Goal: Task Accomplishment & Management: Manage account settings

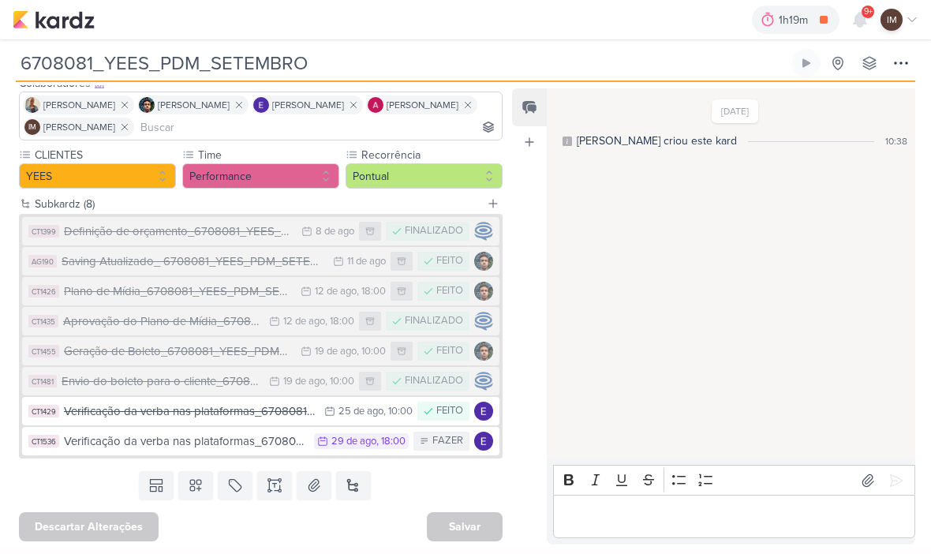
scroll to position [108, 0]
click at [45, 13] on img at bounding box center [54, 19] width 82 height 19
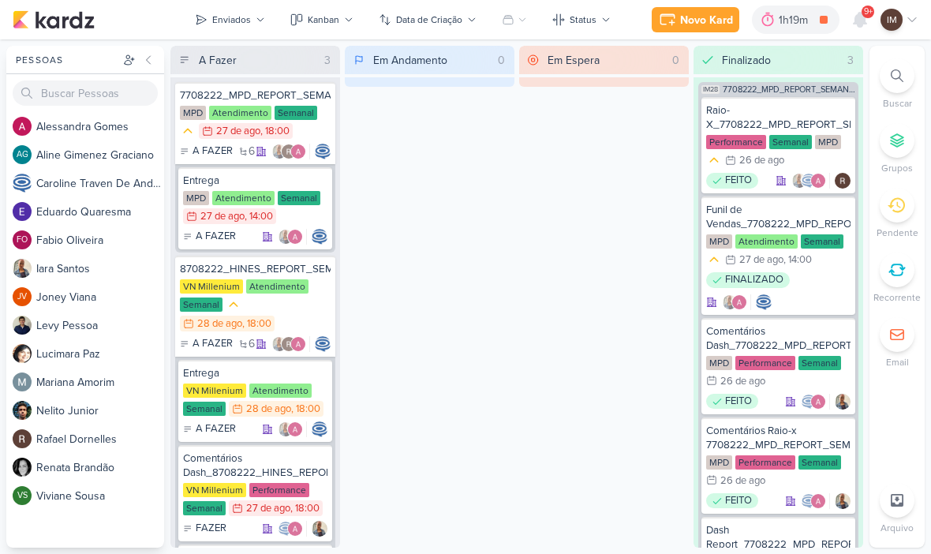
click at [697, 28] on button "Novo Kard" at bounding box center [696, 19] width 88 height 25
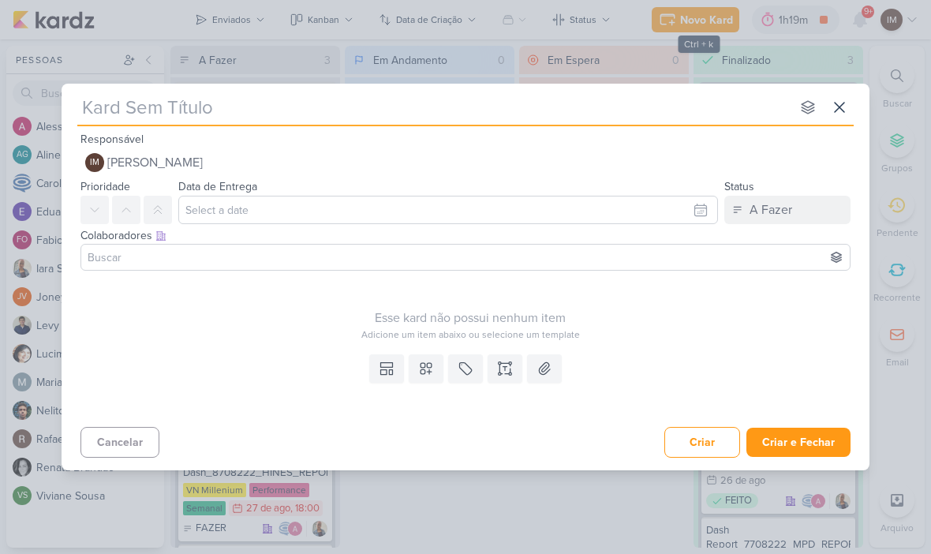
click at [589, 119] on input "text" at bounding box center [433, 107] width 713 height 28
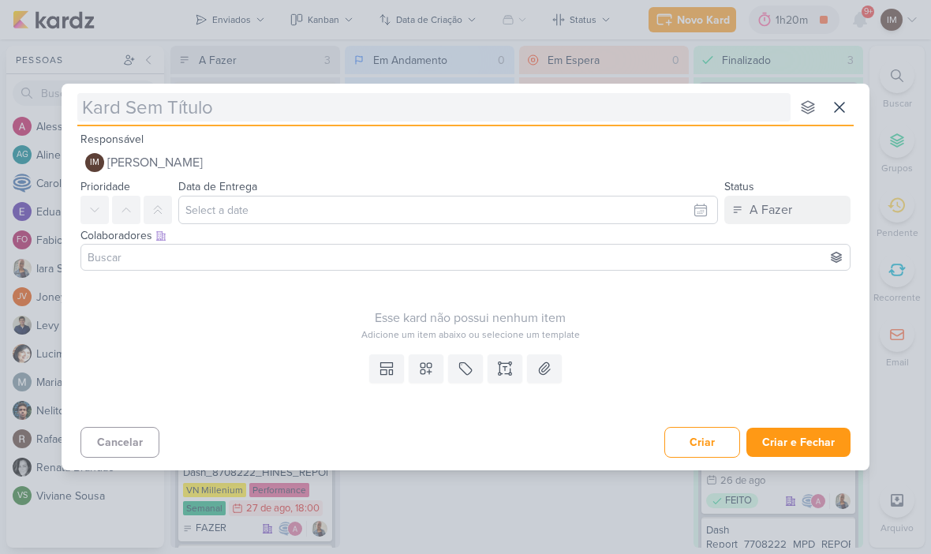
type input "c"
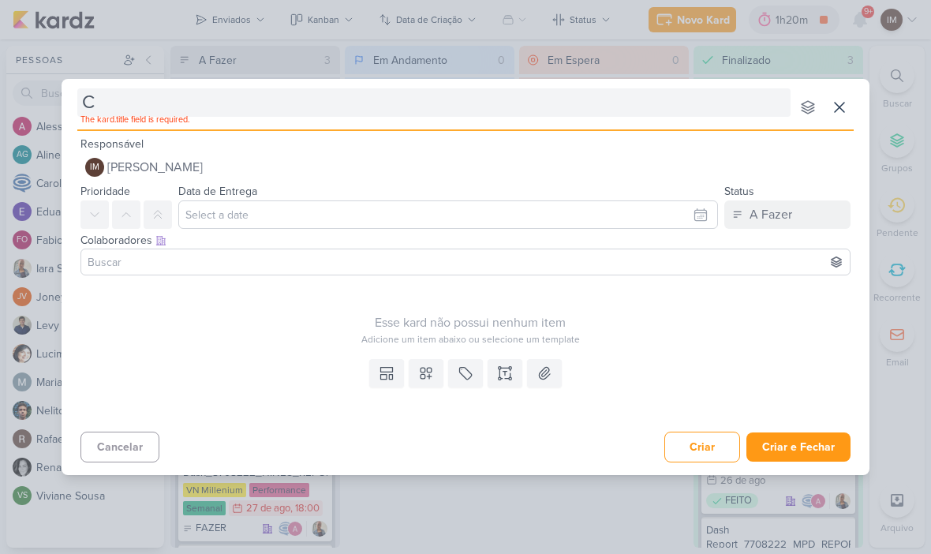
type input "Cr"
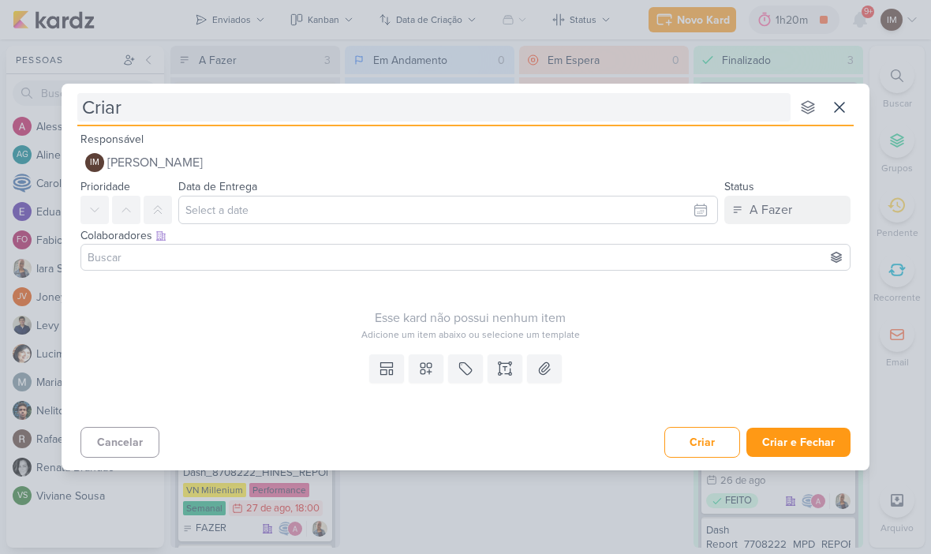
type input "Criar"
type input "Criar K"
type input "Criar Kar"
type input "Criar Kardz"
type input "Criar Kardz- T"
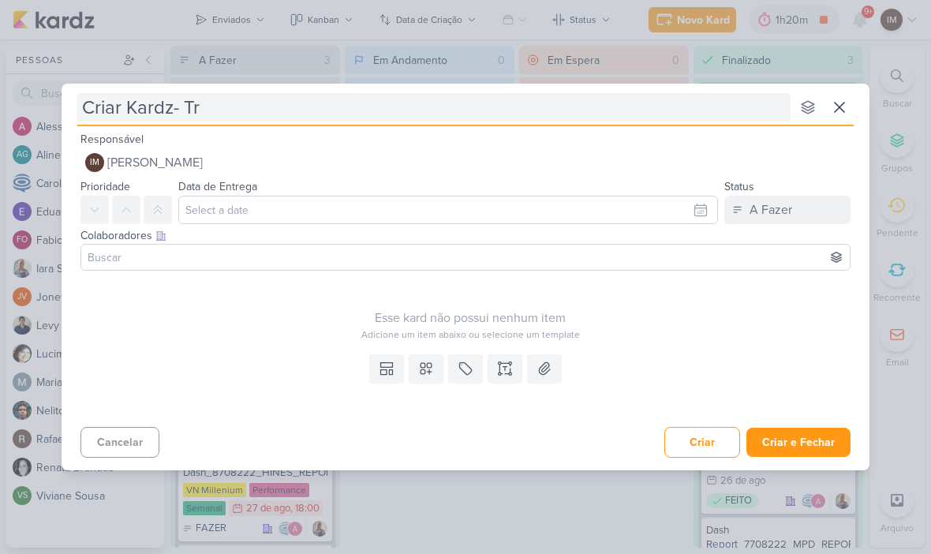
type input "Criar Kardz- Tre"
type input "Criar Kardz- Treinament"
type input "Criar Kardz- Treinamento"
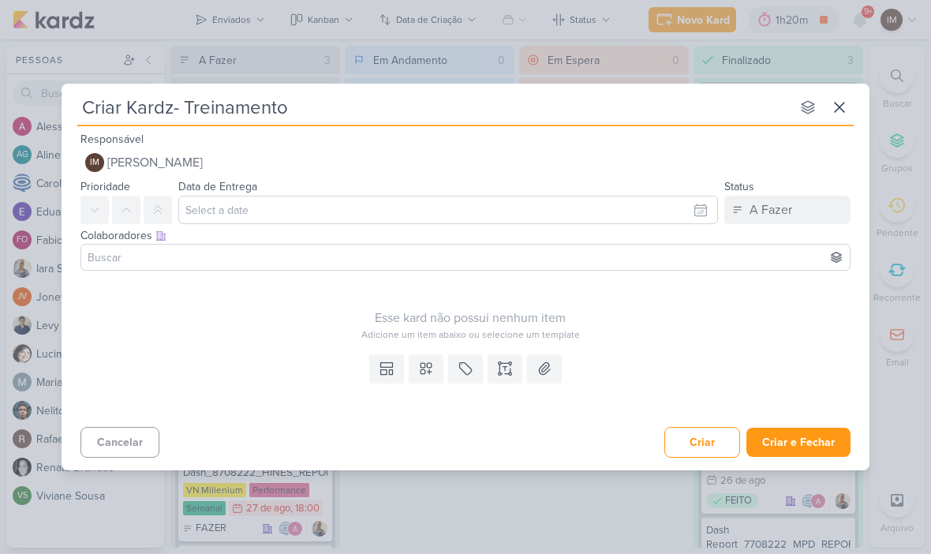
type input "Criar Kardz- Treinamento"
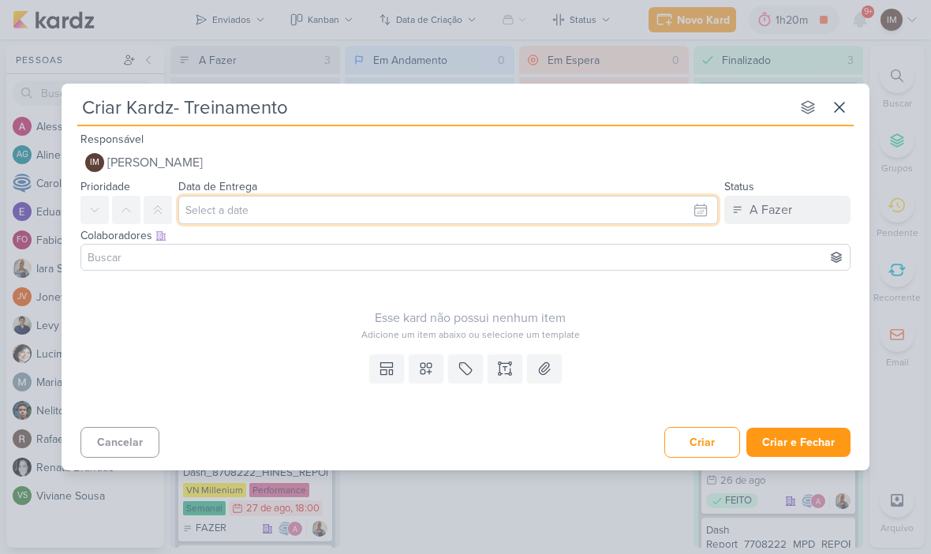
click at [609, 212] on input "text" at bounding box center [448, 210] width 540 height 28
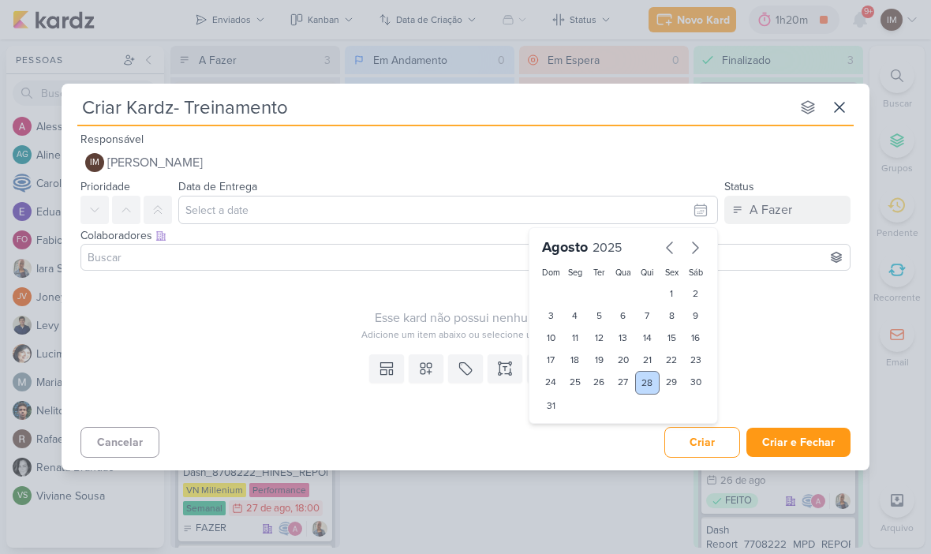
click at [646, 376] on div "28" at bounding box center [647, 383] width 24 height 24
type input "28 de agosto de 2025 às 23:59"
click at [578, 423] on select "00 01 02 03 04 05 06 07 08 09 10 11 12 13 14 15 16 17 18 19 20 21 22 23" at bounding box center [575, 432] width 22 height 19
select select "10"
type input "28 de agosto de 2025 às 10:59"
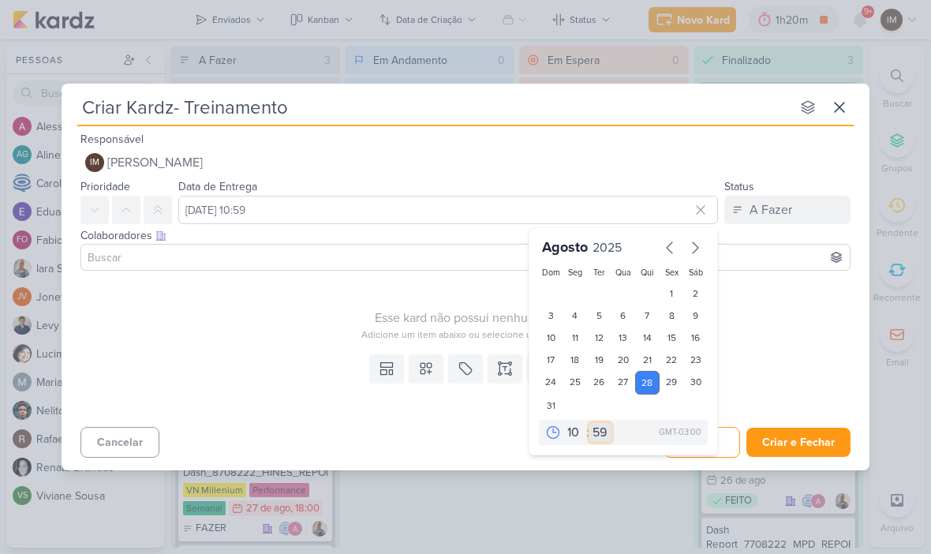
click at [596, 431] on select "00 05 10 15 20 25 30 35 40 45 50 55 59" at bounding box center [600, 432] width 22 height 19
select select "0"
type input "28 de agosto de 2025 às 10:00"
click at [400, 332] on div "Adicione um item abaixo ou selecione um template" at bounding box center [470, 334] width 780 height 14
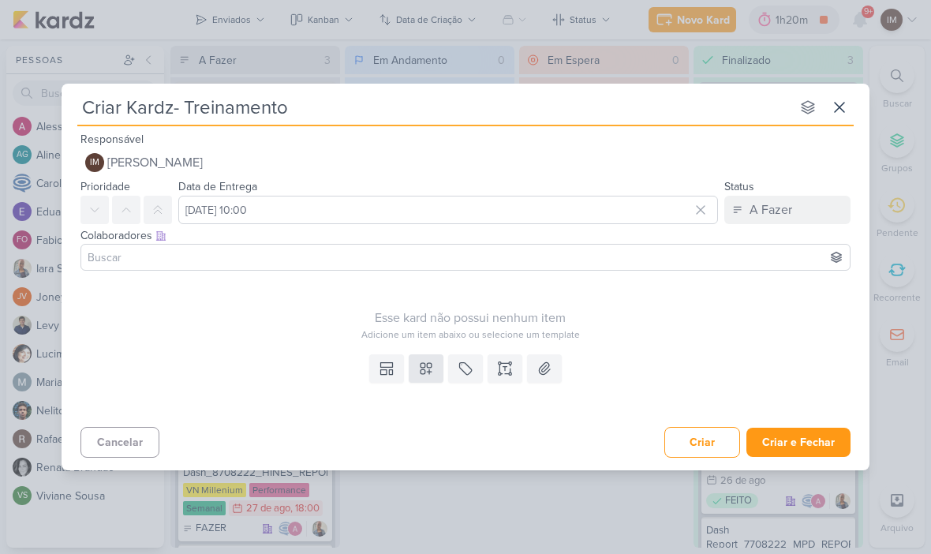
click at [426, 358] on button at bounding box center [426, 368] width 35 height 28
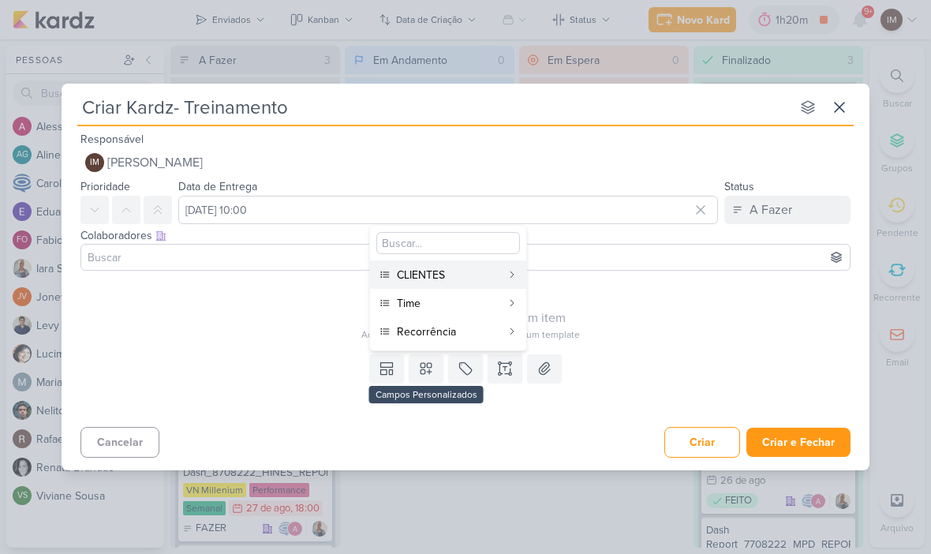
click at [481, 271] on div "CLIENTES" at bounding box center [449, 275] width 104 height 17
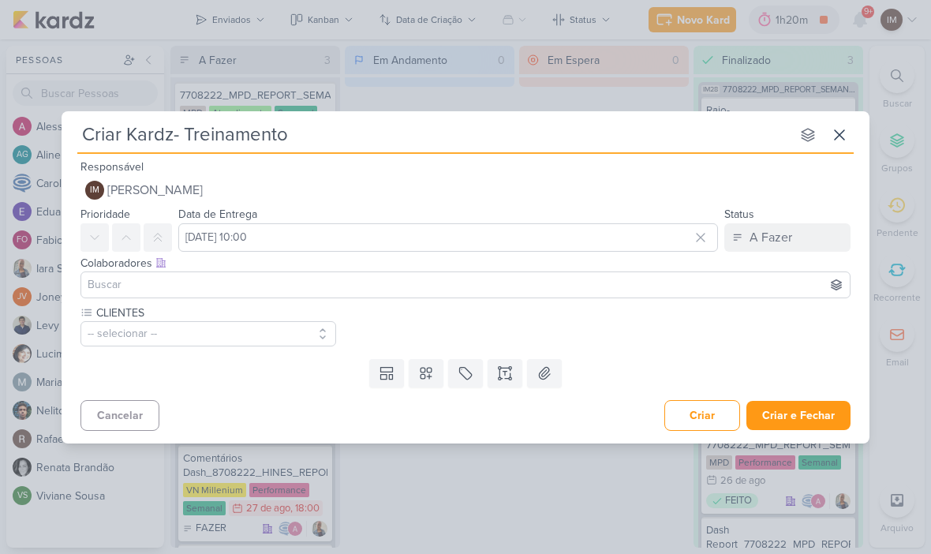
click at [305, 336] on button "-- selecionar --" at bounding box center [208, 333] width 256 height 25
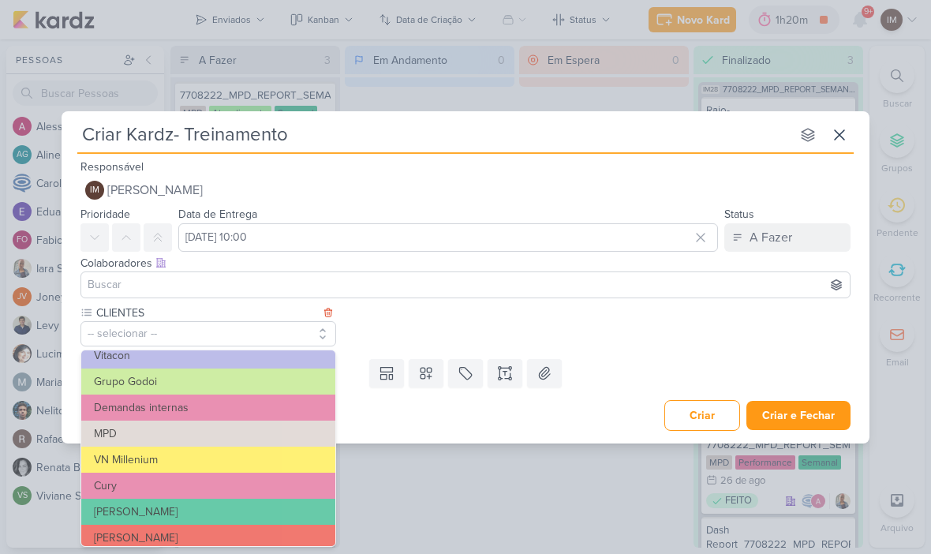
scroll to position [103, 0]
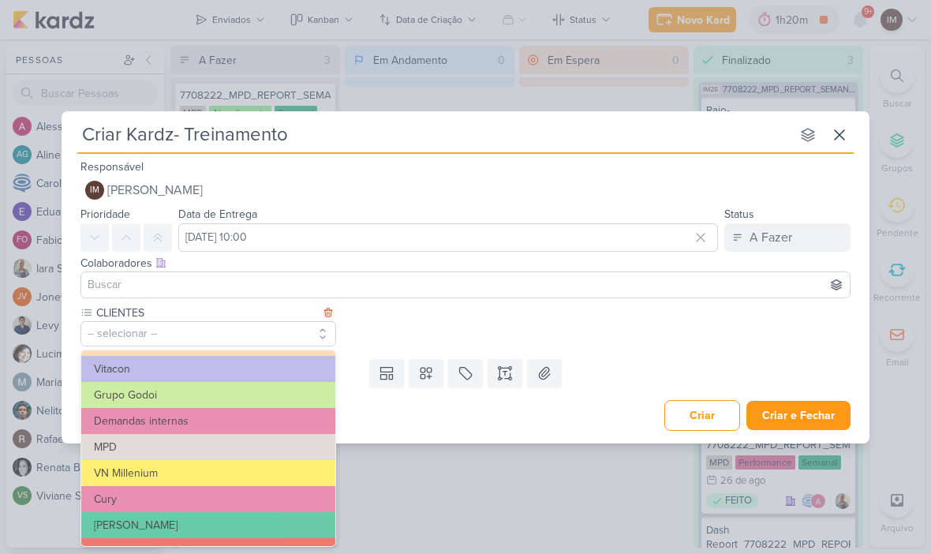
click at [285, 420] on button "Demandas internas" at bounding box center [208, 421] width 254 height 26
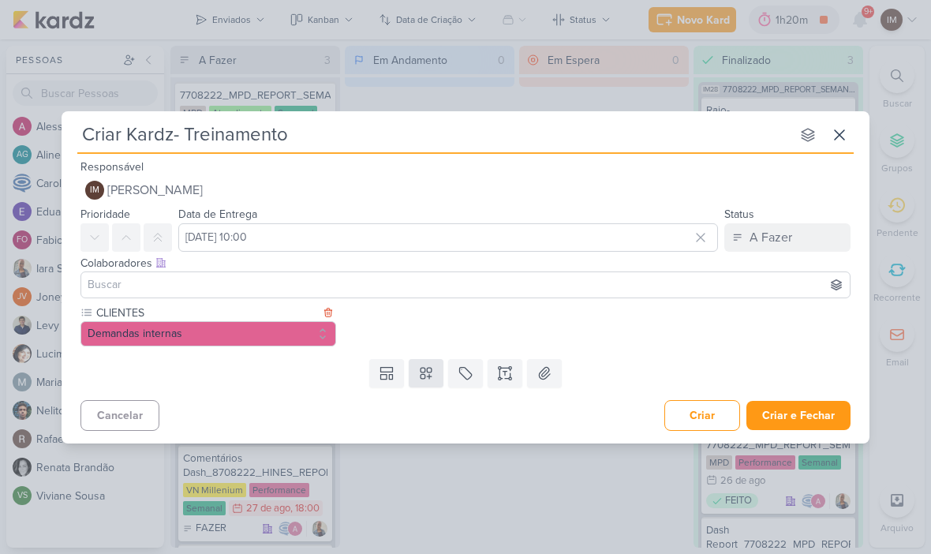
click at [421, 364] on button at bounding box center [426, 373] width 35 height 28
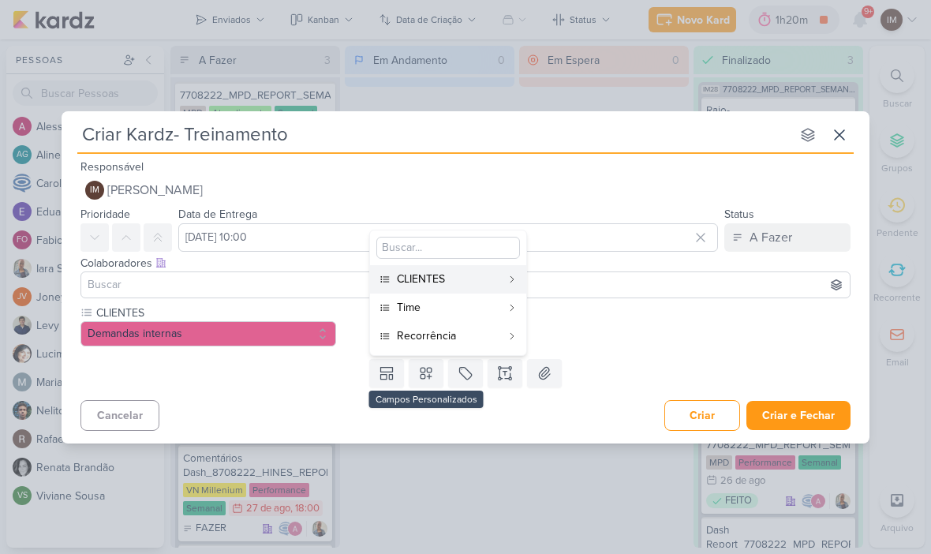
click at [473, 305] on div "Time" at bounding box center [449, 307] width 104 height 17
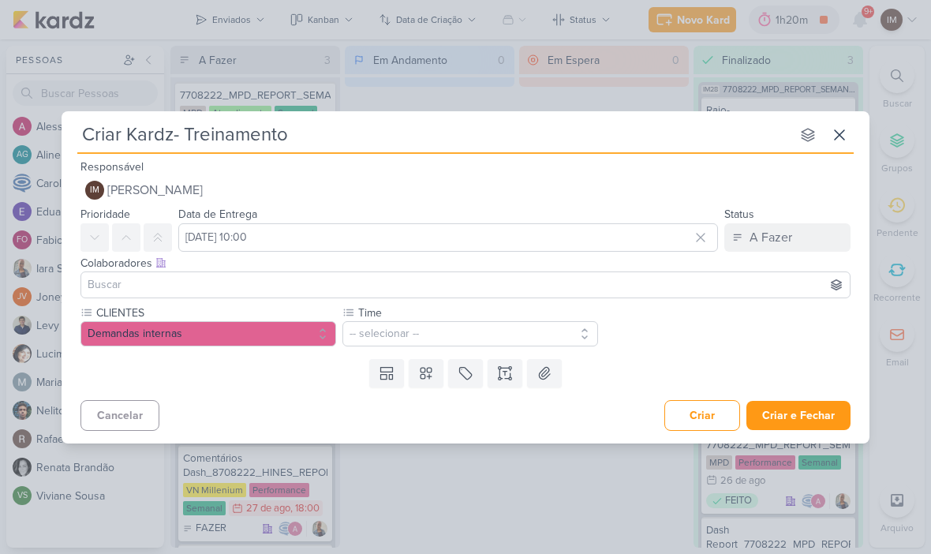
click at [467, 327] on button "-- selecionar --" at bounding box center [470, 333] width 256 height 25
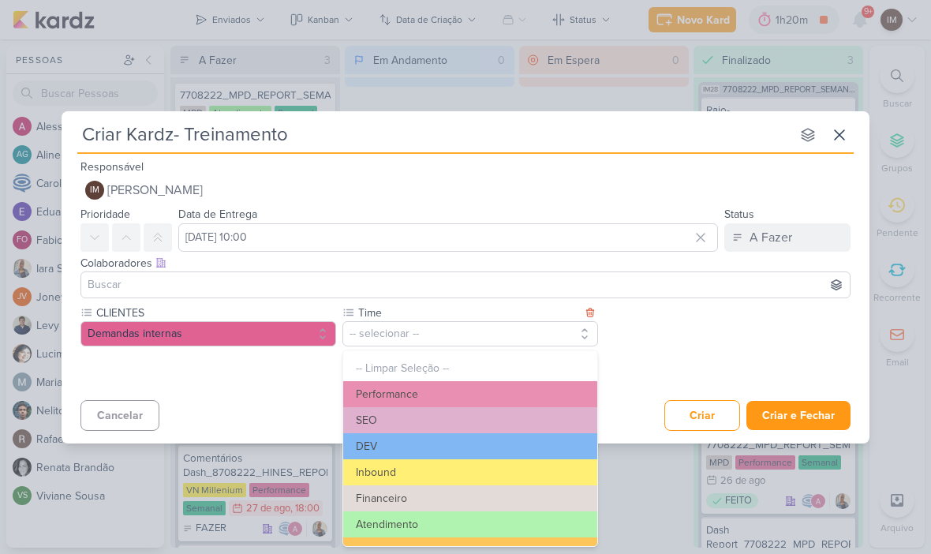
click at [435, 521] on button "Atendimento" at bounding box center [470, 524] width 254 height 26
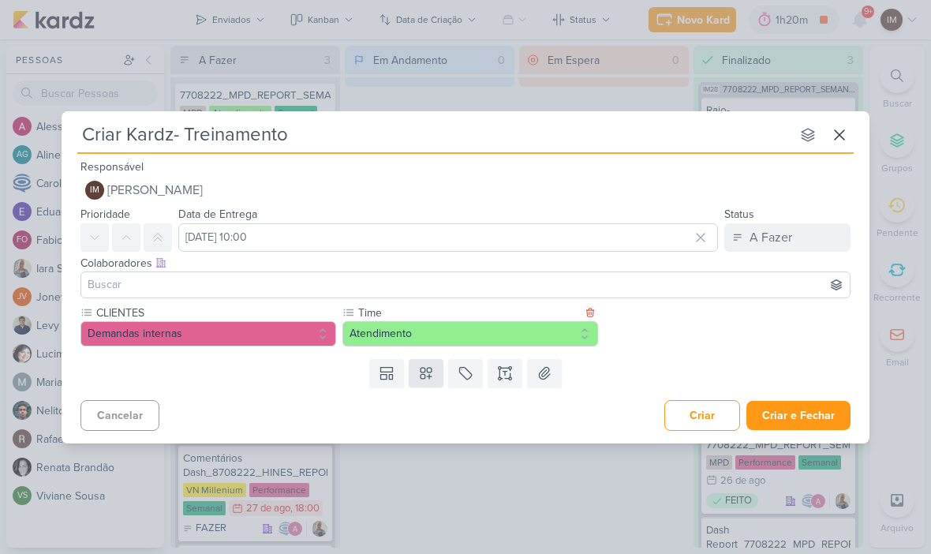
click at [429, 370] on icon at bounding box center [426, 373] width 16 height 16
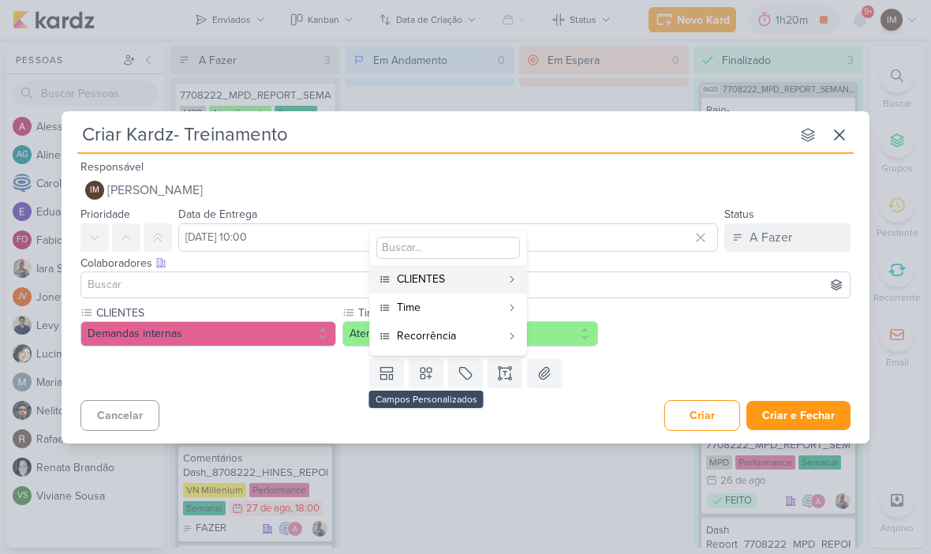
click at [452, 338] on div "Recorrência" at bounding box center [449, 335] width 104 height 17
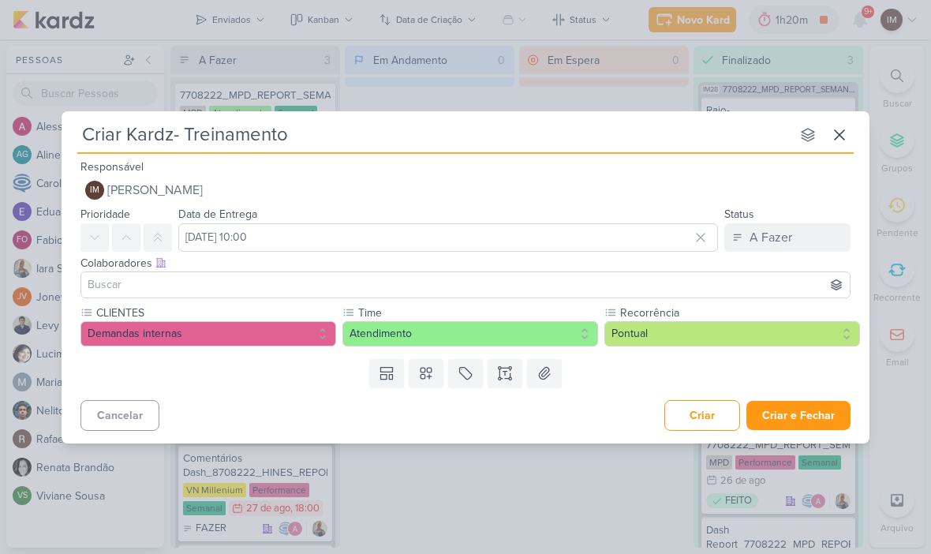
click at [627, 331] on button "Pontual" at bounding box center [732, 333] width 256 height 25
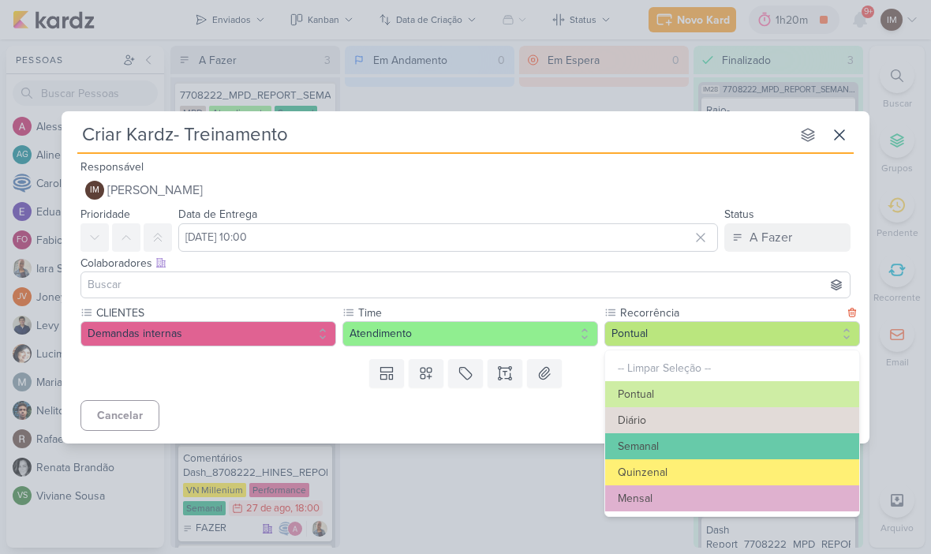
click at [589, 359] on div "Templates Campos Personalizados CLIENTES YEES Teixeira Duarte MPD" at bounding box center [466, 373] width 808 height 41
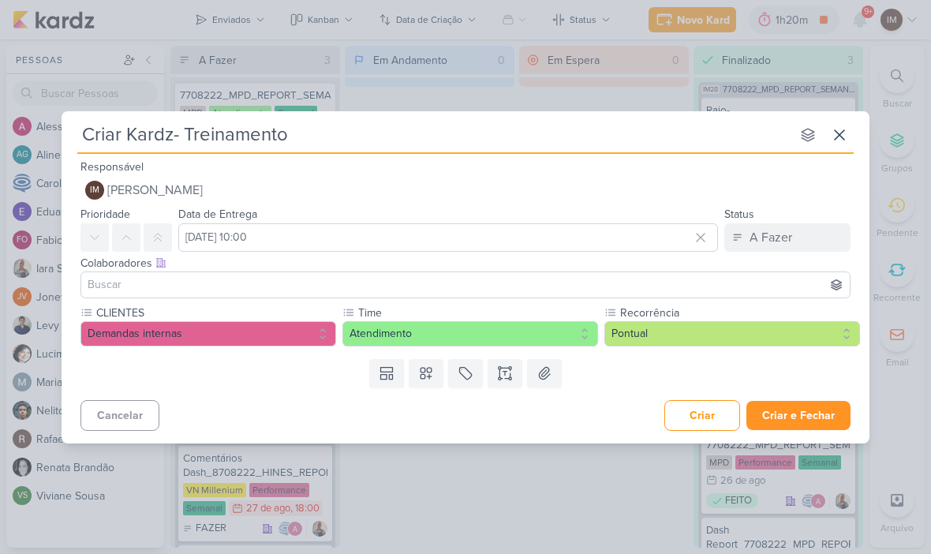
click at [802, 408] on button "Criar e Fechar" at bounding box center [798, 415] width 104 height 29
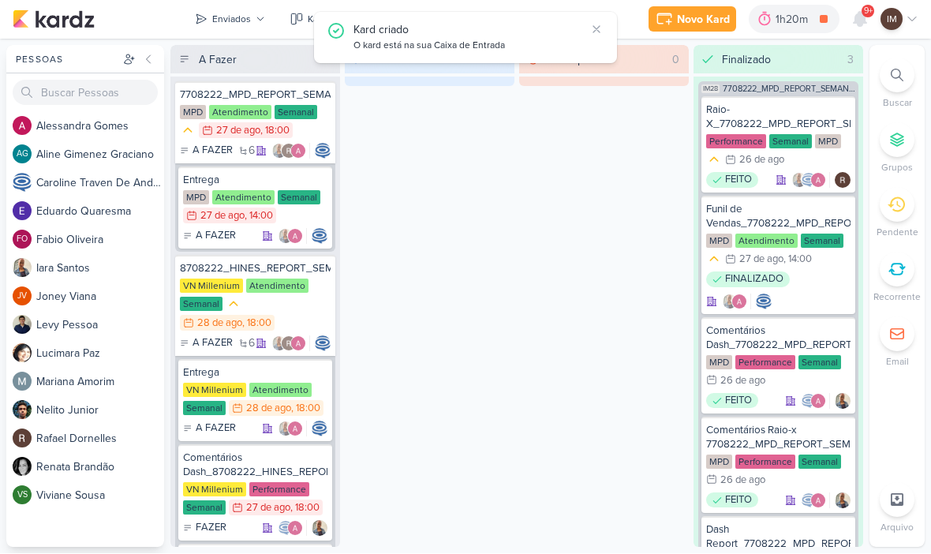
click at [262, 17] on icon at bounding box center [260, 19] width 9 height 9
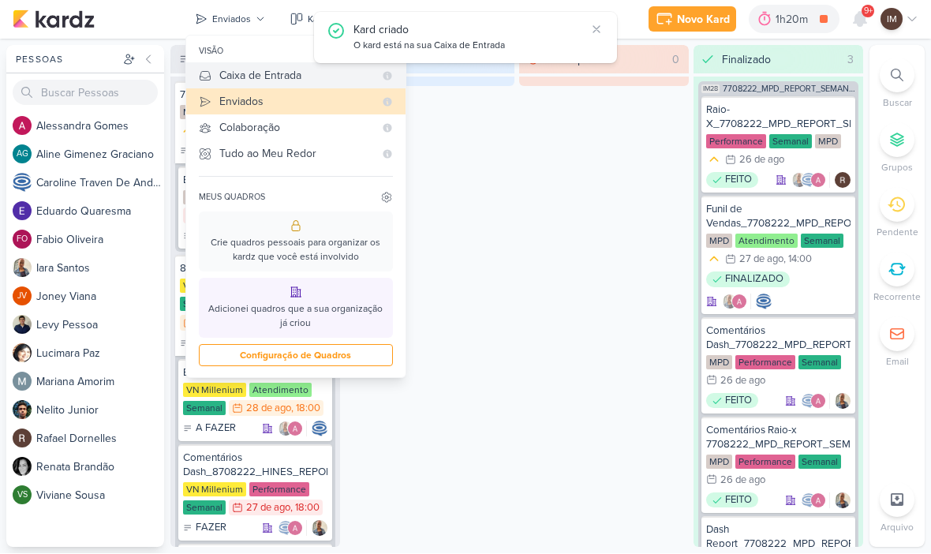
click at [320, 76] on div "Caixa de Entrada" at bounding box center [296, 76] width 155 height 17
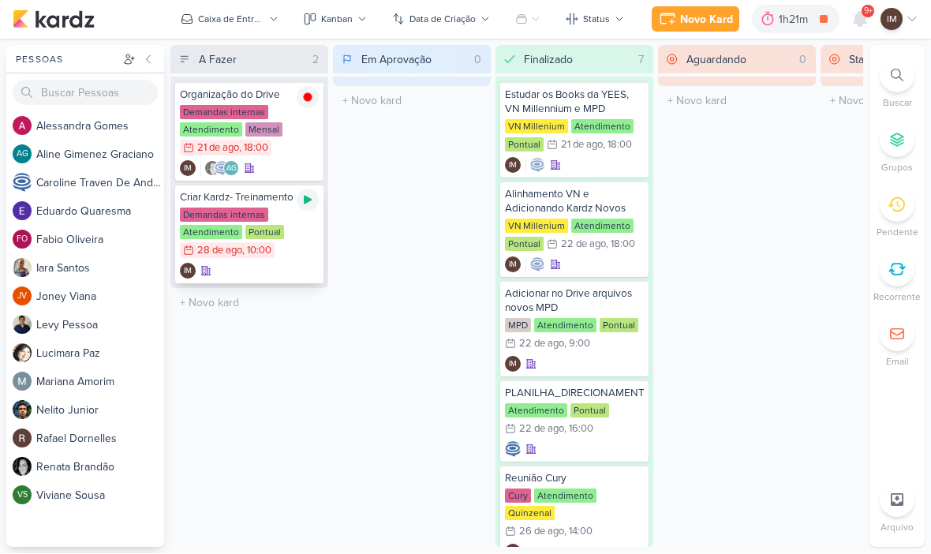
click at [312, 200] on icon at bounding box center [308, 200] width 8 height 9
click at [245, 15] on div "Caixa de Entrada" at bounding box center [231, 20] width 66 height 14
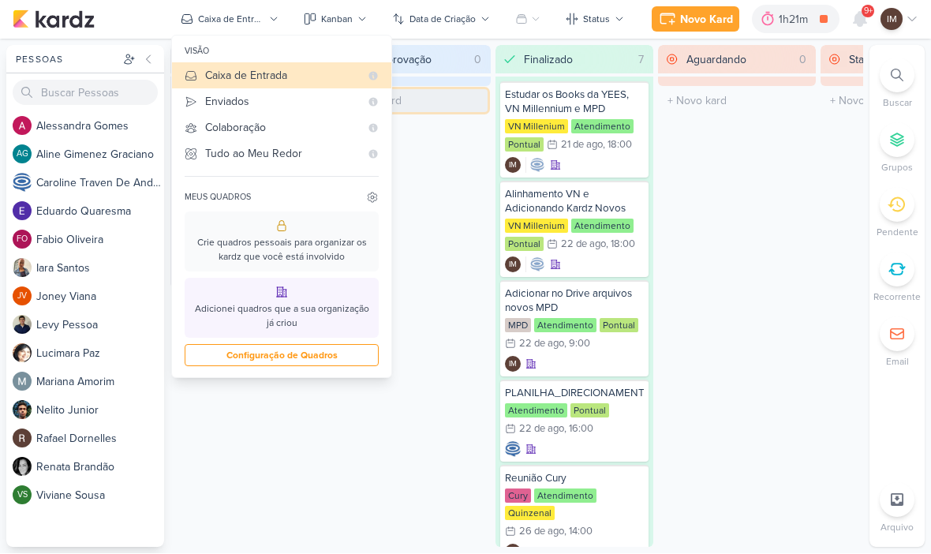
click at [480, 111] on input "text" at bounding box center [412, 101] width 152 height 23
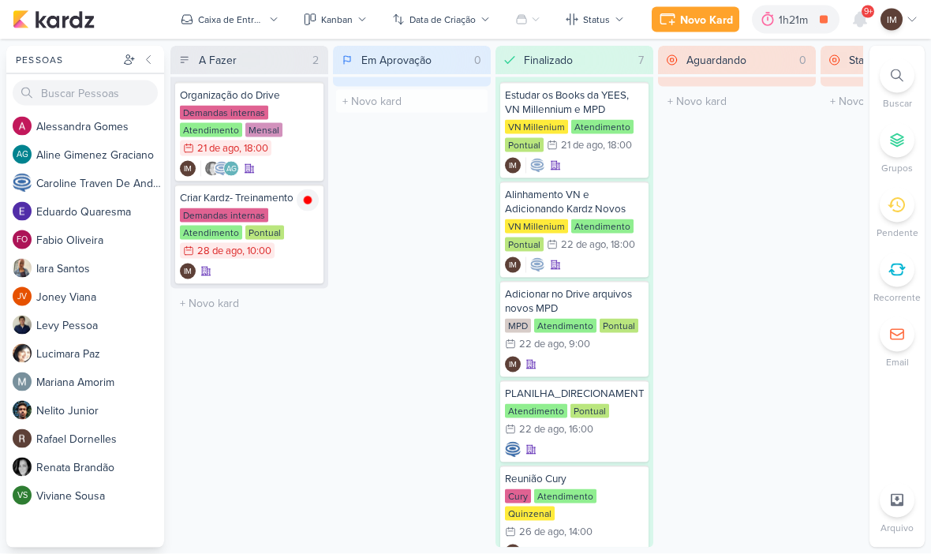
click at [477, 131] on div "Em Aprovação 0 Mover Para Esquerda Mover Para Direita Deletar O título do kard …" at bounding box center [412, 297] width 158 height 502
click at [696, 25] on div "Novo Kard" at bounding box center [704, 20] width 53 height 17
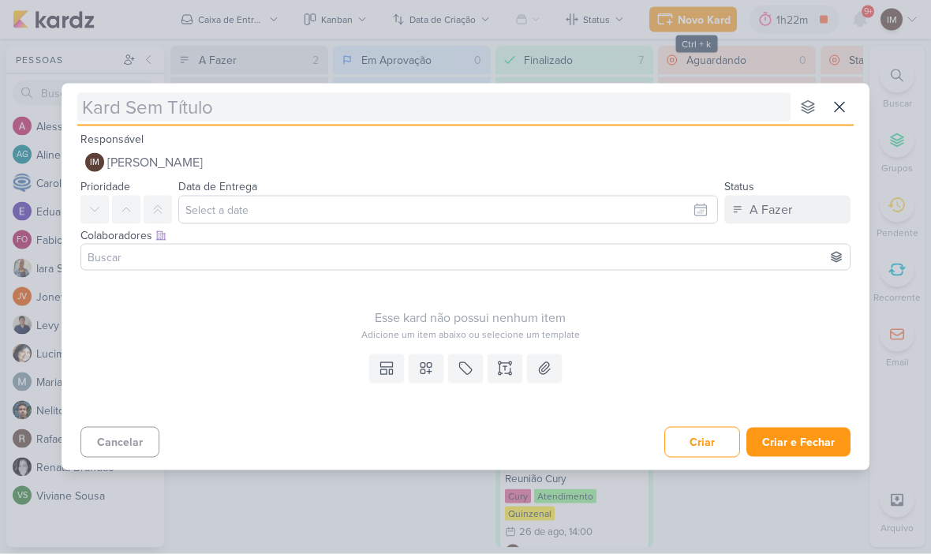
click at [660, 113] on input "text" at bounding box center [433, 107] width 713 height 28
click at [369, 108] on input "text" at bounding box center [433, 107] width 713 height 28
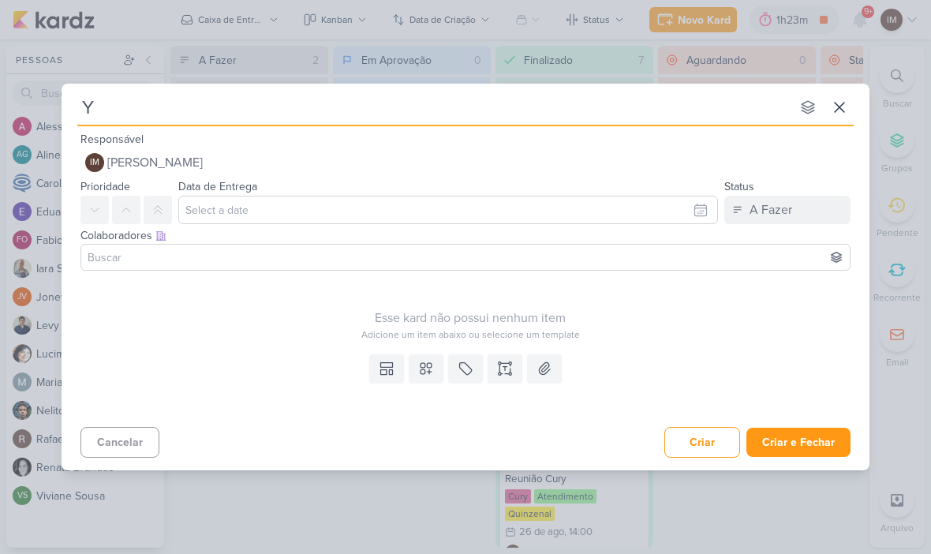
type input "YE"
type input "YEE"
type input "YEES"
type input "YEES_"
type input "YEES_p"
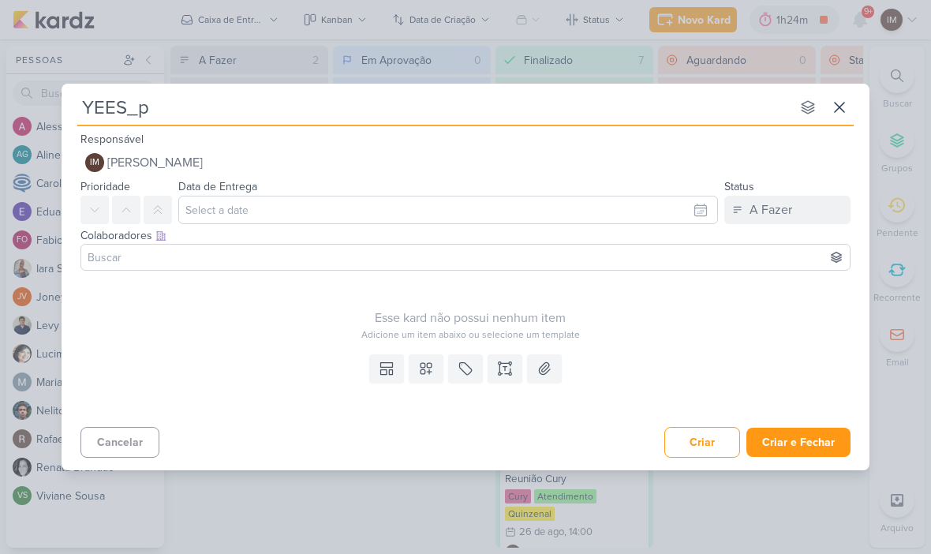
type input "YEES_"
type input "YEES_PD"
type input "YEES_PDM"
type input "YEES_PDM_"
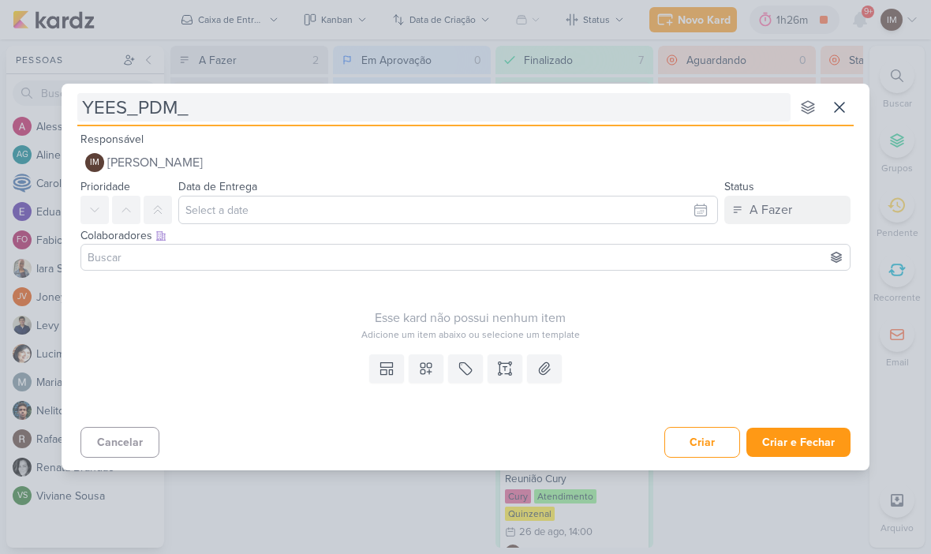
click at [391, 110] on input "YEES_PDM_" at bounding box center [433, 107] width 713 height 28
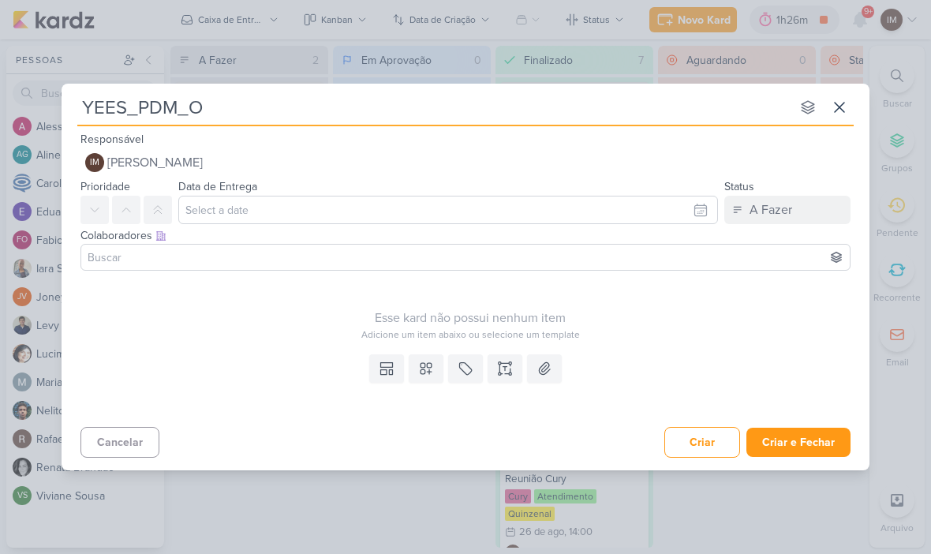
type input "YEES_PDM_OU"
type input "YEES_PDM_OUT"
type input "YEES_PDM_OUTUB"
type input "YEES_PDM_OUTUBR"
type input "YEES_PDM_OUTUBRO"
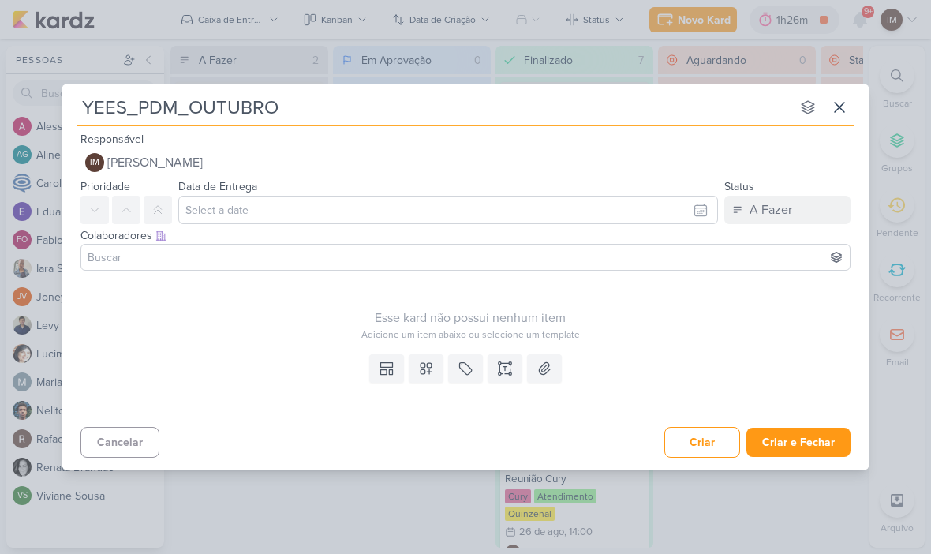
type input "YEES_PDM_OUTUBRO"
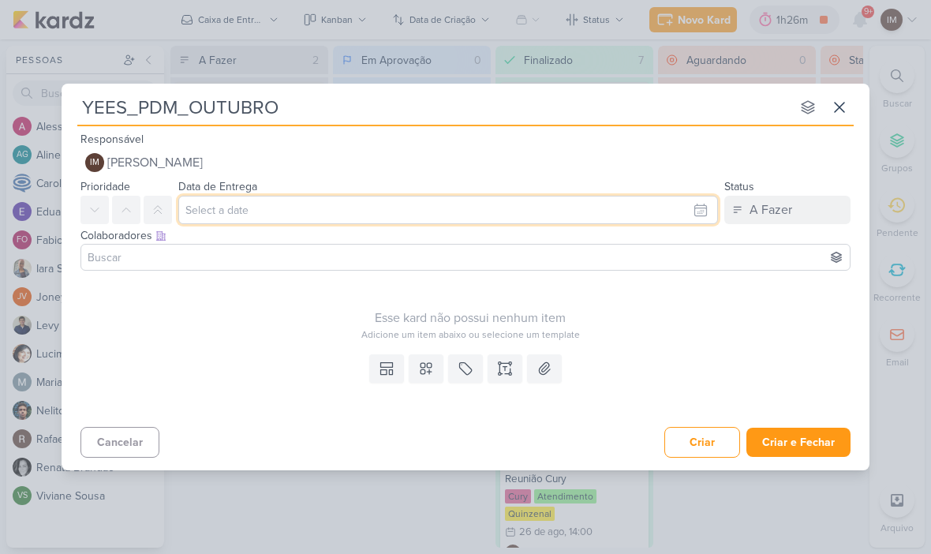
click at [694, 209] on input "text" at bounding box center [448, 210] width 540 height 28
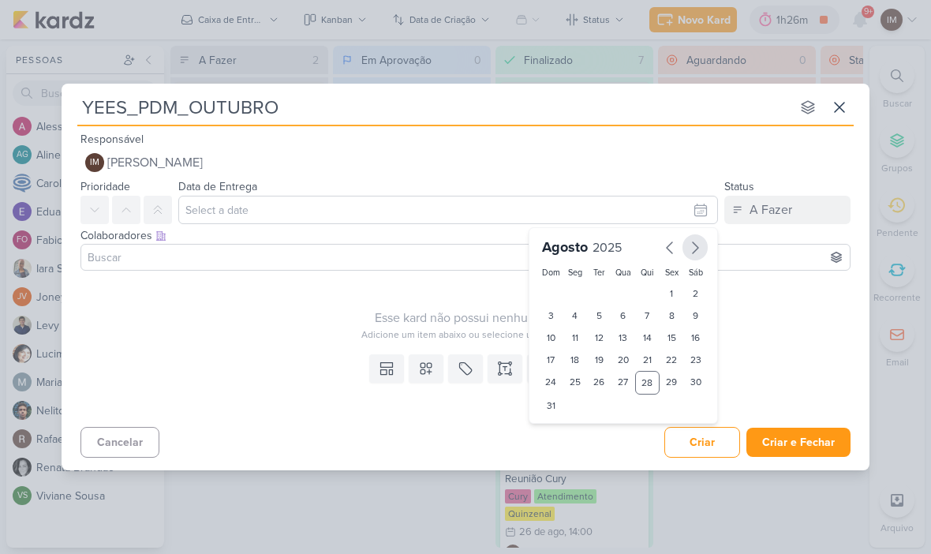
click at [693, 238] on button "button" at bounding box center [695, 247] width 25 height 26
click at [662, 357] on div "26" at bounding box center [672, 360] width 24 height 22
type input "26 de setembro de 2025 às 23:59"
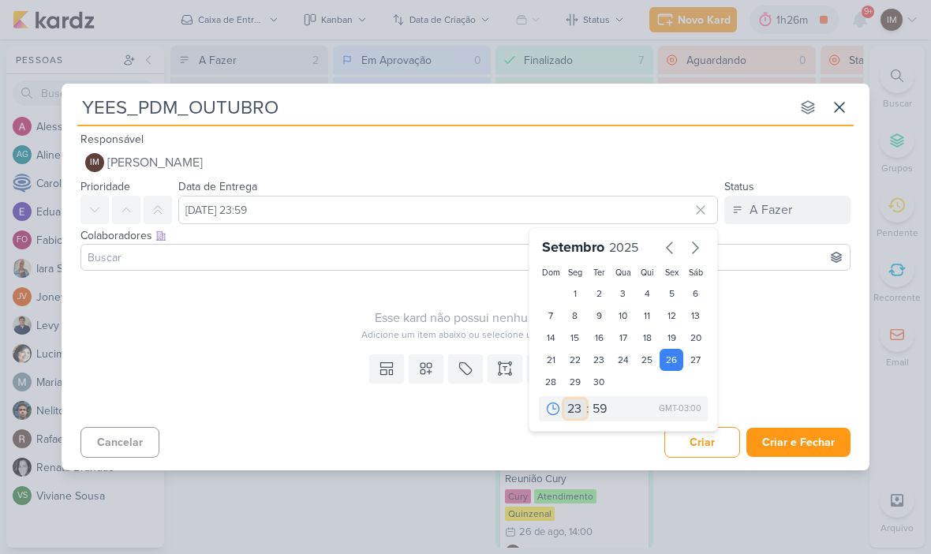
click at [570, 401] on select "00 01 02 03 04 05 06 07 08 09 10 11 12 13 14 15 16 17 18 19 20 21 22 23" at bounding box center [575, 408] width 22 height 19
select select "18"
type input "26 de setembro de 2025 às 18:59"
click at [593, 406] on select "00 05 10 15 20 25 30 35 40 45 50 55 59" at bounding box center [600, 408] width 22 height 19
select select "0"
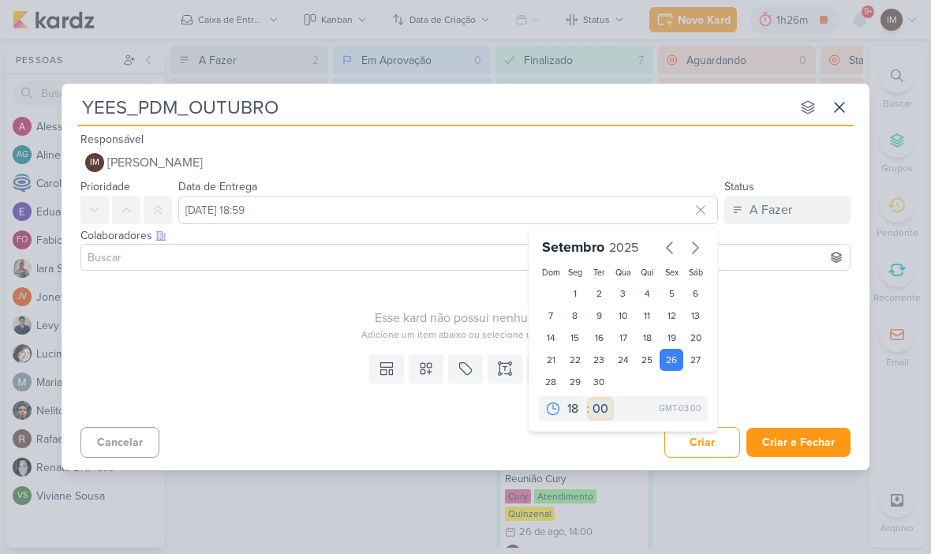
type input "26 de setembro de 2025 às 18:00"
click at [312, 330] on div "Adicione um item abaixo ou selecione um template" at bounding box center [470, 334] width 780 height 14
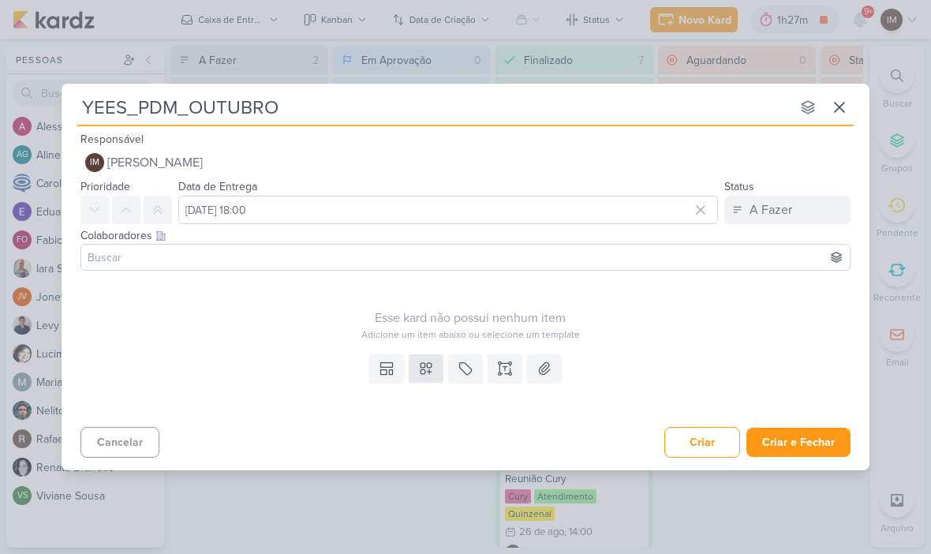
click at [421, 367] on icon at bounding box center [426, 368] width 11 height 11
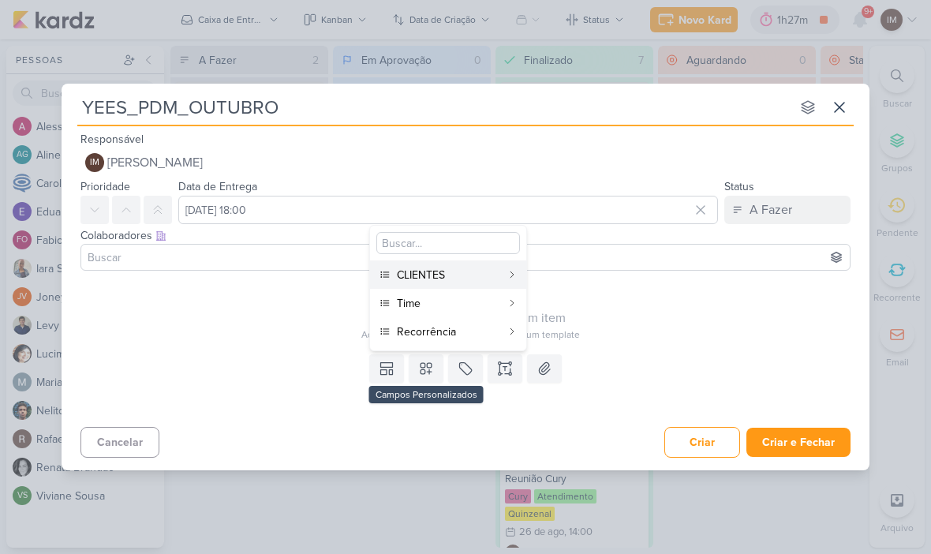
click at [494, 264] on button "CLIENTES" at bounding box center [448, 274] width 156 height 28
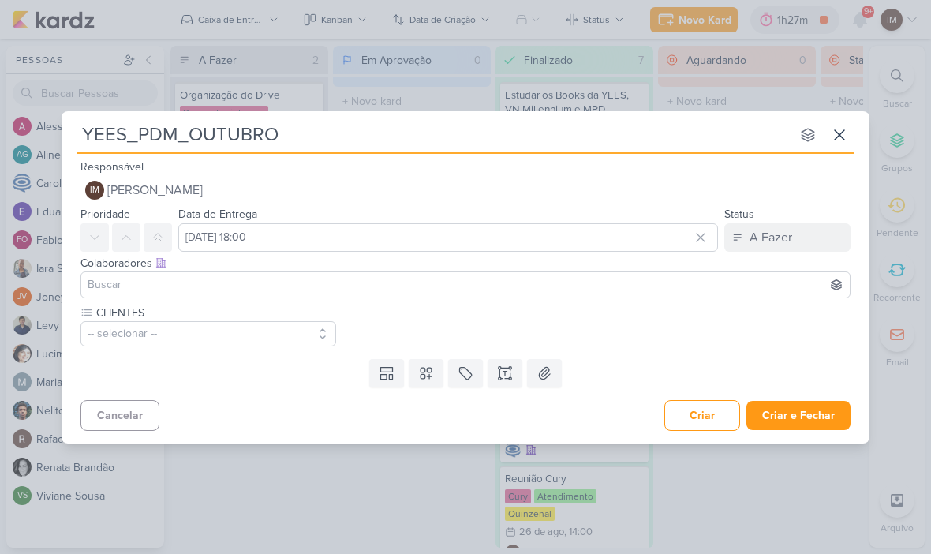
click at [303, 322] on button "-- selecionar --" at bounding box center [208, 333] width 256 height 25
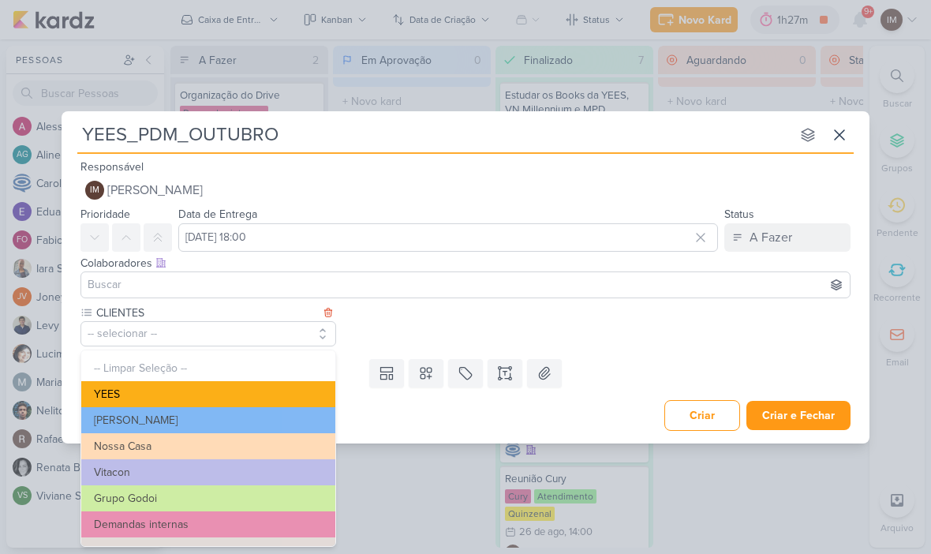
click at [287, 388] on button "YEES" at bounding box center [208, 394] width 254 height 26
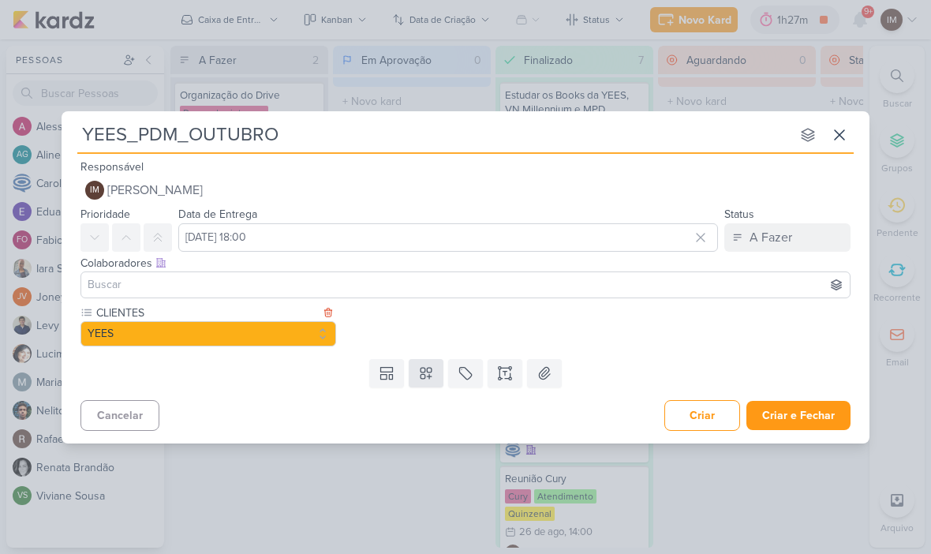
click at [424, 365] on icon at bounding box center [426, 373] width 16 height 16
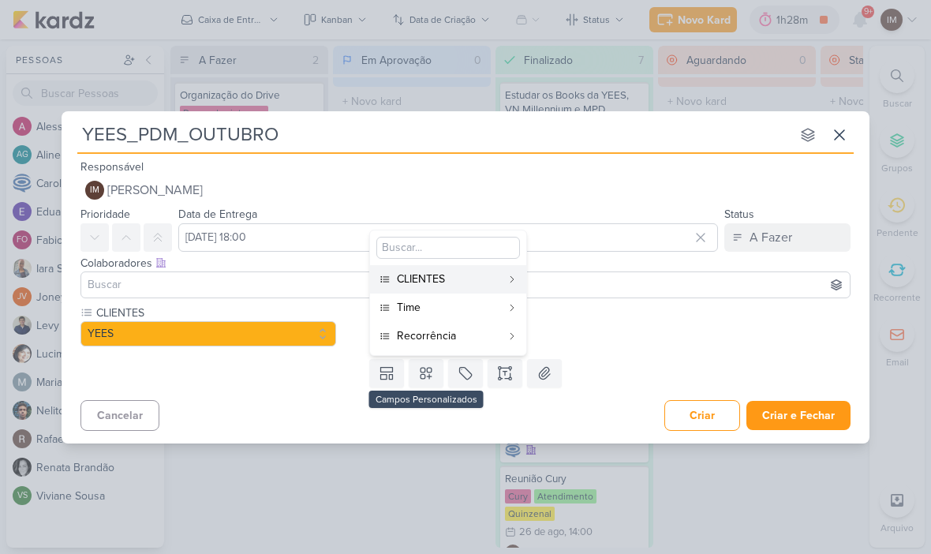
click at [443, 306] on div "Time" at bounding box center [449, 307] width 104 height 17
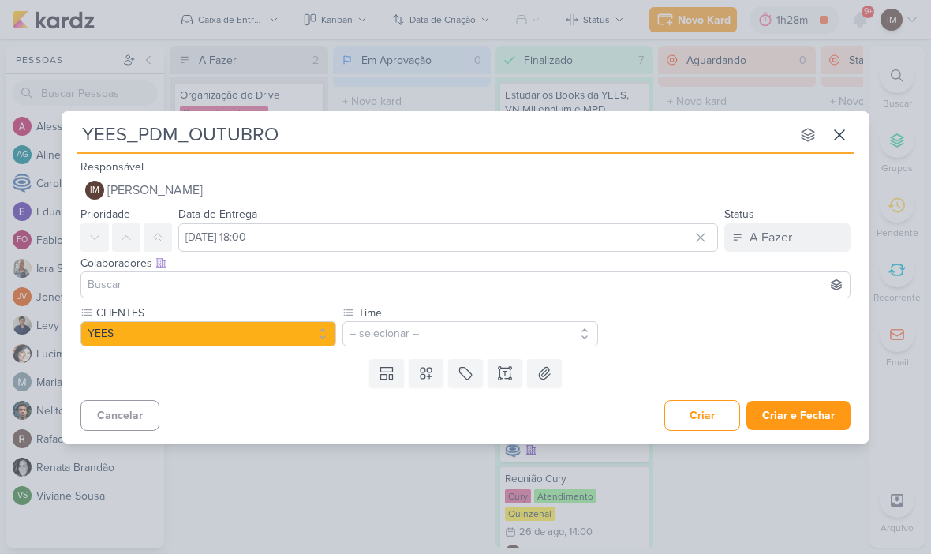
click at [471, 333] on button "-- selecionar --" at bounding box center [470, 333] width 256 height 25
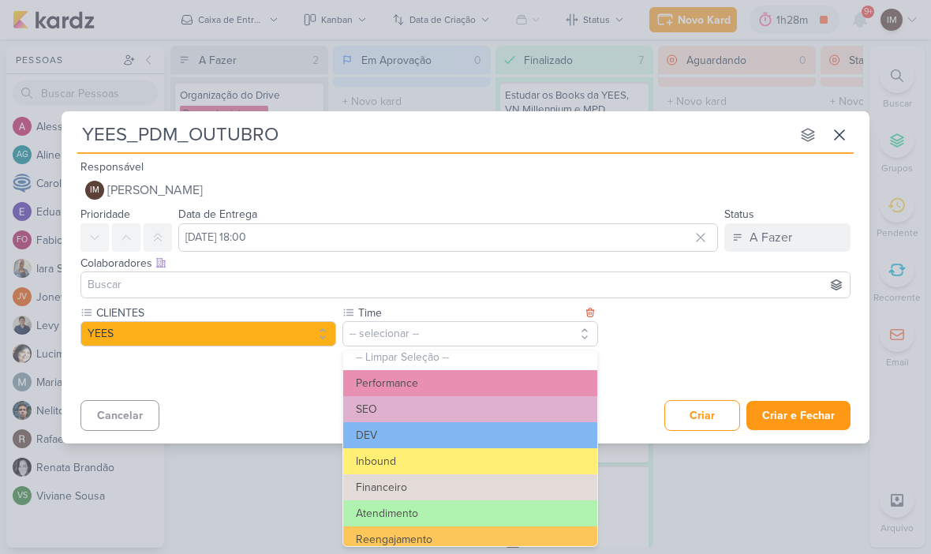
scroll to position [9, 0]
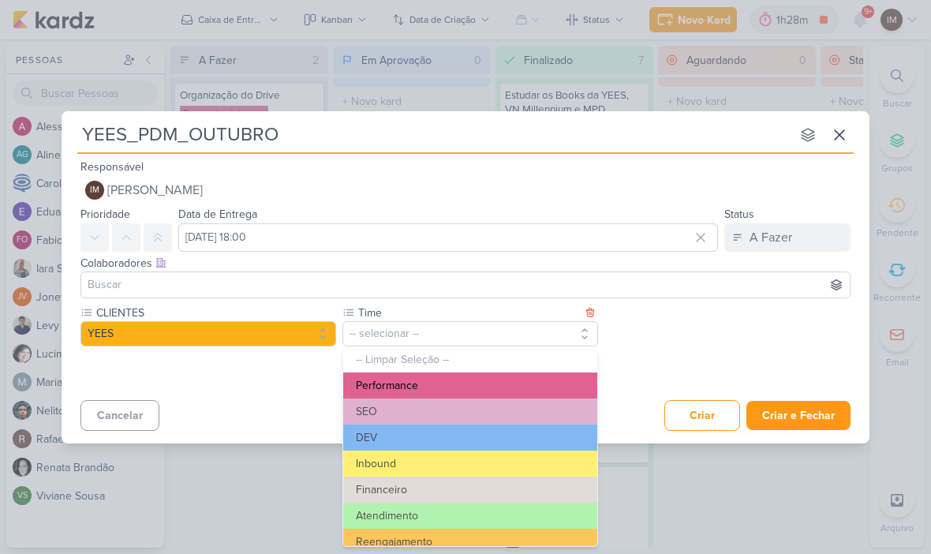
click at [469, 383] on button "Performance" at bounding box center [470, 385] width 254 height 26
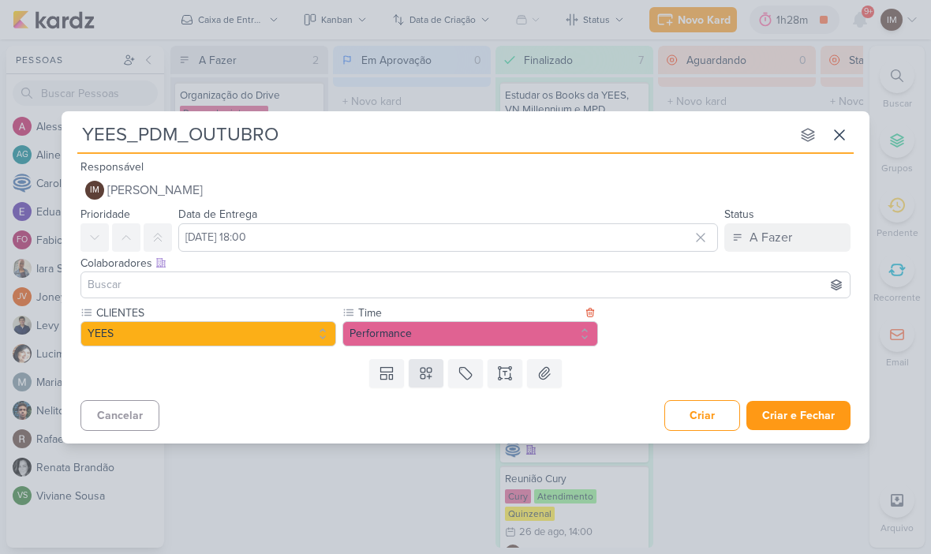
click at [423, 368] on icon at bounding box center [426, 373] width 11 height 11
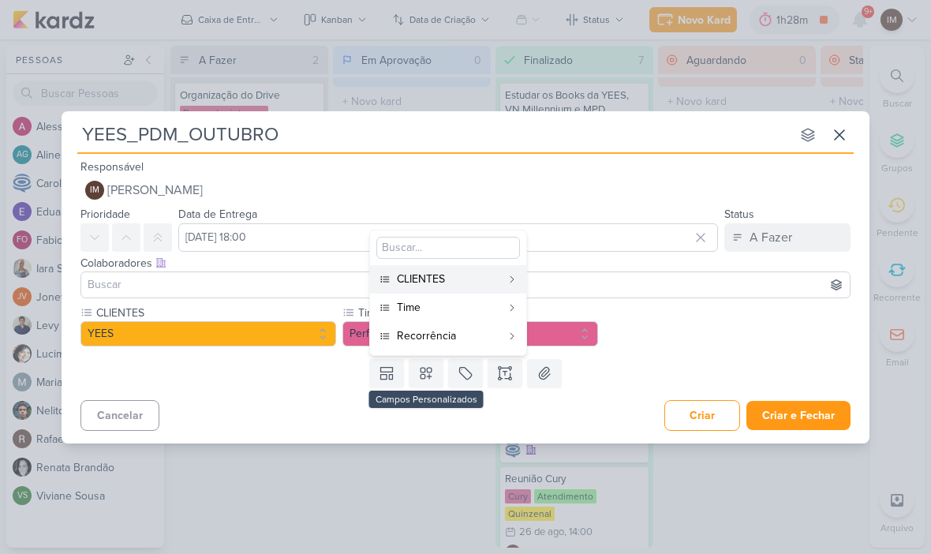
click at [455, 331] on div "Recorrência" at bounding box center [449, 335] width 104 height 17
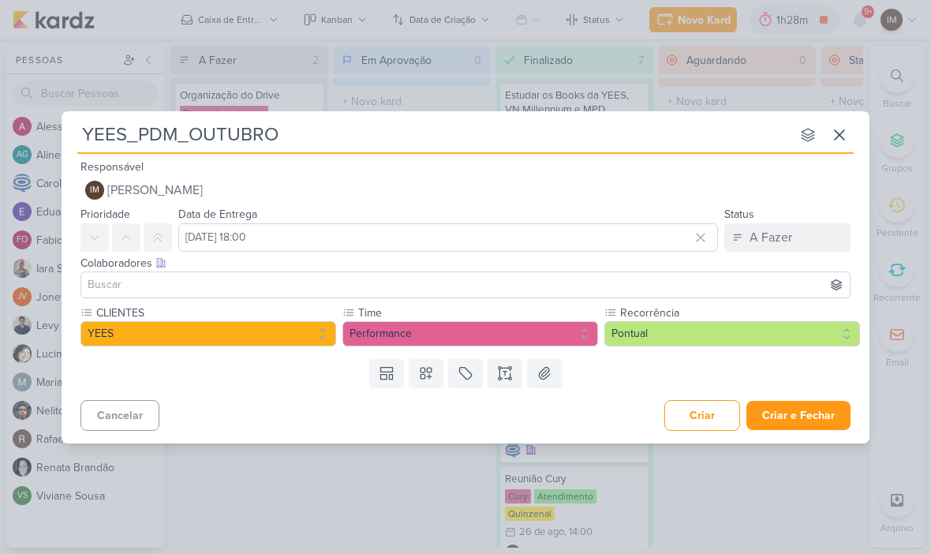
click at [623, 331] on button "Pontual" at bounding box center [732, 333] width 256 height 25
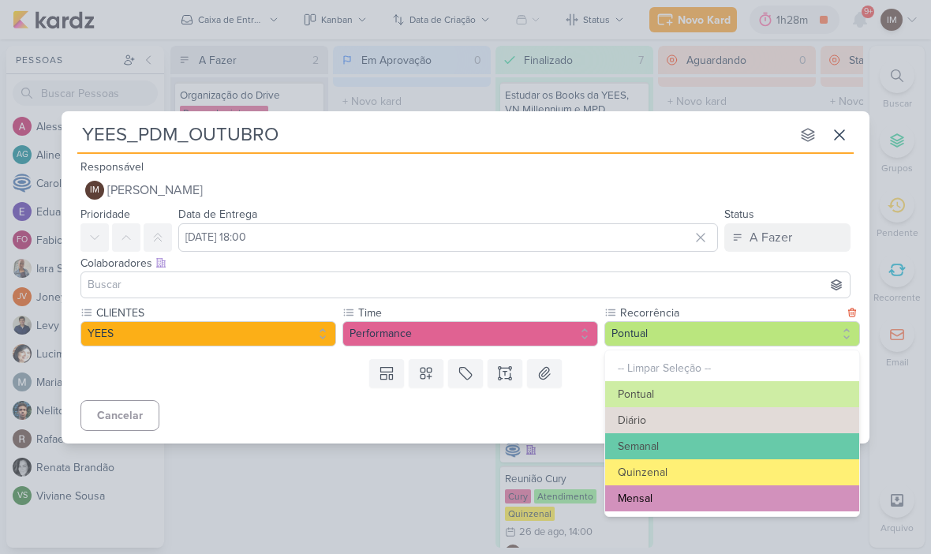
click at [639, 489] on button "Mensal" at bounding box center [732, 498] width 254 height 26
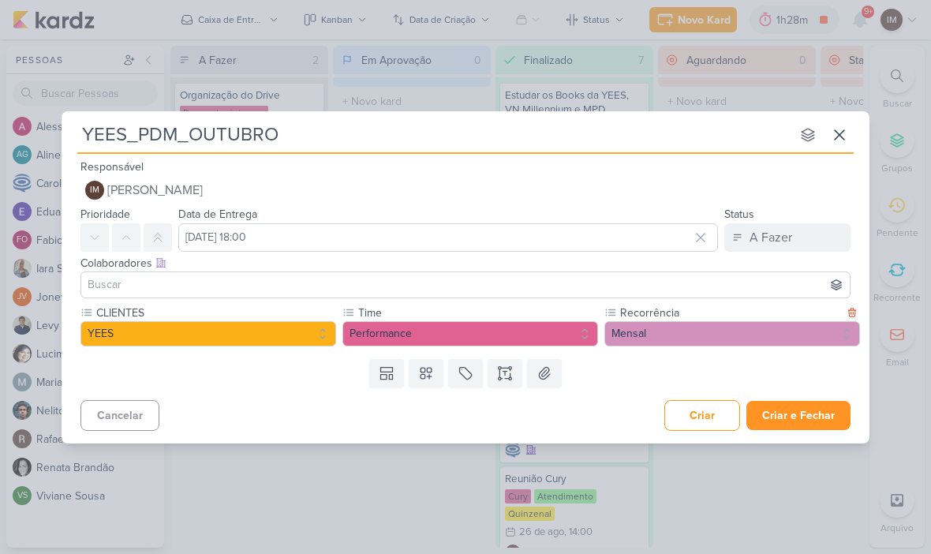
click at [780, 410] on button "Criar e Fechar" at bounding box center [798, 415] width 104 height 29
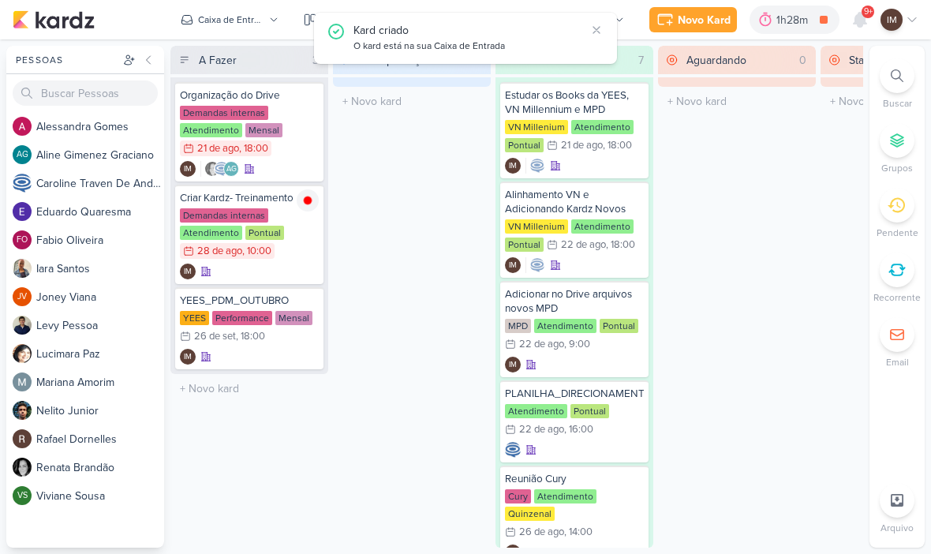
click at [896, 2] on div "Novo Kard Ctrl + k 1h28m Criar Kardz- Treinamento 0h7m Hoje 1h28m Semana 0h8m M…" at bounding box center [466, 19] width 906 height 39
click at [709, 27] on div "Novo Kard" at bounding box center [704, 20] width 53 height 17
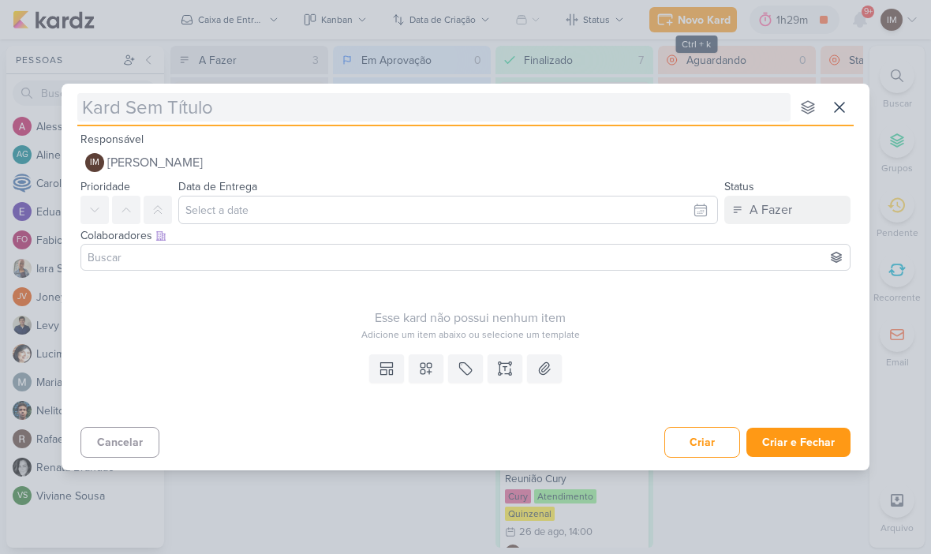
click at [403, 117] on input "text" at bounding box center [433, 107] width 713 height 28
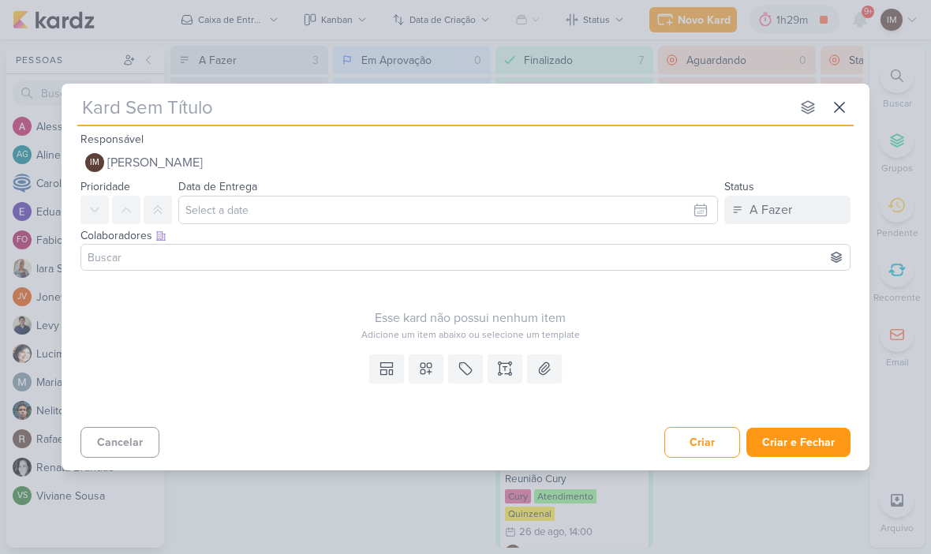
click at [95, 118] on input "text" at bounding box center [433, 107] width 713 height 28
paste input "Definição de orçamento_6708081_YEES_PDM_SETEMBRO"
type input "Definição de orçamento_6708081_YEES_PDM_SETEMBRO"
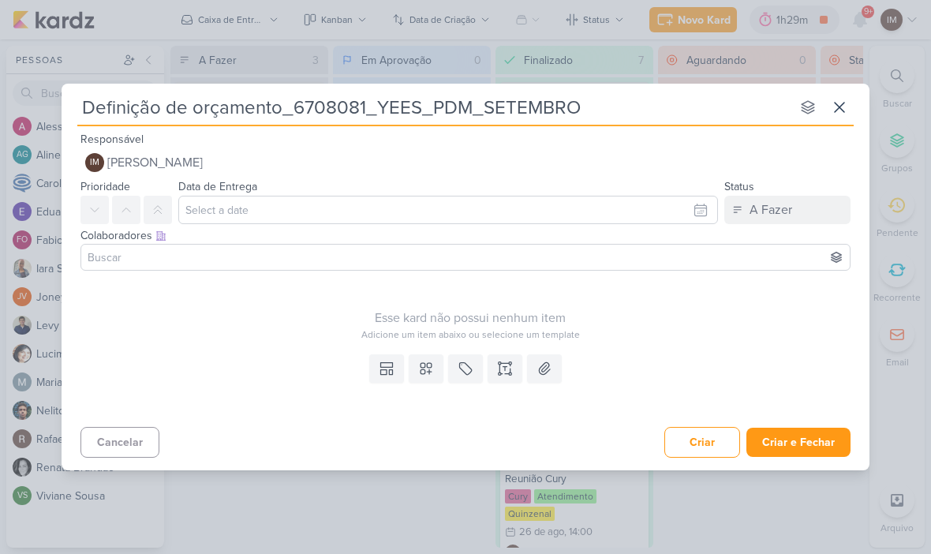
click at [347, 107] on input "Definição de orçamento_6708081_YEES_PDM_SETEMBRO" at bounding box center [433, 107] width 713 height 28
click at [349, 108] on input "Definição de orçamento_6708081_YEES_PDM_SETEMBRO" at bounding box center [433, 107] width 713 height 28
type input "Definição de orçamento__YEES_PDM_SETEMBRO"
type input "Definição de orçamento_YEES_PDM_SETEMBRO"
click at [472, 109] on input "Definição de orçamento_YEES_PDM_SETEMBRO" at bounding box center [433, 107] width 713 height 28
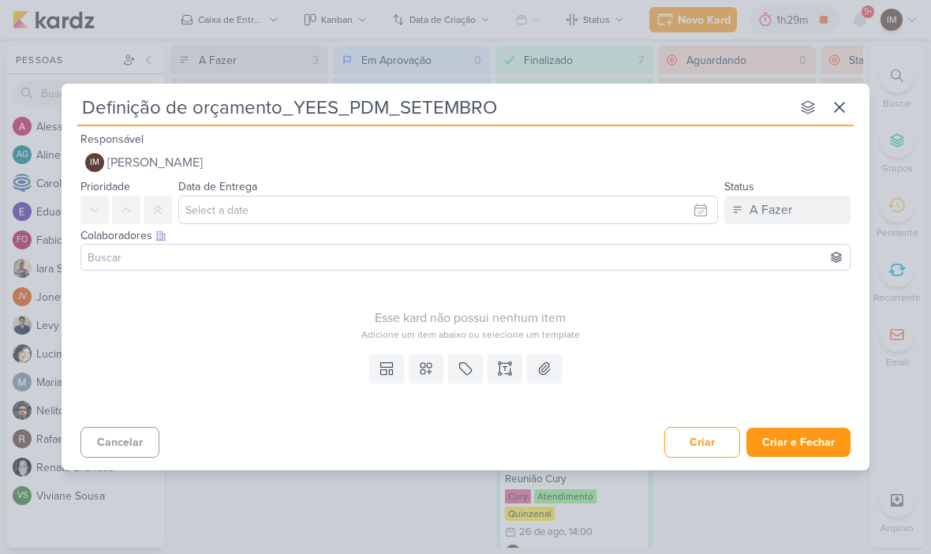
click at [463, 117] on input "Definição de orçamento_YEES_PDM_SETEMBRO" at bounding box center [433, 107] width 713 height 28
type input "Definição de orçamento_YEES_PDM_"
type input "Definição de orçamento_YEES_PDM_O"
type input "Definição de orçamento_YEES_PDM_OU"
type input "Definição de orçamento_YEES_PDM_OUt"
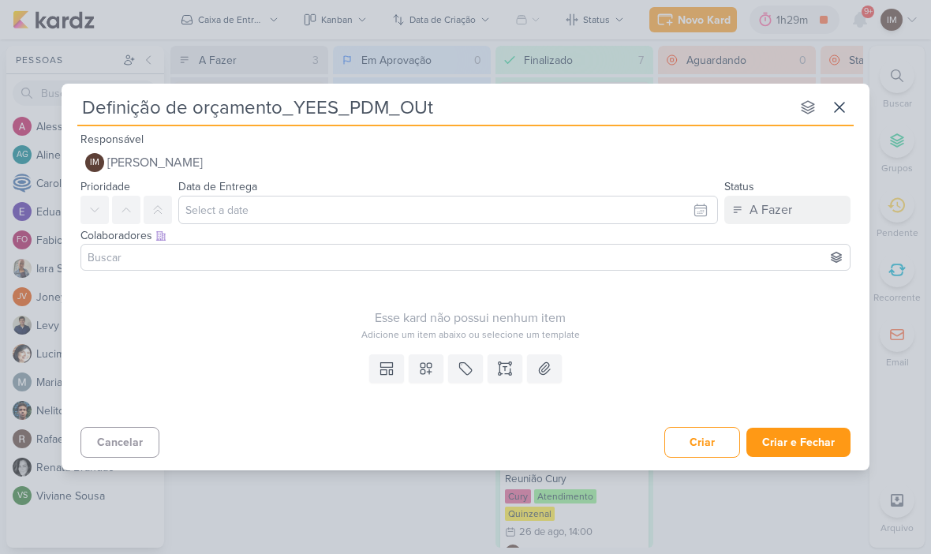
type input "Definição de orçamento_YEES_PDM_OU"
type input "Definição de orçamento_YEES_PDM_OUTU"
type input "Definição de orçamento_YEES_PDM_OUTUBR"
type input "Definição de orçamento_YEES_PDM_OUTUBRO"
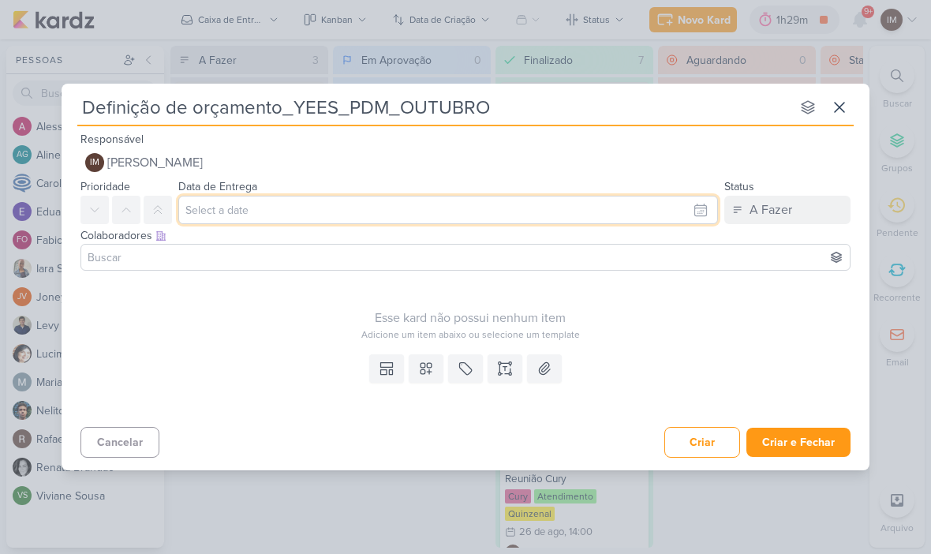
click at [653, 217] on input "text" at bounding box center [448, 210] width 540 height 28
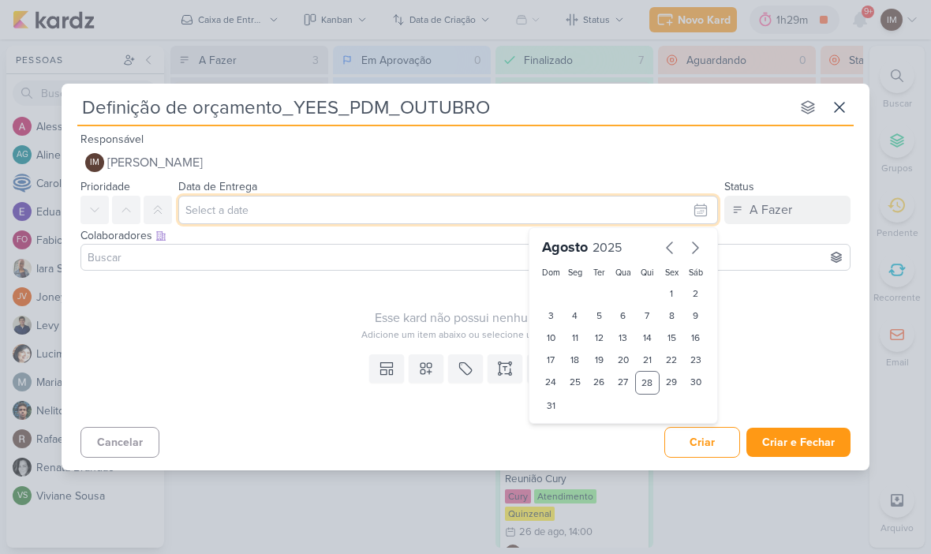
click at [413, 77] on div "Definição de orçamento_YEES_PDM_OUTUBRO nenhum grupo disponível esc Responsável…" at bounding box center [465, 277] width 931 height 554
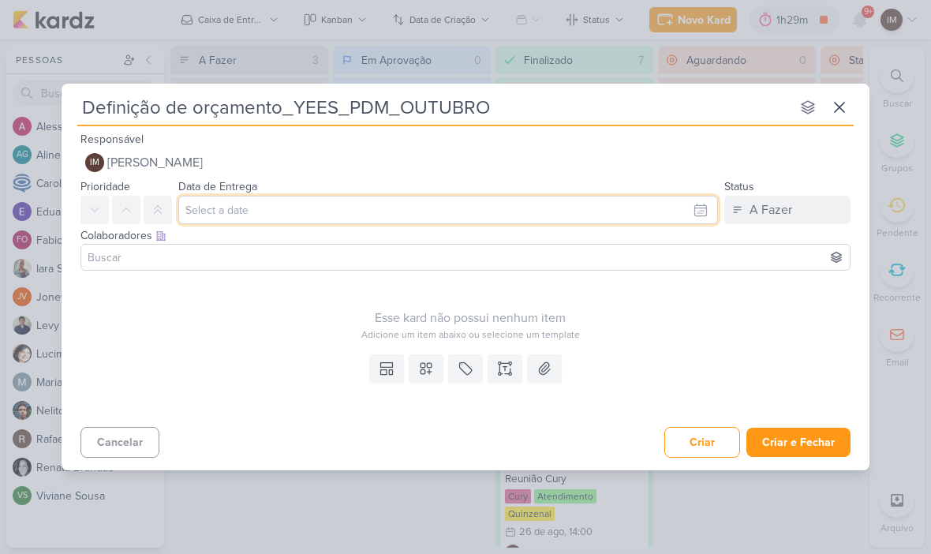
click at [675, 220] on input "text" at bounding box center [448, 210] width 540 height 28
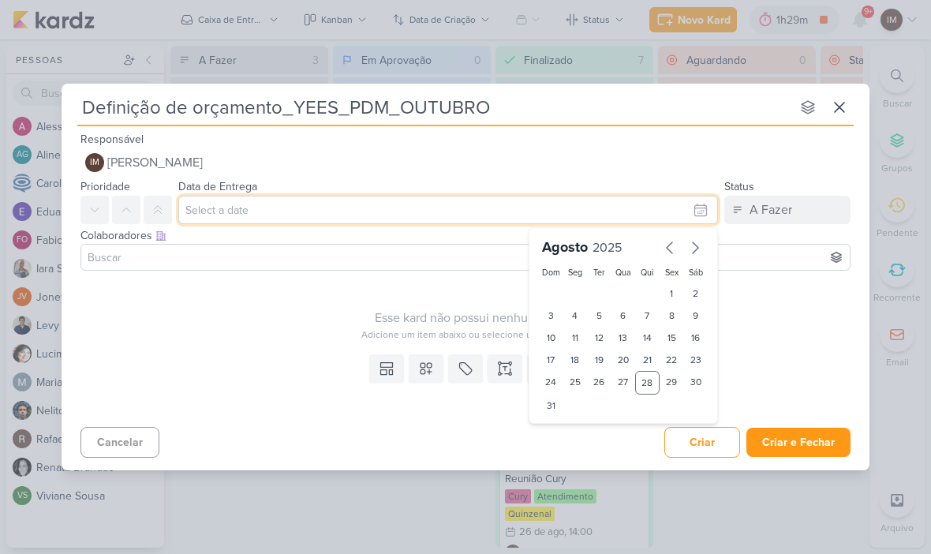
click at [701, 207] on input "text" at bounding box center [448, 210] width 540 height 28
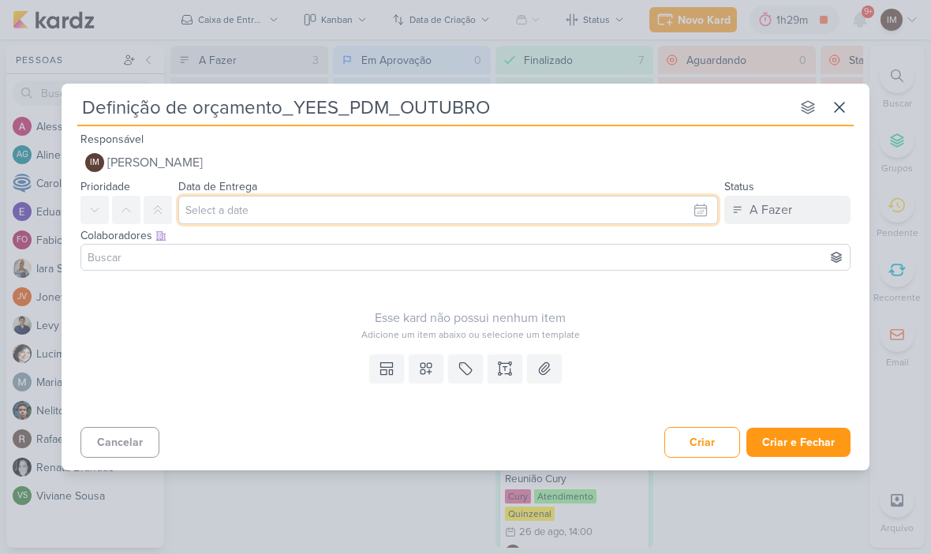
click at [694, 213] on input "text" at bounding box center [448, 210] width 540 height 28
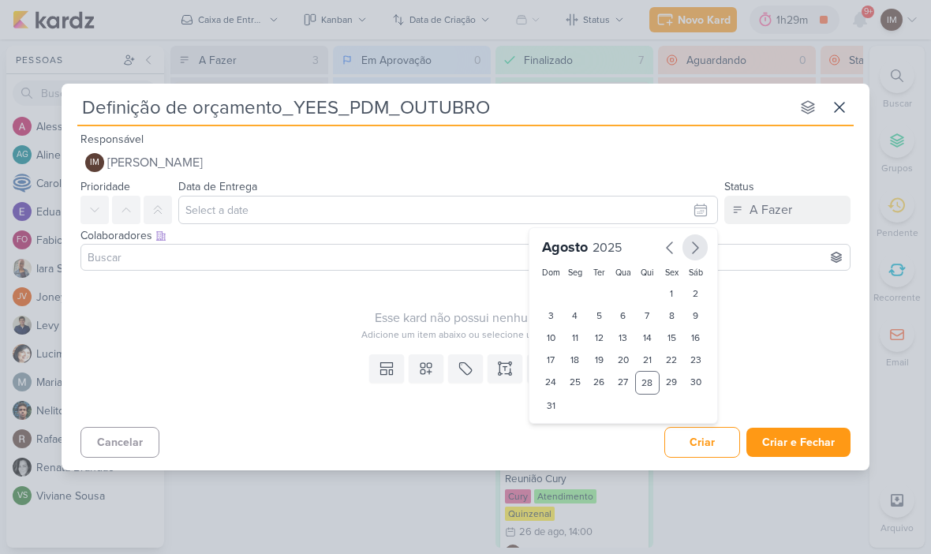
click at [697, 247] on icon "button" at bounding box center [696, 247] width 6 height 11
click at [574, 309] on div "8" at bounding box center [575, 316] width 24 height 22
type input "8 de setembro de 2025 às 23:59"
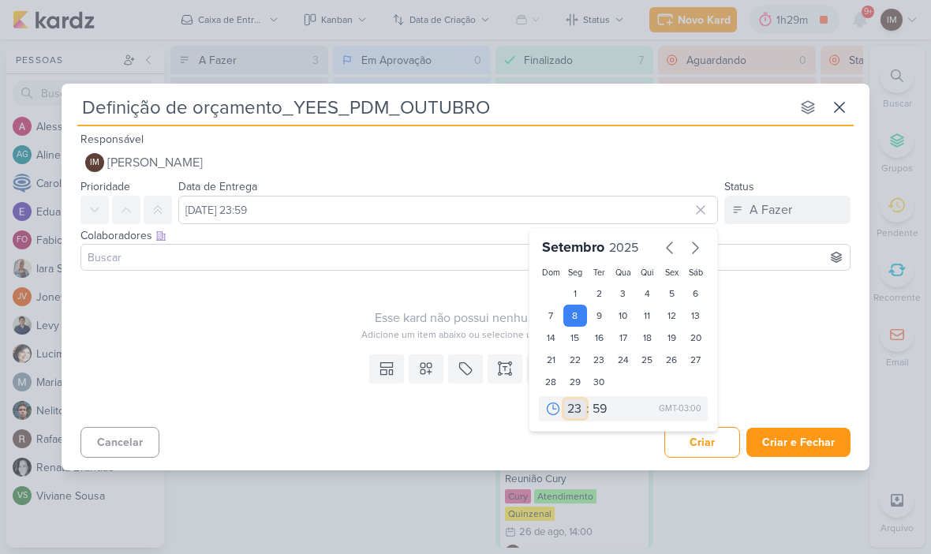
click at [573, 401] on select "00 01 02 03 04 05 06 07 08 09 10 11 12 13 14 15 16 17 18 19 20 21 22 23" at bounding box center [575, 408] width 22 height 19
click at [574, 408] on select "00 01 02 03 04 05 06 07 08 09 10 11 12 13 14 15 16 17 18 19 20 21 22 23" at bounding box center [575, 408] width 22 height 19
select select "18"
type input "8 de setembro de 2025 às 18:59"
click at [595, 408] on select "00 05 10 15 20 25 30 35 40 45 50 55 59" at bounding box center [600, 408] width 22 height 19
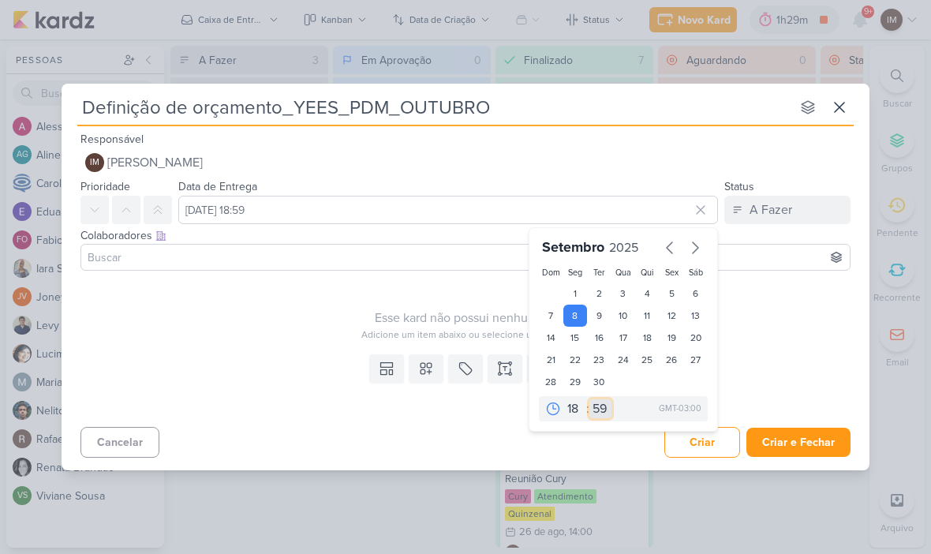
select select "0"
type input "8 de setembro de 2025 às 18:00"
click at [358, 301] on div "Esse kard não possui nenhum item Adicione um item abaixo ou selecione um templa…" at bounding box center [470, 309] width 780 height 65
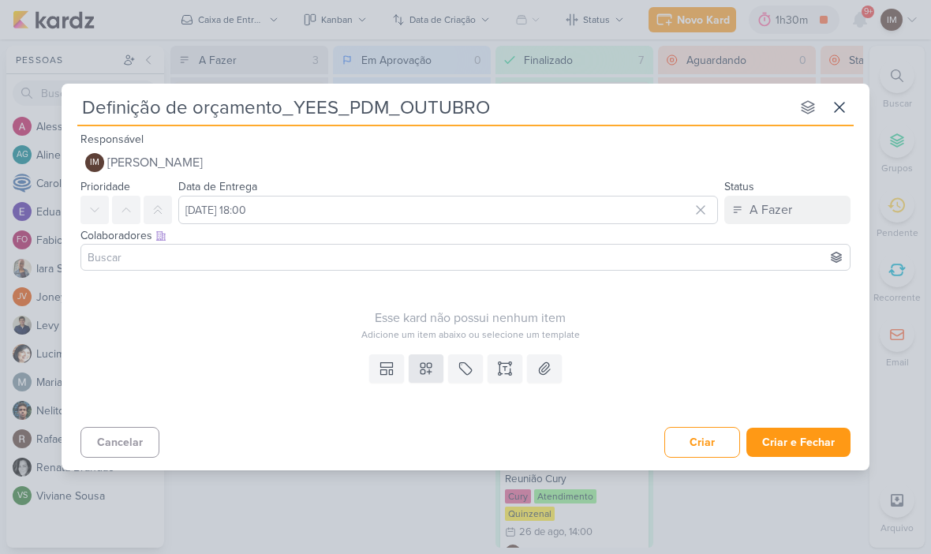
click at [420, 365] on icon at bounding box center [426, 369] width 16 height 16
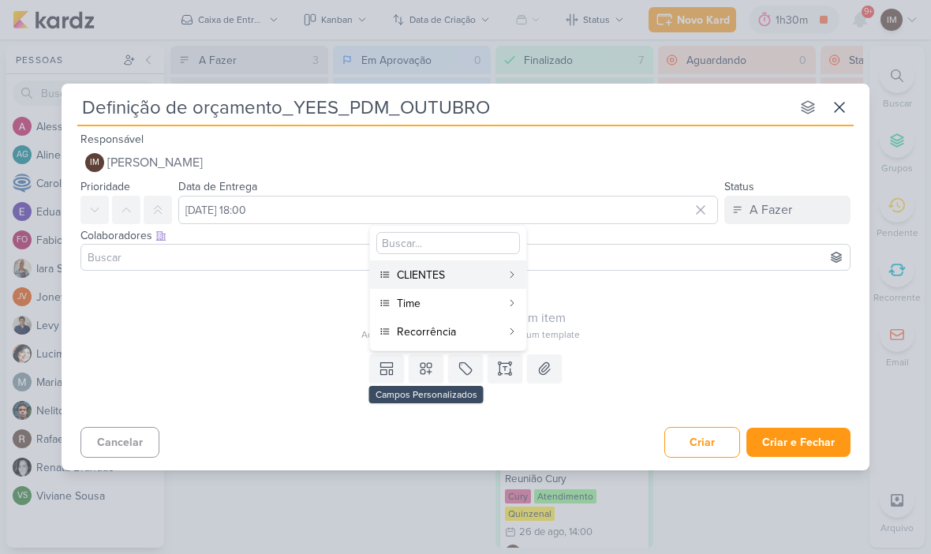
click at [485, 271] on div "CLIENTES" at bounding box center [449, 275] width 104 height 17
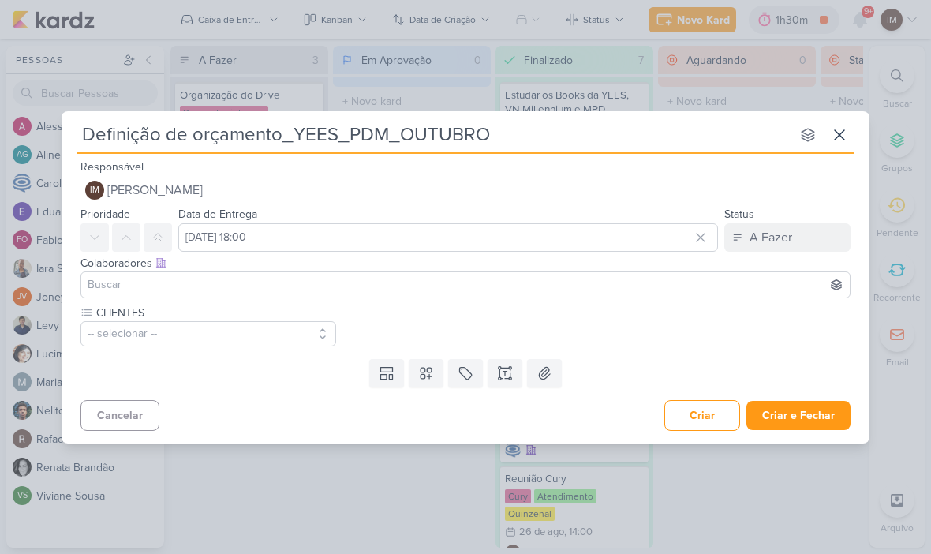
click at [292, 324] on button "-- selecionar --" at bounding box center [208, 333] width 256 height 25
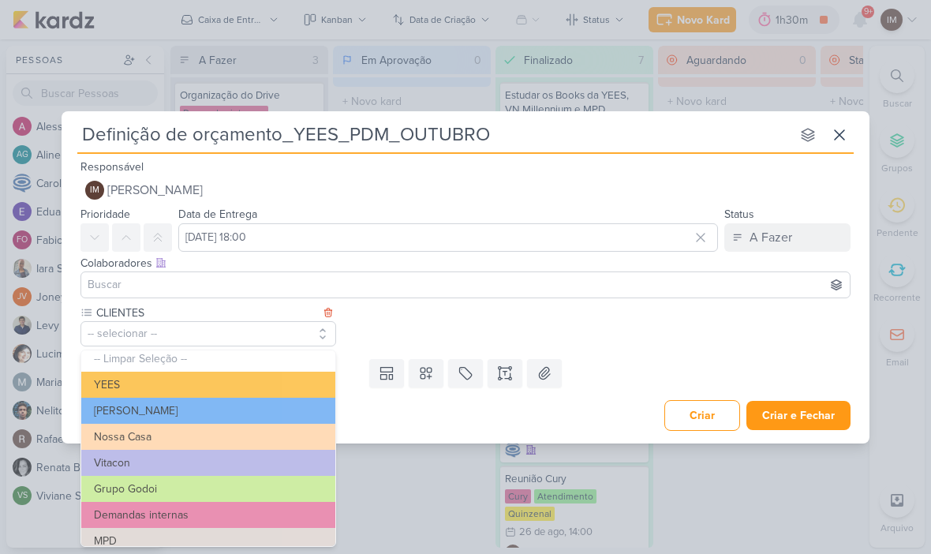
scroll to position [2, 0]
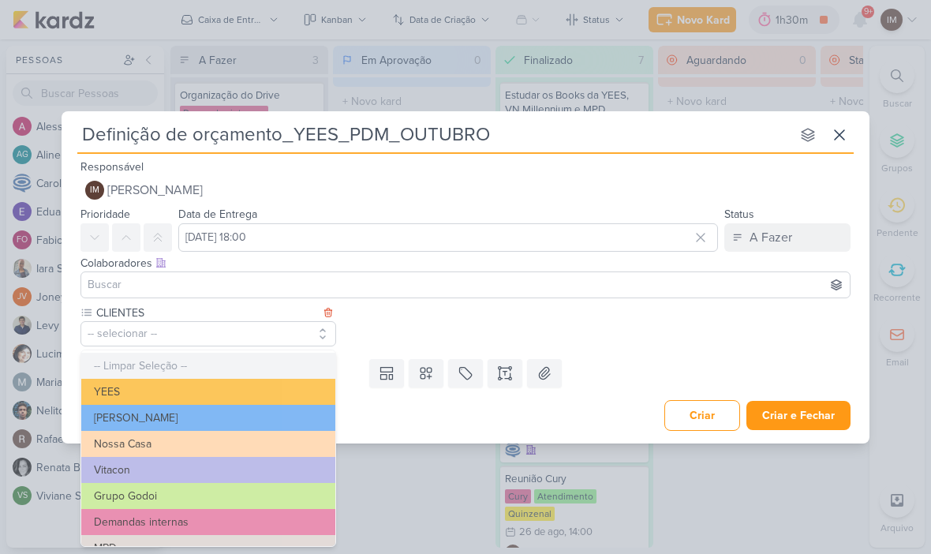
click at [308, 376] on button "-- Limpar Seleção --" at bounding box center [208, 366] width 254 height 26
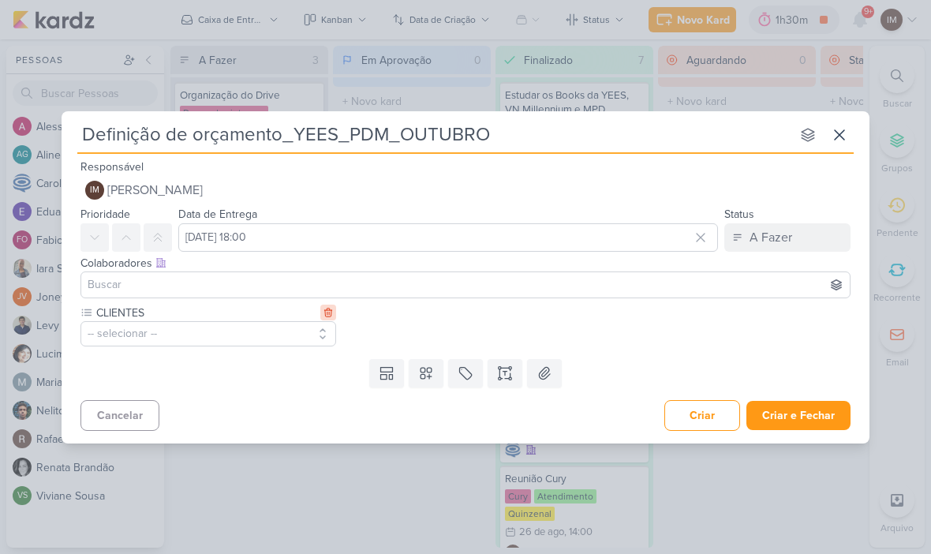
click at [327, 309] on icon at bounding box center [328, 312] width 11 height 11
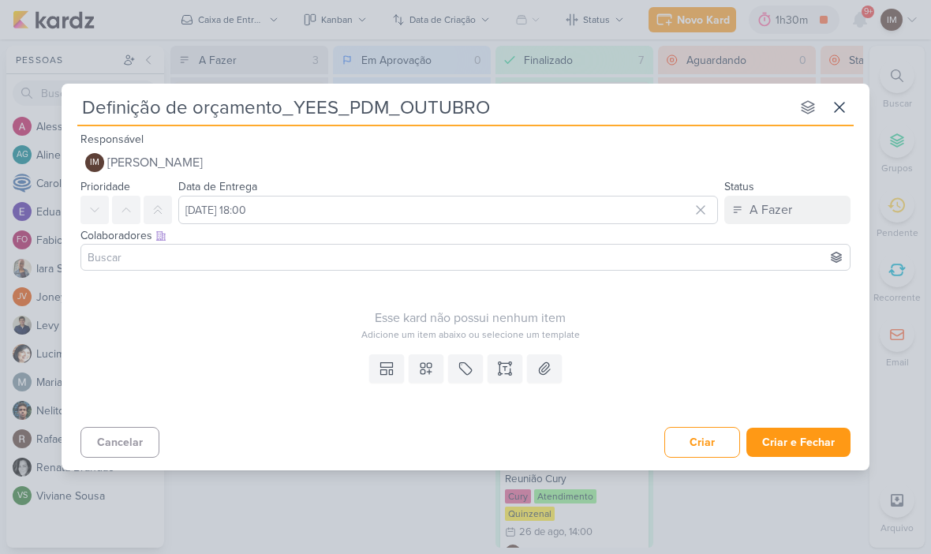
click at [431, 355] on button at bounding box center [426, 368] width 35 height 28
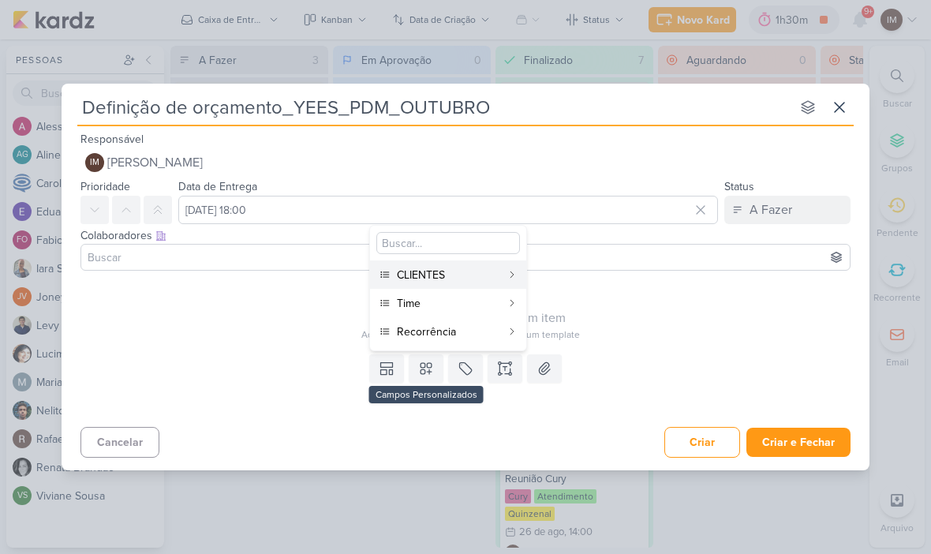
click at [458, 269] on div "CLIENTES" at bounding box center [449, 275] width 104 height 17
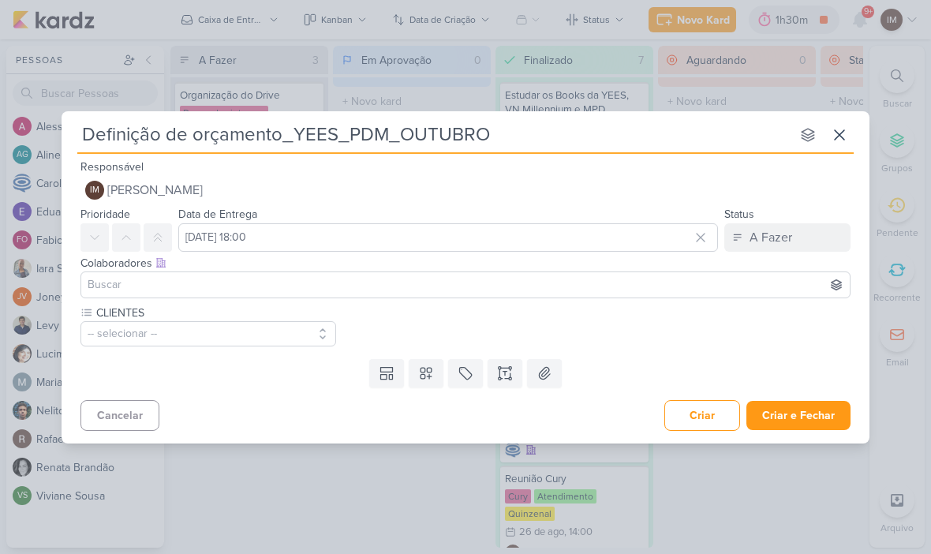
click at [282, 334] on button "-- selecionar --" at bounding box center [208, 333] width 256 height 25
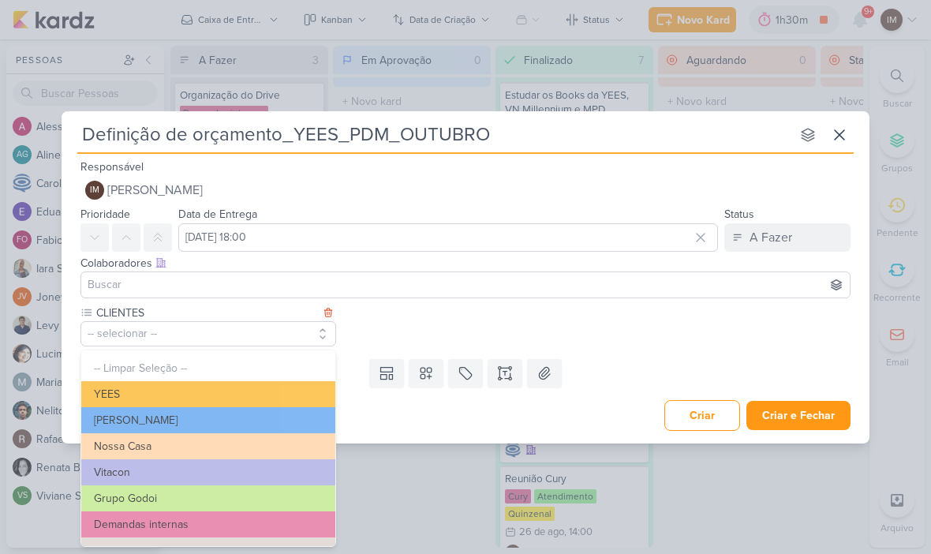
click at [281, 389] on button "YEES" at bounding box center [208, 394] width 254 height 26
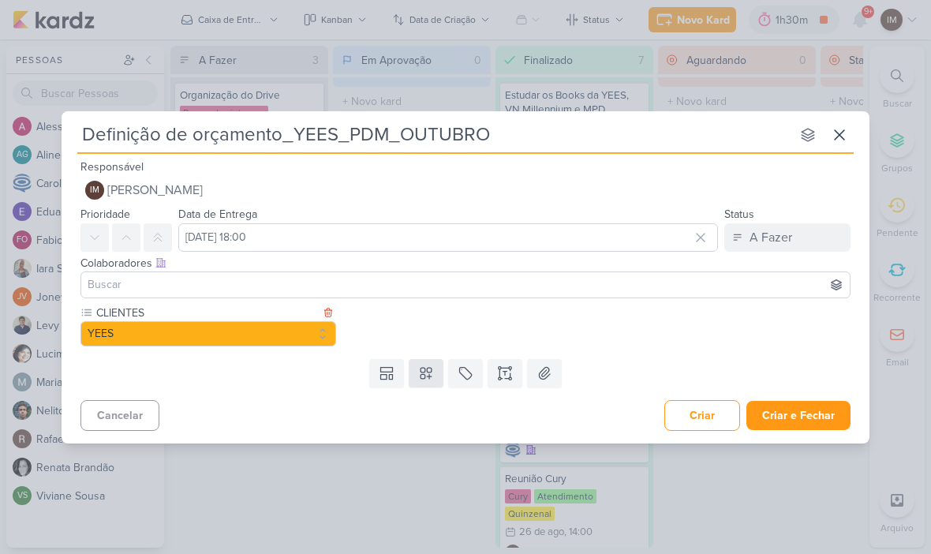
click at [420, 367] on icon at bounding box center [426, 373] width 16 height 16
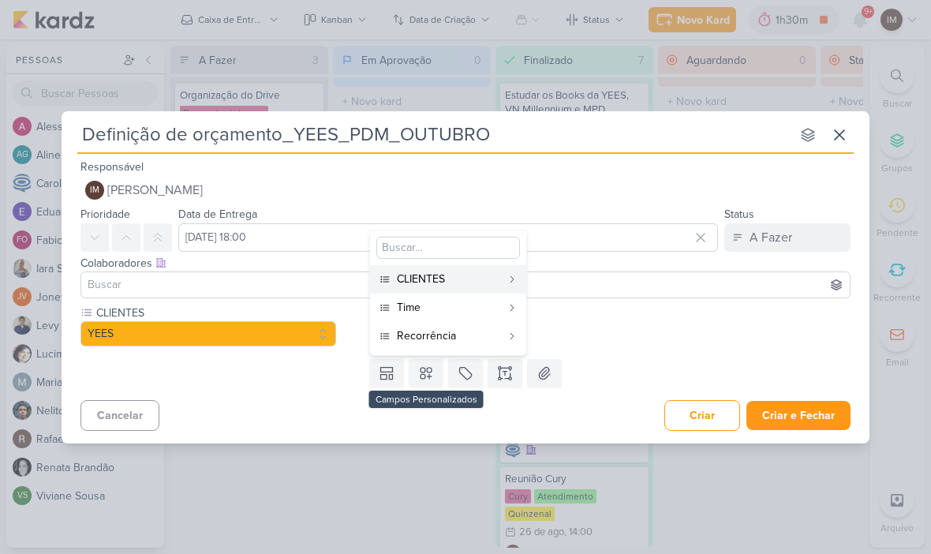
click at [471, 312] on div "Time" at bounding box center [449, 307] width 104 height 17
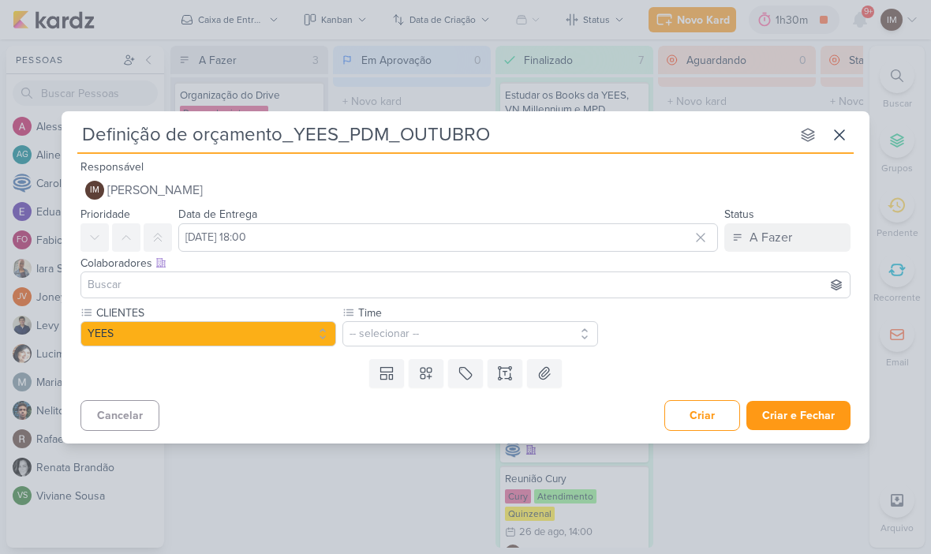
click at [511, 331] on button "-- selecionar --" at bounding box center [470, 333] width 256 height 25
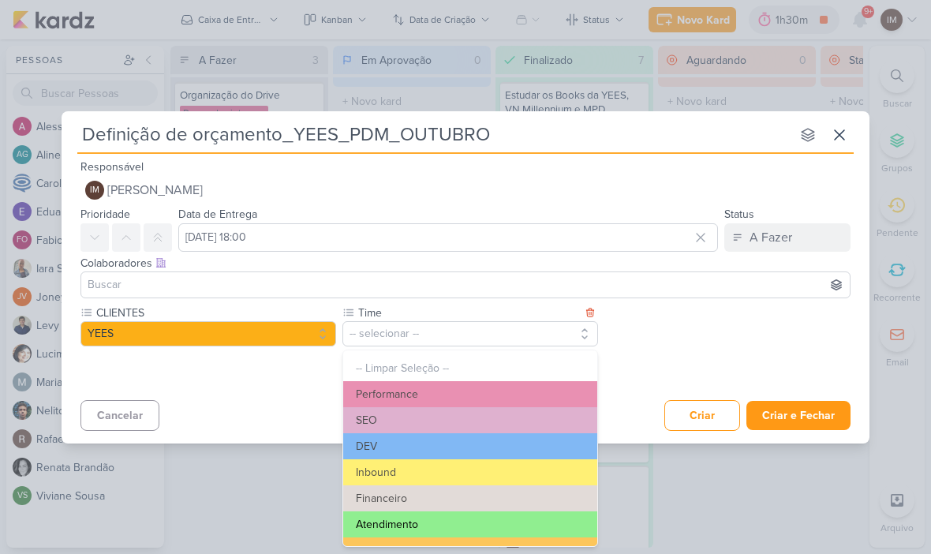
click at [486, 521] on button "Atendimento" at bounding box center [470, 524] width 254 height 26
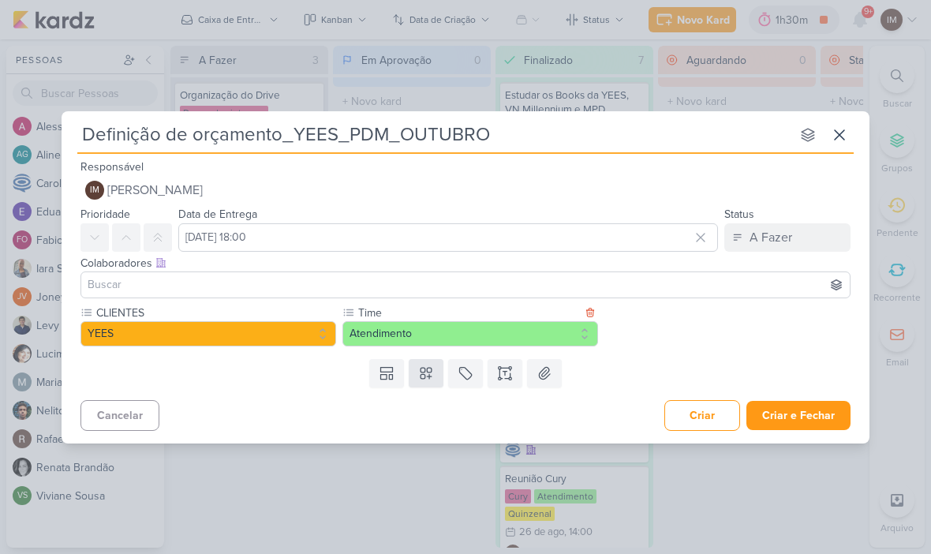
click at [417, 370] on button at bounding box center [426, 373] width 35 height 28
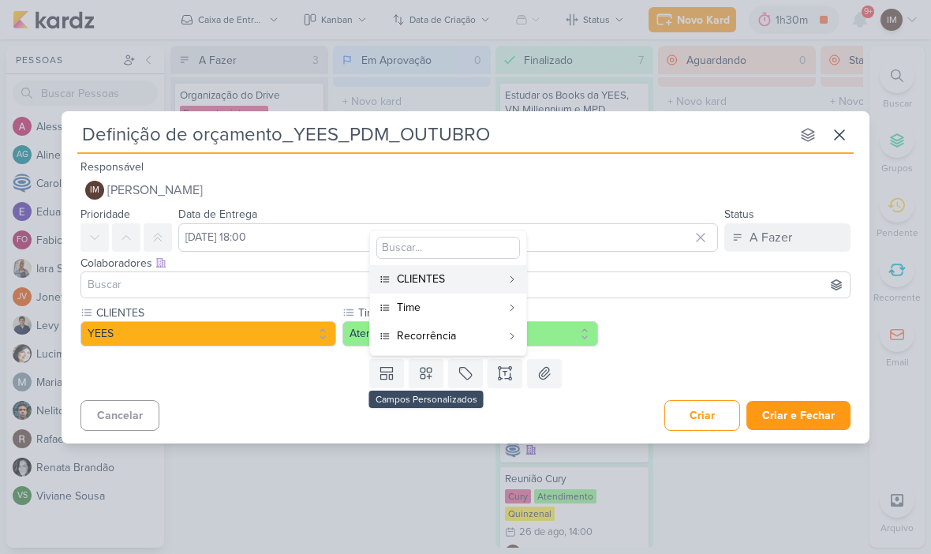
click at [483, 331] on div "Recorrência" at bounding box center [449, 335] width 104 height 17
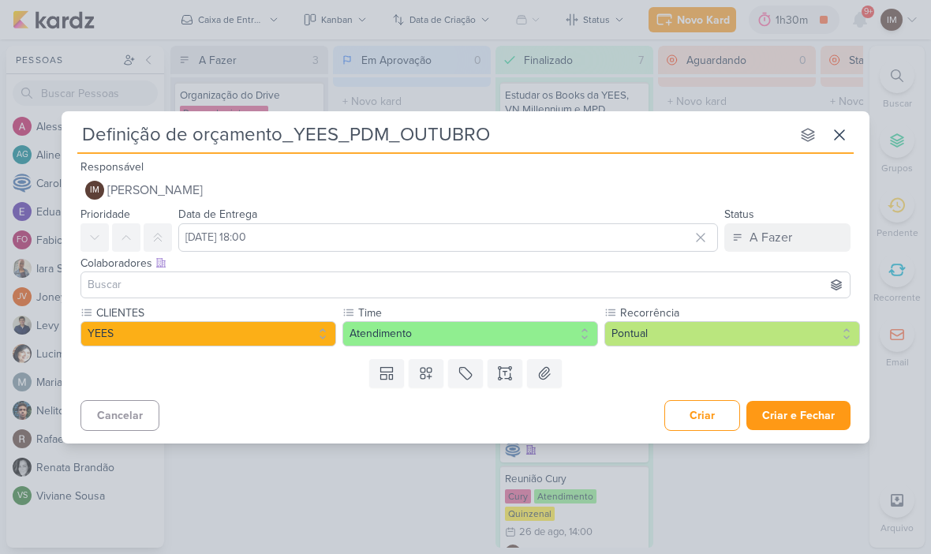
click at [689, 334] on button "Pontual" at bounding box center [732, 333] width 256 height 25
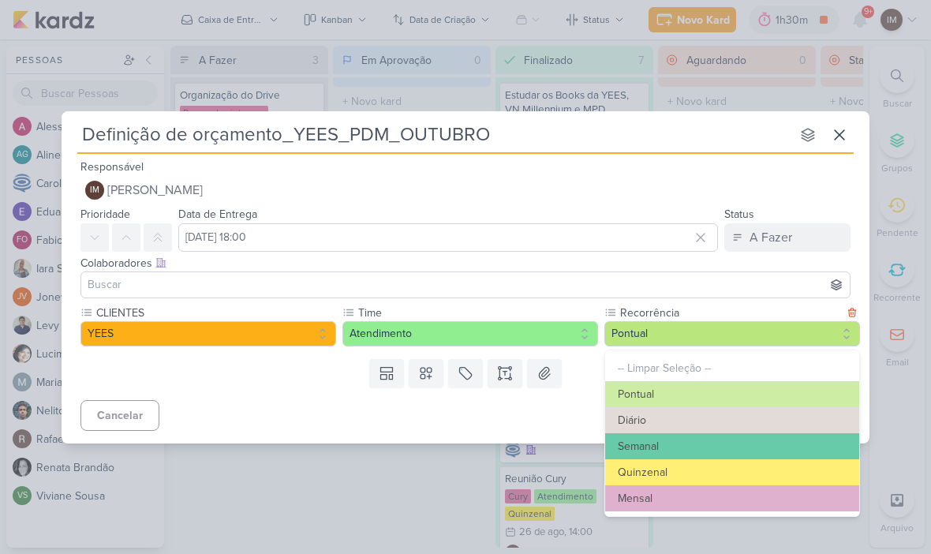
click at [649, 491] on button "Mensal" at bounding box center [732, 498] width 254 height 26
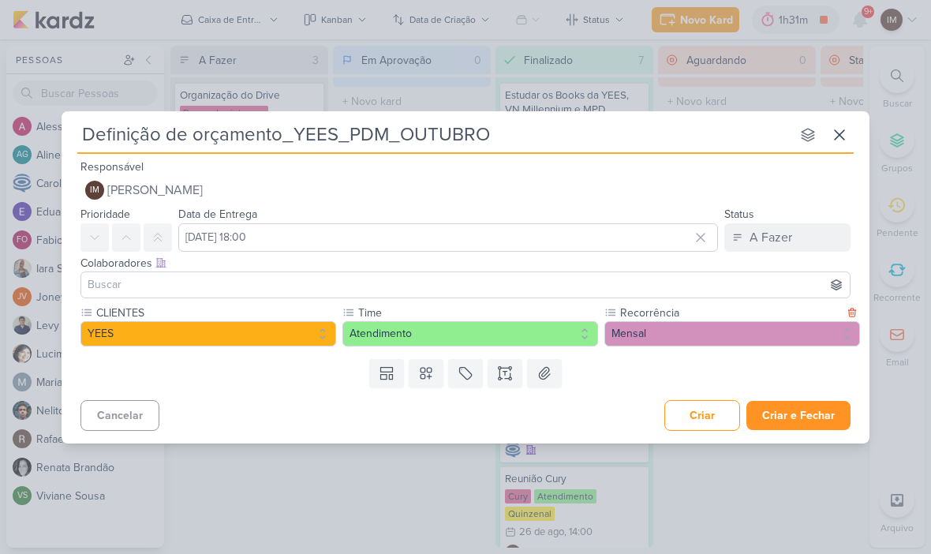
click at [779, 404] on button "Criar e Fechar" at bounding box center [798, 415] width 104 height 29
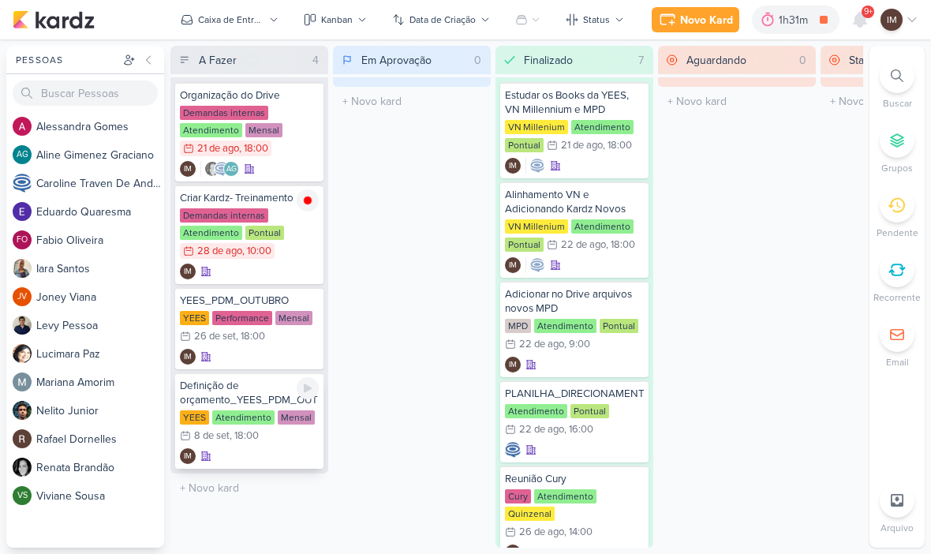
click at [271, 442] on div "YEES Atendimento Mensal 8/9 8 de set , 18:00" at bounding box center [249, 427] width 139 height 35
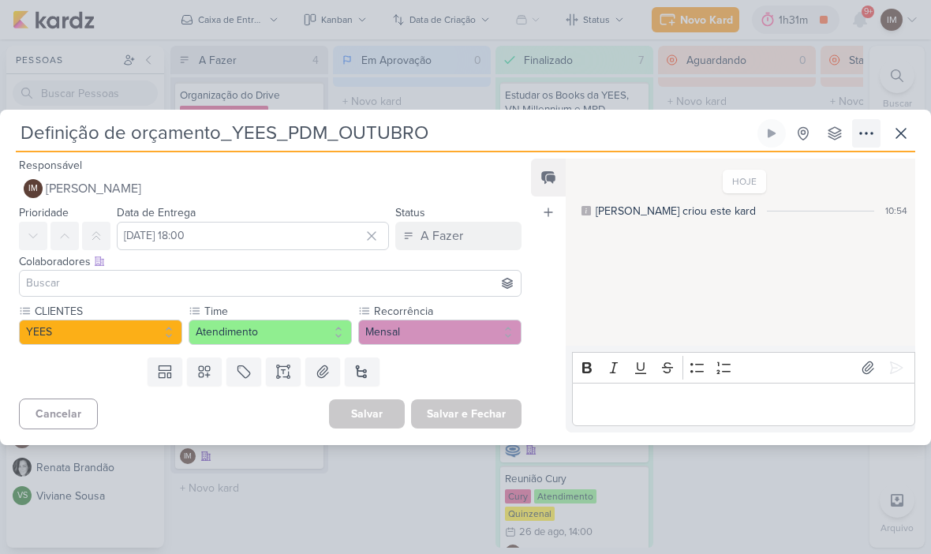
click at [863, 133] on icon at bounding box center [866, 133] width 19 height 19
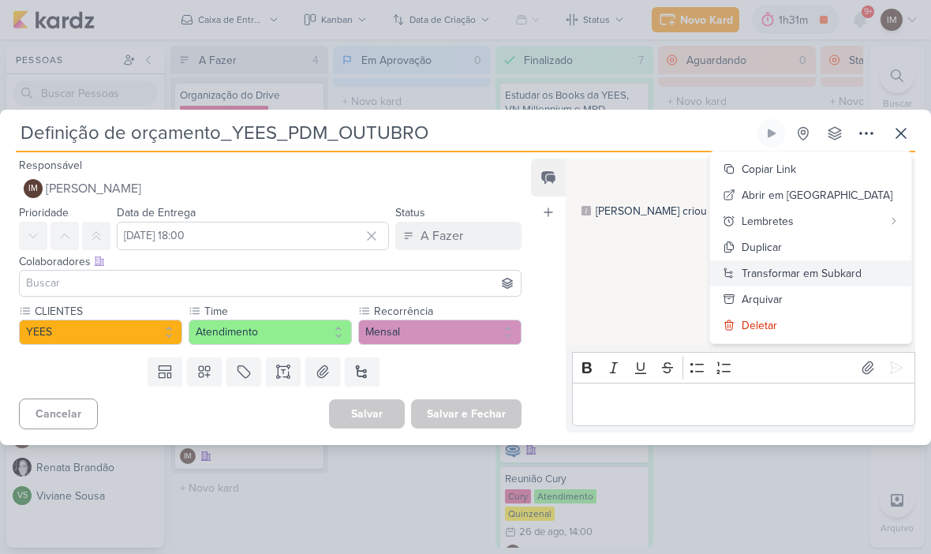
click at [802, 269] on div "Transformar em Subkard" at bounding box center [802, 273] width 120 height 17
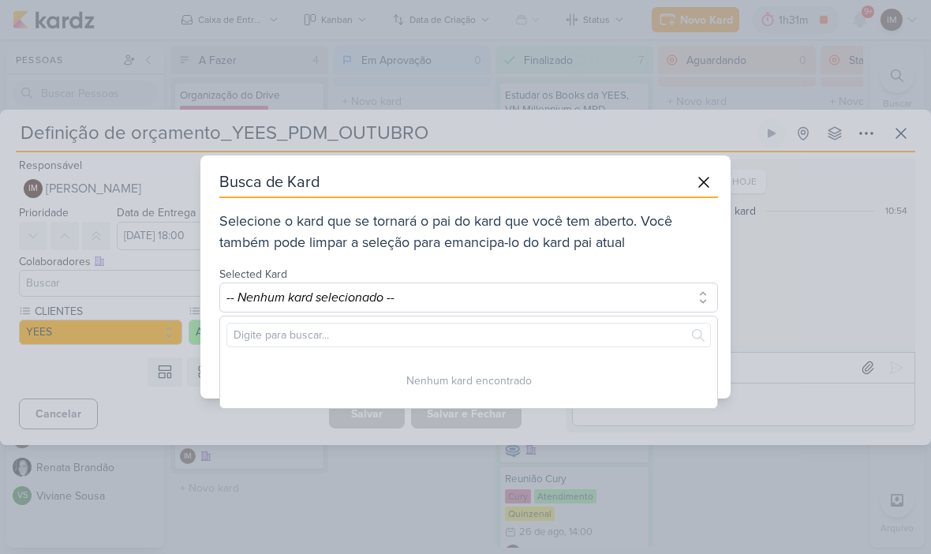
click at [578, 300] on button "-- Nenhum kard selecionado --" at bounding box center [468, 297] width 499 height 30
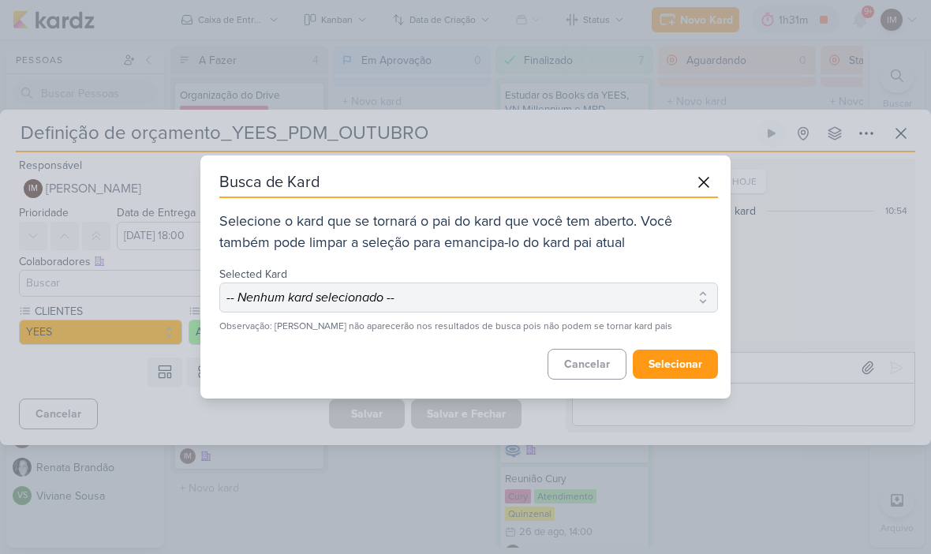
click at [613, 290] on button "-- Nenhum kard selecionado --" at bounding box center [468, 297] width 499 height 30
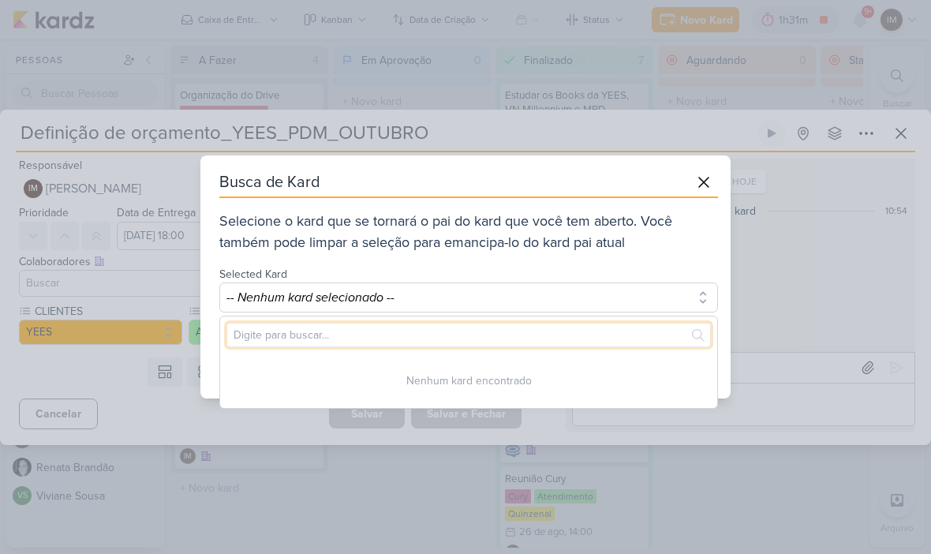
click at [605, 324] on input "text" at bounding box center [468, 335] width 484 height 24
type input "YEES"
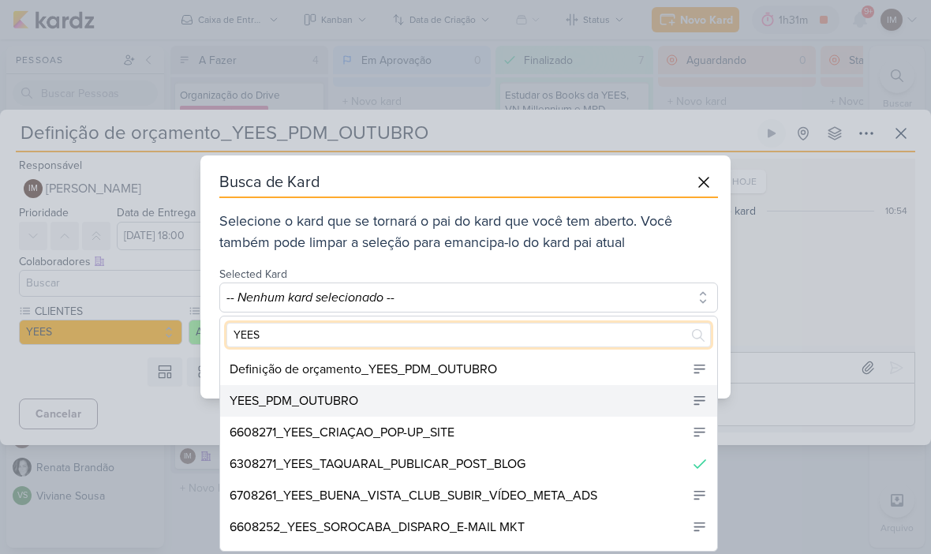
click at [468, 395] on div "YEES_PDM_OUTUBRO" at bounding box center [468, 401] width 497 height 32
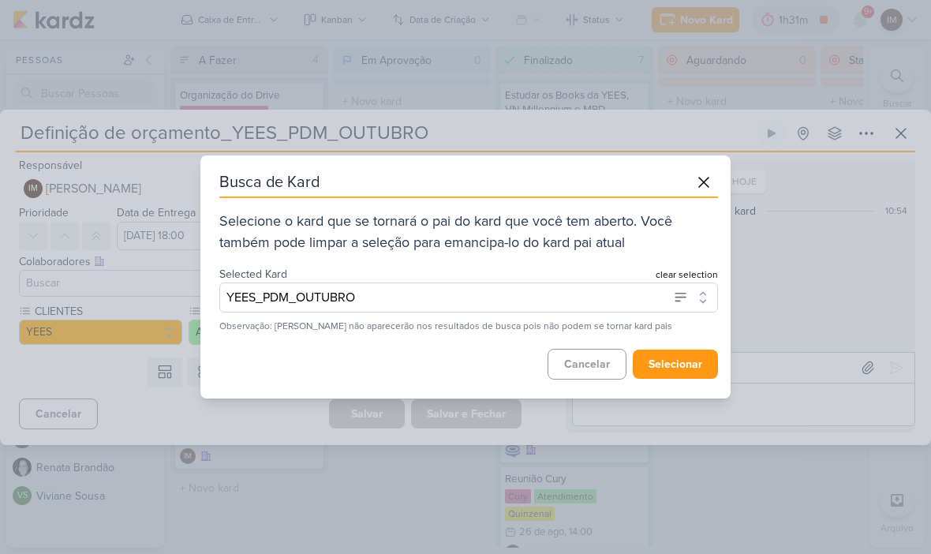
click at [667, 360] on button "selecionar" at bounding box center [675, 364] width 85 height 29
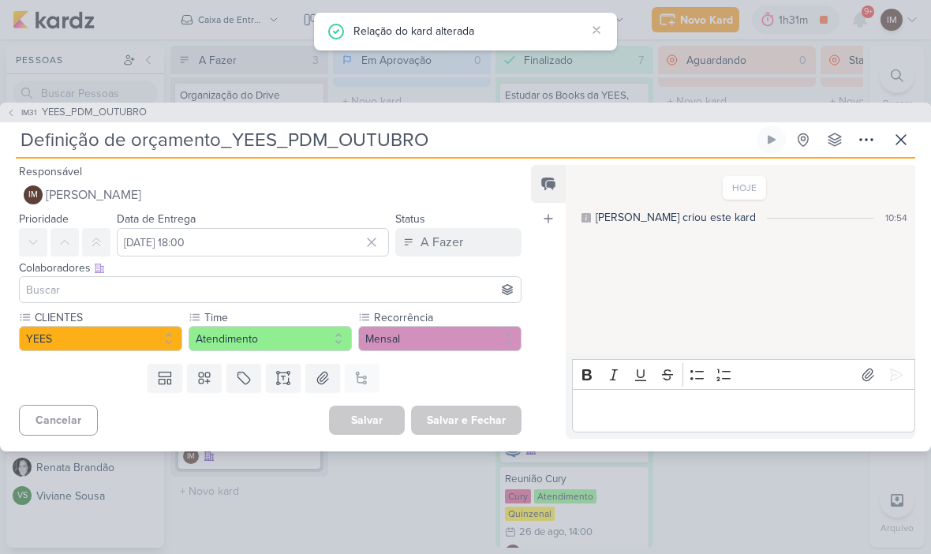
click at [902, 138] on icon at bounding box center [900, 139] width 9 height 9
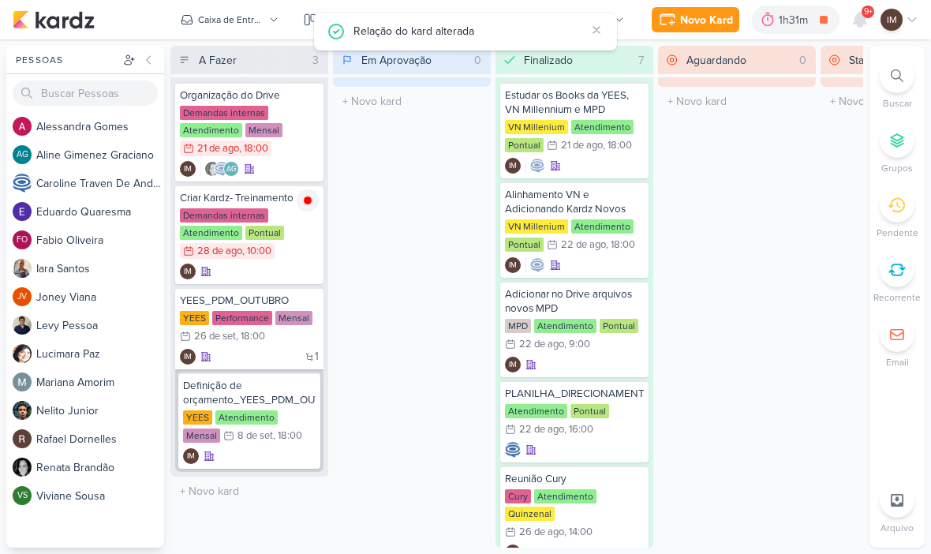
click at [675, 31] on button "Novo Kard" at bounding box center [696, 19] width 88 height 25
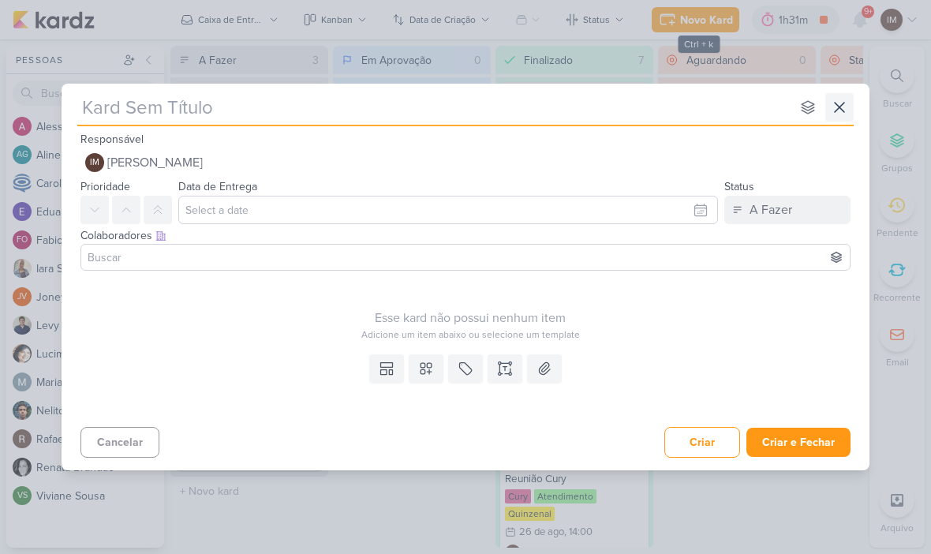
click at [827, 110] on button at bounding box center [839, 107] width 28 height 28
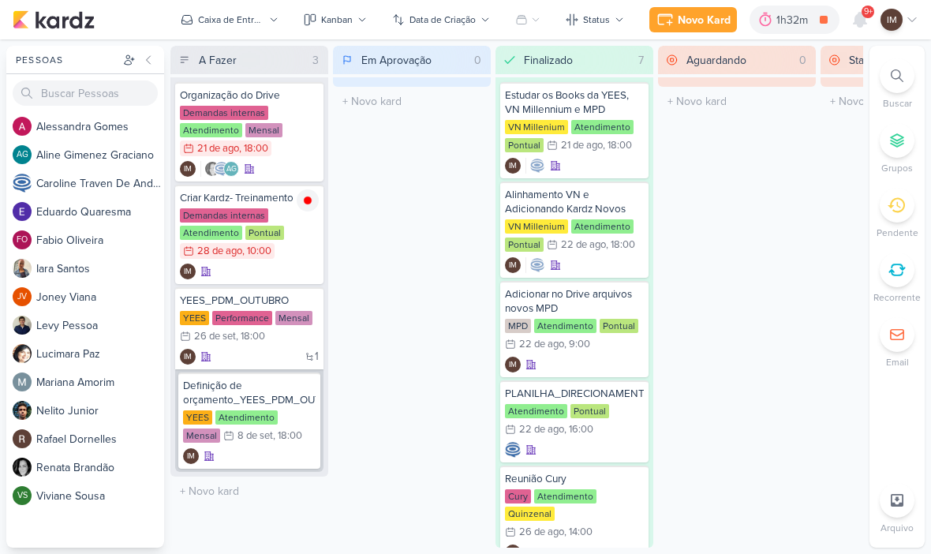
scroll to position [0, 0]
click at [704, 28] on button "Novo Kard" at bounding box center [693, 19] width 88 height 25
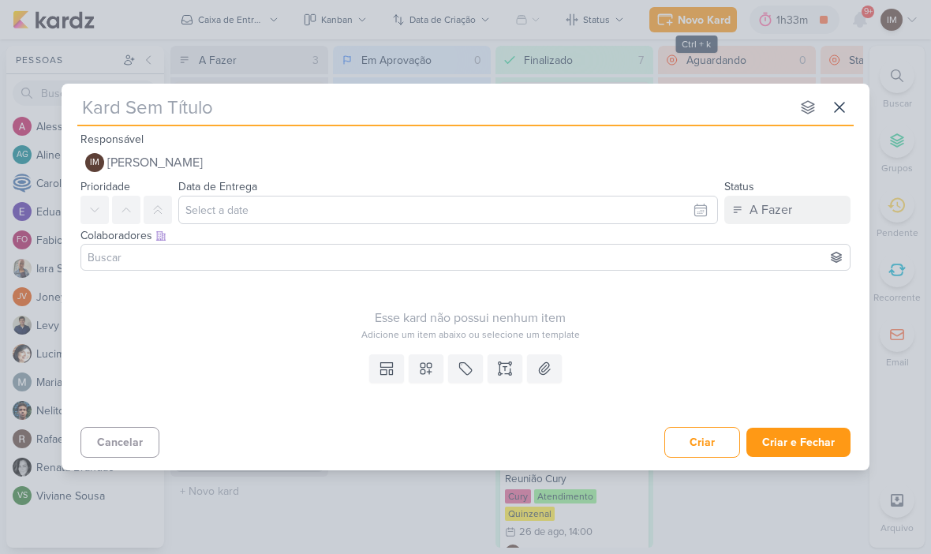
type input "S"
type input "SAV"
type input "SAVI"
type input "S"
type input "Sav"
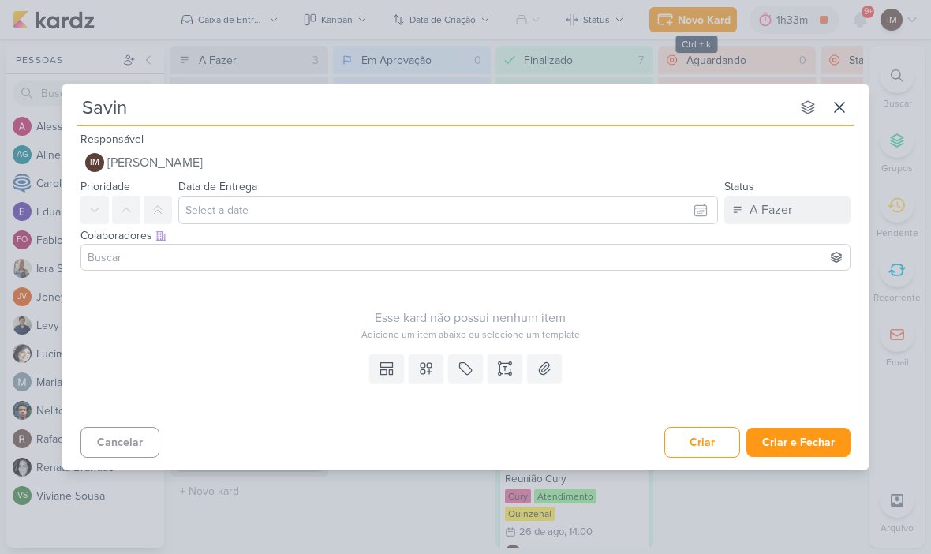
type input "Saving"
type input "Saving A"
type input "Saving At"
type input "Saving Atual"
type input "Saving Atualiz"
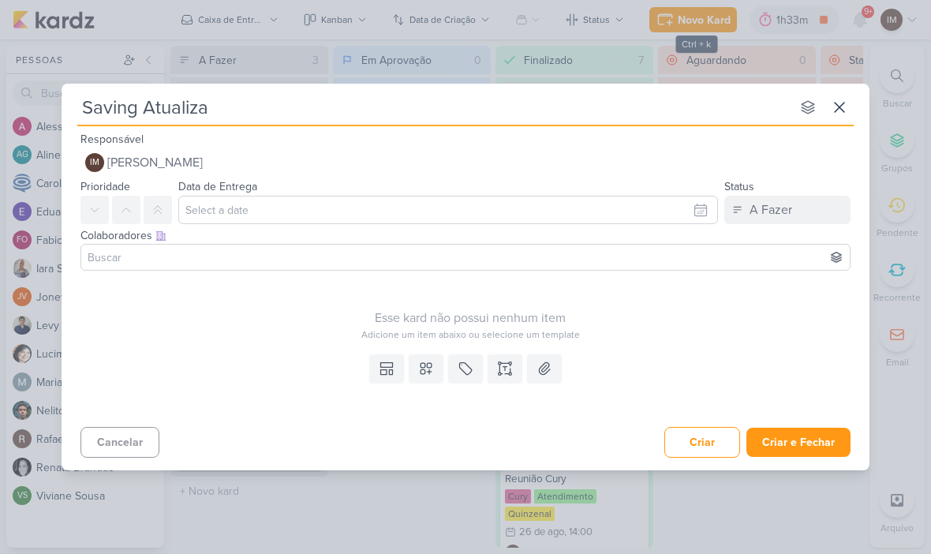
type input "Saving Atualizad"
type input "Saving Atualizado"
type input "Saving Atualizado_"
type input "Saving Atualizado_YEE"
type input "Saving Atualizado_YEES"
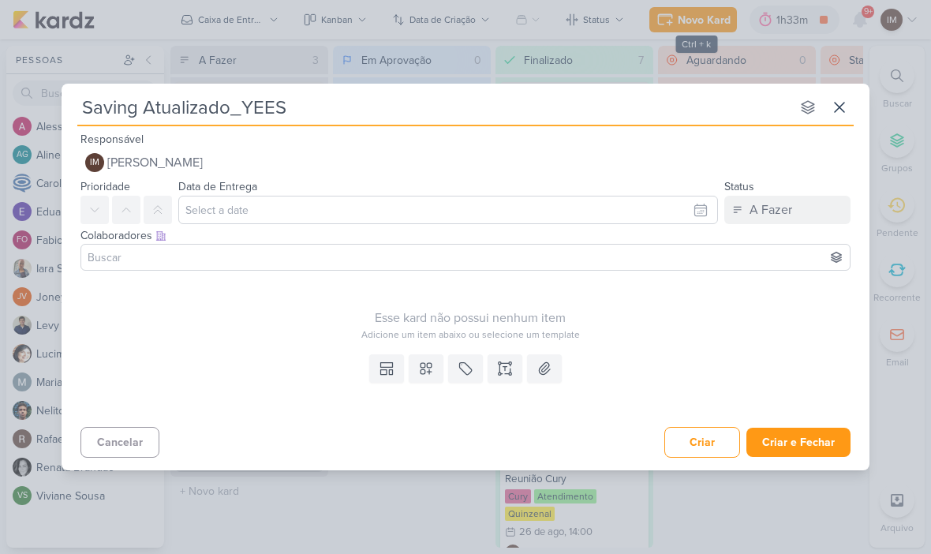
type input "Saving Atualizado_YEES_"
type input "Saving Atualizado_YEES_P"
type input "Saving Atualizado_YEES_PD"
type input "Saving Atualizado_YEES_PDM"
type input "Saving Atualizado_YEES_PDM_"
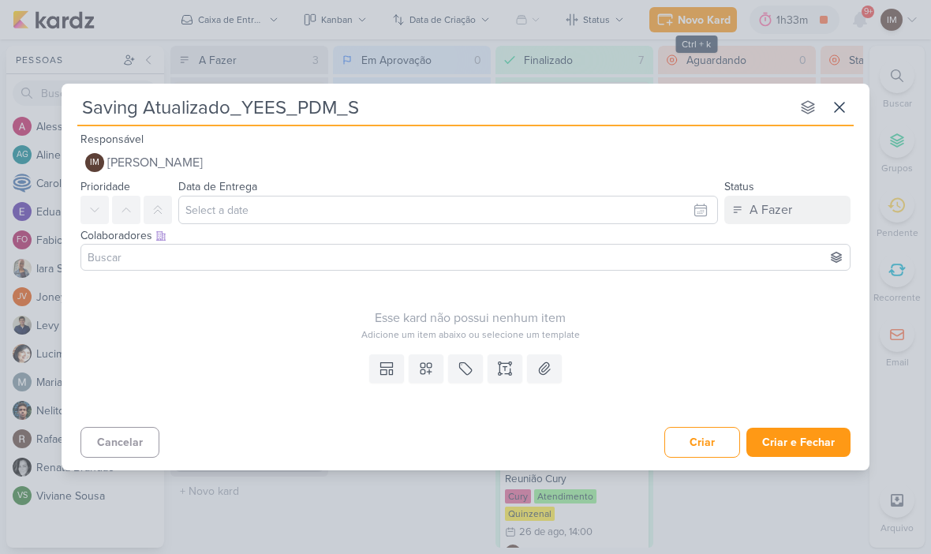
type input "Saving Atualizado_YEES_PDM_SE"
type input "Saving Atualizado_YEES_PDM_SETE"
type input "Saving Atualizado_YEES_PDM_SETEMB"
type input "Saving Atualizado_YEES_PDM_SETEMBR"
type input "Saving Atualizado_YEES_PDM_S"
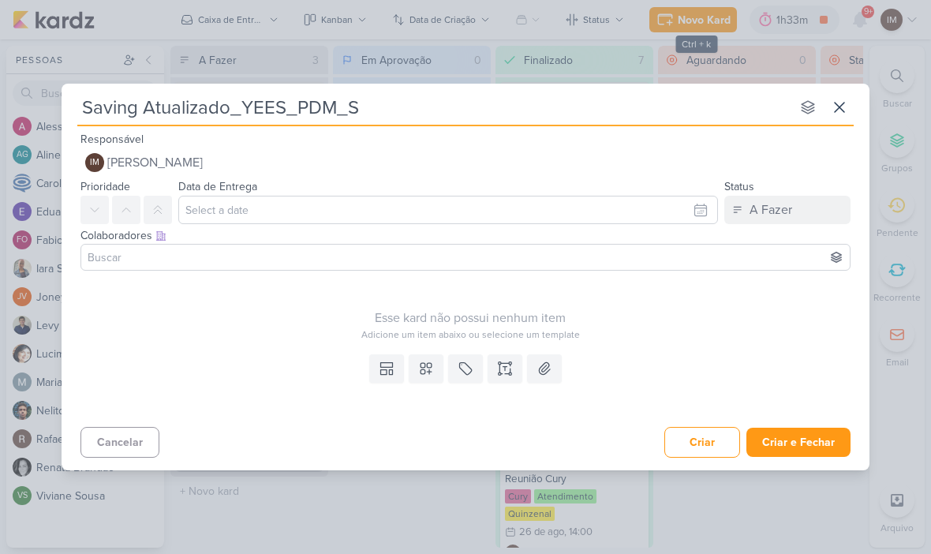
type input "Saving Atualizado_YEES_PDM_"
type input "Saving Atualizado_YEES_PDM_OU"
type input "Saving Atualizado_YEES_PDM_OUTU"
type input "Saving Atualizado_YEES_PDM_OUTUB"
type input "Saving Atualizado_YEES_PDM_OUTUBRO"
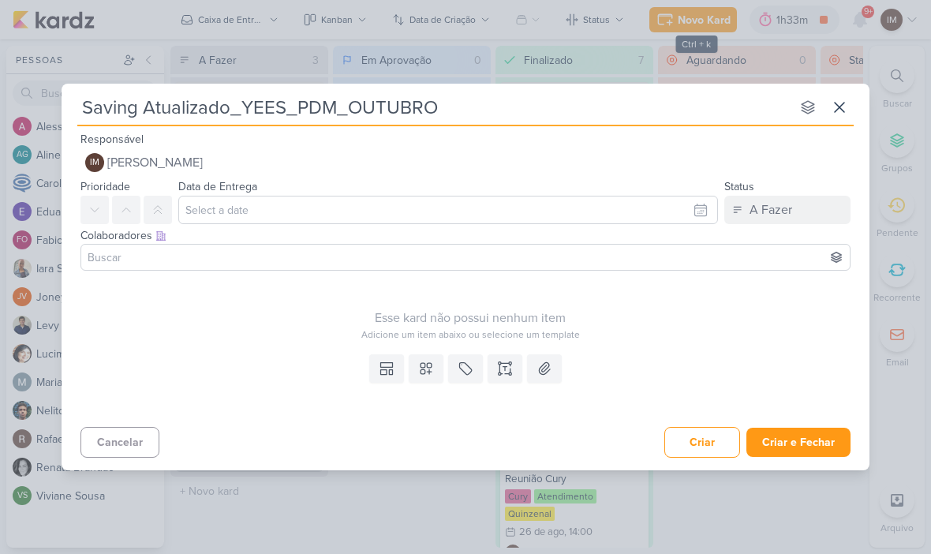
type input "Saving Atualizado_YEES_PDM_OUTUBRO"
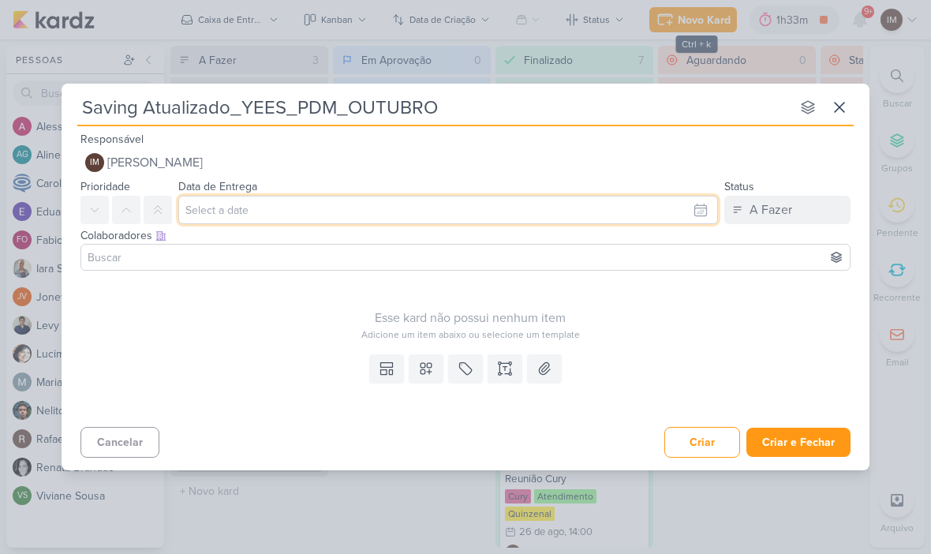
click at [698, 217] on input "text" at bounding box center [448, 210] width 540 height 28
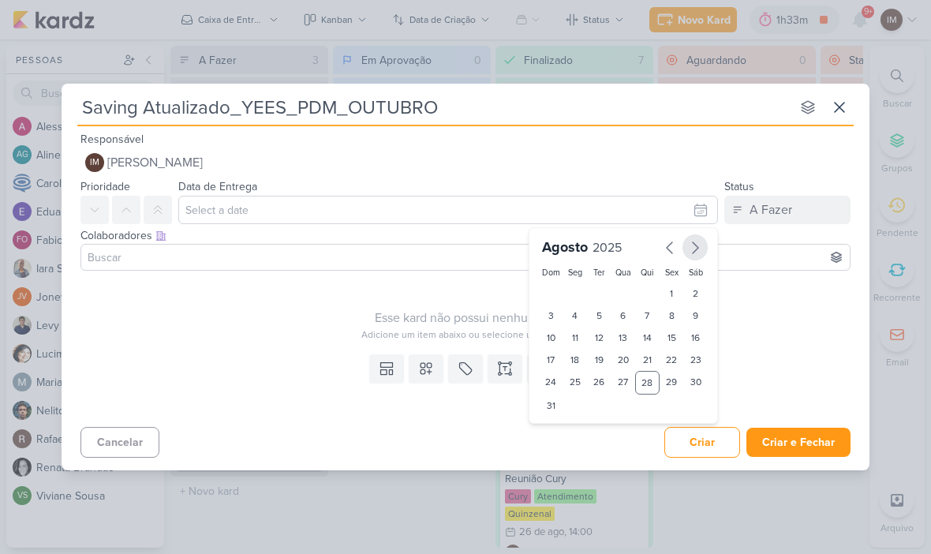
click at [692, 247] on icon "button" at bounding box center [695, 247] width 19 height 19
click at [694, 247] on icon "button" at bounding box center [695, 247] width 19 height 19
click at [665, 248] on icon "button" at bounding box center [669, 247] width 19 height 19
click at [644, 317] on div "11" at bounding box center [647, 316] width 24 height 22
type input "11 de setembro de 2025 às 23:59"
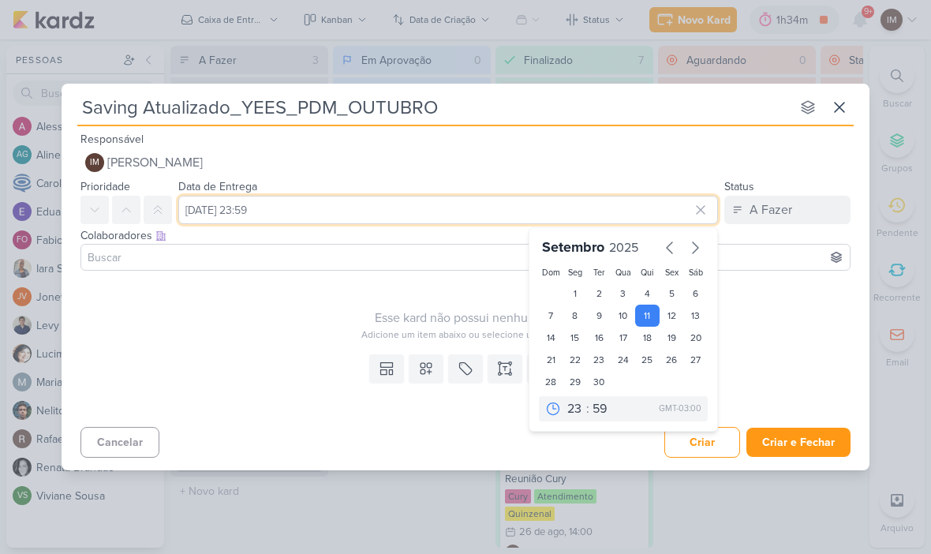
click at [493, 213] on input "11 de setembro de 2025 às 23:59" at bounding box center [448, 210] width 540 height 28
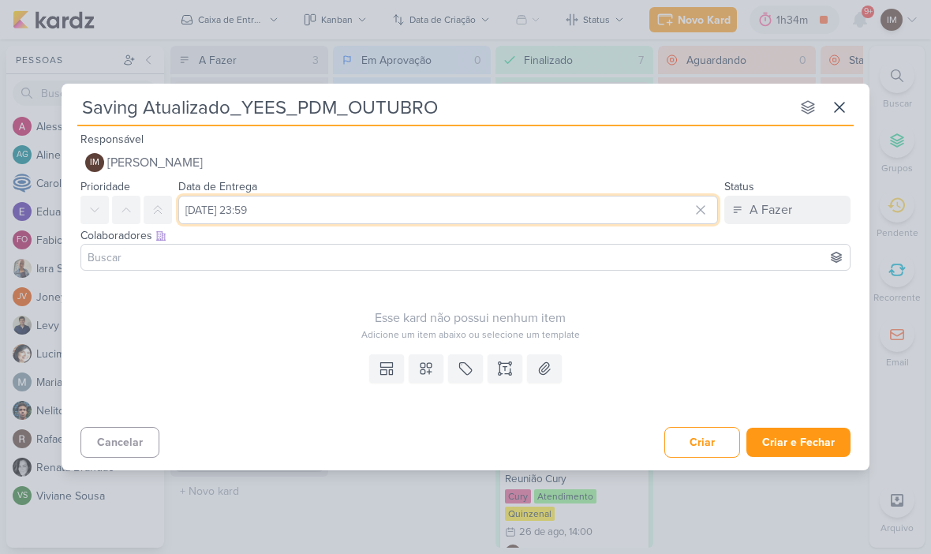
click at [335, 214] on input "11 de setembro de 2025 às 23:59" at bounding box center [448, 210] width 540 height 28
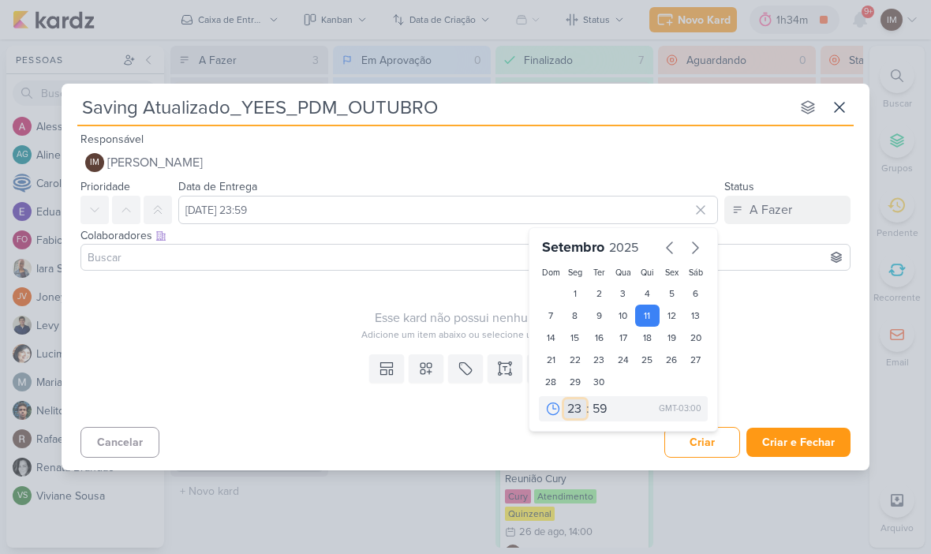
click at [571, 402] on select "00 01 02 03 04 05 06 07 08 09 10 11 12 13 14 15 16 17 18 19 20 21 22 23" at bounding box center [575, 408] width 22 height 19
select select "18"
type input "11 de setembro de 2025 às 18:59"
click at [594, 402] on select "00 05 10 15 20 25 30 35 40 45 50 55 59" at bounding box center [600, 408] width 22 height 19
select select "0"
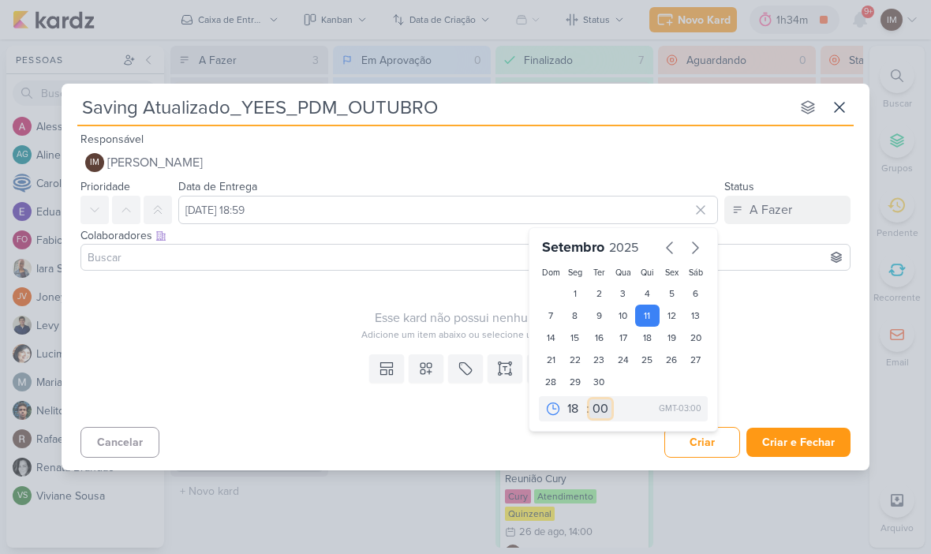
type input "11 de setembro de 2025 às 18:00"
click at [423, 369] on icon at bounding box center [426, 368] width 11 height 11
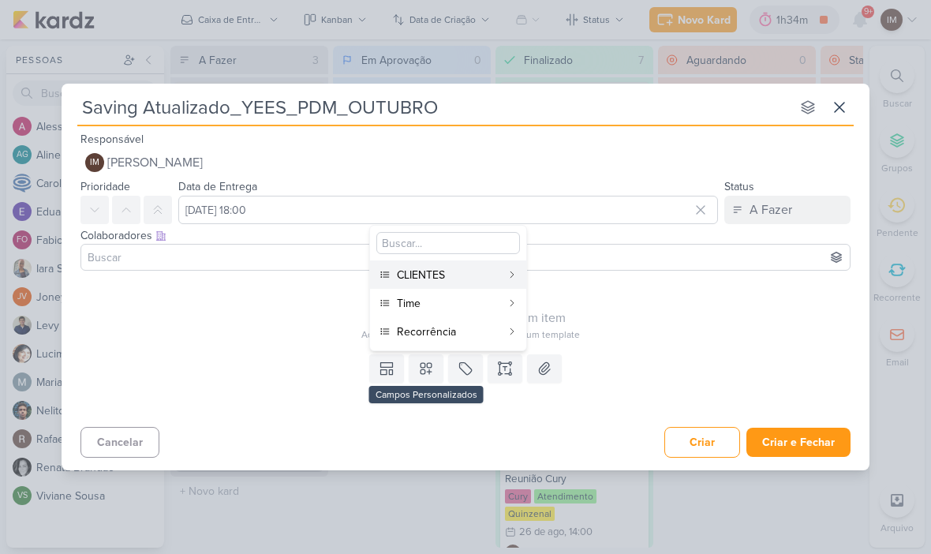
click at [473, 270] on div "CLIENTES" at bounding box center [449, 275] width 104 height 17
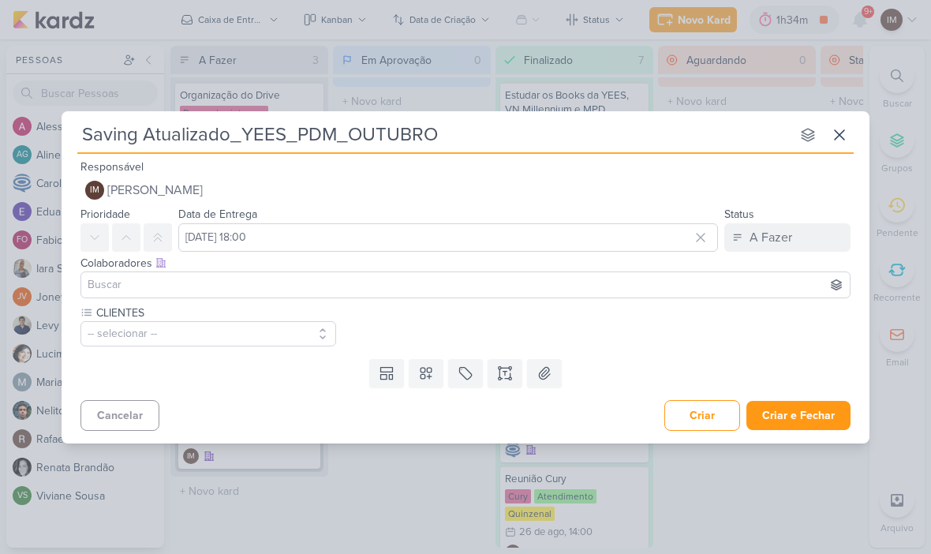
click at [291, 321] on button "-- selecionar --" at bounding box center [208, 333] width 256 height 25
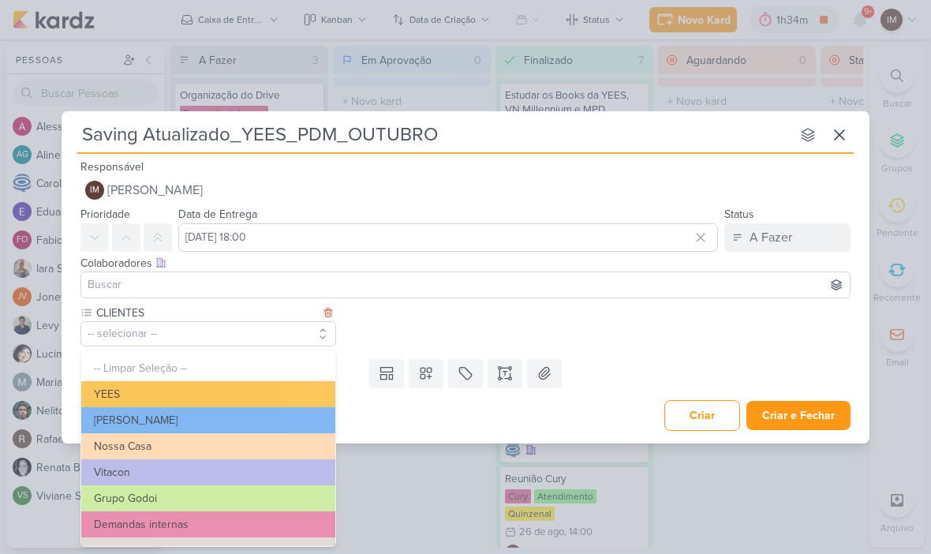
click at [303, 383] on button "YEES" at bounding box center [208, 394] width 254 height 26
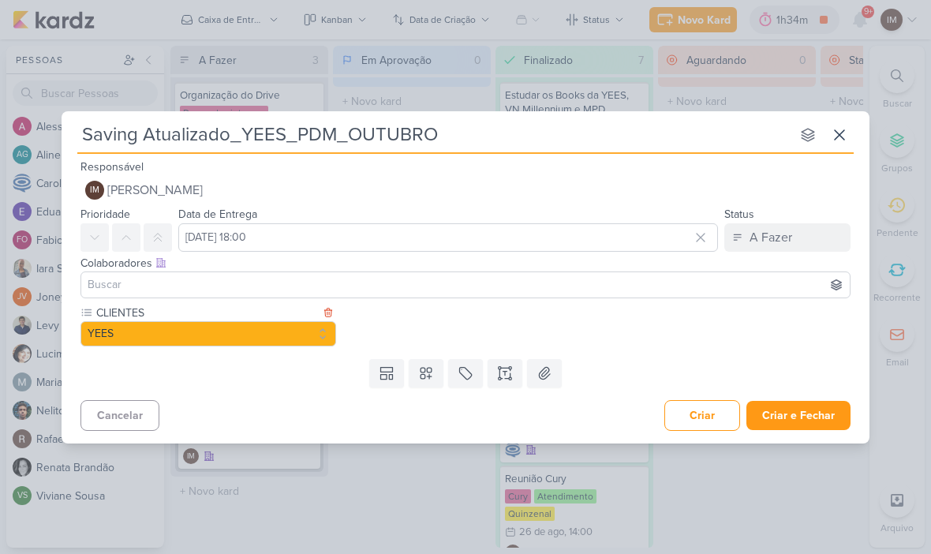
click at [425, 351] on div "CLIENTES YEES -- Limpar Seleção -- YEES Teixeira Duarte" at bounding box center [466, 329] width 808 height 48
click at [424, 365] on icon at bounding box center [426, 373] width 16 height 16
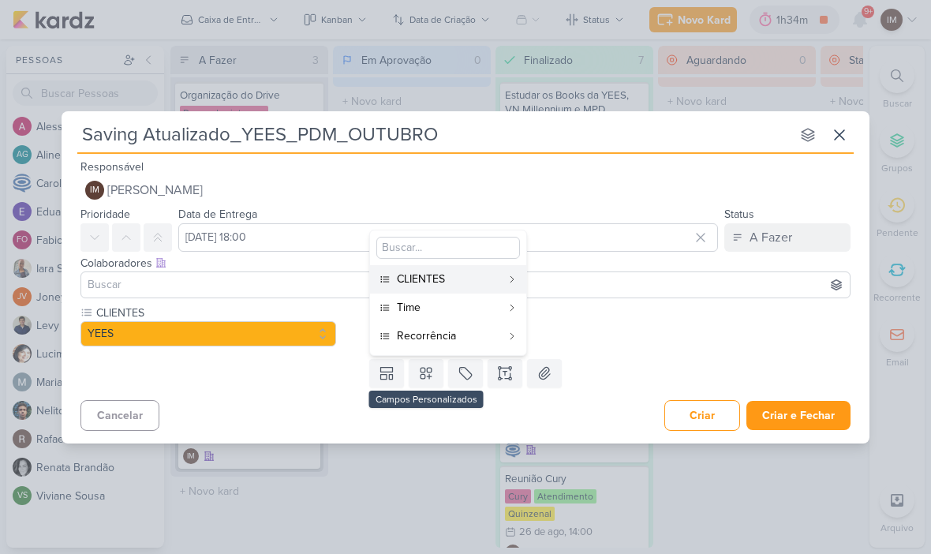
click at [444, 308] on div "Time" at bounding box center [449, 307] width 104 height 17
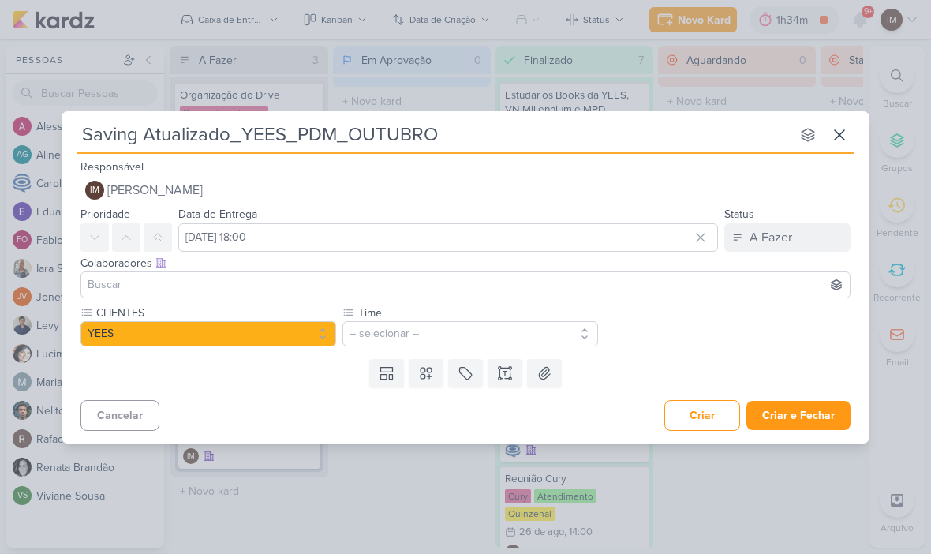
click at [458, 322] on button "-- selecionar --" at bounding box center [470, 333] width 256 height 25
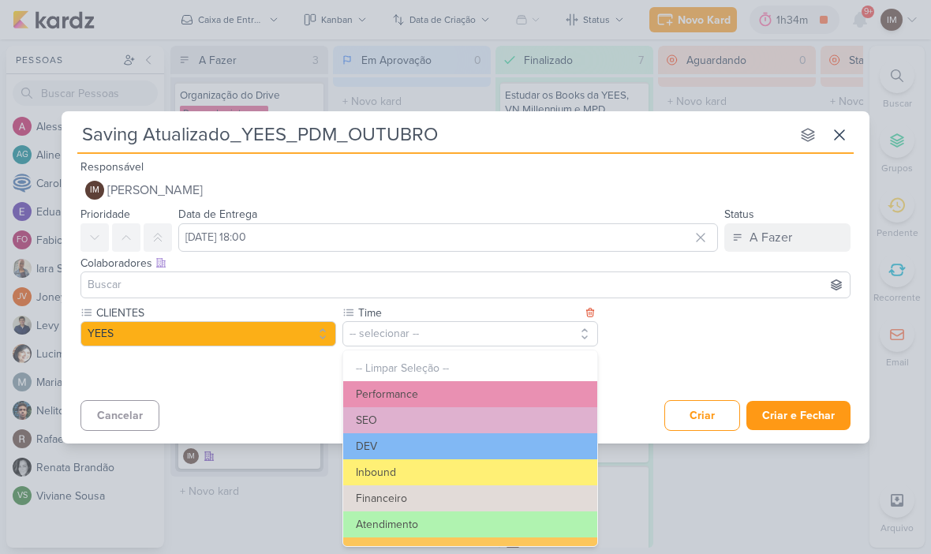
click at [477, 387] on button "Performance" at bounding box center [470, 394] width 254 height 26
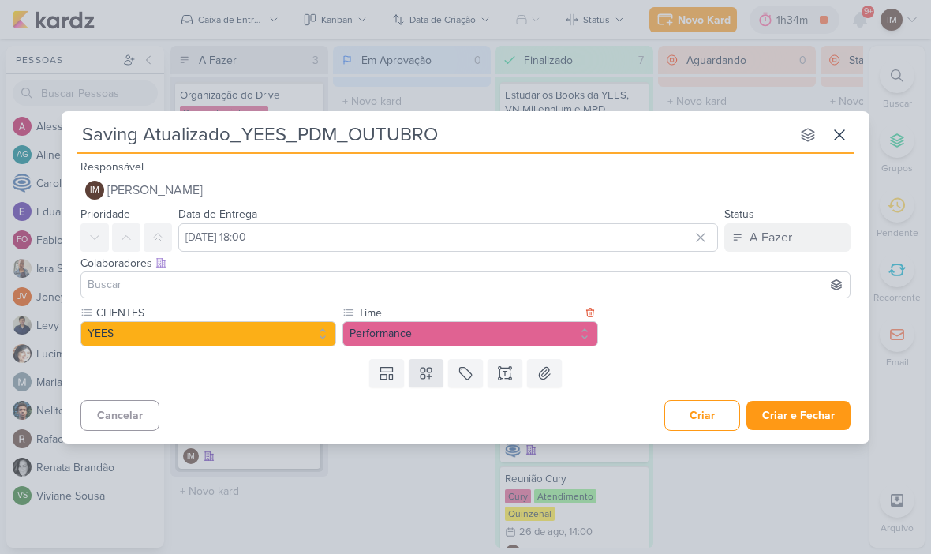
click at [426, 368] on icon at bounding box center [426, 373] width 16 height 16
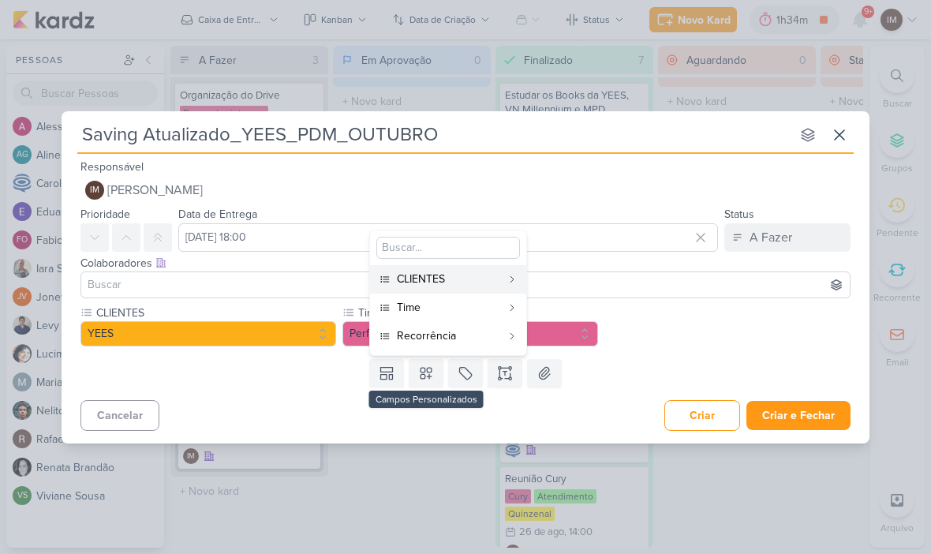
click at [455, 333] on div "Recorrência" at bounding box center [449, 335] width 104 height 17
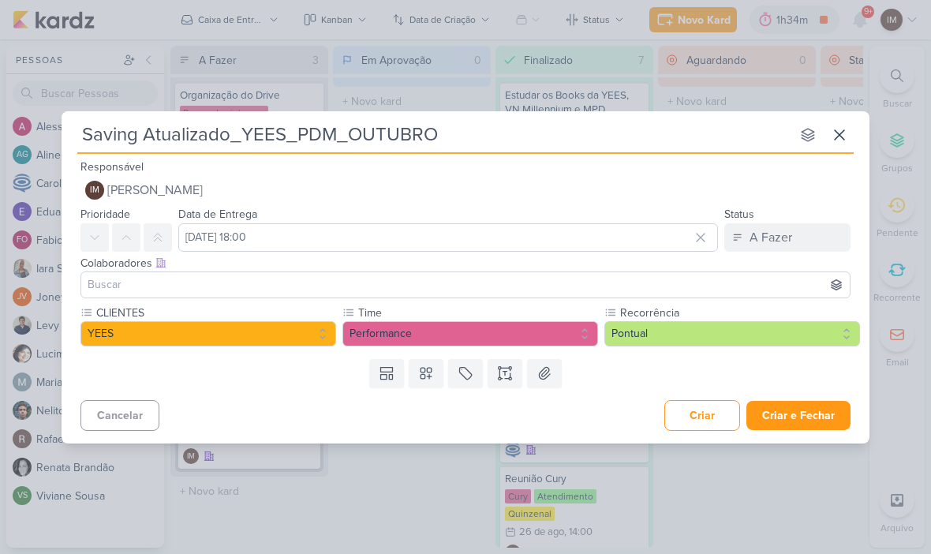
click at [654, 324] on button "Pontual" at bounding box center [732, 333] width 256 height 25
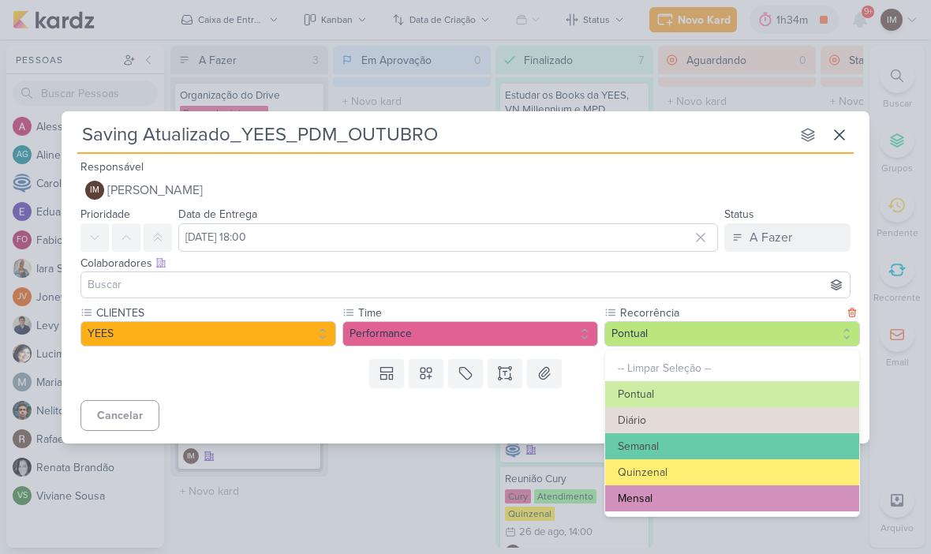
click at [623, 492] on button "Mensal" at bounding box center [732, 498] width 254 height 26
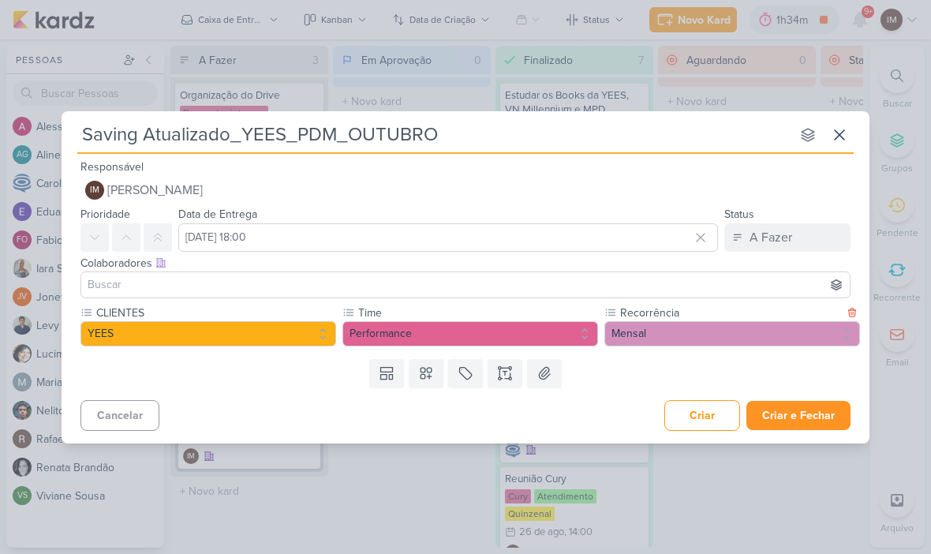
click at [784, 419] on button "Criar e Fechar" at bounding box center [798, 415] width 104 height 29
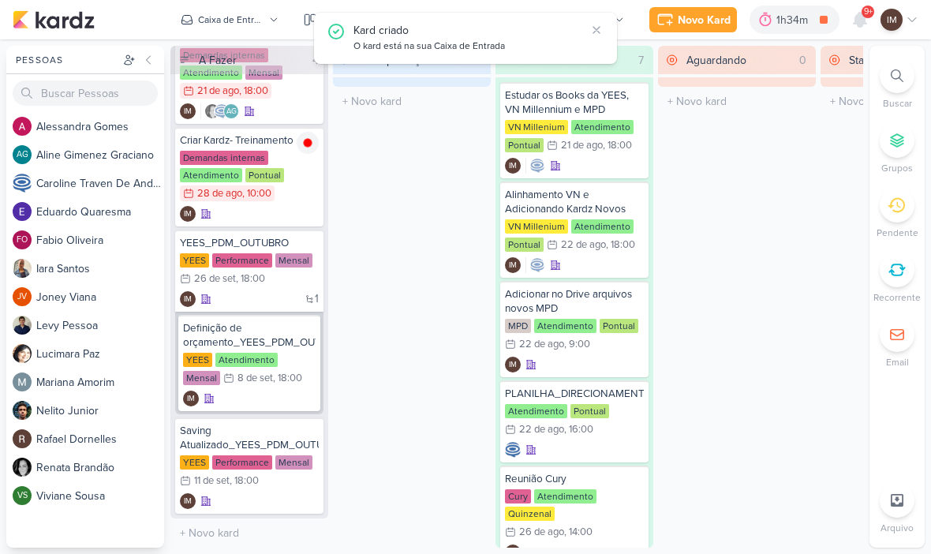
scroll to position [58, 0]
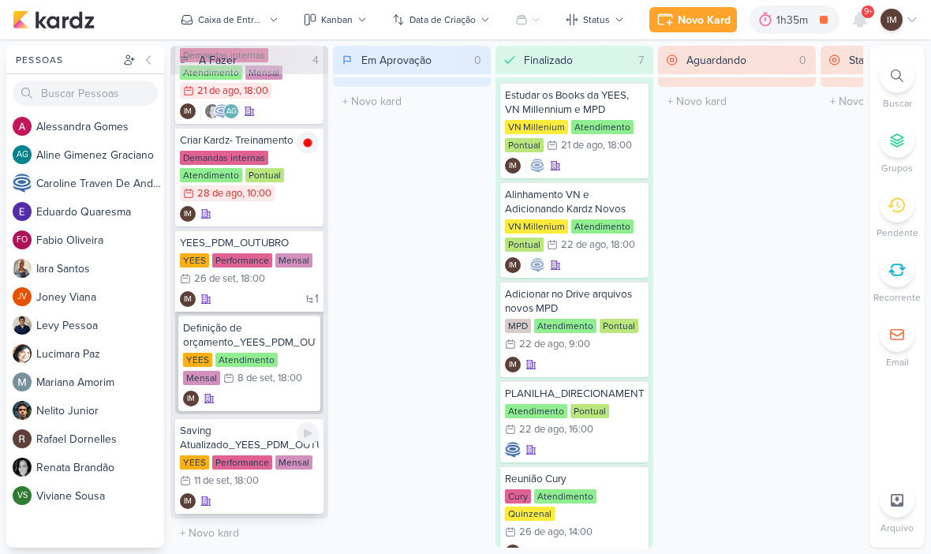
click at [242, 437] on div "Saving Atualizado_YEES_PDM_OUTUBRO" at bounding box center [249, 438] width 139 height 28
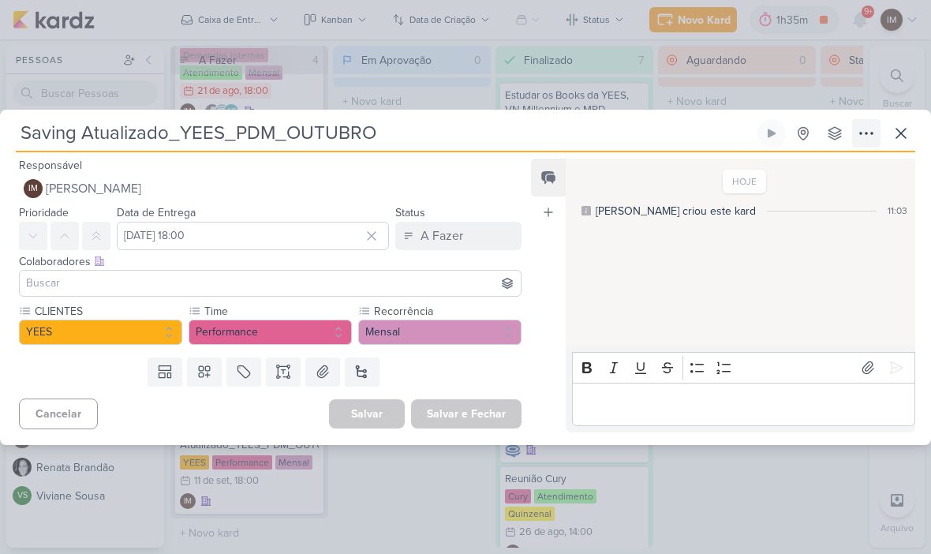
click at [857, 144] on button at bounding box center [866, 133] width 28 height 28
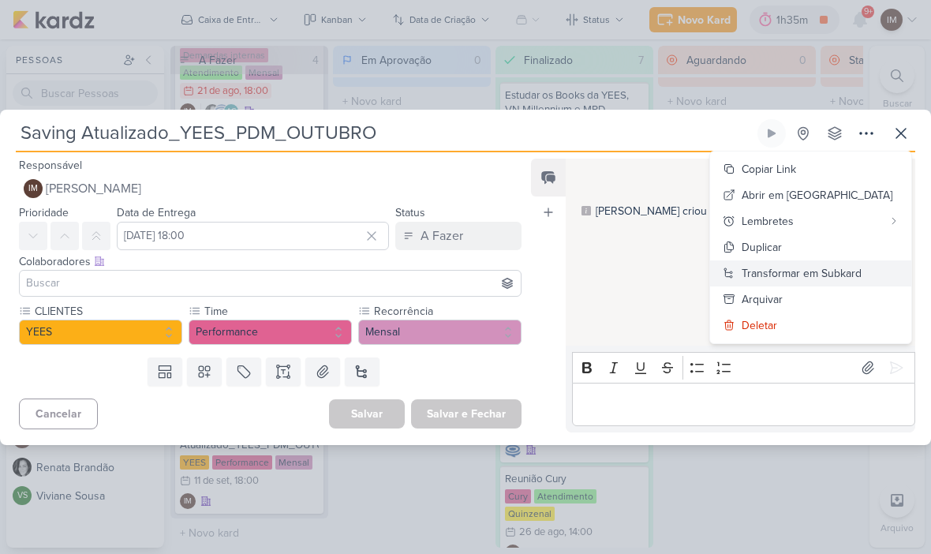
click at [806, 275] on div "Transformar em Subkard" at bounding box center [802, 273] width 120 height 17
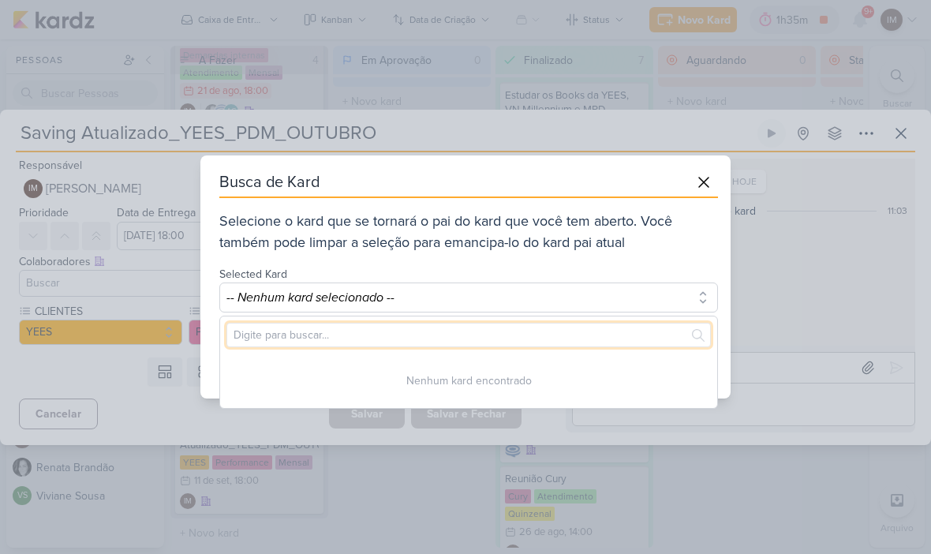
click at [589, 328] on input "text" at bounding box center [468, 335] width 484 height 24
type input "Yees"
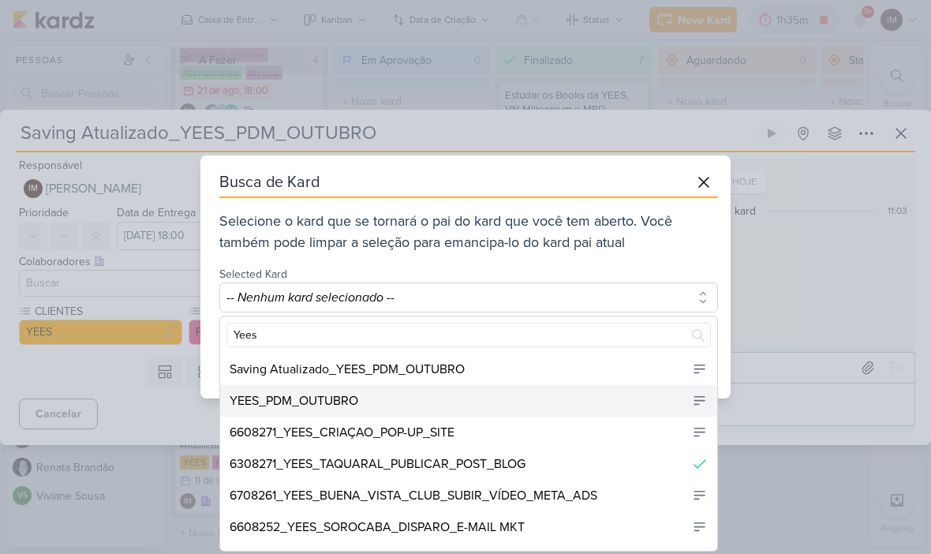
click at [440, 406] on div "YEES_PDM_OUTUBRO" at bounding box center [468, 401] width 497 height 32
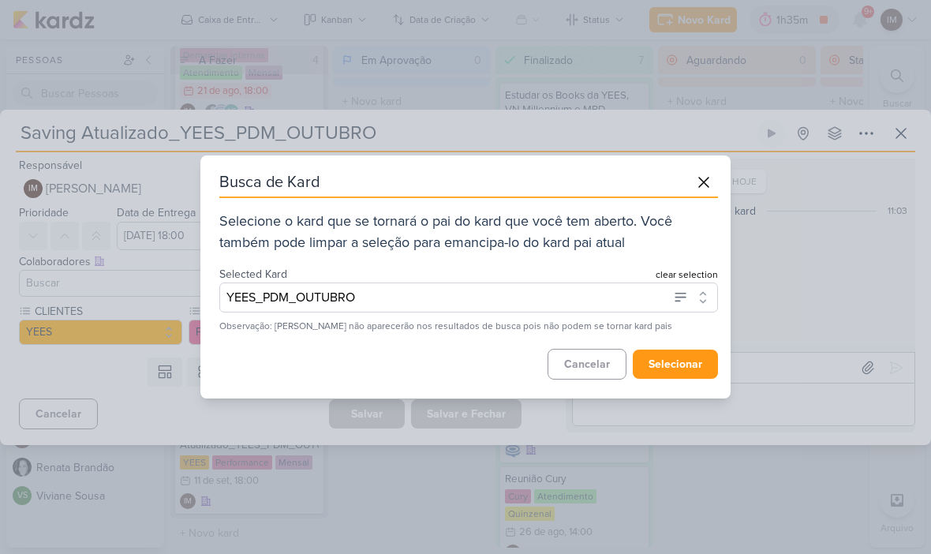
click at [682, 362] on button "selecionar" at bounding box center [675, 364] width 85 height 29
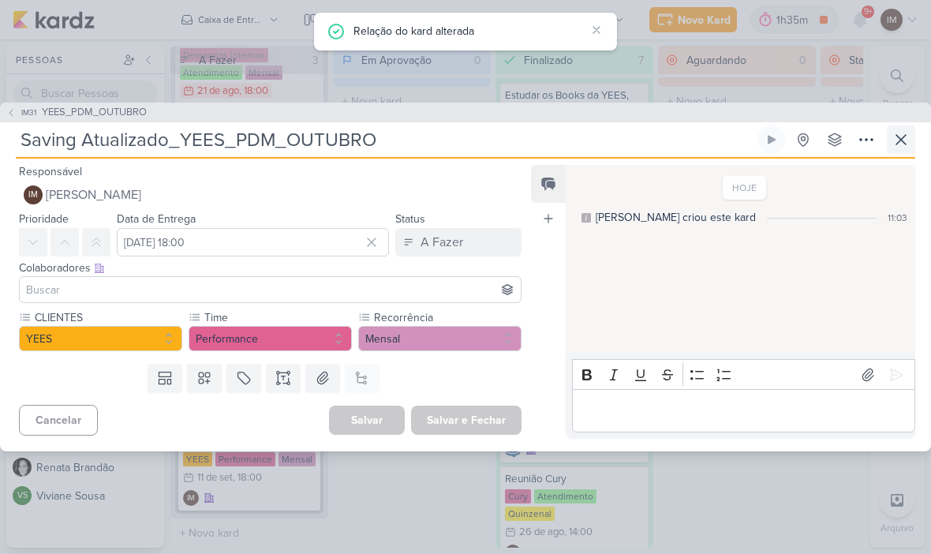
click at [894, 144] on icon at bounding box center [901, 139] width 19 height 19
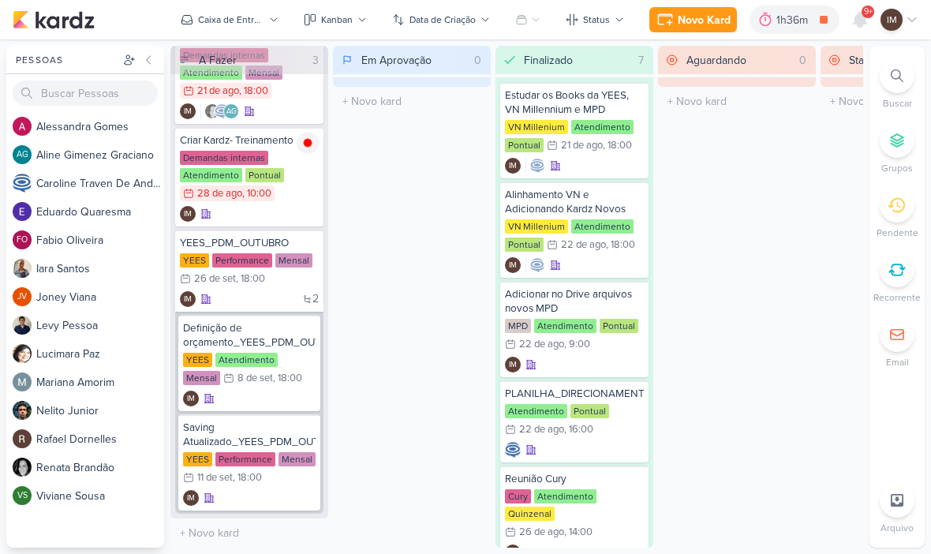
click at [698, 22] on div "Novo Kard" at bounding box center [704, 20] width 53 height 17
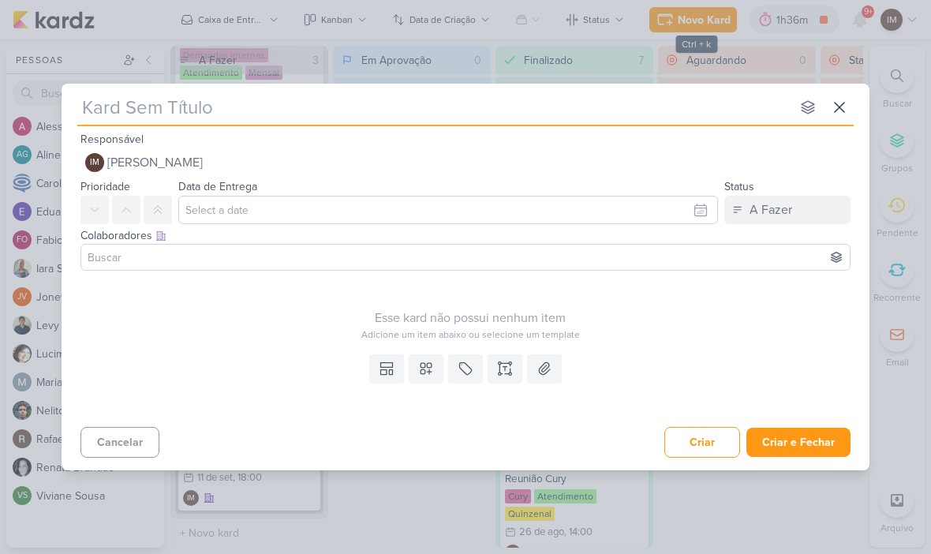
type input "P"
type input "Plano de"
type input "Plano de M"
type input "Plano de Mid"
type input "Plano de Mídia"
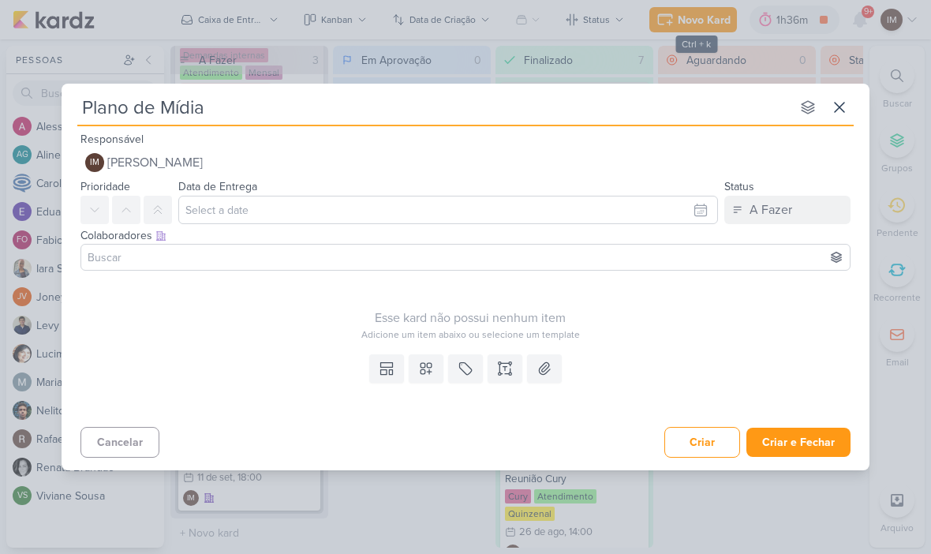
type input "Plano de Mídia_"
type input "Plano de Mídia_Y"
type input "Plano de Mídia_YEE"
type input "Plano de Mídia_YEES"
type input "Plano de Mídia_YEES_"
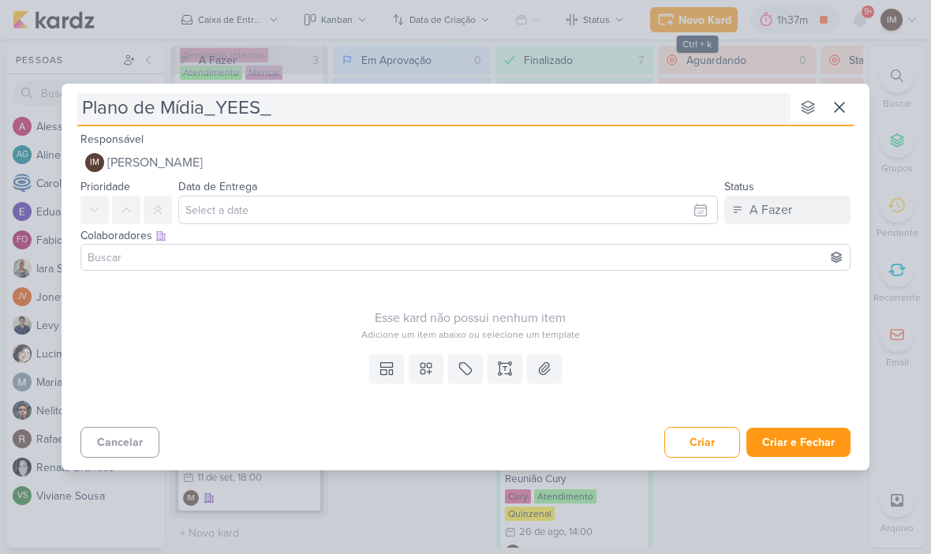
click at [537, 100] on input "Plano de Mídia_YEES_" at bounding box center [433, 107] width 713 height 28
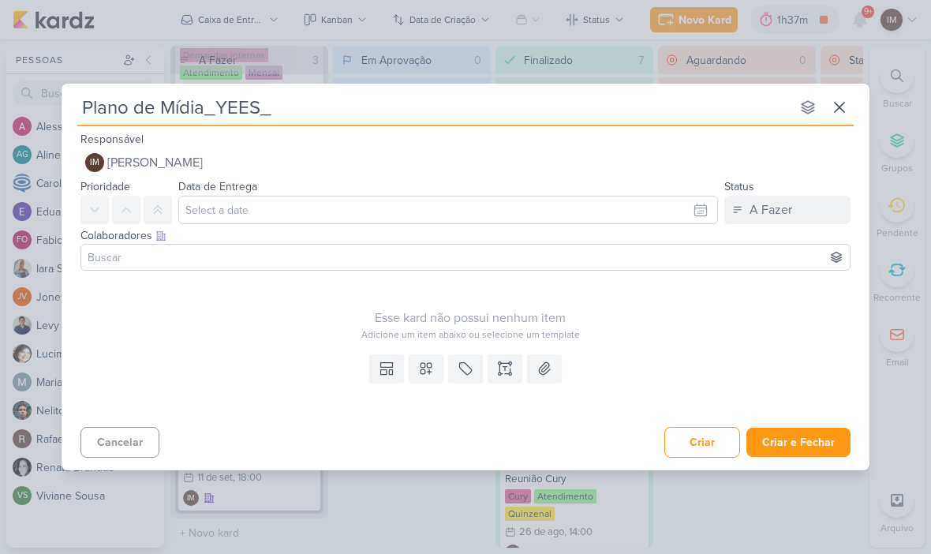
type input "Plano de Mídia_YEES_P"
type input "Plano de Mídia_YEES_PDM"
type input "Plano de Mídia_YEES_PDM_"
type input "Plano de Mídia_YEES_PDM_OU"
type input "Plano de Mídia_YEES_PDM_OUTUB"
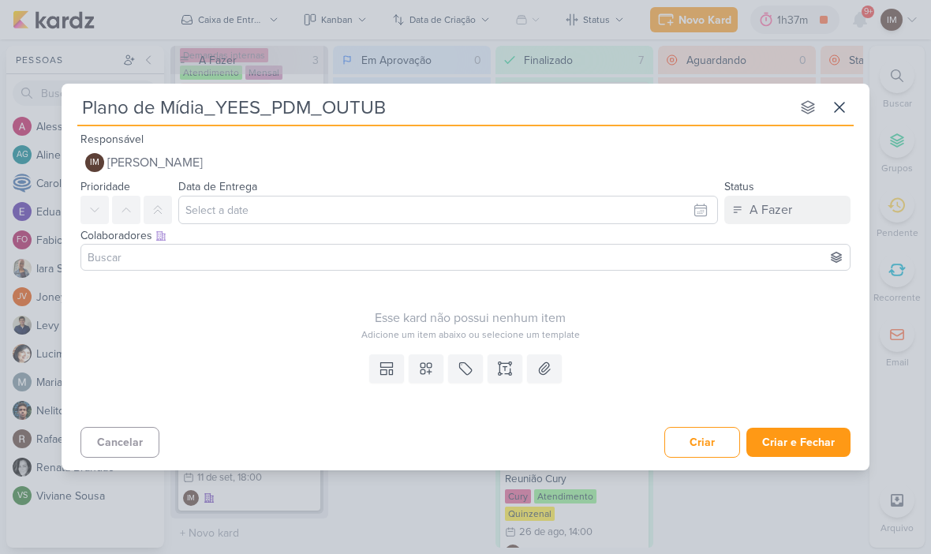
type input "Plano de Mídia_YEES_PDM_OUTUBR"
type input "Plano de Mídia_YEES_PDM_OUTUBRO"
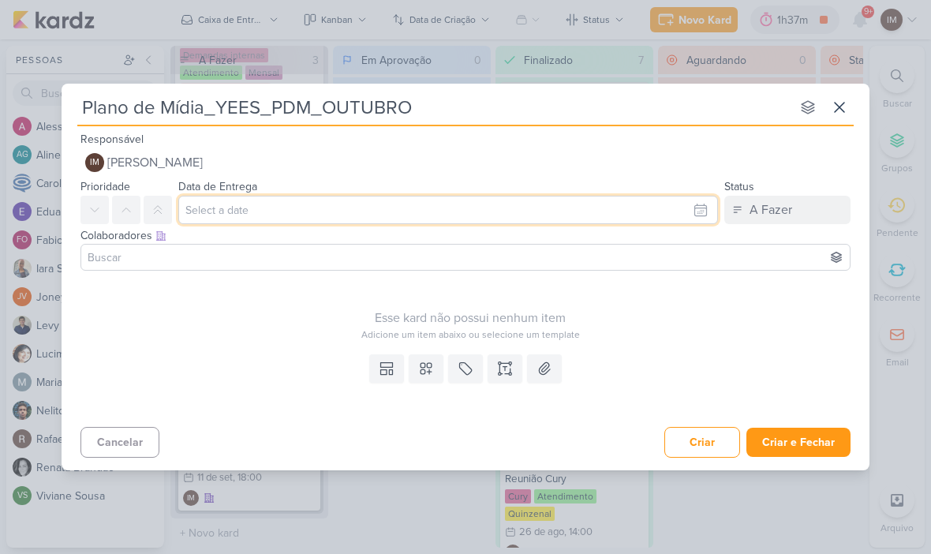
click at [700, 215] on input "text" at bounding box center [448, 210] width 540 height 28
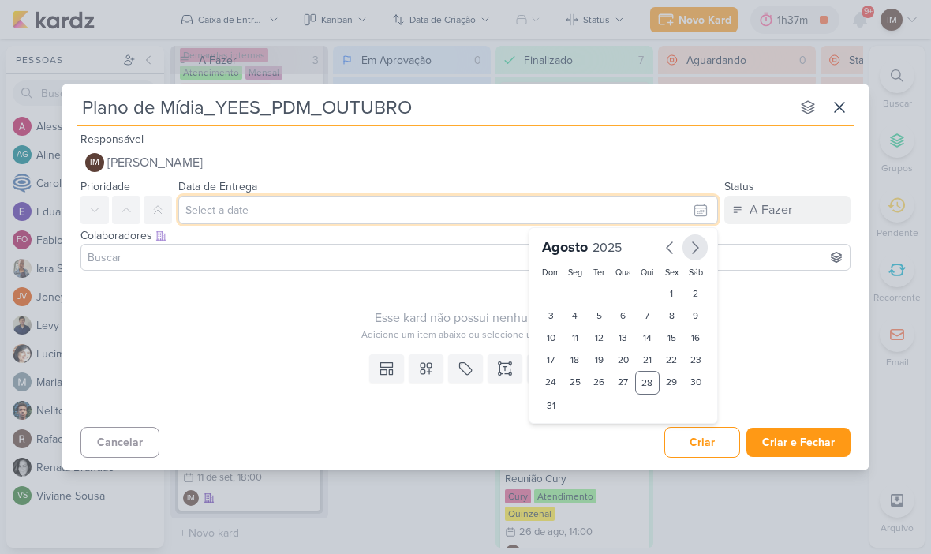
click at [697, 246] on icon "button" at bounding box center [696, 247] width 6 height 11
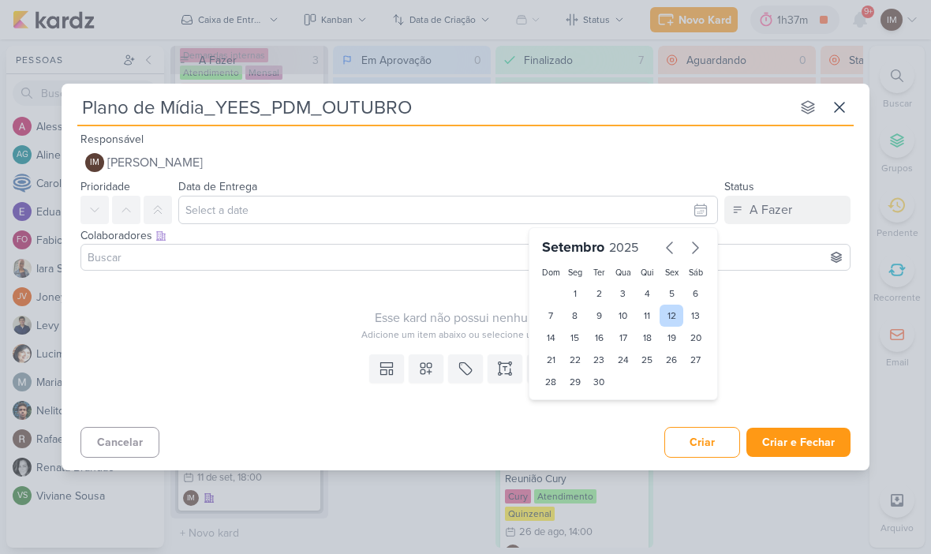
click at [670, 315] on div "12" at bounding box center [672, 316] width 24 height 22
type input "12 de setembro de 2025 às 23:59"
click at [584, 408] on select "00 01 02 03 04 05 06 07 08 09 10 11 12 13 14 15 16 17 18 19 20 21 22 23" at bounding box center [575, 408] width 22 height 19
select select "18"
type input "12 de setembro de 2025 às 18:59"
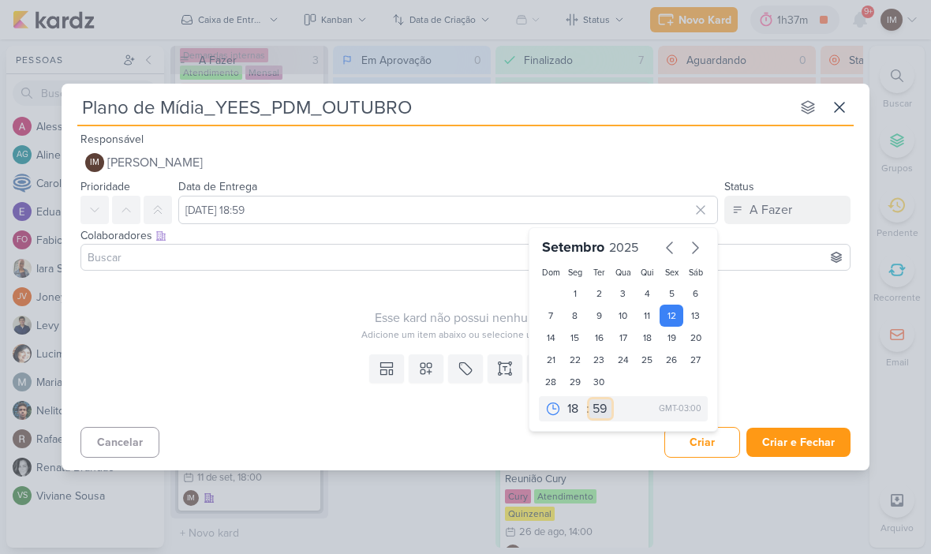
click at [601, 407] on select "00 05 10 15 20 25 30 35 40 45 50 55 59" at bounding box center [600, 408] width 22 height 19
select select "0"
type input "12 de setembro de 2025 às 18:00"
click at [332, 327] on div "Esse kard não possui nenhum item" at bounding box center [470, 318] width 780 height 19
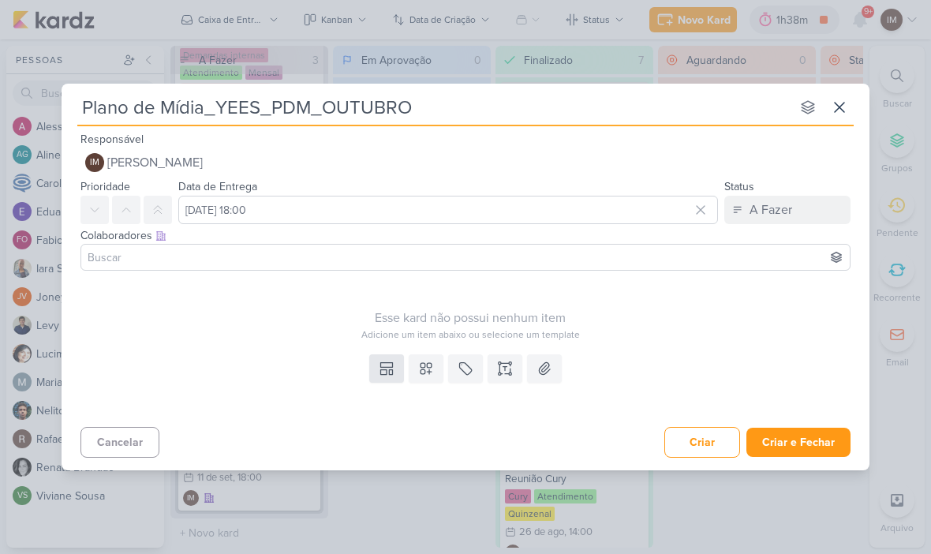
click at [376, 368] on button at bounding box center [386, 368] width 35 height 28
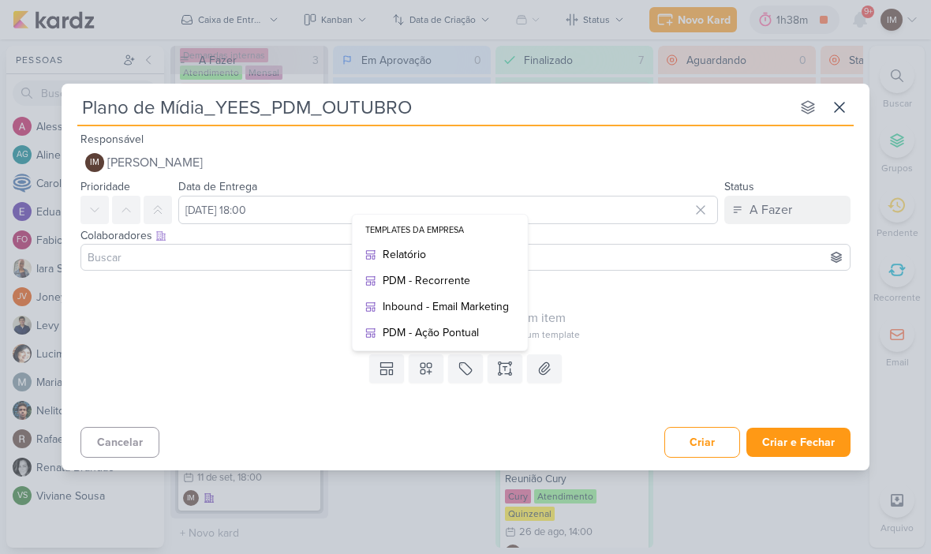
click at [276, 305] on div "Esse kard não possui nenhum item Adicione um item abaixo ou selecione um templa…" at bounding box center [470, 309] width 780 height 65
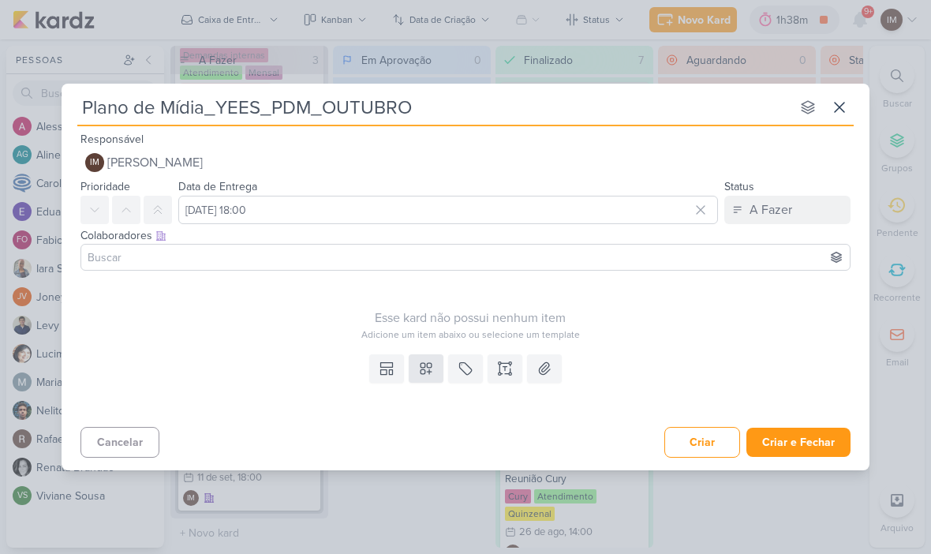
click at [428, 367] on icon at bounding box center [426, 369] width 16 height 16
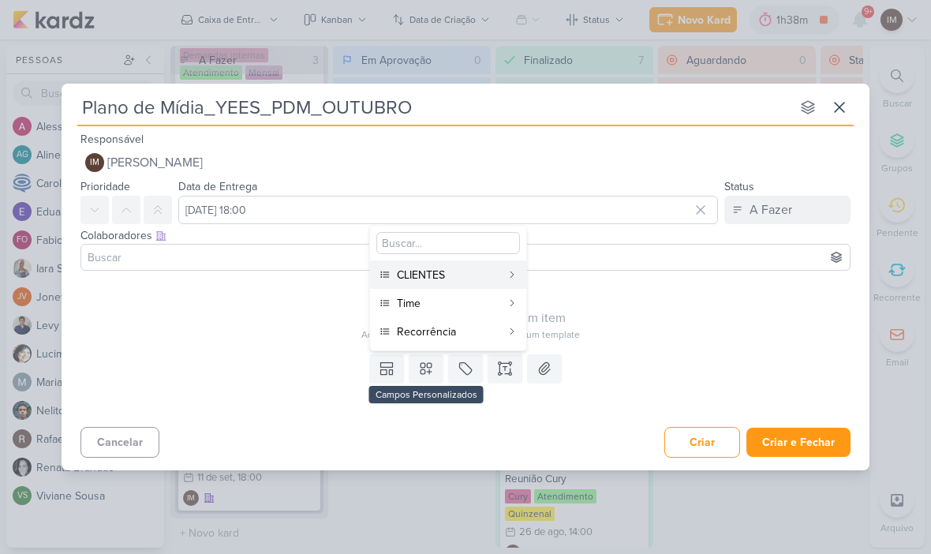
click at [454, 279] on div "CLIENTES" at bounding box center [449, 275] width 104 height 17
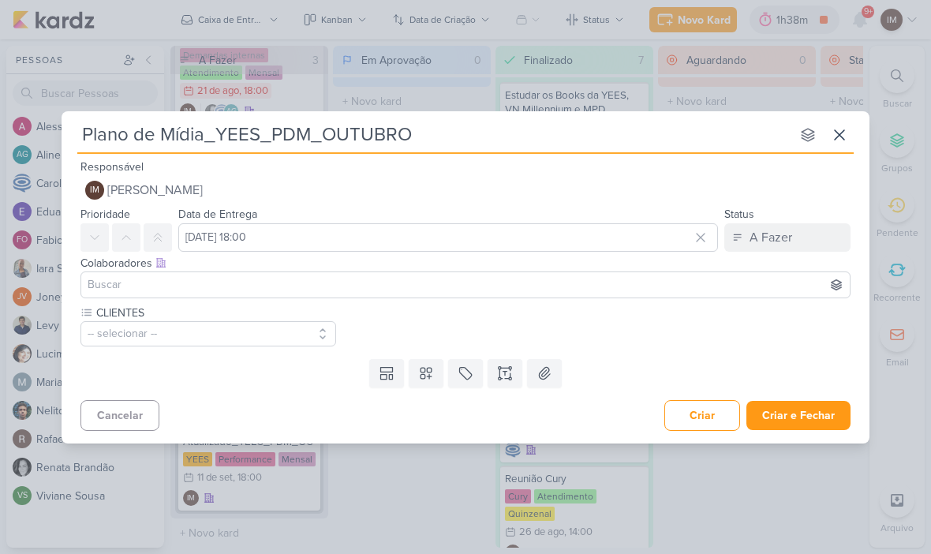
click at [250, 337] on button "-- selecionar --" at bounding box center [208, 333] width 256 height 25
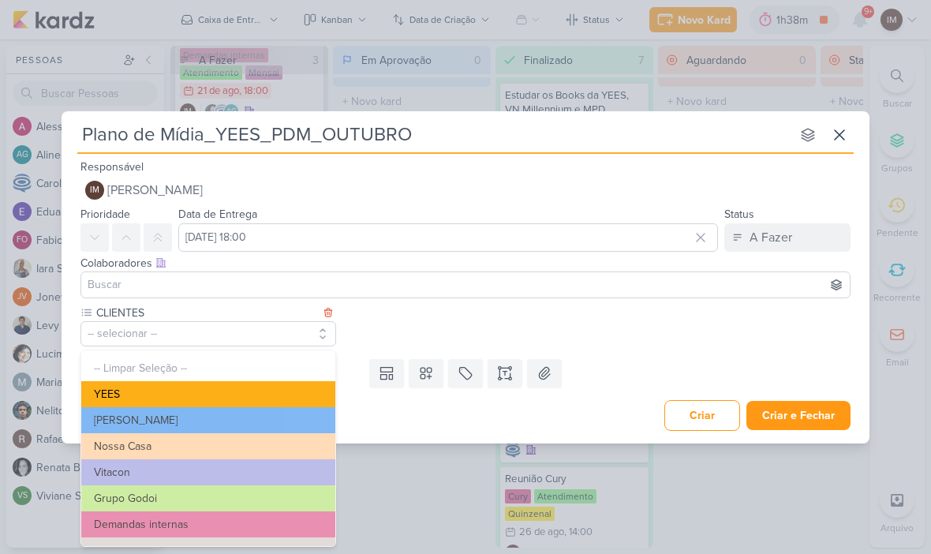
click at [282, 391] on button "YEES" at bounding box center [208, 394] width 254 height 26
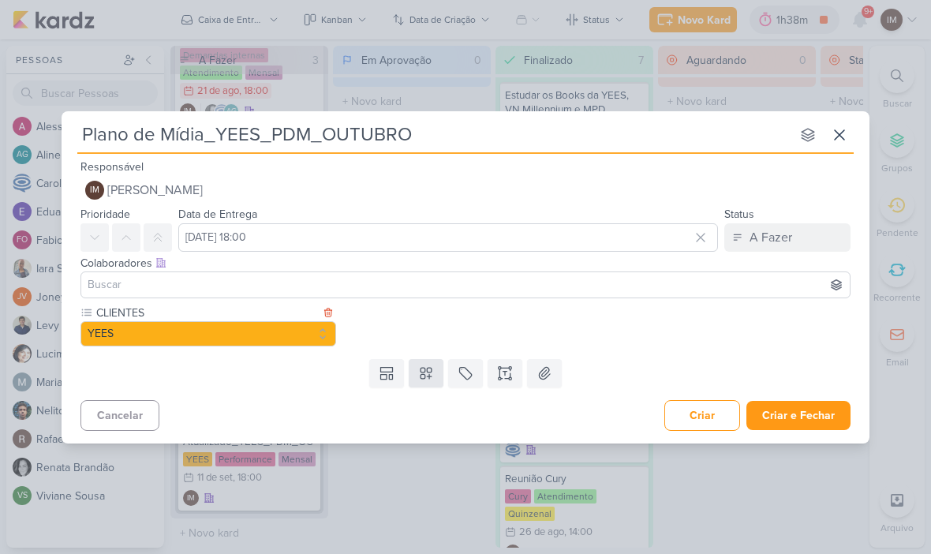
click at [417, 369] on button at bounding box center [426, 373] width 35 height 28
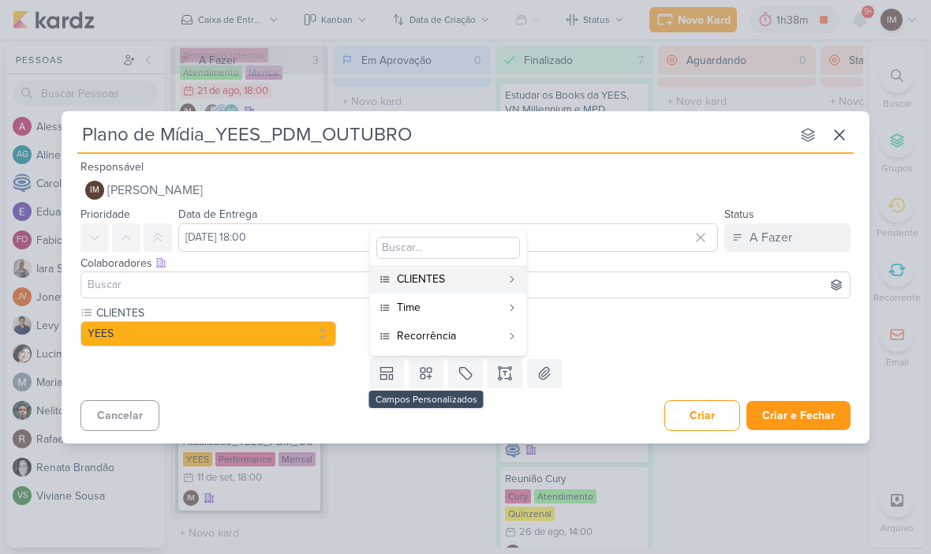
click at [451, 306] on div "Time" at bounding box center [449, 307] width 104 height 17
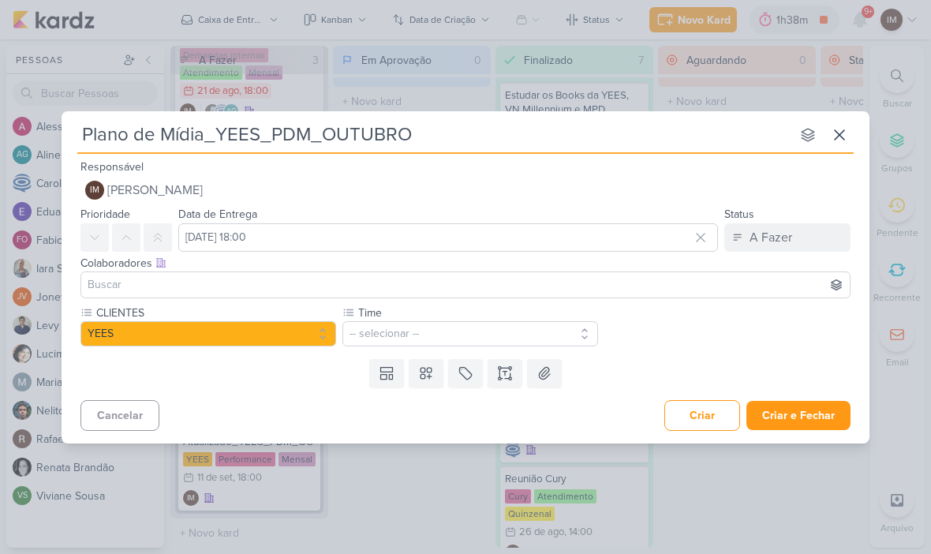
click at [454, 336] on button "-- selecionar --" at bounding box center [470, 333] width 256 height 25
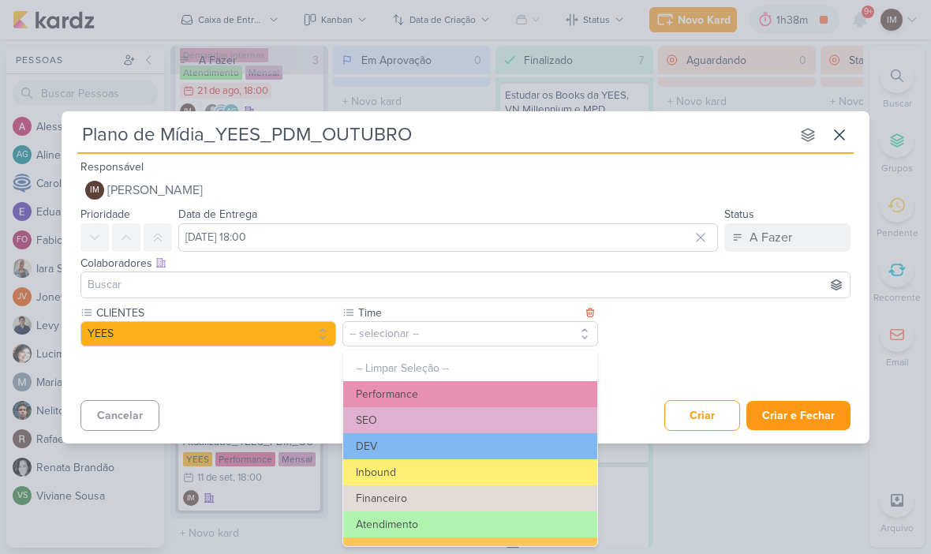
click at [447, 387] on button "Performance" at bounding box center [470, 394] width 254 height 26
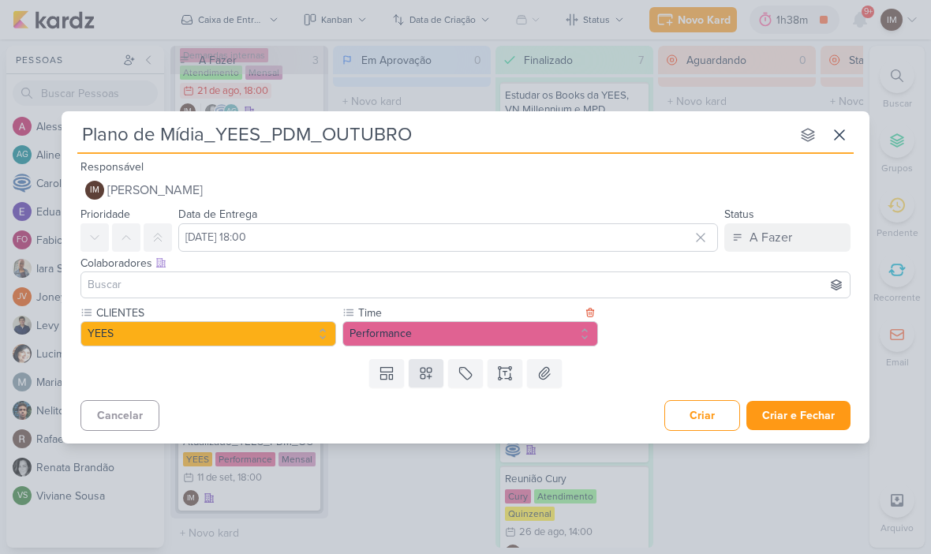
click at [421, 372] on icon at bounding box center [426, 373] width 11 height 11
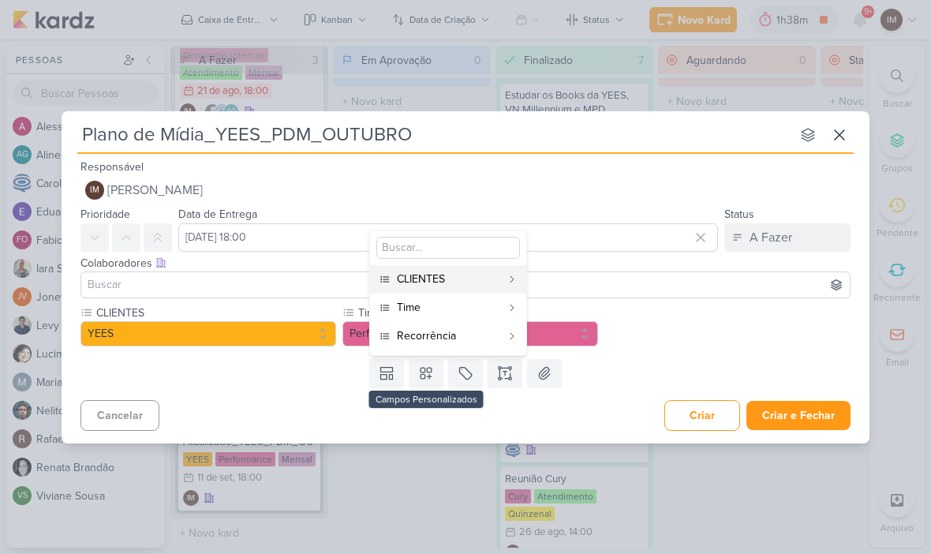
click at [446, 339] on div "Recorrência" at bounding box center [449, 335] width 104 height 17
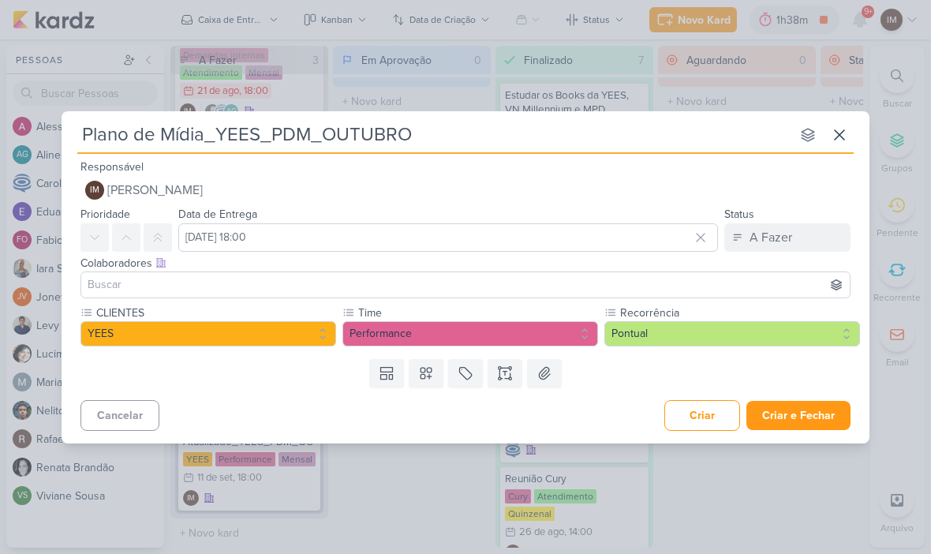
click at [630, 334] on button "Pontual" at bounding box center [732, 333] width 256 height 25
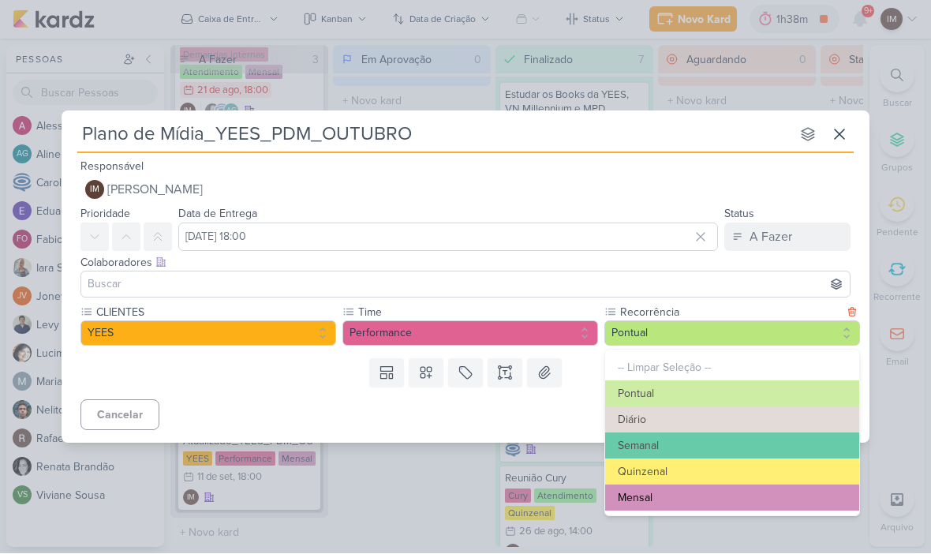
click at [638, 498] on button "Mensal" at bounding box center [732, 498] width 254 height 26
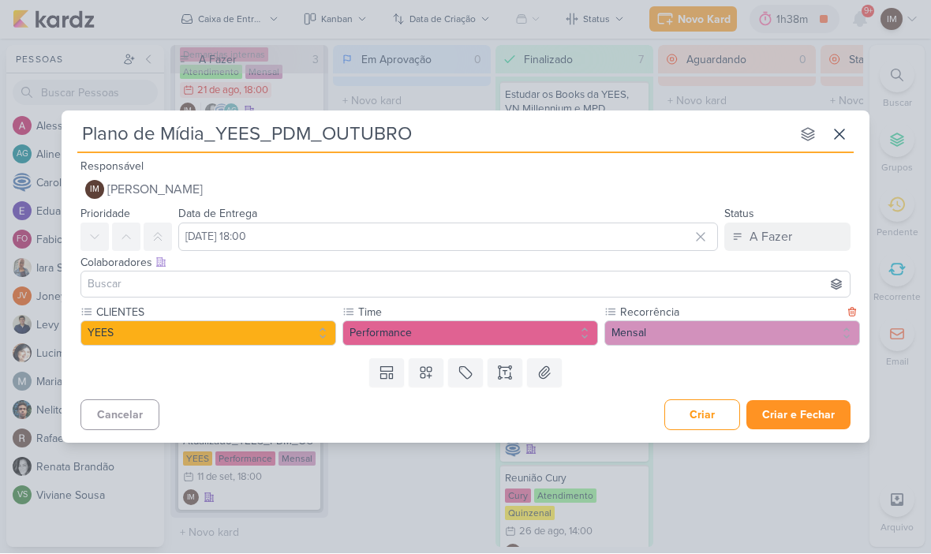
click at [784, 406] on button "Criar e Fechar" at bounding box center [798, 415] width 104 height 29
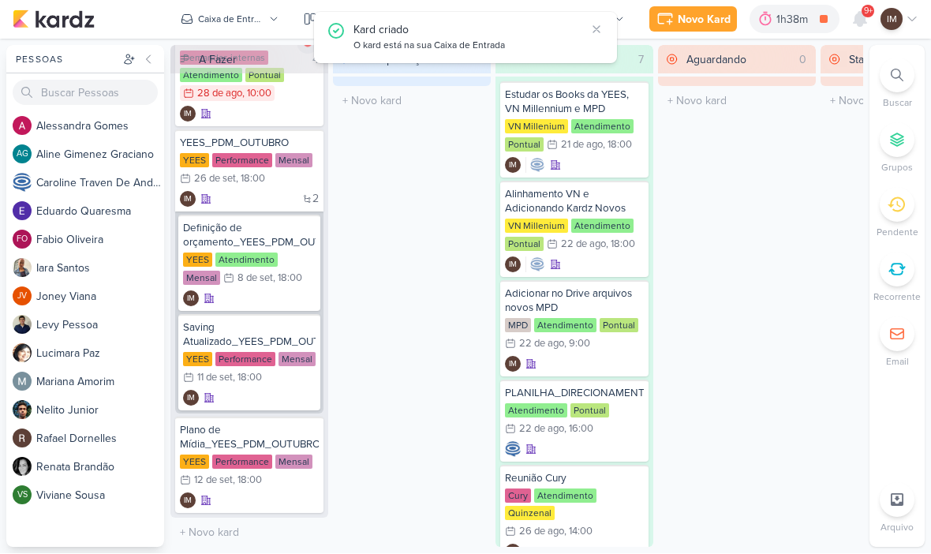
scroll to position [157, 0]
click at [260, 442] on div "Plano de Mídia_YEES_PDM_OUTUBRO" at bounding box center [249, 438] width 139 height 28
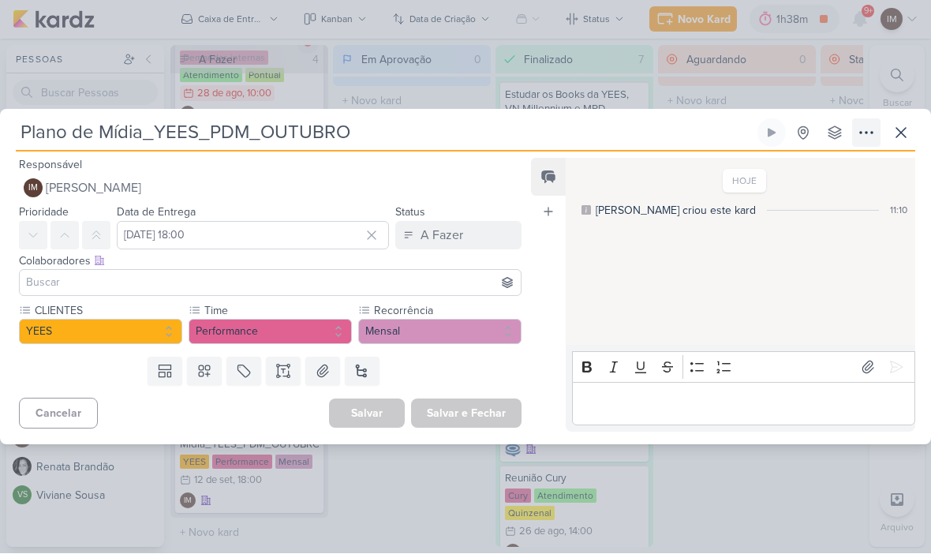
click at [862, 140] on icon at bounding box center [866, 133] width 19 height 19
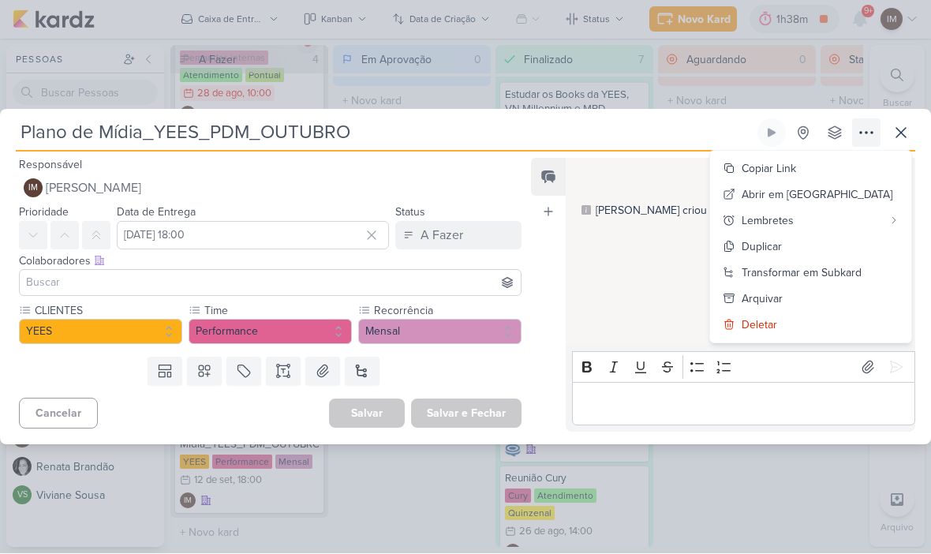
click at [802, 274] on div "Transformar em Subkard" at bounding box center [802, 273] width 120 height 17
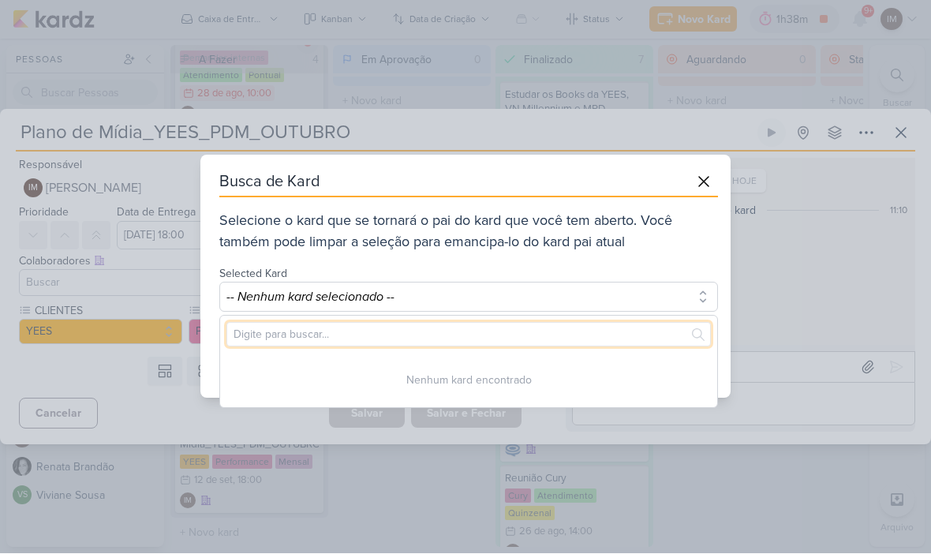
click at [559, 333] on input "text" at bounding box center [468, 335] width 484 height 24
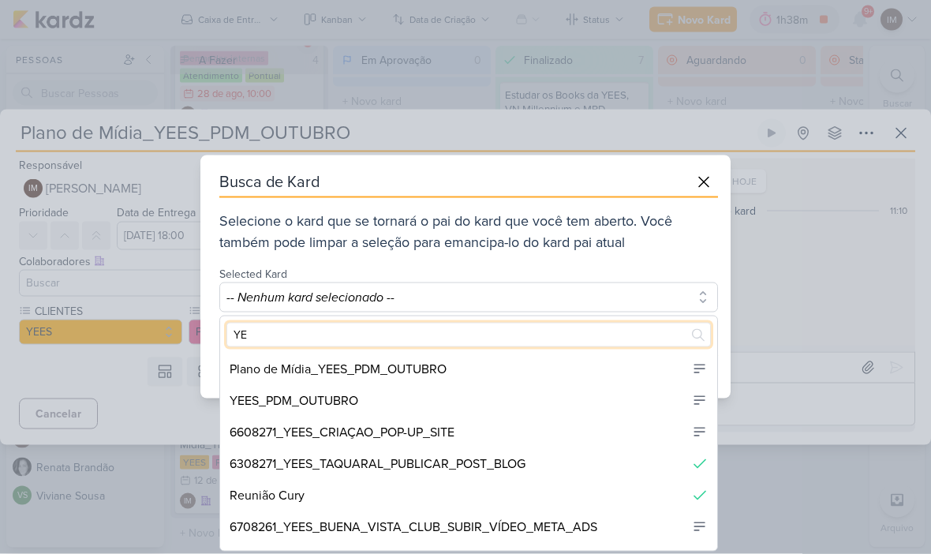
type input "YEE"
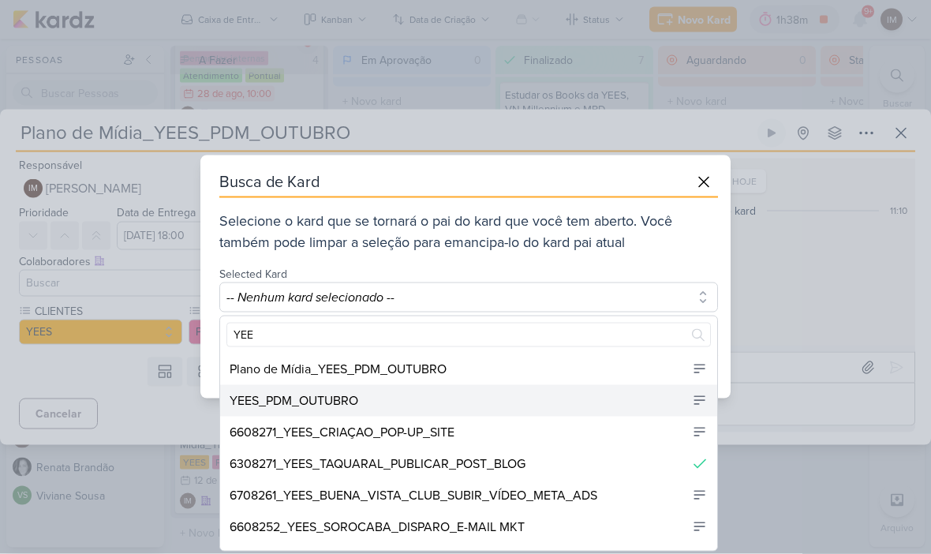
click at [431, 397] on div "YEES_PDM_OUTUBRO" at bounding box center [468, 401] width 497 height 32
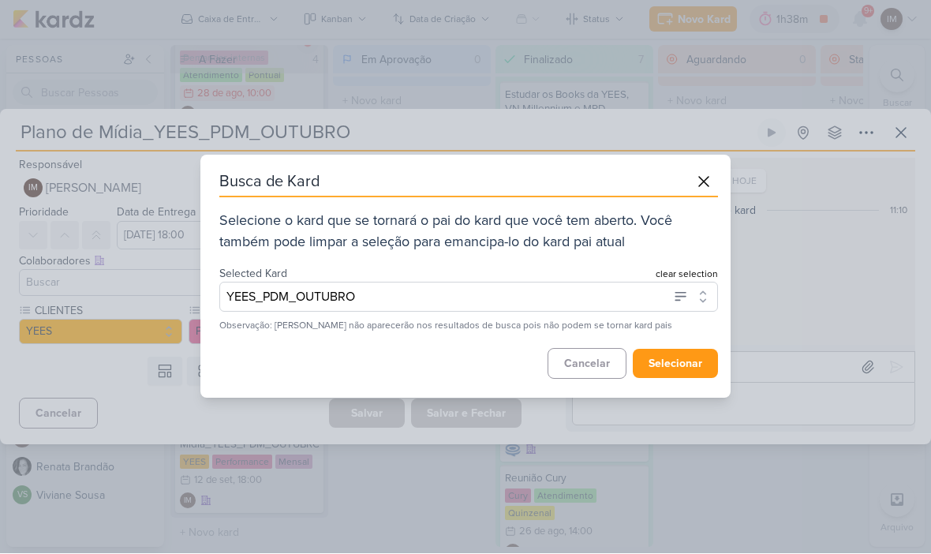
click at [666, 361] on button "selecionar" at bounding box center [675, 364] width 85 height 29
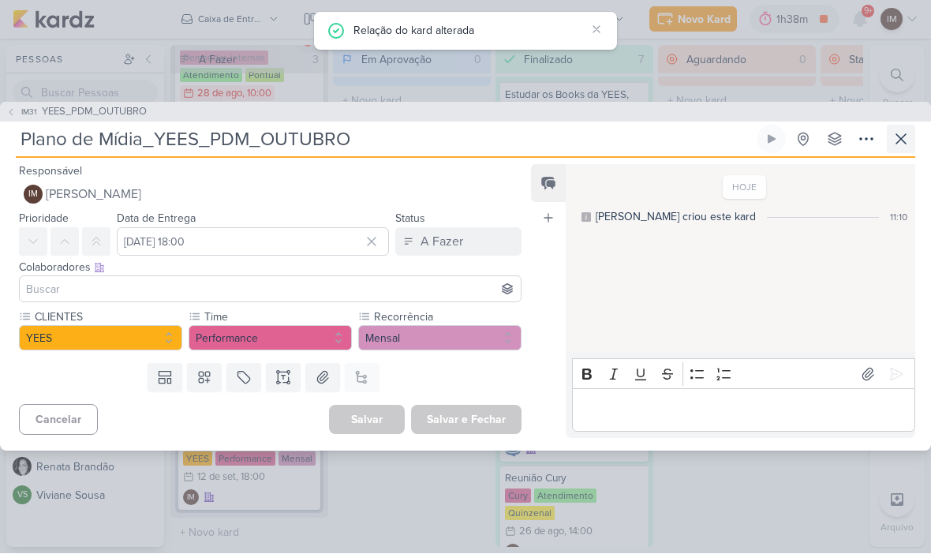
click at [903, 148] on icon at bounding box center [901, 139] width 19 height 19
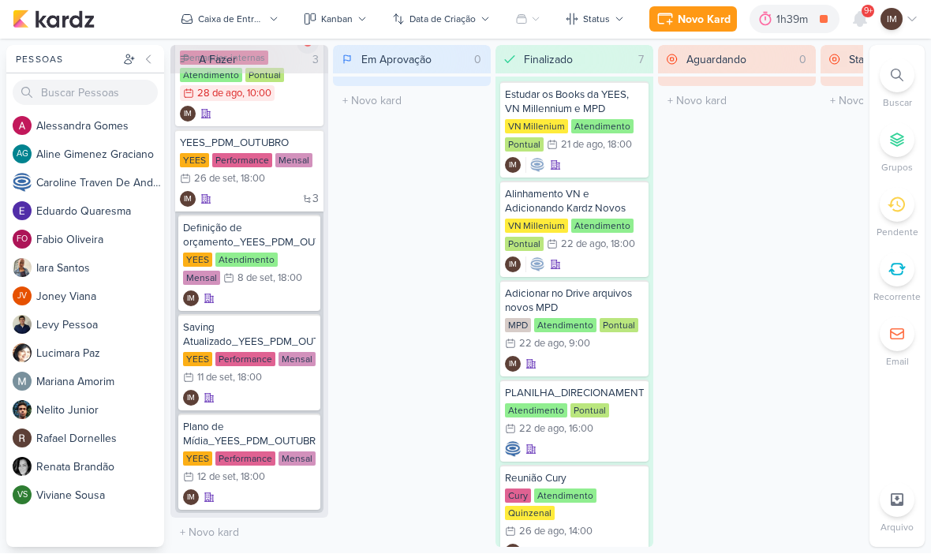
click at [701, 23] on div "Novo Kard" at bounding box center [704, 20] width 53 height 17
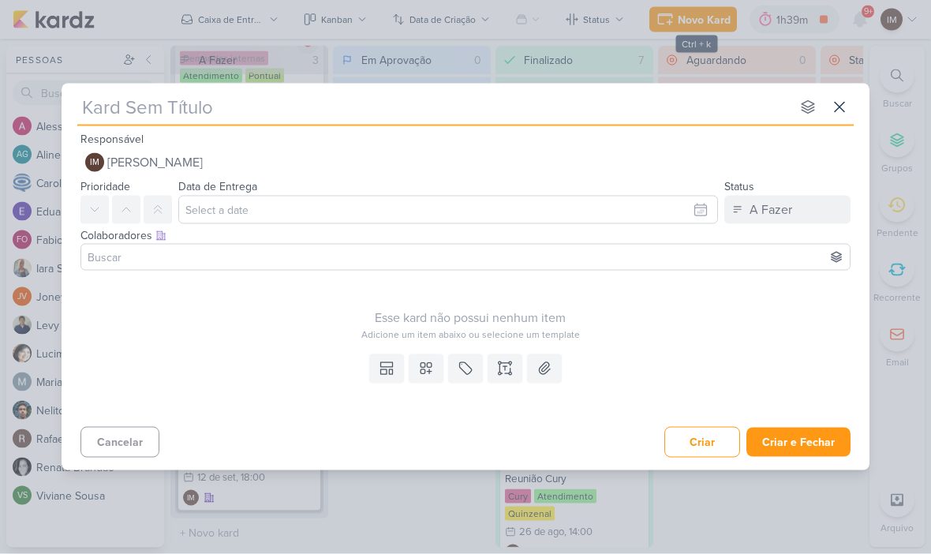
type input "Aprovação do Plano de Mídia_6708081_YEES_PDM_SETEMBRO"
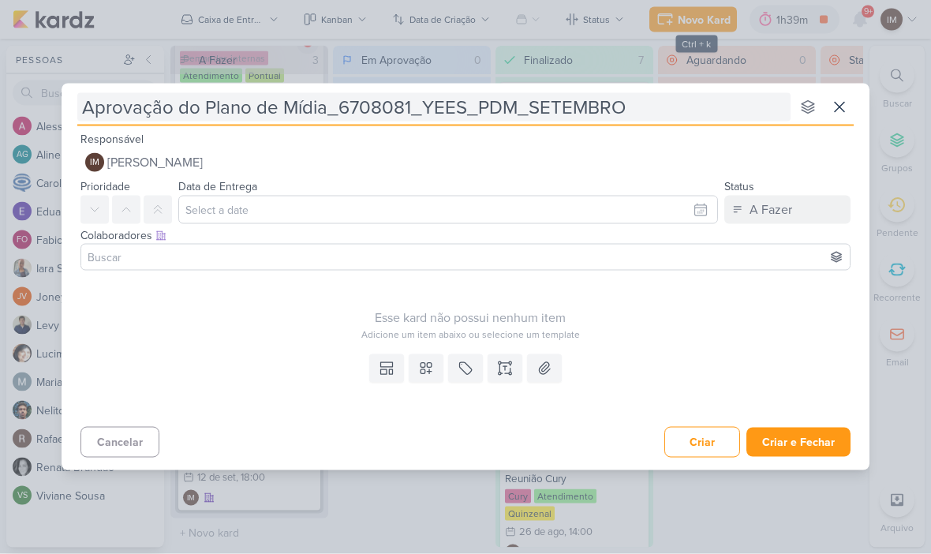
click at [385, 108] on input "Aprovação do Plano de Mídia_6708081_YEES_PDM_SETEMBRO" at bounding box center [433, 107] width 713 height 28
click at [387, 102] on input "Aprovação do Plano de Mídia_6708081_YEES_PDM_SETEMBRO" at bounding box center [433, 107] width 713 height 28
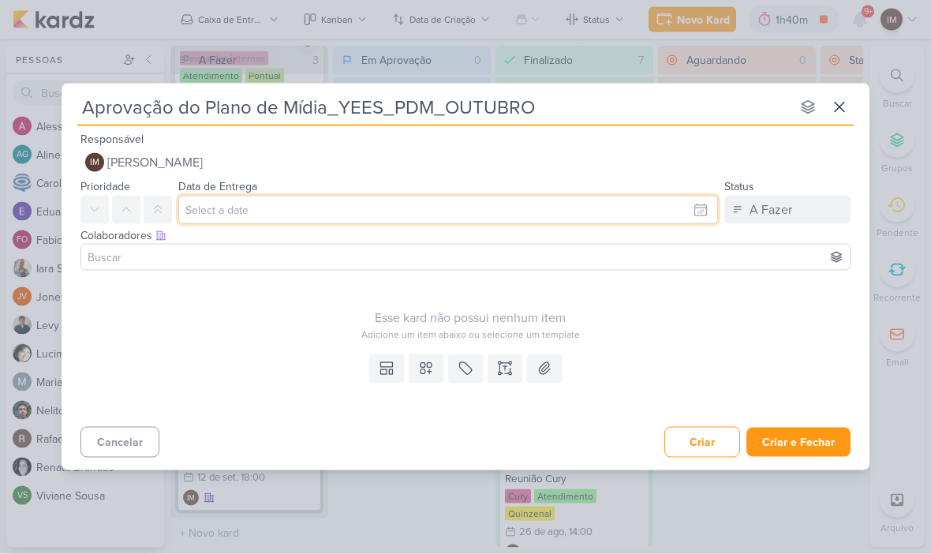
click at [625, 216] on input "text" at bounding box center [448, 210] width 540 height 28
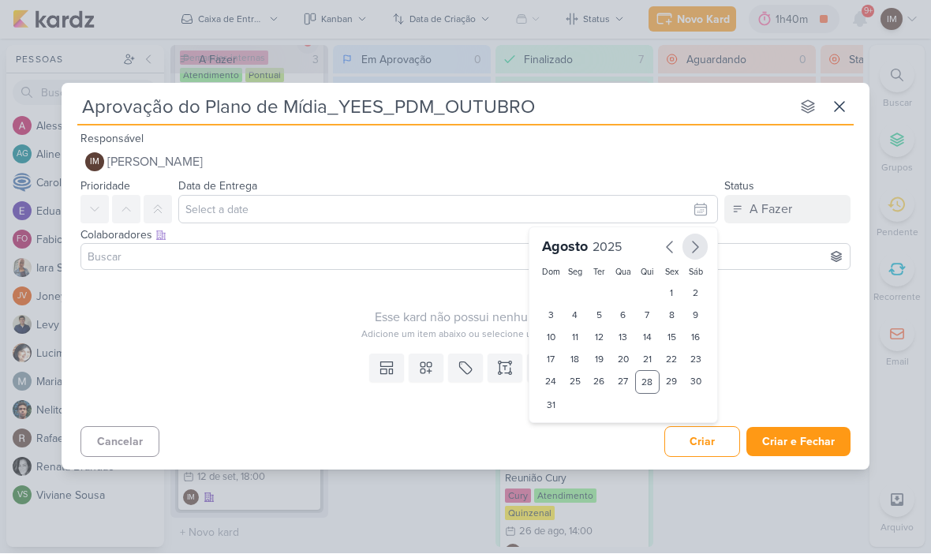
click at [698, 252] on icon "button" at bounding box center [695, 247] width 19 height 19
click at [672, 310] on div "12" at bounding box center [672, 316] width 24 height 22
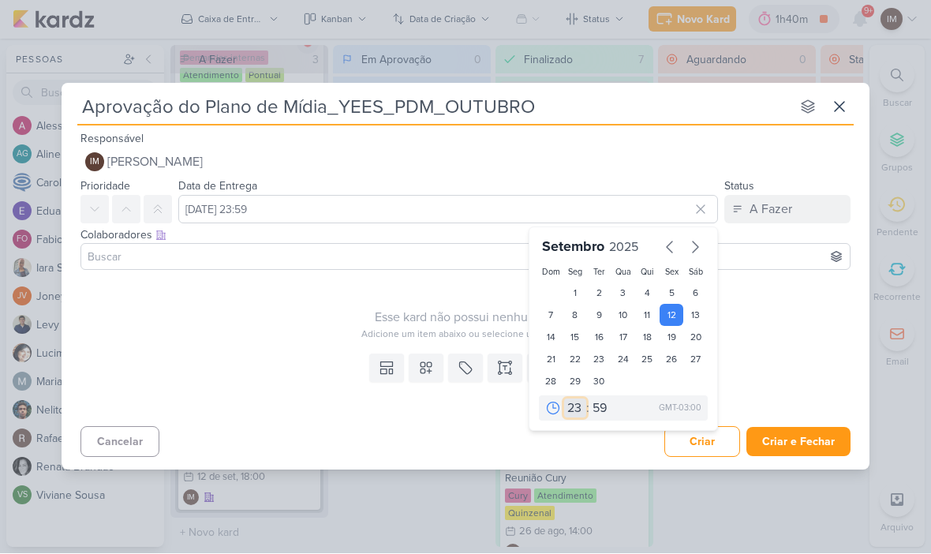
click at [576, 410] on select "00 01 02 03 04 05 06 07 08 09 10 11 12 13 14 15 16 17 18 19 20 21 22 23" at bounding box center [575, 408] width 22 height 19
click at [604, 410] on select "00 05 10 15 20 25 30 35 40 45 50 55 59" at bounding box center [600, 408] width 22 height 19
click at [428, 311] on div "Esse kard não possui nenhum item" at bounding box center [470, 318] width 780 height 19
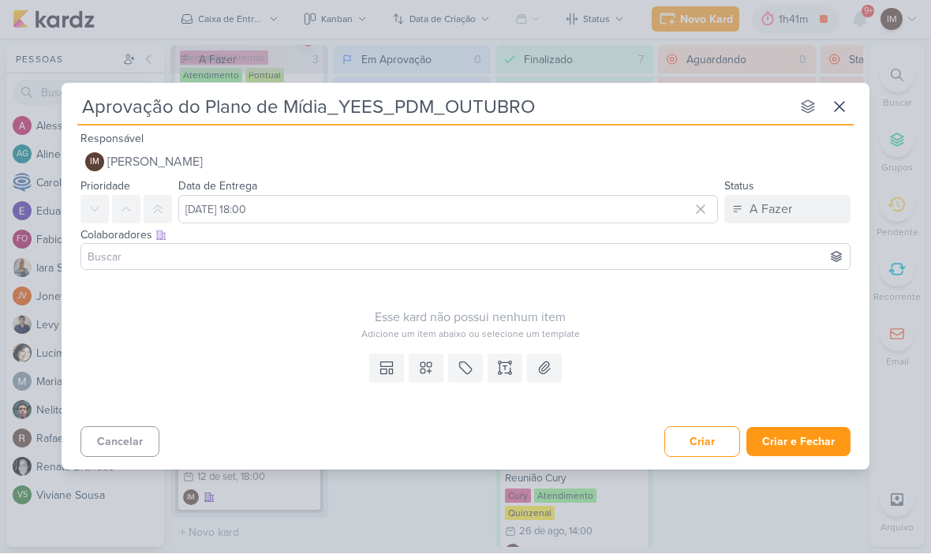
click at [432, 369] on icon at bounding box center [426, 369] width 16 height 16
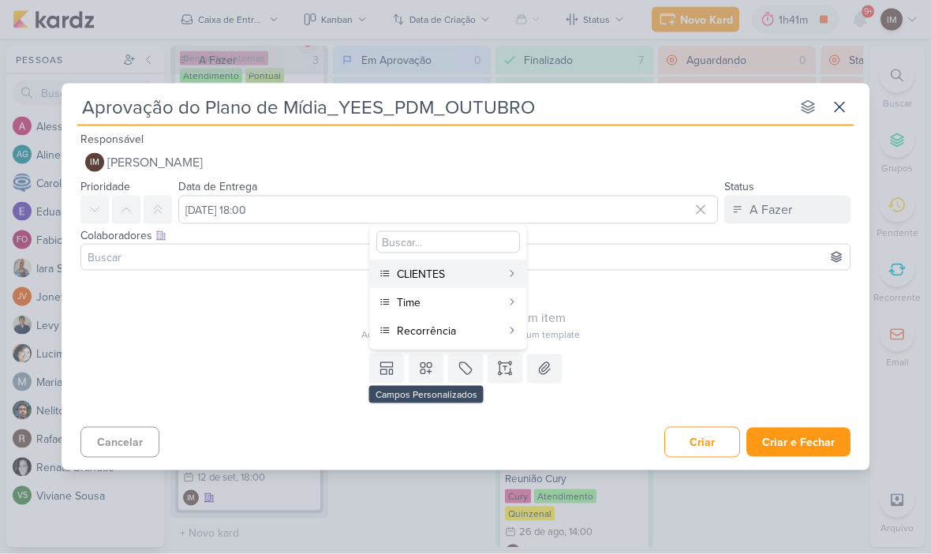
click at [490, 271] on div "CLIENTES" at bounding box center [449, 274] width 104 height 17
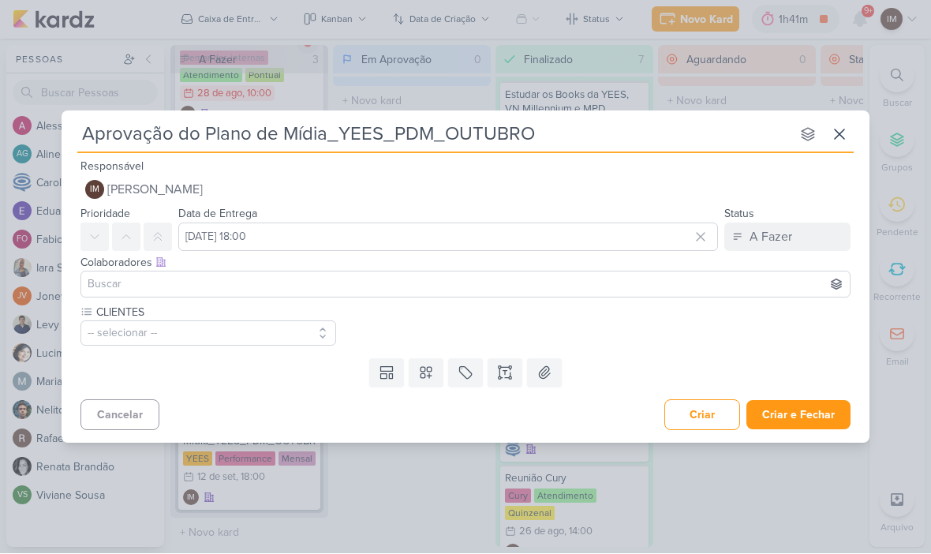
click at [289, 331] on button "-- selecionar --" at bounding box center [208, 333] width 256 height 25
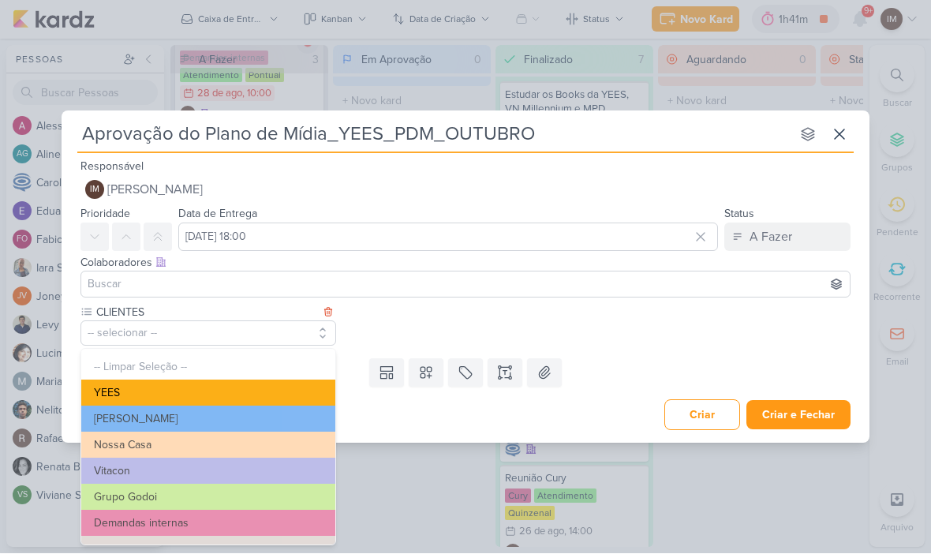
click at [294, 394] on button "YEES" at bounding box center [208, 393] width 254 height 26
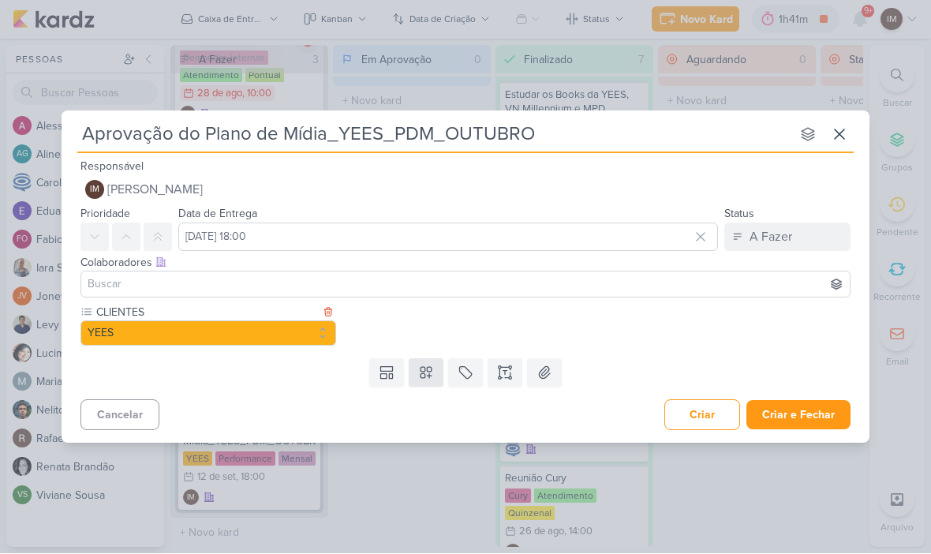
click at [431, 372] on icon at bounding box center [426, 373] width 16 height 16
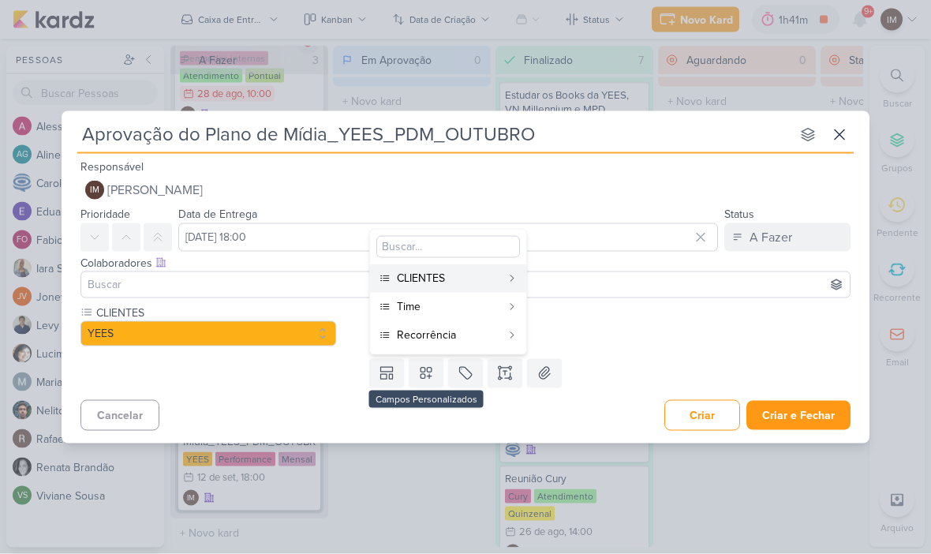
click at [484, 306] on div "Time" at bounding box center [449, 306] width 104 height 17
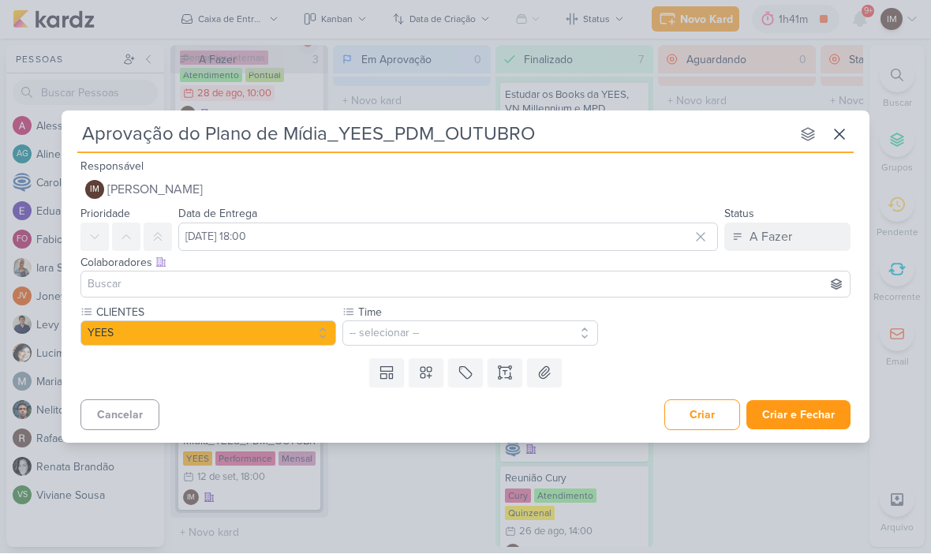
click at [508, 334] on button "-- selecionar --" at bounding box center [470, 333] width 256 height 25
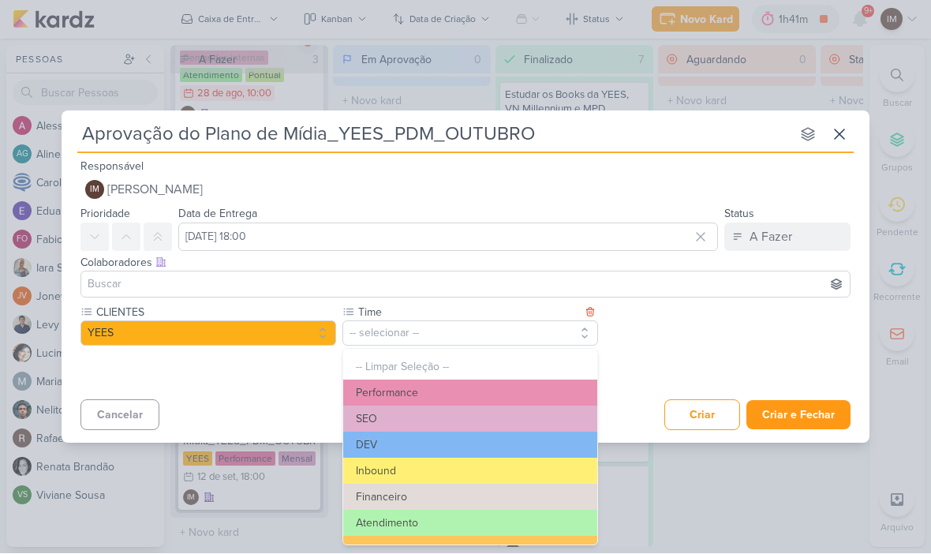
click at [526, 521] on button "Atendimento" at bounding box center [470, 524] width 254 height 26
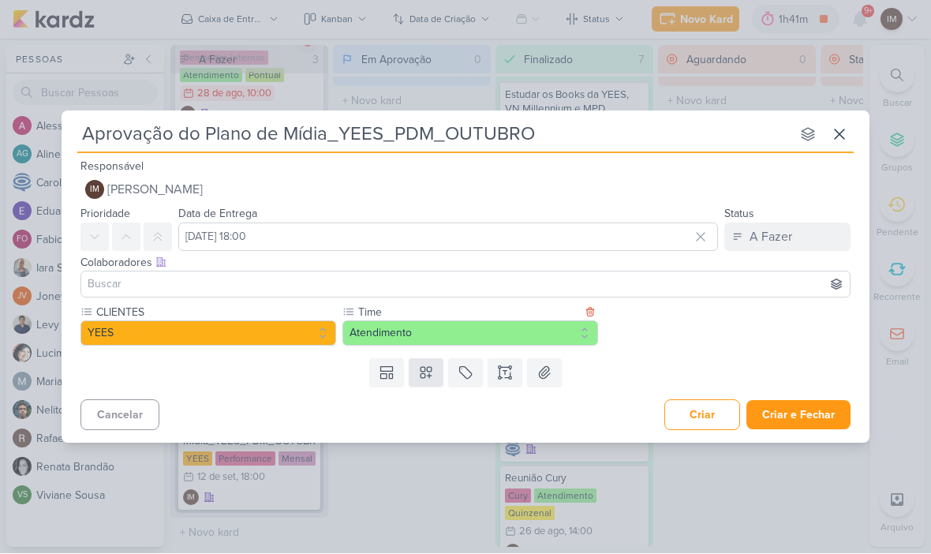
click at [430, 378] on icon at bounding box center [426, 373] width 16 height 16
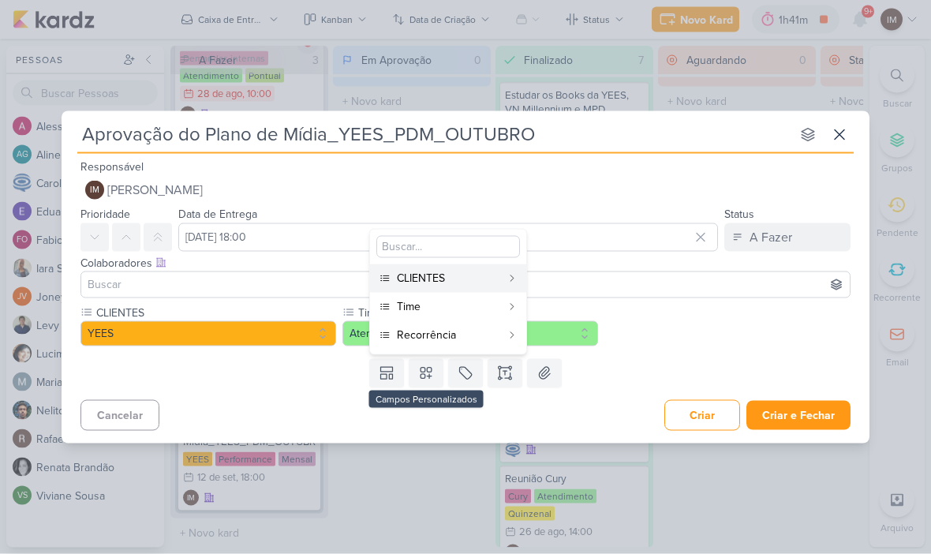
click at [489, 334] on div "Recorrência" at bounding box center [449, 335] width 104 height 17
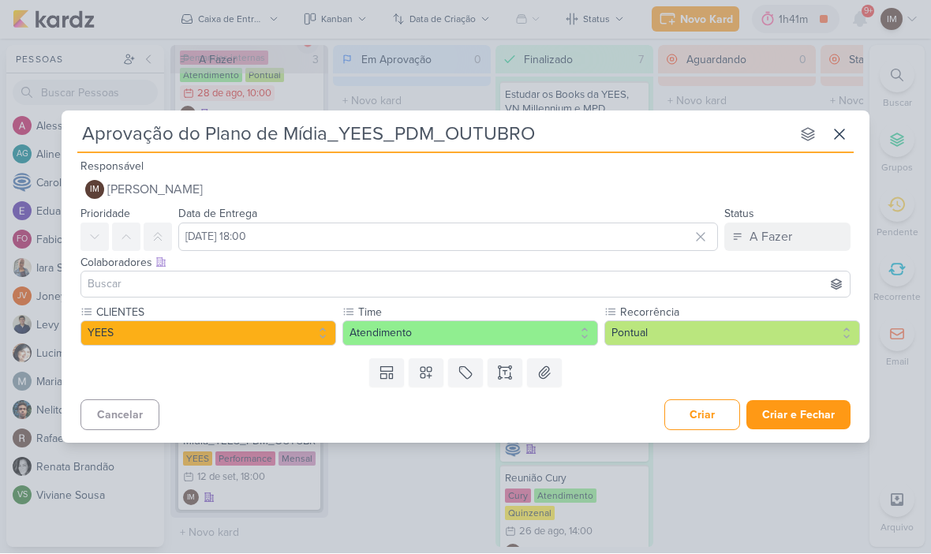
click at [704, 330] on button "Pontual" at bounding box center [732, 333] width 256 height 25
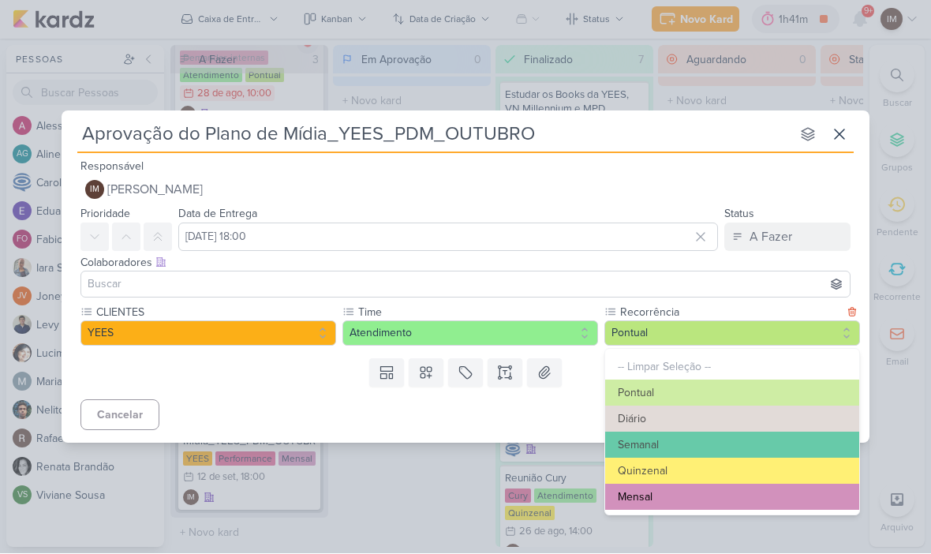
click at [690, 492] on button "Mensal" at bounding box center [732, 497] width 254 height 26
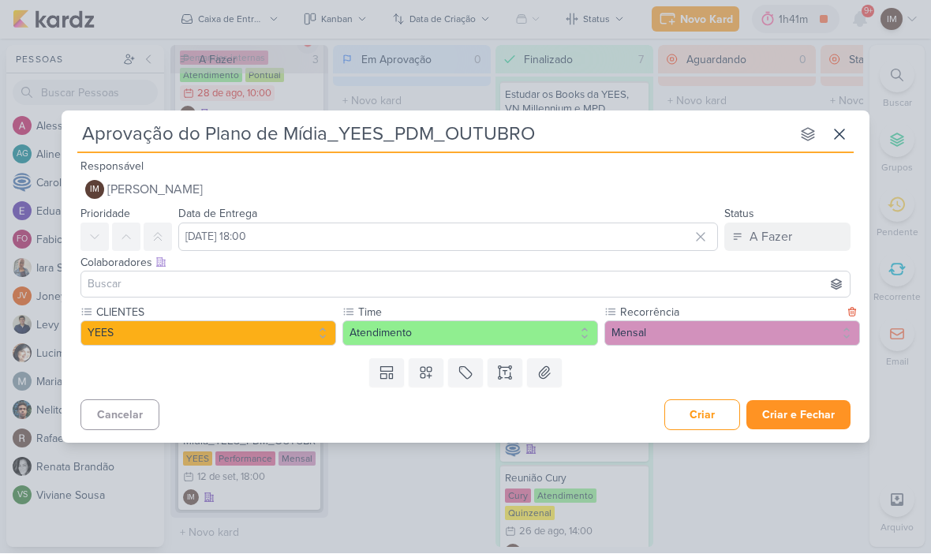
click at [798, 413] on button "Criar e Fechar" at bounding box center [798, 415] width 104 height 29
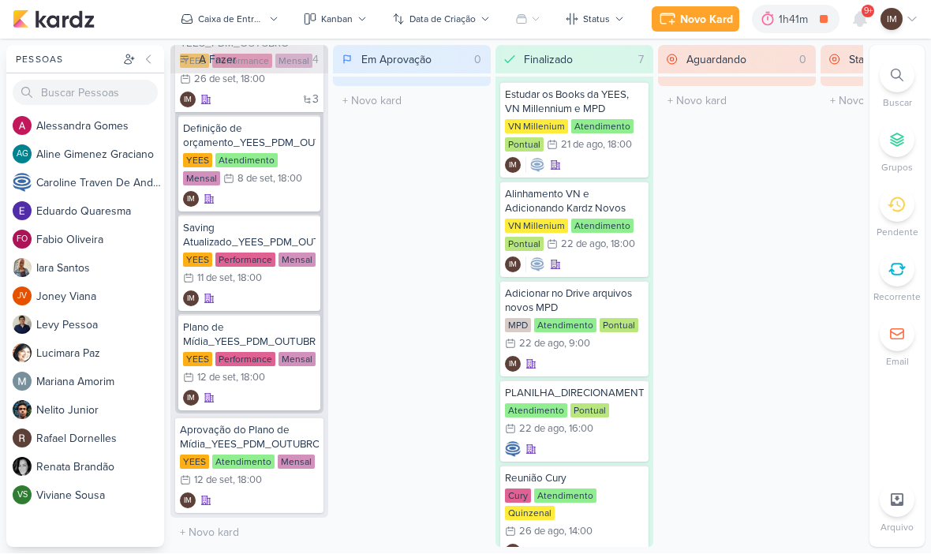
scroll to position [256, 0]
click at [278, 473] on div "YEES Atendimento Mensal 12/9 12 de set , 18:00" at bounding box center [249, 472] width 139 height 35
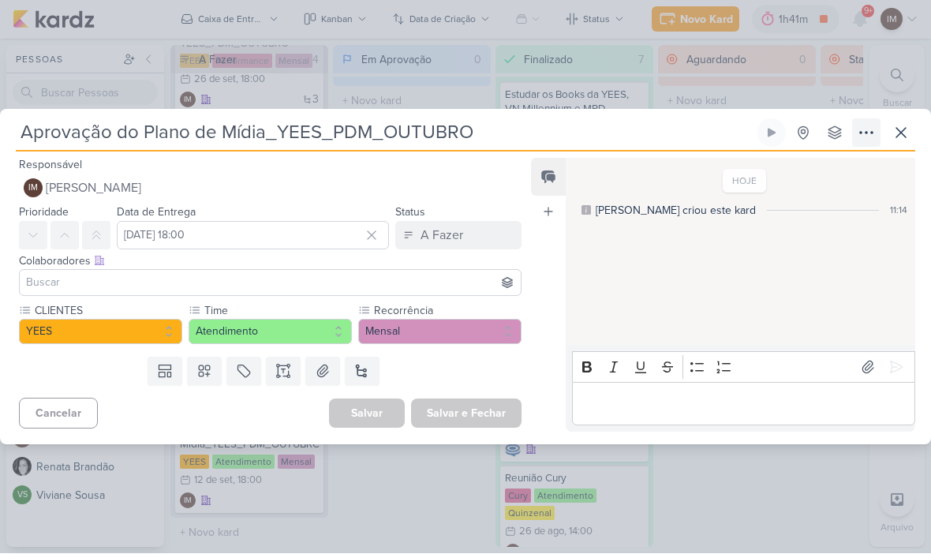
click at [859, 140] on icon at bounding box center [866, 133] width 19 height 19
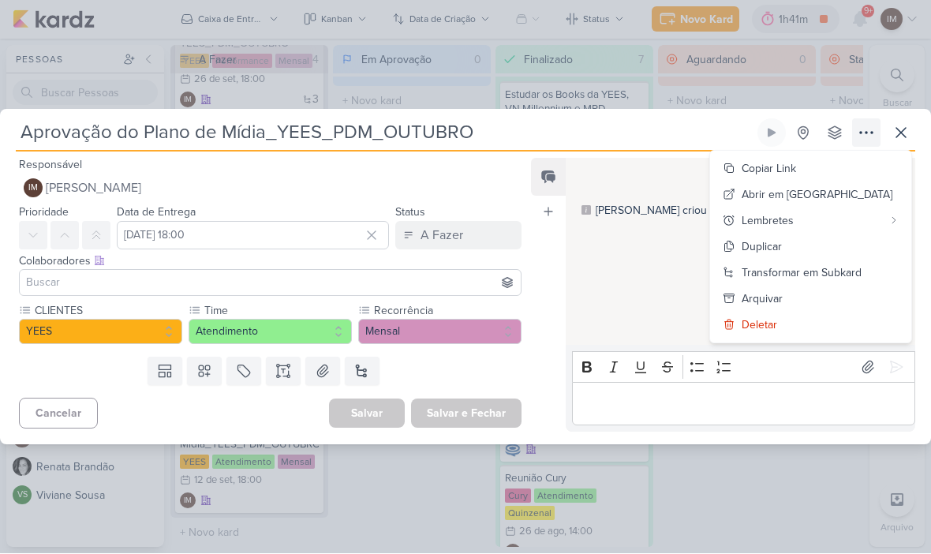
click at [835, 267] on div "Transformar em Subkard" at bounding box center [802, 273] width 120 height 17
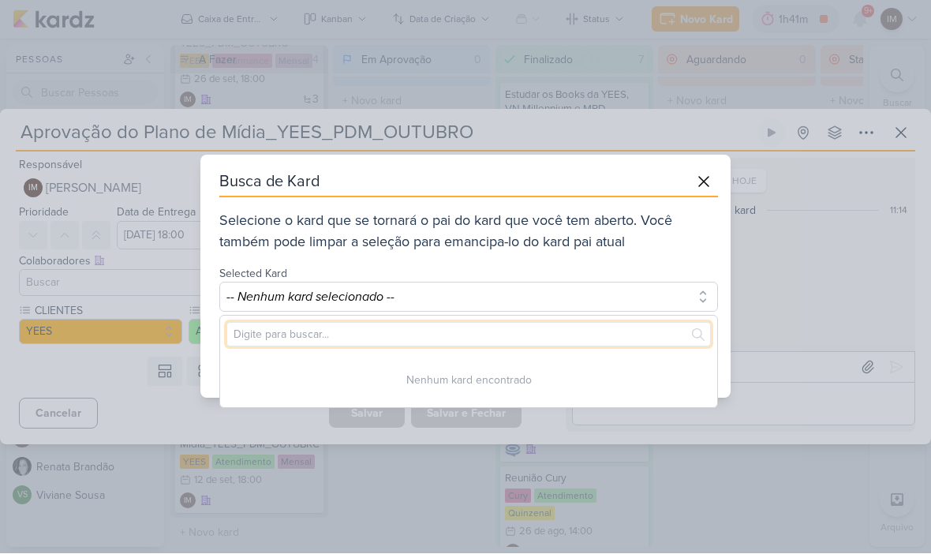
click at [576, 331] on input "text" at bounding box center [468, 335] width 484 height 24
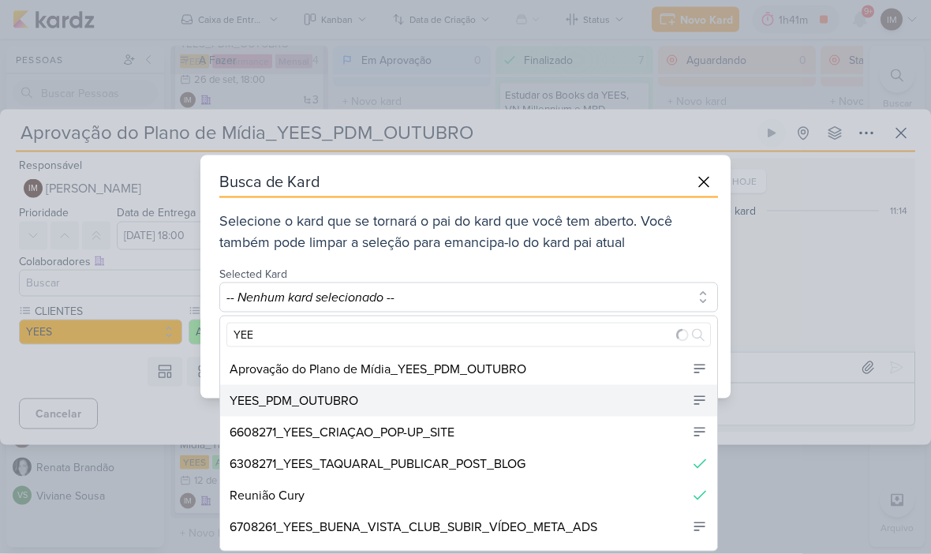
click at [397, 398] on div "YEES_PDM_OUTUBRO" at bounding box center [468, 401] width 497 height 32
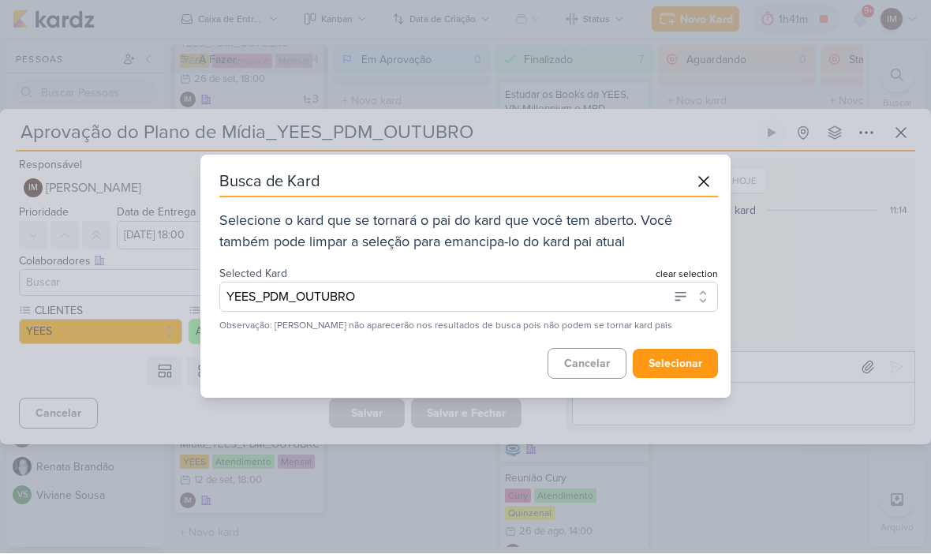
click at [664, 365] on button "selecionar" at bounding box center [675, 364] width 85 height 29
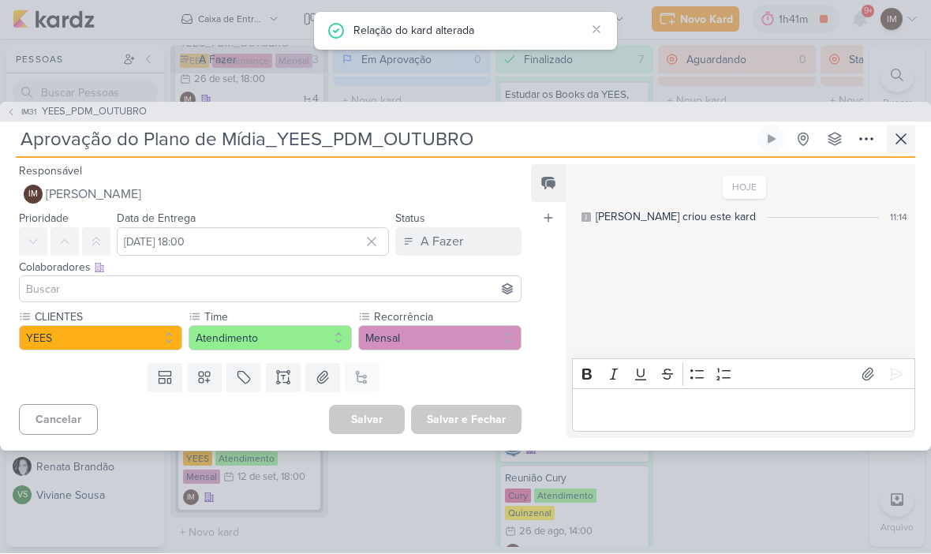
click at [909, 140] on icon at bounding box center [901, 139] width 19 height 19
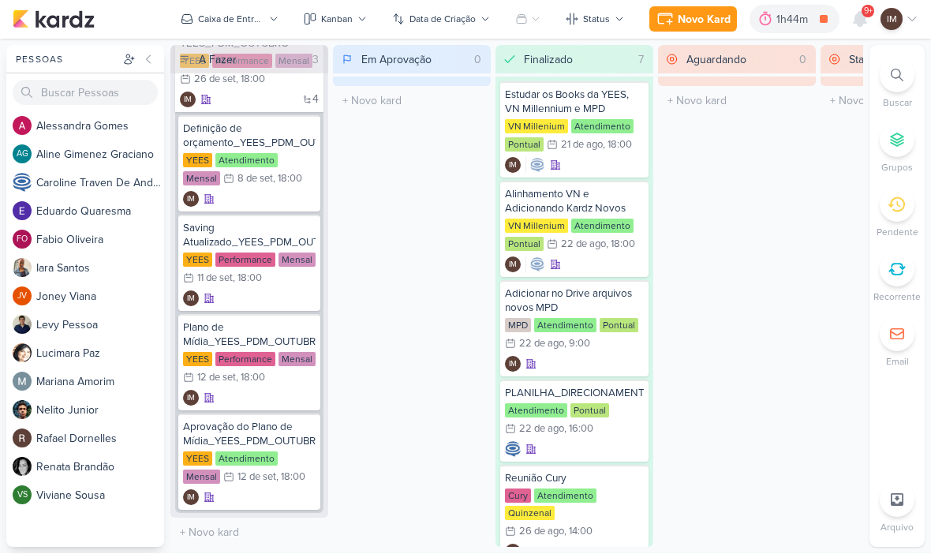
click at [716, 20] on div "Novo Kard" at bounding box center [704, 20] width 53 height 17
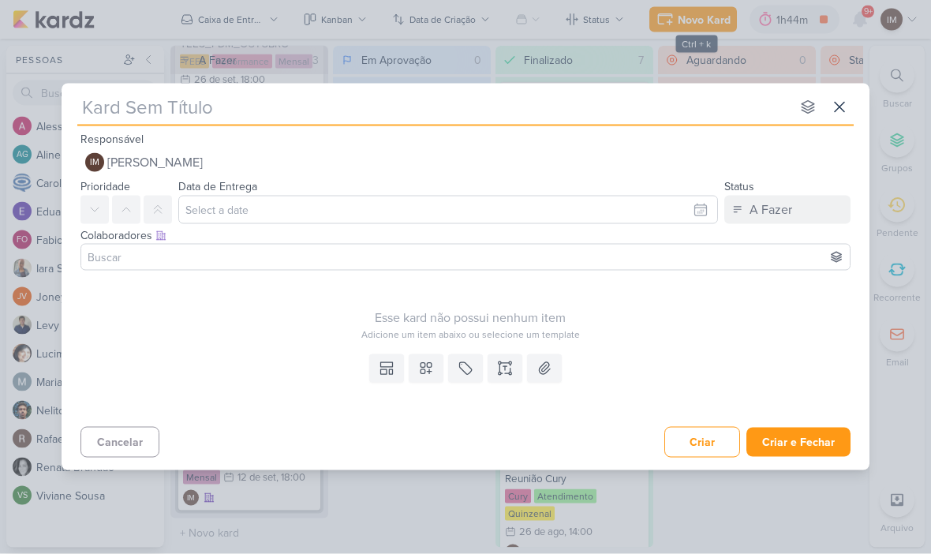
click at [542, 103] on input "text" at bounding box center [433, 107] width 713 height 28
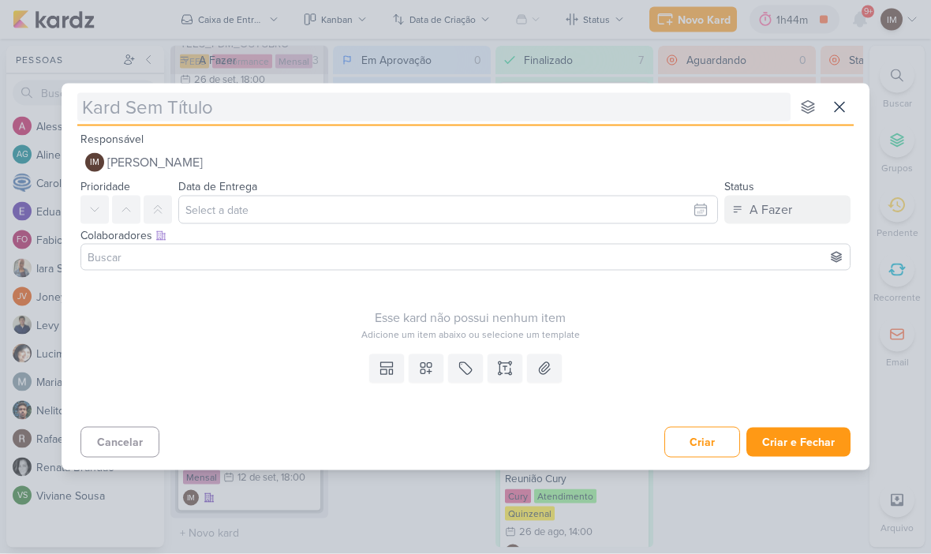
click at [119, 110] on input "text" at bounding box center [433, 107] width 713 height 28
click at [118, 115] on input "text" at bounding box center [433, 107] width 713 height 28
click at [88, 110] on input "text" at bounding box center [433, 107] width 713 height 28
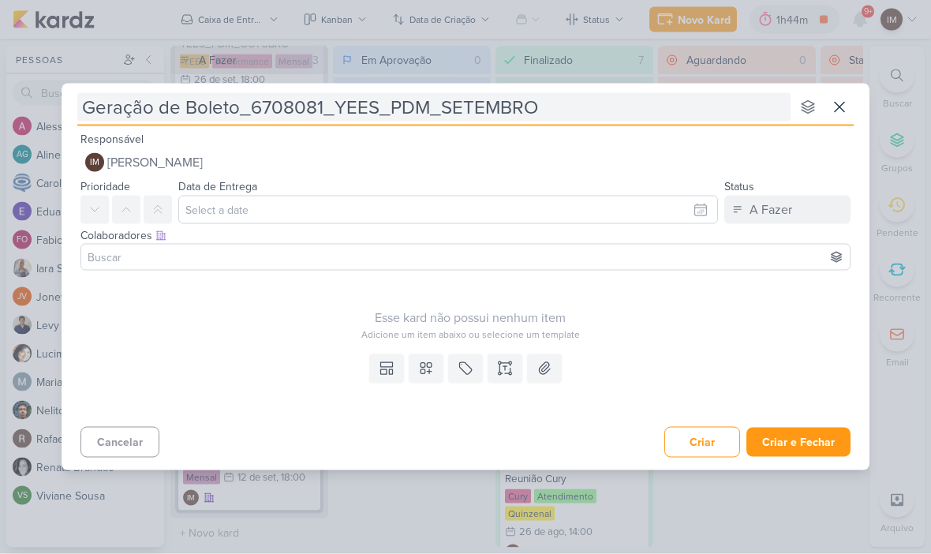
click at [362, 107] on input "Geração de Boleto_6708081_YEES_PDM_SETEMBRO" at bounding box center [433, 107] width 713 height 28
click at [361, 110] on input "Geração de Boleto_6708081_YEES_PDM_SETEMBRO" at bounding box center [433, 107] width 713 height 28
click at [298, 109] on input "Geração de Boleto_6708081_YEES_PDM_SETEMBRO" at bounding box center [433, 107] width 713 height 28
click at [304, 107] on input "Geração de Boleto_6708081_YEES_PDM_SETEMBRO" at bounding box center [433, 107] width 713 height 28
click at [498, 118] on input "Geração de Boleto_YEES_PDM_SETEMBRO" at bounding box center [433, 107] width 713 height 28
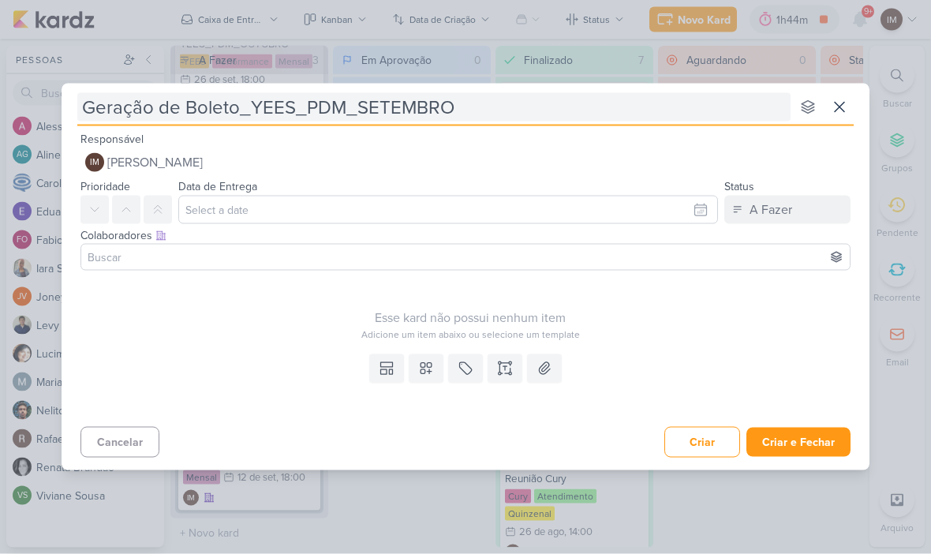
click at [511, 109] on input "Geração de Boleto_YEES_PDM_SETEMBRO" at bounding box center [433, 107] width 713 height 28
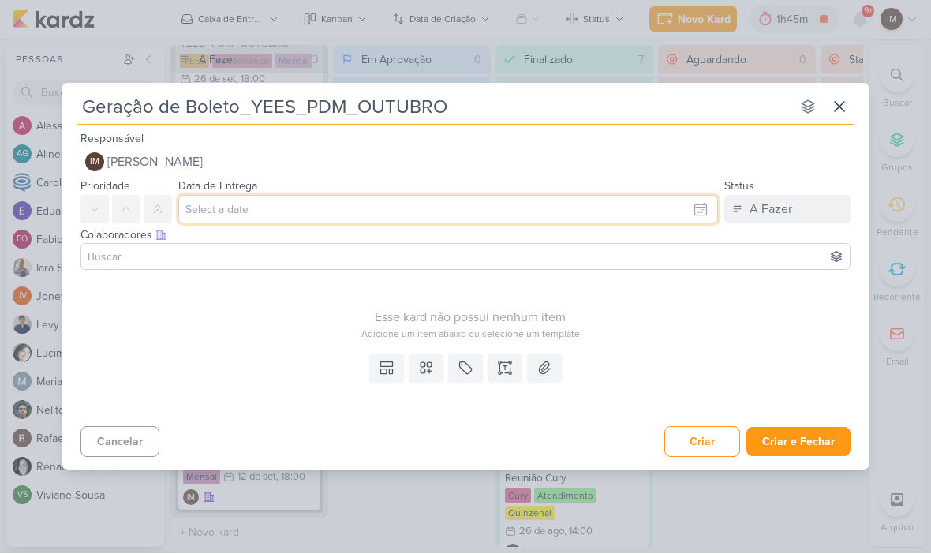
click at [700, 209] on input "text" at bounding box center [448, 210] width 540 height 28
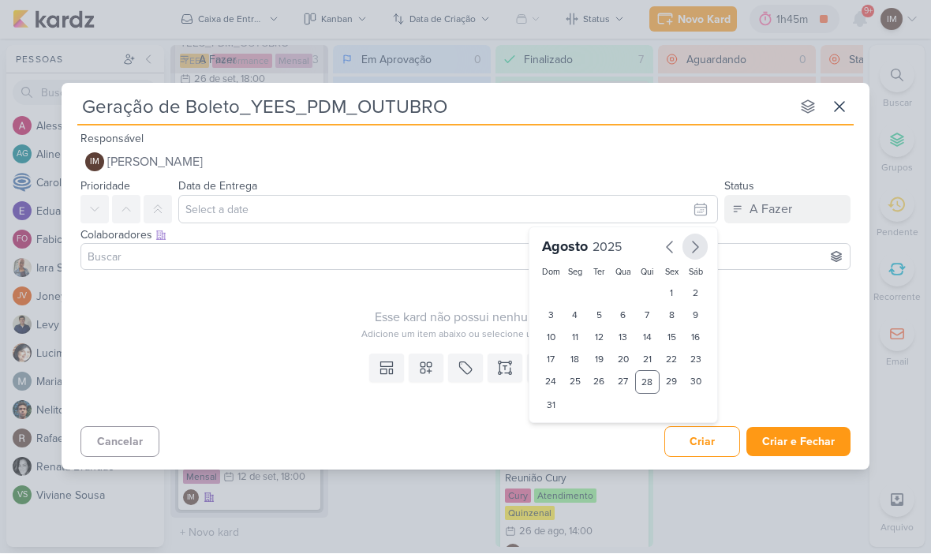
click at [695, 248] on icon "button" at bounding box center [695, 247] width 19 height 19
click at [573, 339] on div "15" at bounding box center [575, 338] width 24 height 22
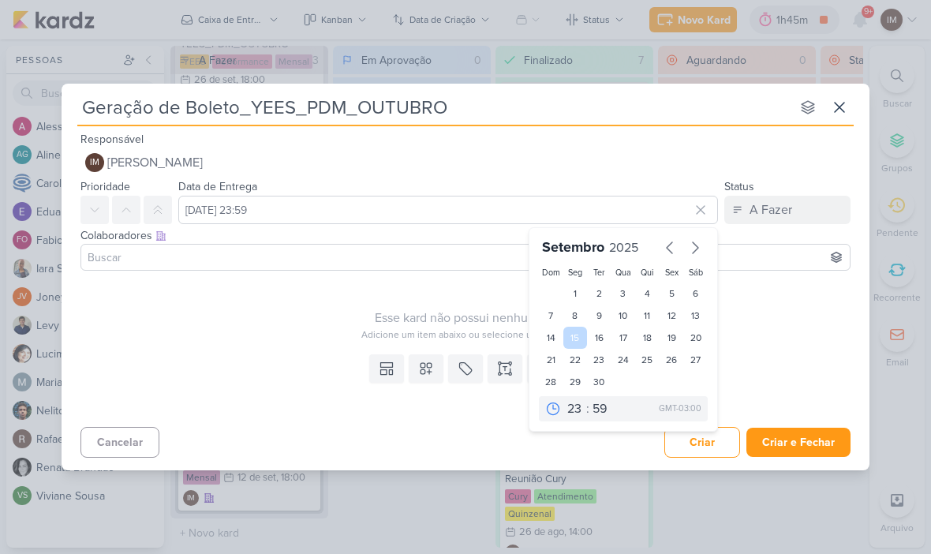
click at [584, 332] on div "15" at bounding box center [575, 338] width 24 height 22
click at [575, 350] on div "22" at bounding box center [575, 360] width 24 height 22
click at [574, 330] on div "15" at bounding box center [575, 338] width 24 height 22
click at [673, 335] on div "19" at bounding box center [672, 338] width 24 height 22
click at [648, 332] on div "18" at bounding box center [647, 338] width 24 height 22
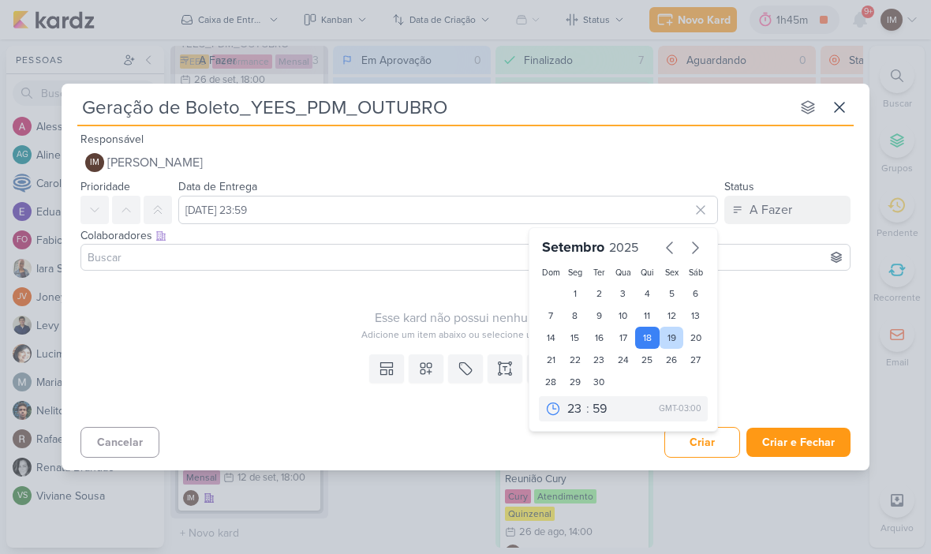
click at [671, 327] on div "19" at bounding box center [672, 338] width 24 height 22
click at [647, 330] on div "18" at bounding box center [647, 338] width 24 height 22
click at [568, 391] on div "29" at bounding box center [575, 382] width 24 height 22
click at [640, 339] on div "18" at bounding box center [647, 338] width 24 height 22
click at [572, 404] on select "00 01 02 03 04 05 06 07 08 09 10 11 12 13 14 15 16 17 18 19 20 21 22 23" at bounding box center [575, 408] width 22 height 19
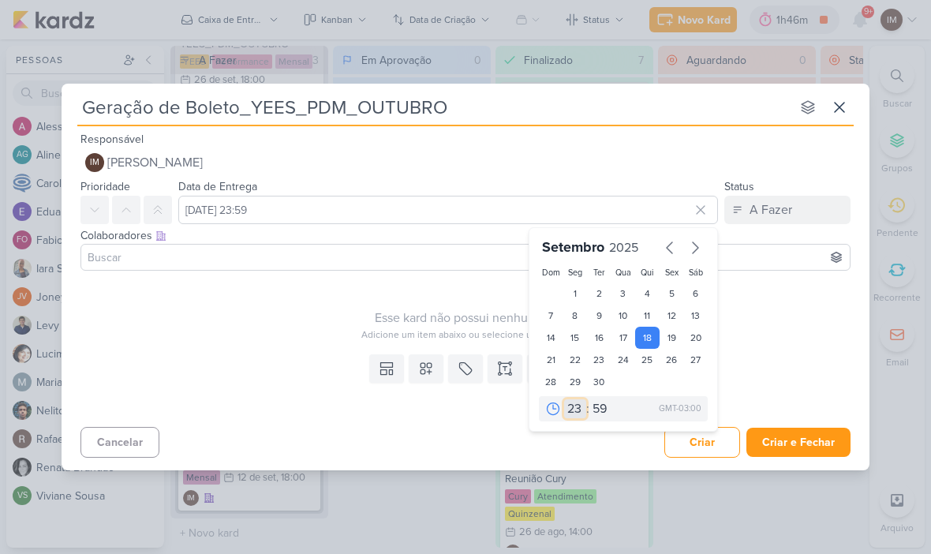
click at [572, 402] on select "00 01 02 03 04 05 06 07 08 09 10 11 12 13 14 15 16 17 18 19 20 21 22 23" at bounding box center [575, 408] width 22 height 19
click at [599, 401] on select "00 05 10 15 20 25 30 35 40 45 50 55 59" at bounding box center [600, 408] width 22 height 19
click at [368, 312] on div "Esse kard não possui nenhum item" at bounding box center [470, 318] width 780 height 19
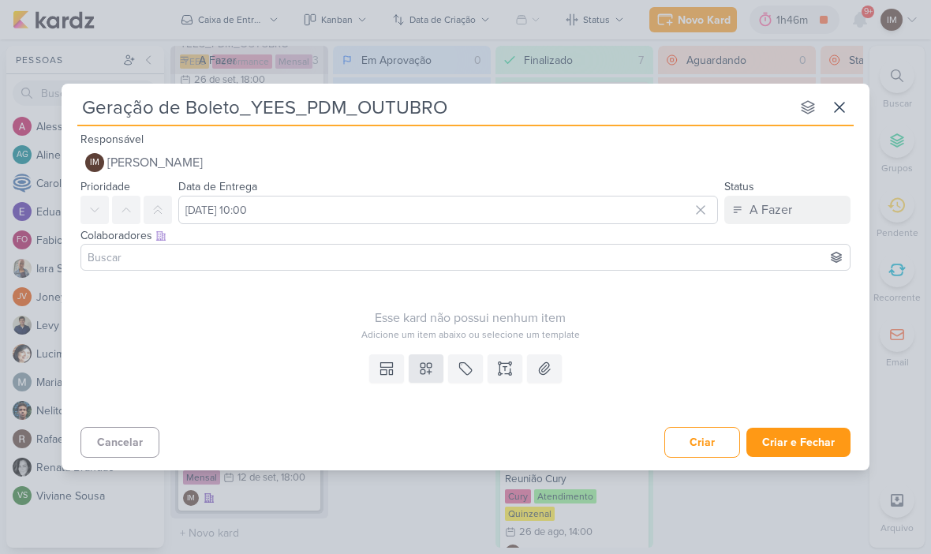
click at [419, 366] on icon at bounding box center [426, 369] width 16 height 16
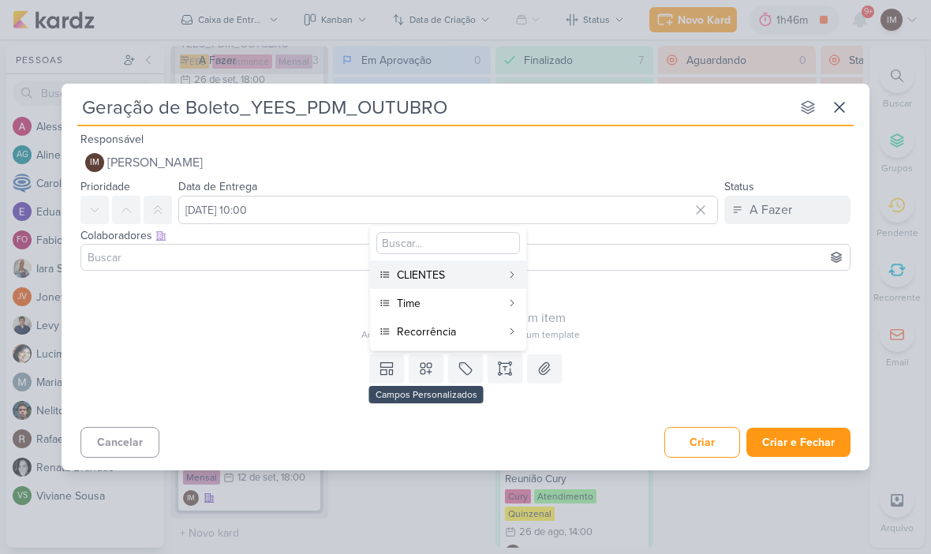
click at [462, 297] on div "Time" at bounding box center [449, 303] width 104 height 17
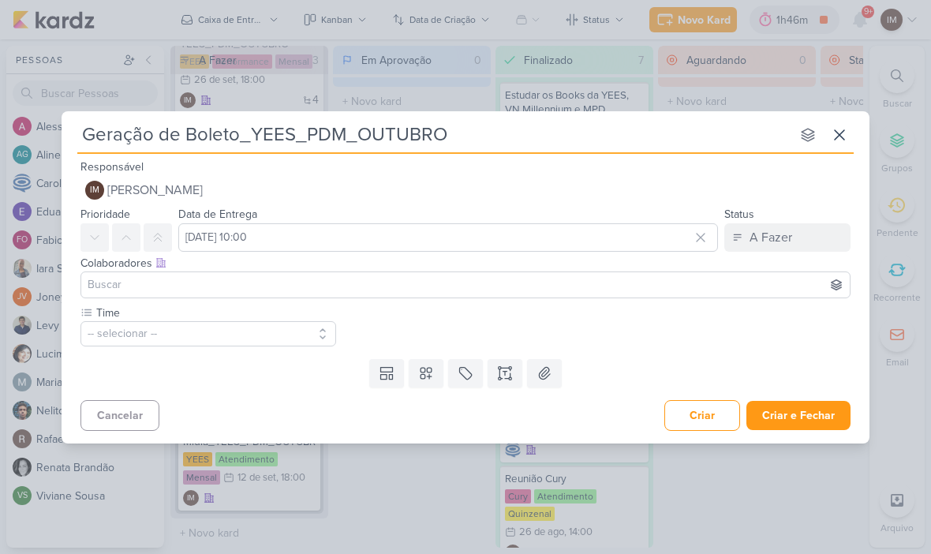
click at [277, 328] on button "-- selecionar --" at bounding box center [208, 333] width 256 height 25
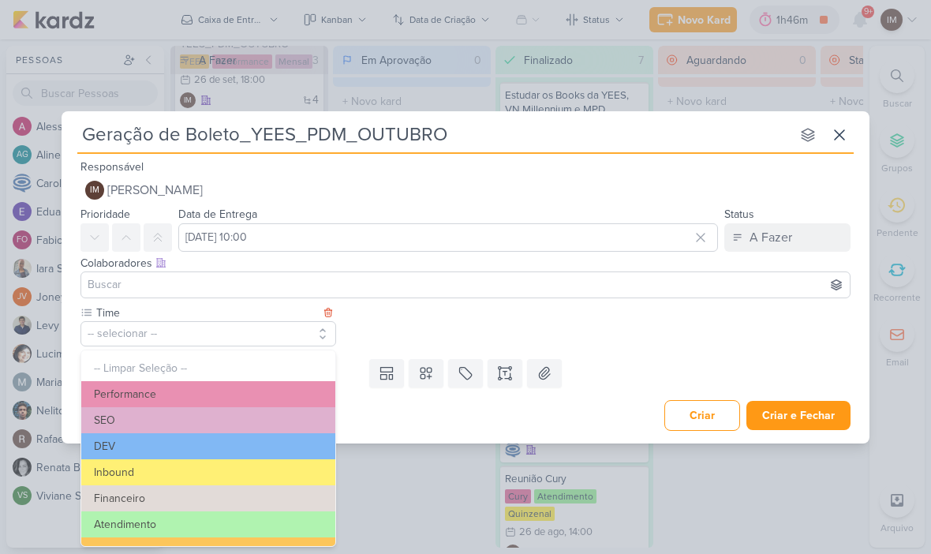
click at [286, 394] on button "Performance" at bounding box center [208, 394] width 254 height 26
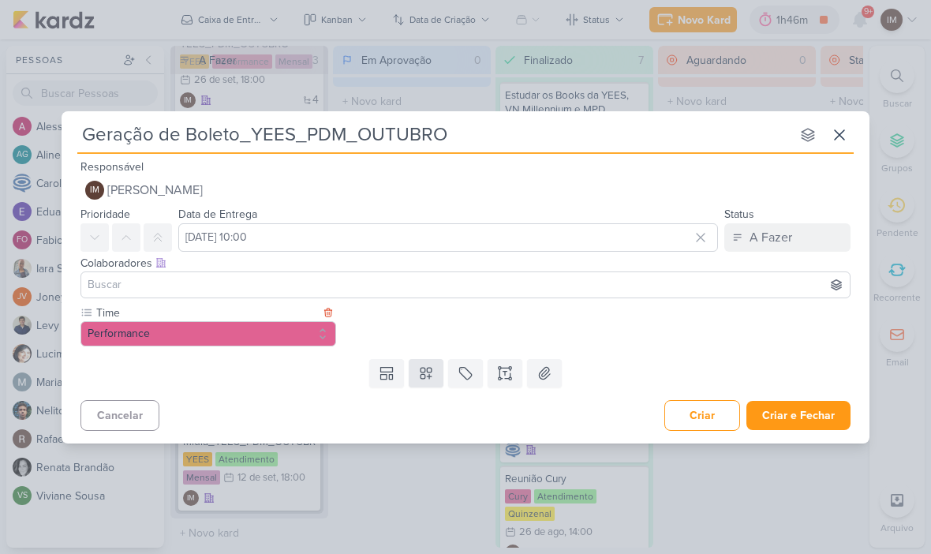
click at [429, 368] on icon at bounding box center [426, 373] width 11 height 11
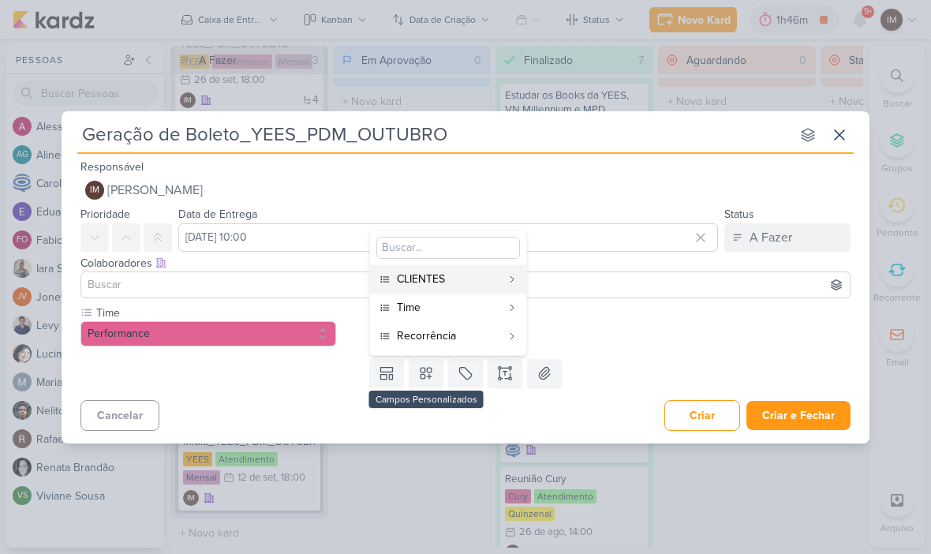
click at [503, 309] on button "Time" at bounding box center [448, 308] width 156 height 28
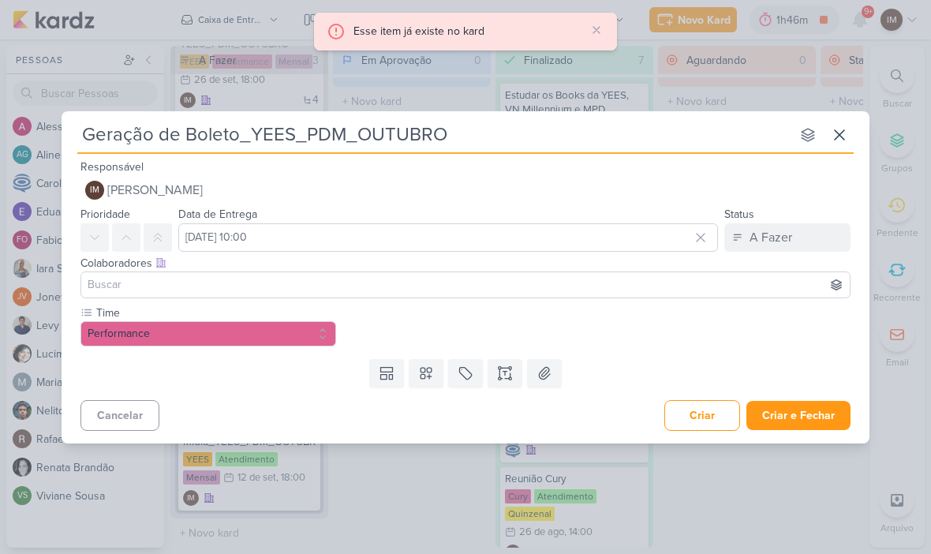
click at [425, 364] on button at bounding box center [426, 373] width 35 height 28
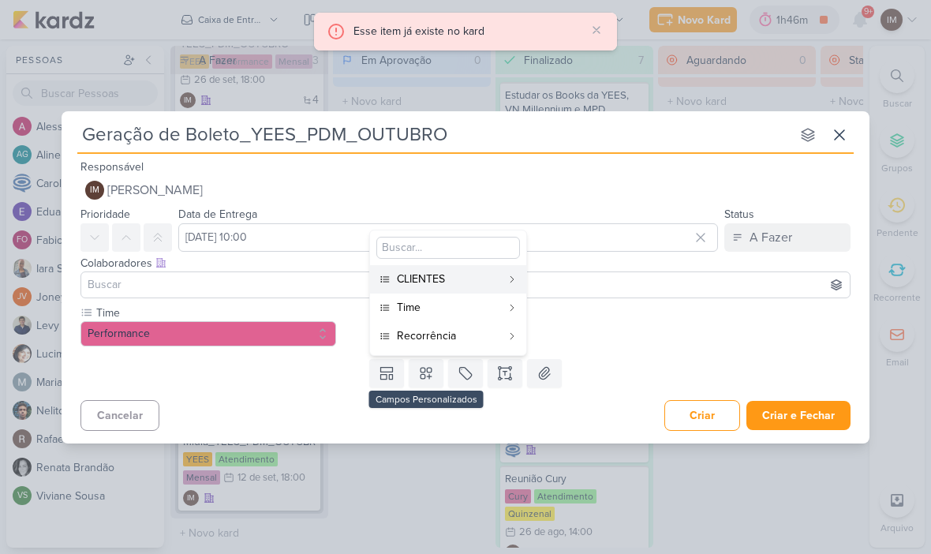
click at [478, 334] on div "Recorrência" at bounding box center [449, 335] width 104 height 17
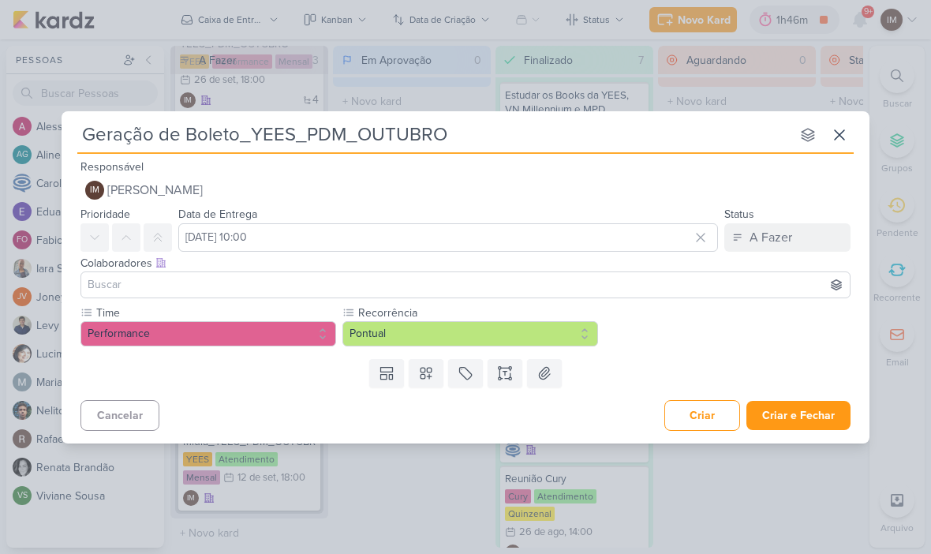
click at [559, 330] on button "Pontual" at bounding box center [470, 333] width 256 height 25
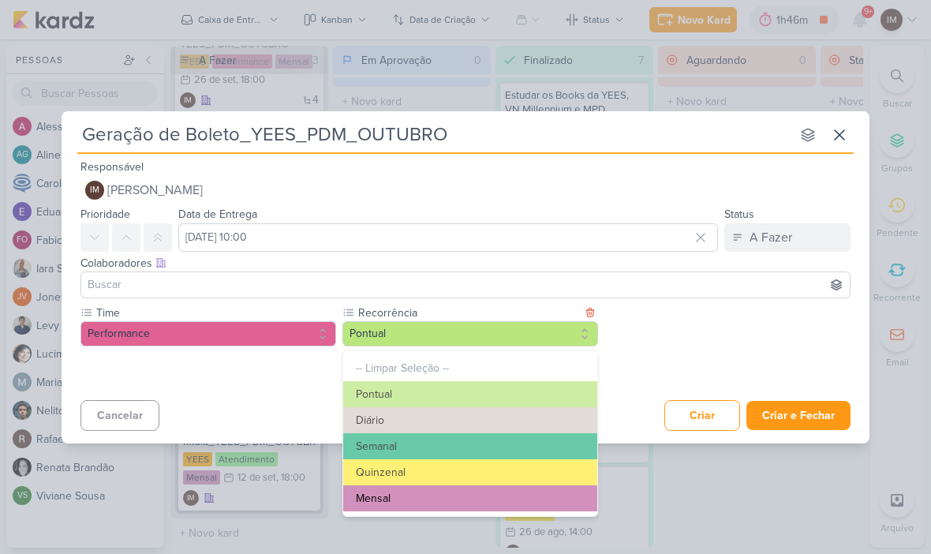
click at [463, 503] on button "Mensal" at bounding box center [470, 498] width 254 height 26
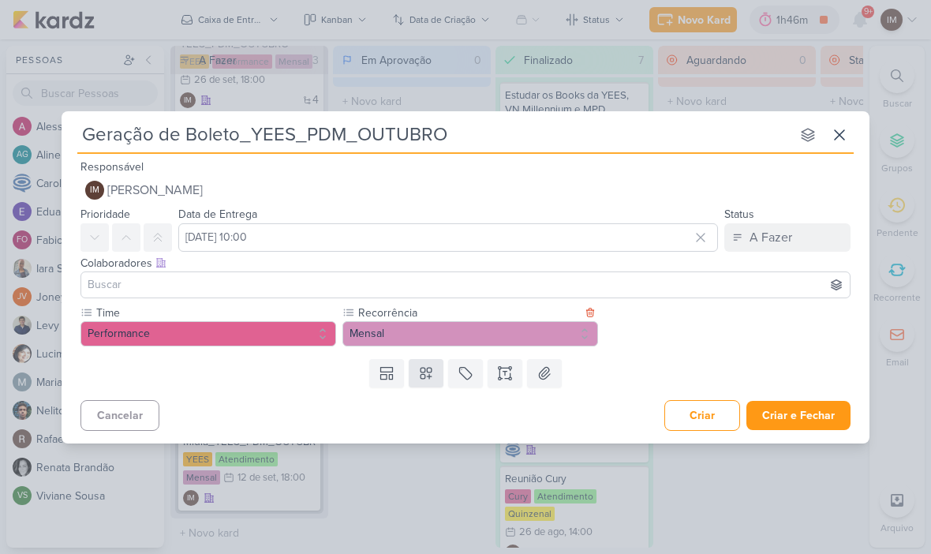
click at [421, 365] on icon at bounding box center [426, 373] width 16 height 16
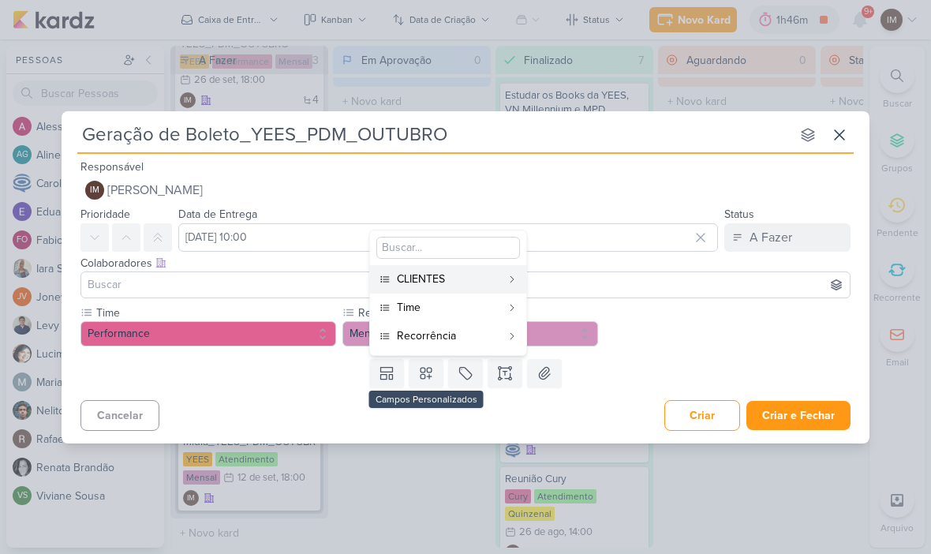
click at [496, 275] on div "CLIENTES" at bounding box center [449, 279] width 104 height 17
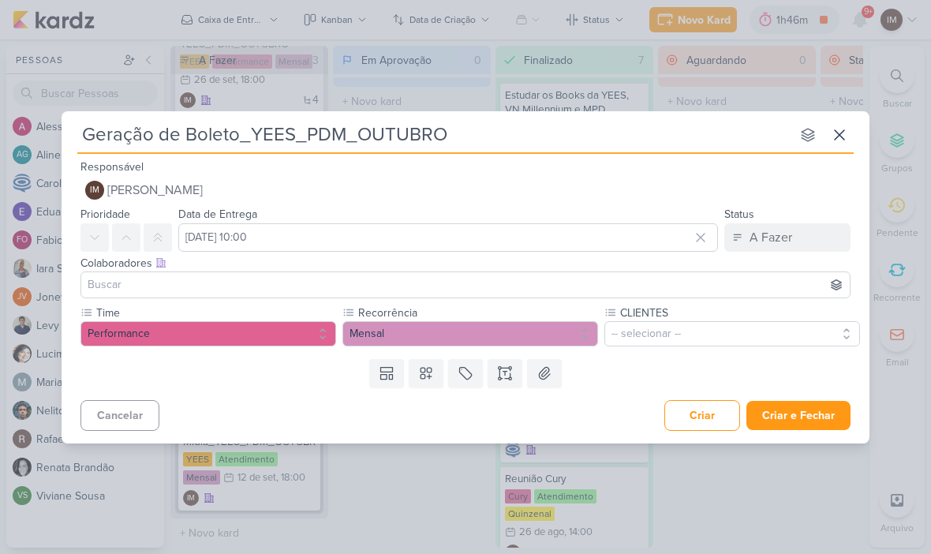
click at [661, 325] on button "-- selecionar --" at bounding box center [732, 333] width 256 height 25
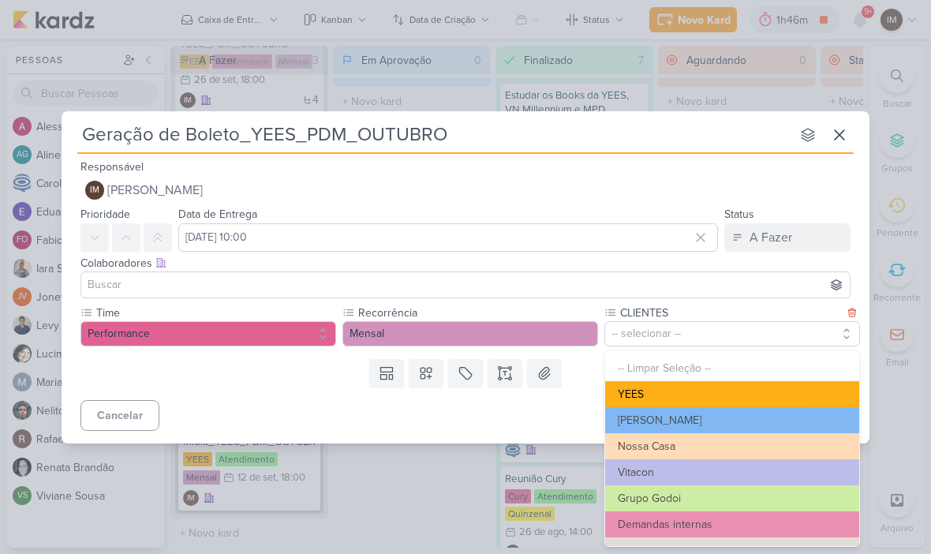
click at [758, 391] on button "YEES" at bounding box center [732, 394] width 254 height 26
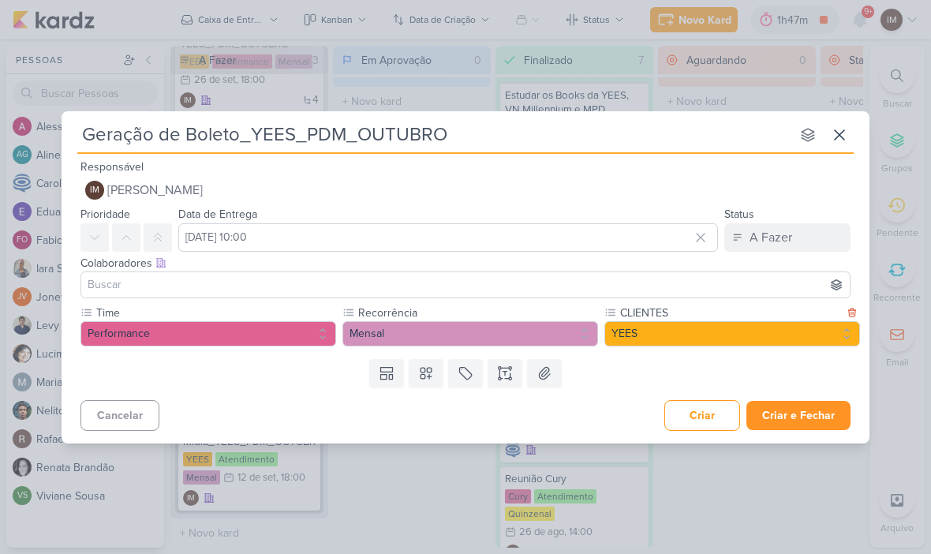
click at [773, 404] on button "Criar e Fechar" at bounding box center [798, 415] width 104 height 29
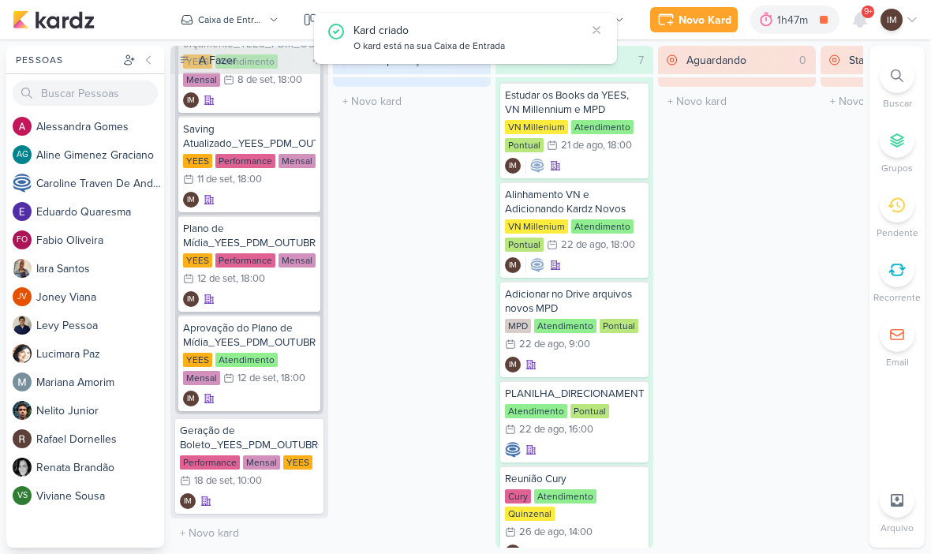
scroll to position [356, 0]
click at [195, 426] on div "Geração de Boleto_YEES_PDM_OUTUBRO" at bounding box center [249, 438] width 139 height 28
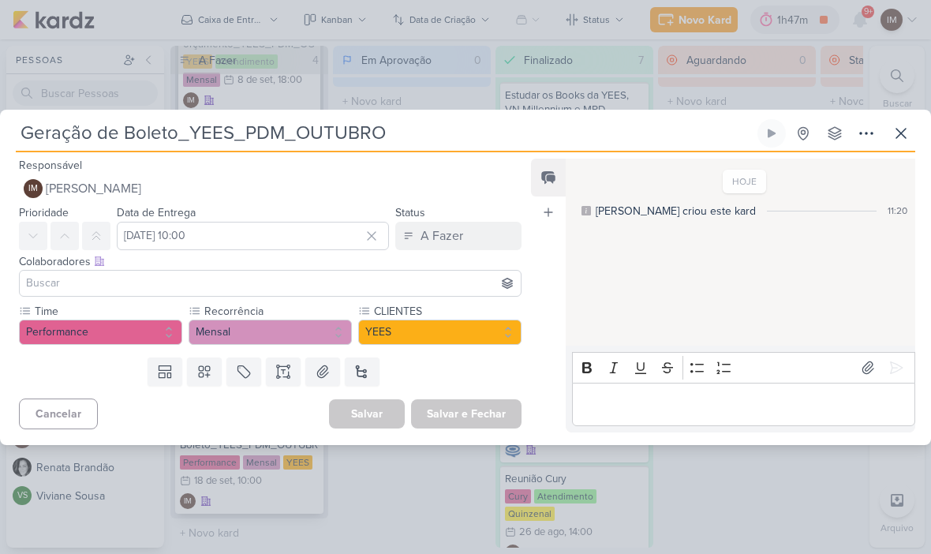
click at [855, 134] on button at bounding box center [866, 133] width 28 height 28
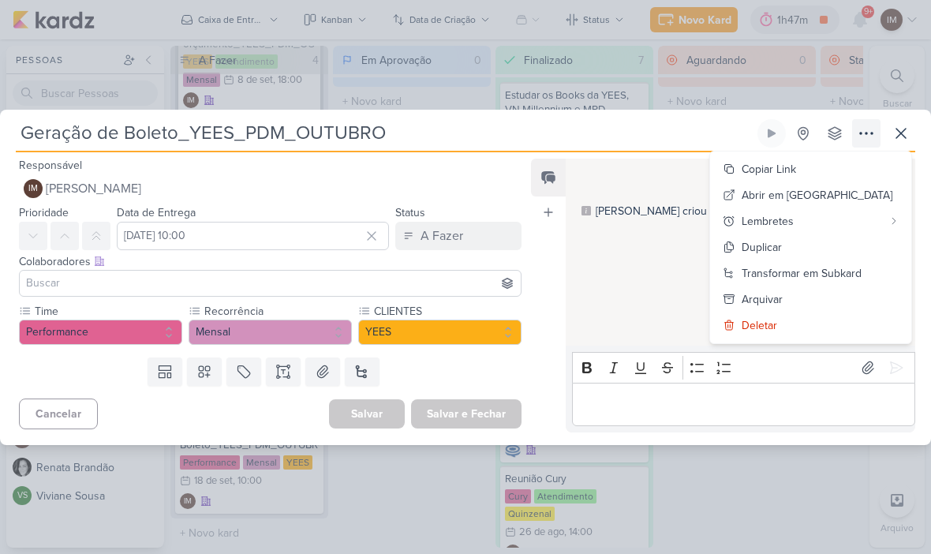
click at [799, 269] on div "Transformar em Subkard" at bounding box center [802, 273] width 120 height 17
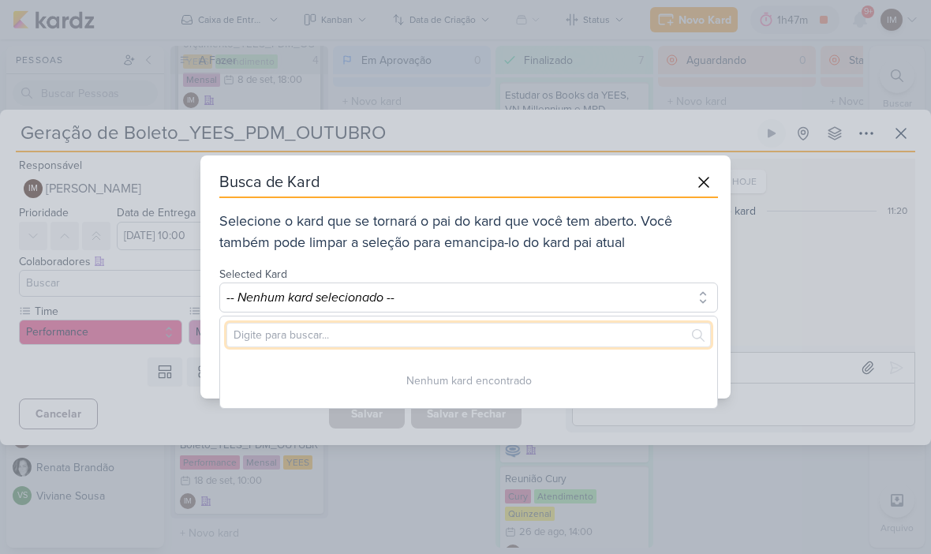
click at [593, 331] on input "text" at bounding box center [468, 335] width 484 height 24
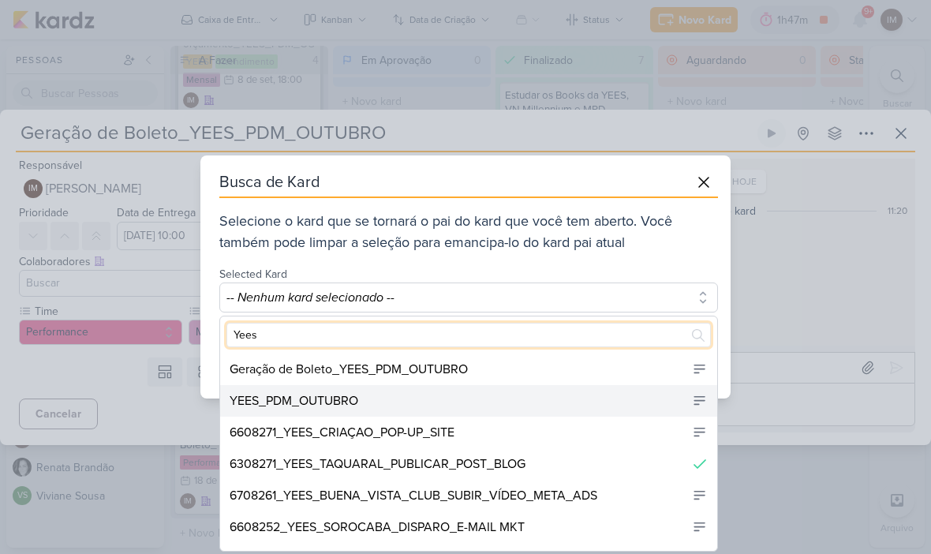
click at [468, 408] on div "YEES_PDM_OUTUBRO" at bounding box center [468, 401] width 497 height 32
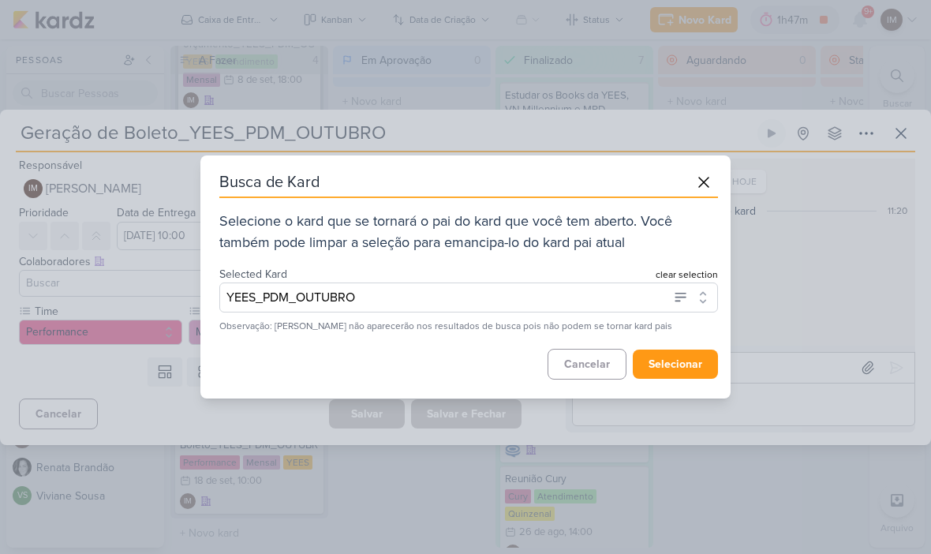
click at [669, 360] on button "selecionar" at bounding box center [675, 364] width 85 height 29
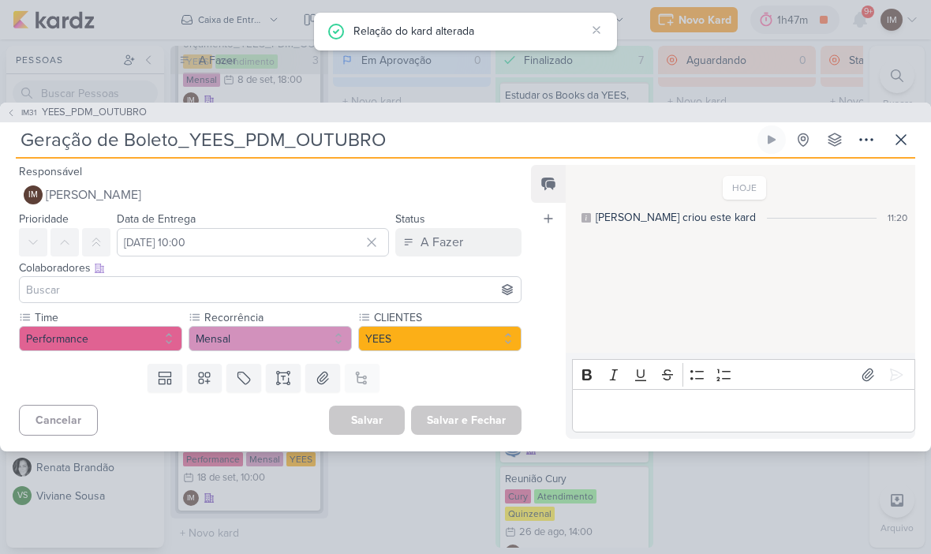
click at [488, 410] on div "Salvar e Fechar Ctrl + Enter" at bounding box center [466, 420] width 110 height 29
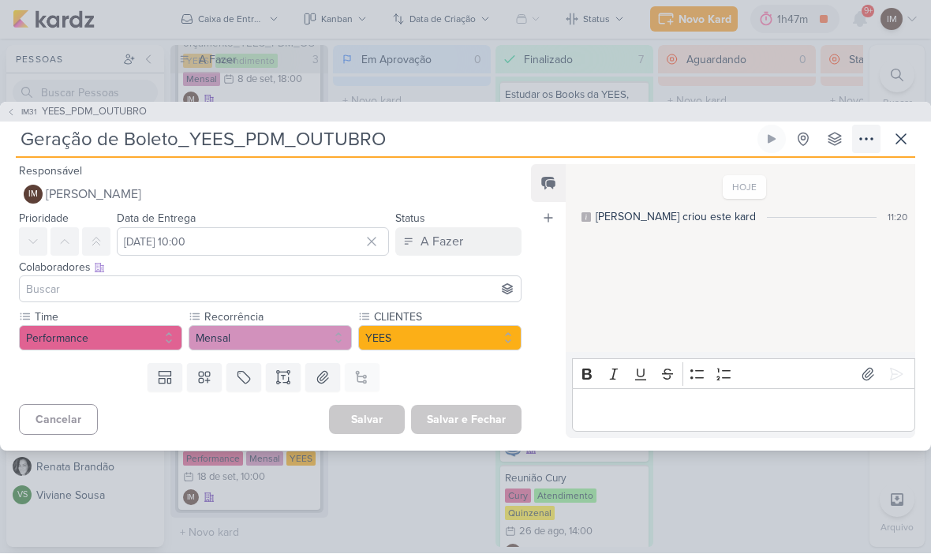
click at [857, 130] on icon at bounding box center [866, 139] width 19 height 19
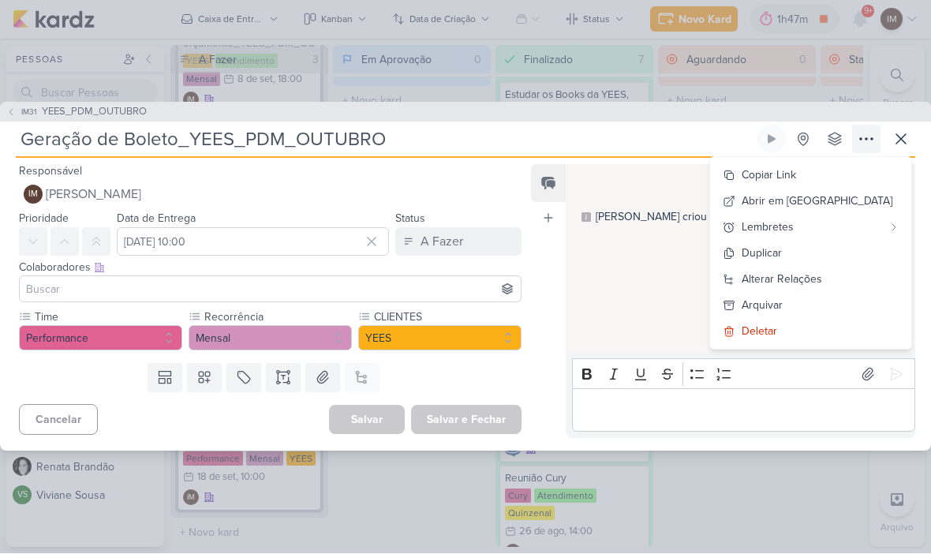
click at [822, 279] on div "Alterar Relações" at bounding box center [782, 279] width 80 height 17
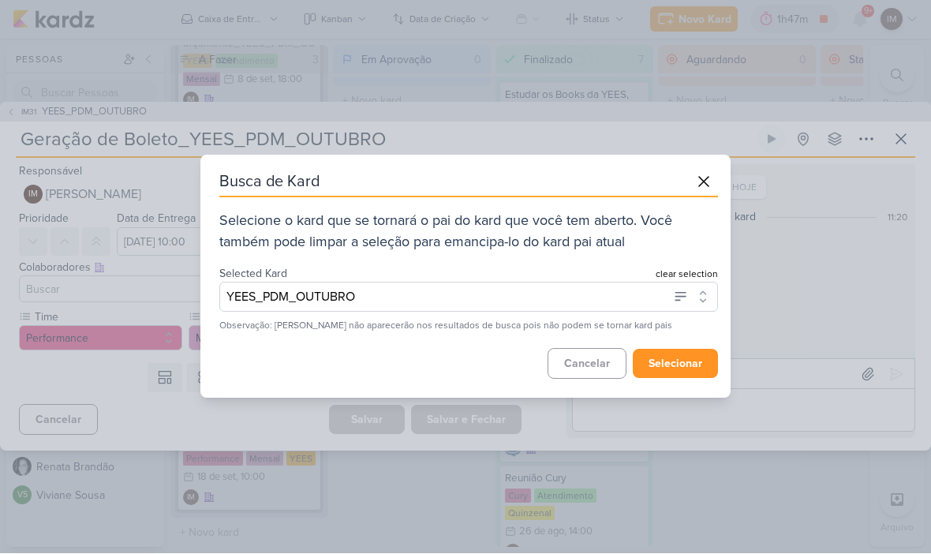
click at [679, 361] on button "selecionar" at bounding box center [675, 364] width 85 height 29
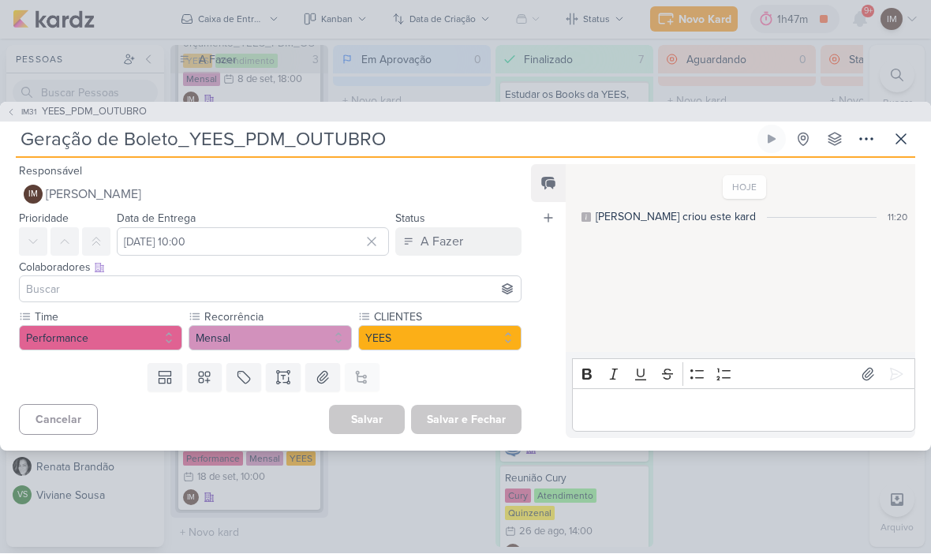
click at [888, 134] on button at bounding box center [901, 139] width 28 height 28
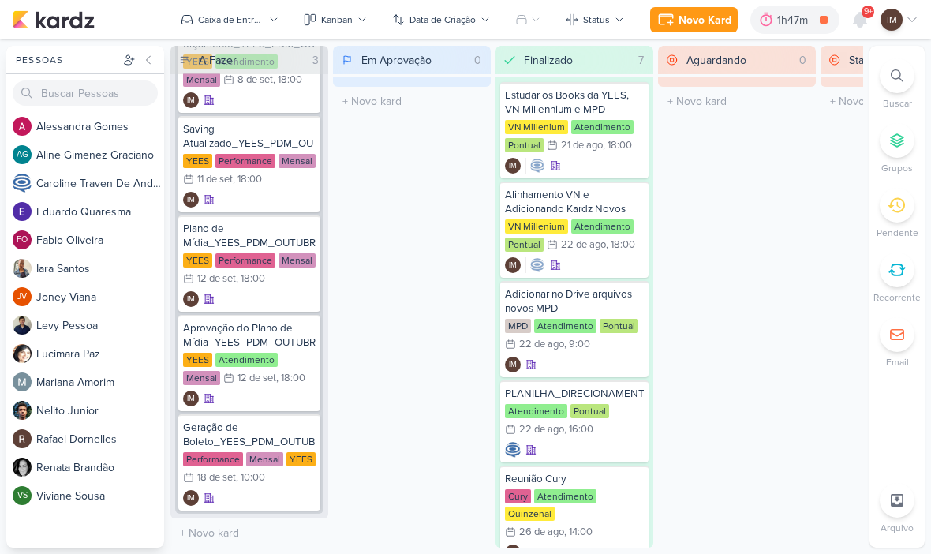
click at [697, 19] on div "Novo Kard" at bounding box center [705, 20] width 53 height 17
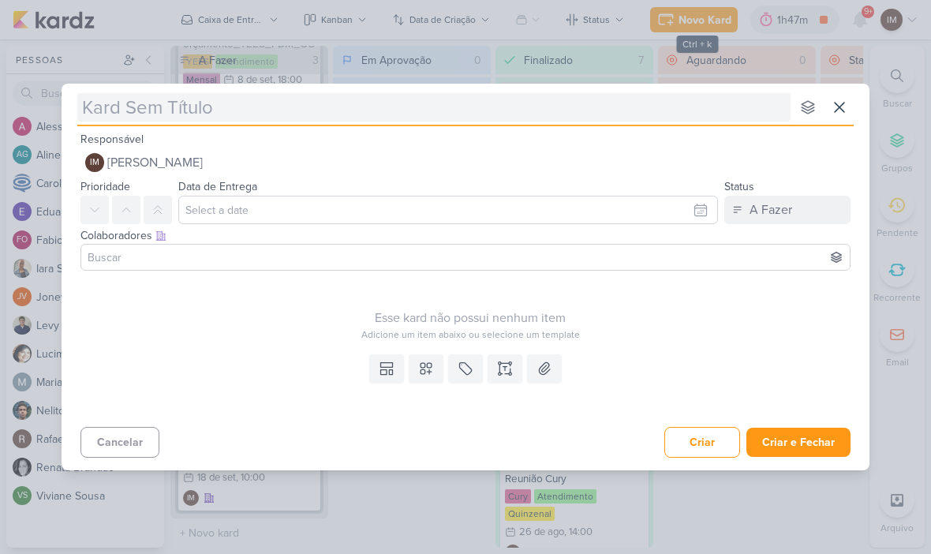
click at [535, 109] on input "text" at bounding box center [433, 107] width 713 height 28
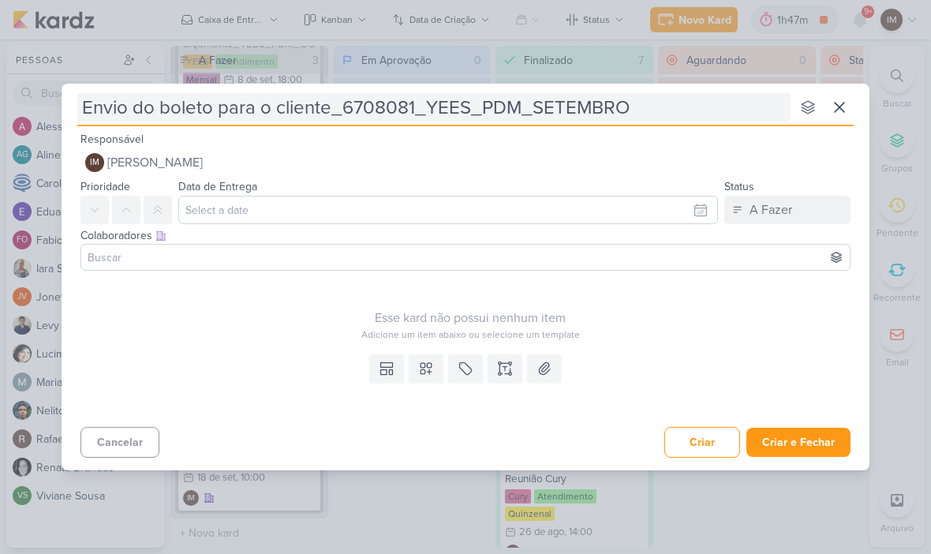
click at [381, 108] on input "Envio do boleto para o cliente_6708081_YEES_PDM_SETEMBRO" at bounding box center [433, 107] width 713 height 28
click at [389, 103] on input "Envio do boleto para o cliente_6708081_YEES_PDM_SETEMBRO" at bounding box center [433, 107] width 713 height 28
click at [514, 107] on input "Envio do boleto para o cliente_YEES_PDM_SETEMBRO" at bounding box center [433, 107] width 713 height 28
click at [513, 110] on input "Envio do boleto para o cliente_YEES_PDM_SETEMBRO" at bounding box center [433, 107] width 713 height 28
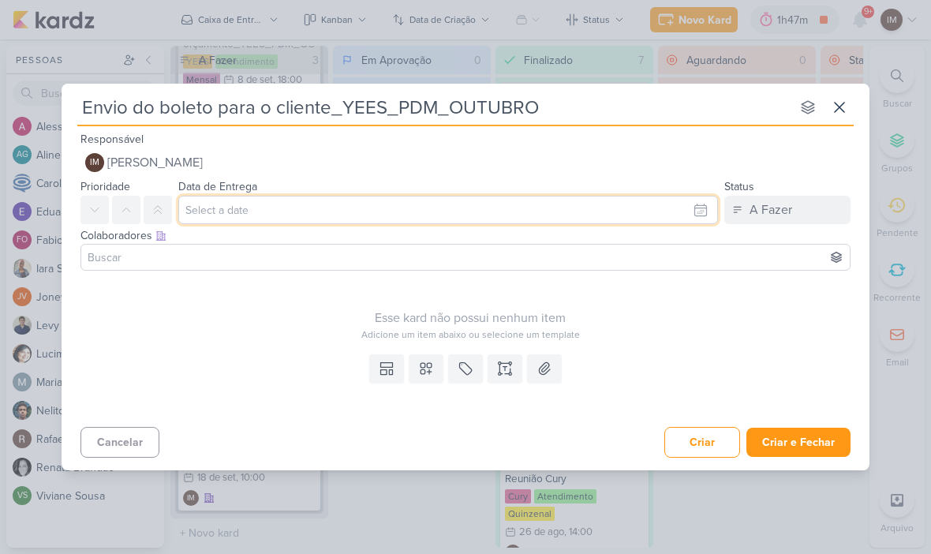
click at [691, 209] on input "text" at bounding box center [448, 210] width 540 height 28
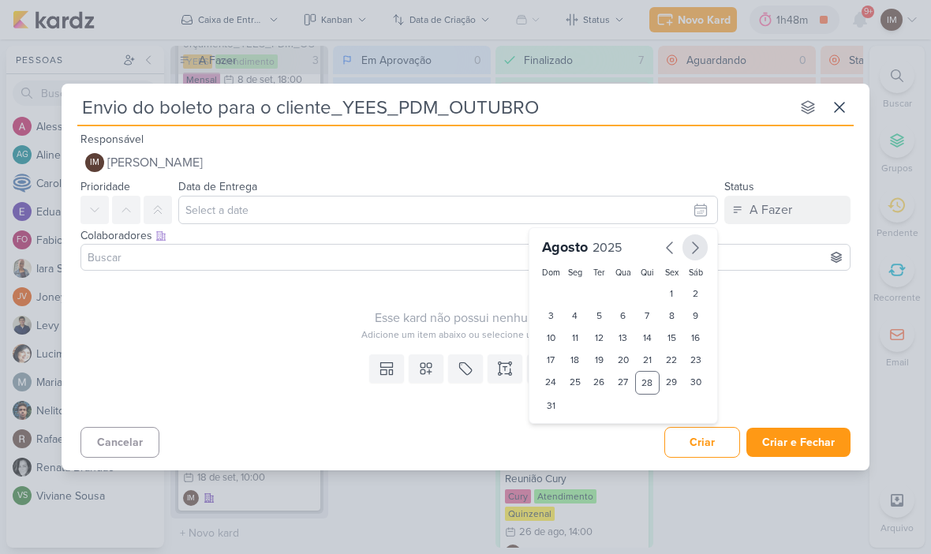
click at [700, 253] on icon "button" at bounding box center [695, 247] width 19 height 19
click at [646, 326] on div "11" at bounding box center [647, 316] width 24 height 22
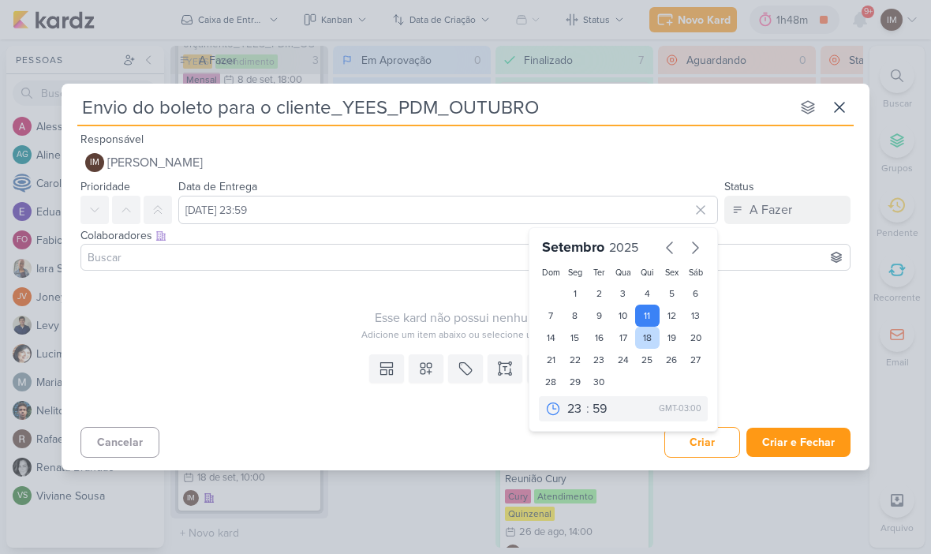
click at [649, 327] on div "18" at bounding box center [647, 338] width 24 height 22
click at [567, 393] on div "29" at bounding box center [575, 382] width 24 height 22
click at [657, 326] on div "11" at bounding box center [647, 316] width 24 height 22
click at [645, 331] on div "18" at bounding box center [647, 338] width 24 height 22
click at [570, 403] on select "00 01 02 03 04 05 06 07 08 09 10 11 12 13 14 15 16 17 18 19 20 21 22 23" at bounding box center [575, 408] width 22 height 19
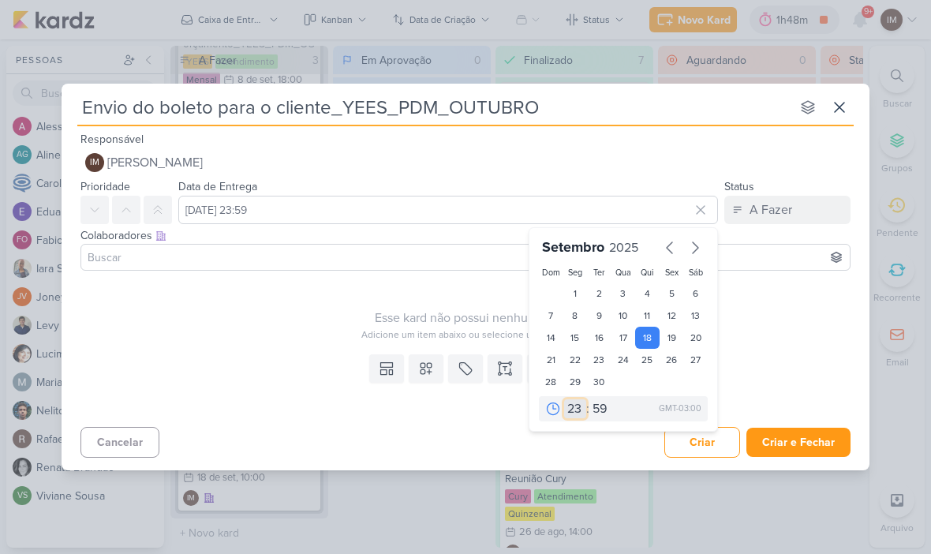
click at [577, 406] on select "00 01 02 03 04 05 06 07 08 09 10 11 12 13 14 15 16 17 18 19 20 21 22 23" at bounding box center [575, 408] width 22 height 19
click at [596, 391] on div "30" at bounding box center [599, 382] width 24 height 22
click at [592, 402] on select "00 05 10 15 20 25 30 35 40 45 50 55 59" at bounding box center [600, 408] width 22 height 19
click at [419, 363] on icon at bounding box center [426, 369] width 16 height 16
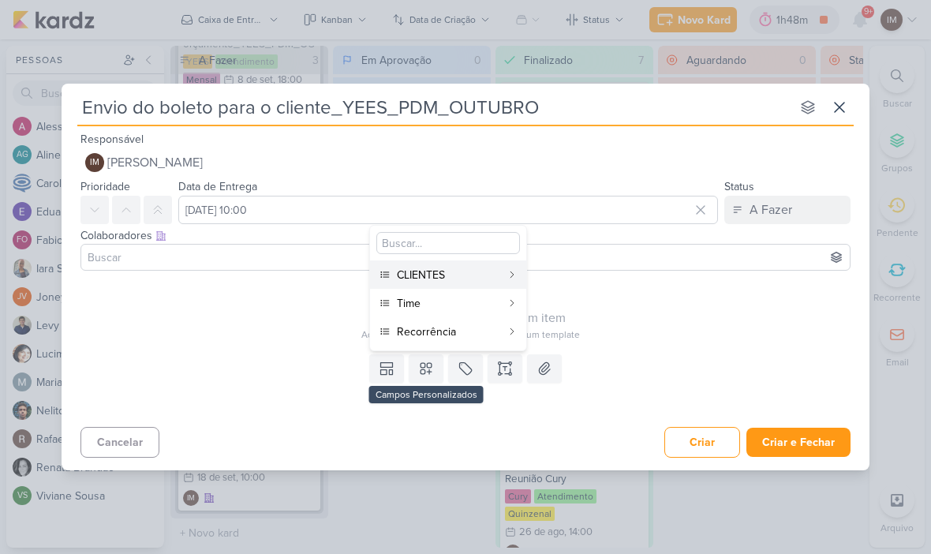
click at [441, 297] on div "Time" at bounding box center [449, 303] width 104 height 17
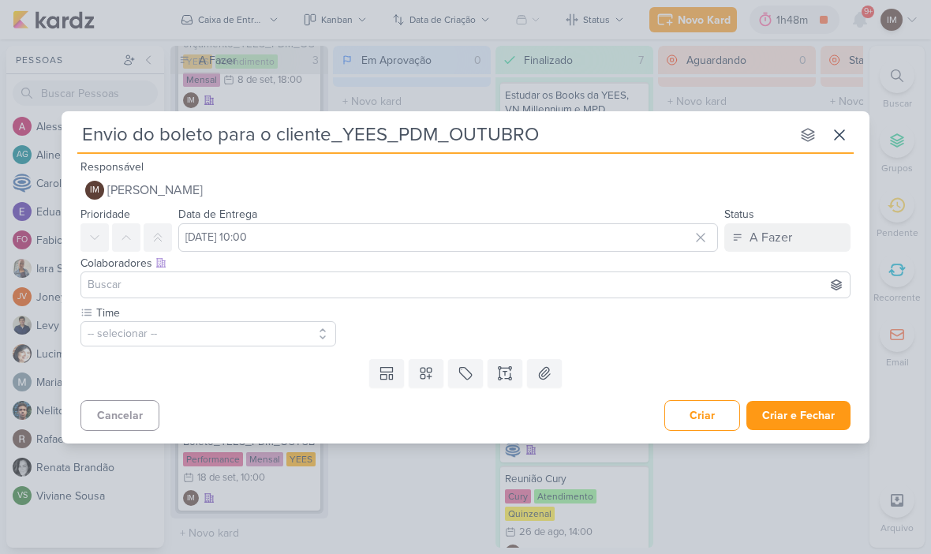
click at [430, 372] on icon at bounding box center [426, 373] width 11 height 11
click at [286, 312] on label "Time" at bounding box center [207, 313] width 224 height 17
click at [282, 339] on button "-- selecionar --" at bounding box center [208, 333] width 256 height 25
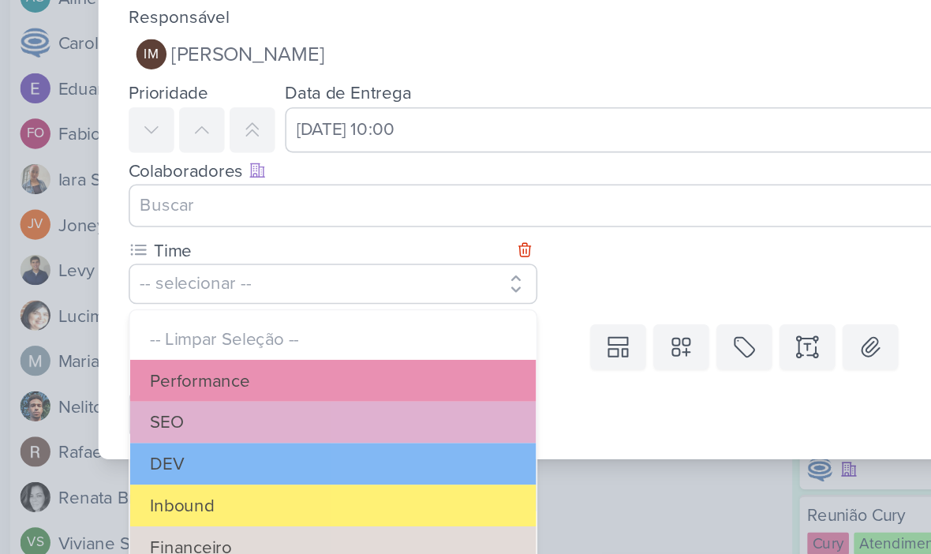
click at [206, 321] on button "-- selecionar --" at bounding box center [208, 333] width 256 height 25
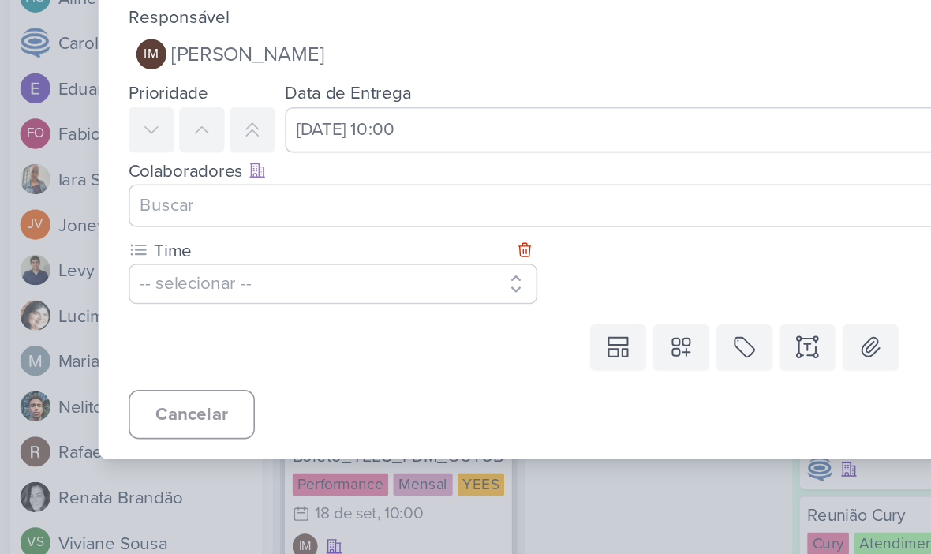
click at [227, 321] on button "-- selecionar --" at bounding box center [208, 333] width 256 height 25
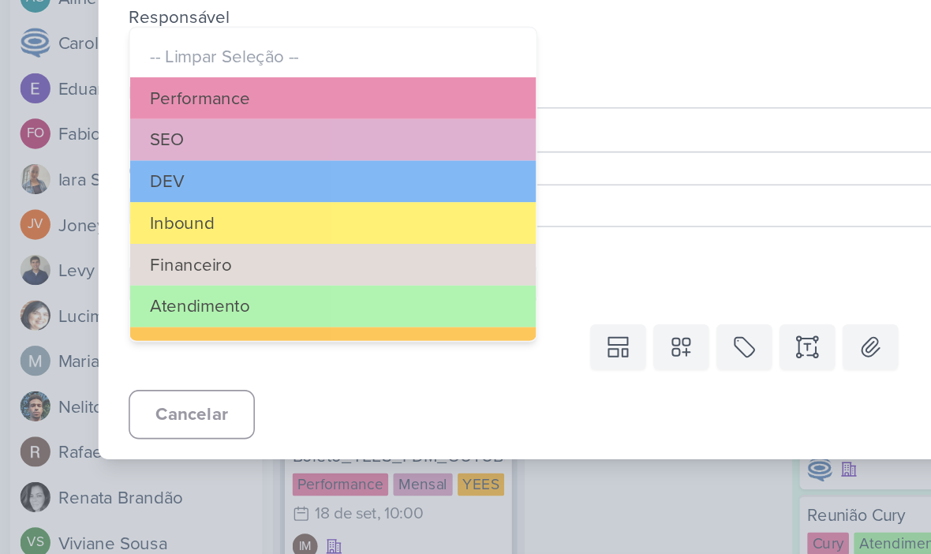
scroll to position [0, 0]
click at [227, 335] on button "Atendimento" at bounding box center [208, 348] width 254 height 26
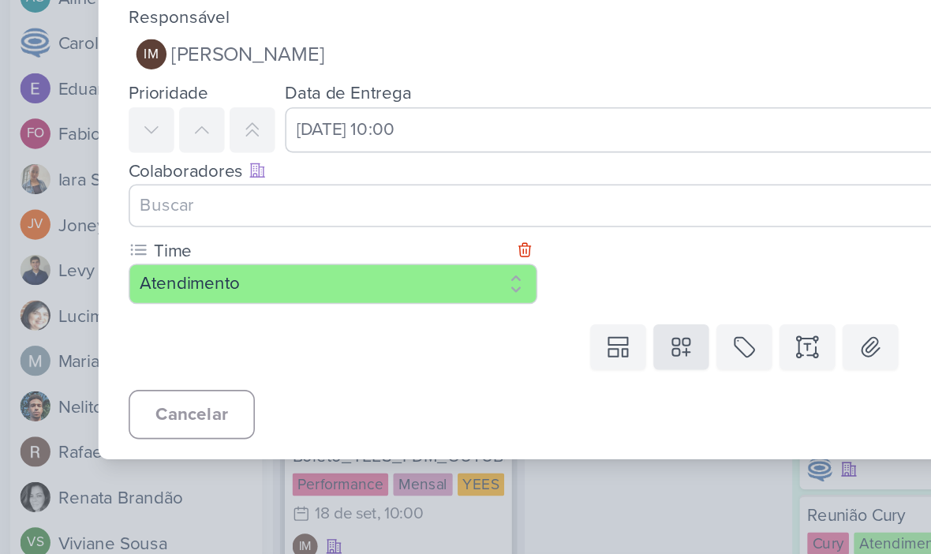
click at [417, 359] on button at bounding box center [426, 373] width 35 height 28
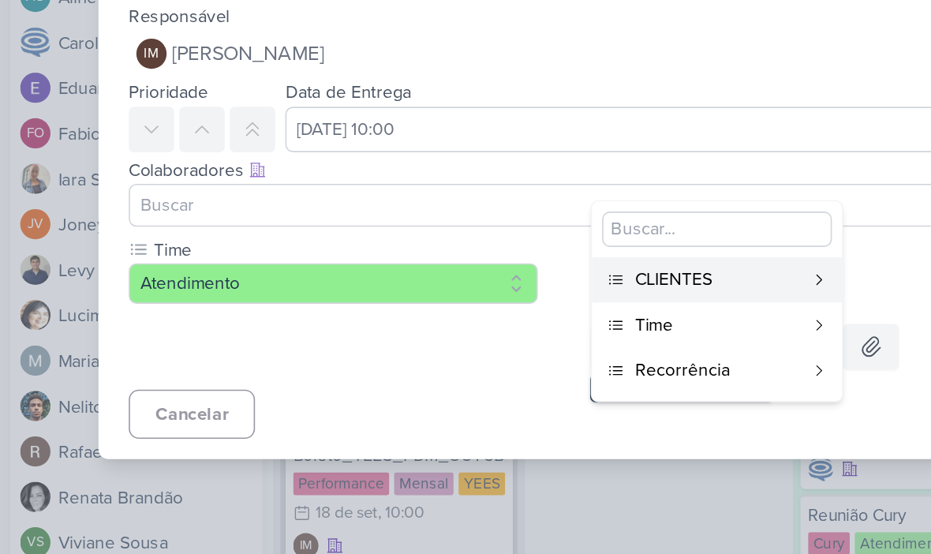
click at [462, 323] on div "CLIENTES" at bounding box center [449, 331] width 104 height 17
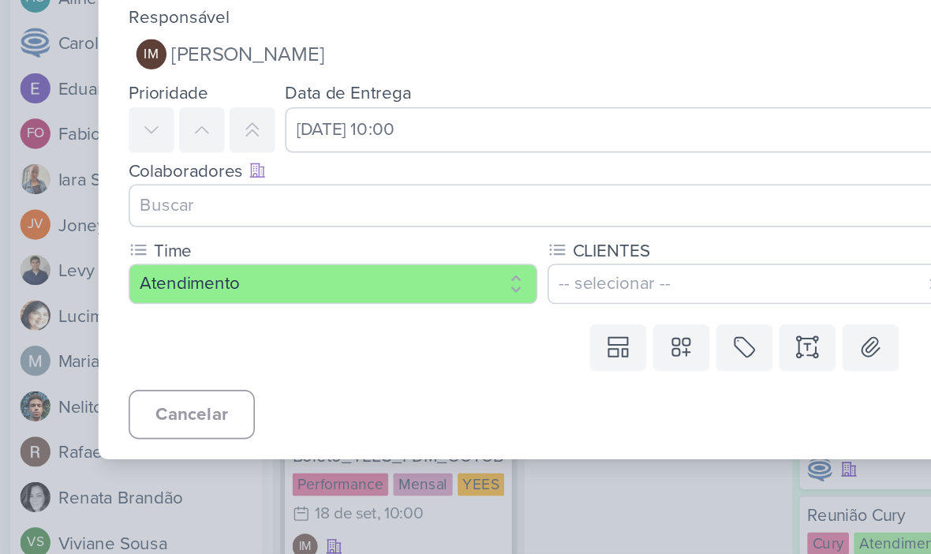
click at [459, 321] on button "-- selecionar --" at bounding box center [470, 333] width 256 height 25
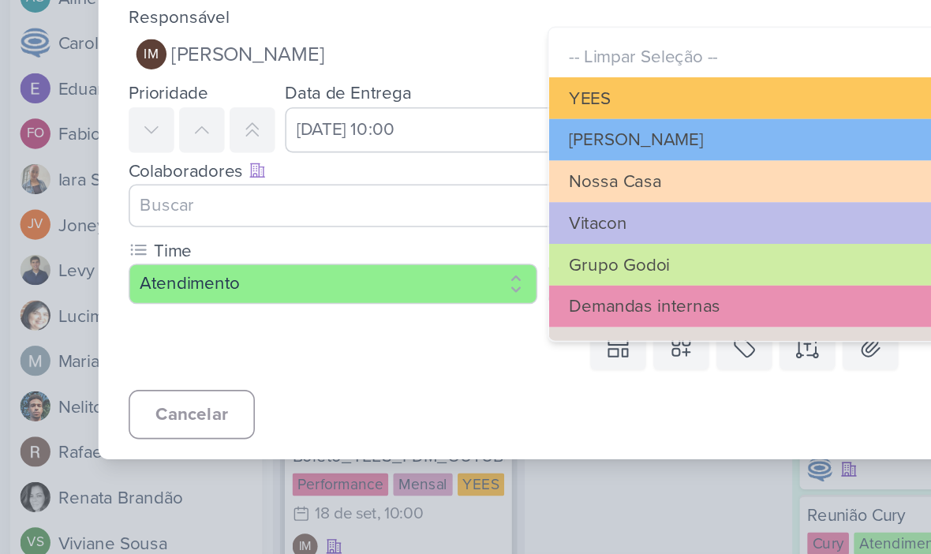
click at [405, 204] on button "YEES" at bounding box center [470, 217] width 254 height 26
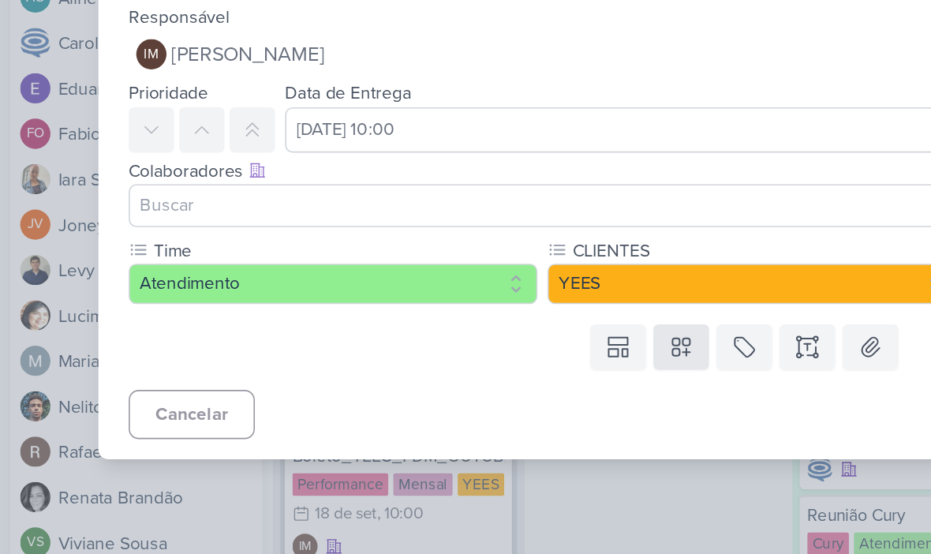
click at [423, 365] on icon at bounding box center [426, 373] width 16 height 16
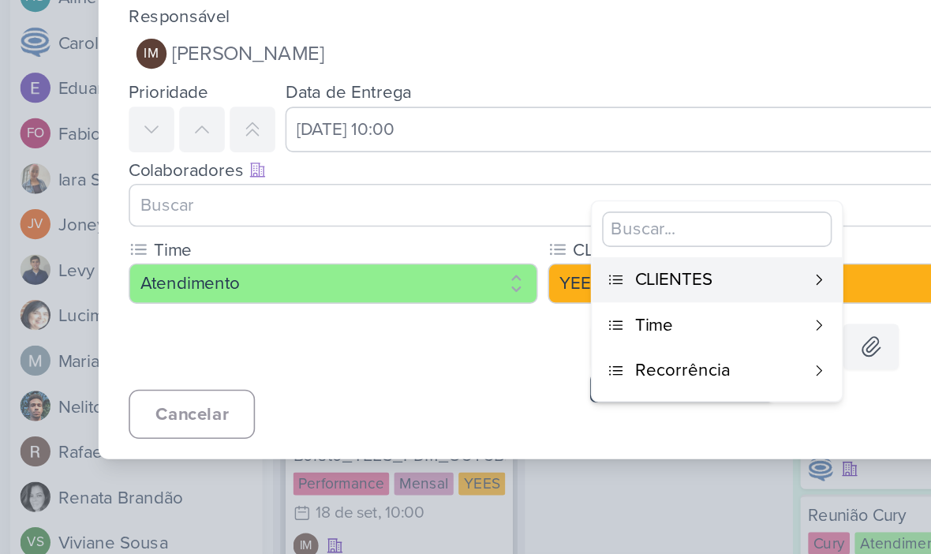
click at [447, 380] on div "Recorrência" at bounding box center [449, 388] width 104 height 17
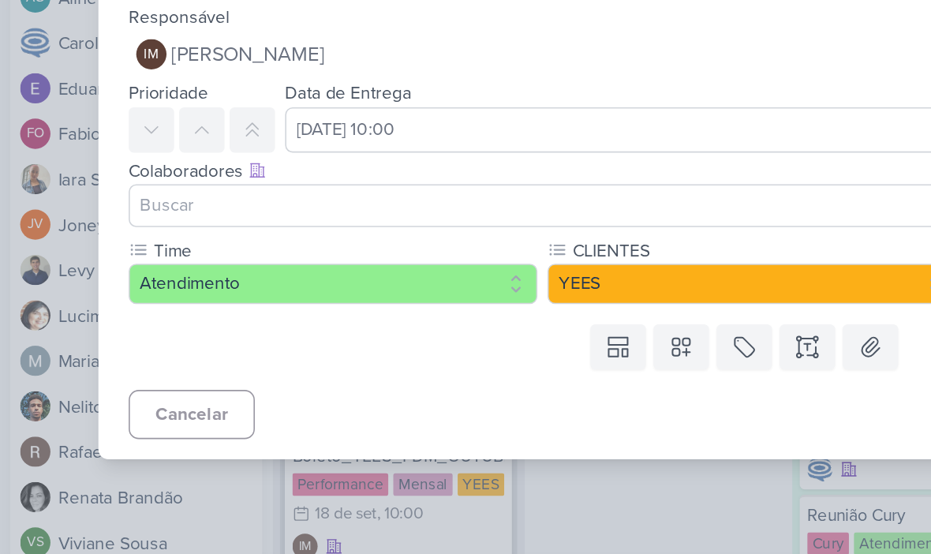
click at [428, 365] on icon at bounding box center [426, 373] width 16 height 16
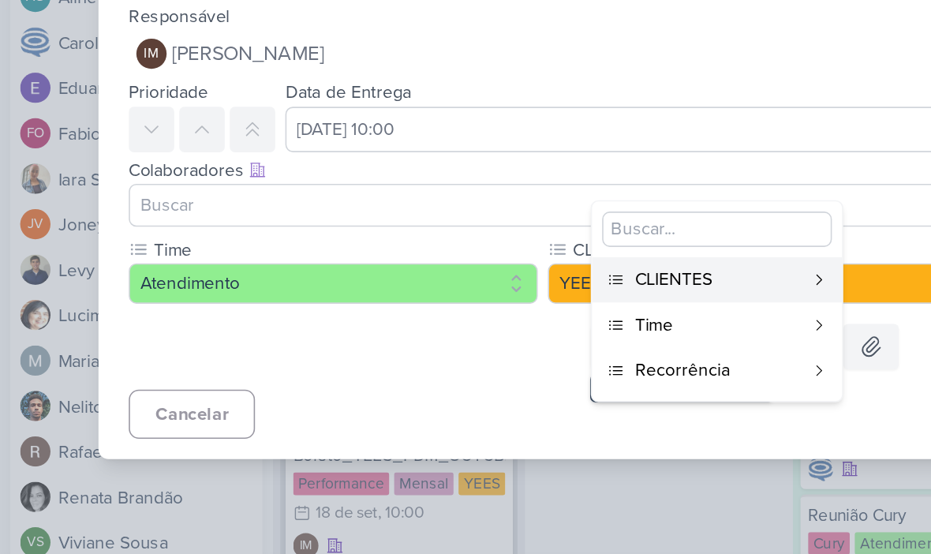
click at [439, 380] on div "Recorrência" at bounding box center [449, 388] width 104 height 17
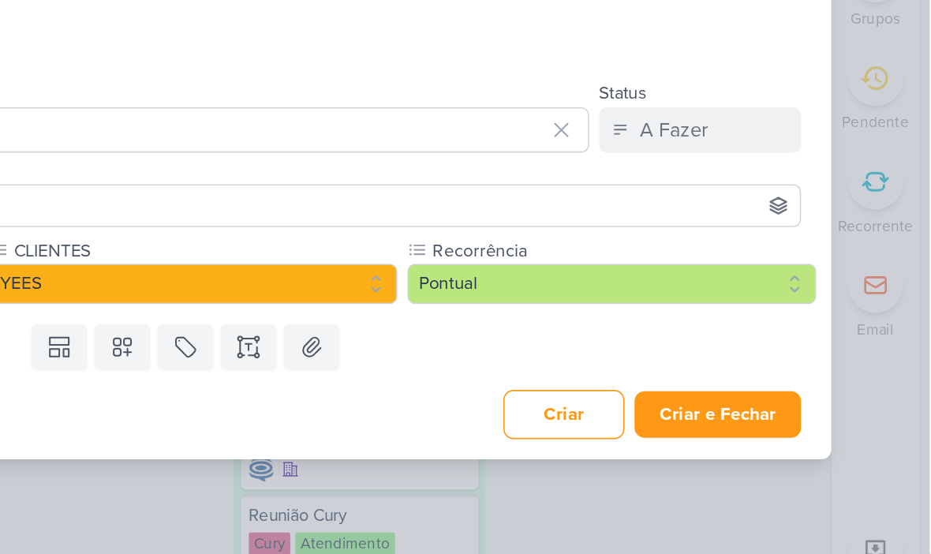
scroll to position [0, 1]
click at [604, 321] on button "Pontual" at bounding box center [732, 333] width 256 height 25
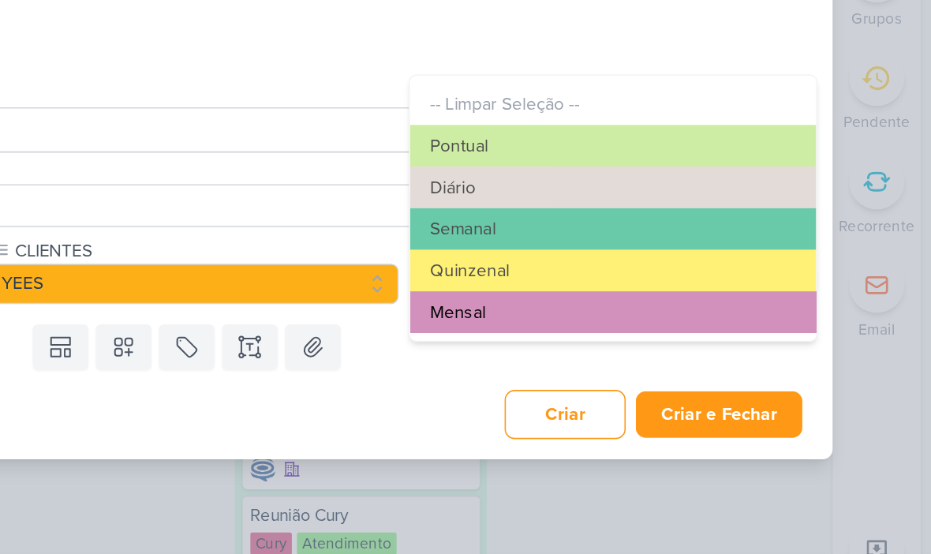
click at [605, 339] on button "Mensal" at bounding box center [732, 352] width 254 height 26
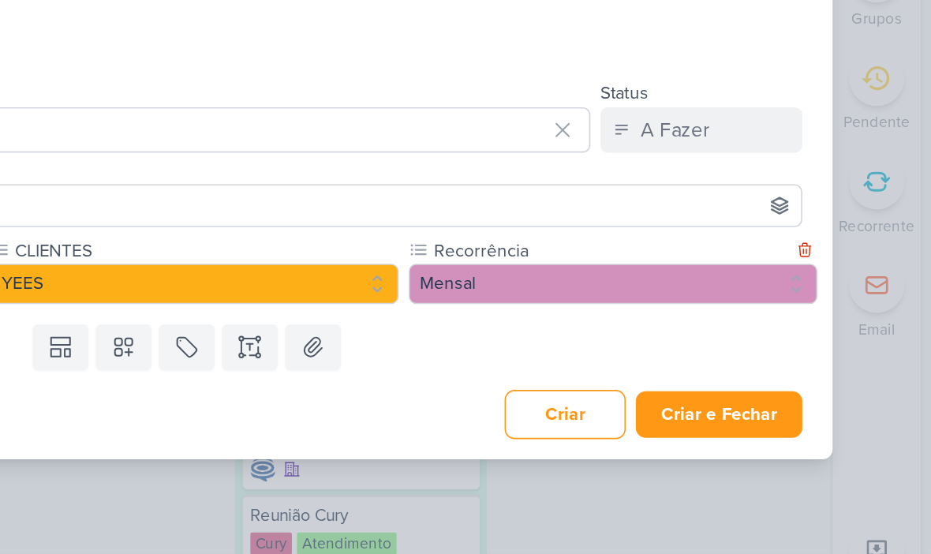
scroll to position [0, 0]
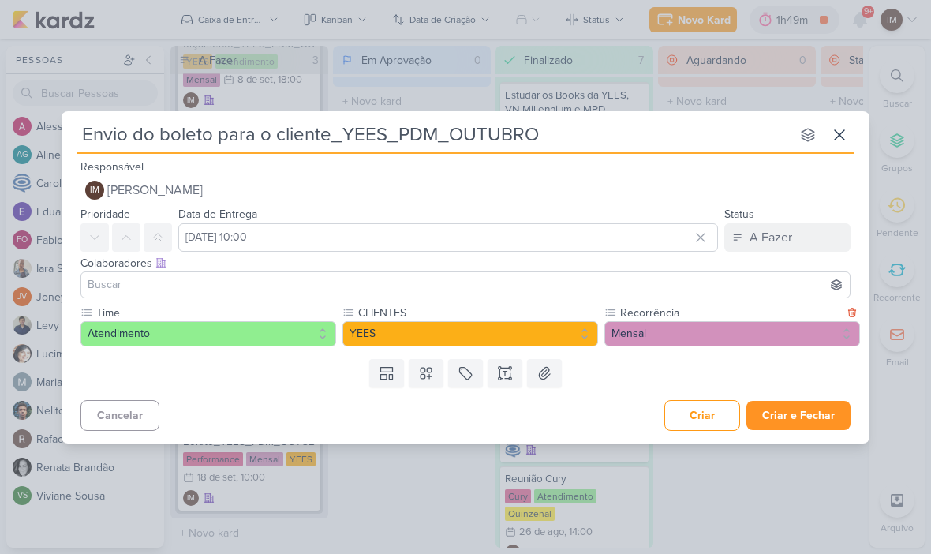
click at [816, 413] on button "Criar e Fechar" at bounding box center [798, 415] width 104 height 29
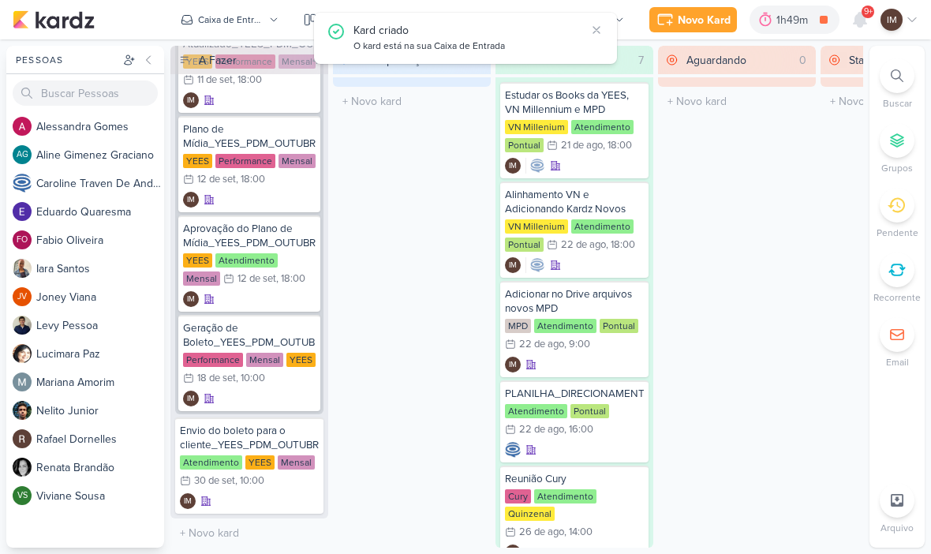
scroll to position [455, 0]
click at [201, 431] on div "Envio do boleto para o cliente_YEES_PDM_OUTUBRO" at bounding box center [249, 438] width 139 height 28
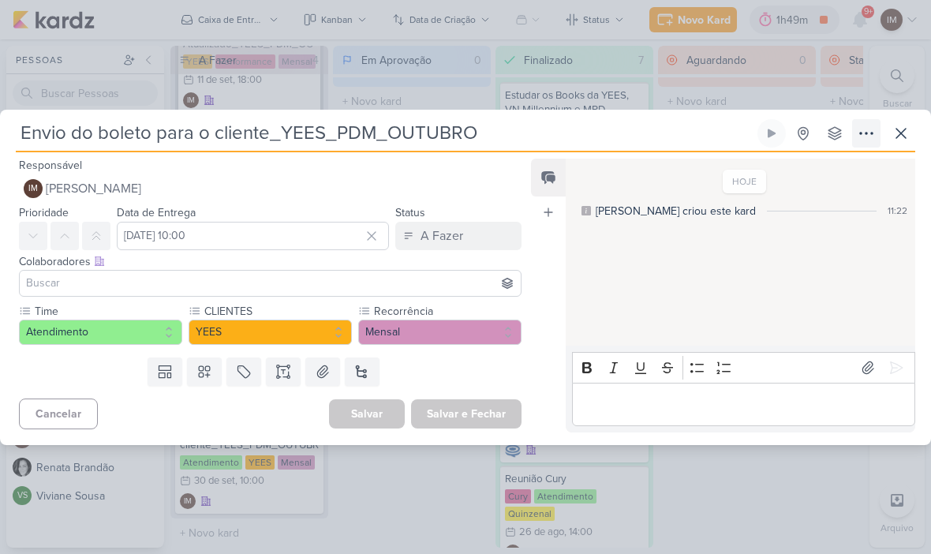
click at [860, 127] on icon at bounding box center [866, 133] width 19 height 19
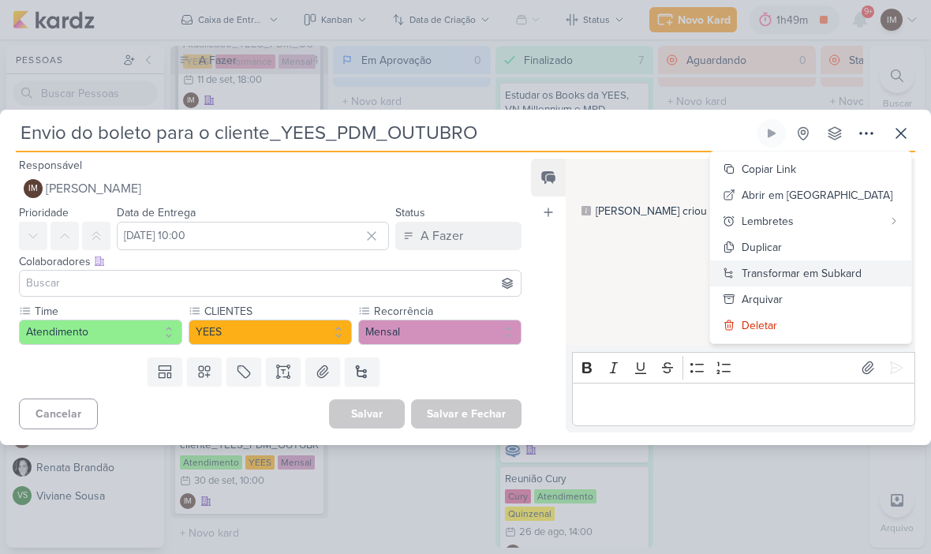
click at [825, 267] on div "Transformar em Subkard" at bounding box center [802, 273] width 120 height 17
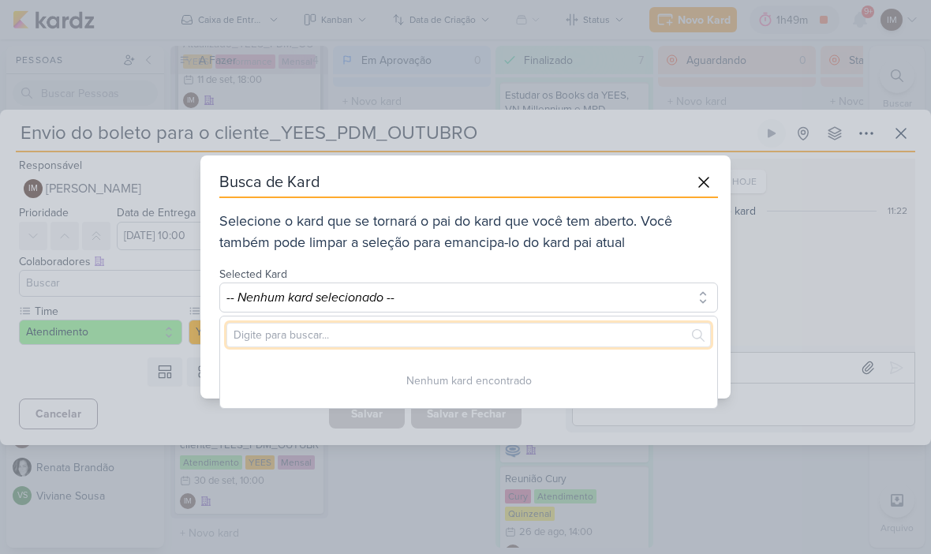
click at [566, 345] on input "text" at bounding box center [468, 335] width 484 height 24
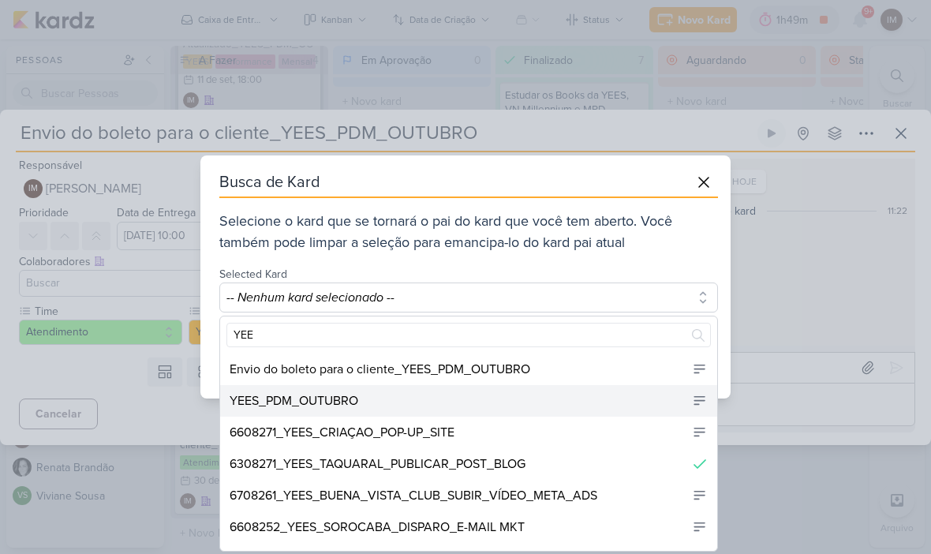
click at [454, 392] on div "YEES_PDM_OUTUBRO" at bounding box center [468, 401] width 497 height 32
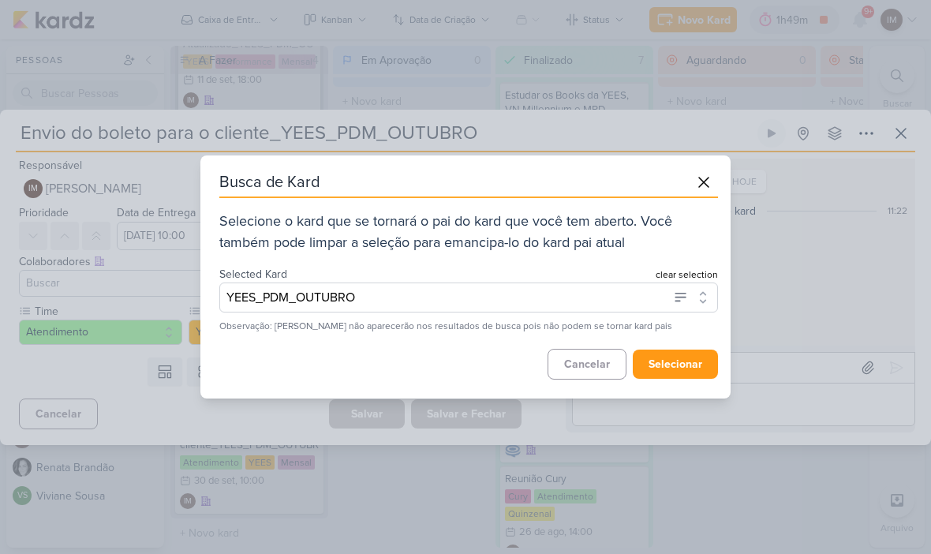
click at [676, 364] on button "selecionar" at bounding box center [675, 364] width 85 height 29
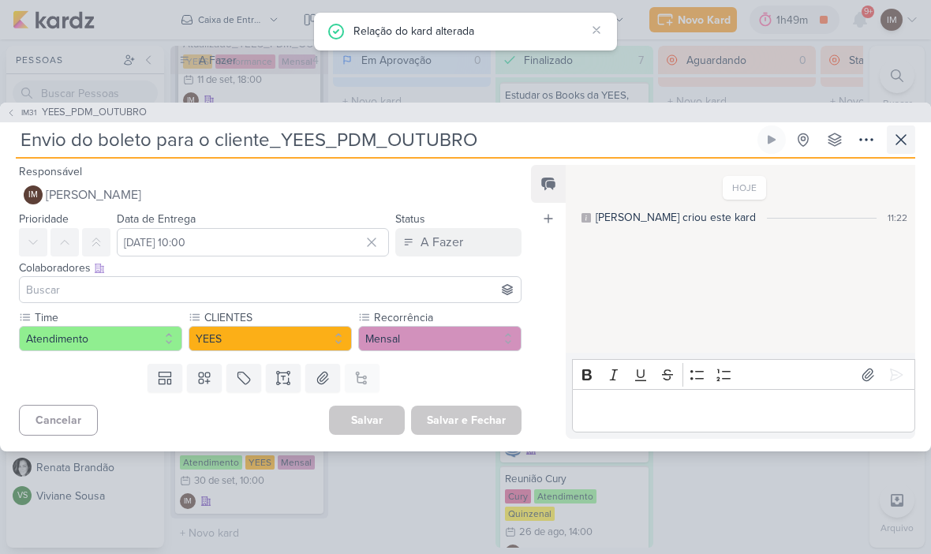
click at [900, 137] on icon at bounding box center [901, 139] width 19 height 19
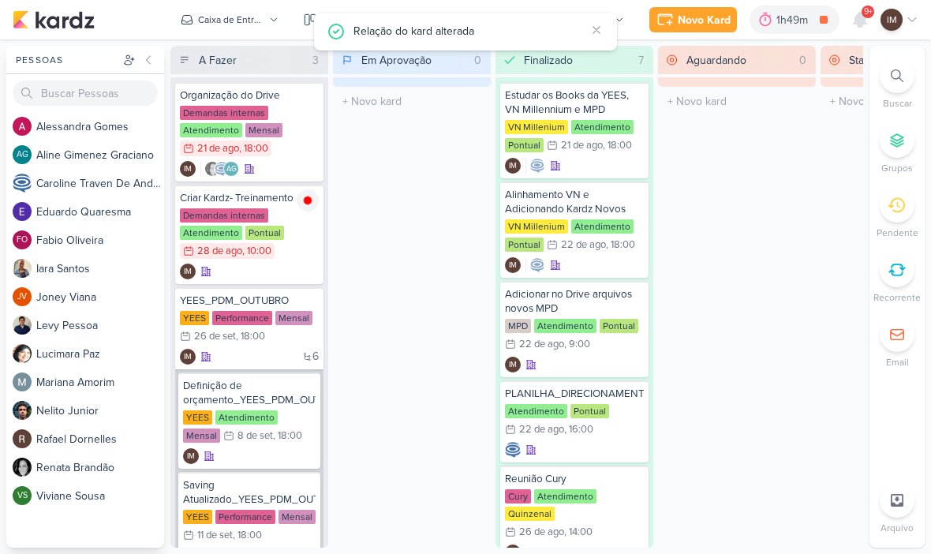
scroll to position [0, 0]
click at [234, 361] on div "6 IM" at bounding box center [249, 357] width 139 height 16
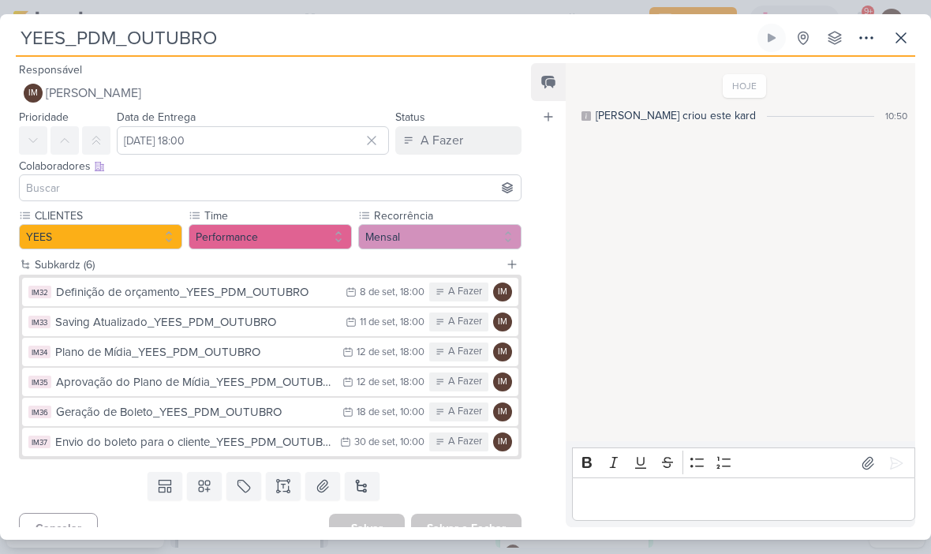
click at [47, 185] on input at bounding box center [270, 187] width 495 height 19
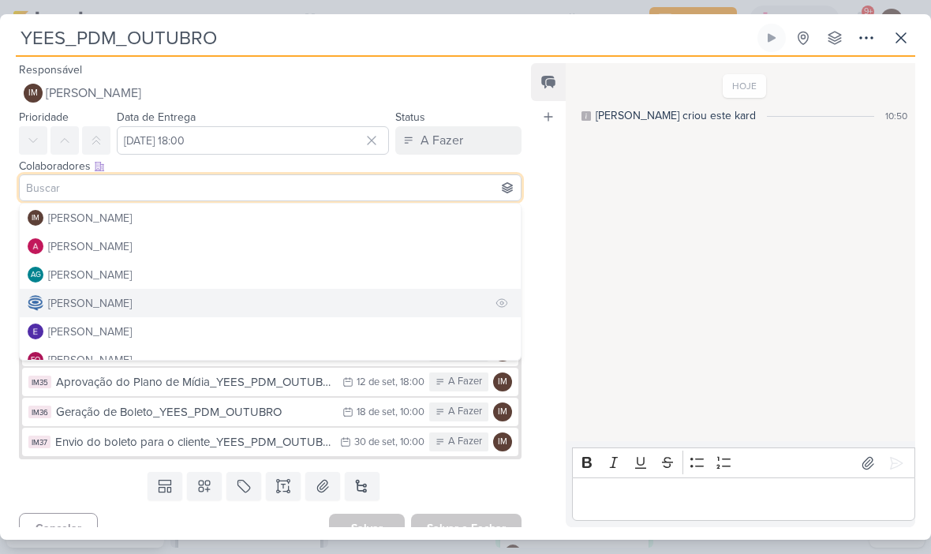
click at [88, 309] on div "[PERSON_NAME]" at bounding box center [90, 303] width 84 height 17
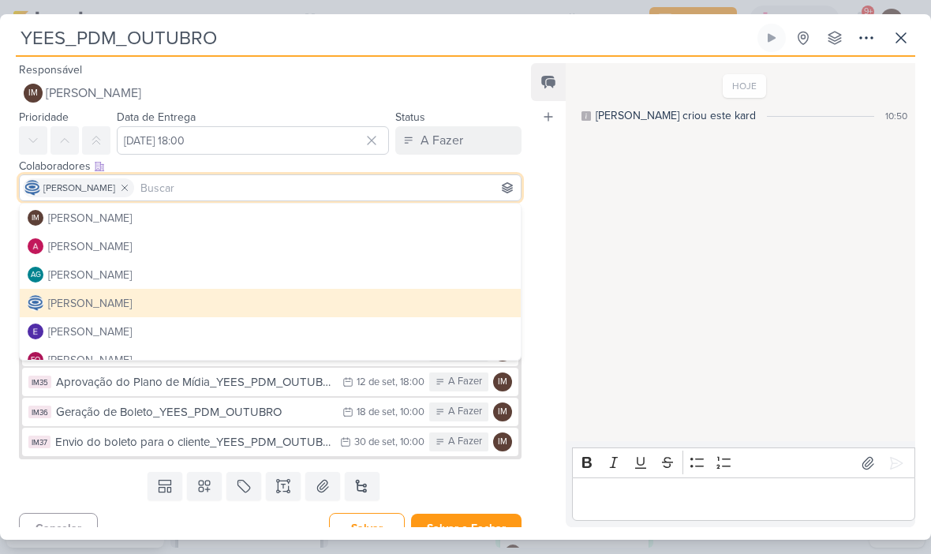
click at [88, 485] on div "Templates Campos Personalizados Marcadores Caixa De Texto Anexo Novo Subkard" at bounding box center [264, 486] width 528 height 41
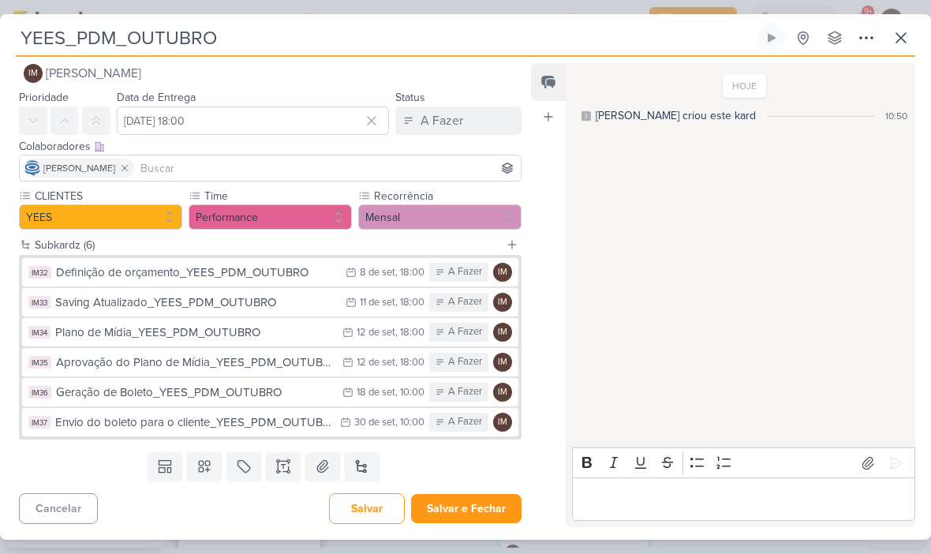
scroll to position [20, 0]
click at [487, 507] on button "Salvar e Fechar" at bounding box center [466, 508] width 110 height 29
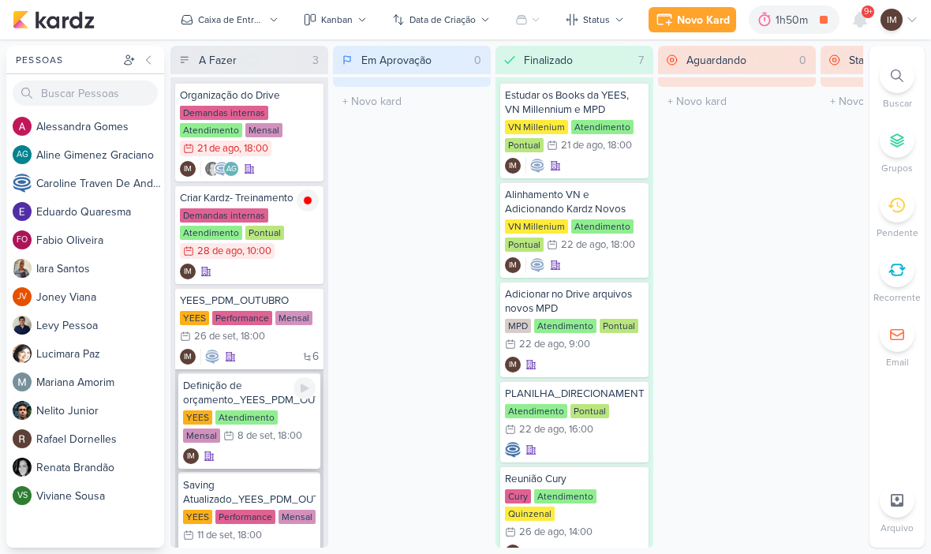
click at [207, 459] on icon at bounding box center [208, 456] width 9 height 9
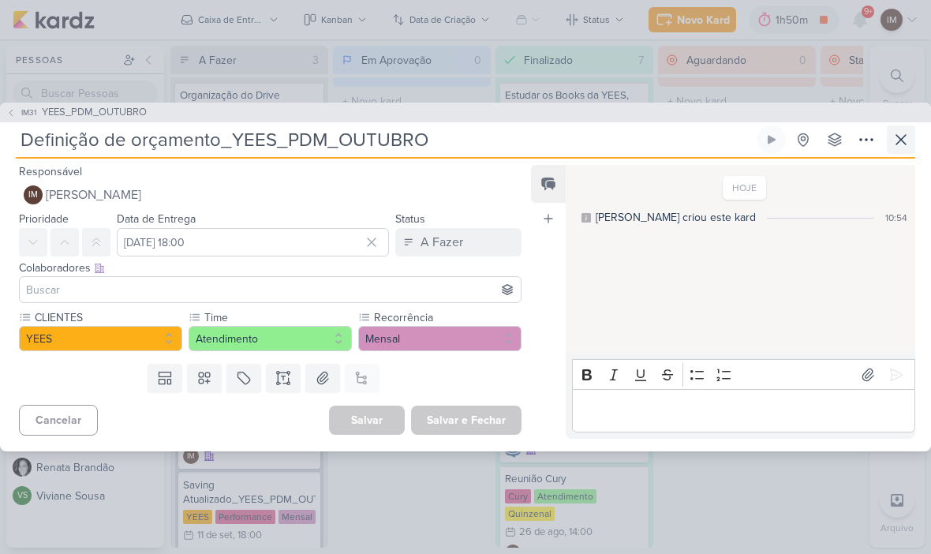
click at [900, 132] on icon at bounding box center [901, 139] width 19 height 19
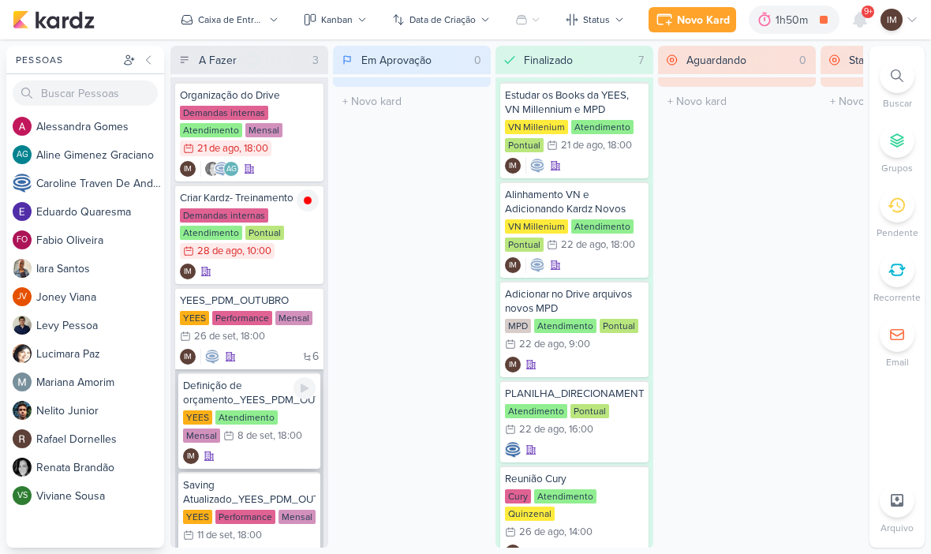
click at [251, 444] on div "YEES Atendimento Mensal 8/9 8 de set , 18:00" at bounding box center [249, 427] width 133 height 35
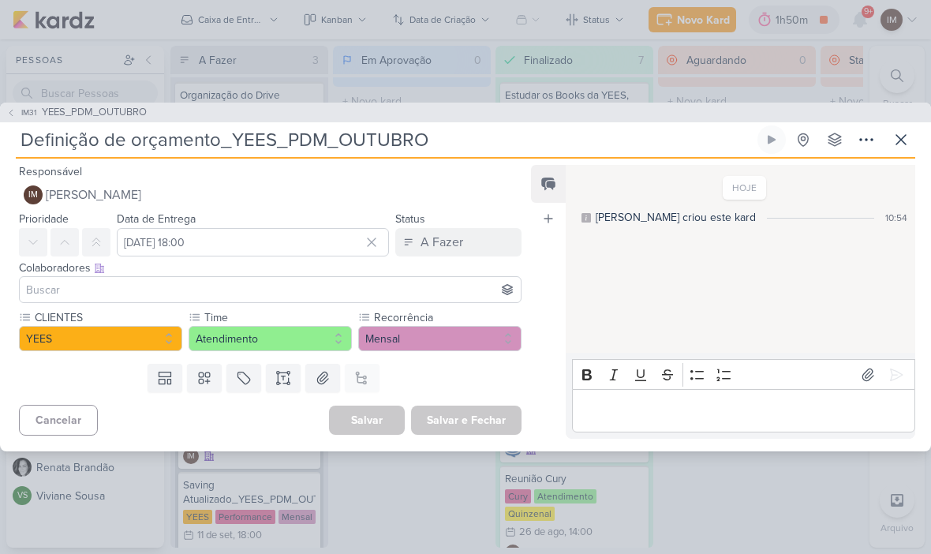
click at [89, 282] on input at bounding box center [270, 289] width 495 height 19
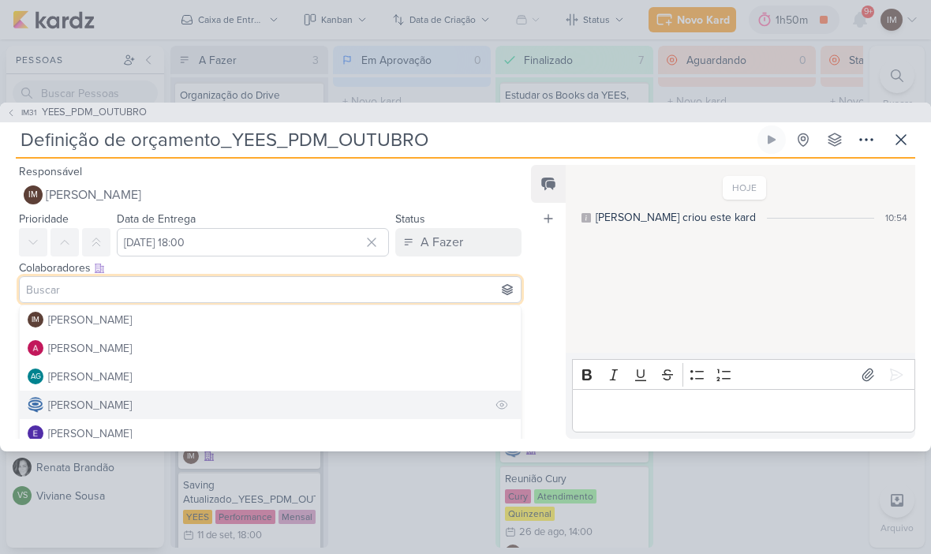
click at [132, 398] on div "[PERSON_NAME]" at bounding box center [90, 405] width 84 height 17
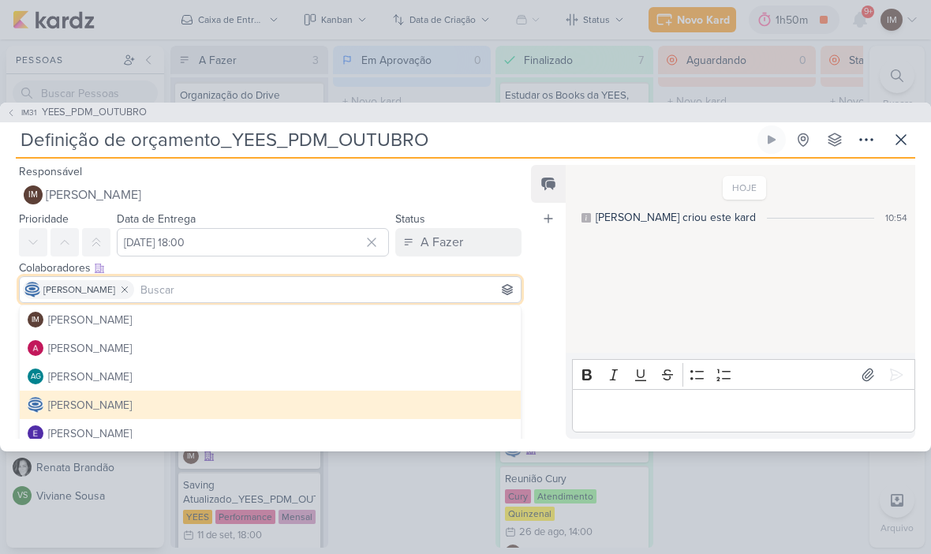
click at [541, 256] on div "Feed Atrelar email Solte o email para atrelar ao kard" at bounding box center [548, 302] width 35 height 274
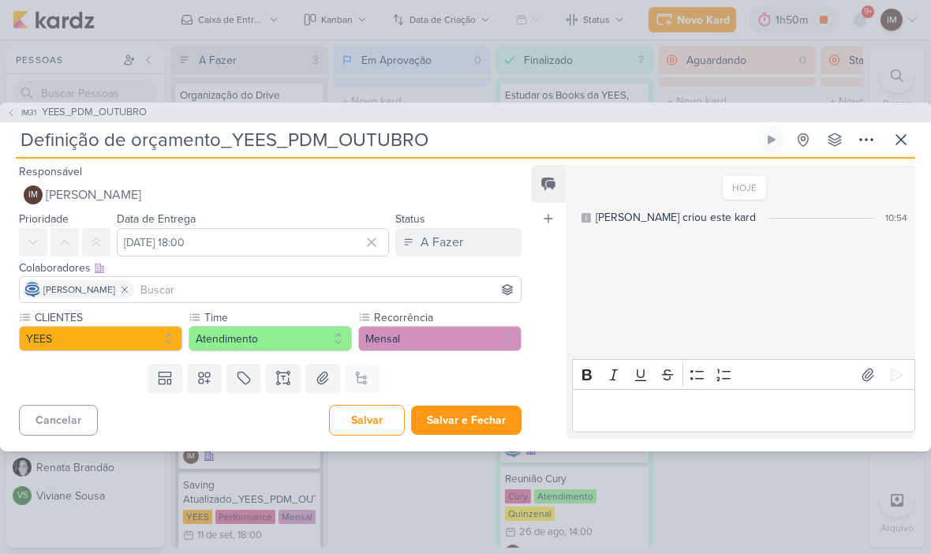
click at [473, 420] on button "Salvar e Fechar" at bounding box center [466, 420] width 110 height 29
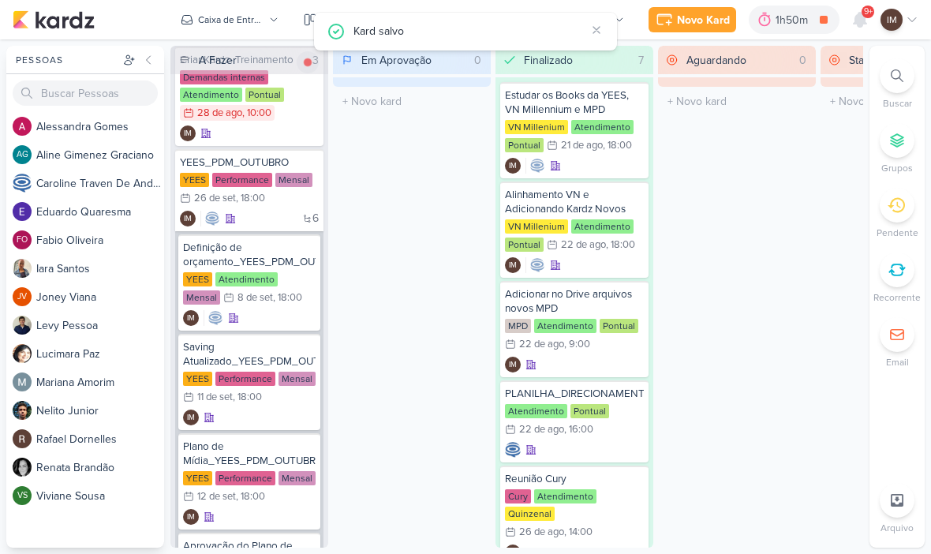
scroll to position [174, 0]
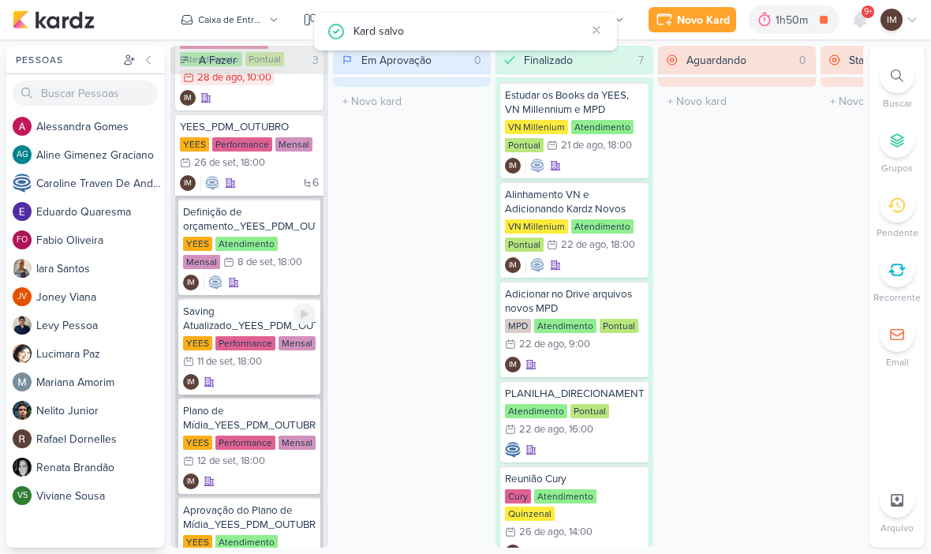
click at [244, 361] on div ", 18:00" at bounding box center [247, 362] width 29 height 10
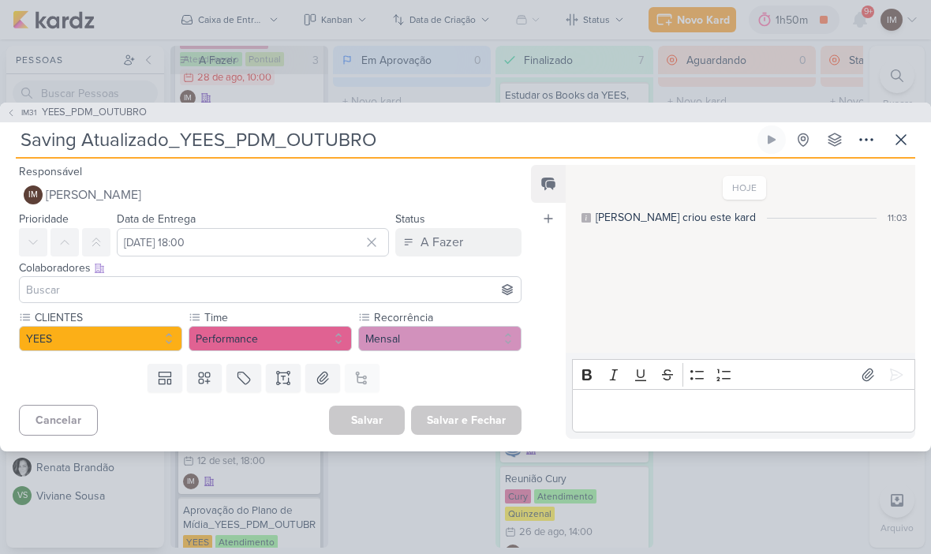
click at [131, 286] on input at bounding box center [270, 289] width 495 height 19
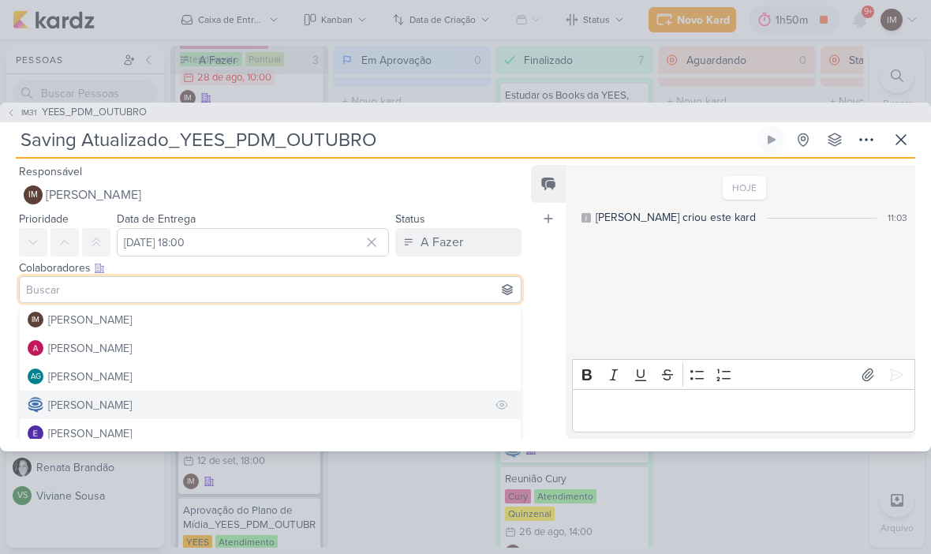
click at [105, 398] on div "[PERSON_NAME]" at bounding box center [90, 405] width 84 height 17
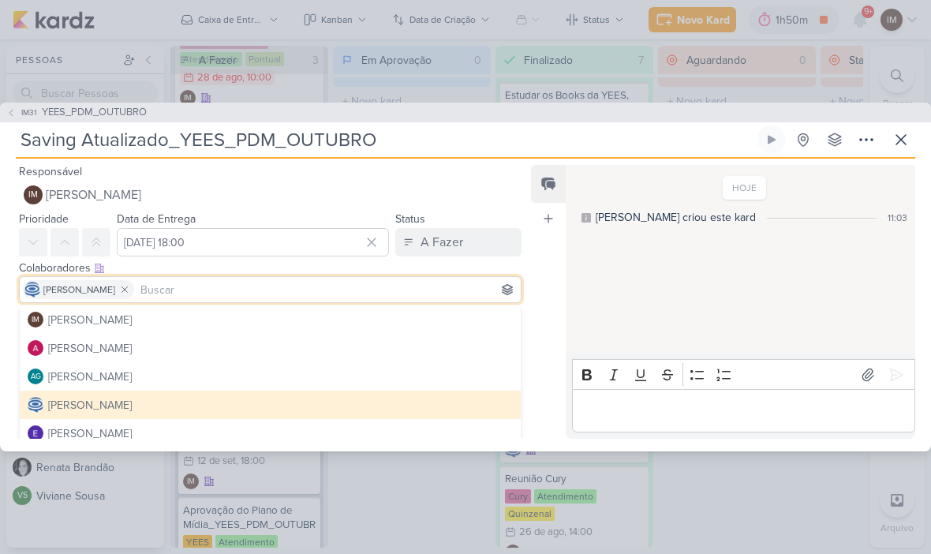
click at [549, 267] on div "Feed Atrelar email Solte o email para atrelar ao kard" at bounding box center [548, 302] width 35 height 274
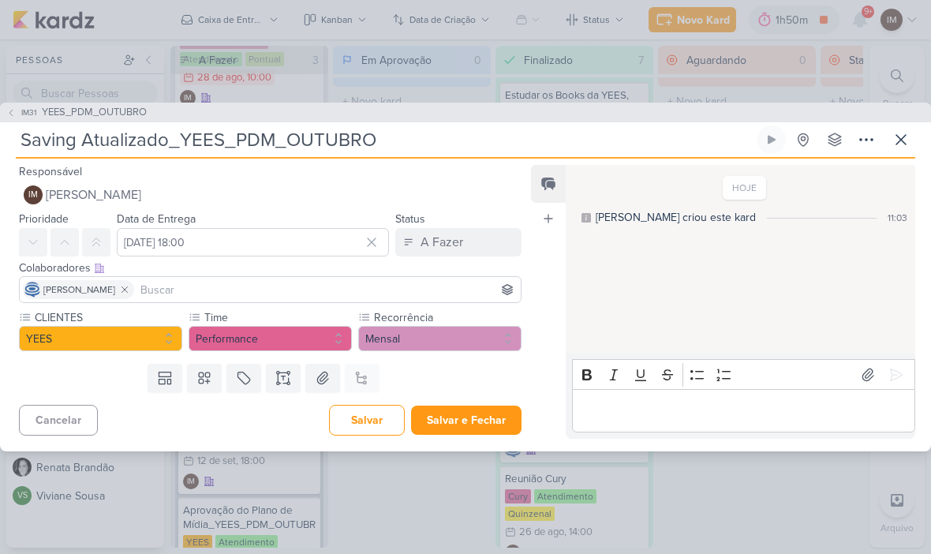
click at [479, 419] on button "Salvar e Fechar" at bounding box center [466, 420] width 110 height 29
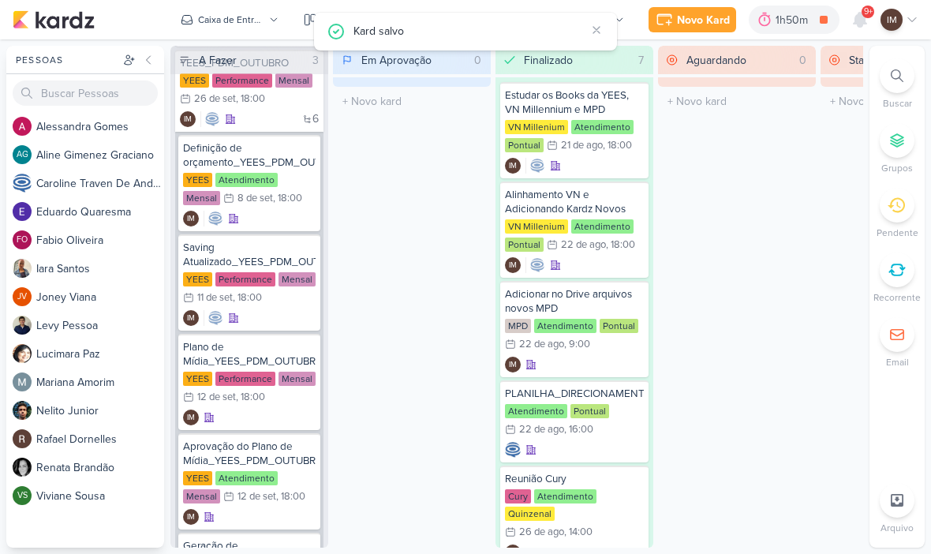
scroll to position [244, 0]
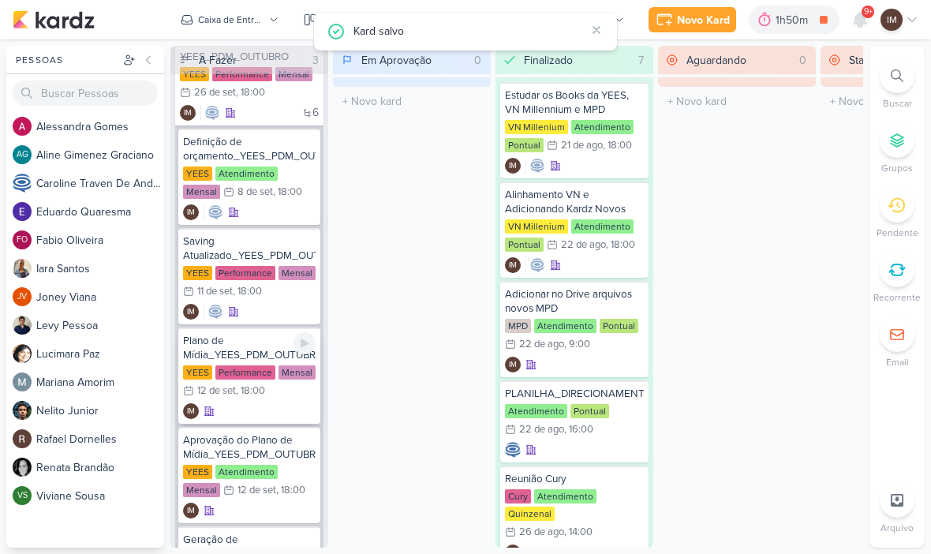
click at [248, 400] on div "Plano de Mídia_YEES_PDM_OUTUBRO YEES Performance Mensal 12/9 12 de set , 18:00 …" at bounding box center [249, 375] width 142 height 96
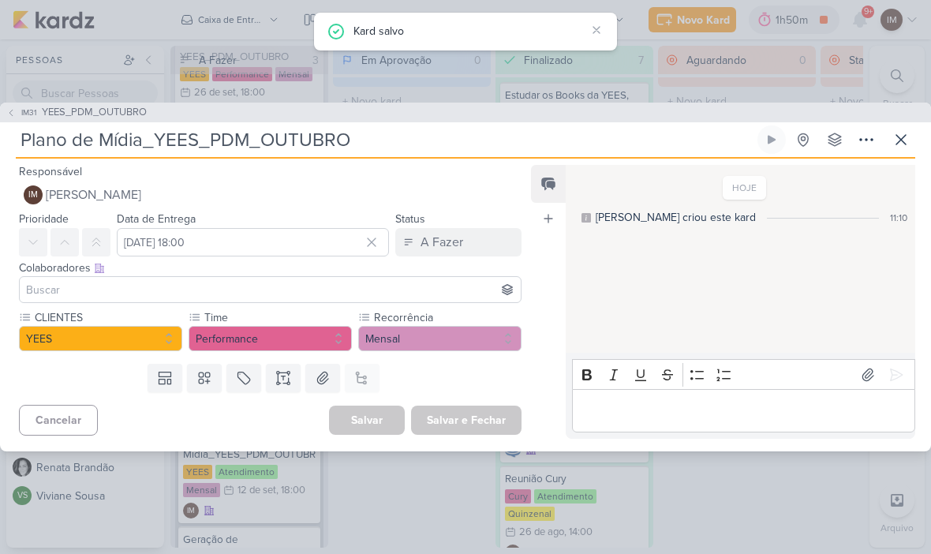
click at [107, 281] on input at bounding box center [270, 289] width 495 height 19
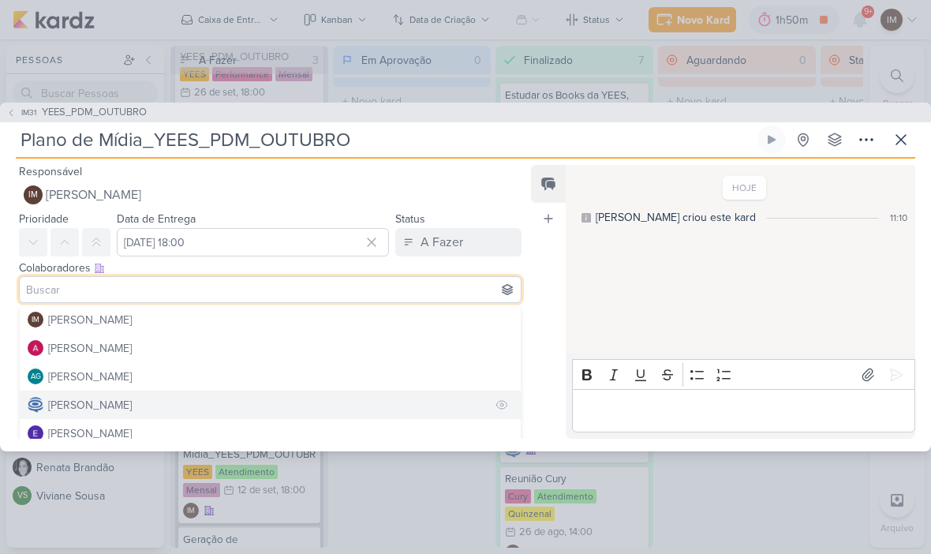
click at [78, 398] on div "[PERSON_NAME]" at bounding box center [90, 405] width 84 height 17
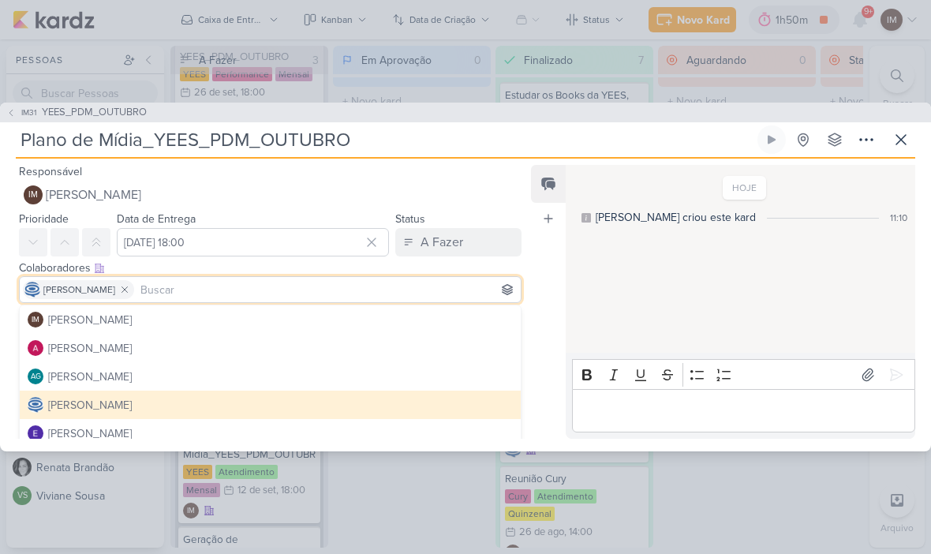
click at [548, 320] on div "Feed Atrelar email Solte o email para atrelar ao kard" at bounding box center [548, 302] width 35 height 274
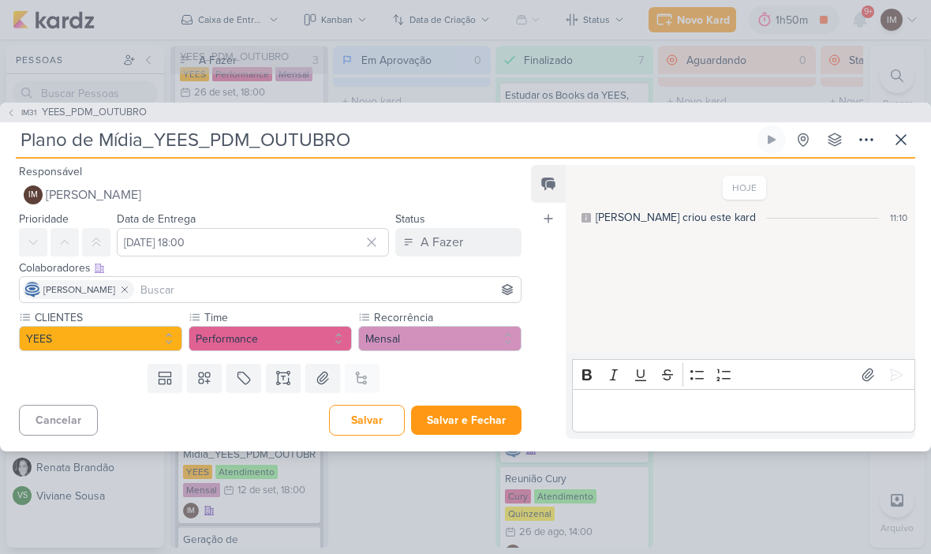
click at [497, 414] on button "Salvar e Fechar" at bounding box center [466, 420] width 110 height 29
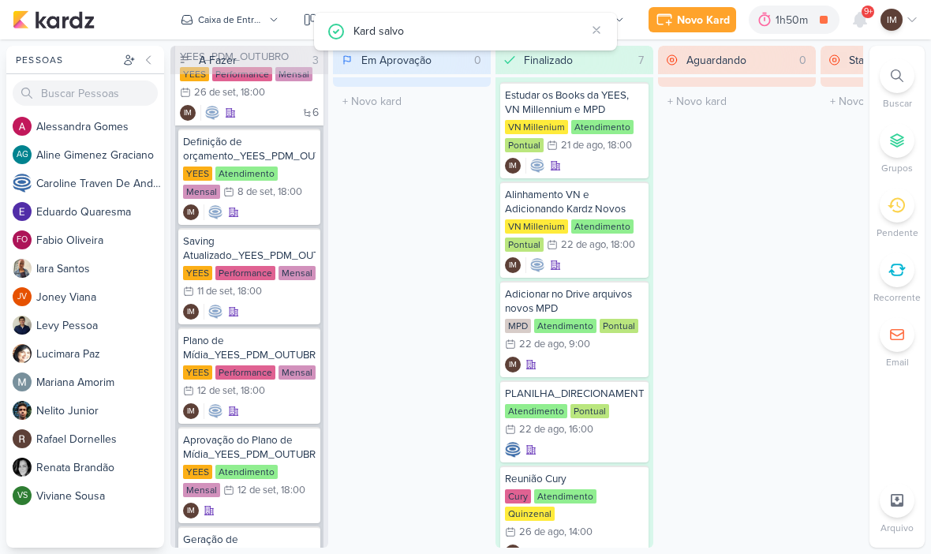
scroll to position [0, 0]
click at [276, 488] on div ", 18:00" at bounding box center [290, 490] width 29 height 10
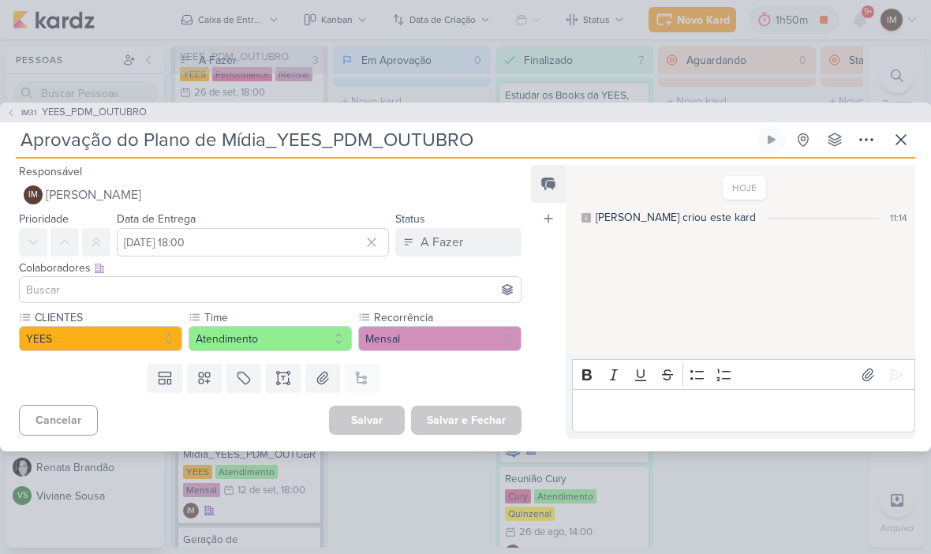
click at [60, 284] on input at bounding box center [270, 289] width 495 height 19
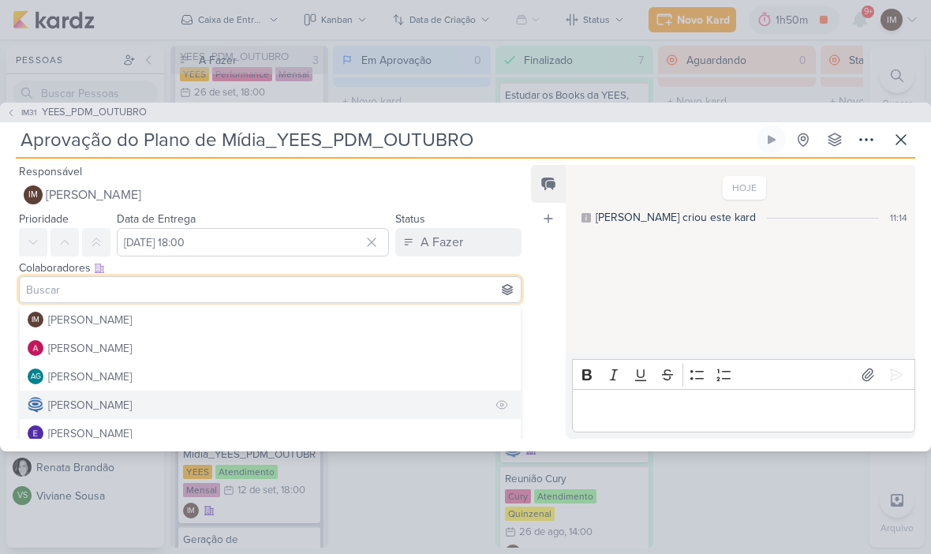
click at [125, 403] on div "[PERSON_NAME]" at bounding box center [90, 405] width 84 height 17
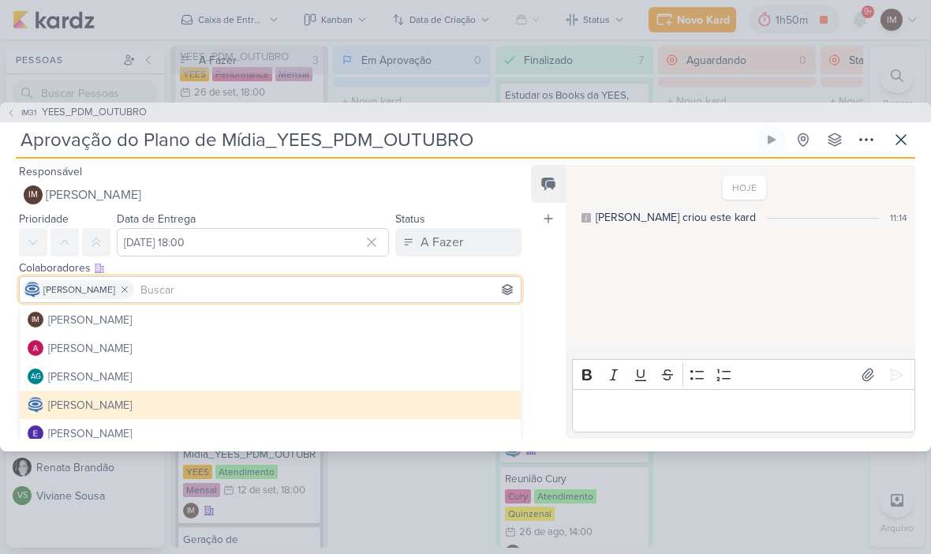
click at [548, 284] on div "Feed Atrelar email Solte o email para atrelar ao kard" at bounding box center [548, 302] width 35 height 274
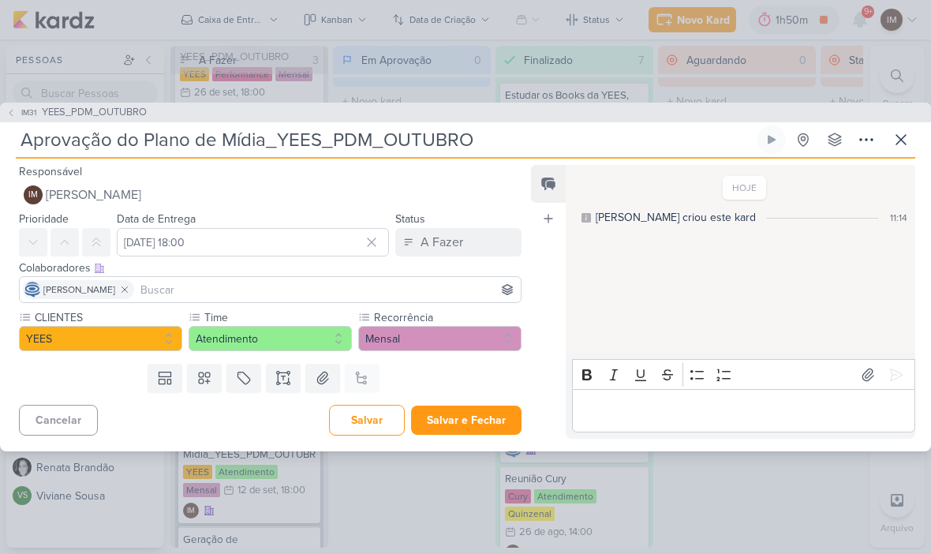
click at [487, 413] on button "Salvar e Fechar" at bounding box center [466, 420] width 110 height 29
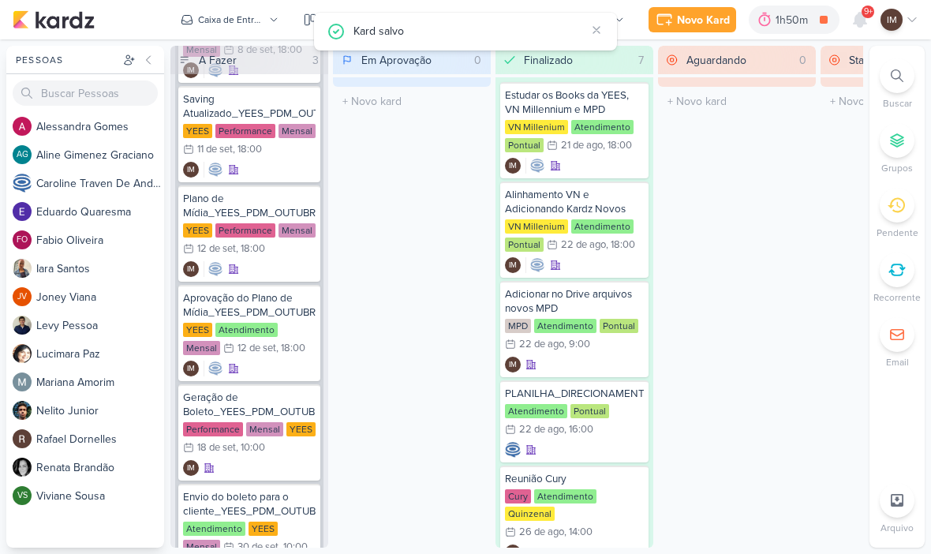
scroll to position [392, 0]
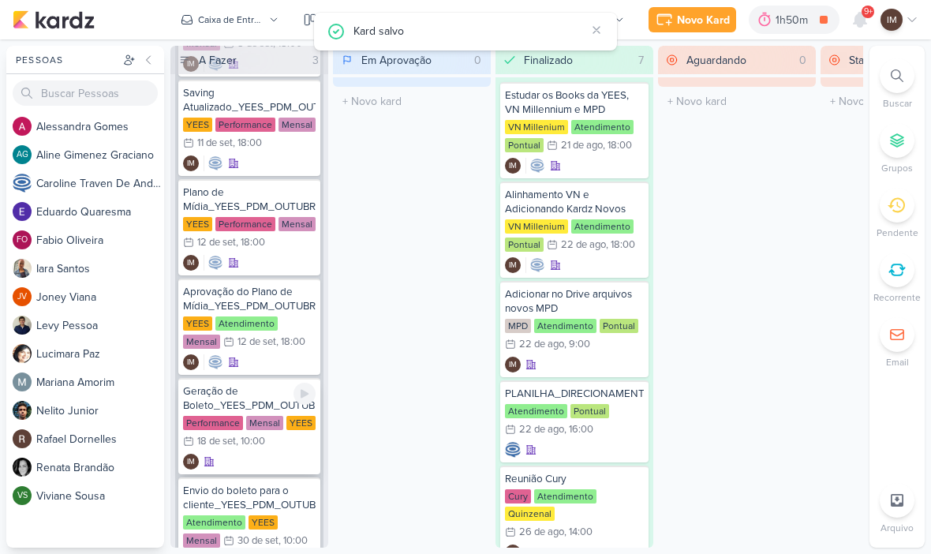
click at [257, 462] on div "IM" at bounding box center [249, 462] width 133 height 16
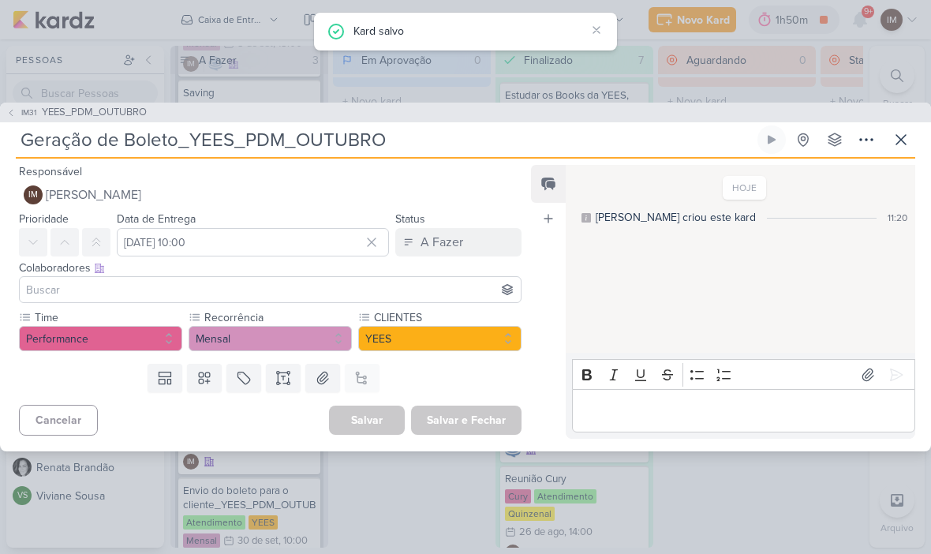
click at [95, 287] on input at bounding box center [270, 289] width 495 height 19
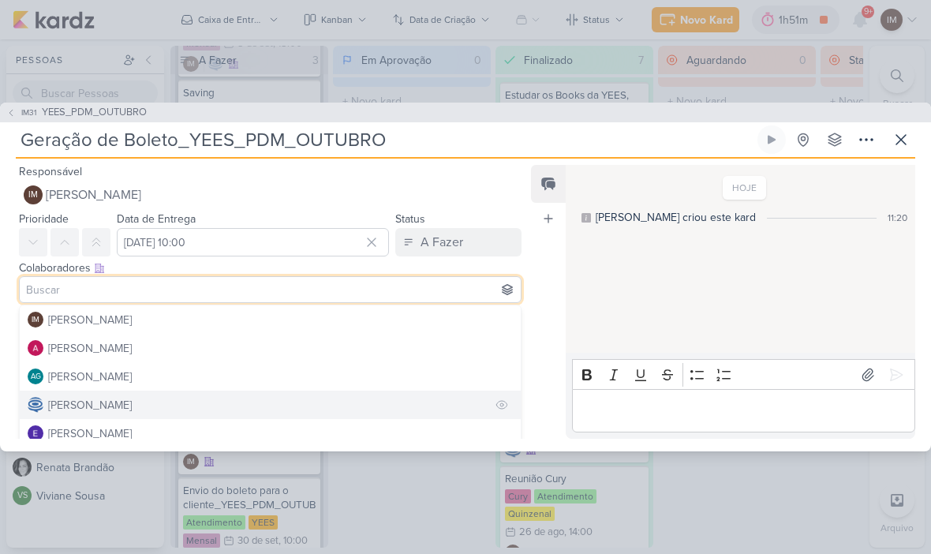
click at [117, 402] on div "[PERSON_NAME]" at bounding box center [90, 405] width 84 height 17
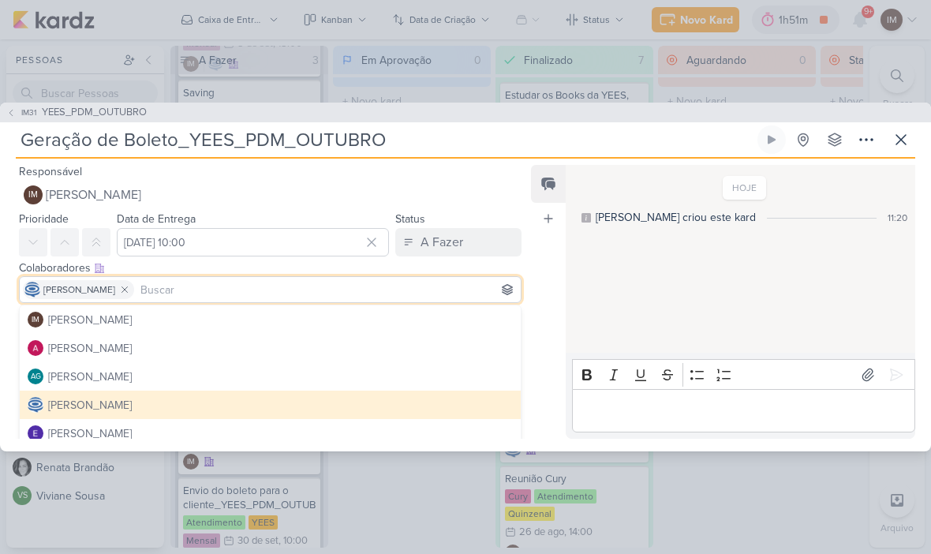
click at [538, 318] on div "Feed Atrelar email Solte o email para atrelar ao kard" at bounding box center [548, 302] width 35 height 274
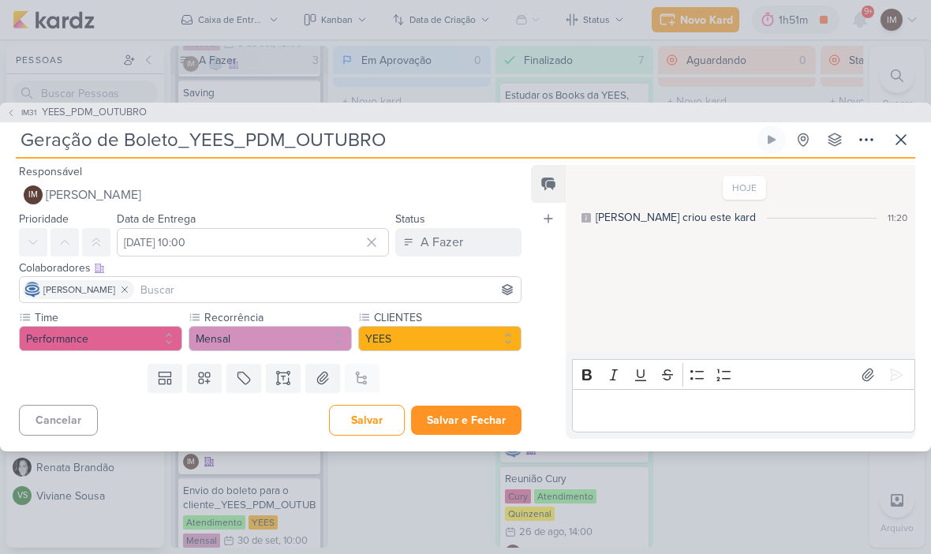
click at [484, 416] on button "Salvar e Fechar" at bounding box center [466, 420] width 110 height 29
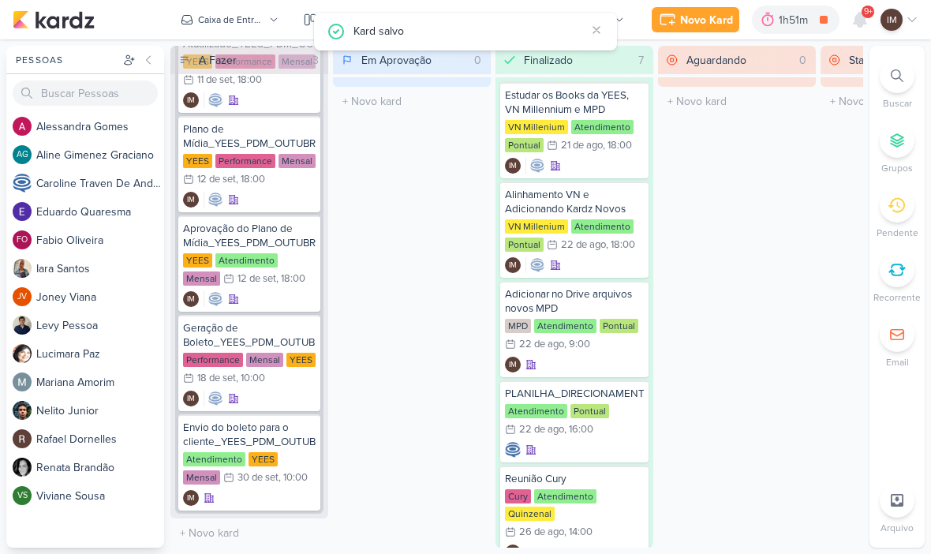
scroll to position [455, 0]
click at [244, 493] on div "IM" at bounding box center [249, 498] width 133 height 16
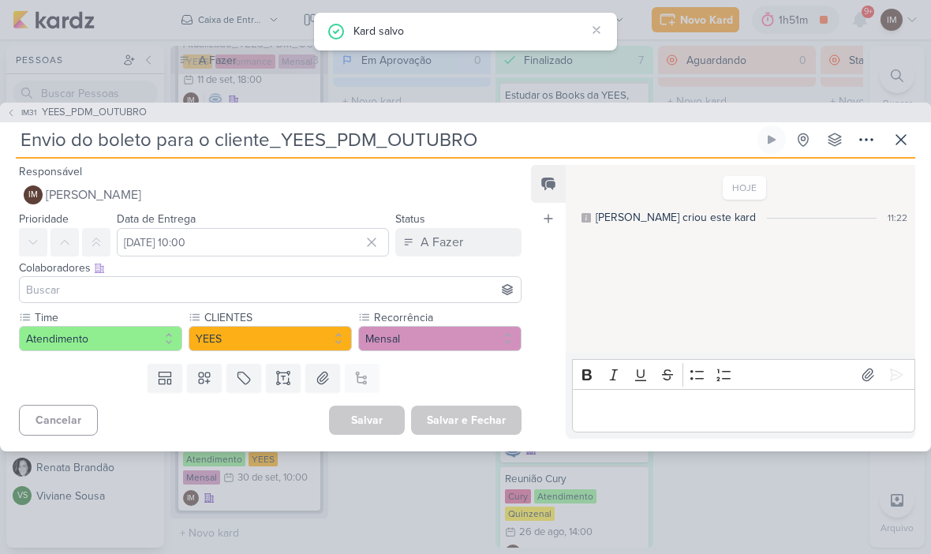
click at [97, 291] on input at bounding box center [270, 289] width 495 height 19
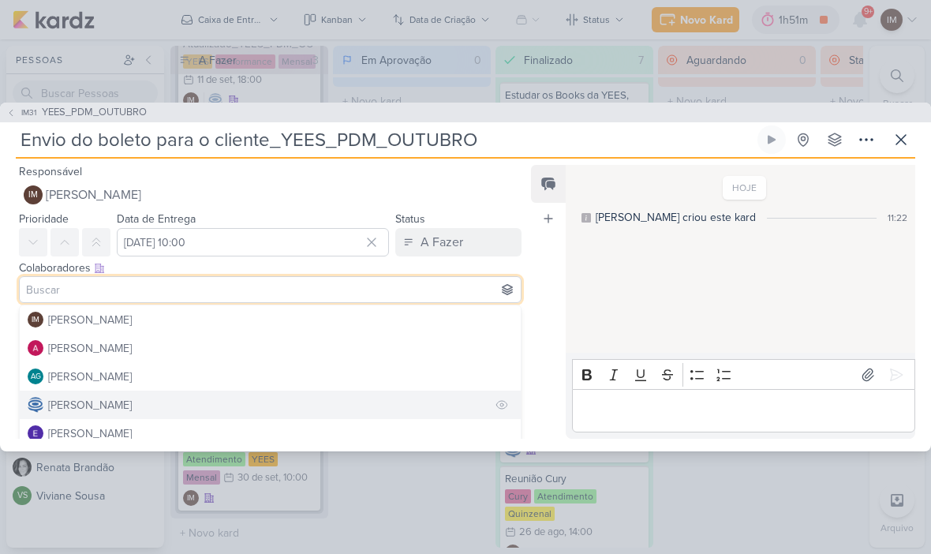
click at [113, 402] on div "[PERSON_NAME]" at bounding box center [90, 405] width 84 height 17
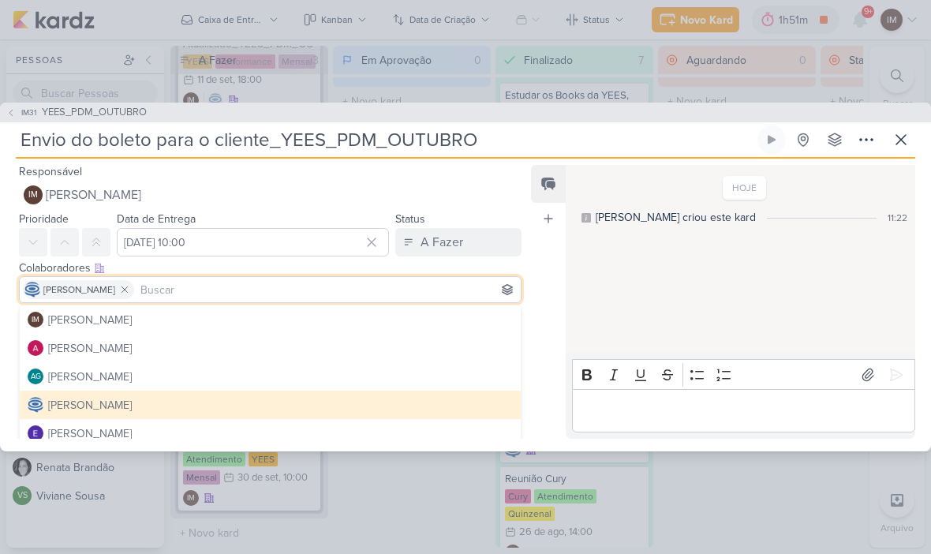
click at [531, 322] on div "Feed Atrelar email Solte o email para atrelar ao kard" at bounding box center [548, 302] width 35 height 274
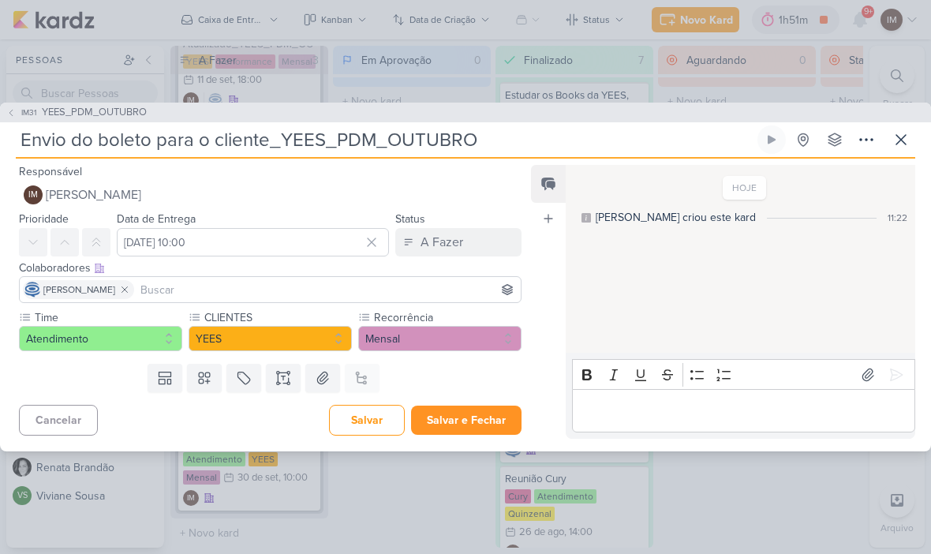
click at [473, 424] on button "Salvar e Fechar" at bounding box center [466, 420] width 110 height 29
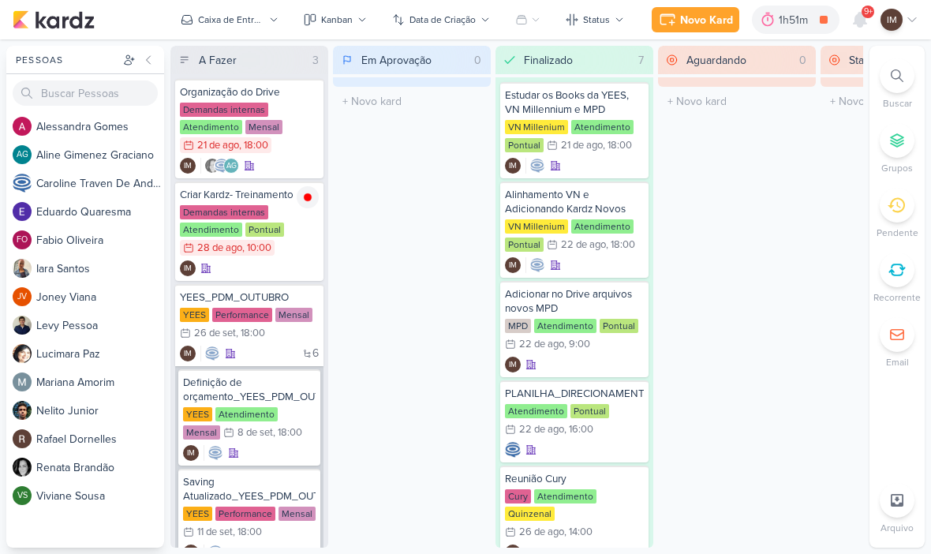
scroll to position [15, 0]
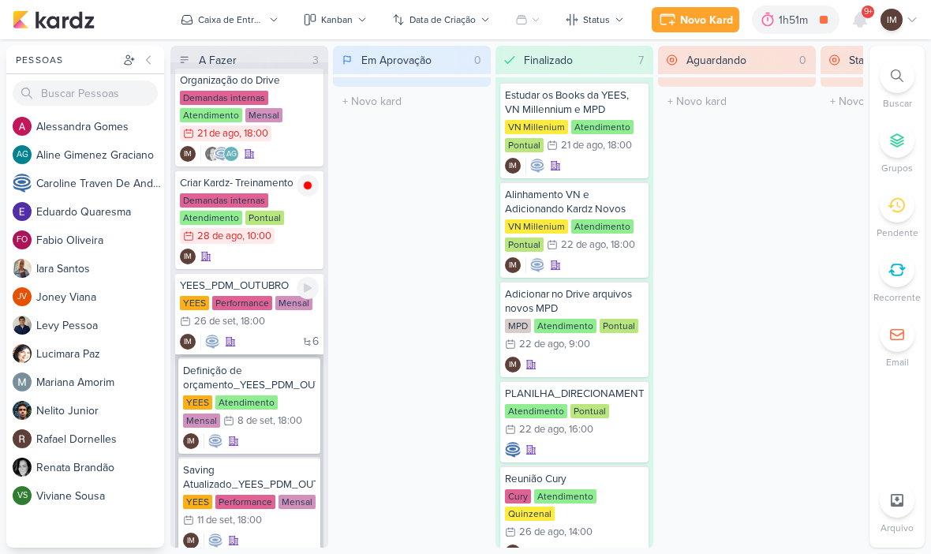
click at [263, 326] on div ", 18:00" at bounding box center [250, 321] width 29 height 10
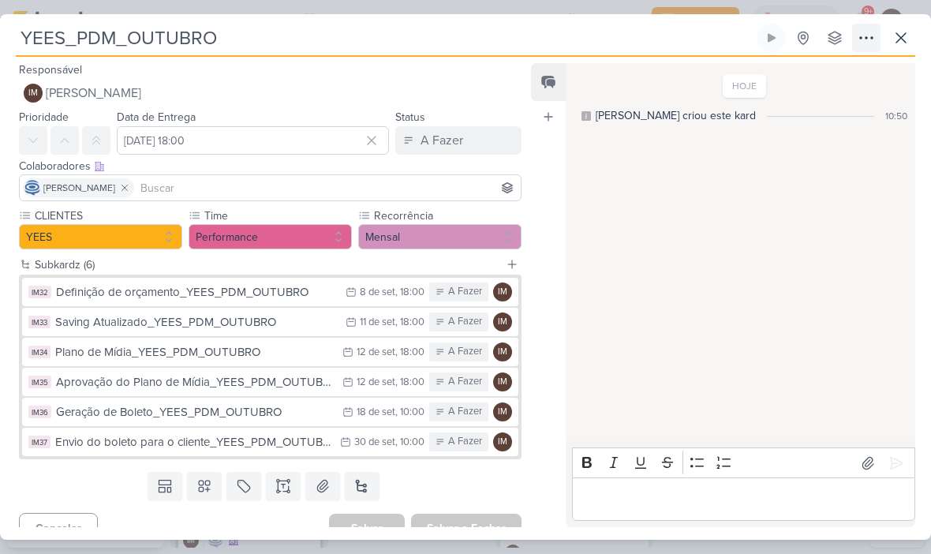
click at [861, 44] on icon at bounding box center [866, 37] width 19 height 19
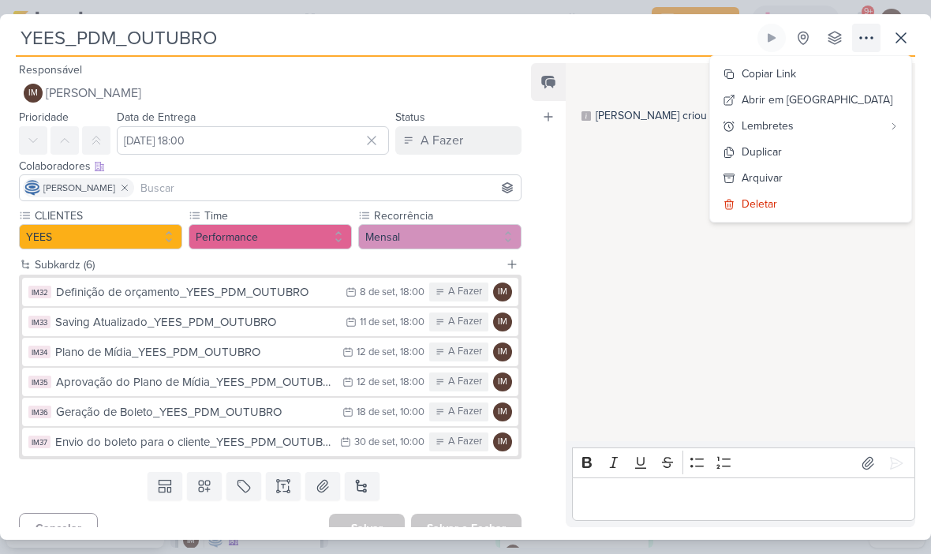
click at [871, 74] on button "Copiar Link" at bounding box center [810, 74] width 201 height 26
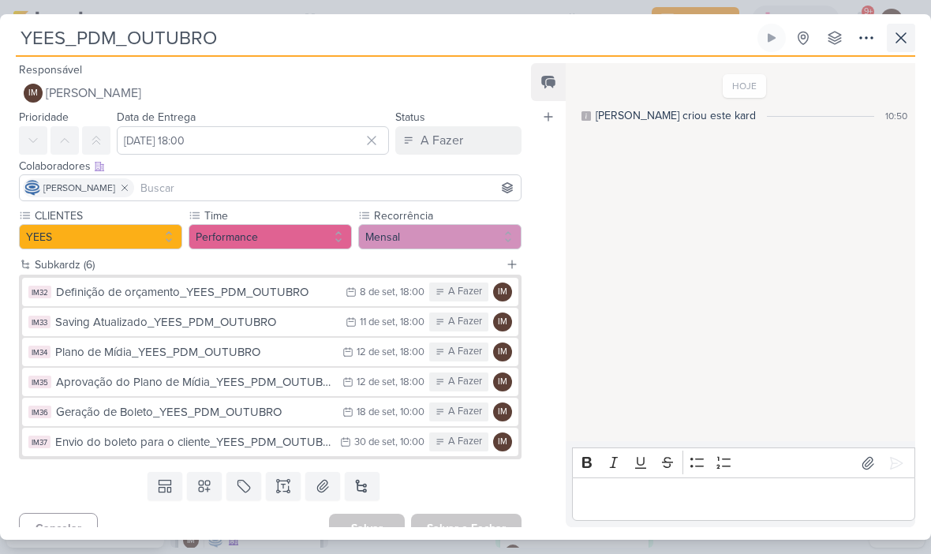
click at [911, 31] on button at bounding box center [901, 38] width 28 height 28
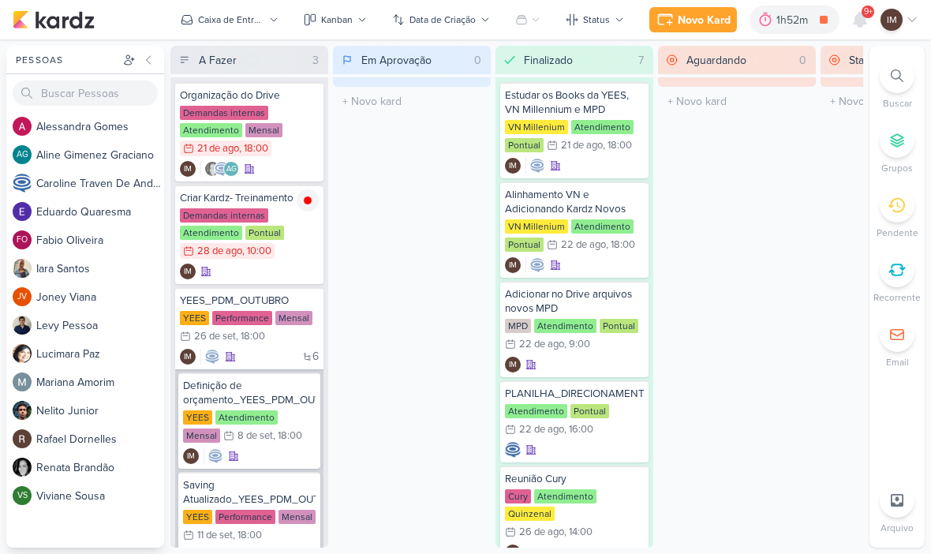
scroll to position [0, 0]
click at [701, 24] on div "Novo Kard" at bounding box center [704, 20] width 53 height 17
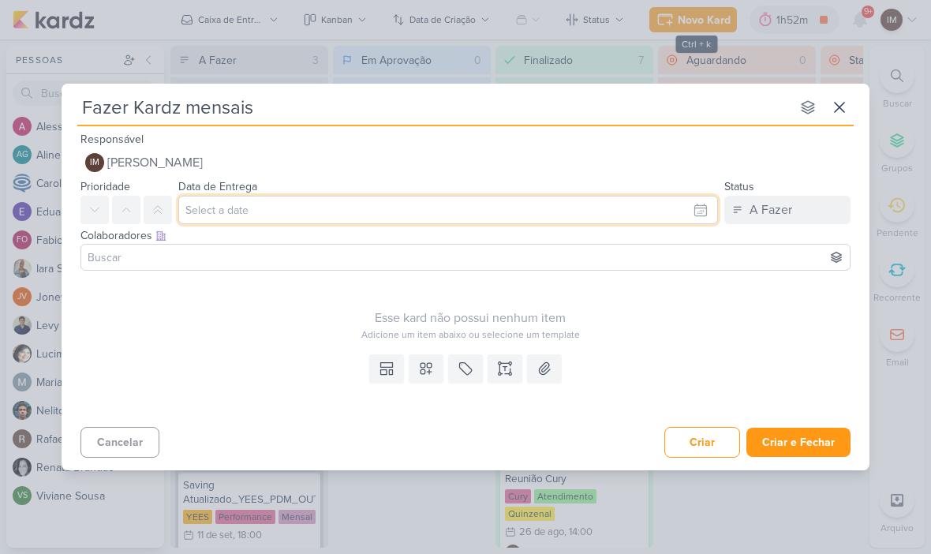
click at [675, 220] on input "text" at bounding box center [448, 210] width 540 height 28
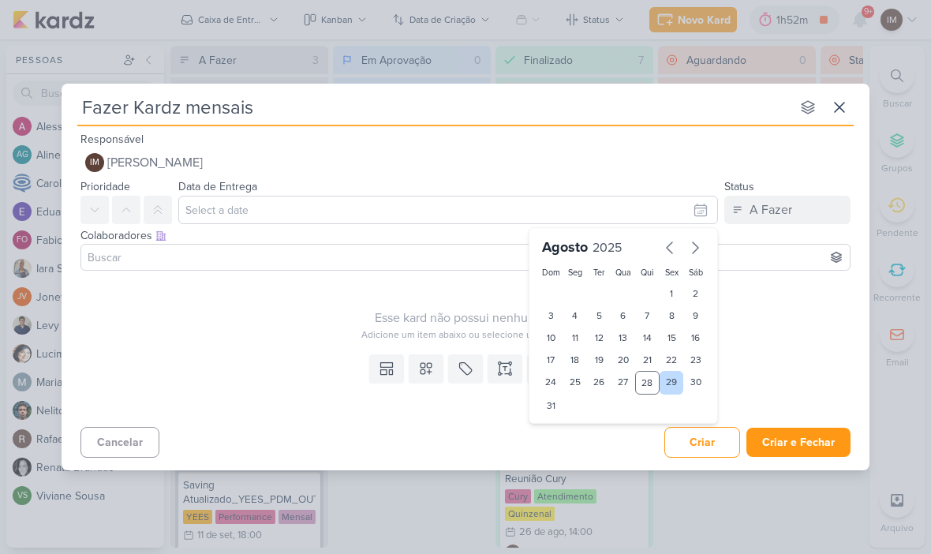
click at [668, 382] on div "29" at bounding box center [672, 383] width 24 height 24
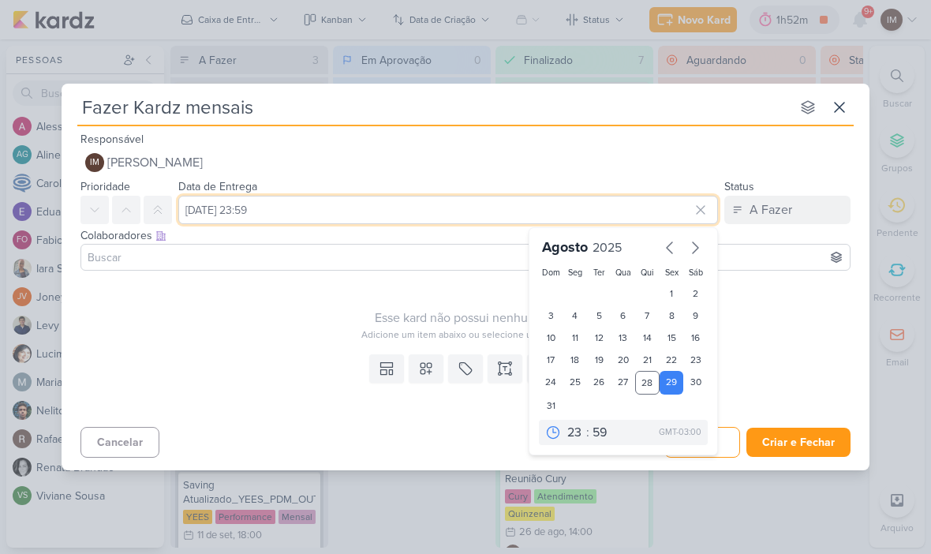
click at [531, 208] on input "29 de agosto de 2025 às 23:59" at bounding box center [448, 210] width 540 height 28
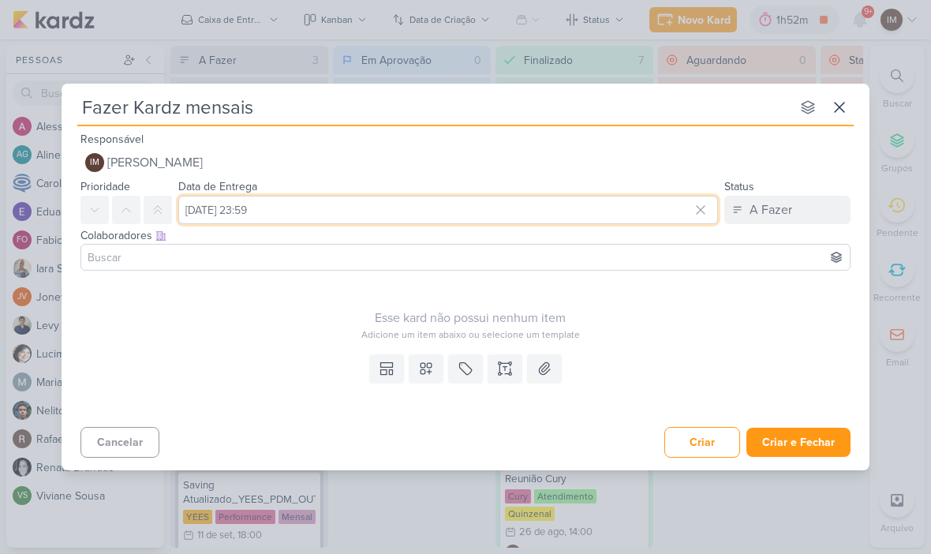
click at [539, 209] on input "29 de agosto de 2025 às 23:59" at bounding box center [448, 210] width 540 height 28
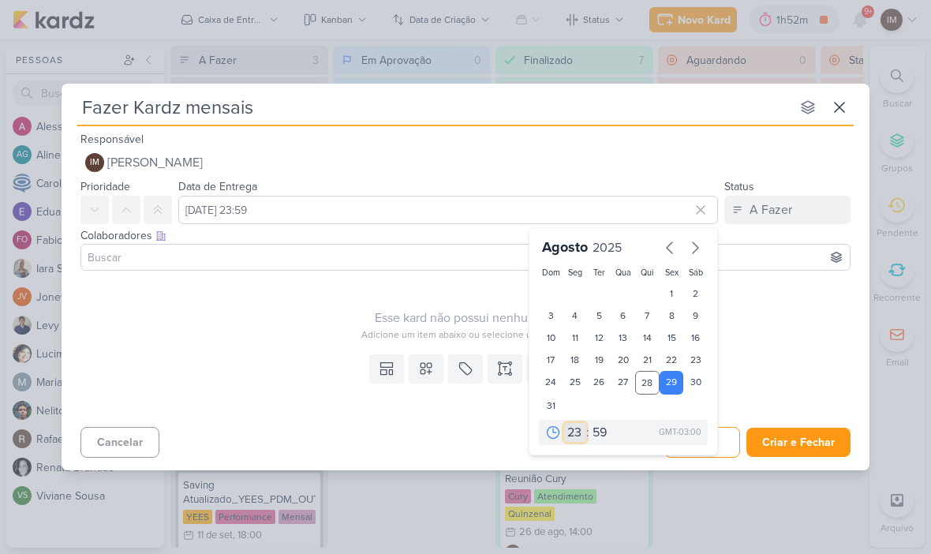
click at [574, 433] on select "00 01 02 03 04 05 06 07 08 09 10 11 12 13 14 15 16 17 18 19 20 21 22 23" at bounding box center [575, 432] width 22 height 19
click at [604, 425] on select "00 05 10 15 20 25 30 35 40 45 50 55 59" at bounding box center [600, 432] width 22 height 19
click at [779, 297] on div "Esse kard não possui nenhum item Adicione um item abaixo ou selecione um templa…" at bounding box center [470, 309] width 780 height 65
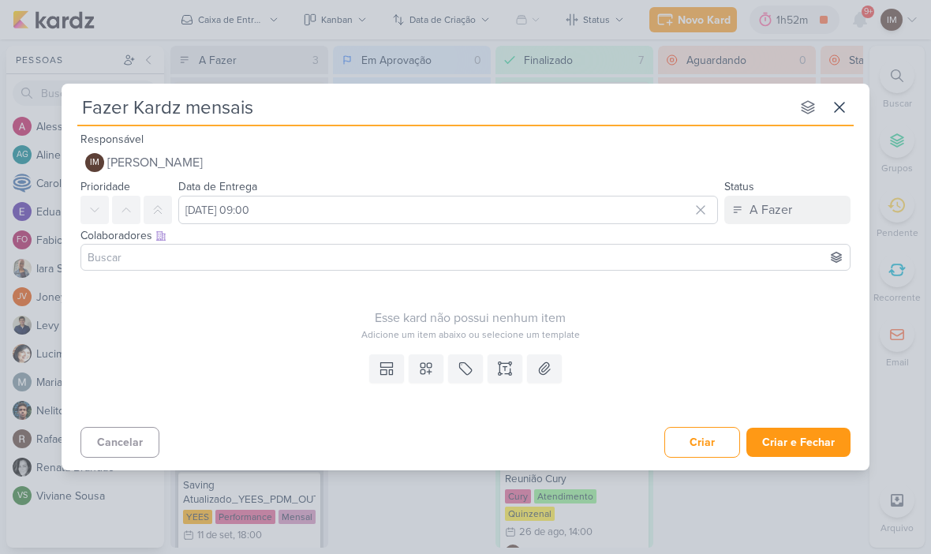
click at [412, 376] on button at bounding box center [426, 368] width 35 height 28
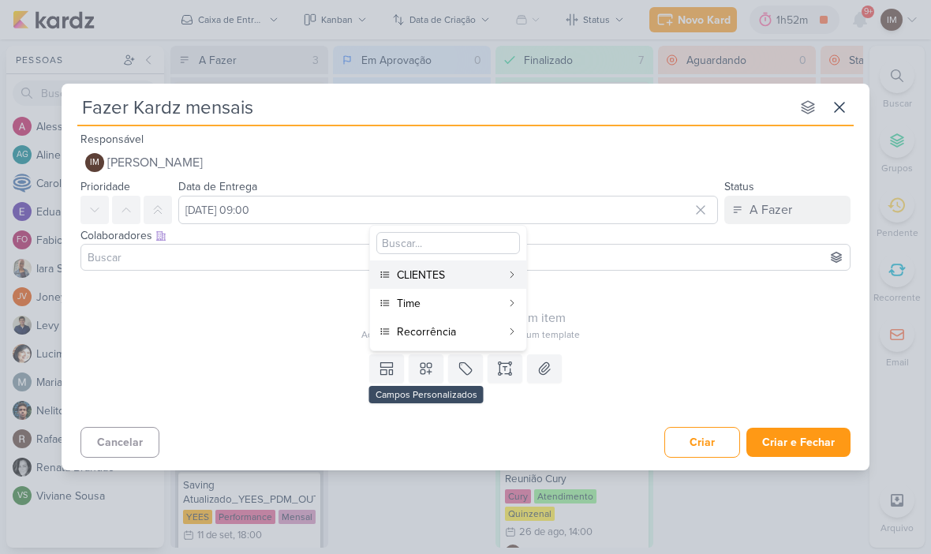
click at [466, 274] on div "CLIENTES" at bounding box center [449, 275] width 104 height 17
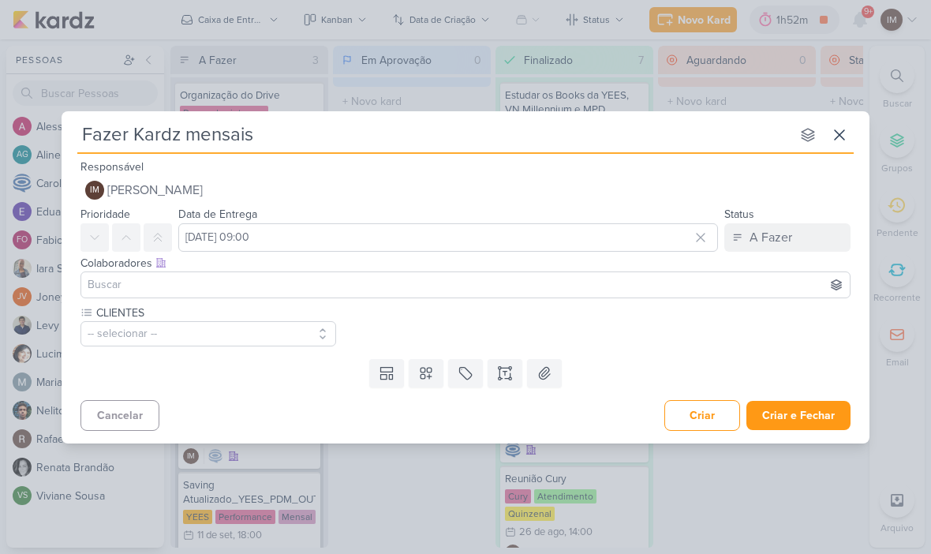
click at [261, 327] on button "-- selecionar --" at bounding box center [208, 333] width 256 height 25
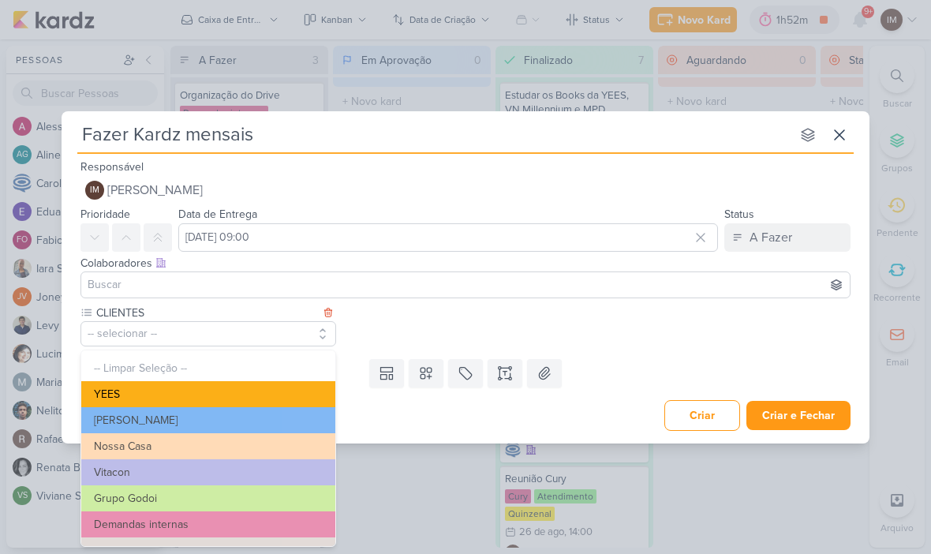
click at [321, 394] on button "YEES" at bounding box center [208, 394] width 254 height 26
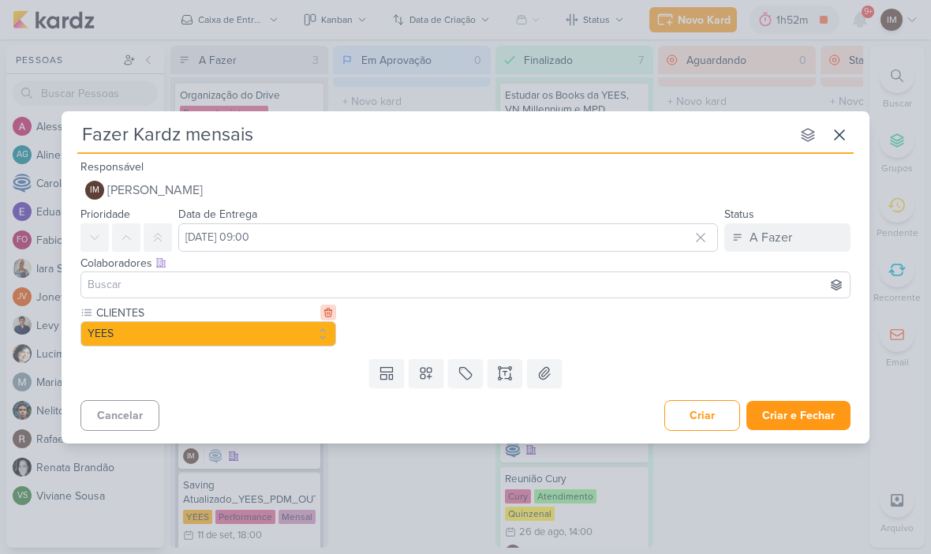
click at [334, 310] on button at bounding box center [328, 313] width 16 height 16
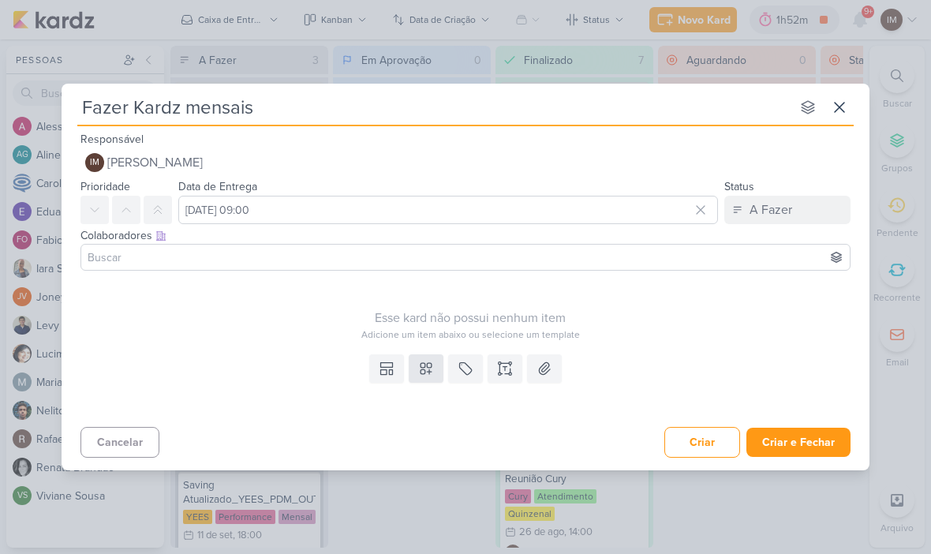
click at [434, 377] on button at bounding box center [426, 368] width 35 height 28
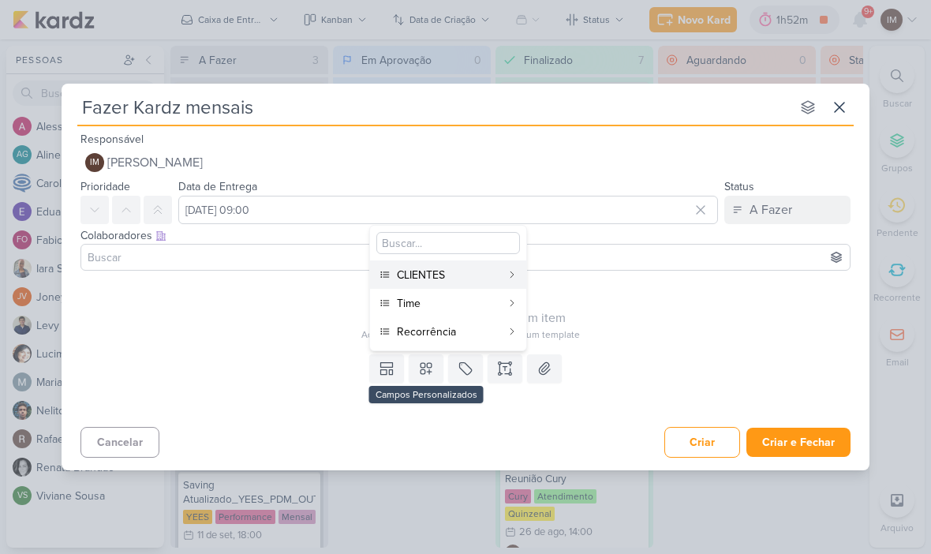
click at [448, 306] on div "Time" at bounding box center [449, 303] width 104 height 17
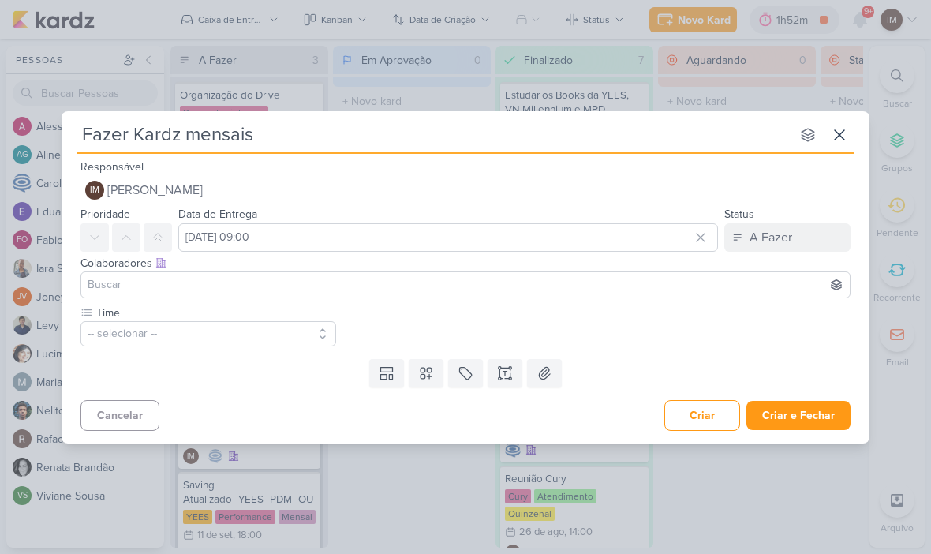
click at [253, 354] on div "Templates Campos Personalizados CLIENTES YEES Teixeira Duarte MPD" at bounding box center [466, 373] width 808 height 41
click at [288, 339] on button "-- selecionar --" at bounding box center [208, 333] width 256 height 25
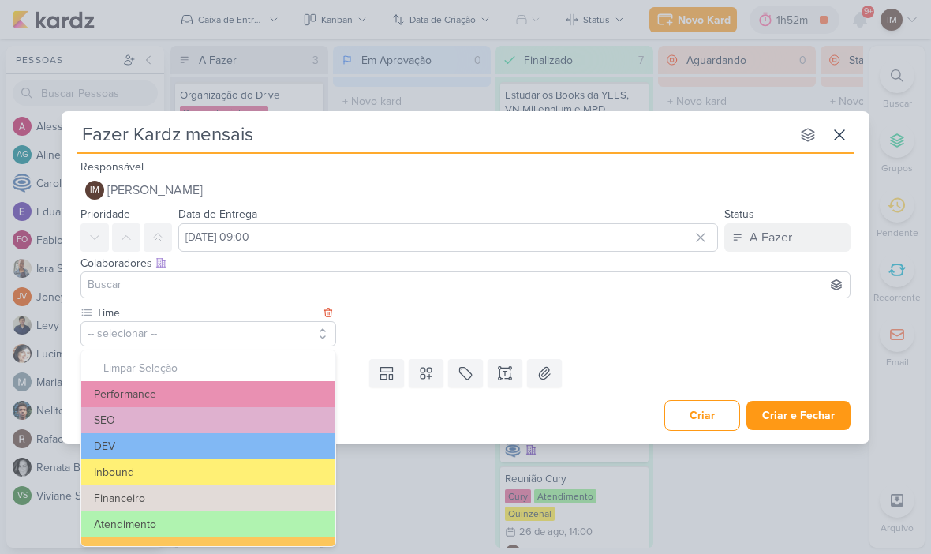
click at [308, 512] on button "Atendimento" at bounding box center [208, 524] width 254 height 26
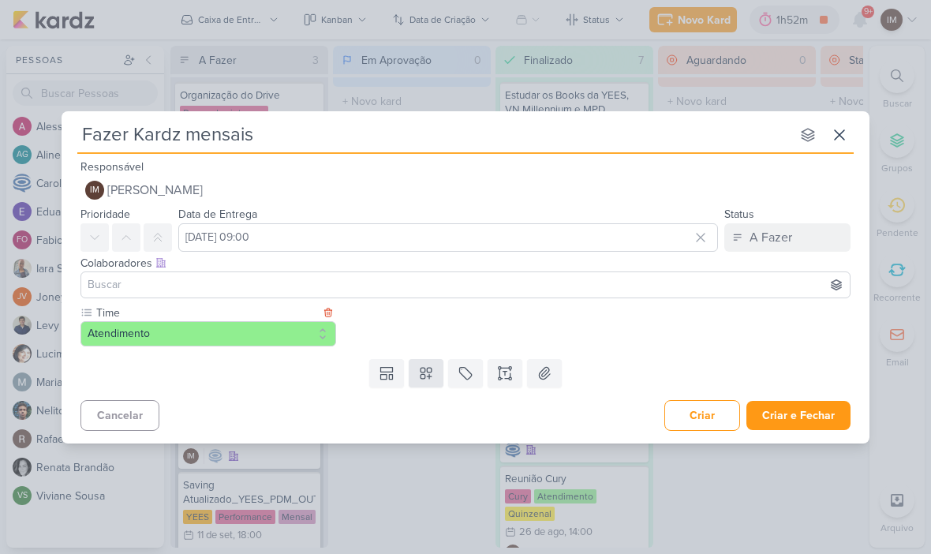
click at [427, 369] on icon at bounding box center [426, 373] width 11 height 11
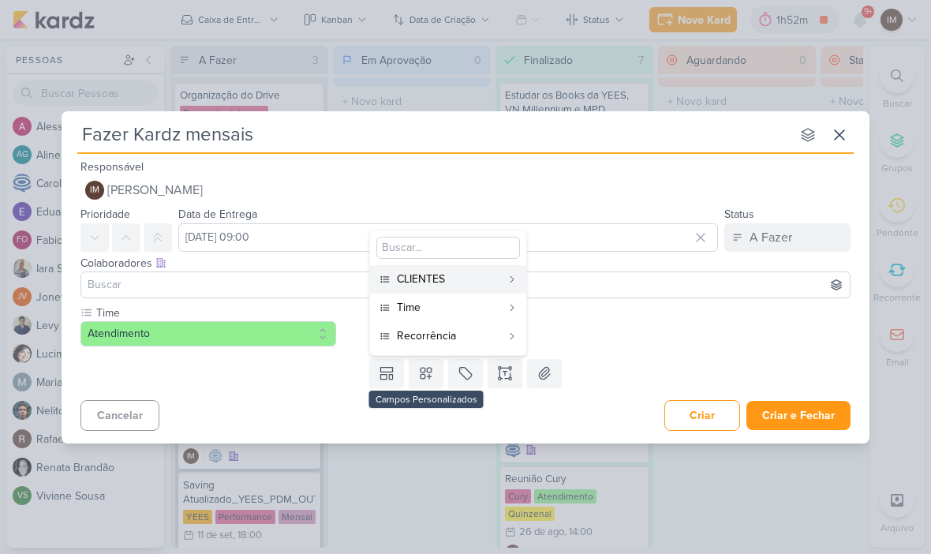
click at [490, 282] on div "CLIENTES" at bounding box center [449, 279] width 104 height 17
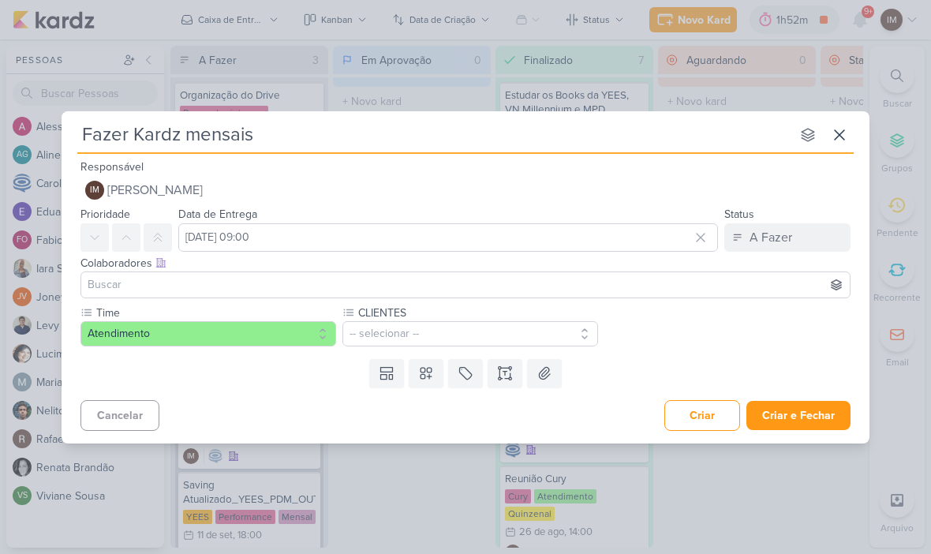
click at [458, 331] on button "-- selecionar --" at bounding box center [470, 333] width 256 height 25
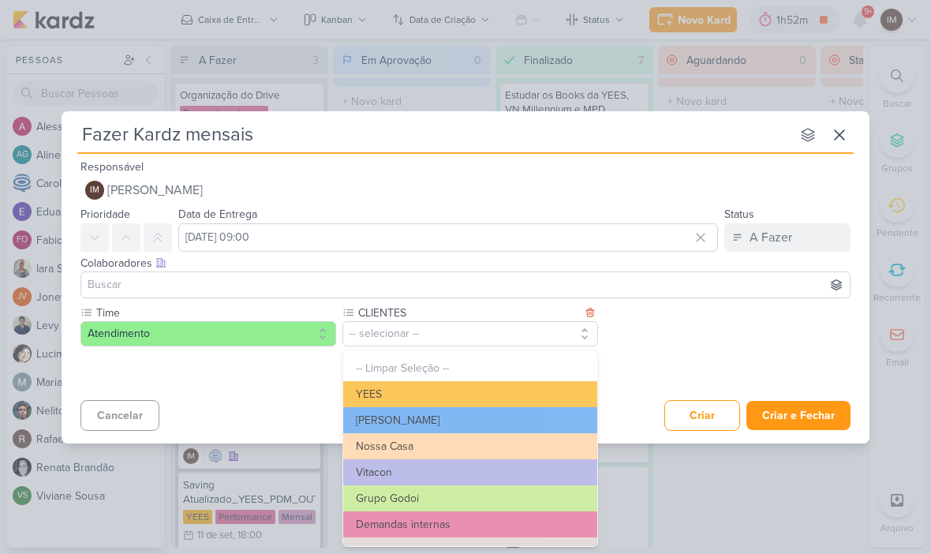
click at [450, 515] on button "Demandas internas" at bounding box center [470, 524] width 254 height 26
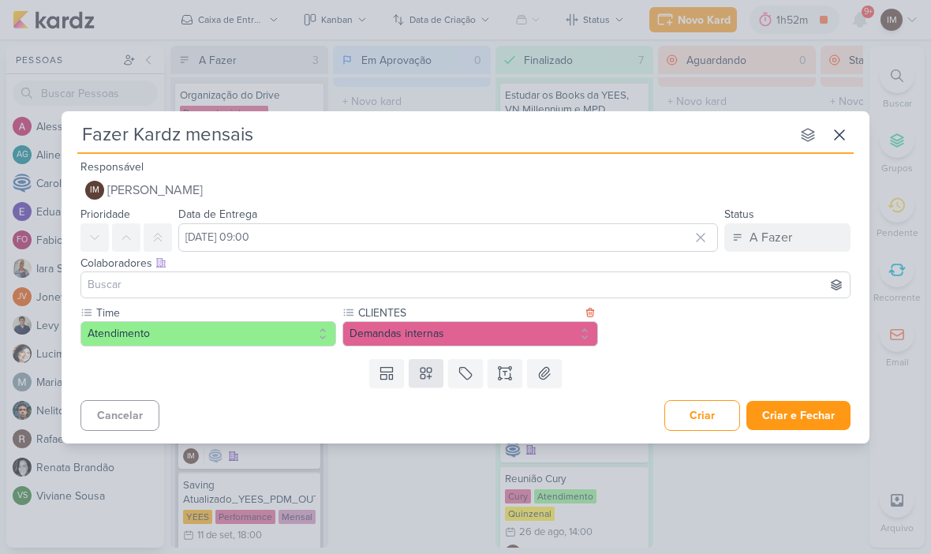
click at [428, 378] on icon at bounding box center [426, 373] width 16 height 16
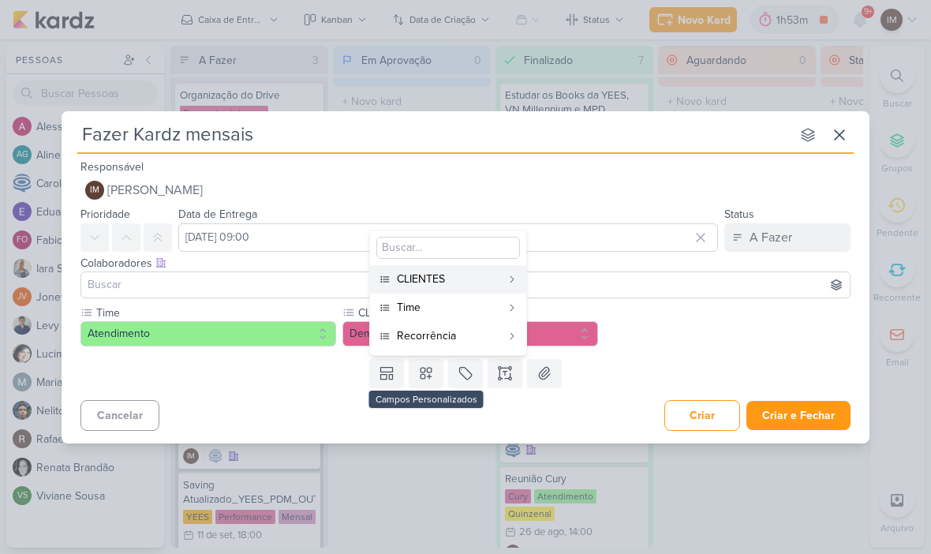
click at [453, 339] on div "Recorrência" at bounding box center [449, 335] width 104 height 17
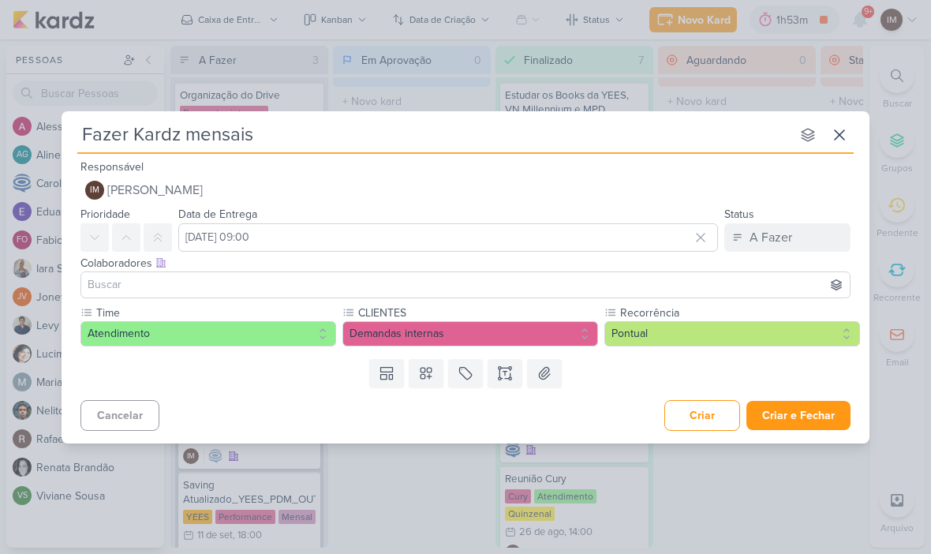
click at [671, 321] on button "Pontual" at bounding box center [732, 333] width 256 height 25
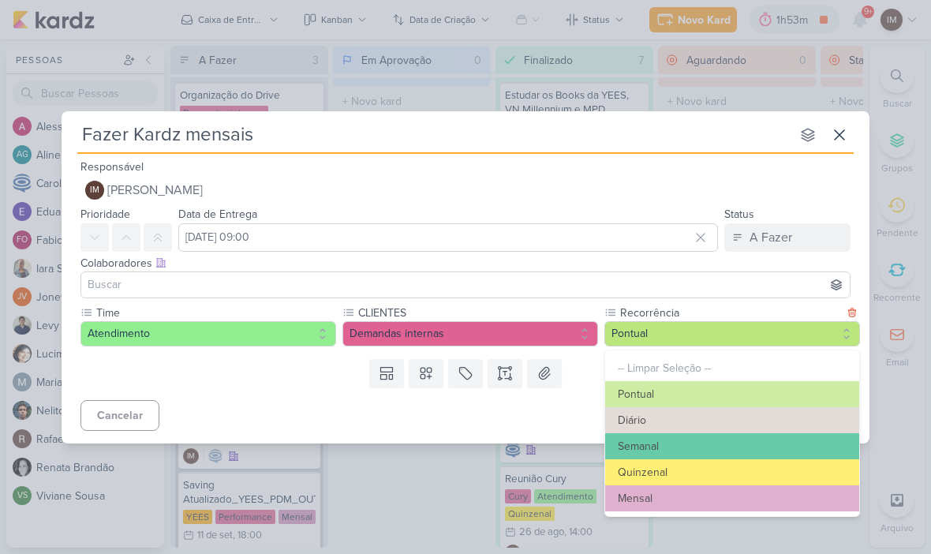
click at [653, 503] on button "Mensal" at bounding box center [732, 498] width 254 height 26
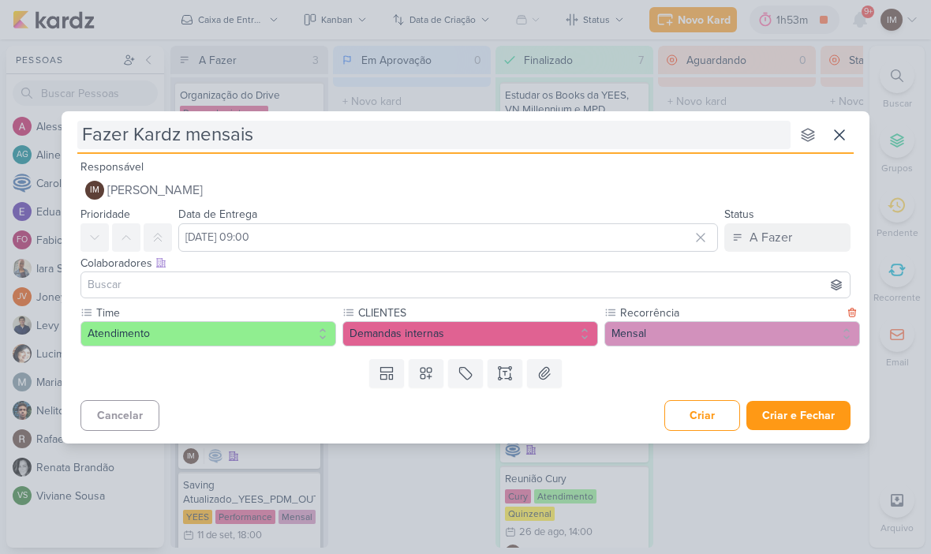
click at [549, 130] on input "Fazer Kardz mensais" at bounding box center [433, 135] width 713 height 28
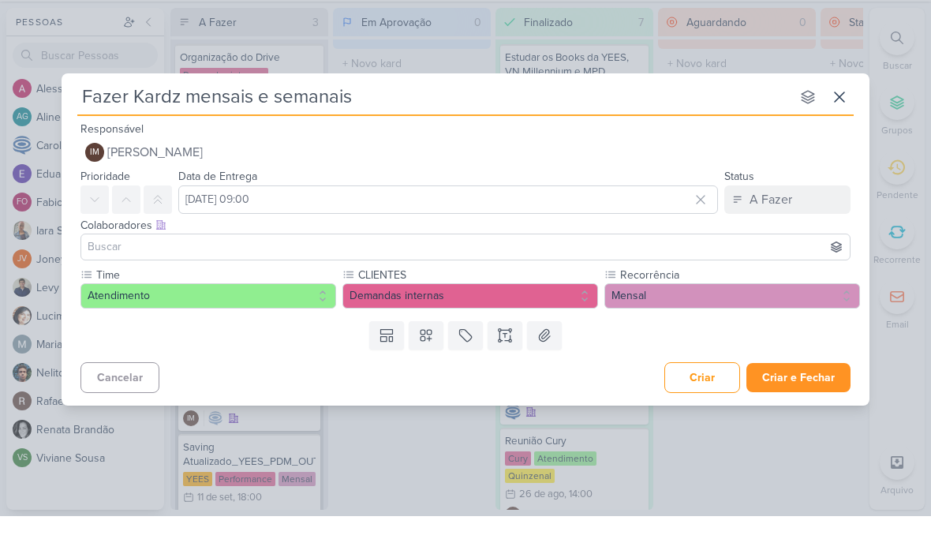
click at [776, 401] on button "Criar e Fechar" at bounding box center [798, 415] width 104 height 29
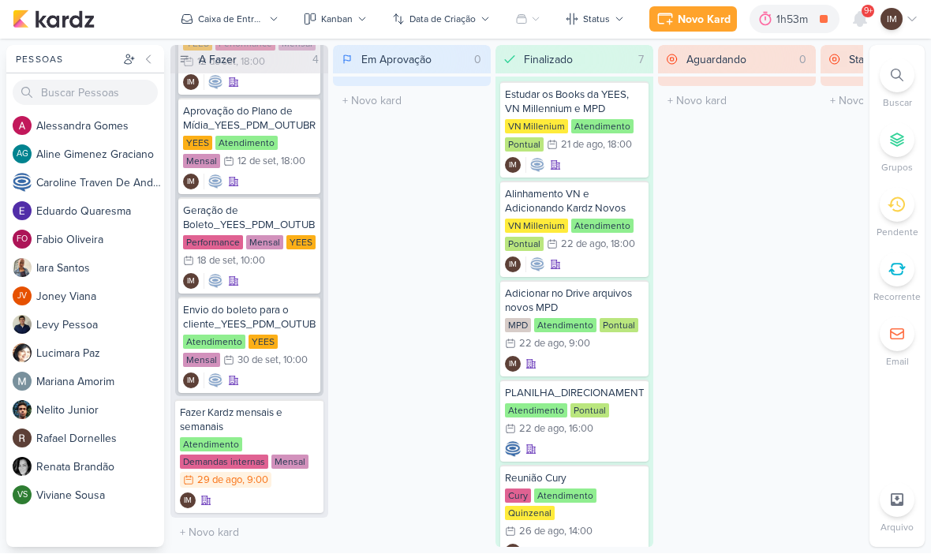
scroll to position [572, 0]
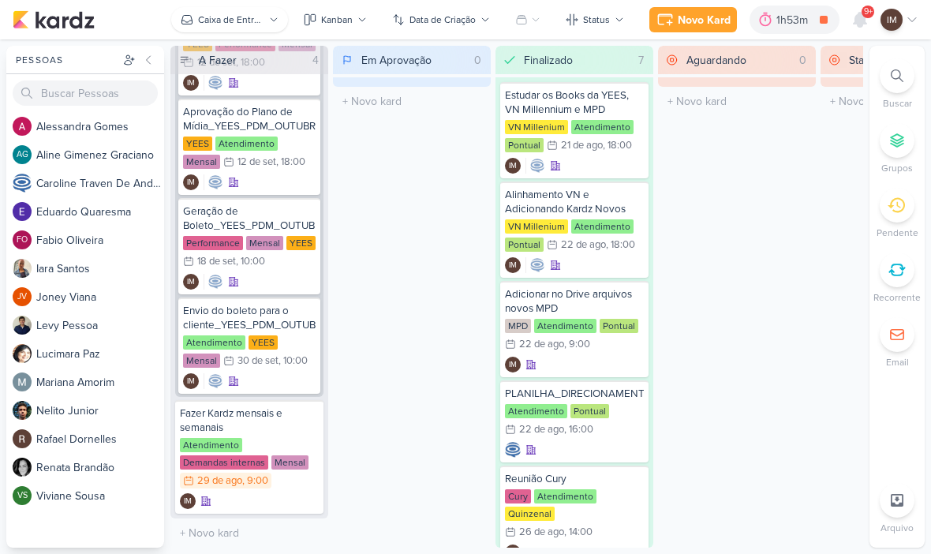
click at [270, 20] on icon at bounding box center [273, 19] width 9 height 9
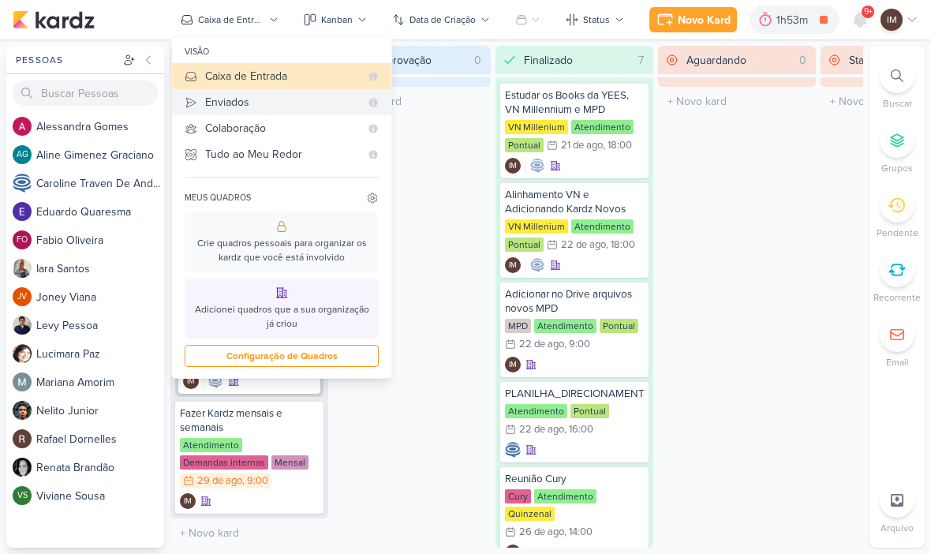
click at [292, 106] on div "Enviados" at bounding box center [282, 102] width 155 height 17
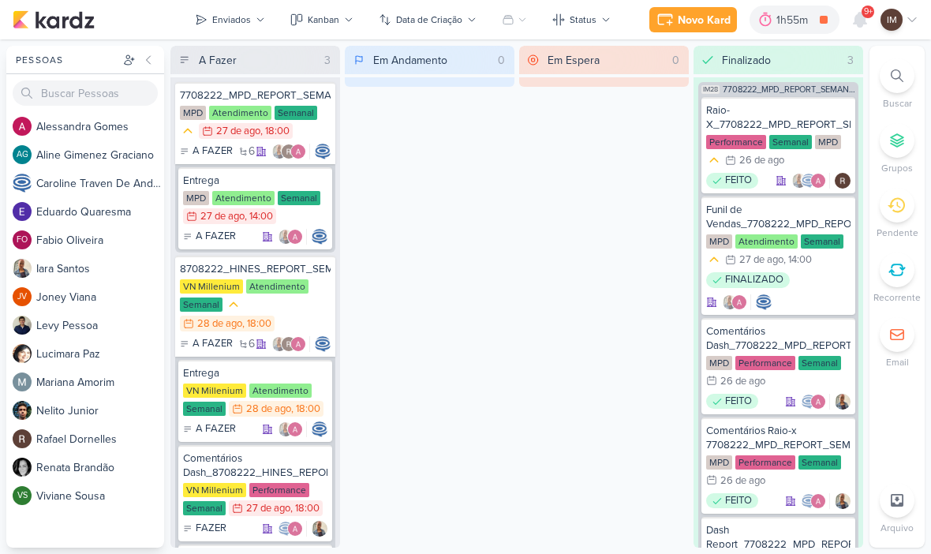
click at [220, 24] on div "Enviados" at bounding box center [231, 20] width 39 height 14
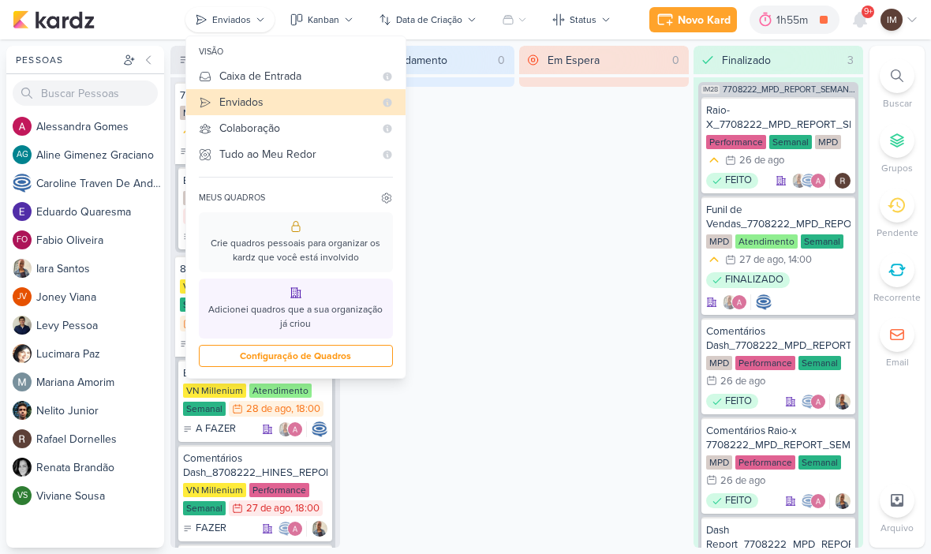
click at [223, 77] on div "Caixa de Entrada" at bounding box center [296, 76] width 155 height 17
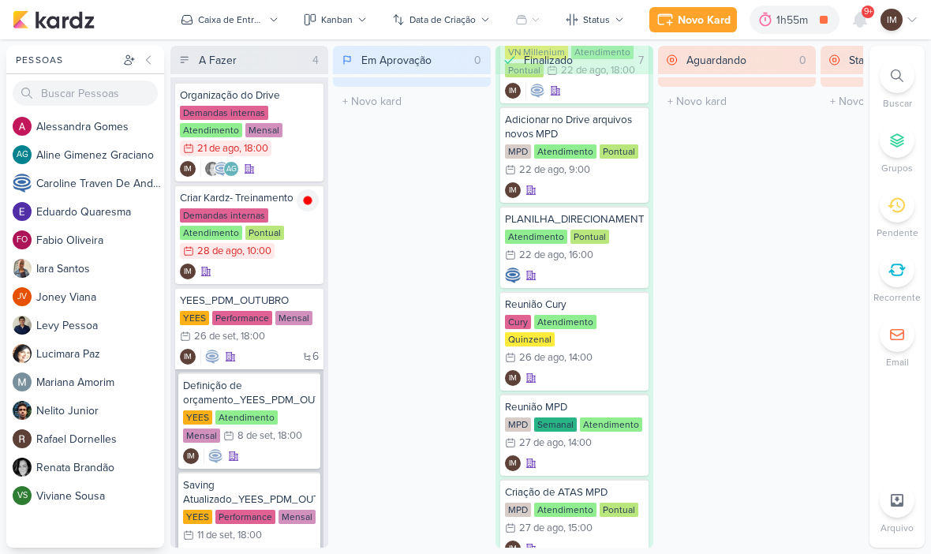
scroll to position [175, 0]
click at [620, 265] on div "PLANILHA_DIRECIONAMENTO_VERBA_YEES Atendimento Pontual 22/8 22 de ago , 16:00" at bounding box center [574, 246] width 148 height 82
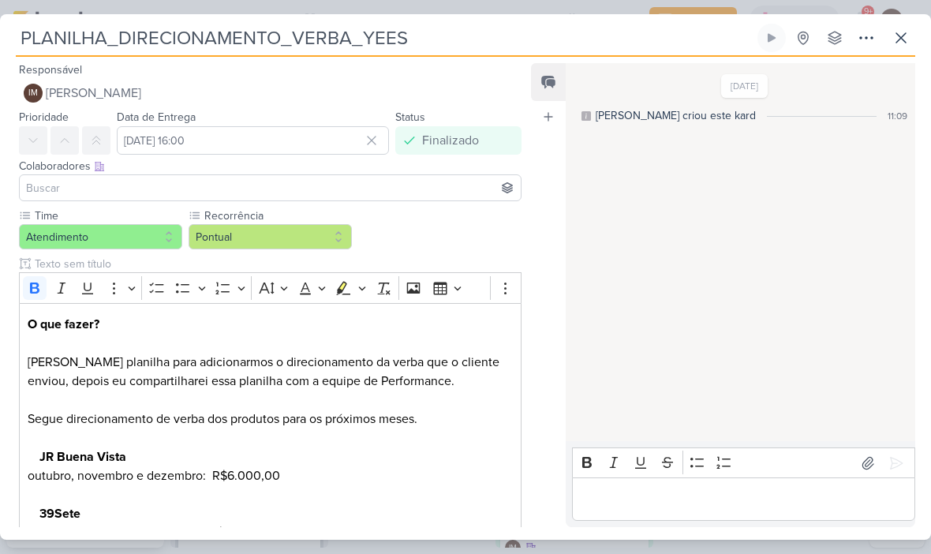
scroll to position [0, 0]
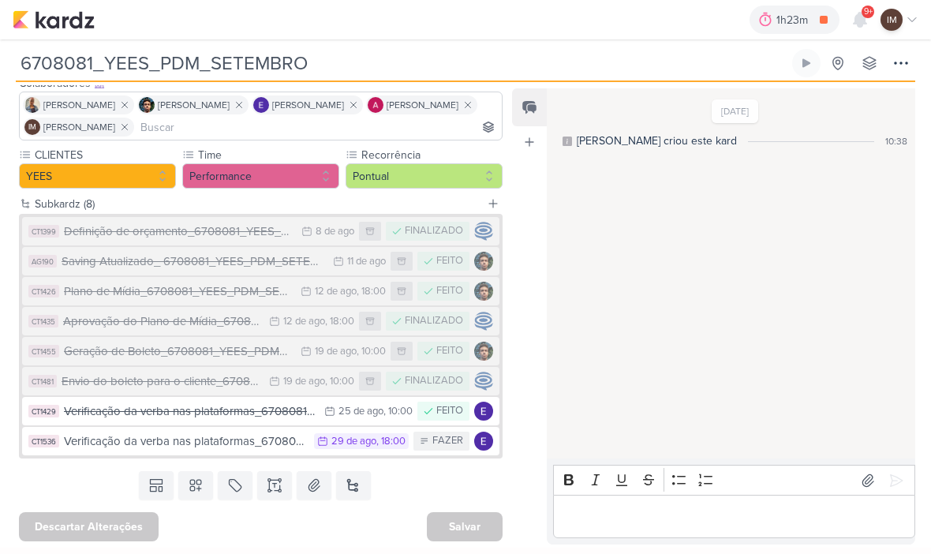
scroll to position [108, 0]
click at [297, 255] on div "Saving Atualizado_ 6708081_YEES_PDM_SETEMBRO" at bounding box center [194, 262] width 264 height 18
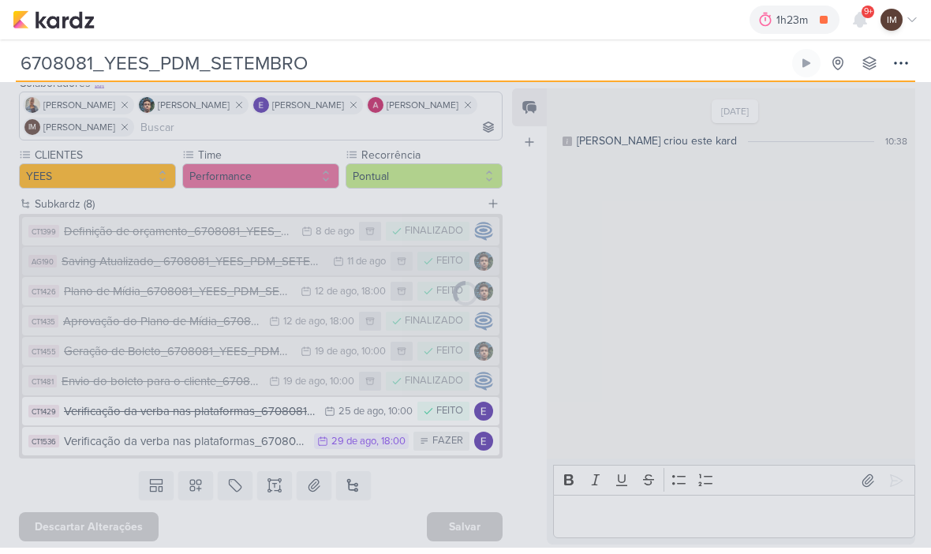
type input "Saving Atualizado_ 6708081_YEES_PDM_SETEMBRO"
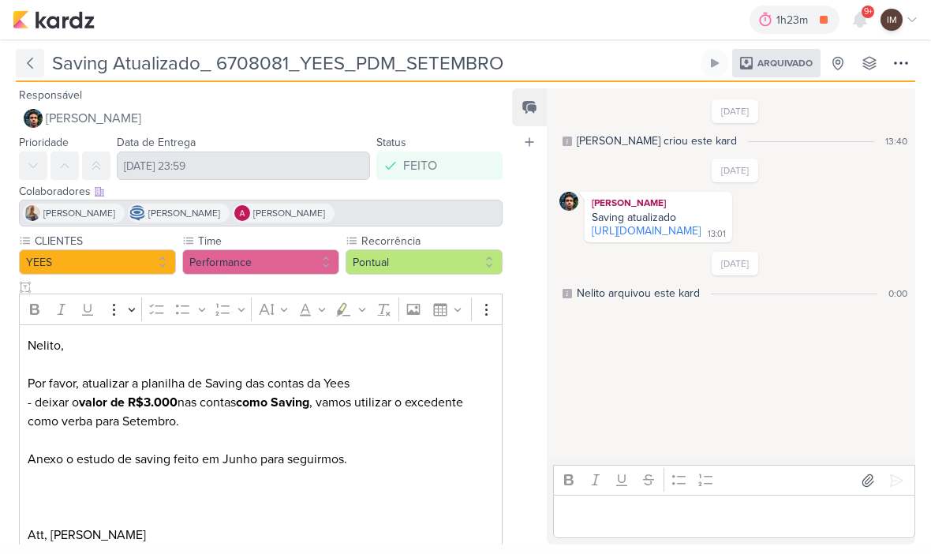
click at [39, 64] on button at bounding box center [30, 63] width 28 height 28
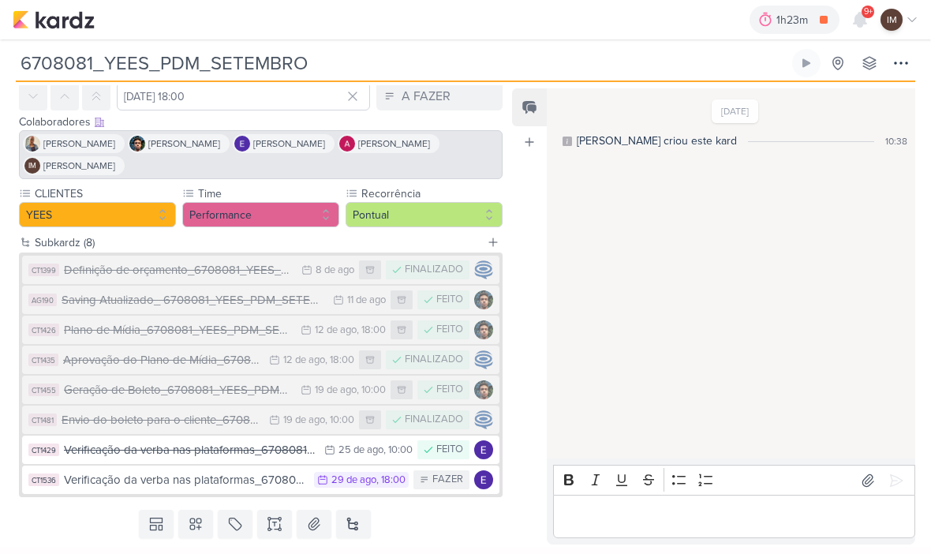
scroll to position [68, 0]
click at [728, 410] on div "8/8/25 Caroline criou este kard 10:38" at bounding box center [730, 274] width 367 height 368
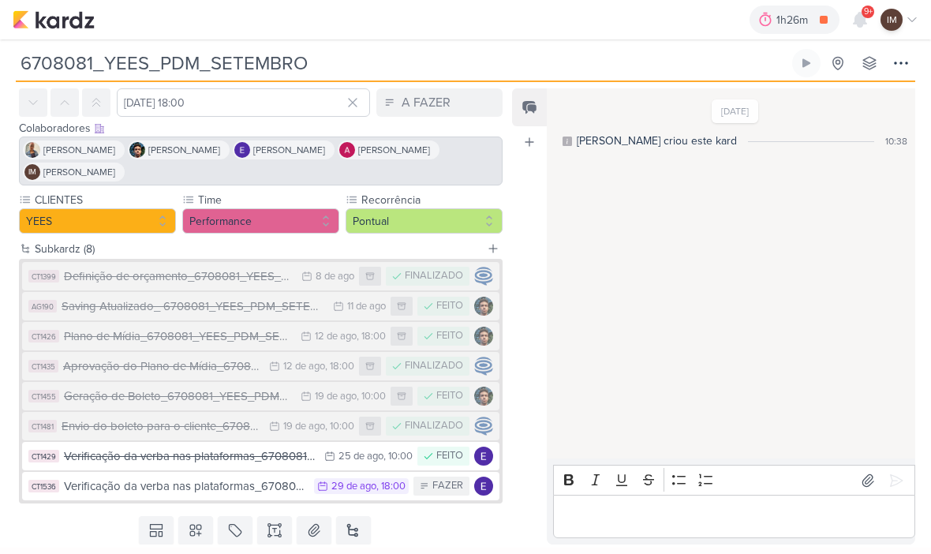
scroll to position [71, 0]
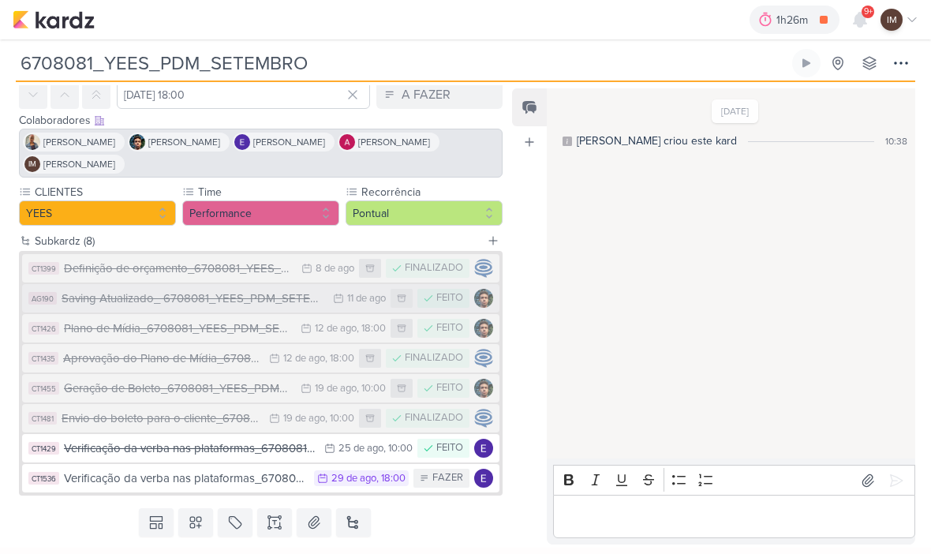
click at [343, 306] on button "AG190 Saving Atualizado_ 6708081_YEES_PDM_SETEMBRO 11/8 11 de ago FEITO" at bounding box center [260, 298] width 477 height 28
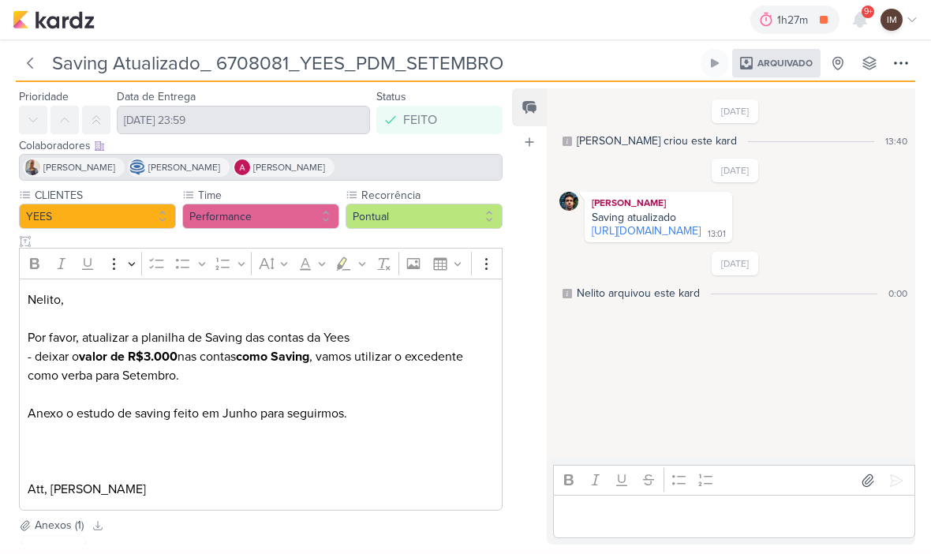
scroll to position [47, 0]
click at [37, 69] on icon at bounding box center [30, 63] width 16 height 16
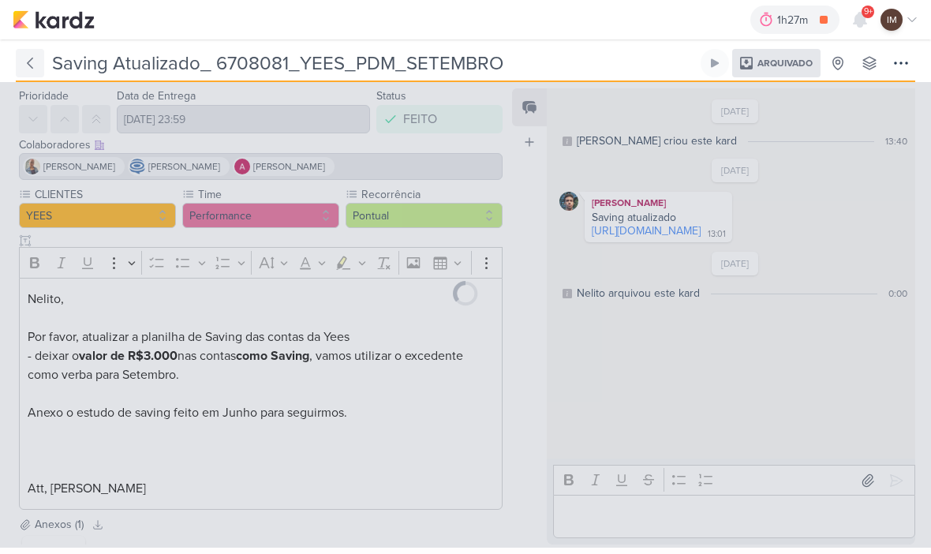
type input "6708081_YEES_PDM_SETEMBRO"
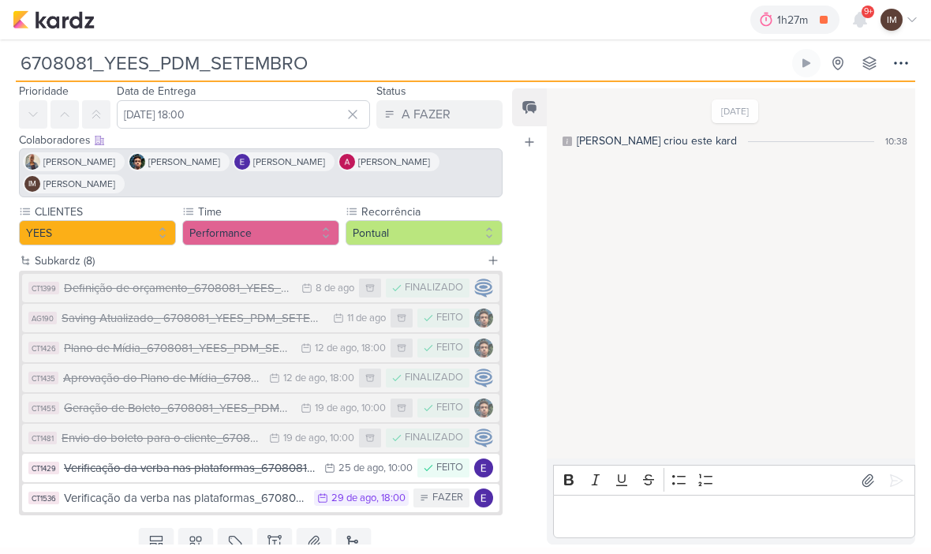
scroll to position [51, 0]
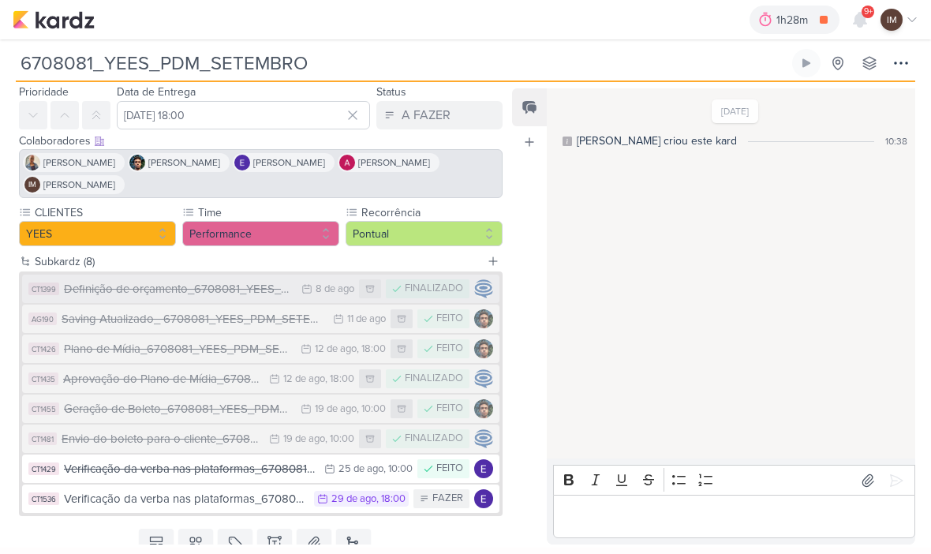
click at [331, 279] on button "CT1399 Definição de orçamento_6708081_YEES_PDM_SETEMBRO 8/8 8 de ago FINALIZADO" at bounding box center [260, 289] width 477 height 28
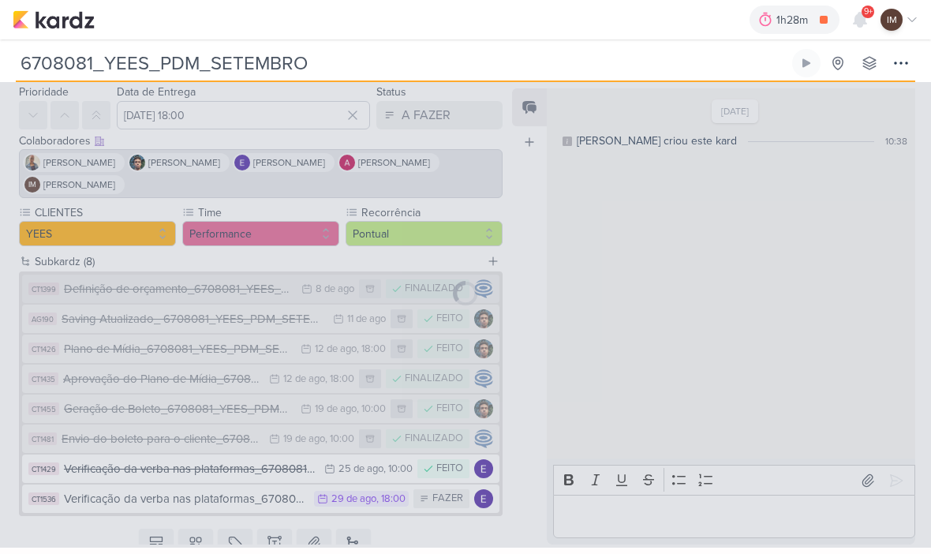
type input "Definição de orçamento_6708081_YEES_PDM_SETEMBRO"
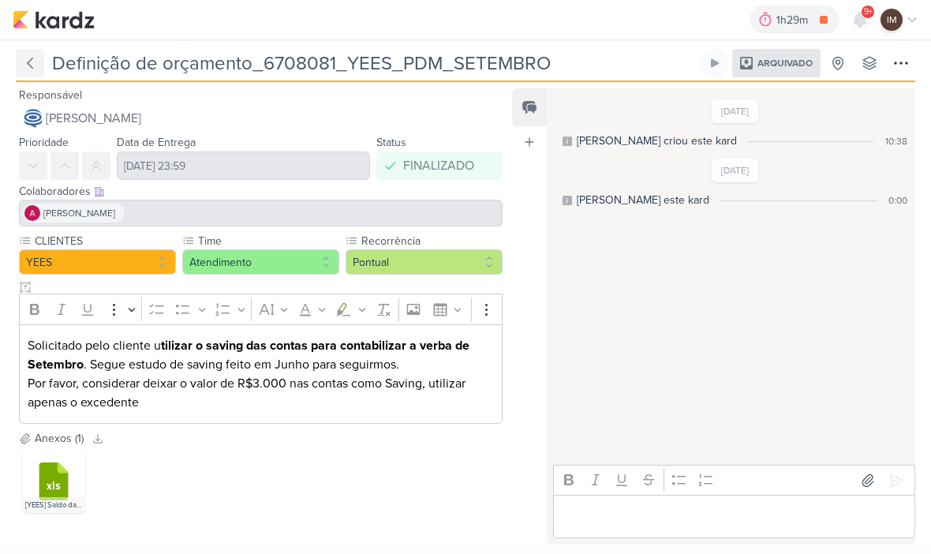
click at [32, 73] on button at bounding box center [30, 63] width 28 height 28
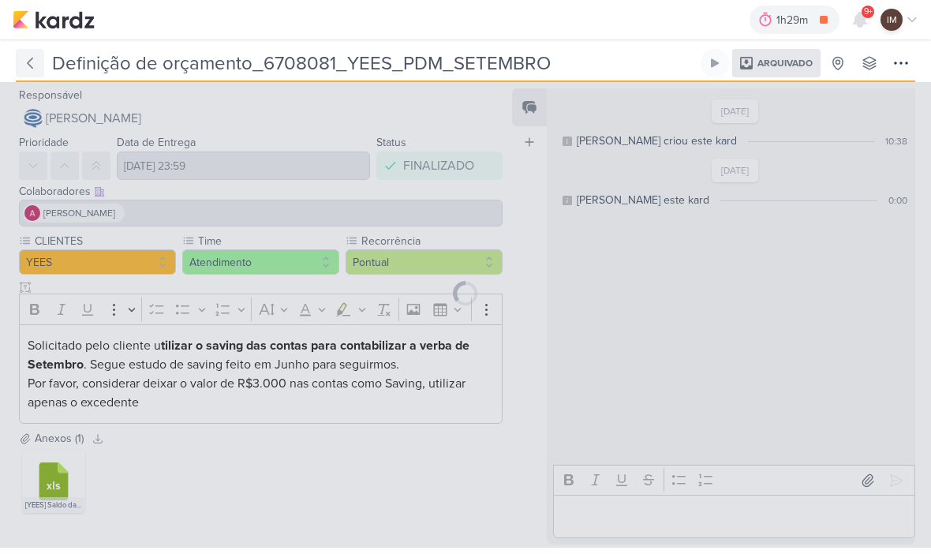
type input "6708081_YEES_PDM_SETEMBRO"
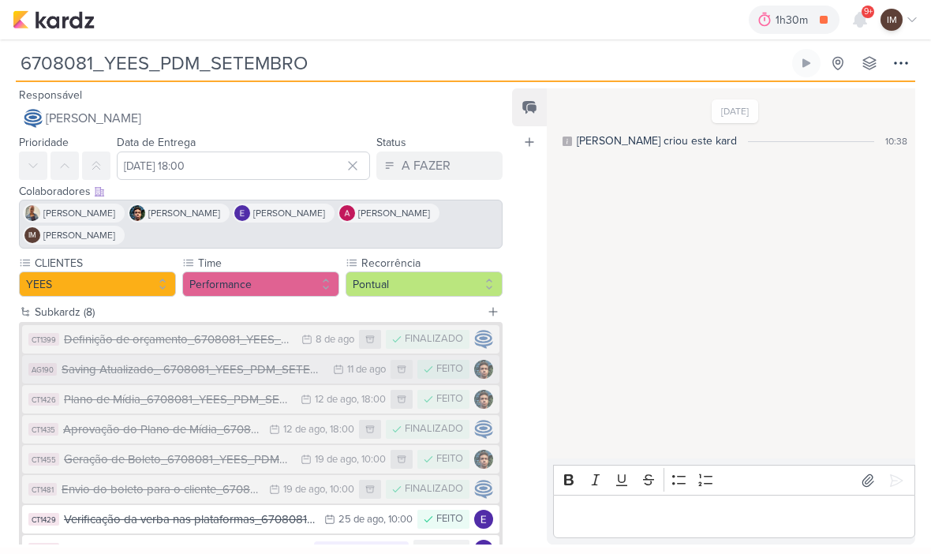
click at [93, 368] on div "Saving Atualizado_ 6708081_YEES_PDM_SETEMBRO" at bounding box center [194, 370] width 264 height 18
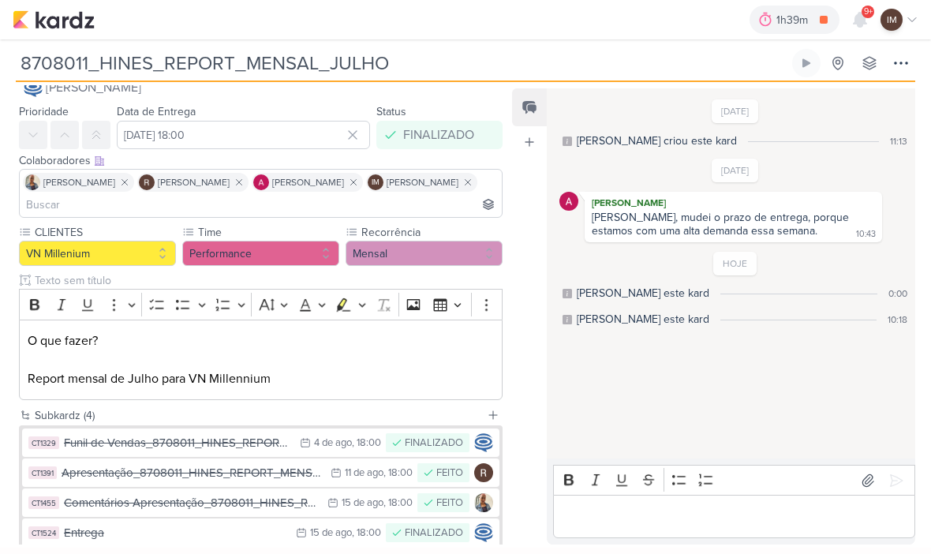
scroll to position [32, 0]
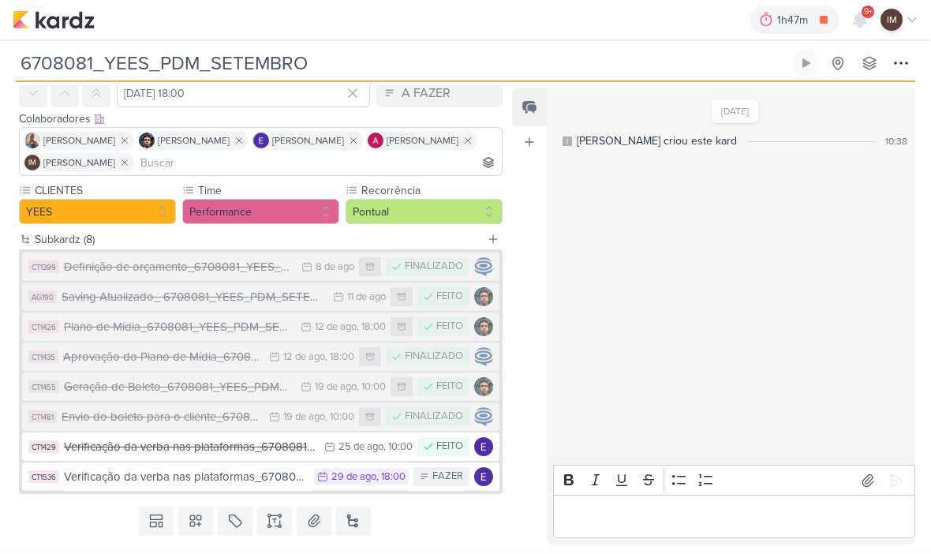
scroll to position [73, 0]
click at [370, 316] on button "CT1426 Plano de Mídia_6708081_YEES_PDM_SETEMBRO 12/8 12 de ago , 18:00 FEITO" at bounding box center [260, 326] width 477 height 28
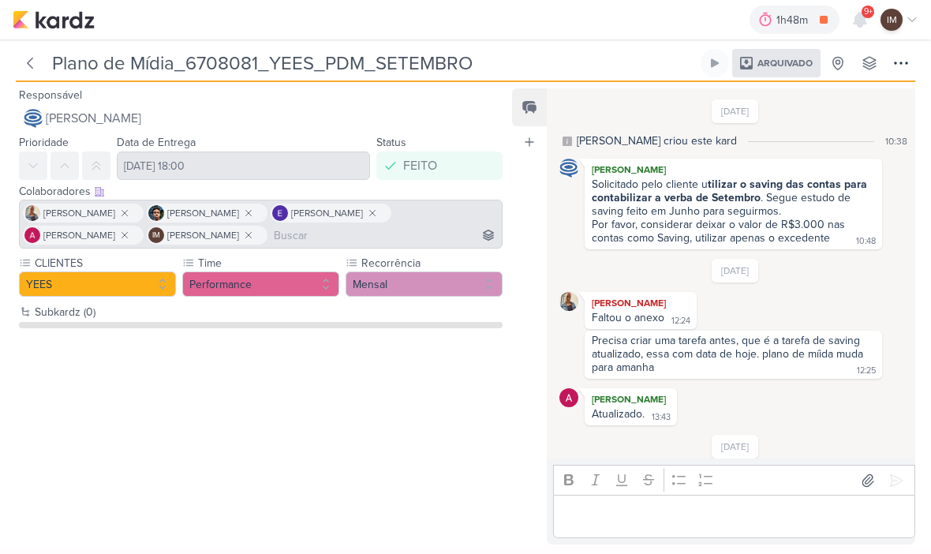
scroll to position [276, 0]
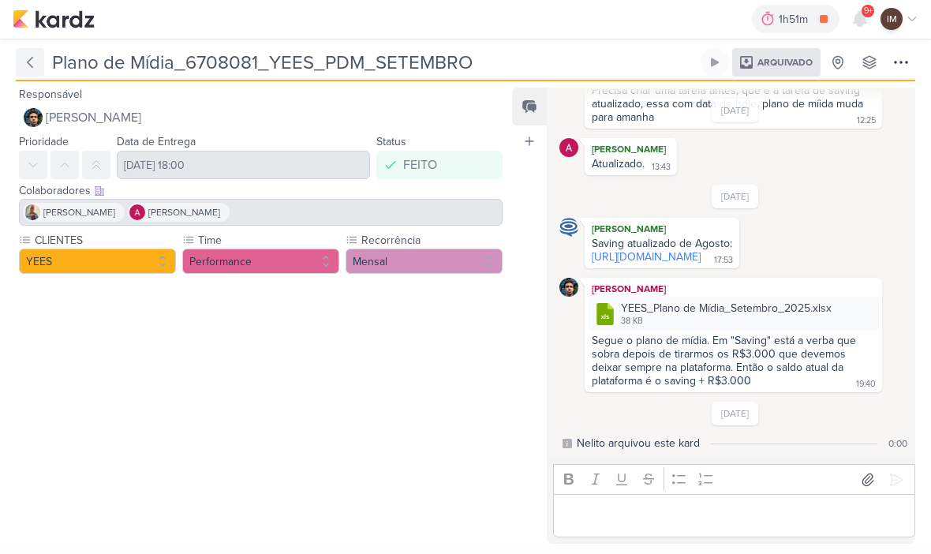
click at [39, 67] on button at bounding box center [30, 63] width 28 height 28
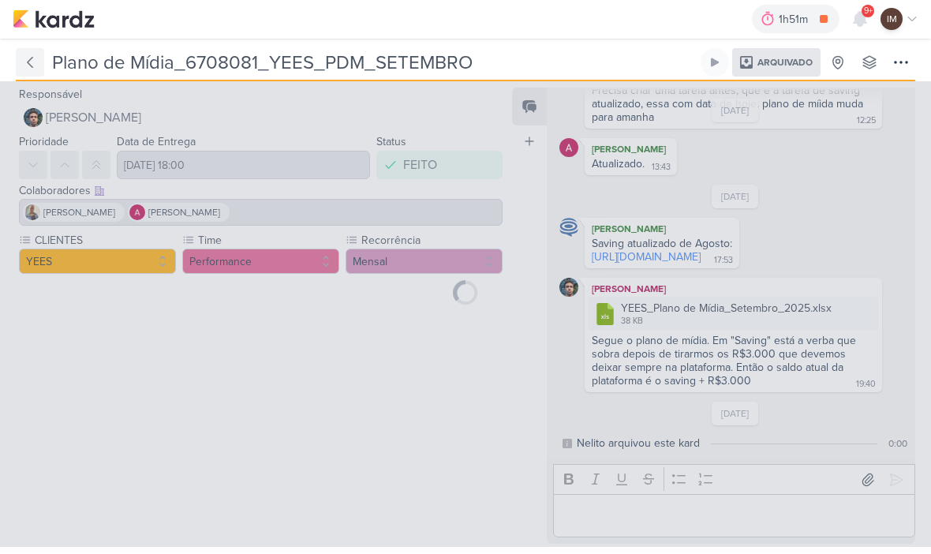
type input "6708081_YEES_PDM_SETEMBRO"
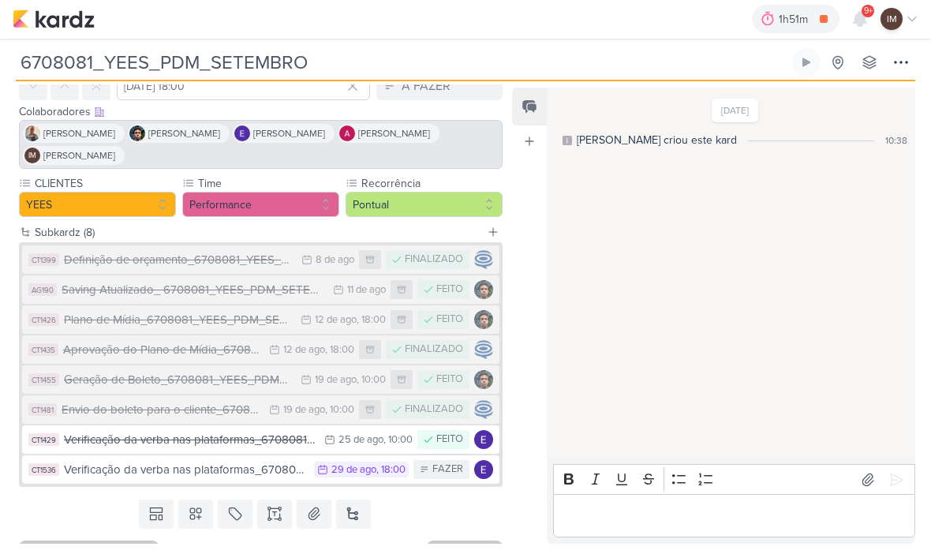
scroll to position [78, 0]
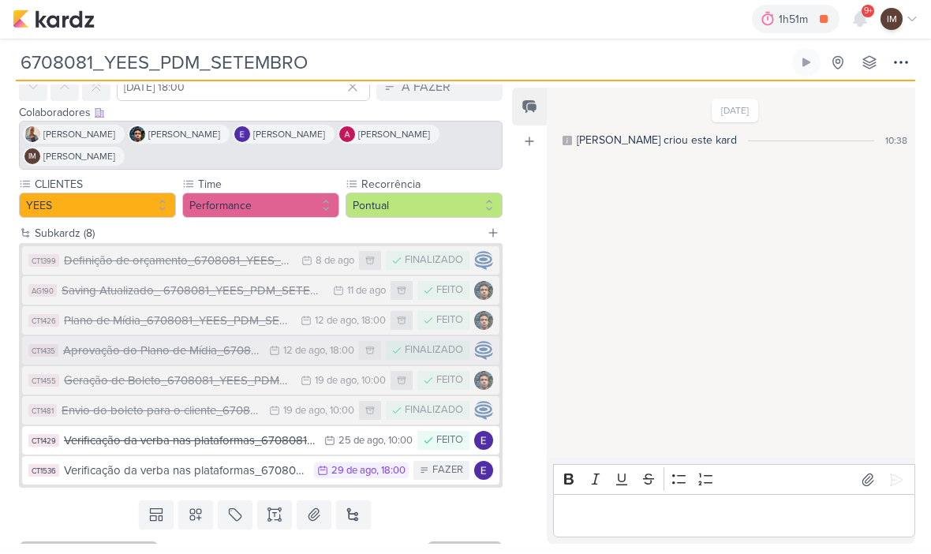
click at [95, 354] on div "Aprovação do Plano de Mídia_6708081_YEES_PDM_SETEMBRO" at bounding box center [162, 351] width 198 height 18
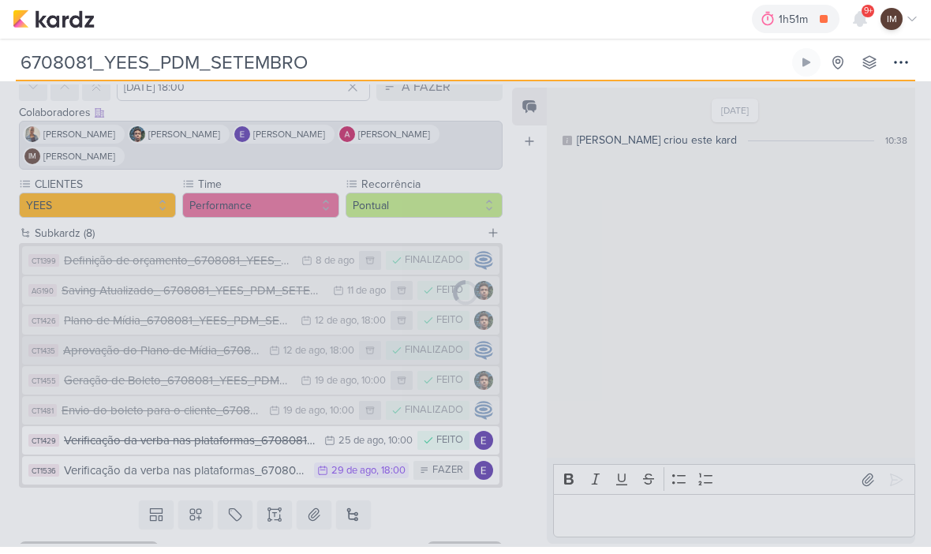
type input "Aprovação do Plano de Mídia_6708081_YEES_PDM_SETEMBRO"
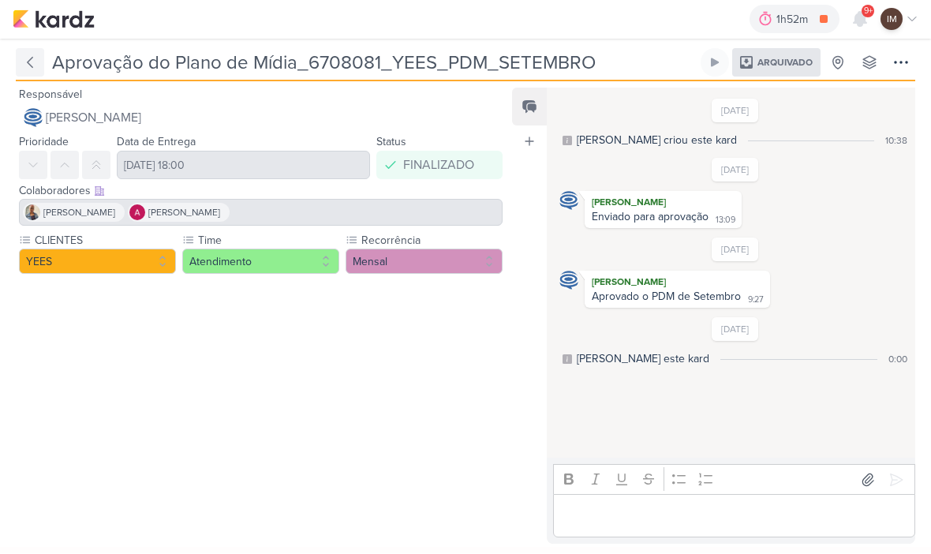
click at [29, 63] on icon at bounding box center [30, 63] width 5 height 10
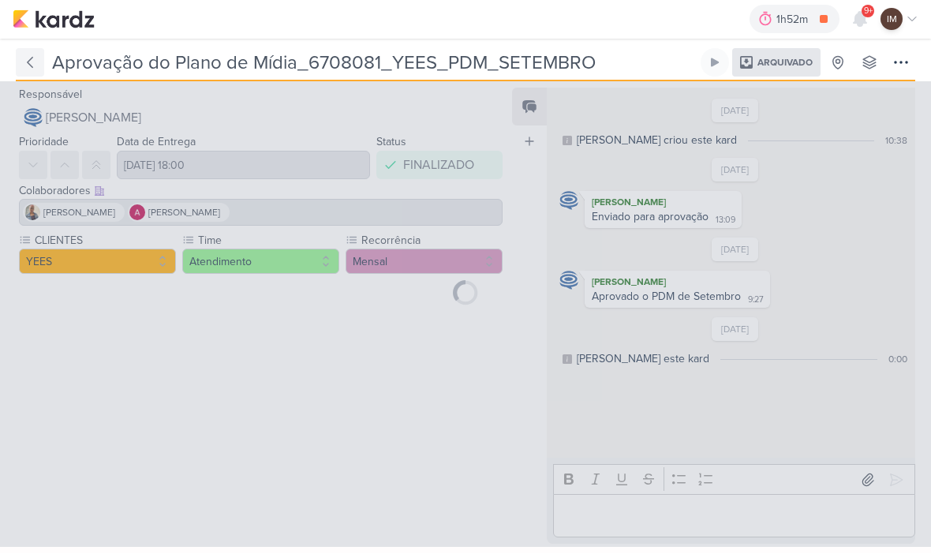
type input "6708081_YEES_PDM_SETEMBRO"
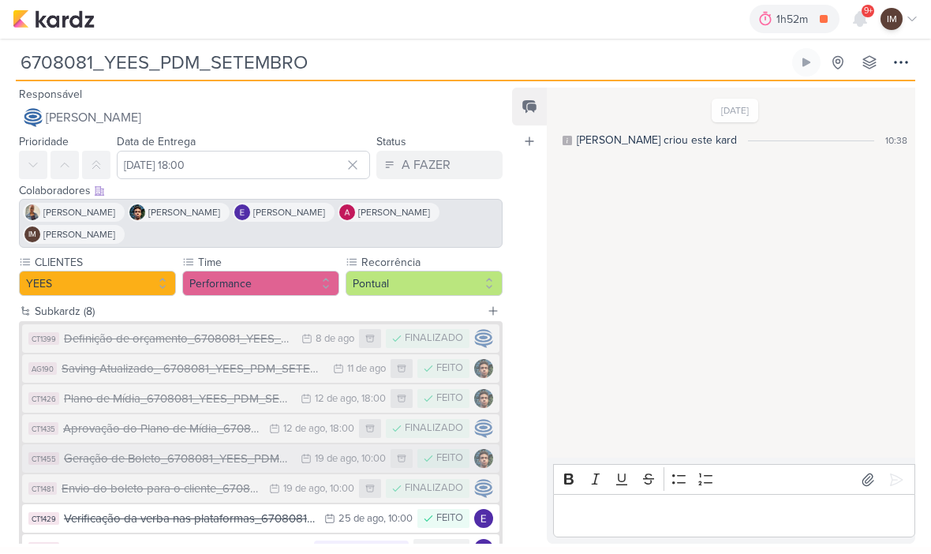
click at [97, 462] on div "Geração de Boleto_6708081_YEES_PDM_SETEMBRO" at bounding box center [178, 460] width 229 height 18
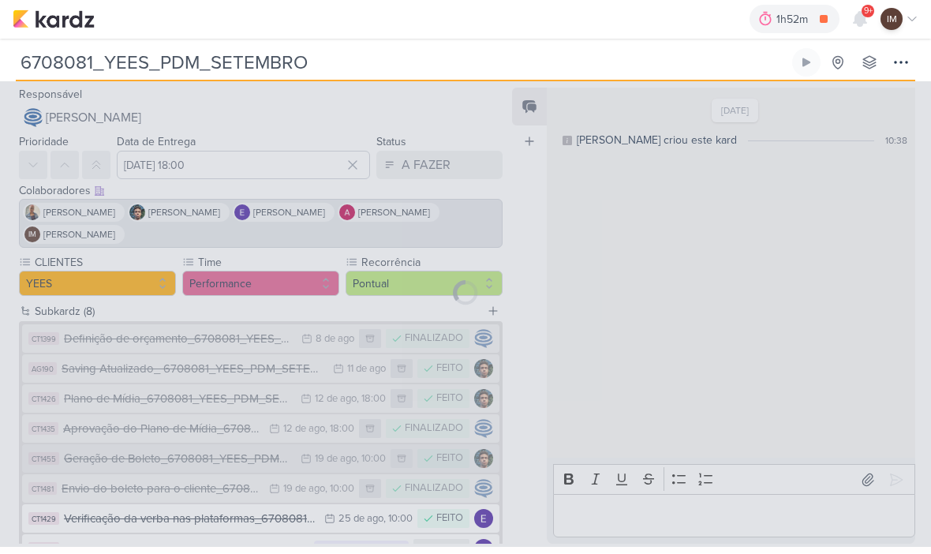
type input "Geração de Boleto_6708081_YEES_PDM_SETEMBRO"
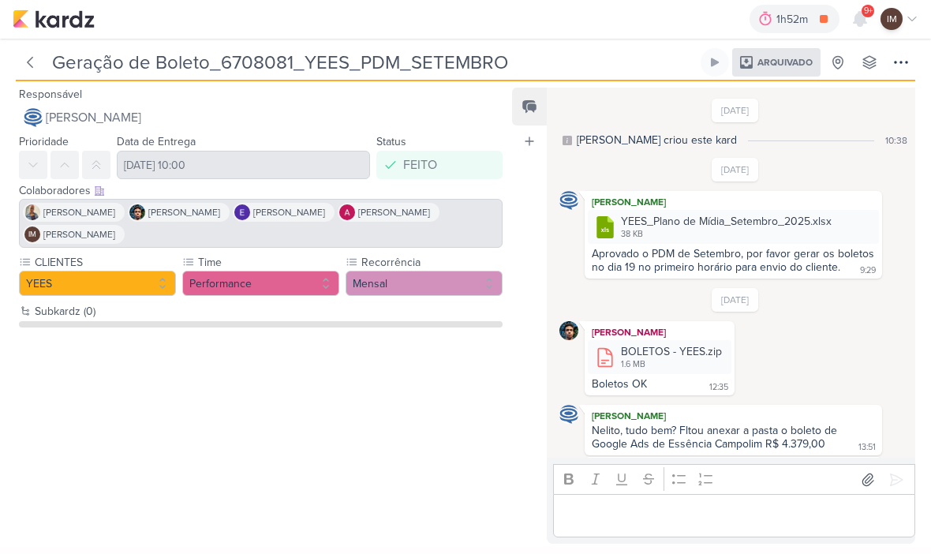
scroll to position [305, 0]
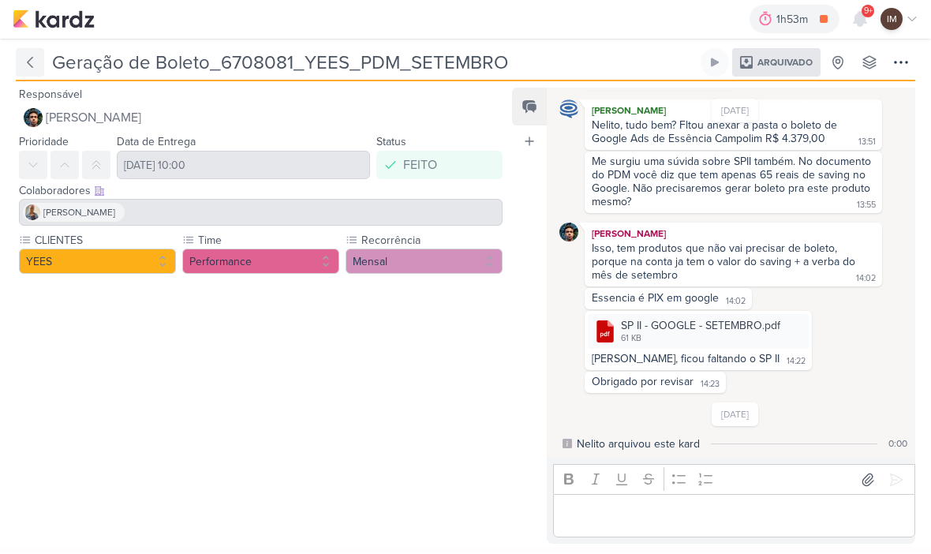
click at [43, 58] on button at bounding box center [30, 63] width 28 height 28
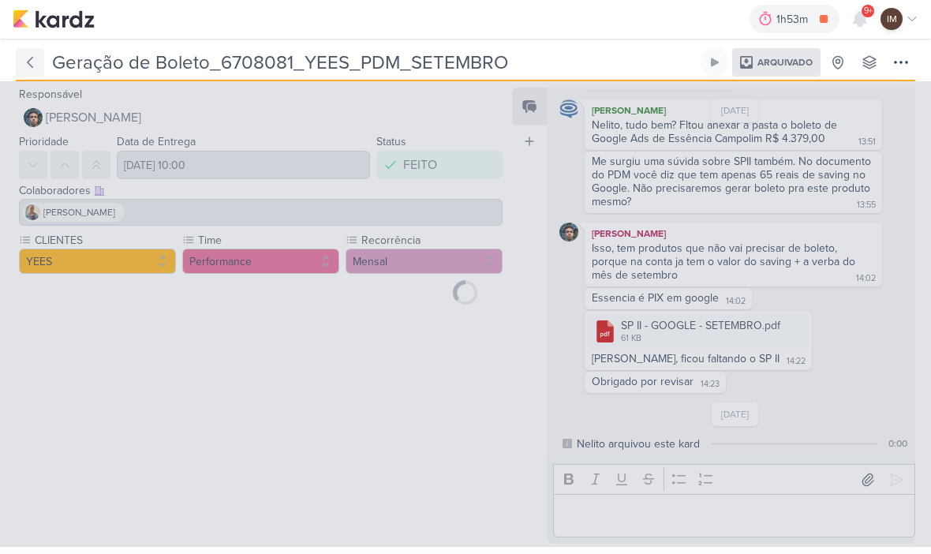
type input "6708081_YEES_PDM_SETEMBRO"
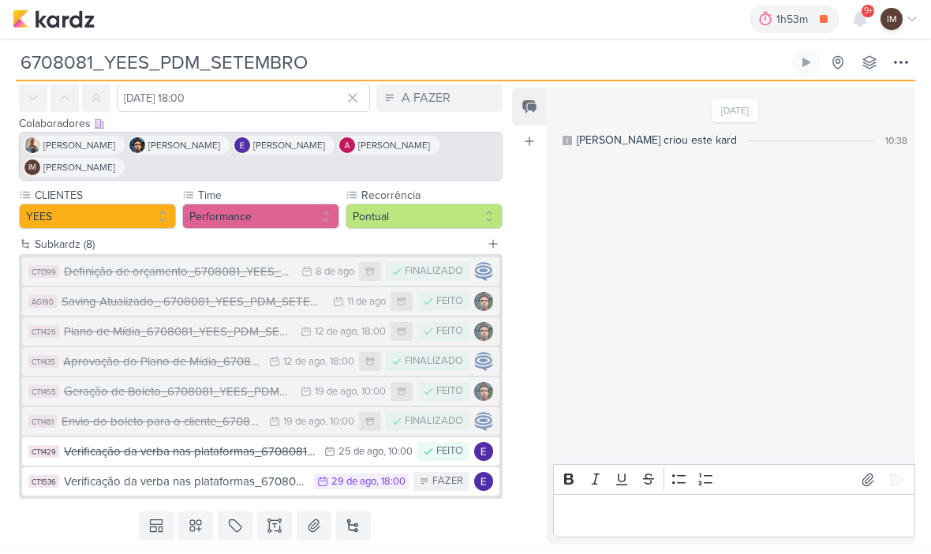
scroll to position [66, 0]
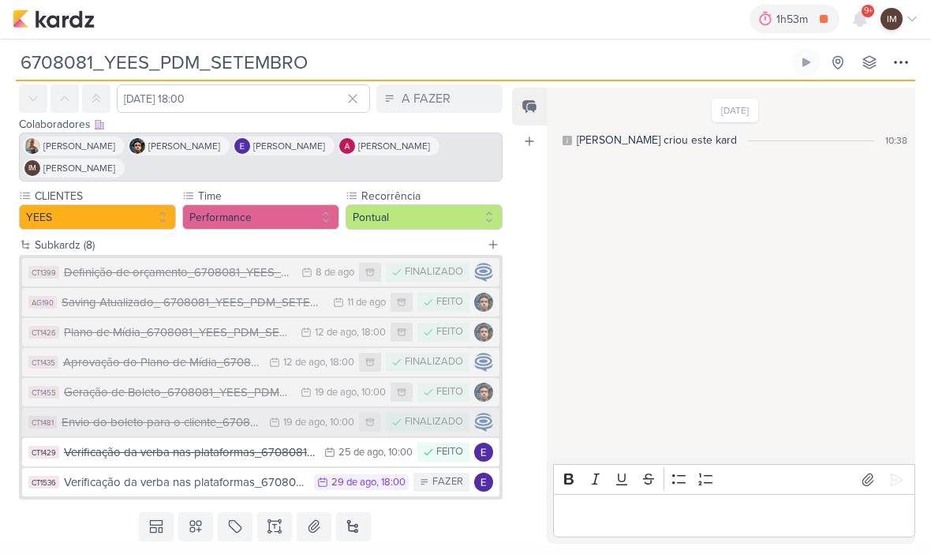
click at [106, 417] on div "Envio do boleto para o cliente_6708081_YEES_PDM_SETEMBRO" at bounding box center [162, 423] width 200 height 18
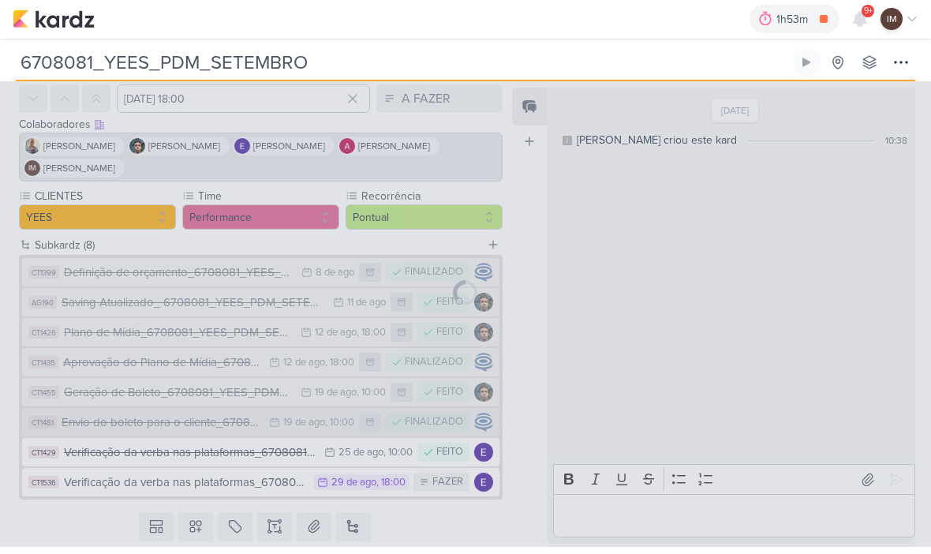
type input "Envio do boleto para o cliente_6708081_YEES_PDM_SETEMBRO"
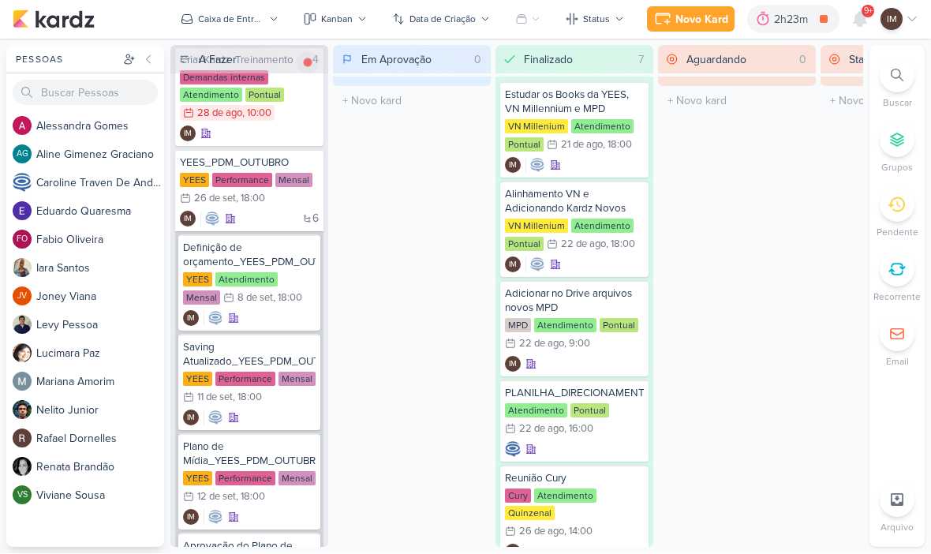
scroll to position [140, 0]
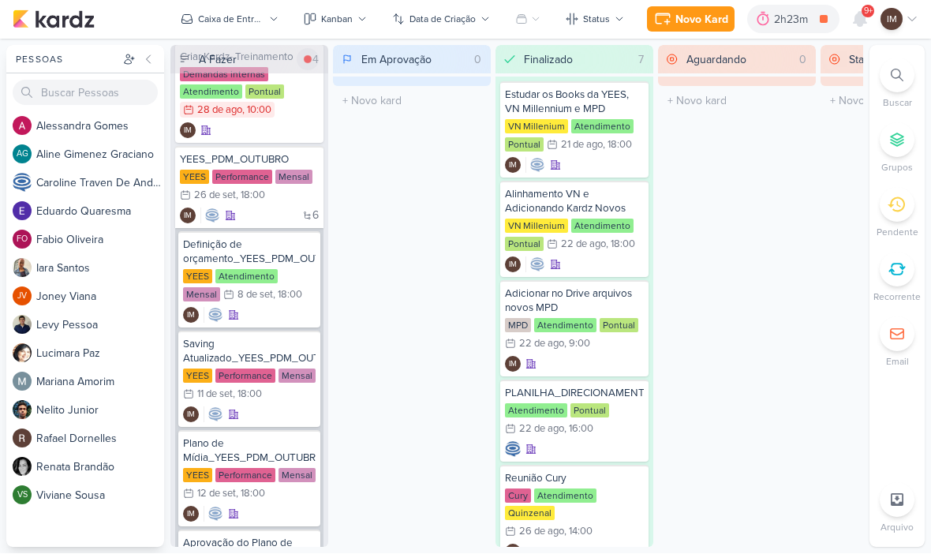
click at [713, 21] on div "Novo Kard" at bounding box center [701, 20] width 53 height 17
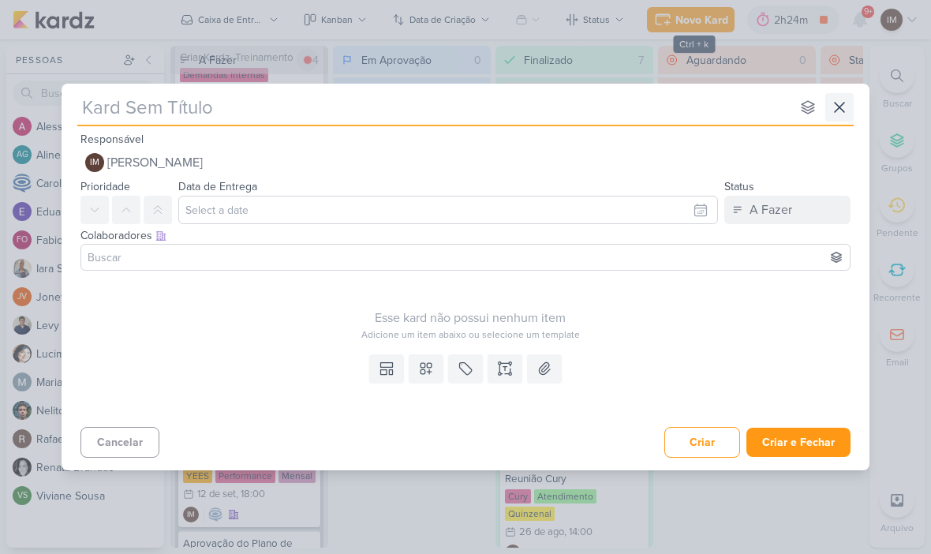
click at [844, 112] on icon at bounding box center [839, 107] width 9 height 9
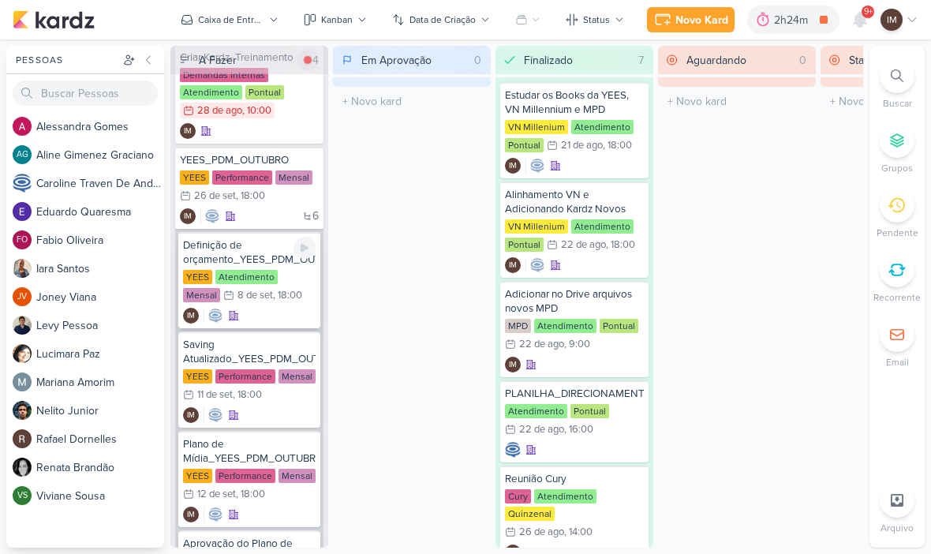
click at [286, 312] on div "IM" at bounding box center [249, 316] width 133 height 16
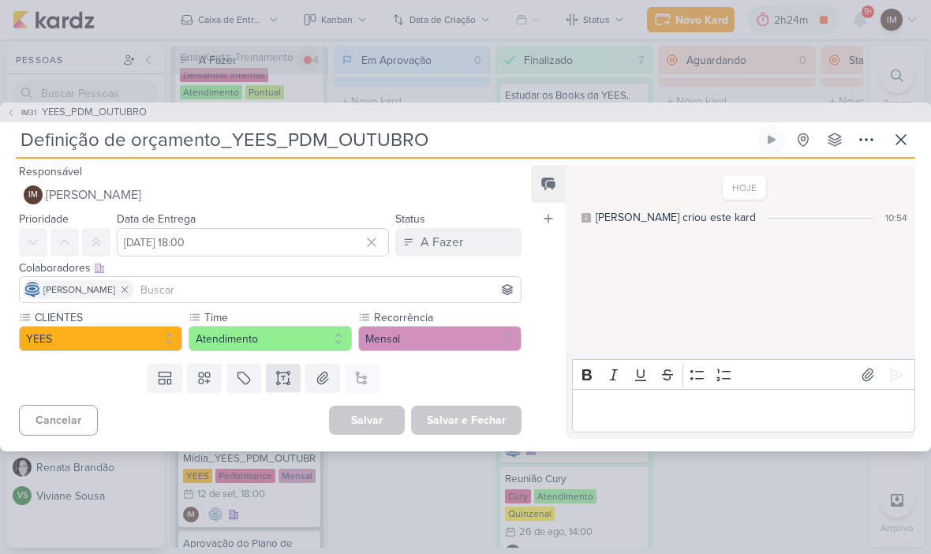
click at [293, 366] on button at bounding box center [283, 378] width 35 height 28
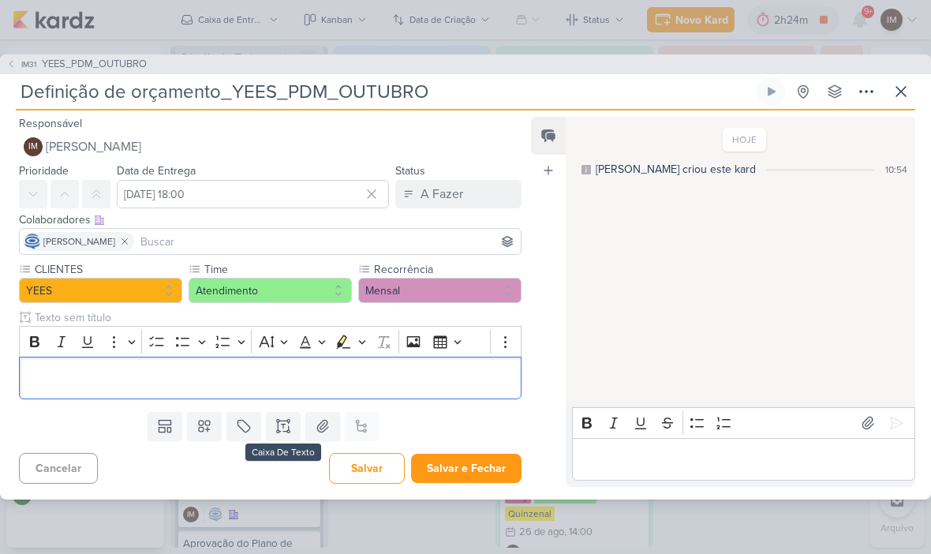
click at [62, 379] on p "Editor editing area: main" at bounding box center [270, 377] width 485 height 19
click at [28, 357] on div "[URL][DOMAIN_NAME]" at bounding box center [270, 378] width 503 height 43
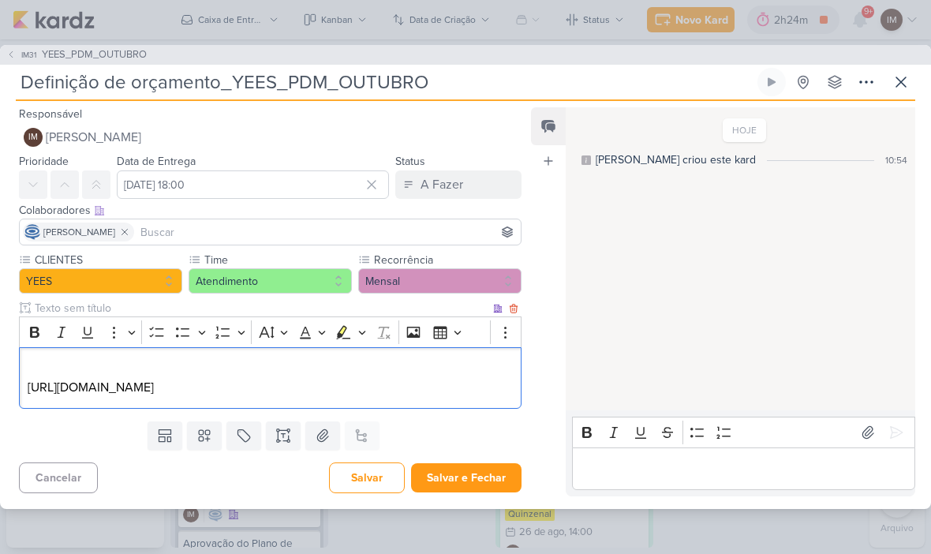
click at [35, 359] on p "Editor editing area: main" at bounding box center [270, 368] width 485 height 19
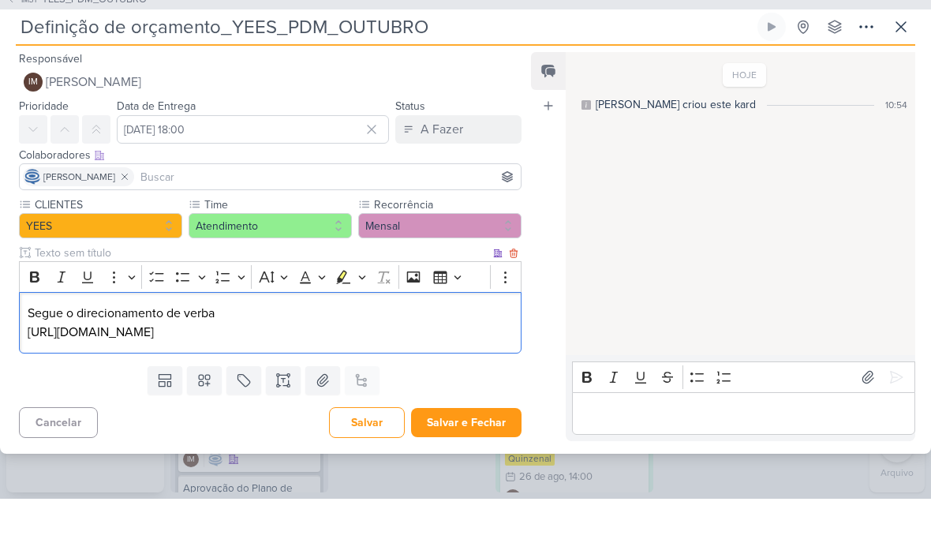
scroll to position [1, 0]
click at [466, 463] on button "Salvar e Fechar" at bounding box center [466, 477] width 110 height 29
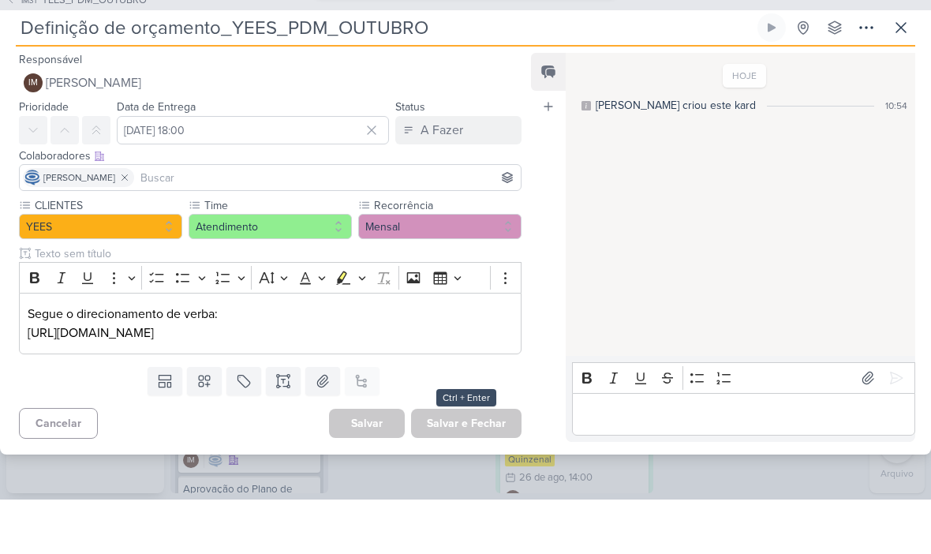
scroll to position [0, 0]
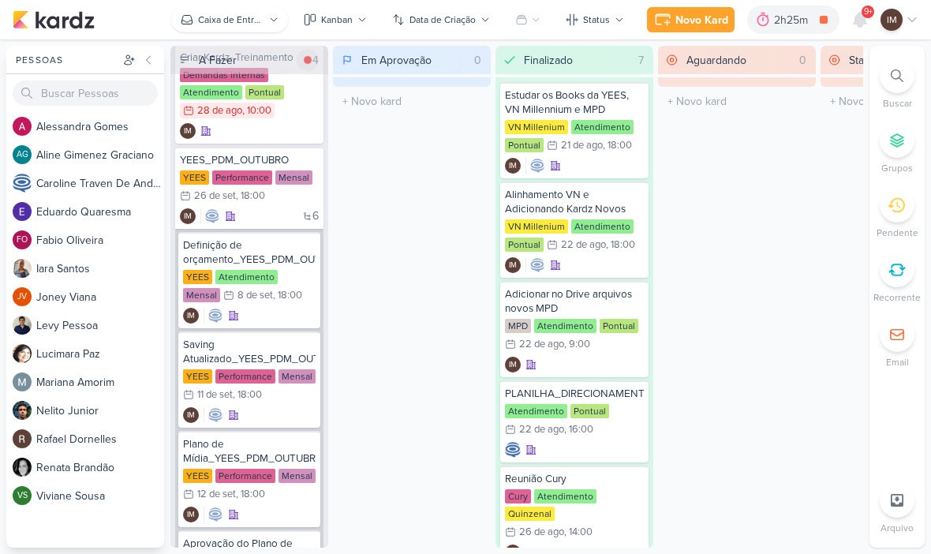
click at [230, 29] on button "Caixa de Entrada" at bounding box center [229, 19] width 117 height 25
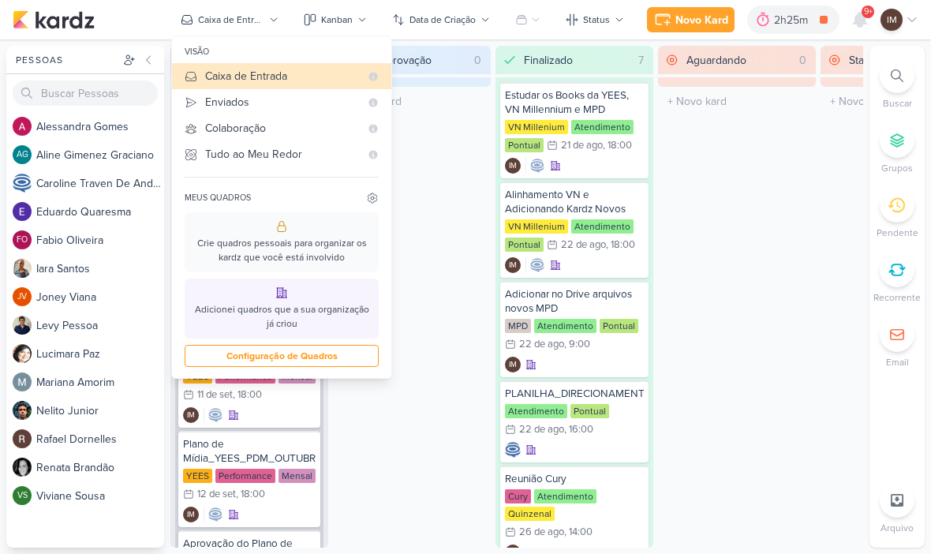
click at [73, 18] on img at bounding box center [54, 19] width 82 height 19
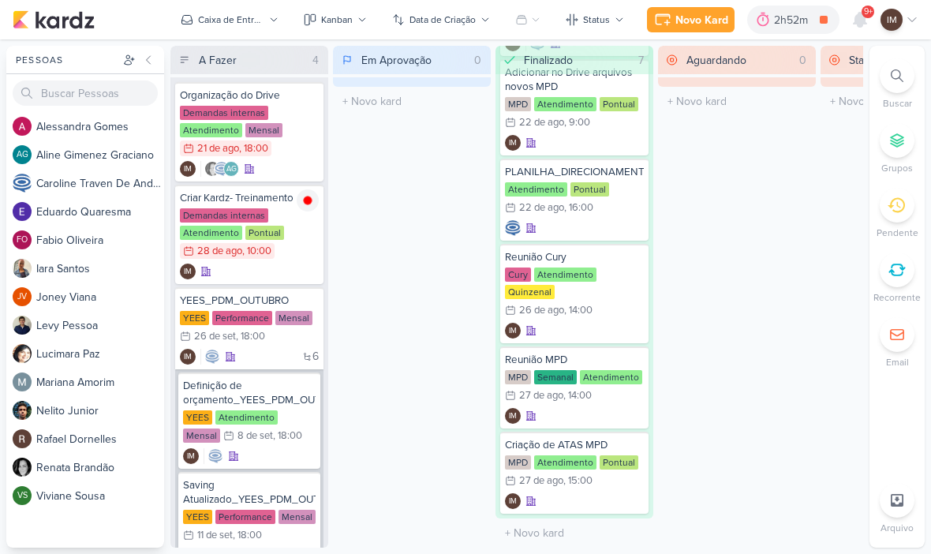
scroll to position [-2, 0]
click at [207, 24] on div "Caixa de Entrada" at bounding box center [231, 20] width 66 height 14
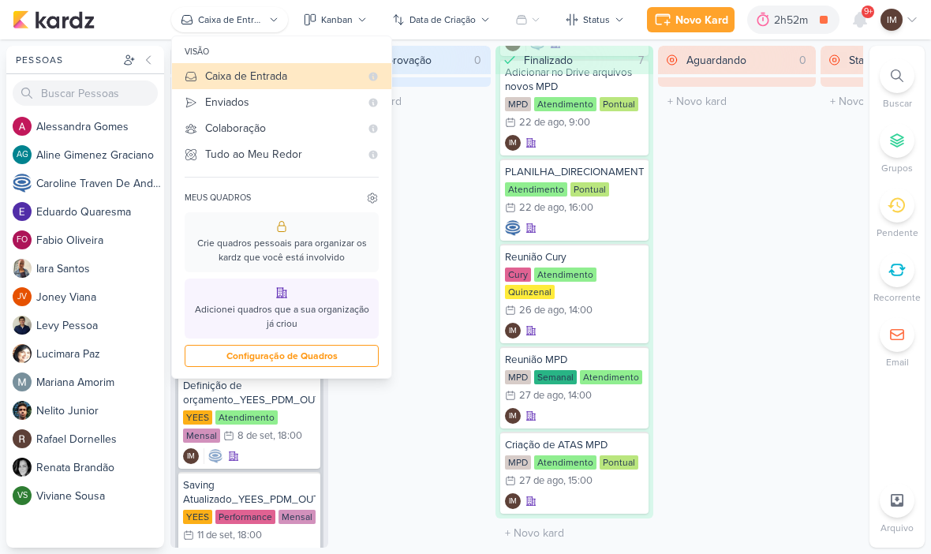
click at [339, 100] on div "Enviados" at bounding box center [282, 102] width 155 height 17
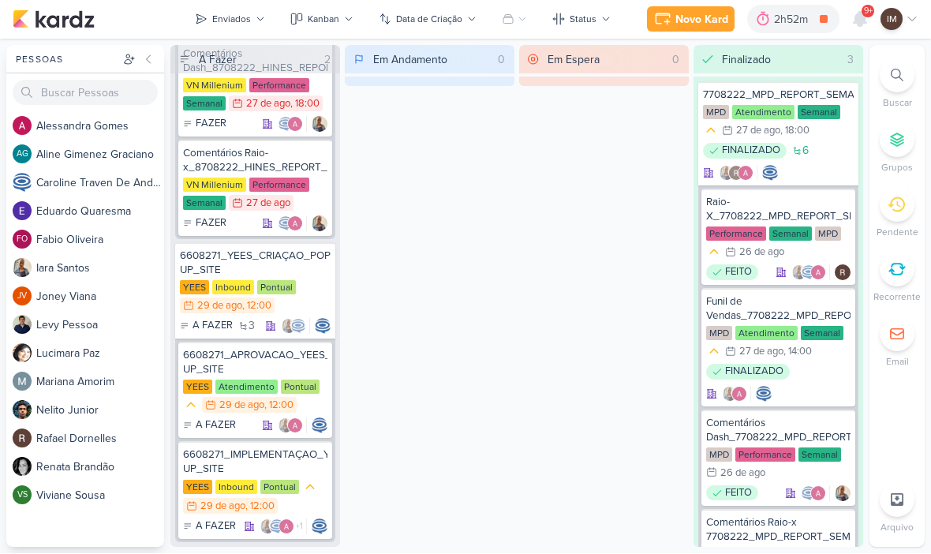
scroll to position [230, 0]
click at [263, 19] on icon at bounding box center [260, 19] width 9 height 9
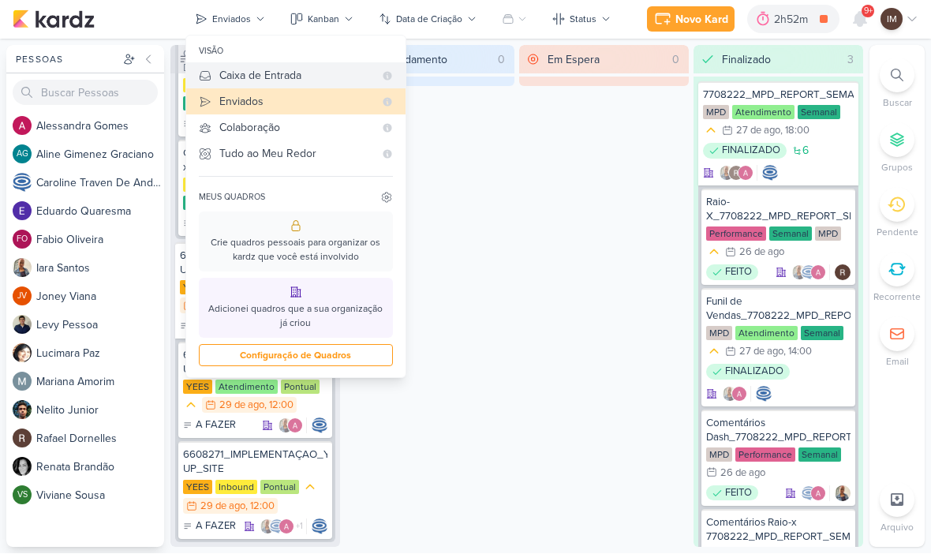
click at [280, 75] on div "Caixa de Entrada" at bounding box center [296, 76] width 155 height 17
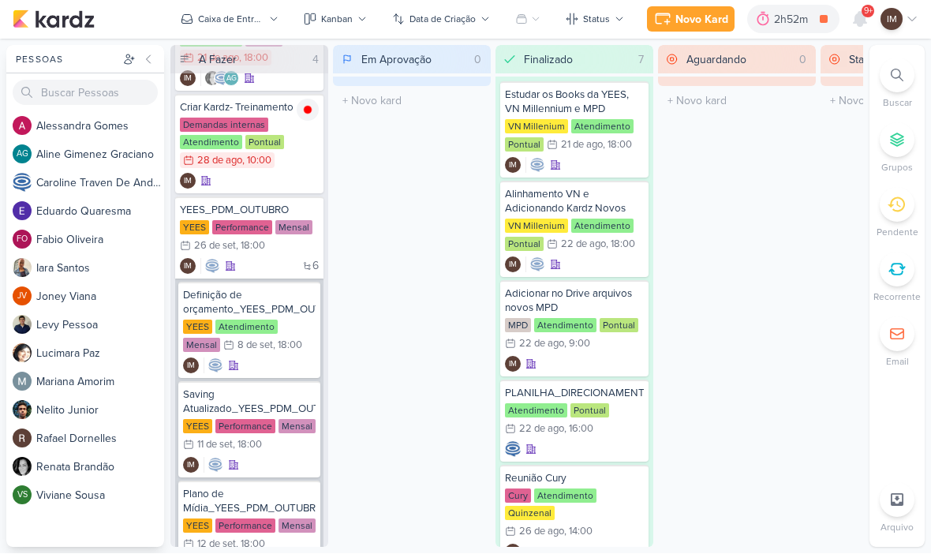
scroll to position [94, 0]
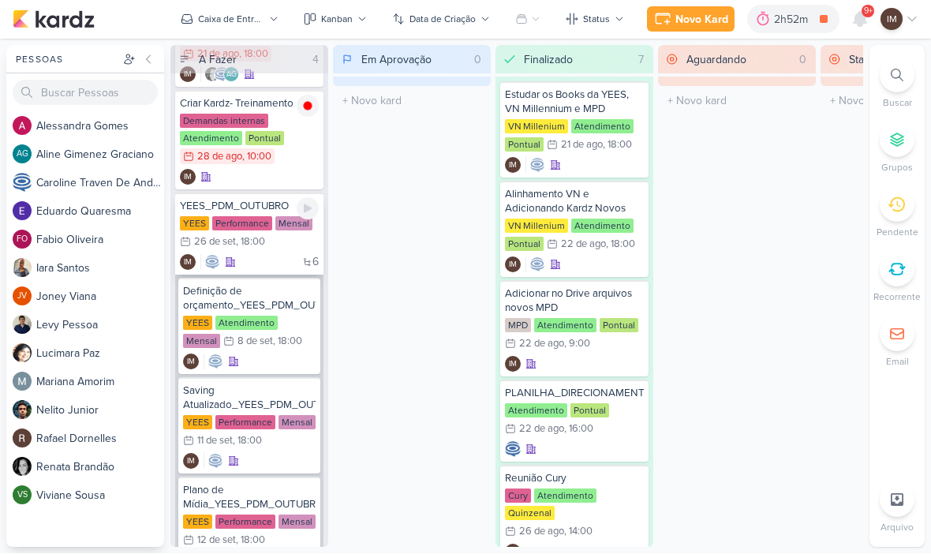
click at [264, 253] on div "YEES_PDM_OUTUBRO YEES Performance Mensal 26/9 26 de set , 18:00 6 IM" at bounding box center [249, 234] width 148 height 82
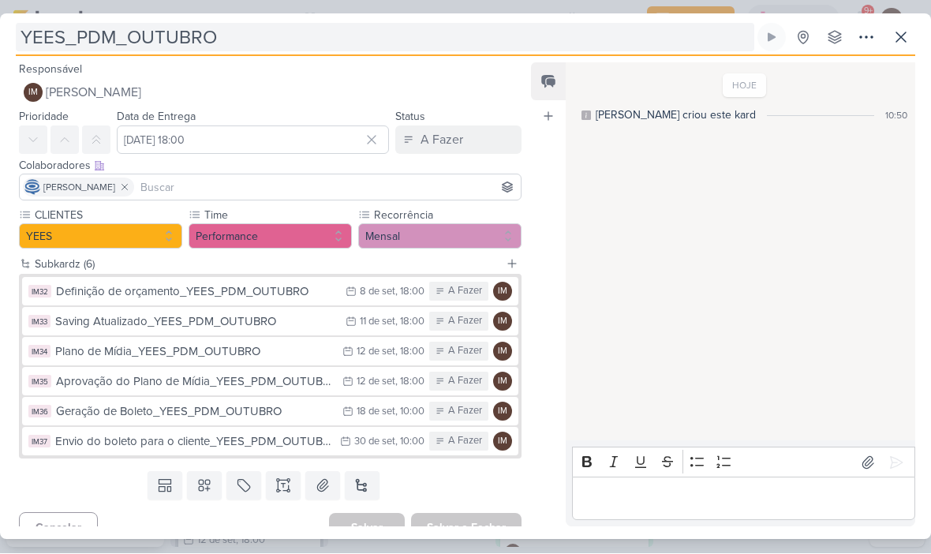
click at [185, 49] on input "YEES_PDM_OUTUBRO" at bounding box center [385, 38] width 739 height 28
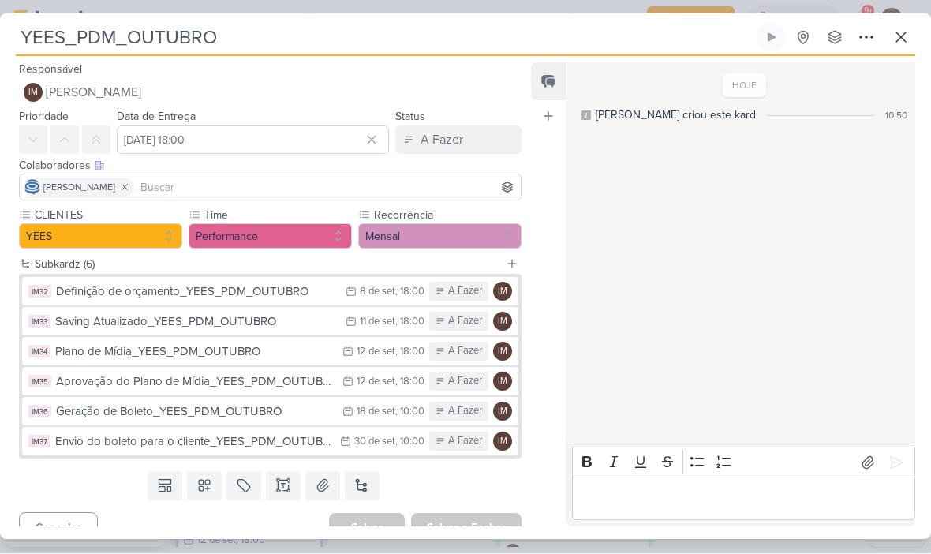
click at [189, 46] on input "YEES_PDM_OUTUBRO" at bounding box center [385, 38] width 739 height 28
click at [189, 47] on input "YEES_PDM_OUTUBRO" at bounding box center [385, 38] width 739 height 28
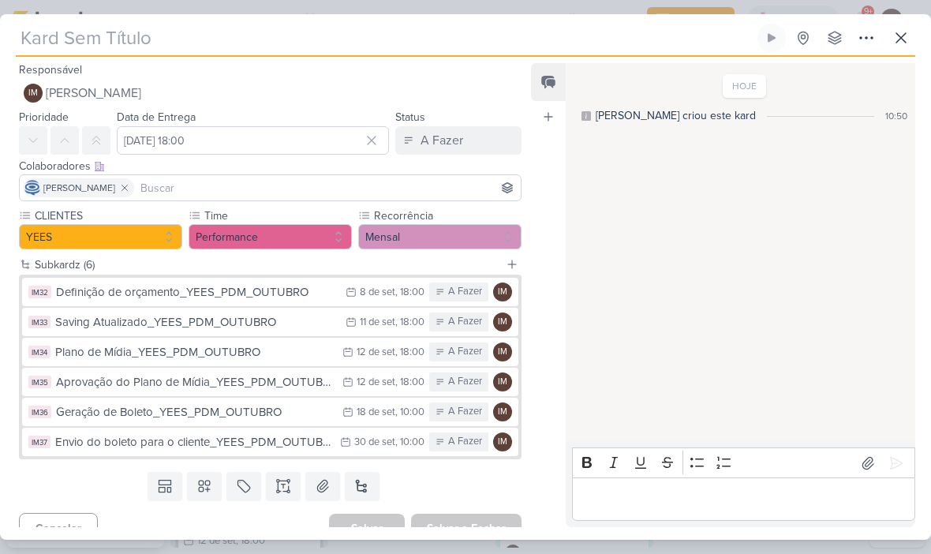
click at [43, 34] on input "text" at bounding box center [385, 38] width 739 height 28
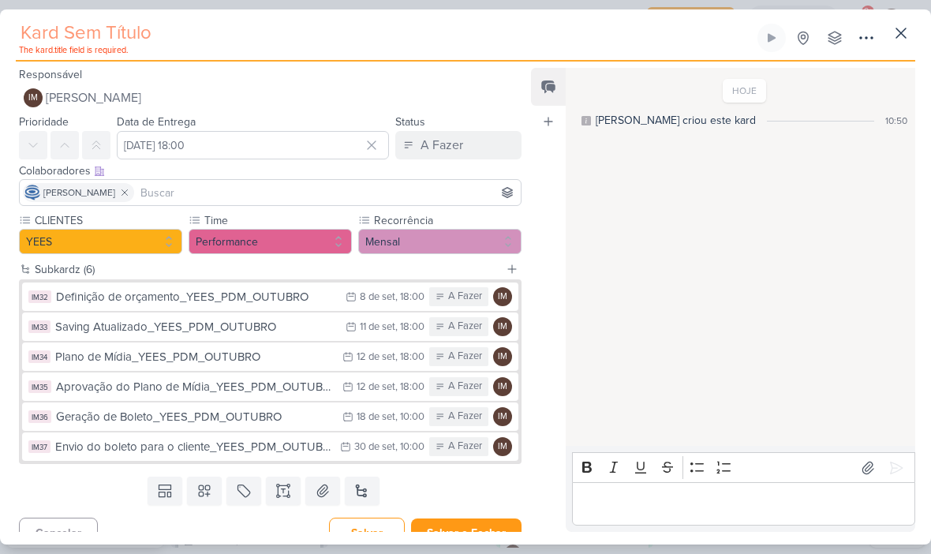
click at [36, 33] on input "text" at bounding box center [385, 33] width 739 height 28
paste input "6708284_YEES_PDM_OUTUBRO"
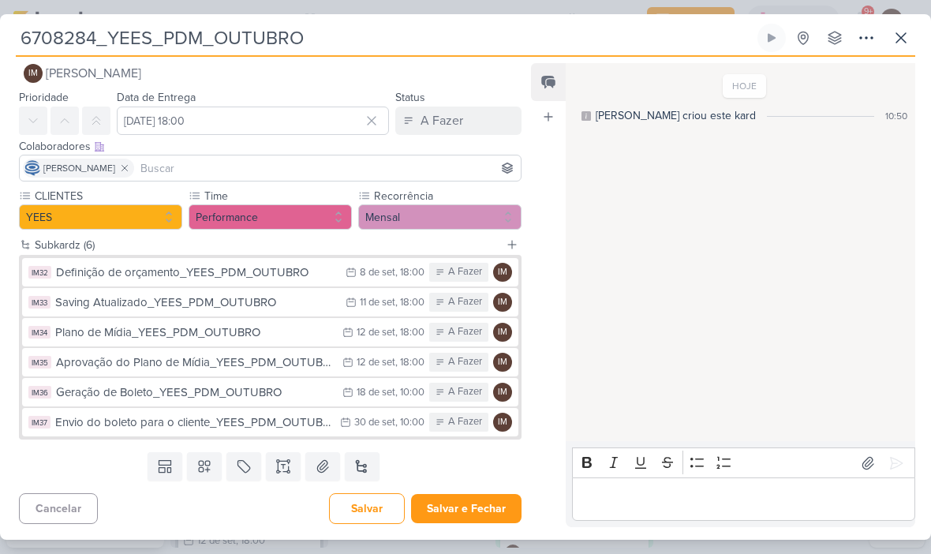
scroll to position [20, 0]
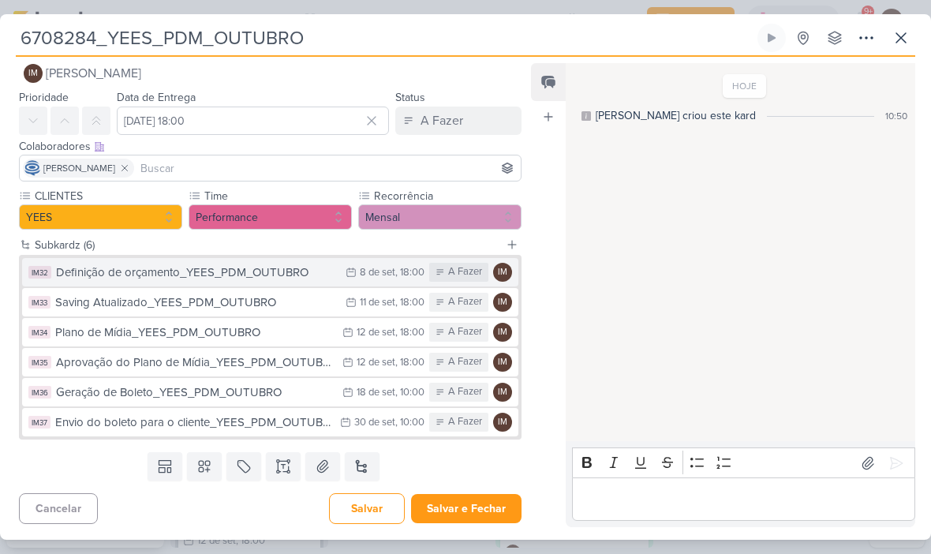
click at [312, 268] on div "Definição de orçamento_YEES_PDM_OUTUBRO" at bounding box center [197, 273] width 282 height 18
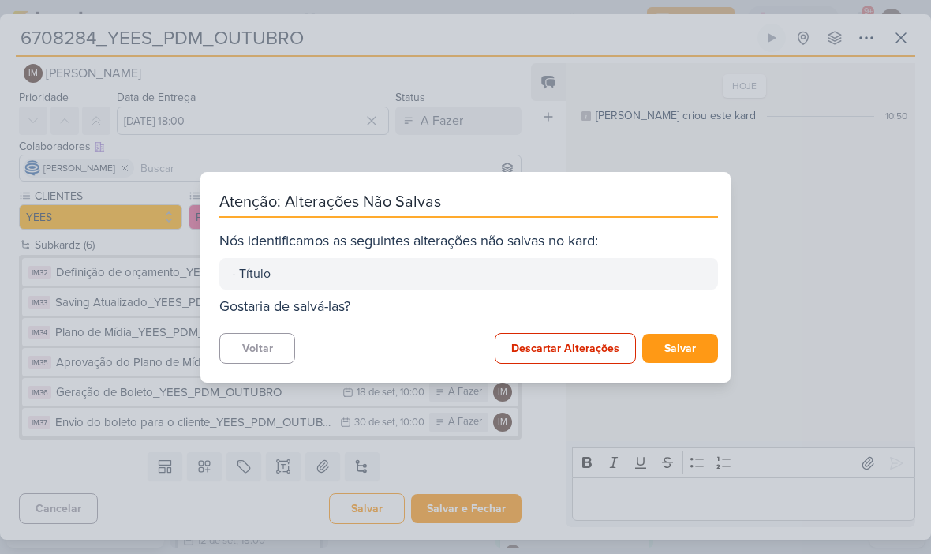
click at [305, 270] on div "- Título" at bounding box center [468, 273] width 473 height 19
click at [283, 338] on button "Voltar" at bounding box center [257, 348] width 76 height 31
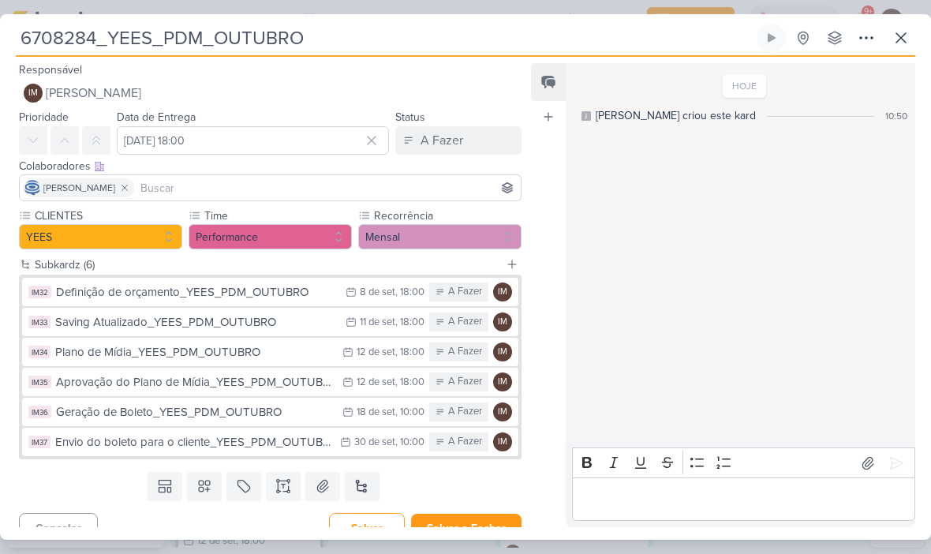
scroll to position [-25, 0]
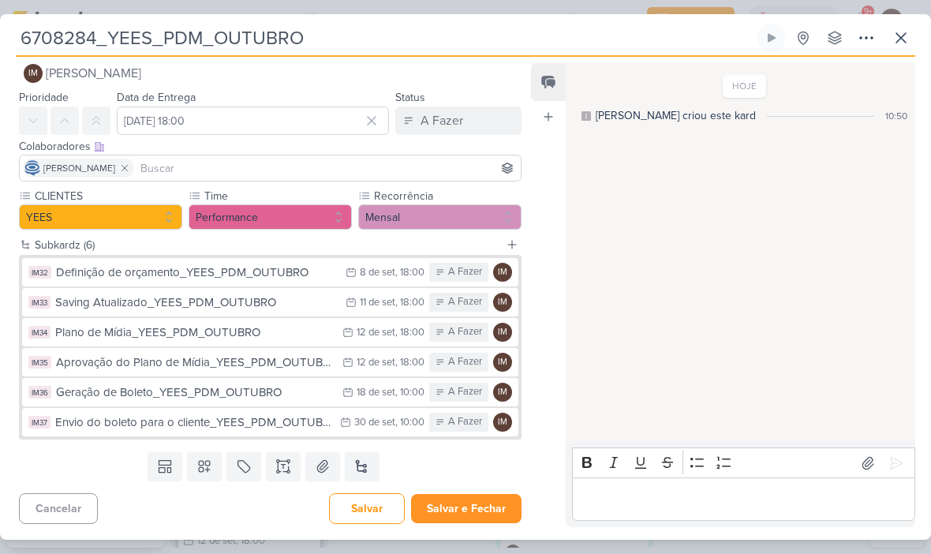
click at [459, 497] on button "Salvar e Fechar" at bounding box center [466, 508] width 110 height 29
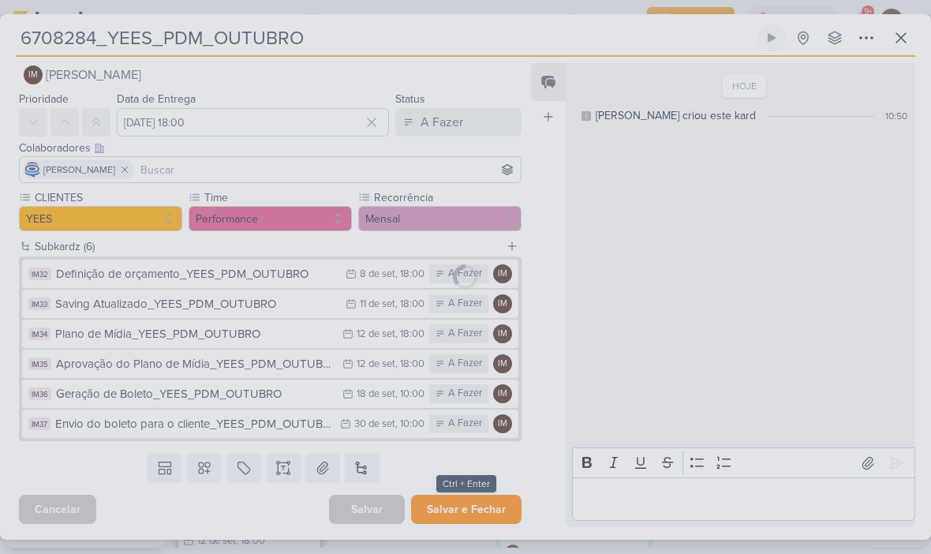
scroll to position [18, 0]
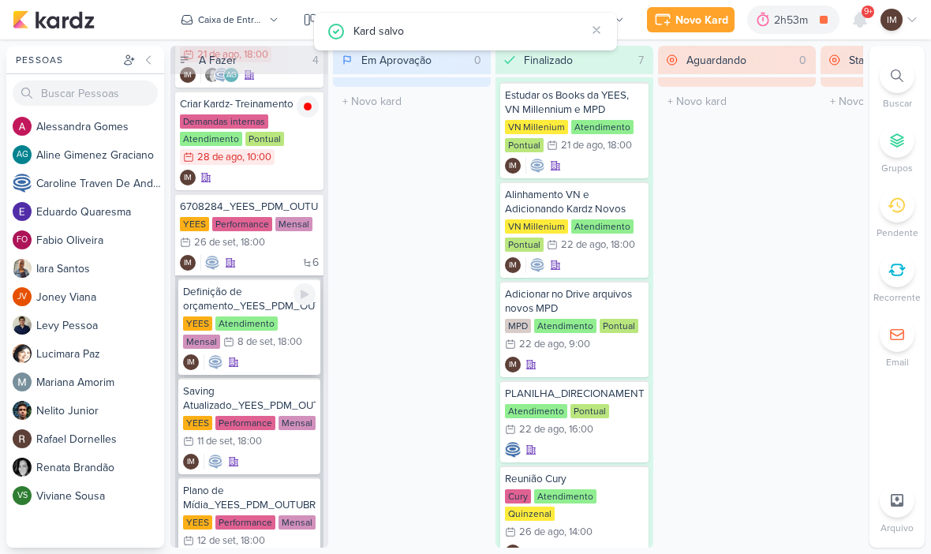
click at [279, 365] on div "IM" at bounding box center [249, 362] width 133 height 16
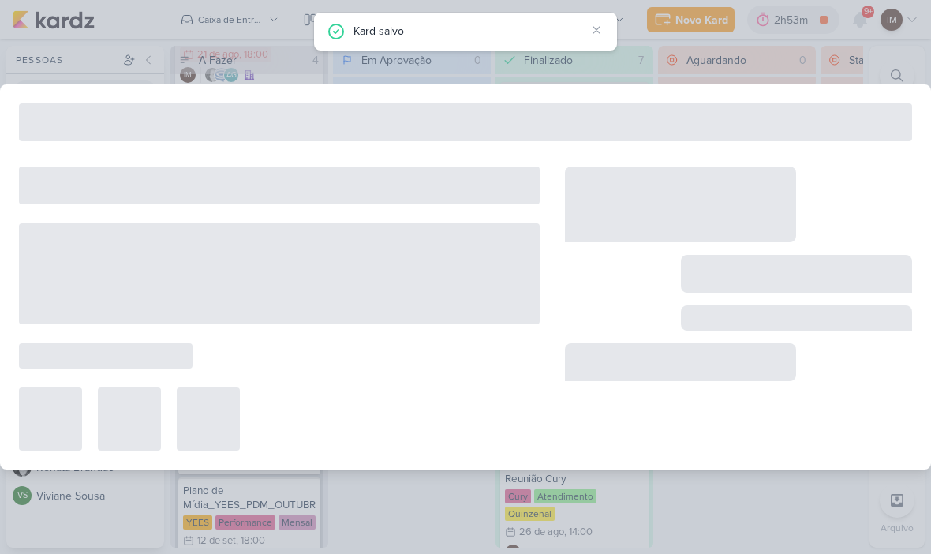
type input "Definição de orçamento_YEES_PDM_OUTUBRO"
type input "8 de setembro de 2025 às 18:00"
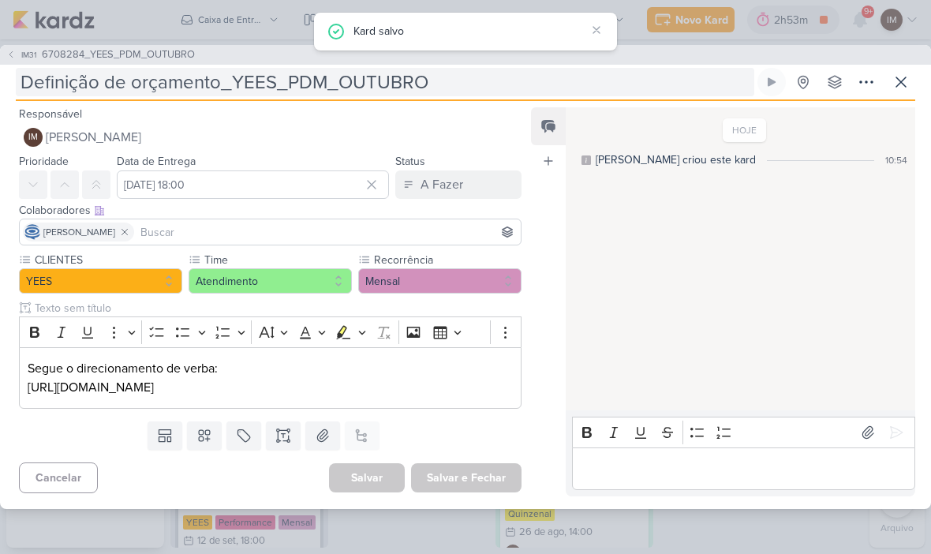
click at [230, 79] on input "Definição de orçamento_YEES_PDM_OUTUBRO" at bounding box center [385, 82] width 739 height 28
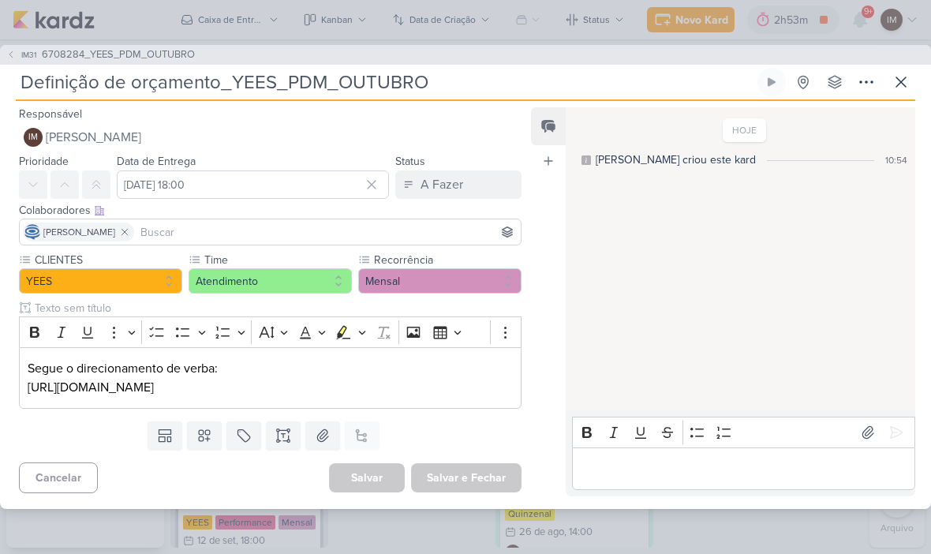
click at [507, 78] on input "Definição de orçamento_YEES_PDM_OUTUBRO" at bounding box center [385, 82] width 739 height 28
click at [445, 77] on input "Definição de orçamento_YEES_PDM_OUTUBRO" at bounding box center [385, 82] width 739 height 28
click at [603, 469] on p "Editor editing area: main" at bounding box center [743, 468] width 327 height 19
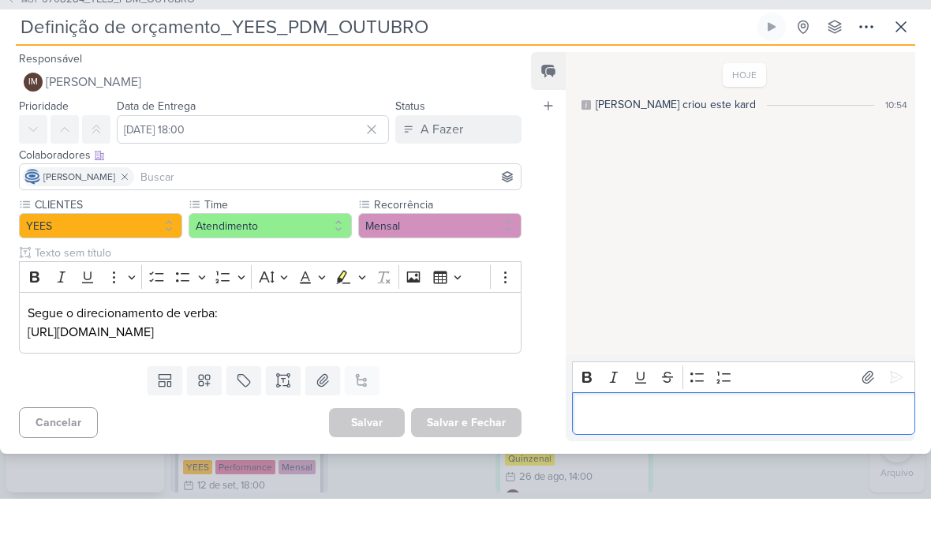
click at [589, 459] on p "Editor editing area: main" at bounding box center [743, 468] width 327 height 19
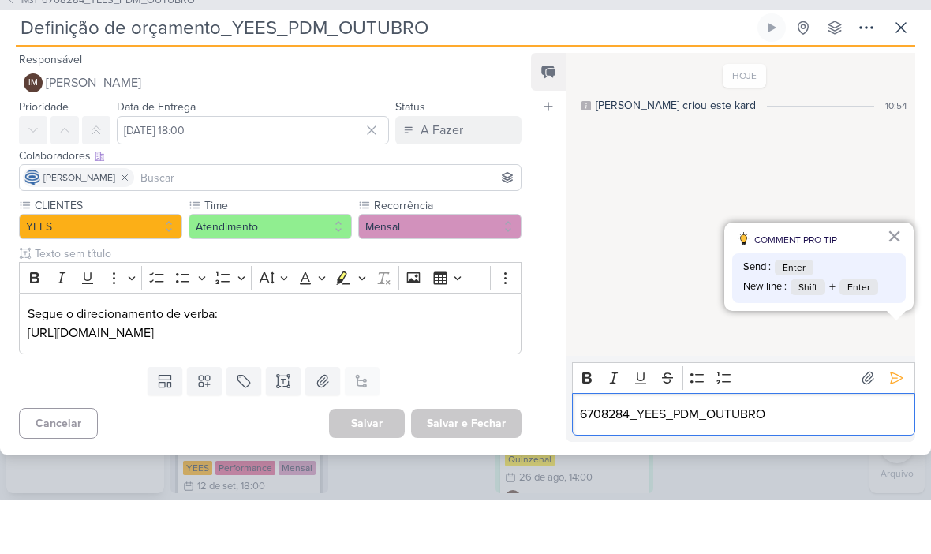
click at [599, 459] on p "6708284_YEES_PDM_OUTUBRO" at bounding box center [743, 468] width 327 height 19
click at [596, 459] on p "6708284_YEES_PDM_OUTUBRO" at bounding box center [743, 468] width 327 height 19
copy p "6708284"
click at [745, 459] on p "6708284_YEES_PDM_OUTUBRO" at bounding box center [743, 468] width 327 height 19
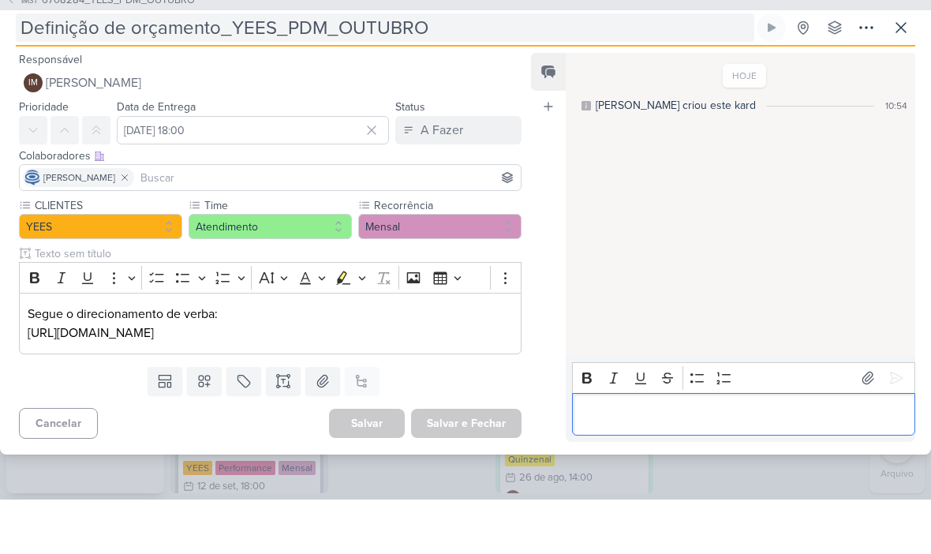
click at [234, 68] on input "Definição de orçamento_YEES_PDM_OUTUBRO" at bounding box center [385, 82] width 739 height 28
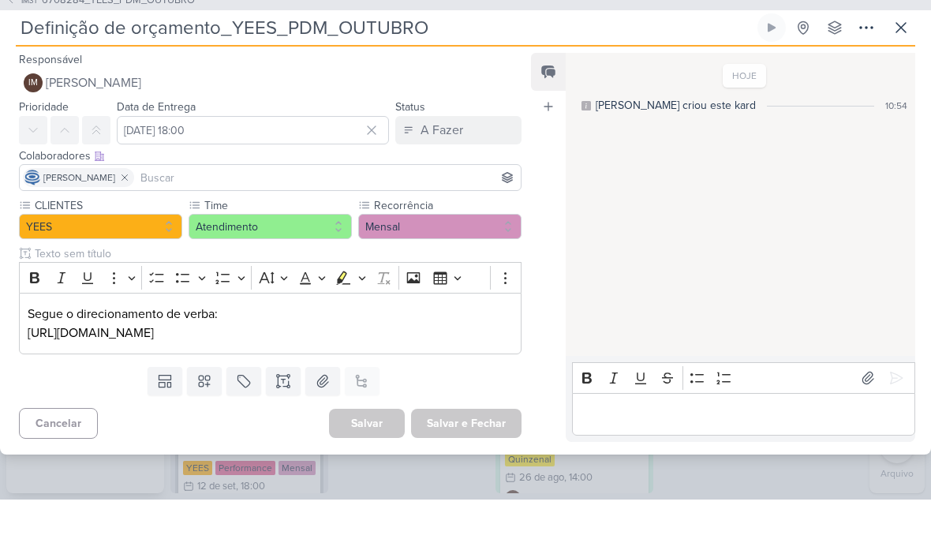
click at [234, 68] on input "Definição de orçamento_YEES_PDM_OUTUBRO" at bounding box center [385, 82] width 739 height 28
paste input "6708284"
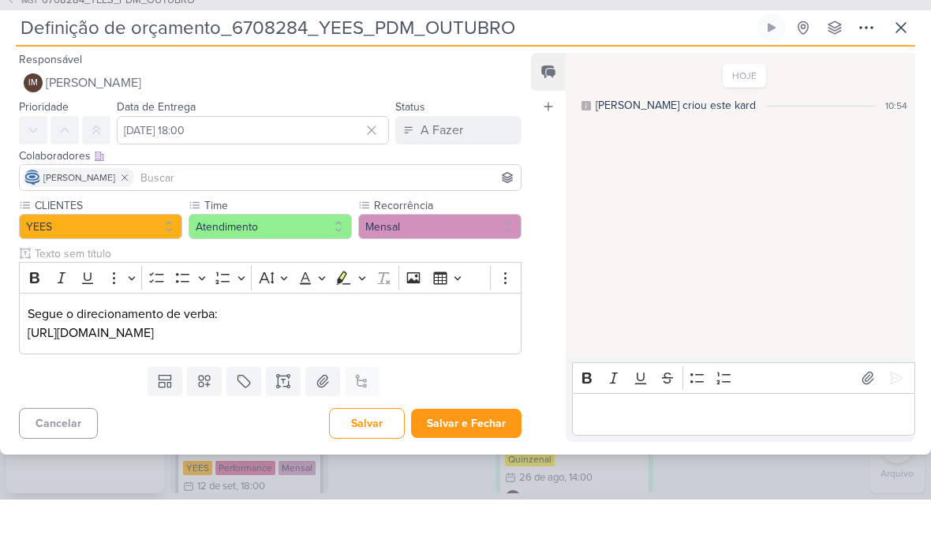
scroll to position [0, 0]
click at [477, 463] on button "Salvar e Fechar" at bounding box center [466, 477] width 110 height 29
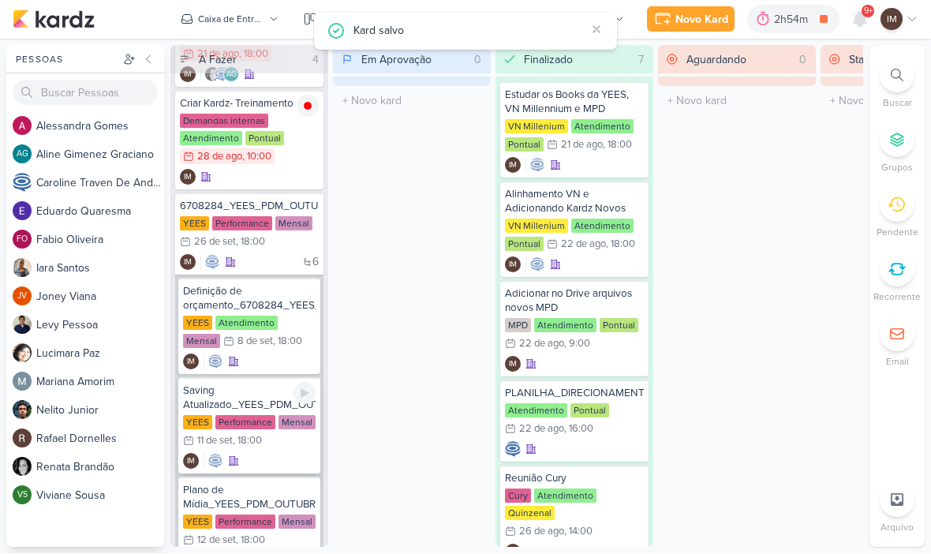
click at [255, 398] on div "Saving Atualizado_YEES_PDM_OUTUBRO" at bounding box center [249, 398] width 133 height 28
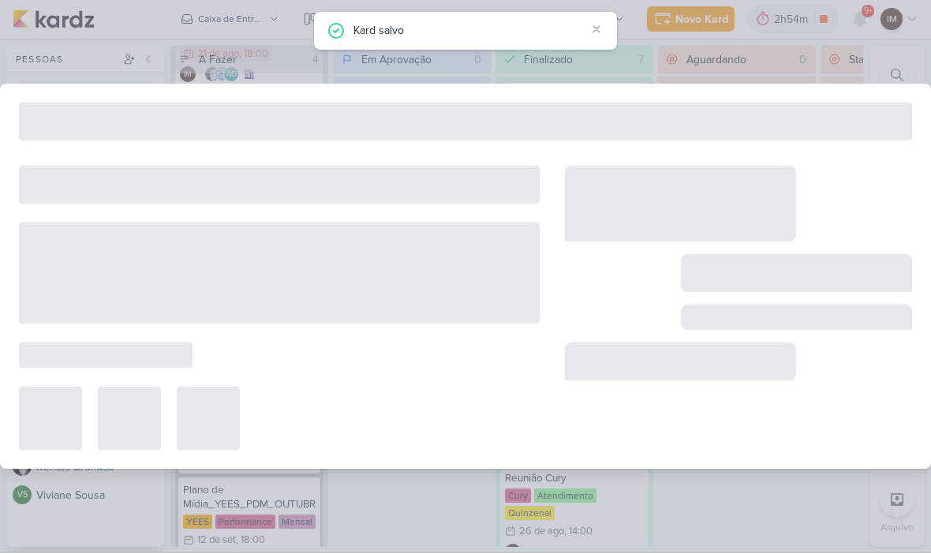
type input "Saving Atualizado_YEES_PDM_OUTUBRO"
type input "11 de setembro de 2025 às 18:00"
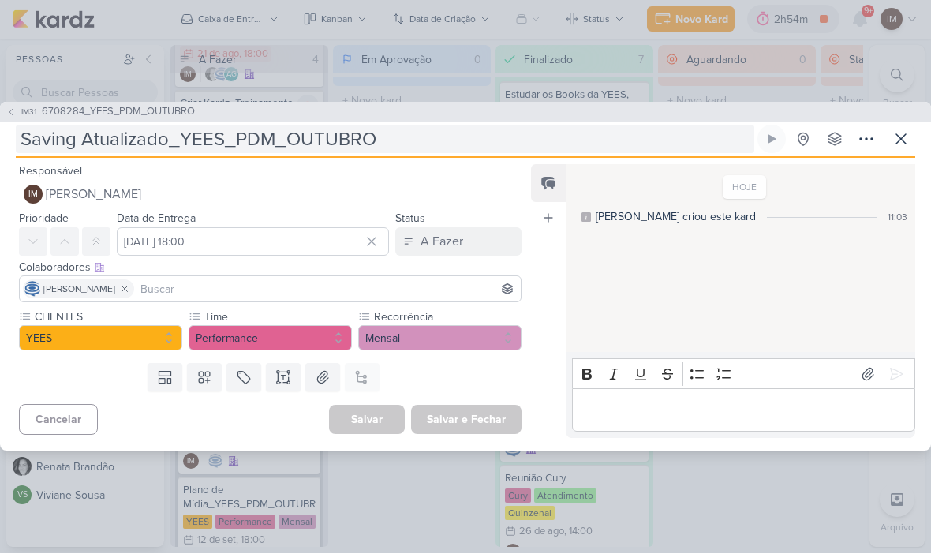
click at [181, 151] on input "Saving Atualizado_YEES_PDM_OUTUBRO" at bounding box center [385, 139] width 739 height 28
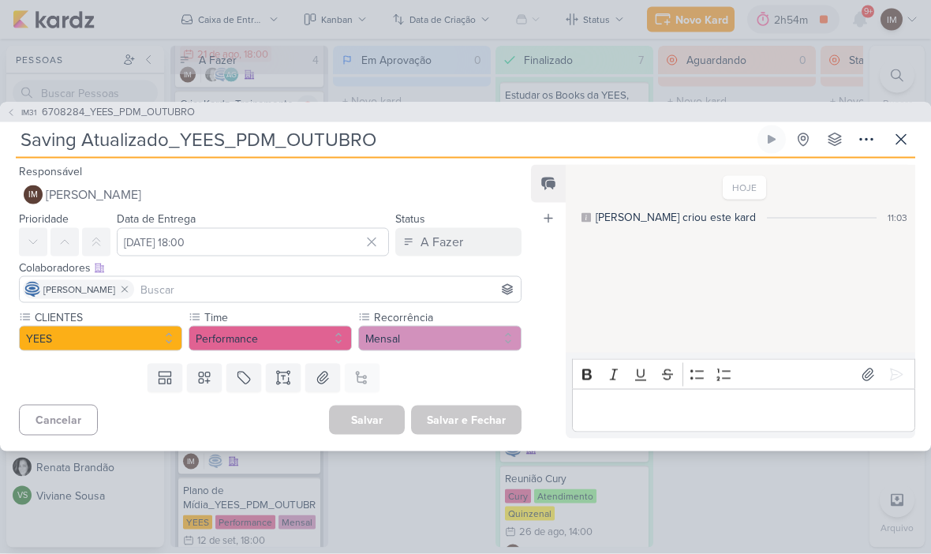
click at [179, 137] on input "Saving Atualizado_YEES_PDM_OUTUBRO" at bounding box center [385, 139] width 739 height 28
click at [181, 141] on input "Saving Atualizado_YEES_PDM_OUTUBRO" at bounding box center [385, 139] width 739 height 28
paste input "6708284"
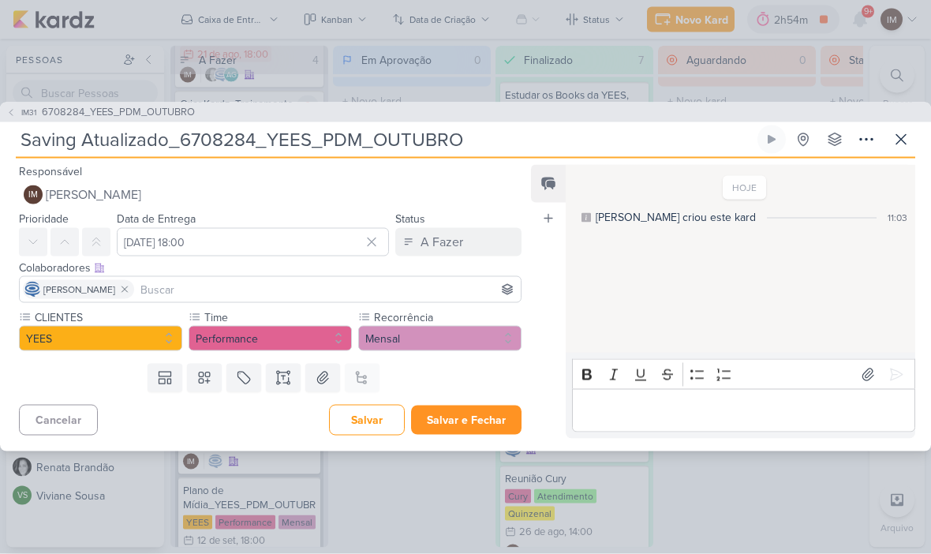
click at [496, 413] on button "Salvar e Fechar" at bounding box center [466, 420] width 110 height 29
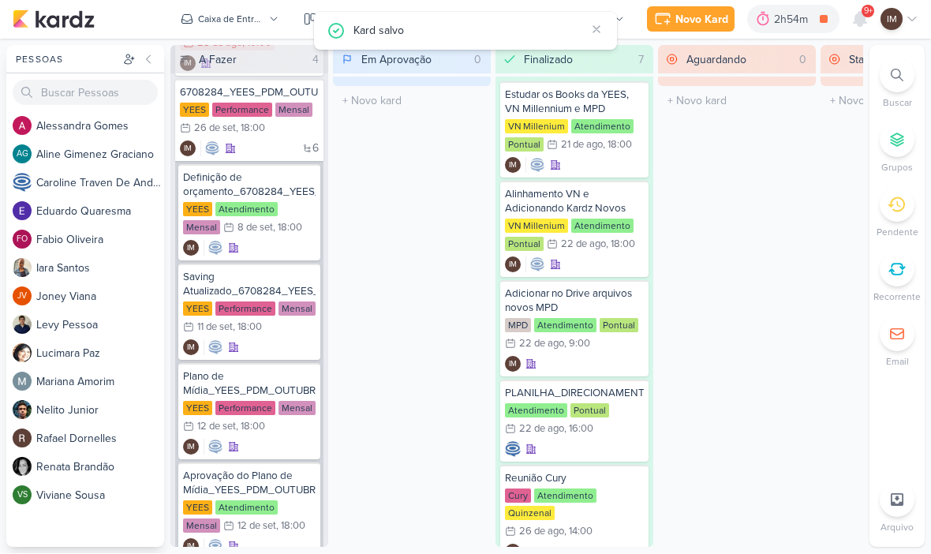
scroll to position [208, 0]
click at [252, 381] on div "Plano de Mídia_YEES_PDM_OUTUBRO" at bounding box center [249, 383] width 133 height 28
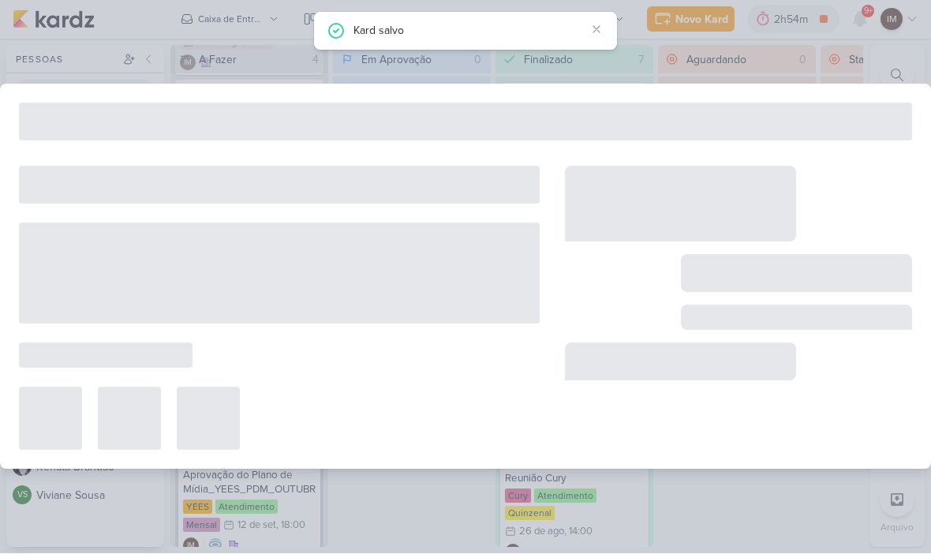
type input "Plano de Mídia_YEES_PDM_OUTUBRO"
type input "12 de setembro de 2025 às 18:00"
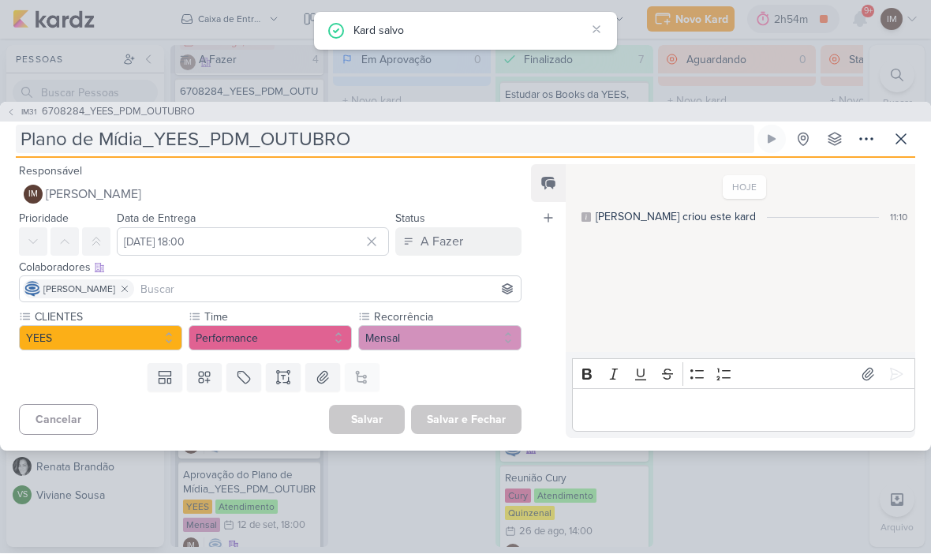
click at [162, 140] on input "Plano de Mídia_YEES_PDM_OUTUBRO" at bounding box center [385, 139] width 739 height 28
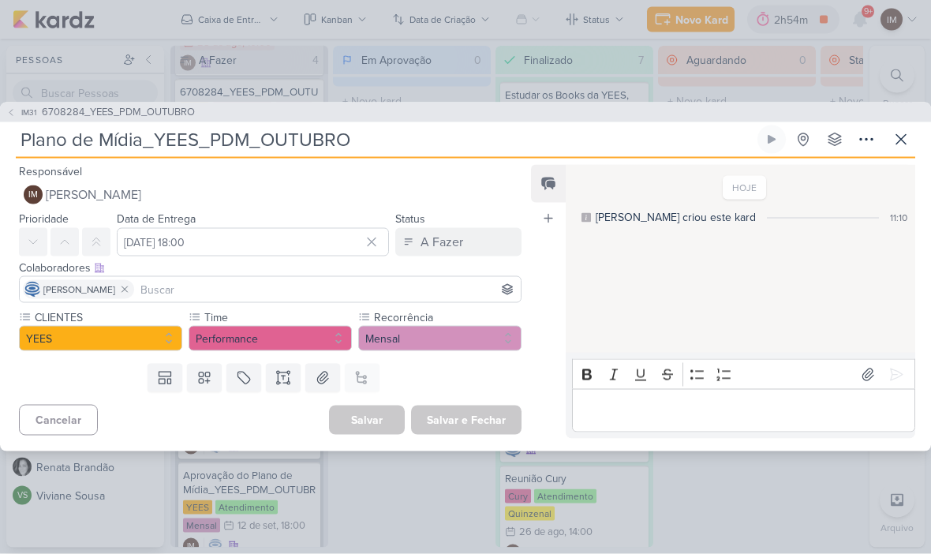
click at [163, 137] on input "Plano de Mídia_YEES_PDM_OUTUBRO" at bounding box center [385, 139] width 739 height 28
paste input "6708284"
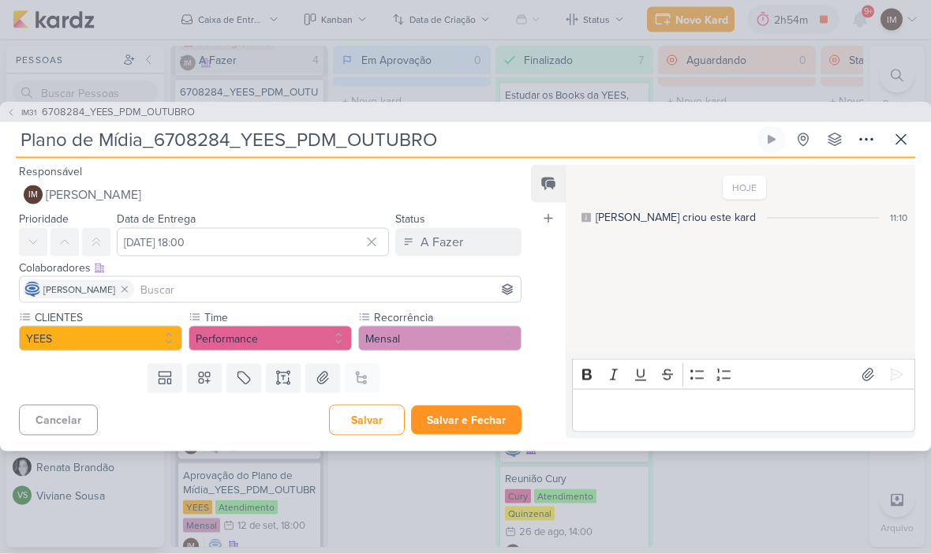
click at [508, 412] on button "Salvar e Fechar" at bounding box center [466, 420] width 110 height 29
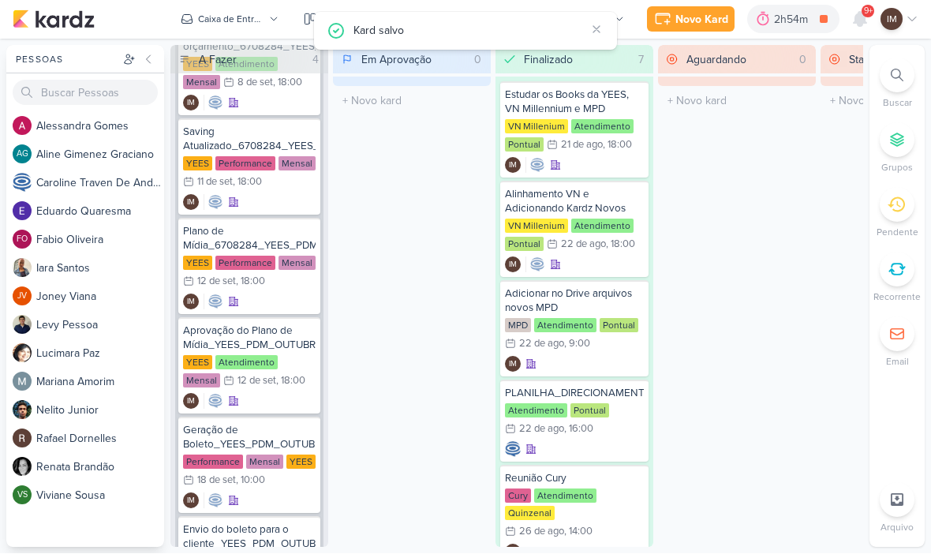
scroll to position [354, 0]
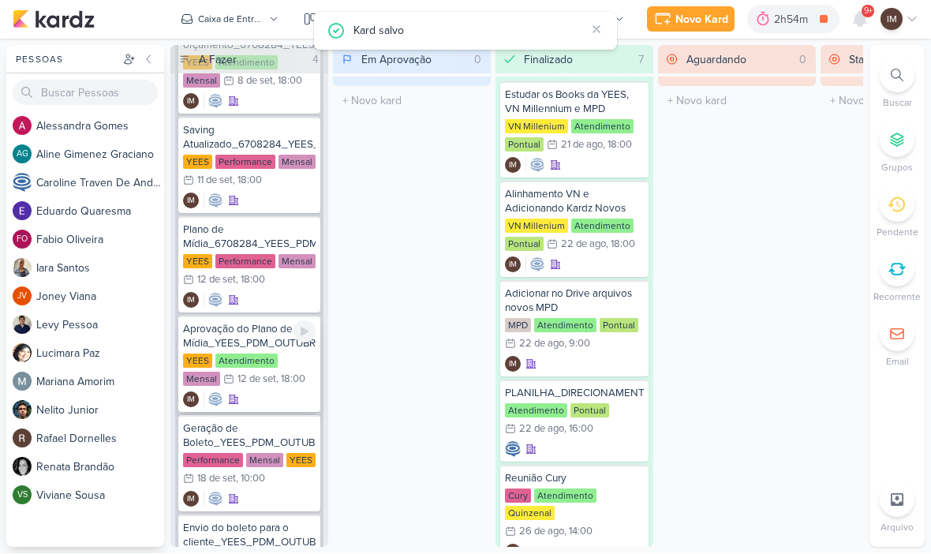
click at [245, 336] on div "Aprovação do Plano de Mídia_YEES_PDM_OUTUBRO" at bounding box center [249, 337] width 133 height 28
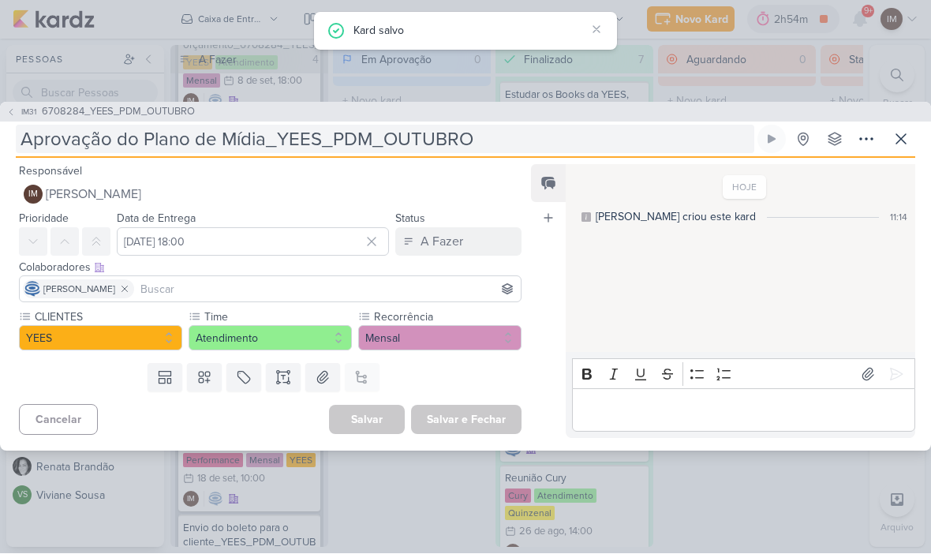
click at [283, 148] on input "Aprovação do Plano de Mídia_YEES_PDM_OUTUBRO" at bounding box center [385, 139] width 739 height 28
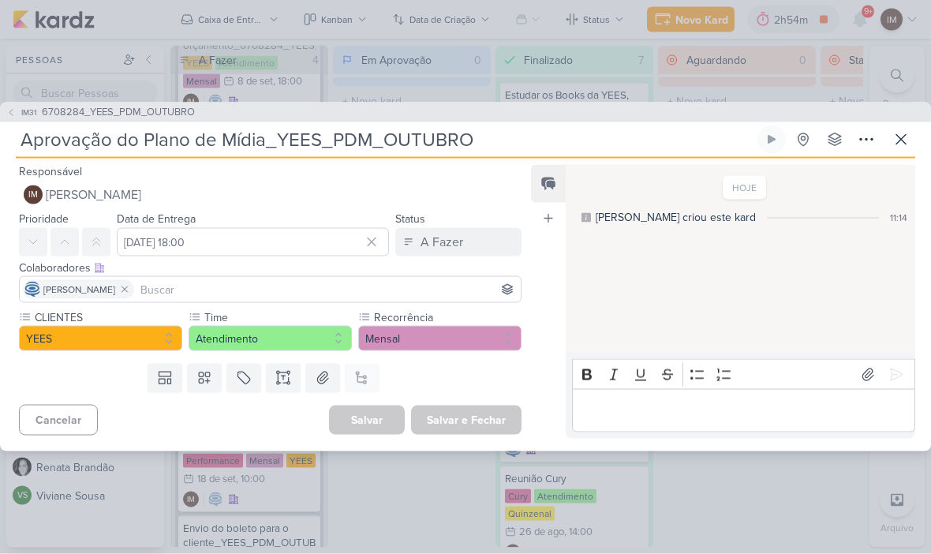
click at [278, 128] on input "Aprovação do Plano de Mídia_YEES_PDM_OUTUBRO" at bounding box center [385, 139] width 739 height 28
paste input "6708284"
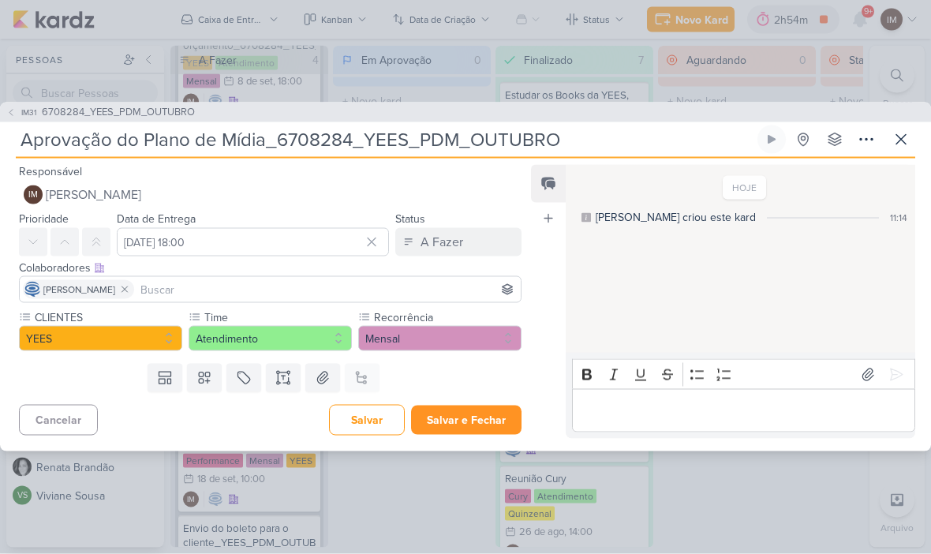
click at [493, 410] on button "Salvar e Fechar" at bounding box center [466, 420] width 110 height 29
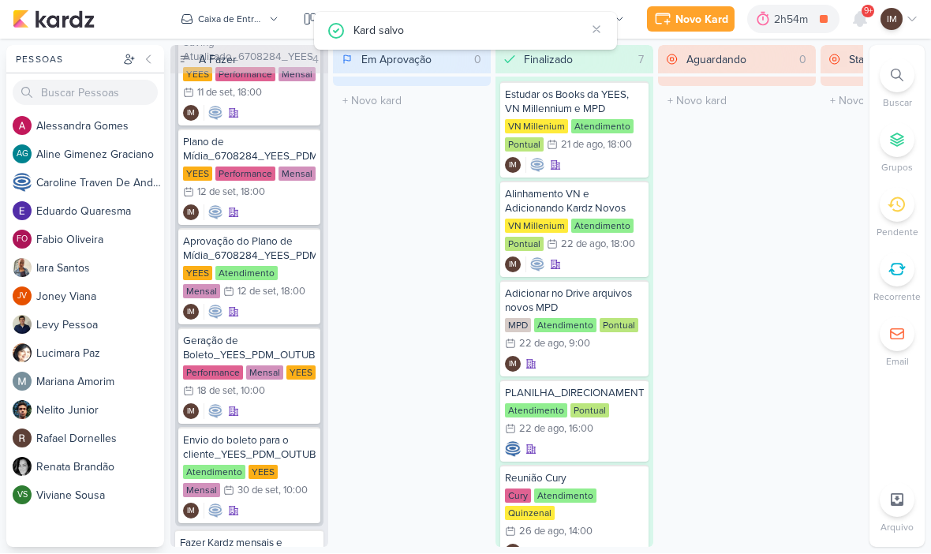
scroll to position [440, 0]
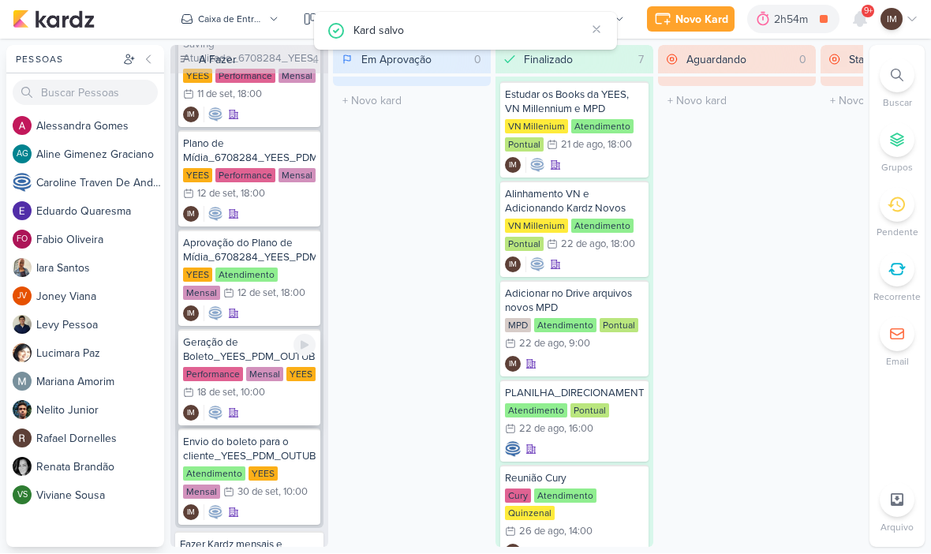
click at [252, 361] on div "Geração de Boleto_YEES_PDM_OUTUBRO" at bounding box center [249, 350] width 133 height 28
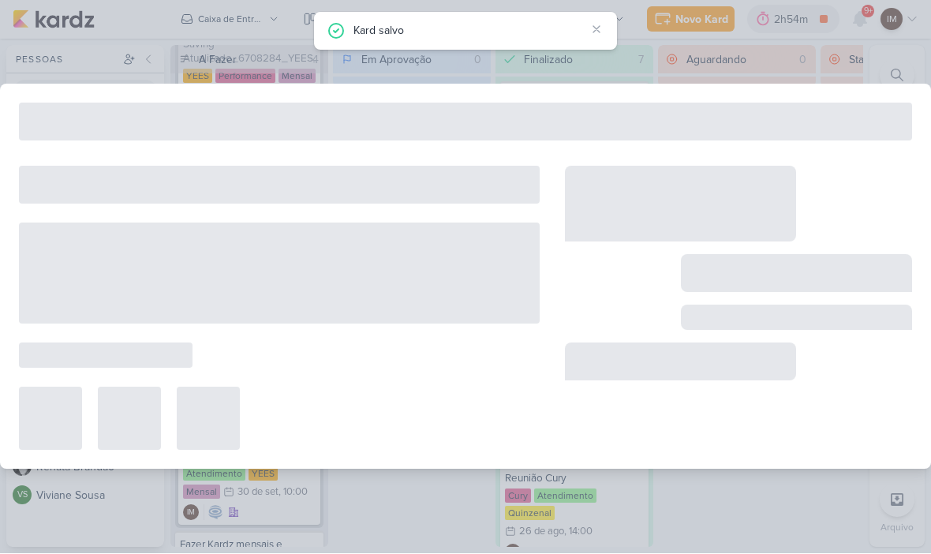
type input "Geração de Boleto_YEES_PDM_OUTUBRO"
type input "18 de setembro de 2025 às 10:00"
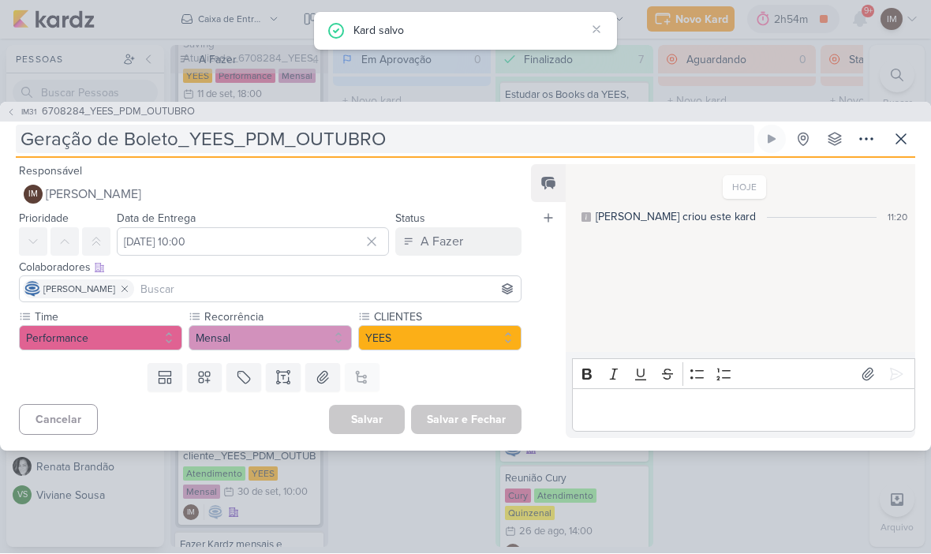
click at [197, 136] on input "Geração de Boleto_YEES_PDM_OUTUBRO" at bounding box center [385, 139] width 739 height 28
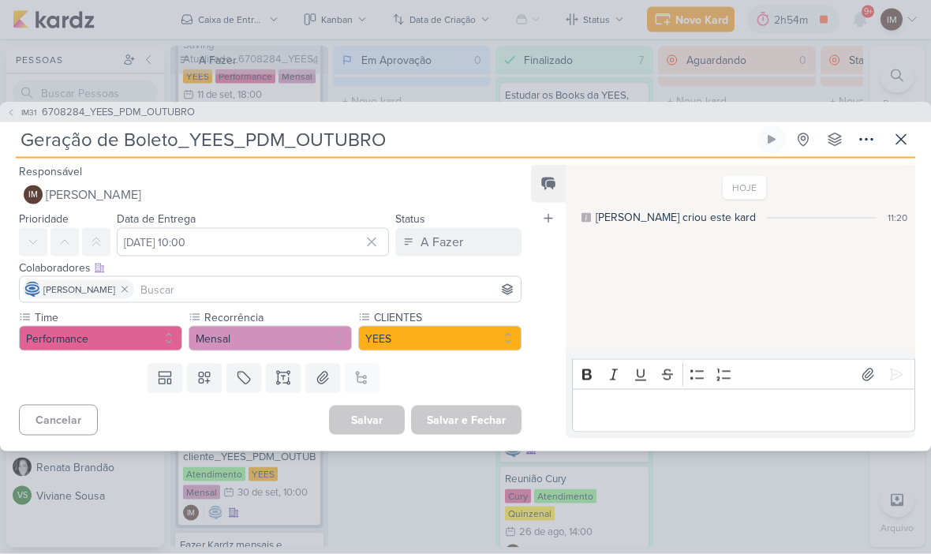
click at [193, 137] on input "Geração de Boleto_YEES_PDM_OUTUBRO" at bounding box center [385, 139] width 739 height 28
paste input "6708284"
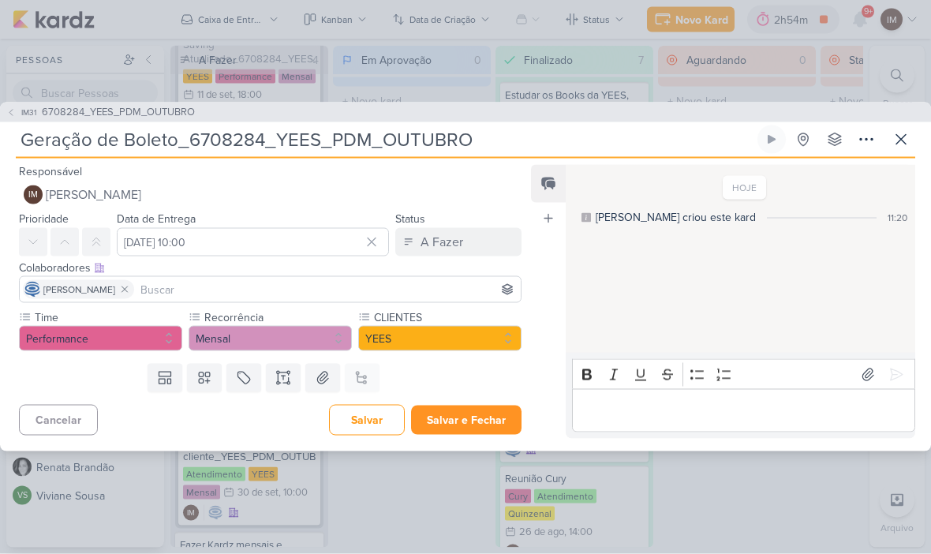
click at [474, 424] on button "Salvar e Fechar" at bounding box center [466, 420] width 110 height 29
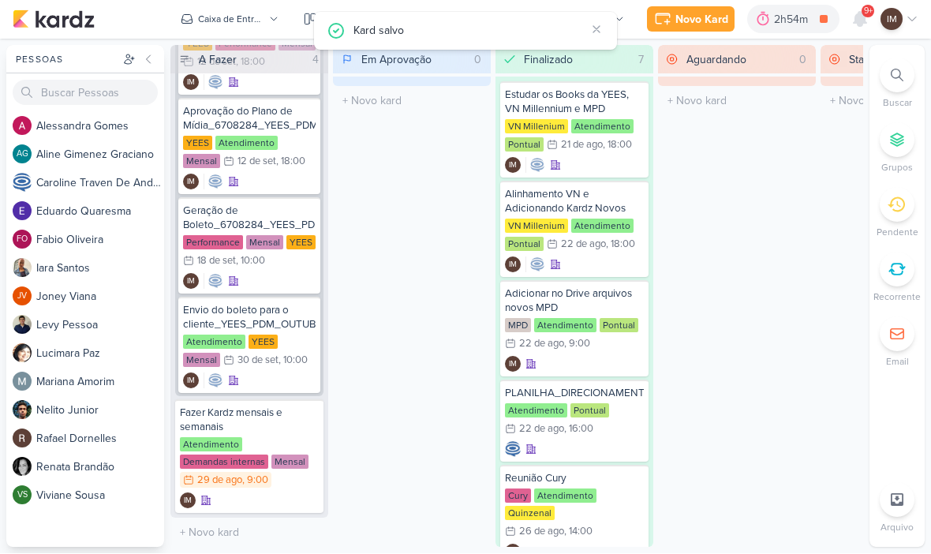
scroll to position [572, 0]
click at [245, 321] on div "Envio do boleto para o cliente_YEES_PDM_OUTUBRO" at bounding box center [249, 318] width 133 height 28
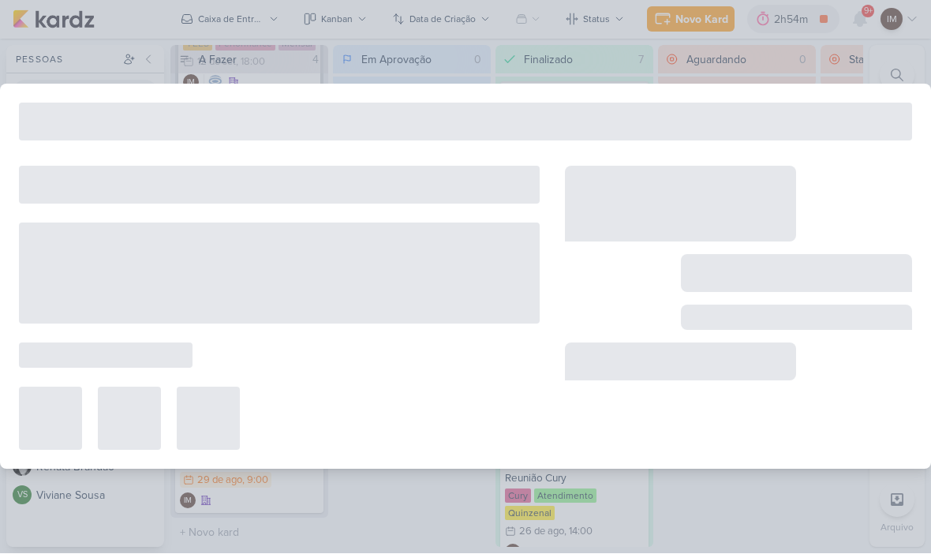
type input "Envio do boleto para o cliente_YEES_PDM_OUTUBRO"
type input "30 de setembro de 2025 às 10:00"
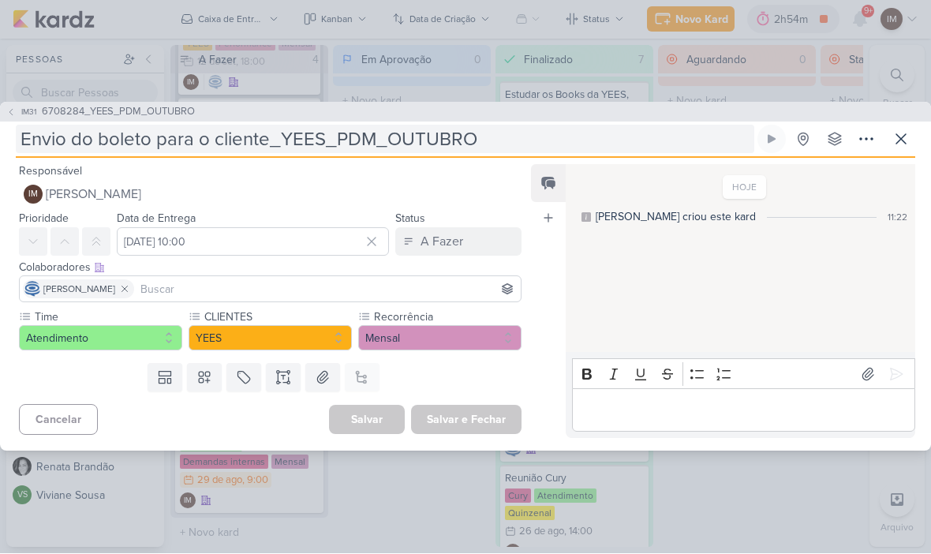
click at [293, 133] on input "Envio do boleto para o cliente_YEES_PDM_OUTUBRO" at bounding box center [385, 139] width 739 height 28
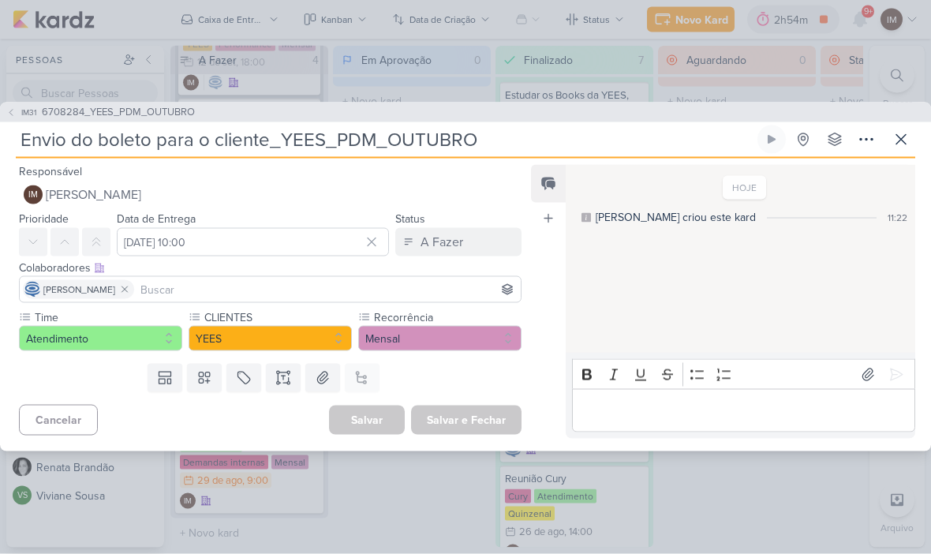
click at [285, 134] on input "Envio do boleto para o cliente_YEES_PDM_OUTUBRO" at bounding box center [385, 139] width 739 height 28
paste input "6708284"
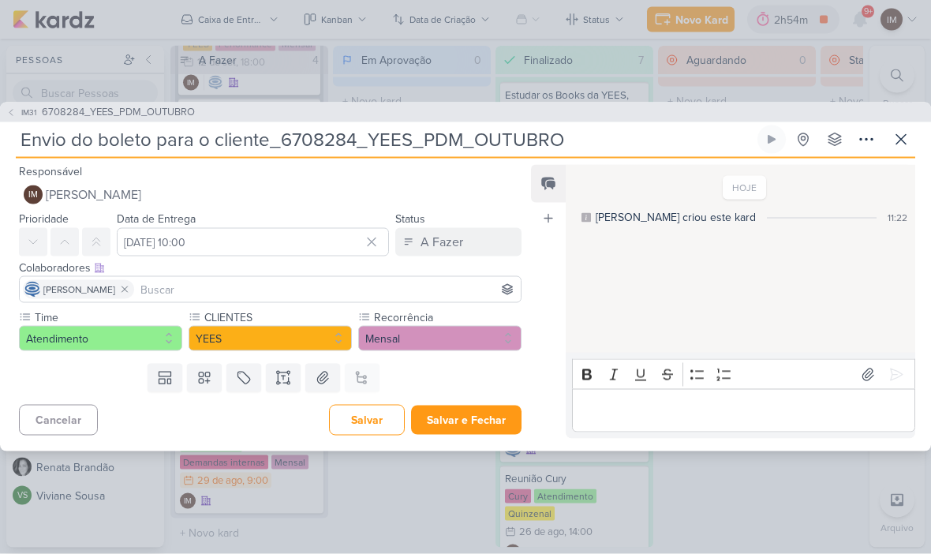
type input "Envio do boleto para o cliente_6708284_YEES_PDM_OUTUBRO"
click at [494, 413] on button "Salvar e Fechar" at bounding box center [466, 420] width 110 height 29
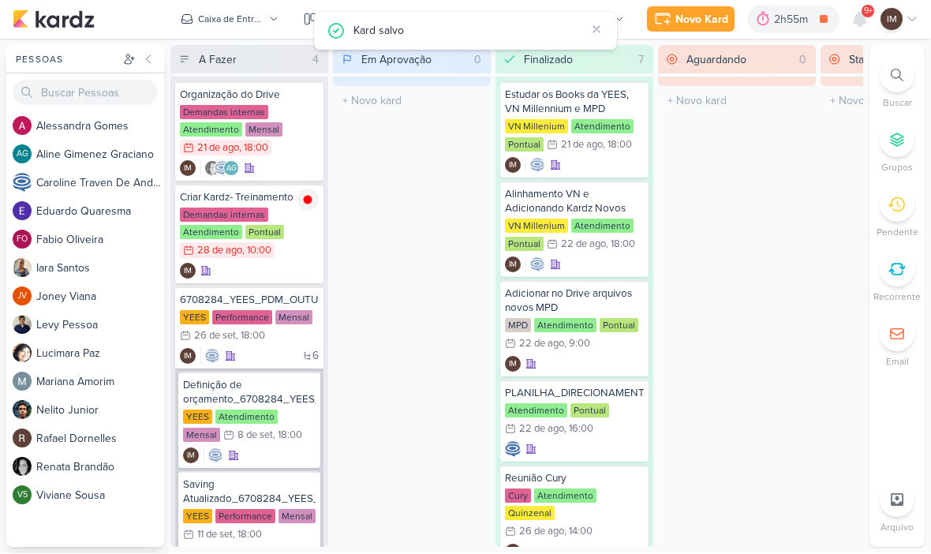
scroll to position [0, 0]
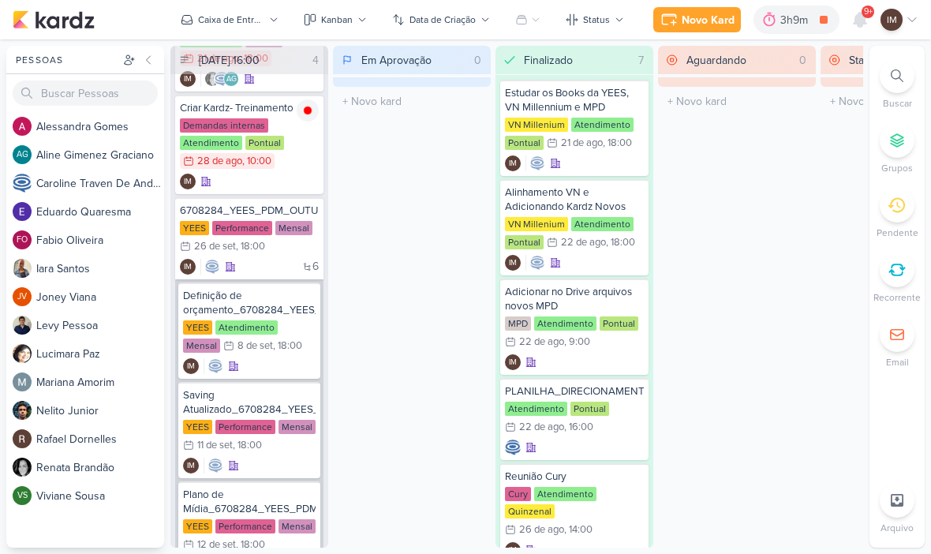
scroll to position [96, 0]
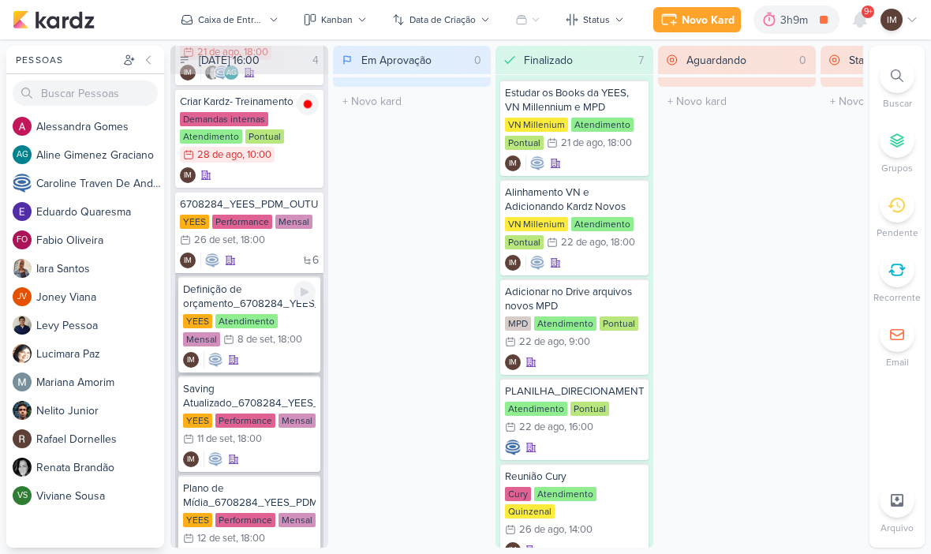
click at [273, 357] on div "IM" at bounding box center [249, 360] width 133 height 16
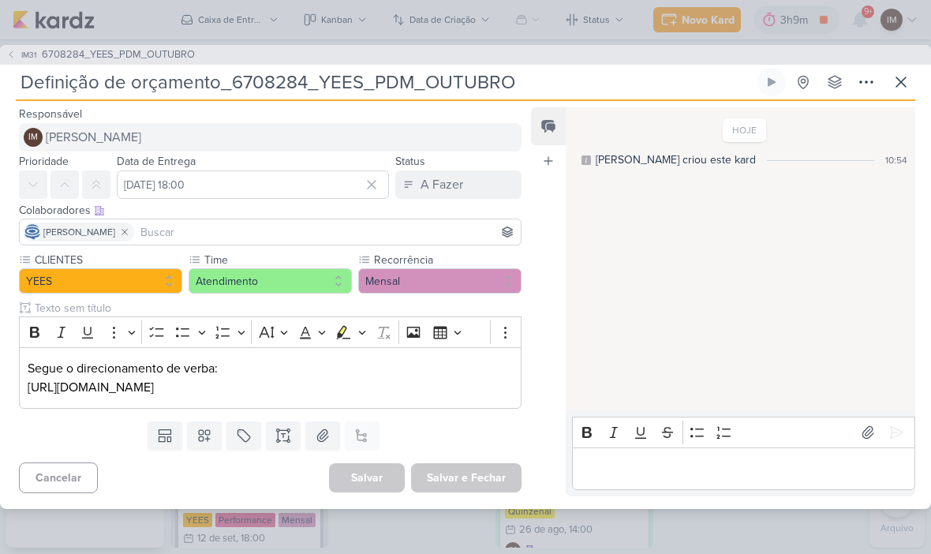
click at [64, 128] on span "[PERSON_NAME]" at bounding box center [93, 137] width 95 height 19
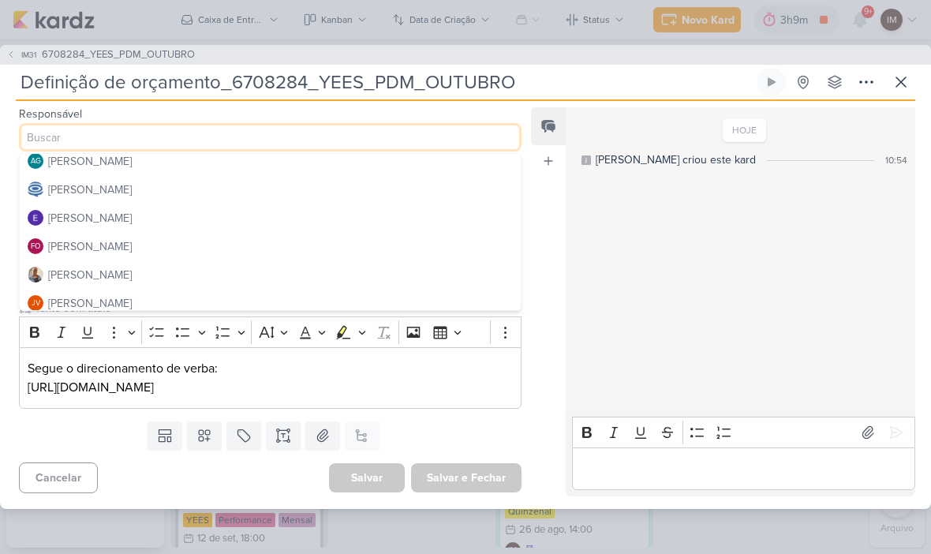
scroll to position [62, 0]
click at [65, 187] on div "[PERSON_NAME]" at bounding box center [90, 192] width 84 height 17
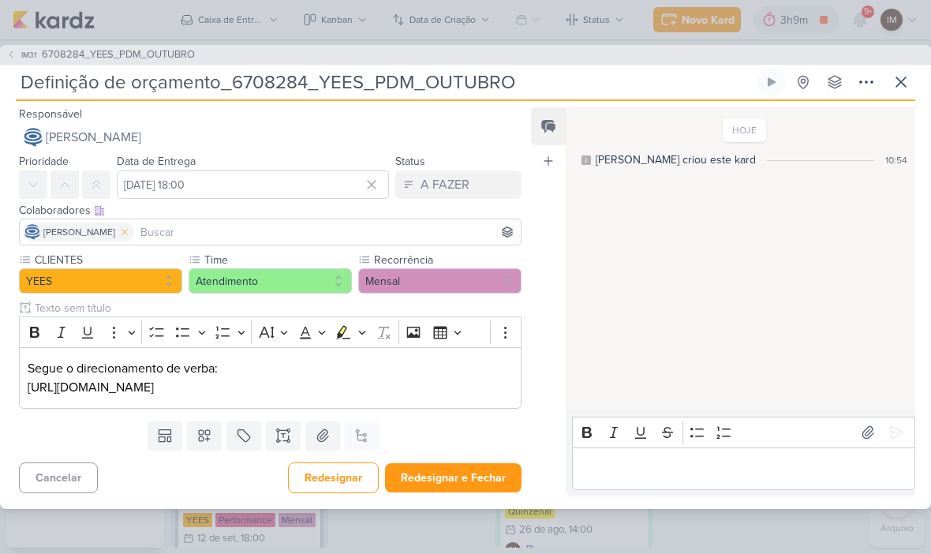
click at [130, 226] on icon at bounding box center [124, 231] width 11 height 11
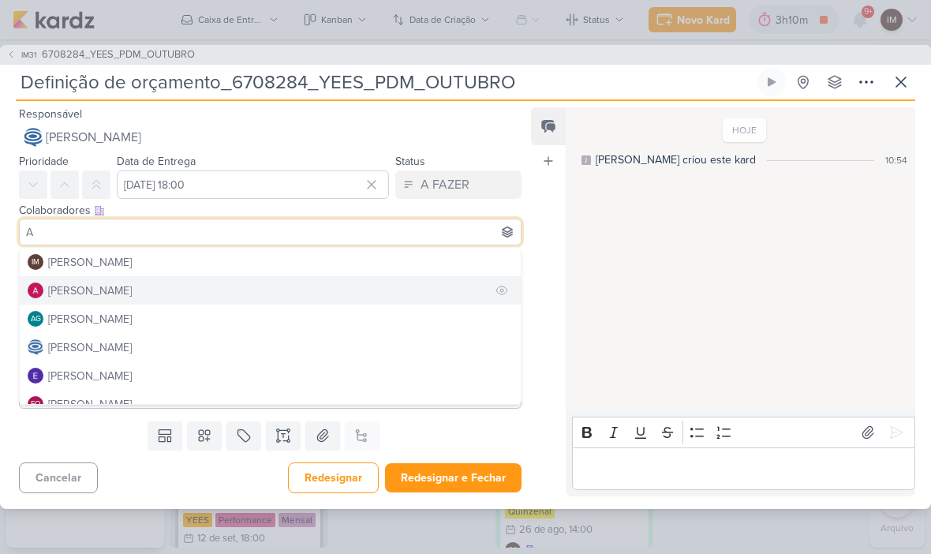
type input "A"
click at [64, 282] on div "[PERSON_NAME]" at bounding box center [90, 290] width 84 height 17
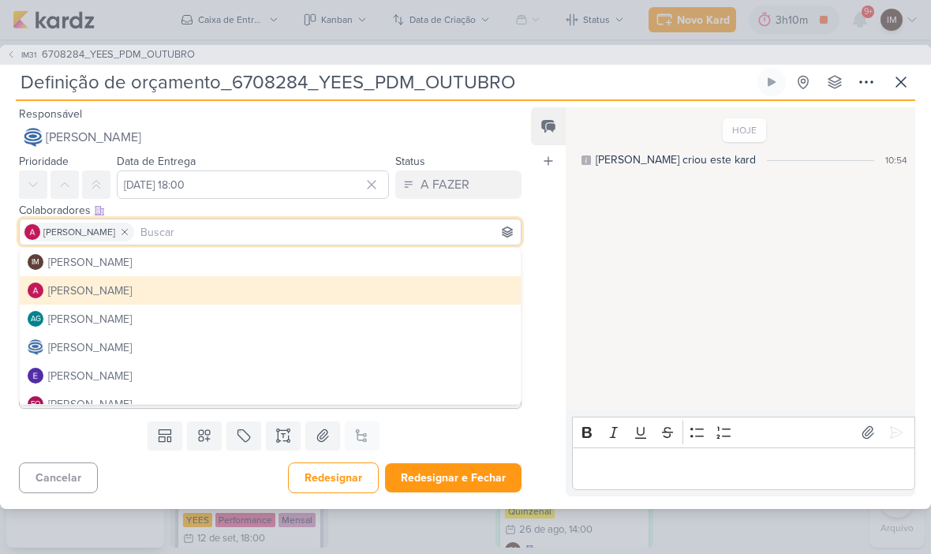
click at [76, 443] on div "Templates Campos Personalizados Marcadores Caixa De Texto Anexo Este kard já é …" at bounding box center [264, 435] width 528 height 41
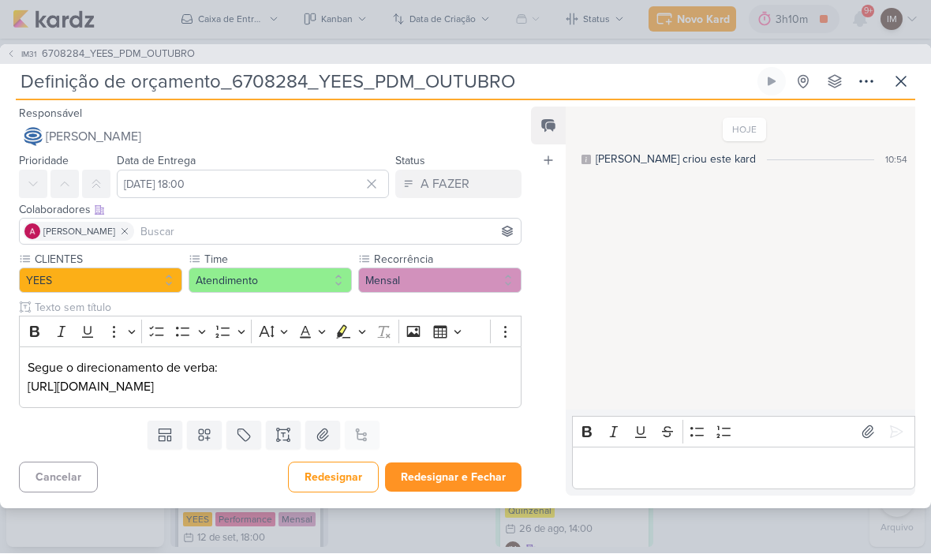
click at [466, 492] on button "Redesignar e Fechar" at bounding box center [453, 477] width 137 height 29
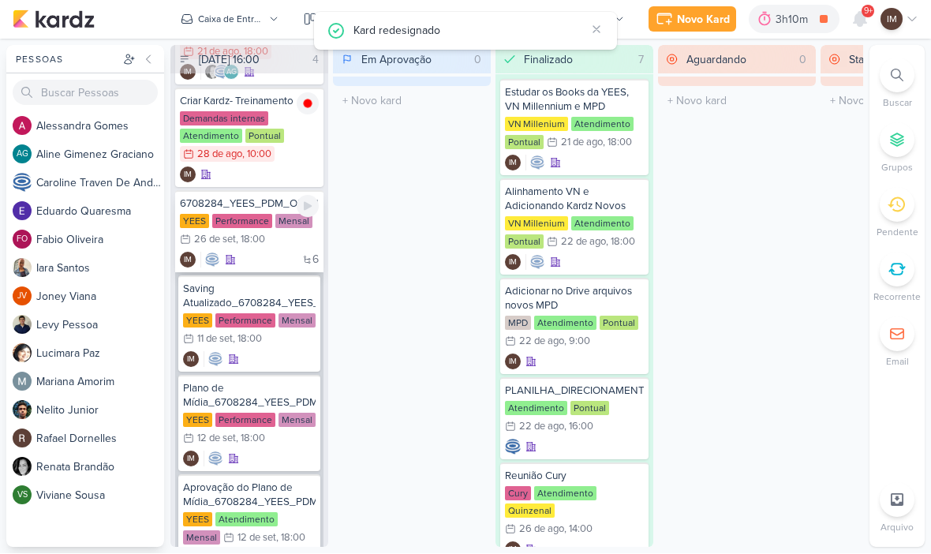
click at [275, 263] on div "6 IM" at bounding box center [249, 261] width 139 height 16
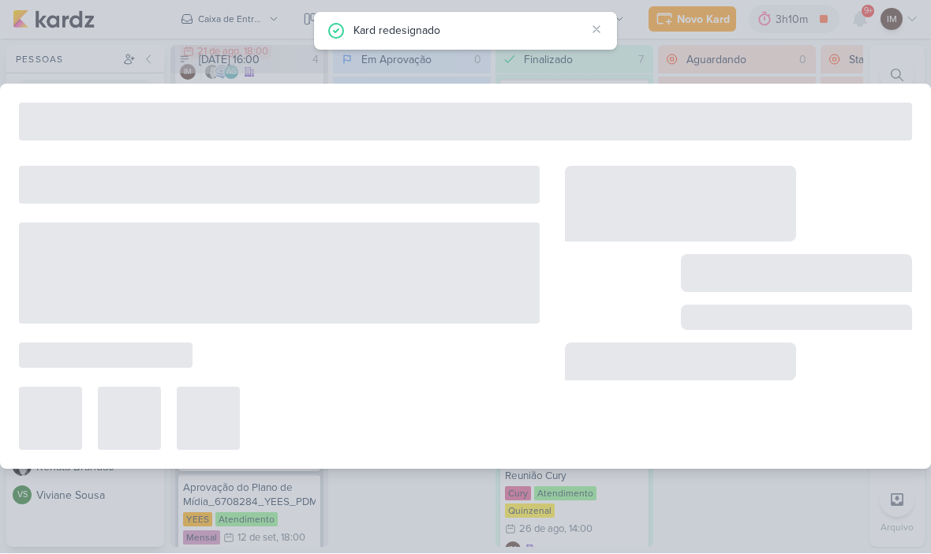
type input "6708284_YEES_PDM_OUTUBRO"
type input "26 de setembro de 2025 às 18:00"
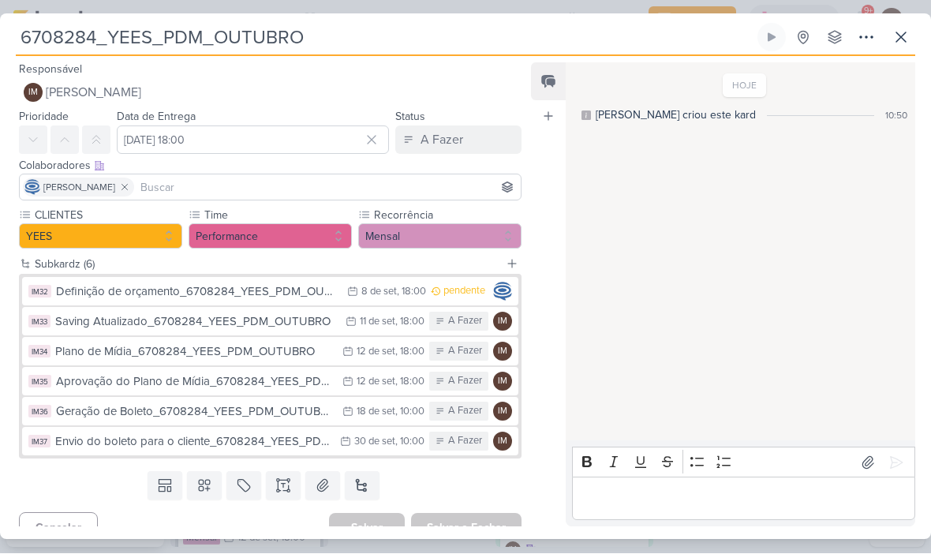
click at [72, 94] on span "[PERSON_NAME]" at bounding box center [93, 93] width 95 height 19
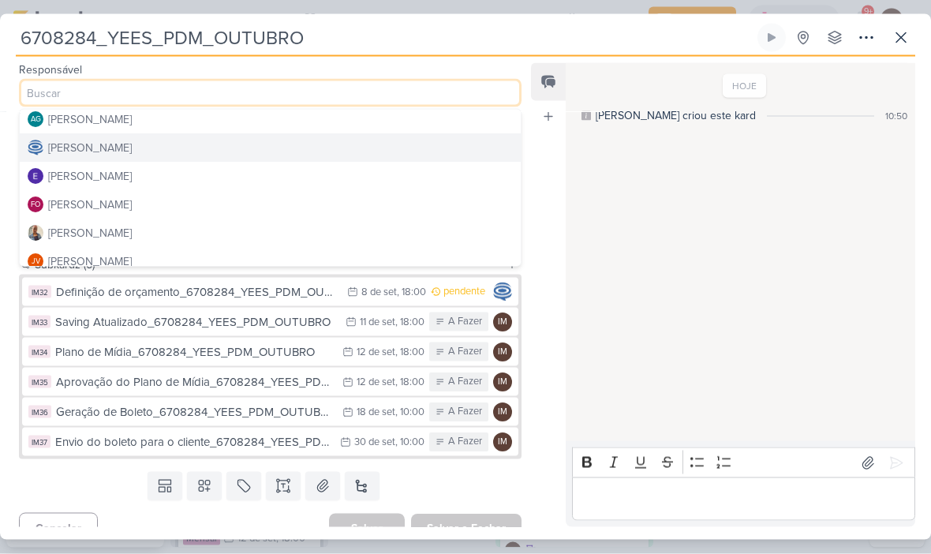
click at [69, 155] on div "[PERSON_NAME]" at bounding box center [90, 148] width 84 height 17
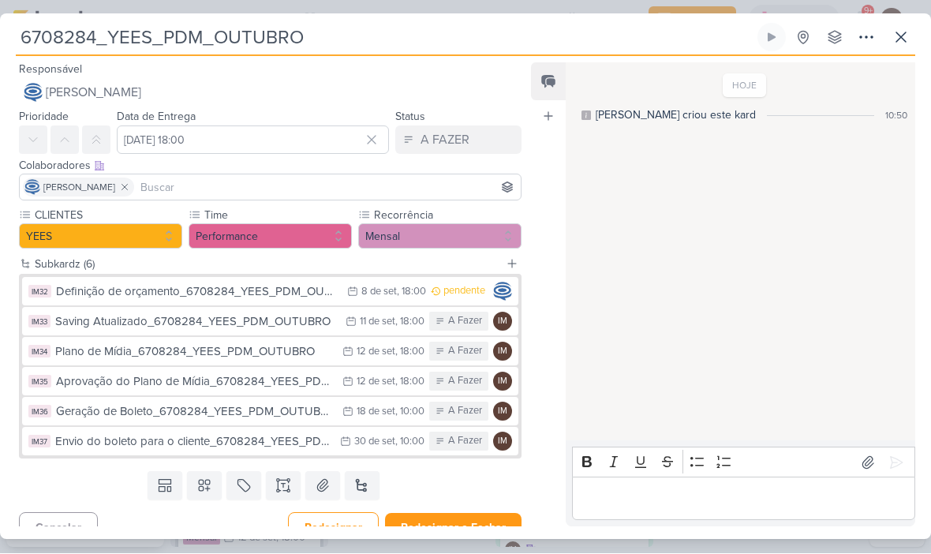
click at [130, 187] on icon at bounding box center [124, 187] width 11 height 11
click at [104, 187] on input at bounding box center [270, 187] width 495 height 19
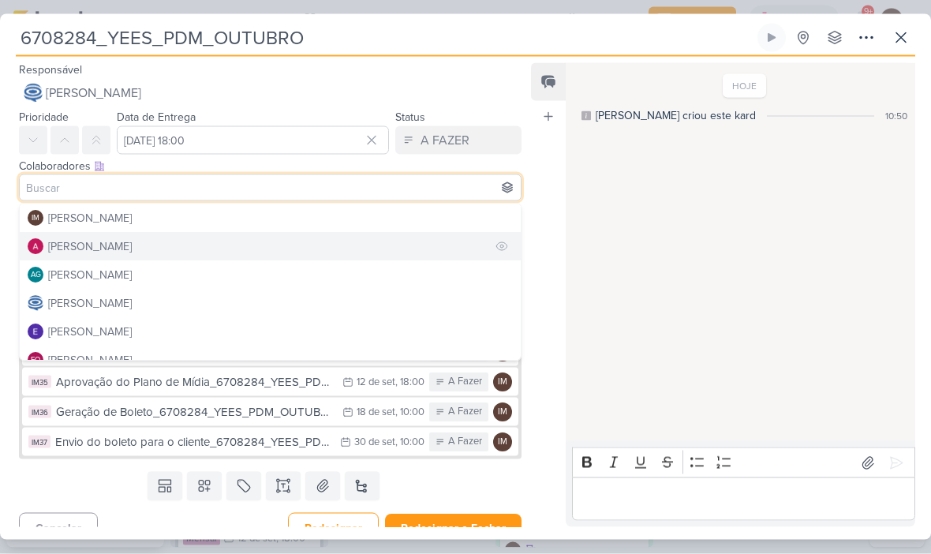
click at [80, 242] on div "[PERSON_NAME]" at bounding box center [90, 246] width 84 height 17
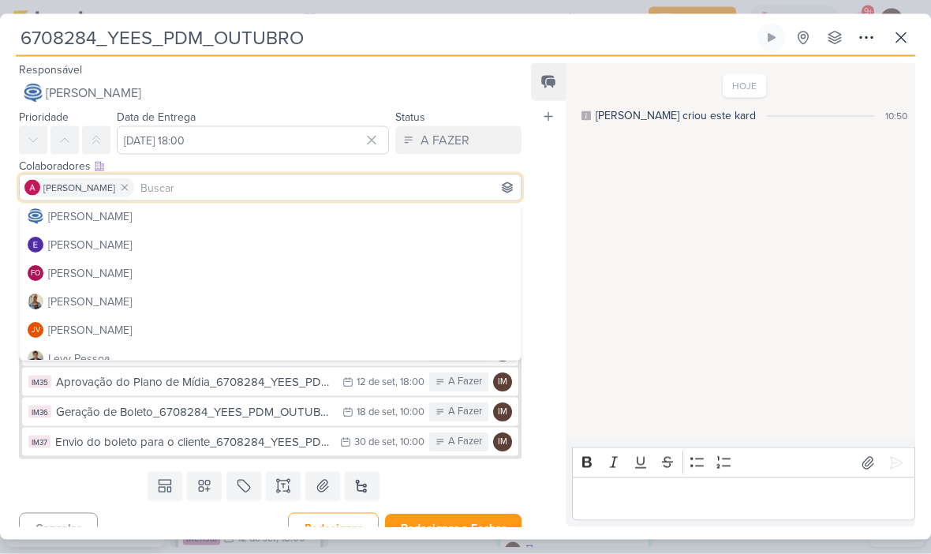
scroll to position [93, 0]
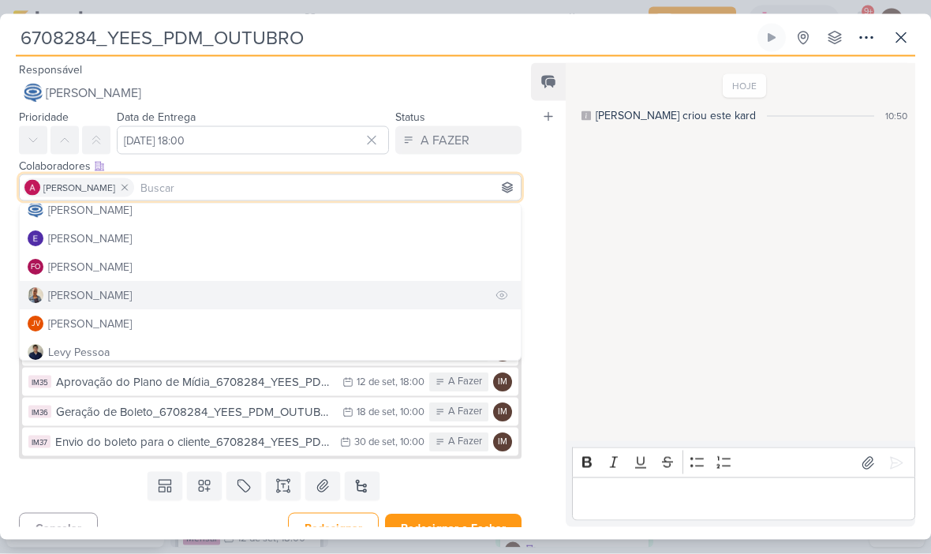
click at [73, 297] on div "[PERSON_NAME]" at bounding box center [90, 295] width 84 height 17
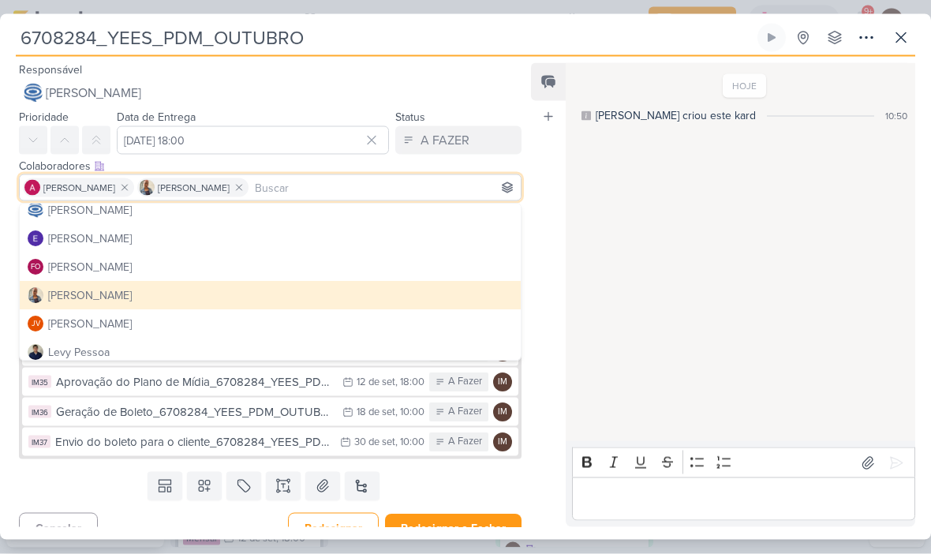
click at [451, 65] on div "Responsável Caroline Traven De Andrade IM Isabella Machado Guimarães Alessandra…" at bounding box center [264, 83] width 528 height 47
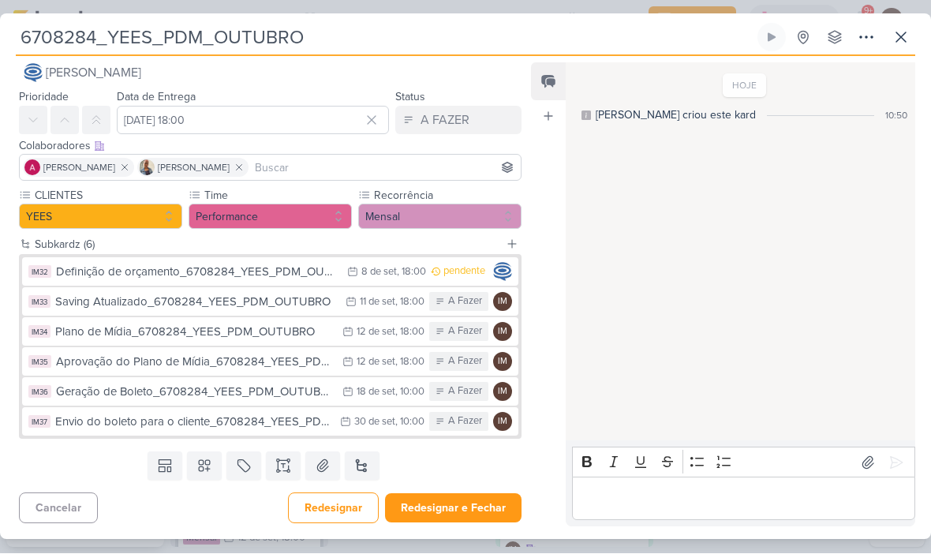
scroll to position [20, 0]
click at [485, 507] on button "Redesignar e Fechar" at bounding box center [453, 508] width 137 height 29
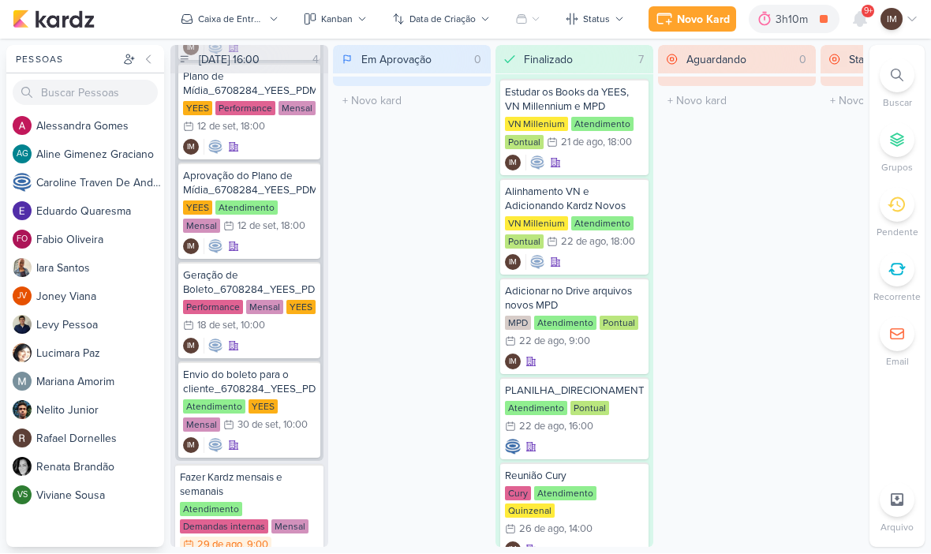
scroll to position [337, 0]
click at [245, 16] on div "Caixa de Entrada" at bounding box center [231, 20] width 66 height 14
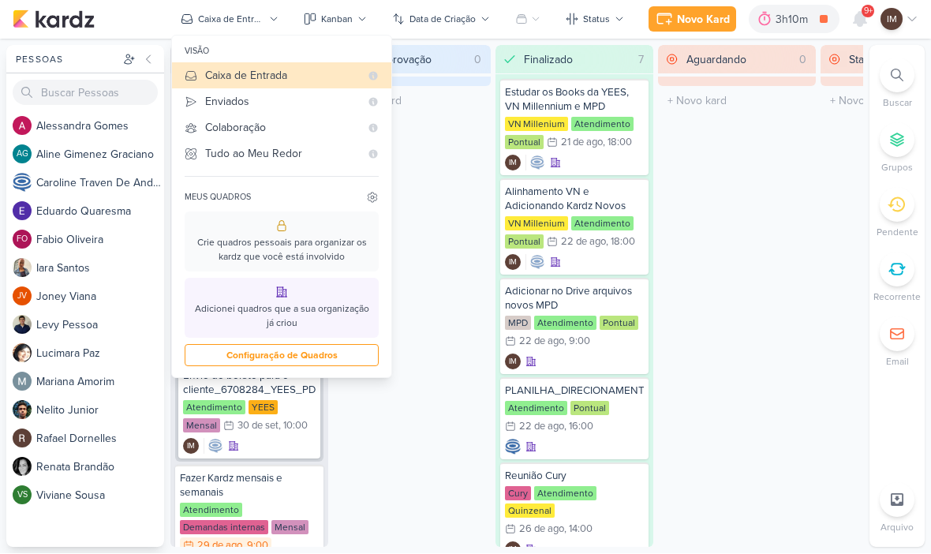
click at [427, 164] on div "Em Aprovação 0 Mover Para Esquerda Mover Para Direita Deletar O título do kard …" at bounding box center [412, 297] width 158 height 502
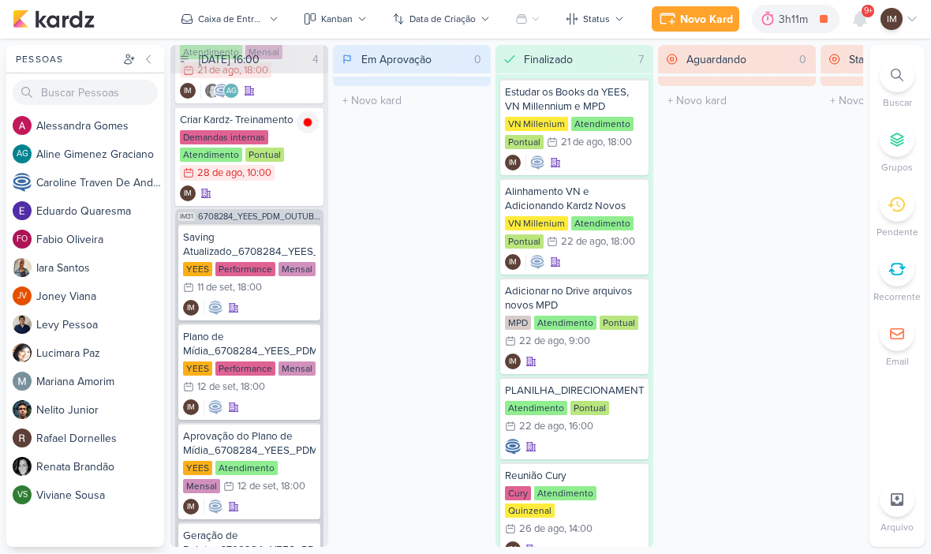
scroll to position [76, 0]
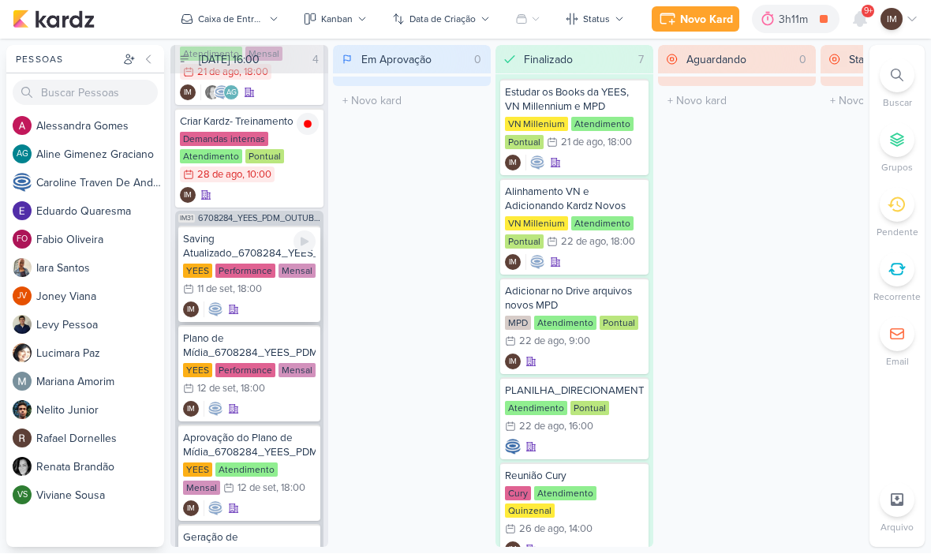
click at [284, 309] on div "IM" at bounding box center [249, 310] width 133 height 16
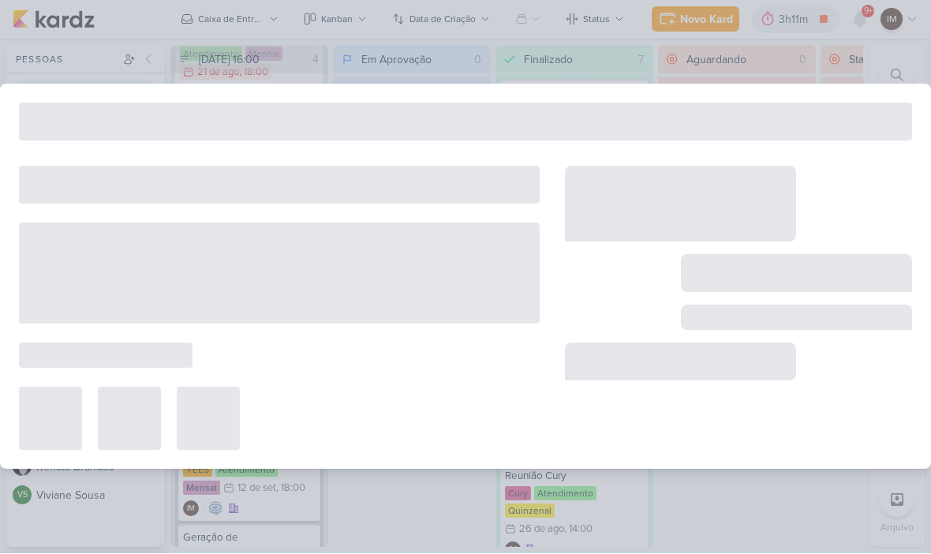
type input "Saving Atualizado_6708284_YEES_PDM_OUTUBRO"
type input "11 de setembro de 2025 às 18:00"
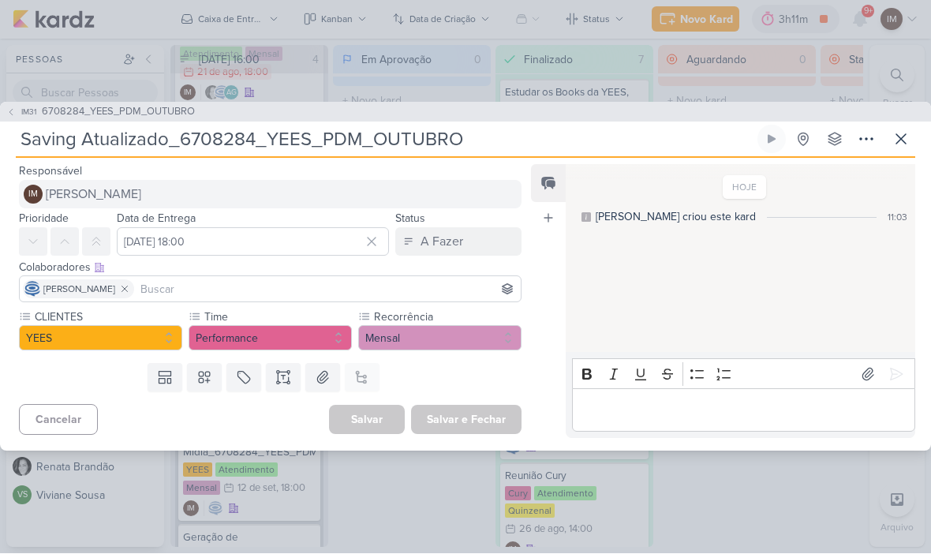
click at [372, 200] on button "IM Isabella Machado Guimarães" at bounding box center [270, 195] width 503 height 28
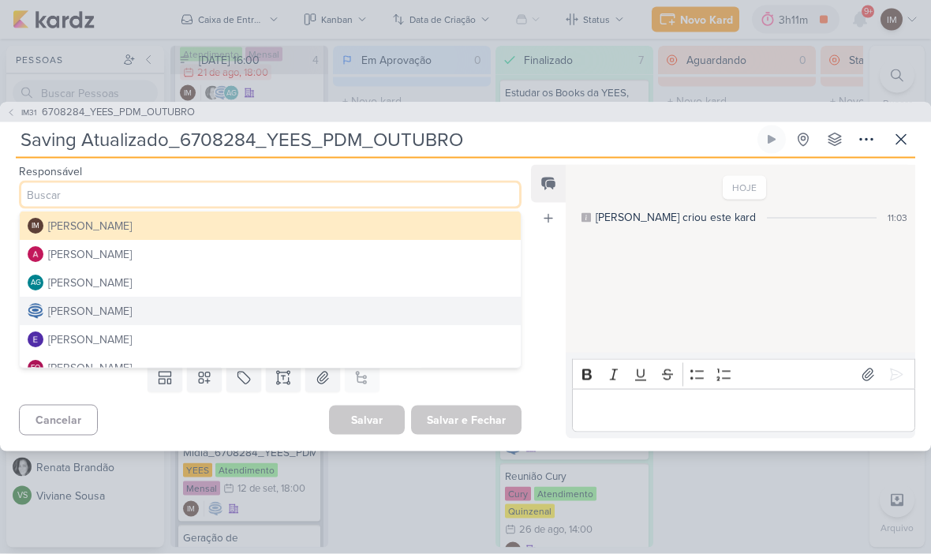
click at [387, 258] on button "[PERSON_NAME]" at bounding box center [270, 254] width 501 height 28
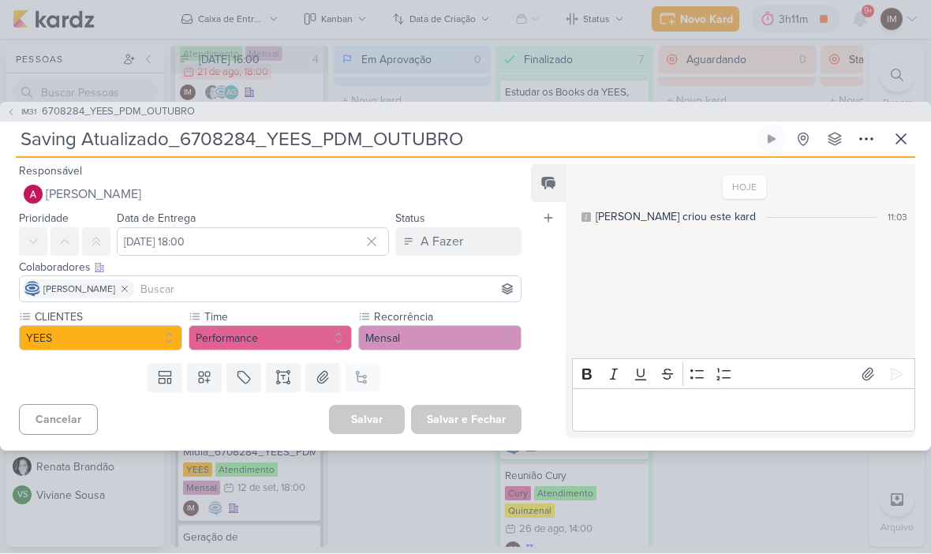
click at [389, 294] on input at bounding box center [327, 289] width 380 height 19
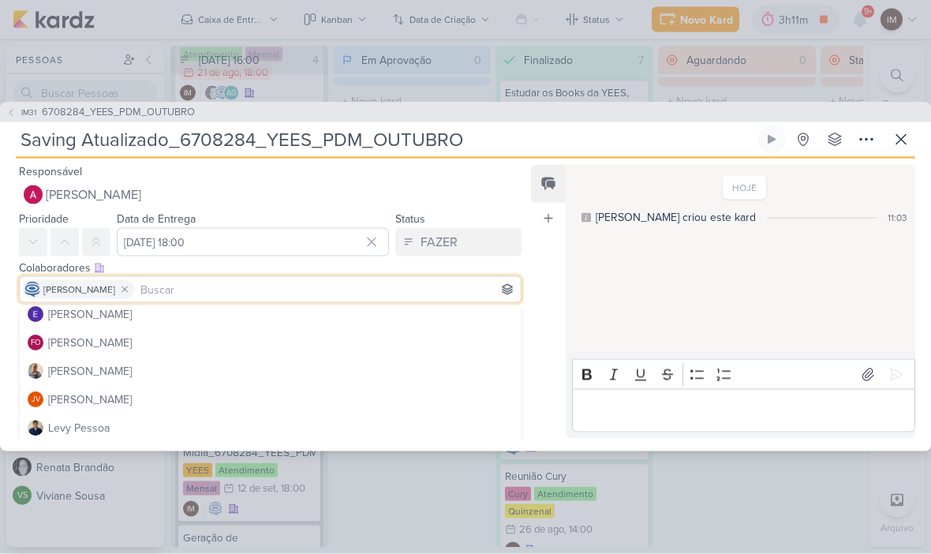
scroll to position [120, 0]
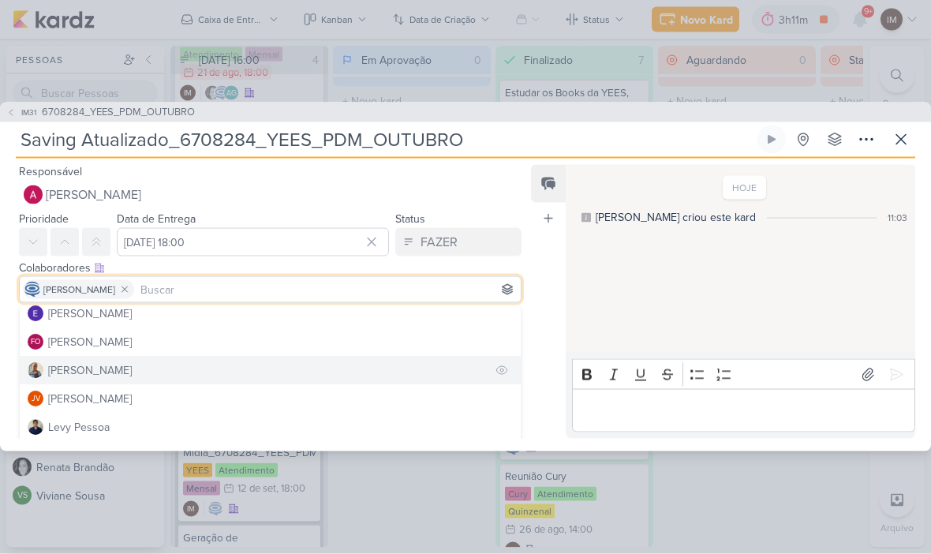
click at [439, 361] on button "[PERSON_NAME]" at bounding box center [270, 370] width 501 height 28
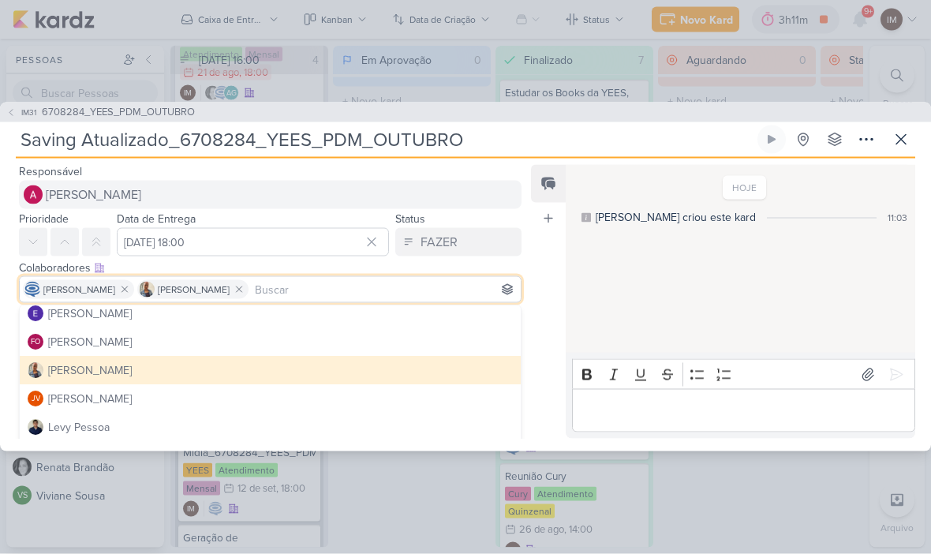
click at [469, 188] on button "[PERSON_NAME]" at bounding box center [270, 195] width 503 height 28
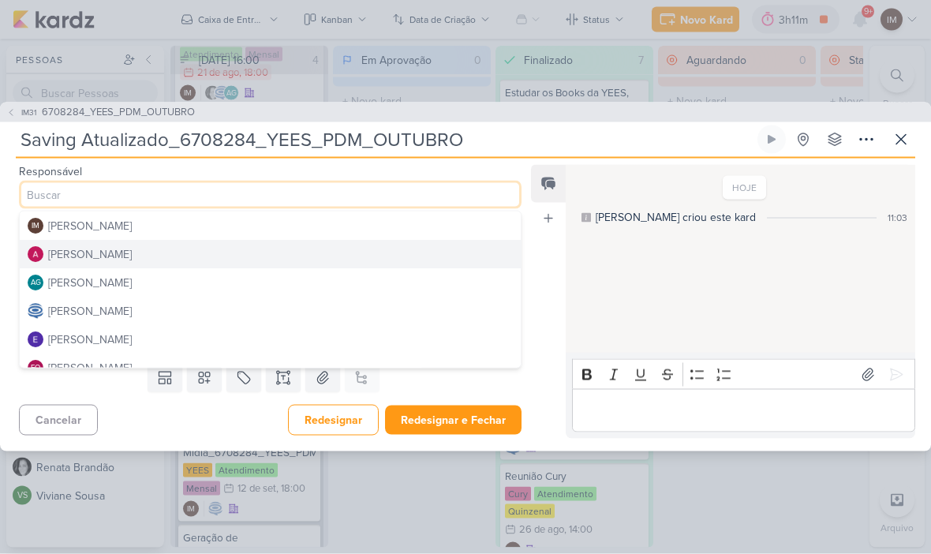
click at [547, 305] on div "Feed Atrelar email Solte o email para atrelar ao kard" at bounding box center [548, 302] width 35 height 274
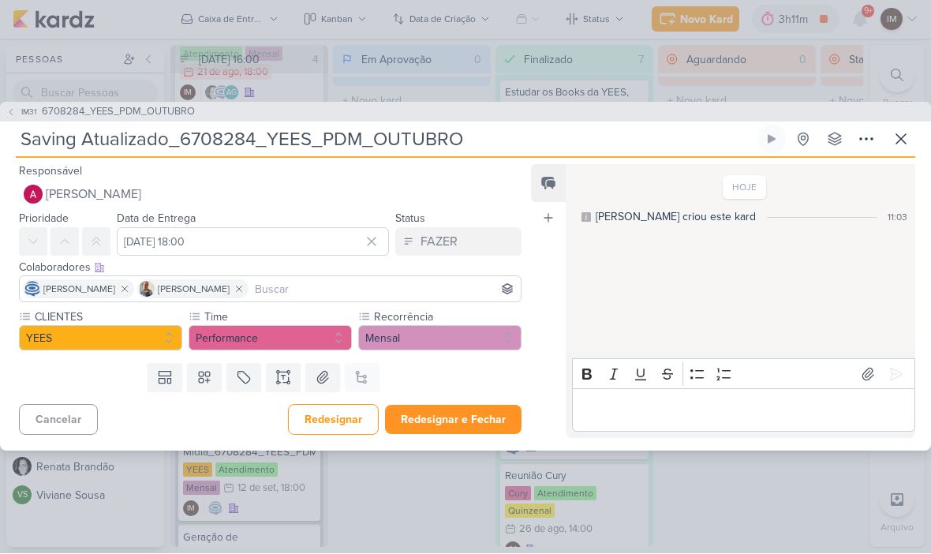
click at [483, 417] on button "Redesignar e Fechar" at bounding box center [453, 420] width 137 height 29
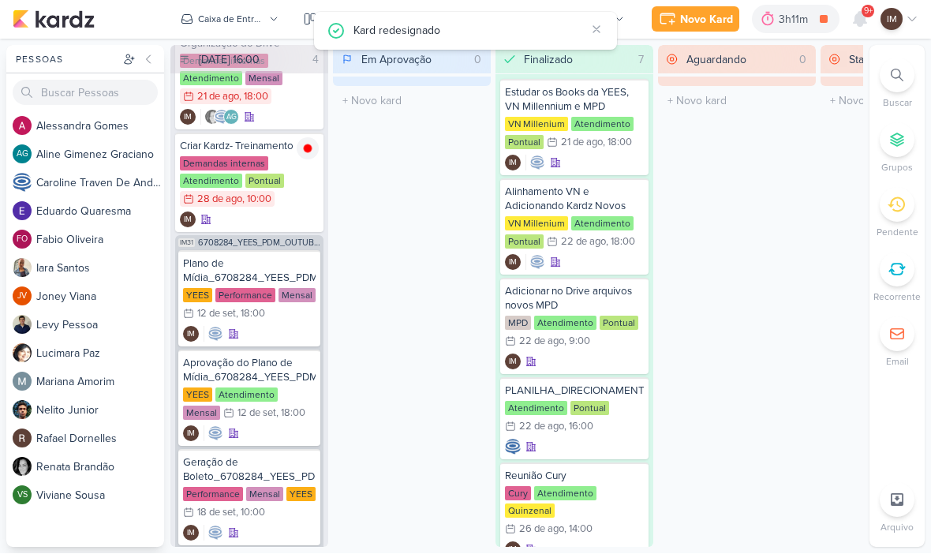
scroll to position [44, 0]
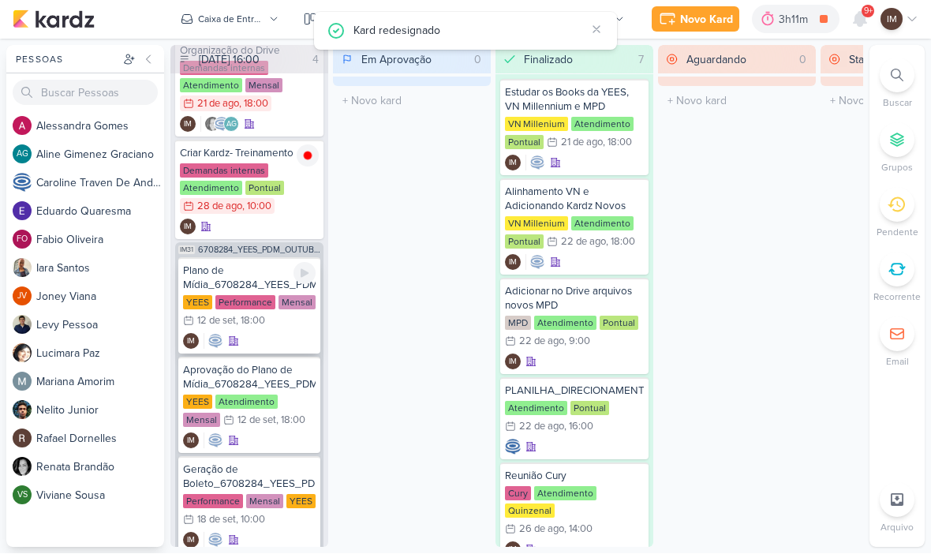
click at [223, 265] on div "Plano de Mídia_6708284_YEES_PDM_OUTUBRO" at bounding box center [249, 278] width 133 height 28
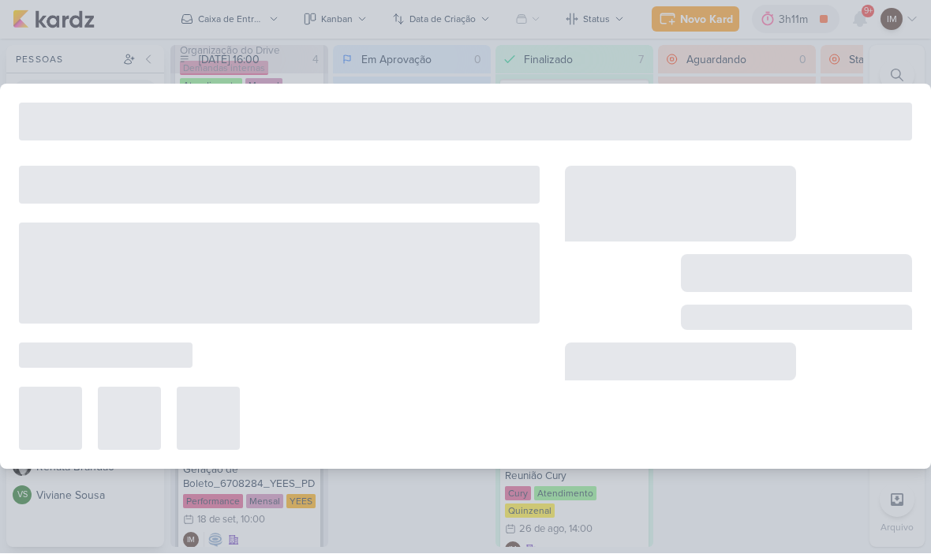
type input "Plano de Mídia_6708284_YEES_PDM_OUTUBRO"
type input "12 de setembro de 2025 às 18:00"
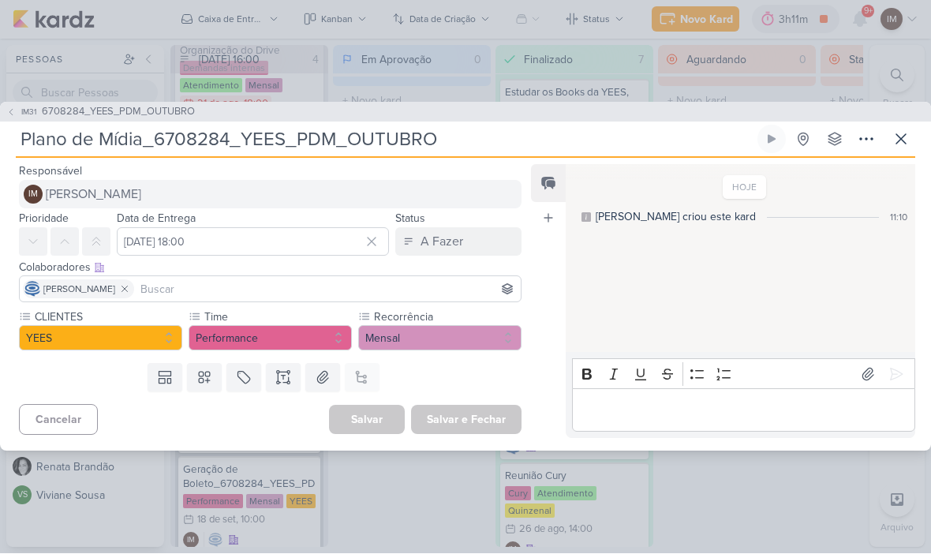
click at [71, 197] on span "[PERSON_NAME]" at bounding box center [93, 194] width 95 height 19
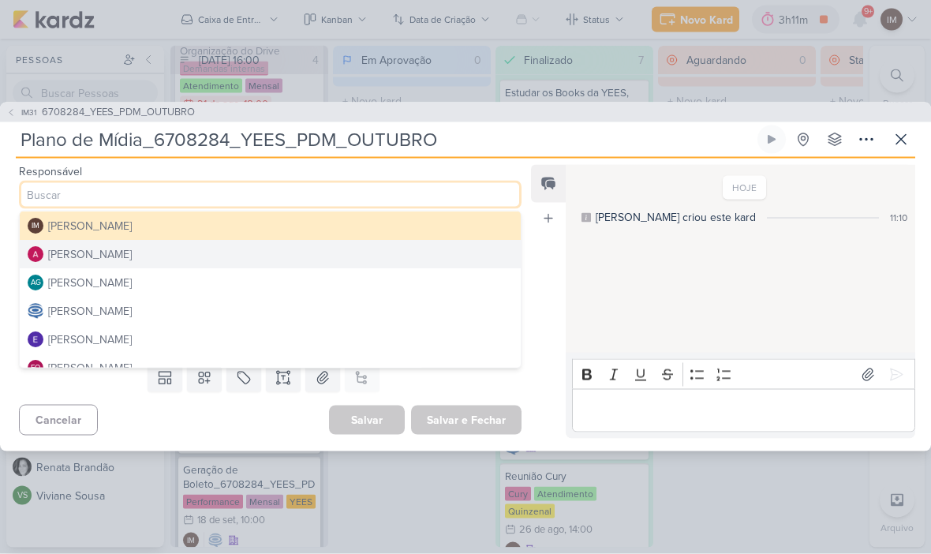
click at [62, 259] on div "[PERSON_NAME]" at bounding box center [90, 254] width 84 height 17
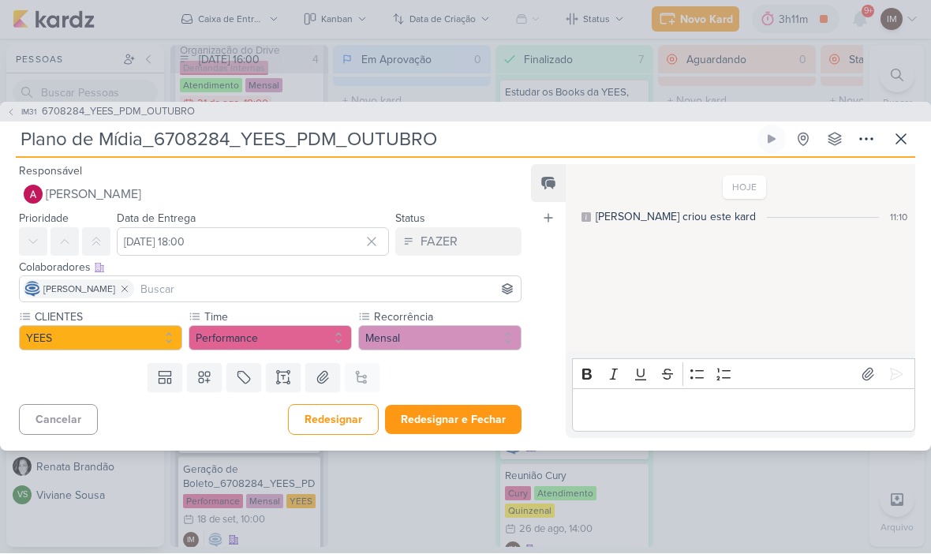
click at [420, 288] on input at bounding box center [327, 289] width 380 height 19
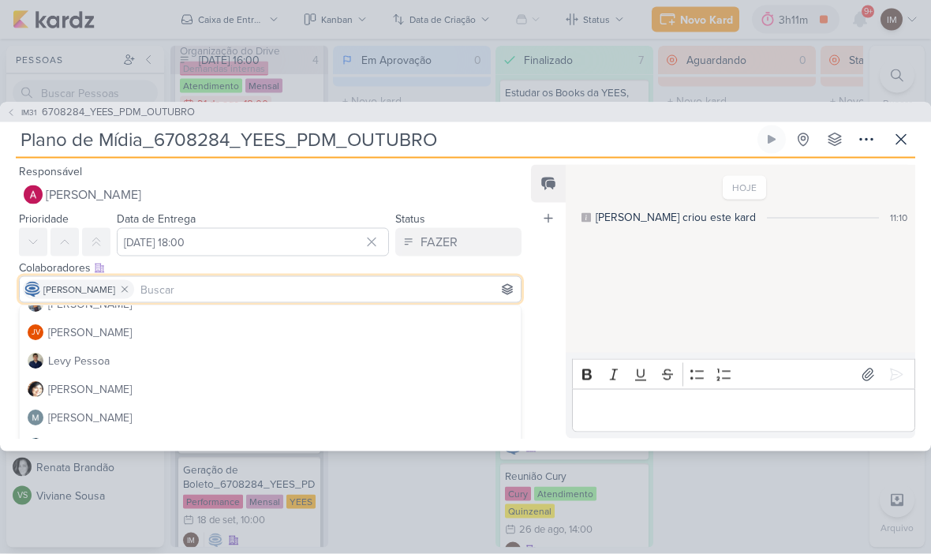
scroll to position [179, 0]
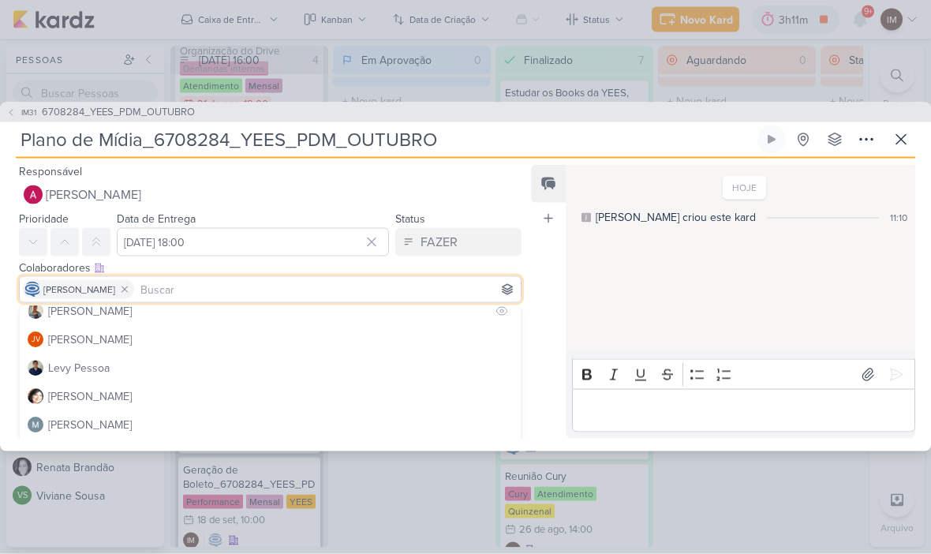
click at [446, 308] on button "[PERSON_NAME]" at bounding box center [270, 311] width 501 height 28
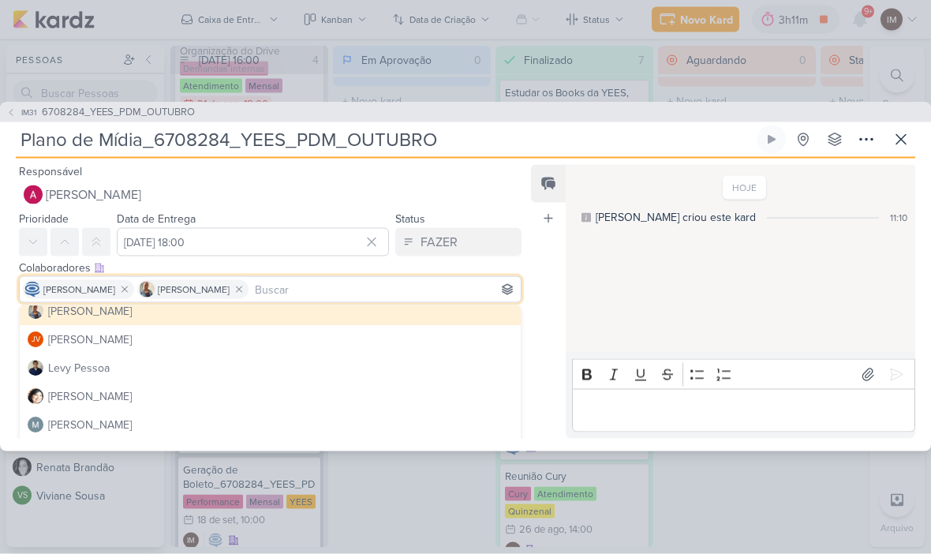
click at [545, 360] on div "Feed Atrelar email Solte o email para atrelar ao kard" at bounding box center [548, 302] width 35 height 274
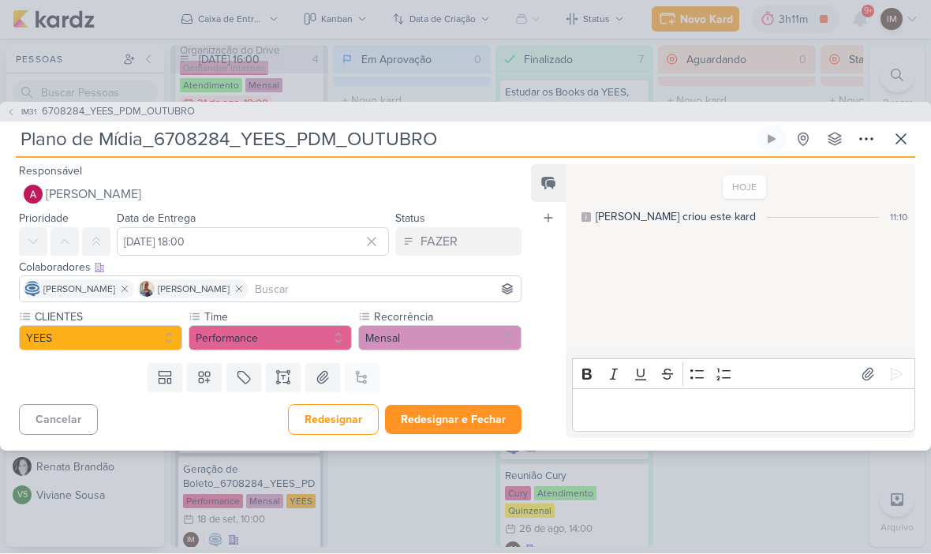
click at [487, 415] on button "Redesignar e Fechar" at bounding box center [453, 420] width 137 height 29
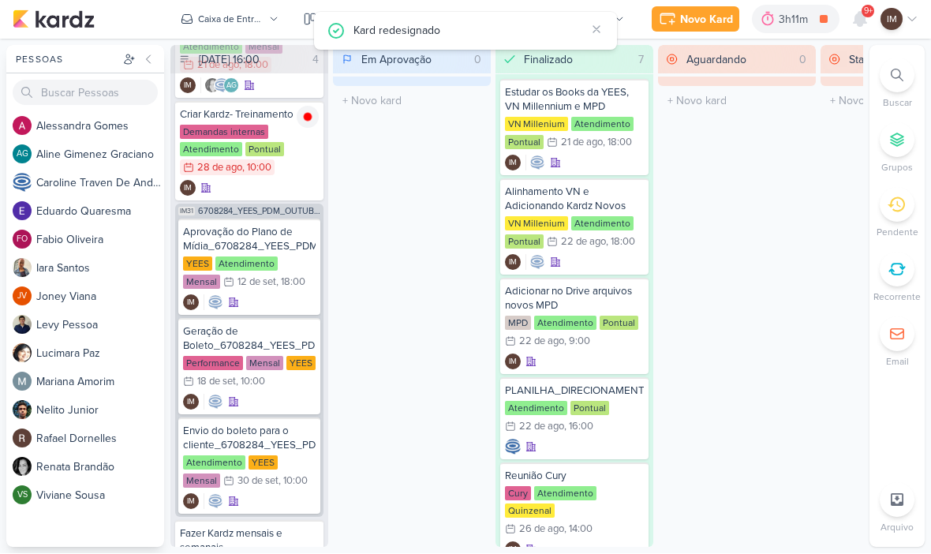
scroll to position [84, 0]
click at [281, 297] on div "IM" at bounding box center [249, 302] width 133 height 16
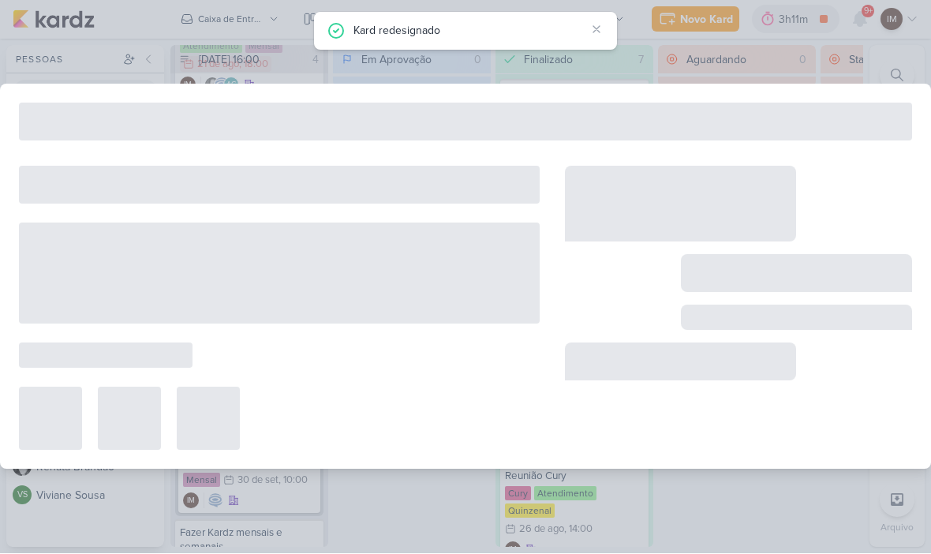
type input "Aprovação do Plano de Mídia_6708284_YEES_PDM_OUTUBRO"
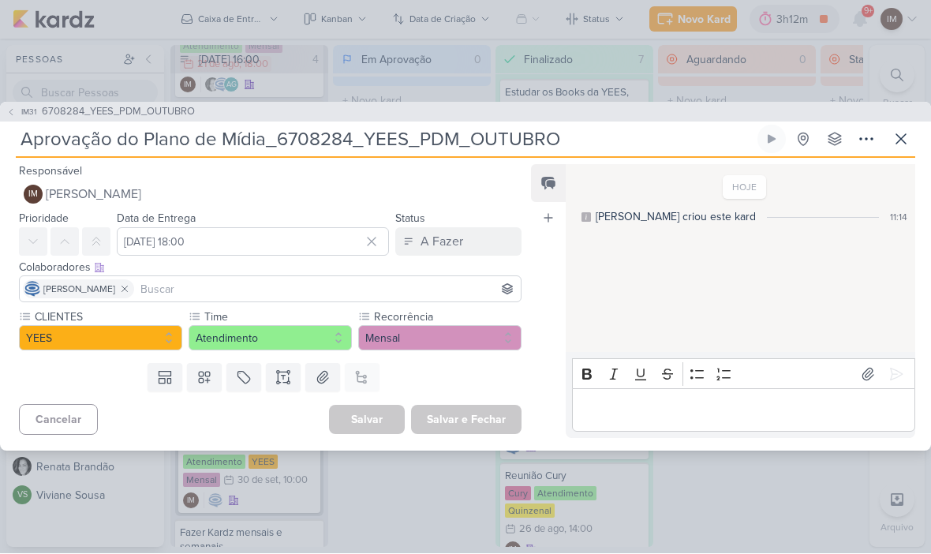
click at [141, 199] on span "[PERSON_NAME]" at bounding box center [93, 194] width 95 height 19
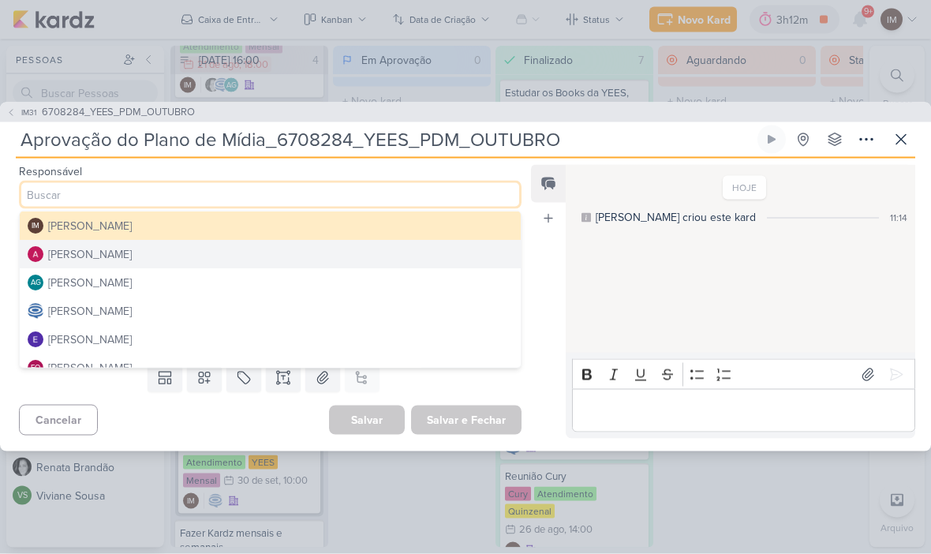
click at [361, 313] on button "[PERSON_NAME]" at bounding box center [270, 311] width 501 height 28
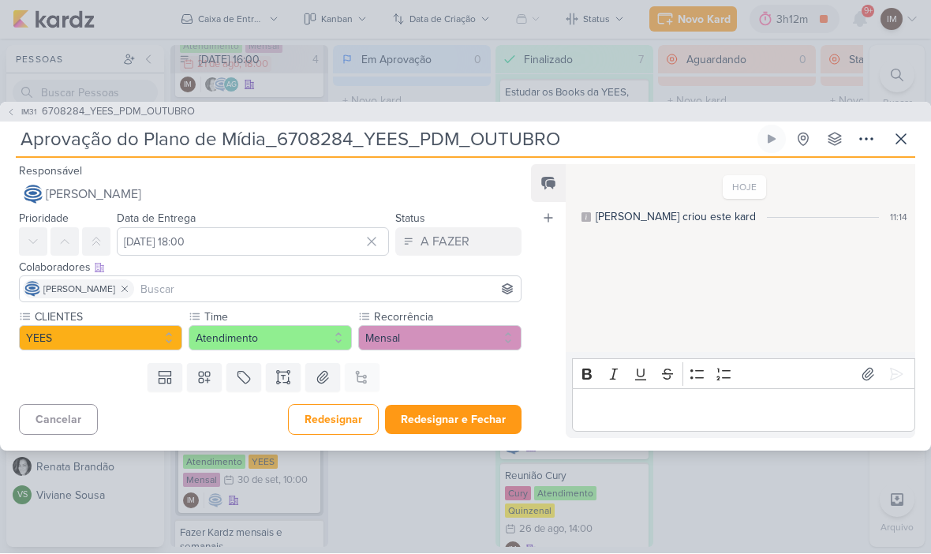
click at [385, 287] on input at bounding box center [327, 289] width 380 height 19
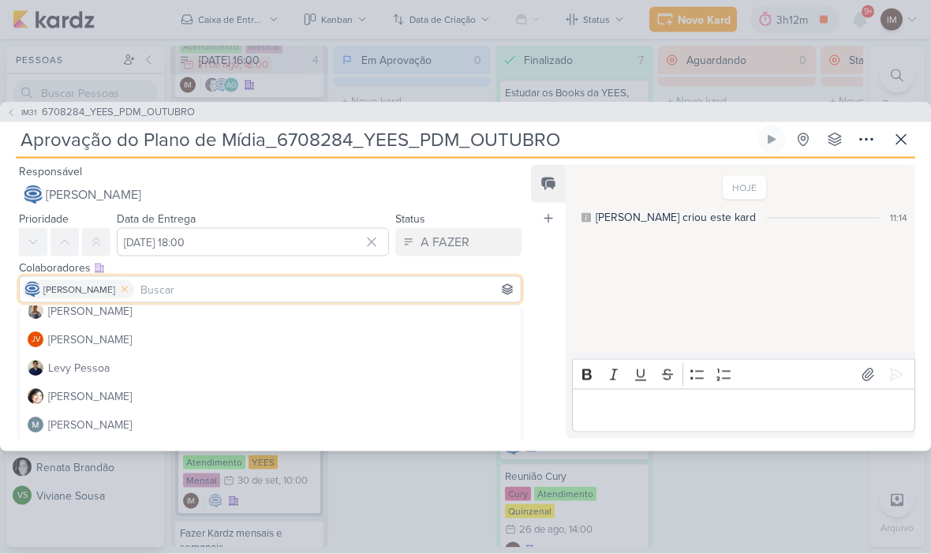
click at [134, 280] on button at bounding box center [124, 289] width 19 height 19
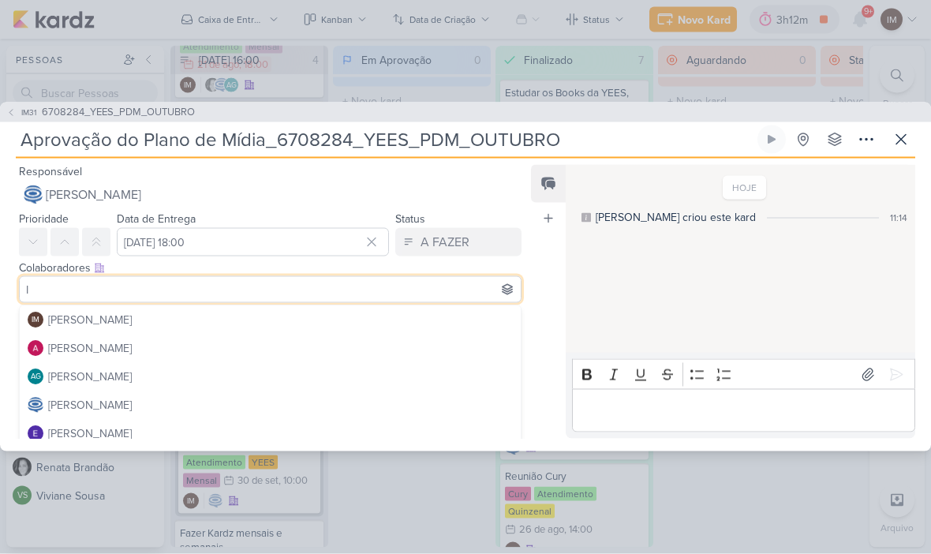
scroll to position [0, 0]
type input "I"
click at [357, 314] on button "IM Isabella Machado Guimarães" at bounding box center [270, 319] width 501 height 28
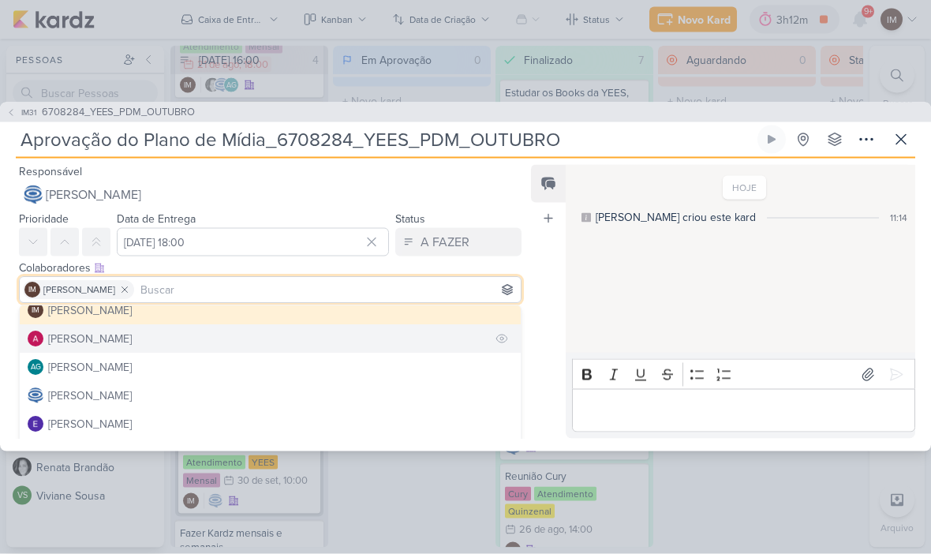
scroll to position [5, 0]
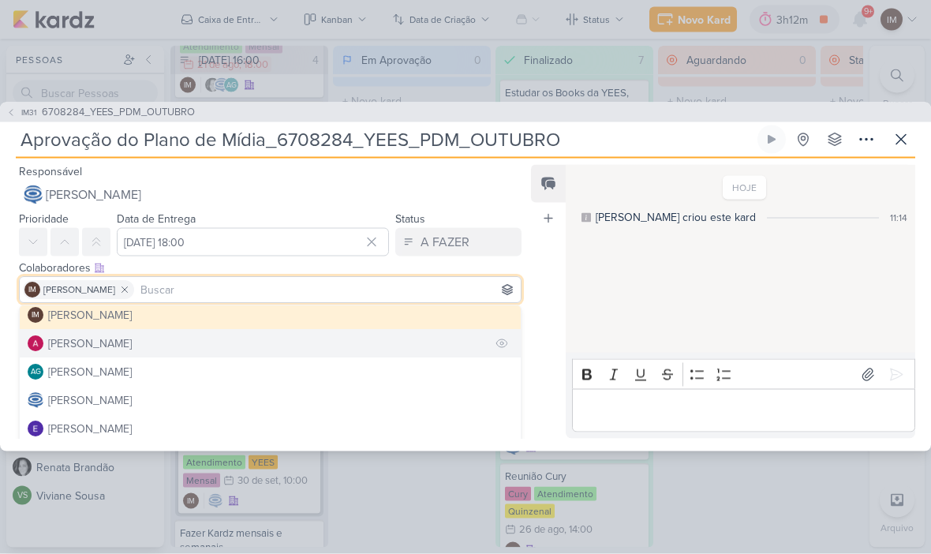
click at [365, 337] on button "[PERSON_NAME]" at bounding box center [270, 343] width 501 height 28
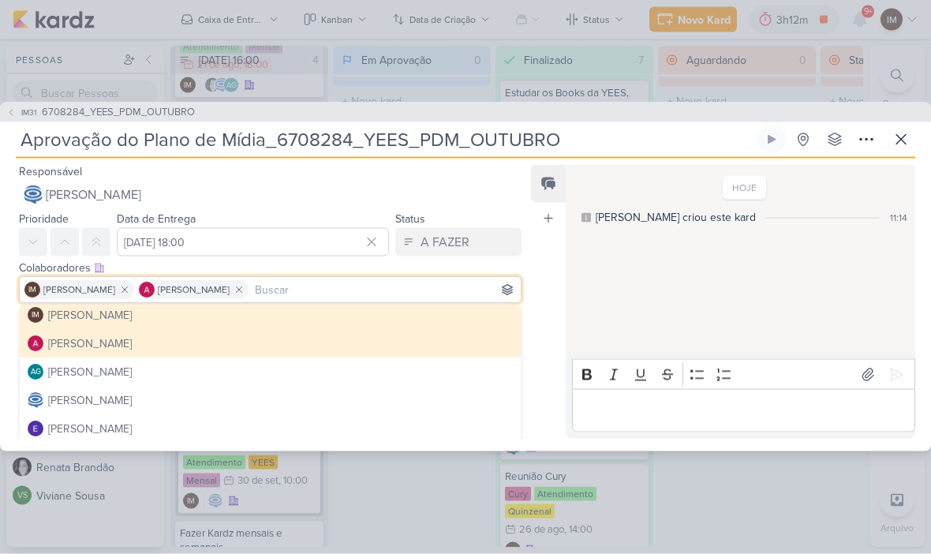
click at [357, 351] on button "[PERSON_NAME]" at bounding box center [270, 343] width 501 height 28
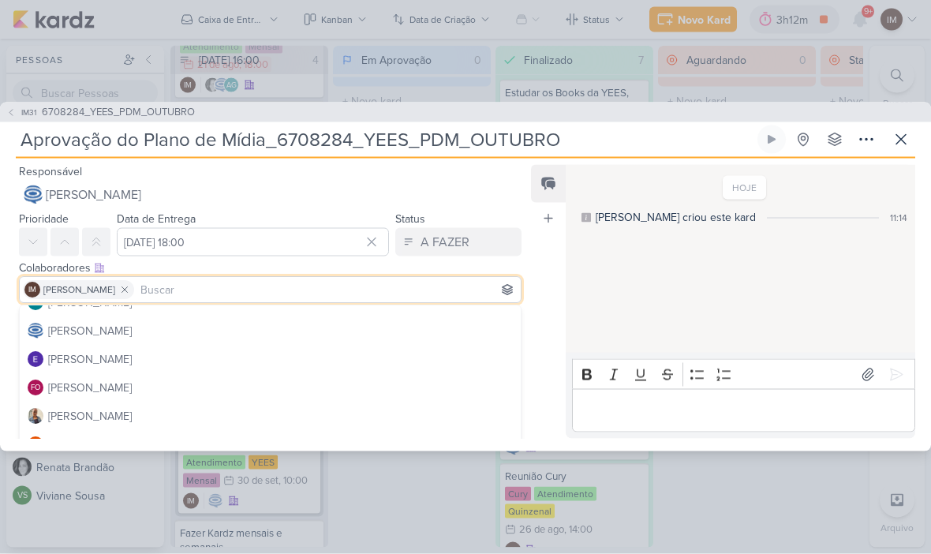
scroll to position [81, 0]
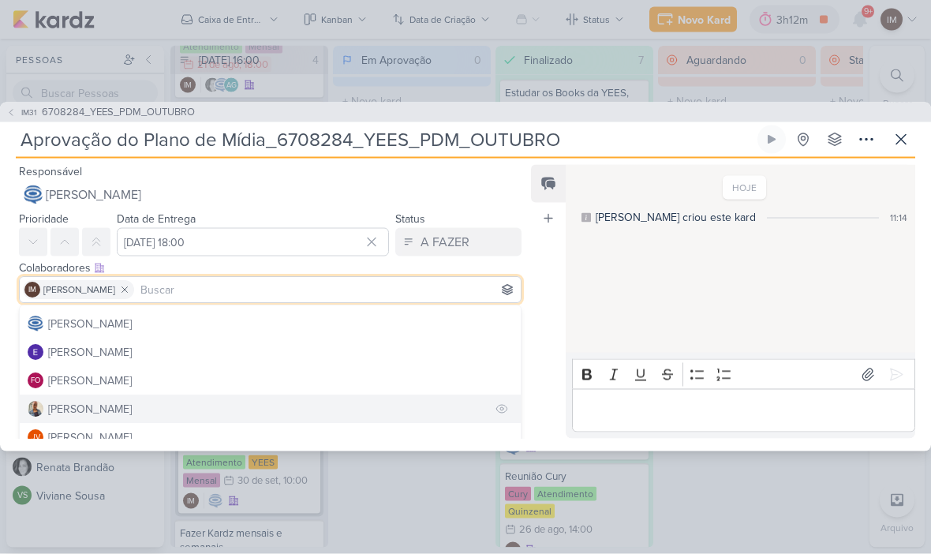
click at [371, 410] on button "[PERSON_NAME]" at bounding box center [270, 409] width 501 height 28
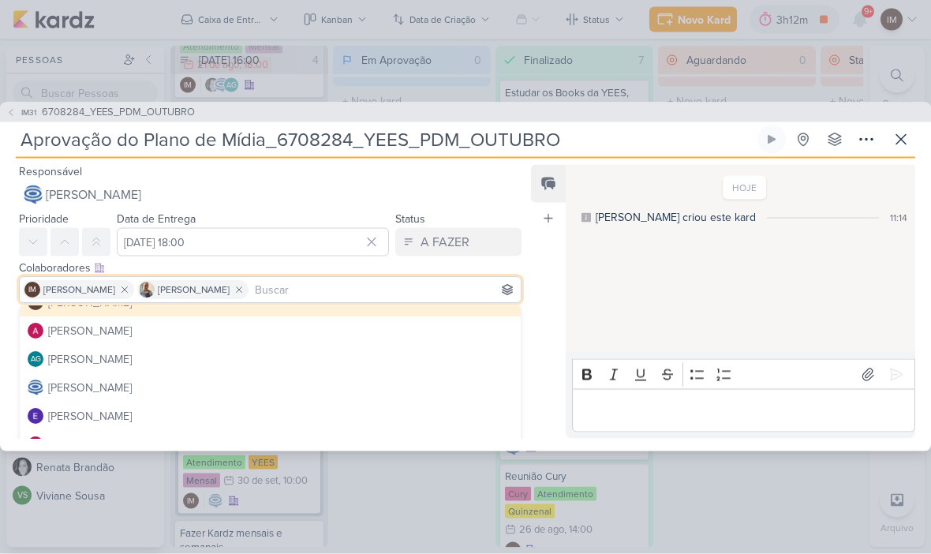
scroll to position [17, 0]
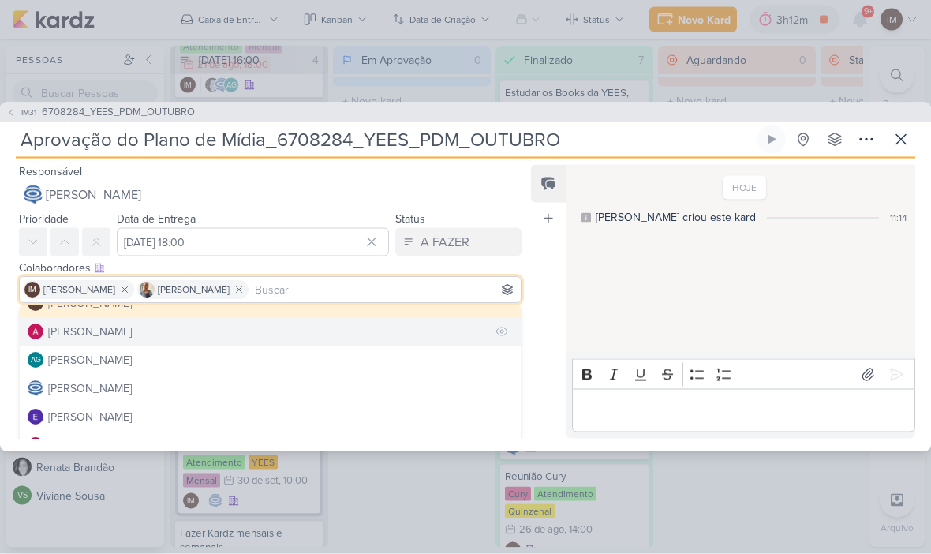
click at [386, 338] on button "[PERSON_NAME]" at bounding box center [270, 331] width 501 height 28
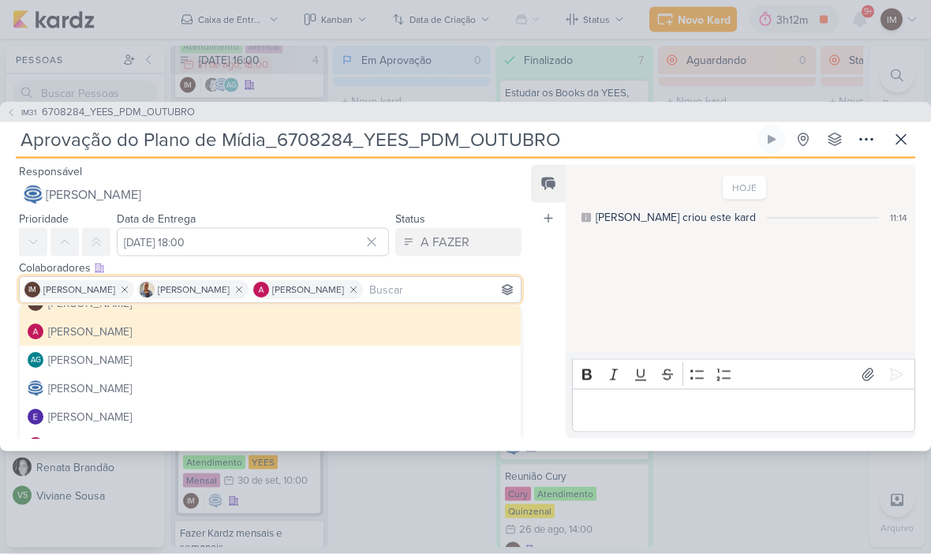
click at [544, 299] on div "Feed Atrelar email Solte o email para atrelar ao kard" at bounding box center [548, 302] width 35 height 274
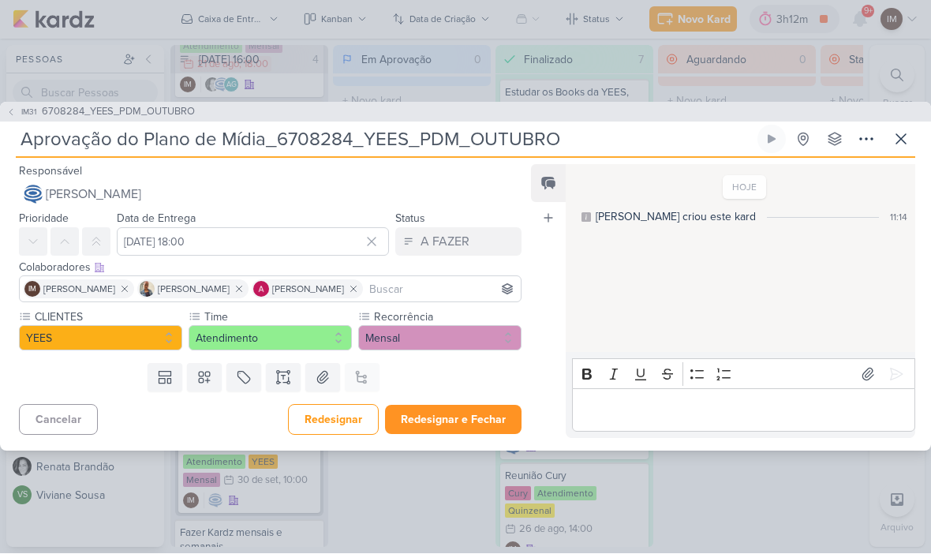
click at [467, 417] on button "Redesignar e Fechar" at bounding box center [453, 420] width 137 height 29
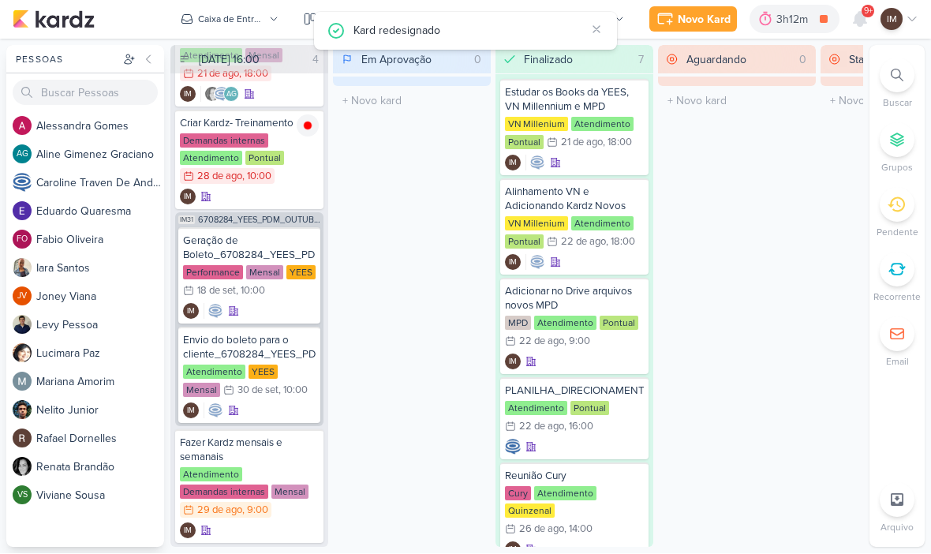
scroll to position [77, 0]
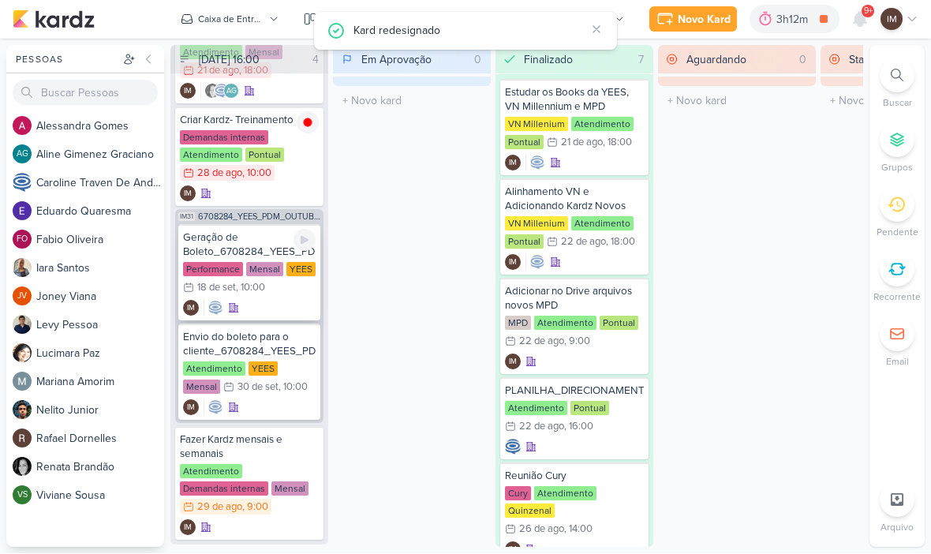
click at [283, 301] on div "IM" at bounding box center [249, 309] width 133 height 16
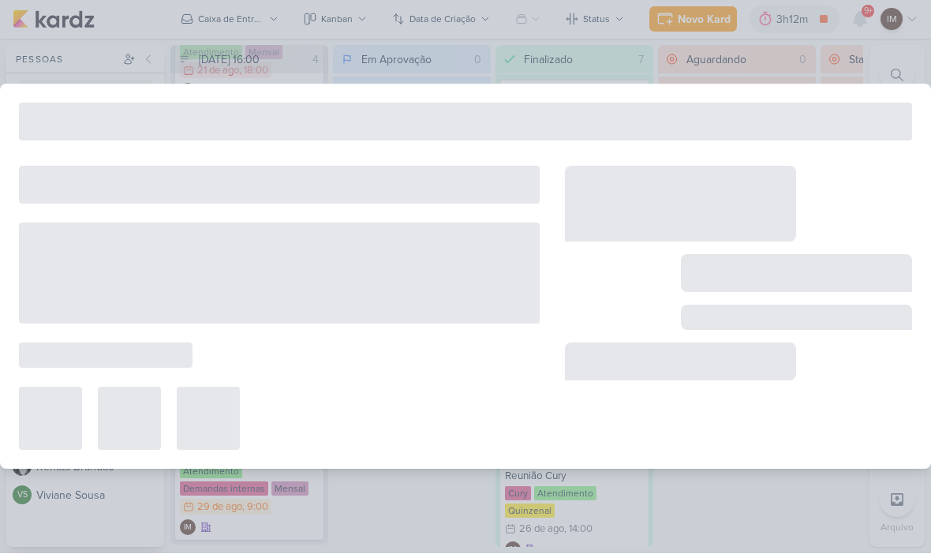
type input "Geração de Boleto_6708284_YEES_PDM_OUTUBRO"
type input "18 de setembro de 2025 às 10:00"
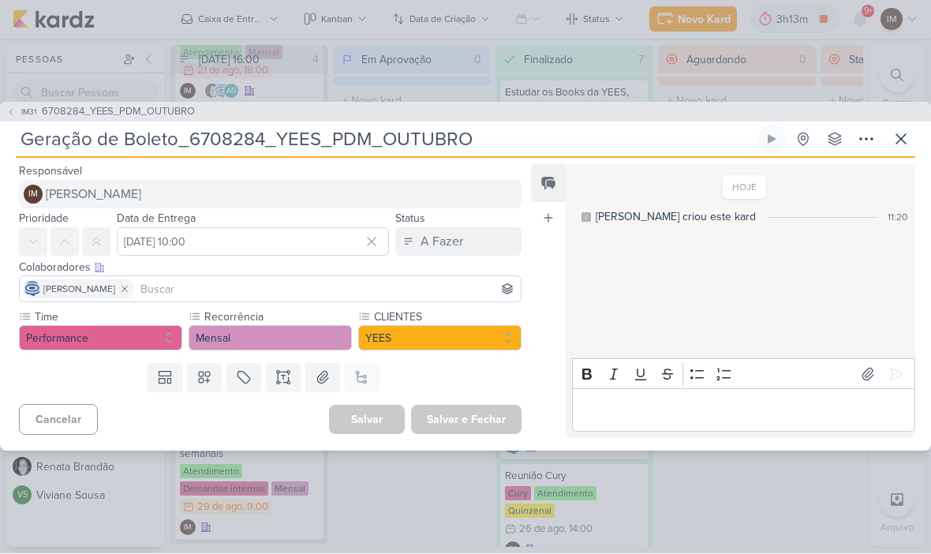
click at [327, 193] on button "IM Isabella Machado Guimarães" at bounding box center [270, 195] width 503 height 28
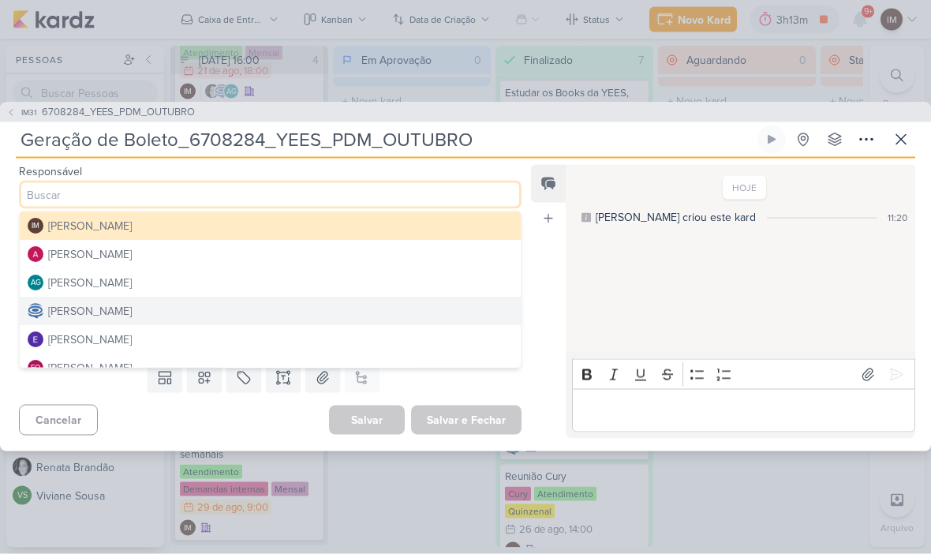
click at [399, 262] on button "[PERSON_NAME]" at bounding box center [270, 254] width 501 height 28
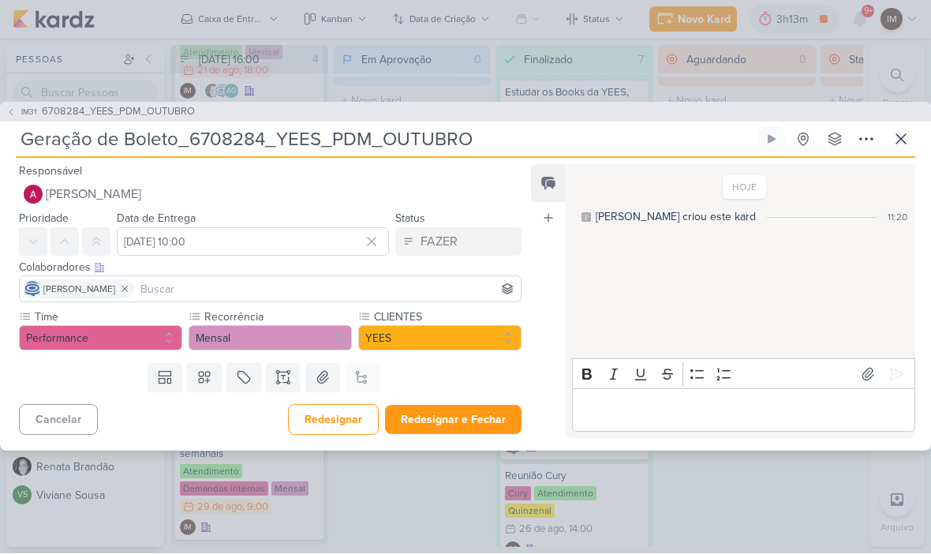
click at [387, 297] on input at bounding box center [327, 289] width 380 height 19
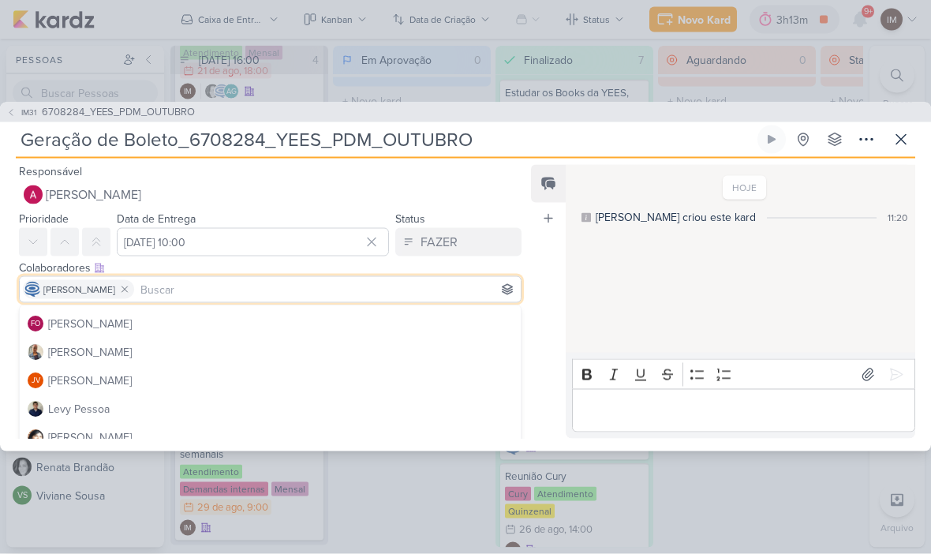
scroll to position [137, 0]
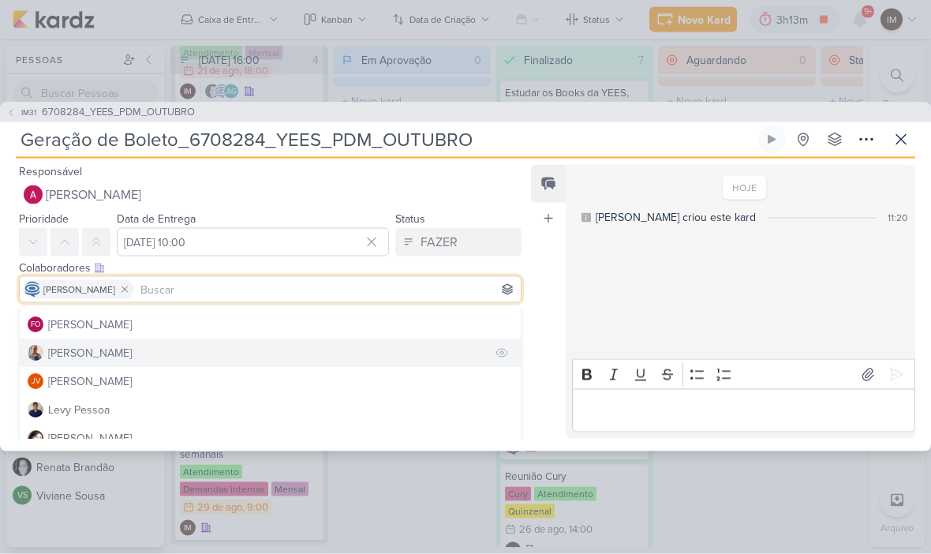
click at [415, 347] on button "[PERSON_NAME]" at bounding box center [270, 353] width 501 height 28
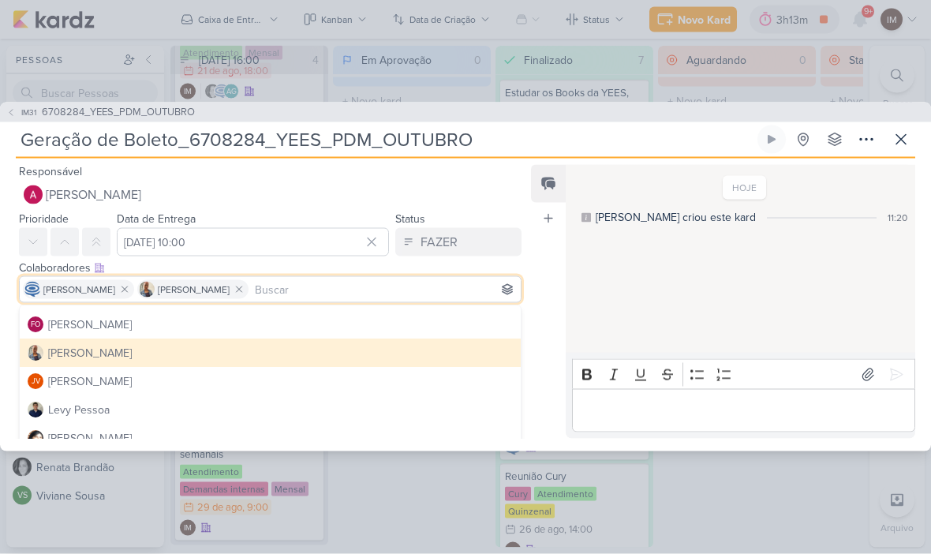
click at [539, 342] on div "Feed Atrelar email Solte o email para atrelar ao kard" at bounding box center [548, 302] width 35 height 274
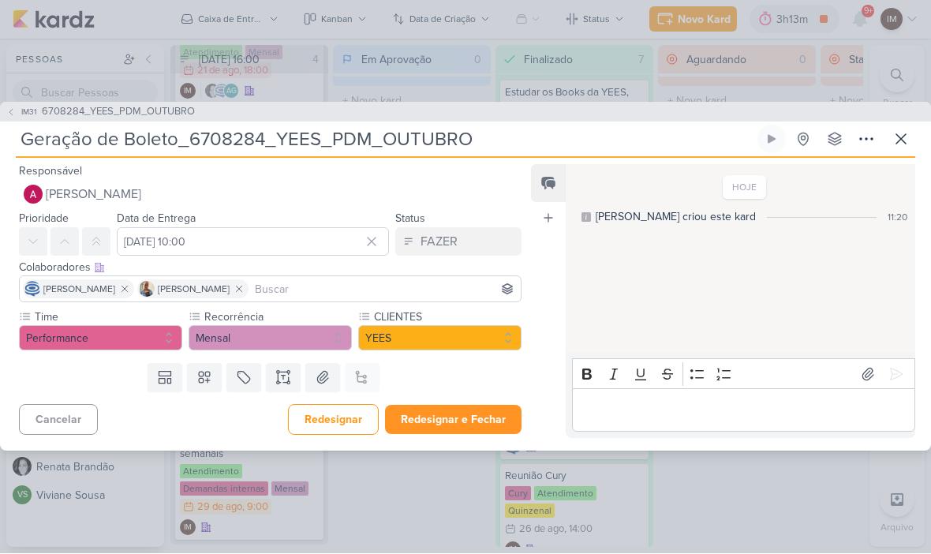
click at [483, 413] on button "Redesignar e Fechar" at bounding box center [453, 420] width 137 height 29
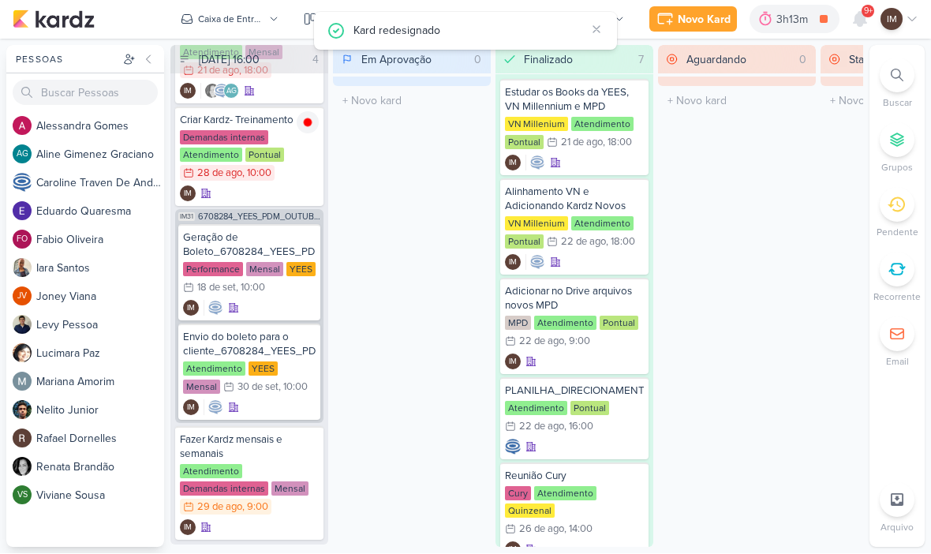
scroll to position [5, 0]
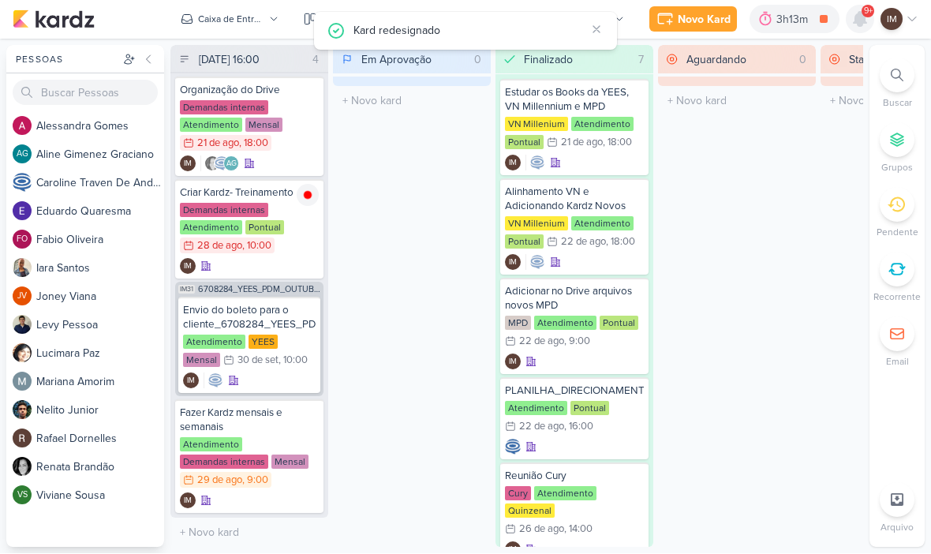
click at [853, 22] on icon at bounding box center [860, 19] width 19 height 19
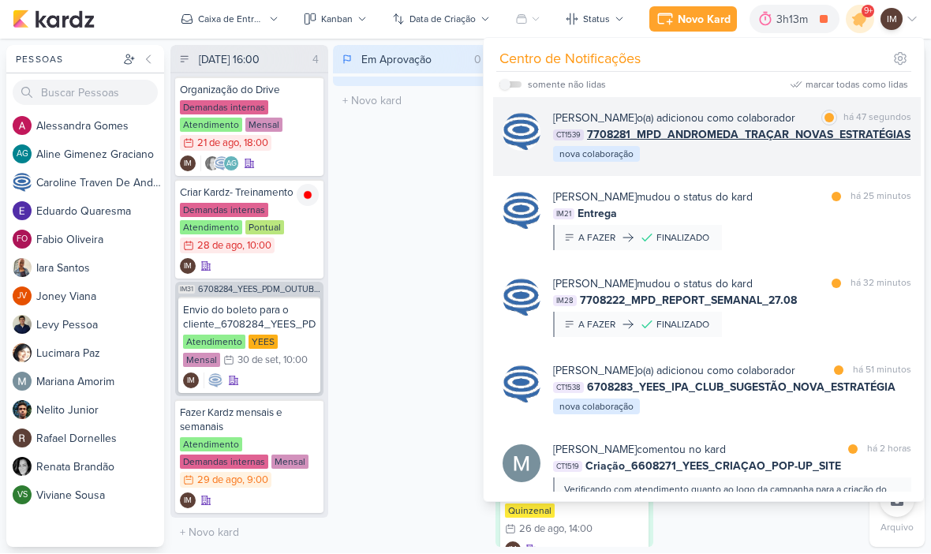
click at [779, 164] on div "Caroline Traven De Andrade o(a) adicionou como colaborador marcar como lida há …" at bounding box center [732, 137] width 358 height 54
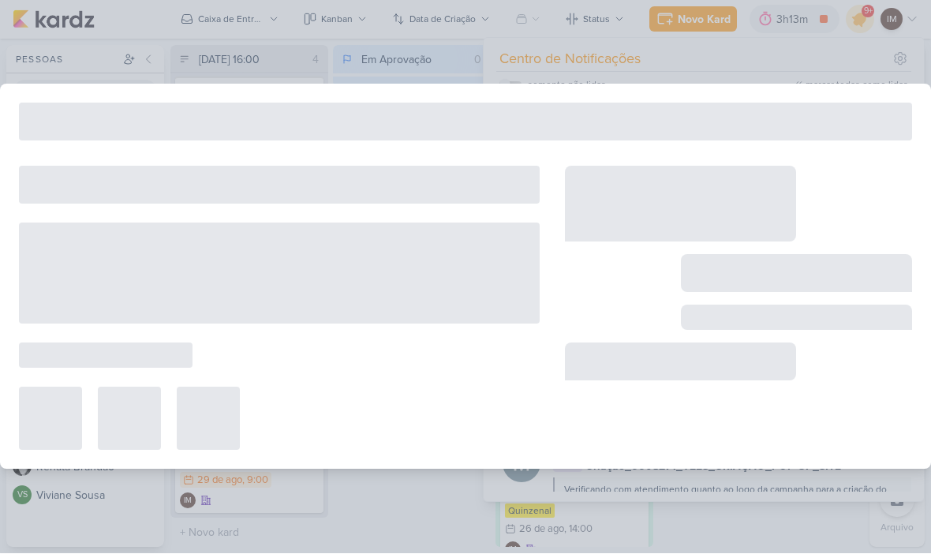
type input "7708281_MPD_ANDROMEDA_TRAÇAR_NOVAS_ESTRATÉGIAS"
type input "2 de setembro de 2025 às 18:00"
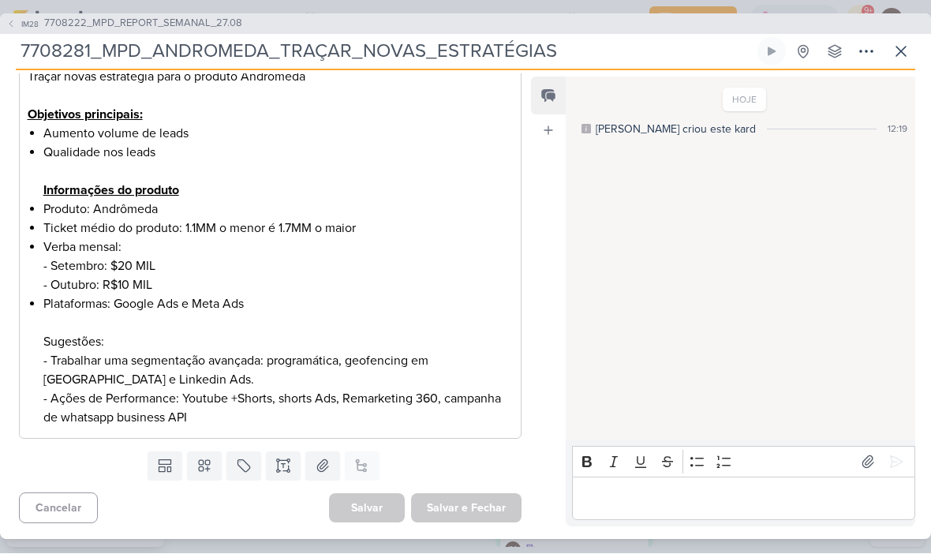
scroll to position [299, 0]
click at [902, 50] on icon at bounding box center [900, 51] width 9 height 9
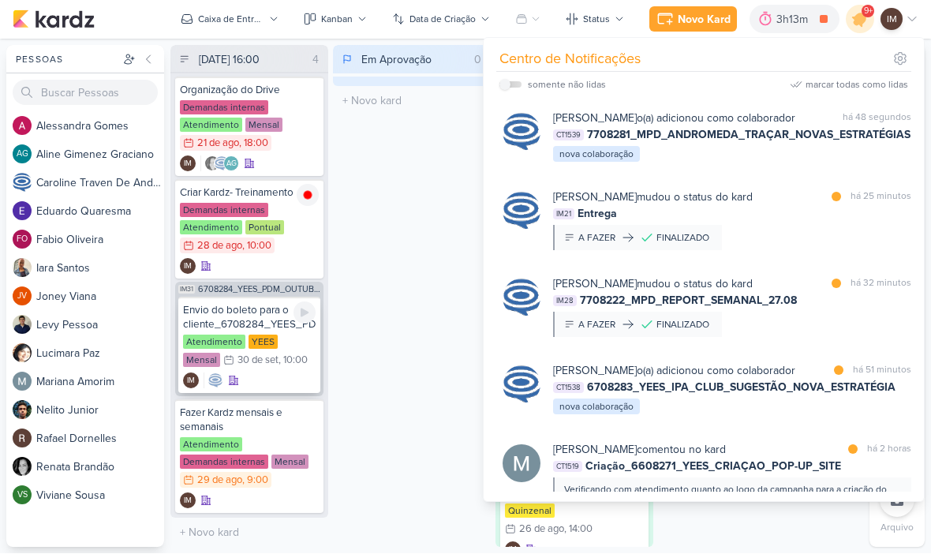
click at [299, 381] on div "IM" at bounding box center [249, 381] width 133 height 16
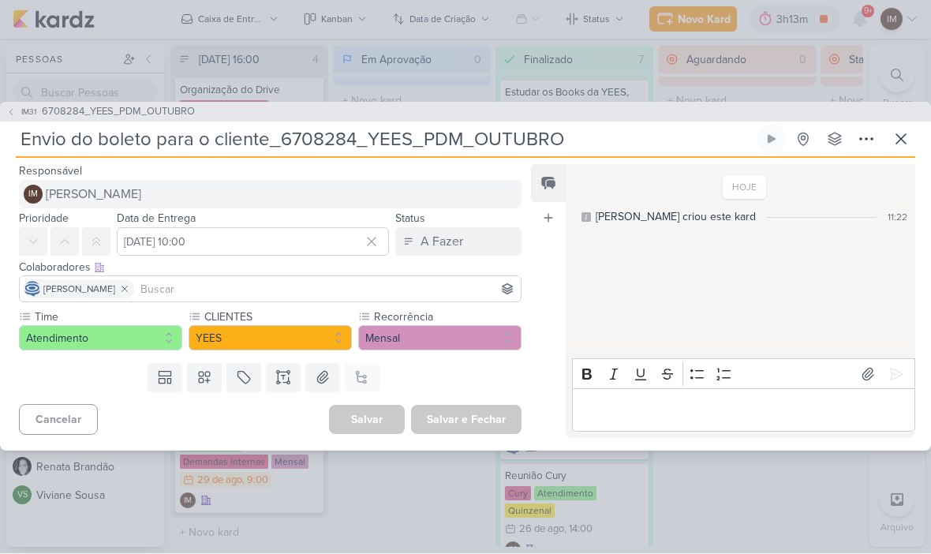
click at [499, 187] on button "IM Isabella Machado Guimarães" at bounding box center [270, 195] width 503 height 28
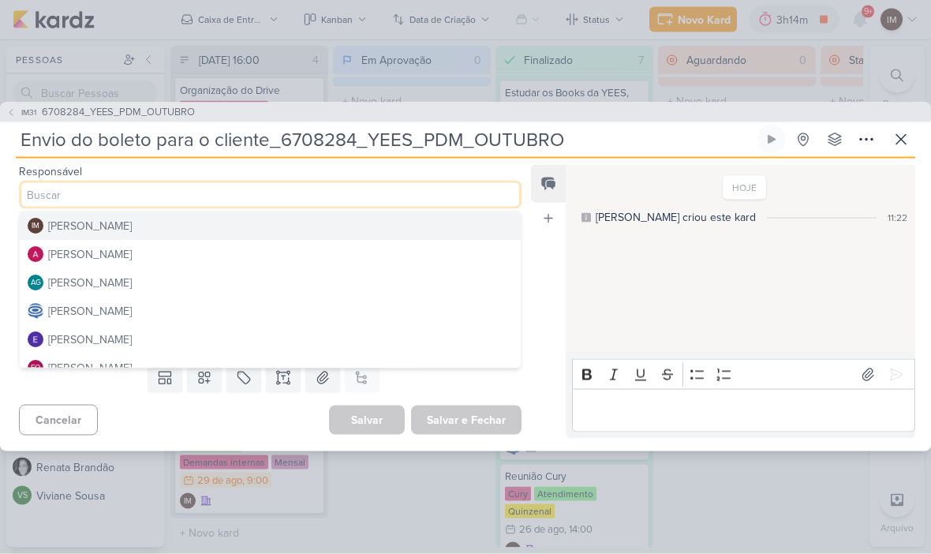
click at [436, 309] on button "[PERSON_NAME]" at bounding box center [270, 311] width 501 height 28
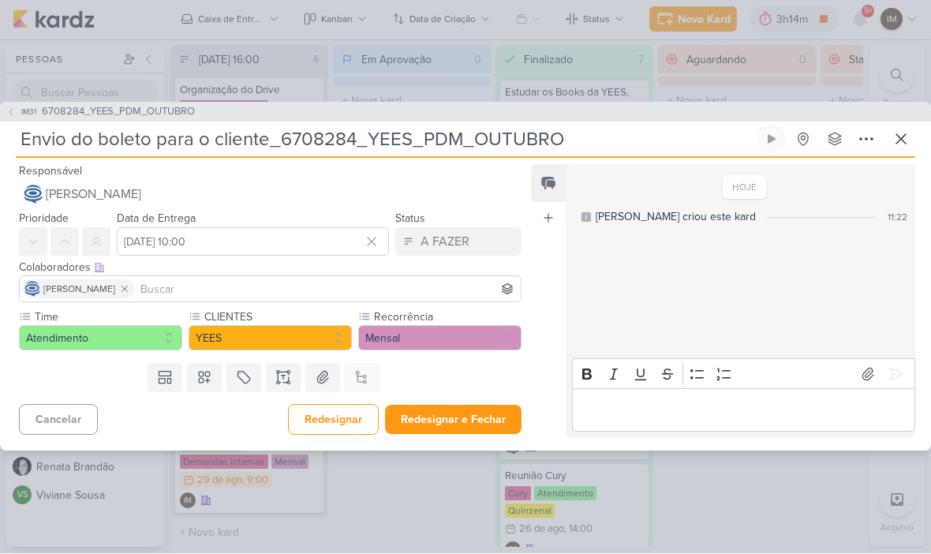
click at [436, 296] on input at bounding box center [327, 289] width 380 height 19
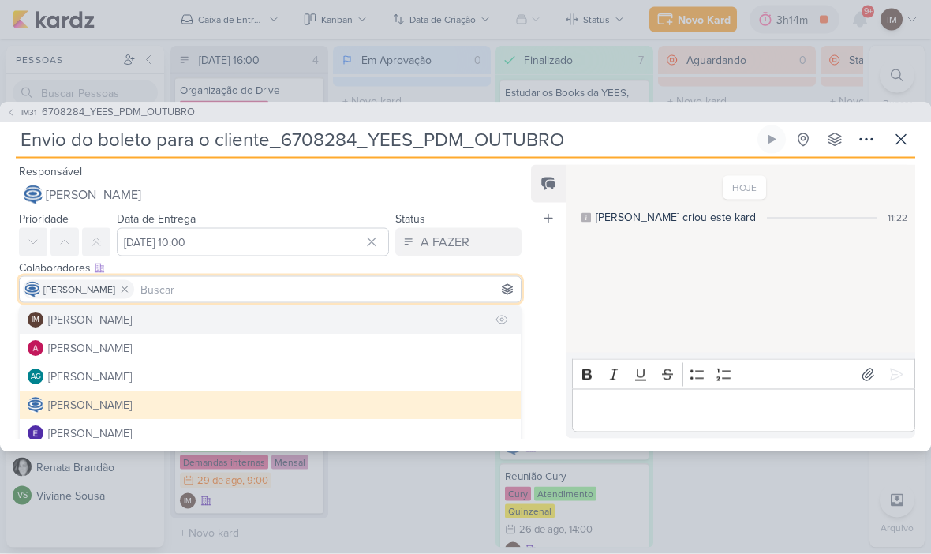
click at [440, 319] on button "IM Isabella Machado Guimarães" at bounding box center [270, 319] width 501 height 28
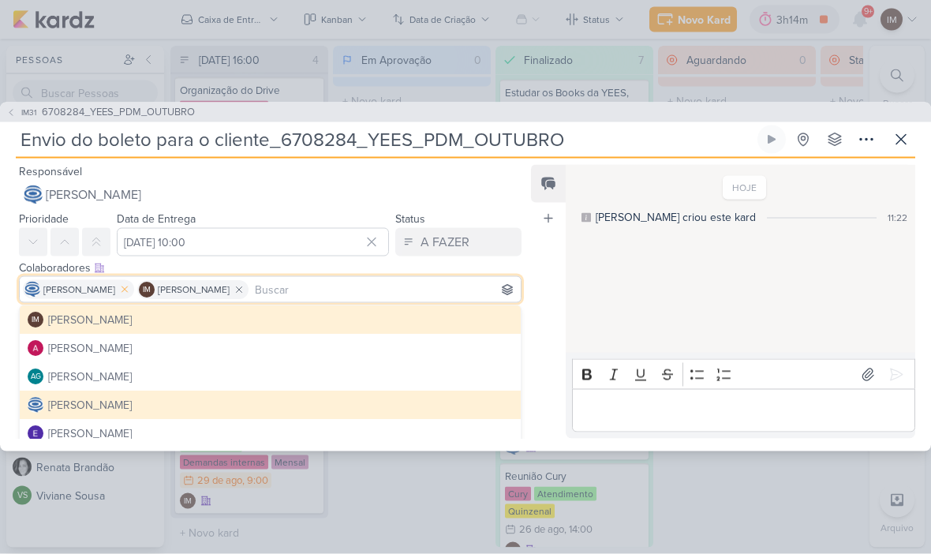
click at [128, 290] on icon at bounding box center [125, 290] width 6 height 6
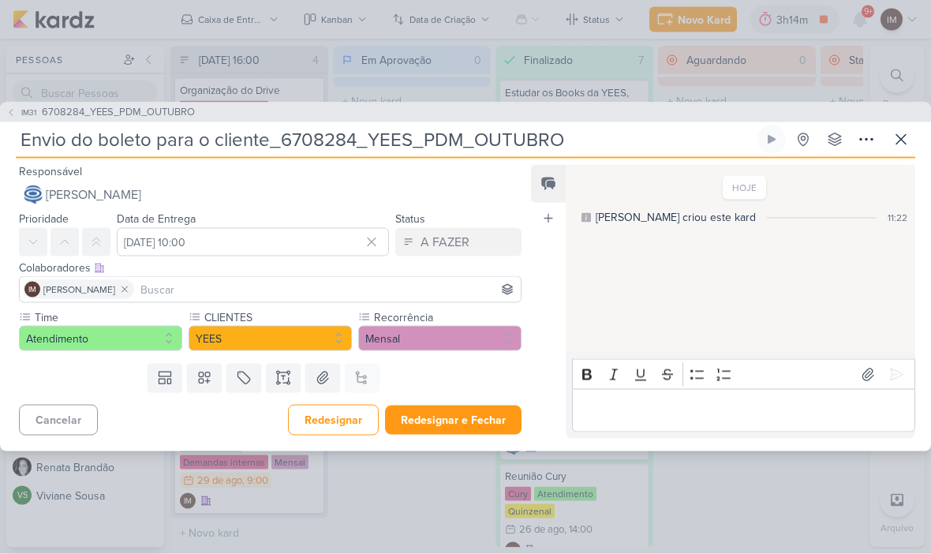
click at [231, 295] on input at bounding box center [327, 289] width 380 height 19
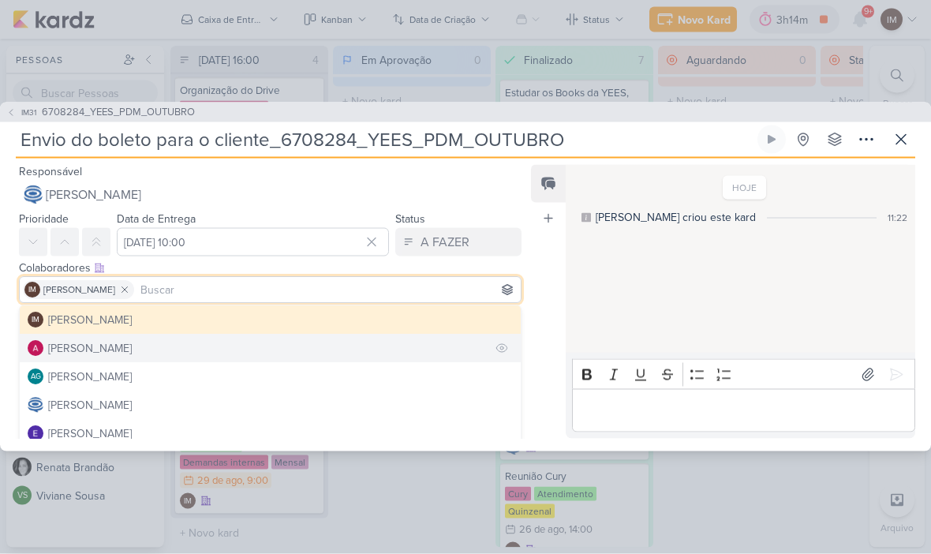
click at [404, 339] on button "[PERSON_NAME]" at bounding box center [270, 348] width 501 height 28
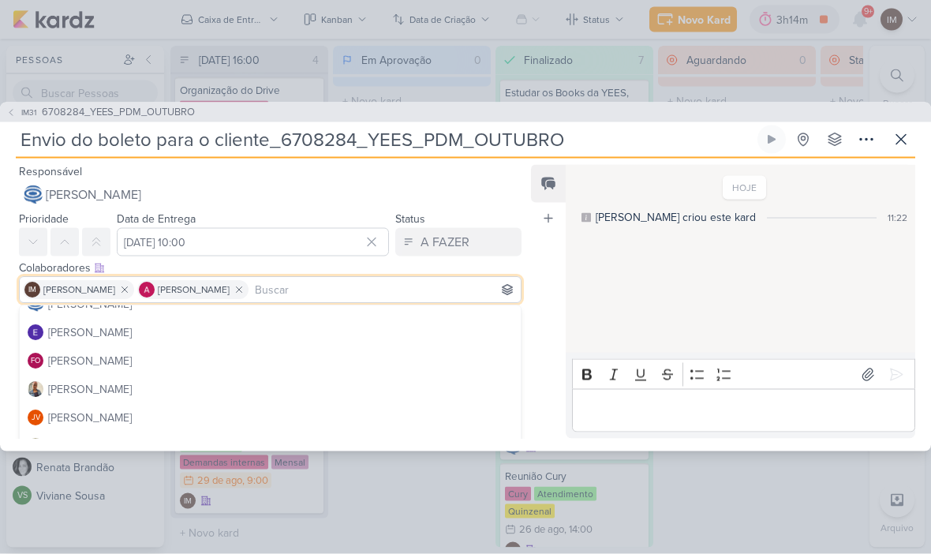
scroll to position [110, 0]
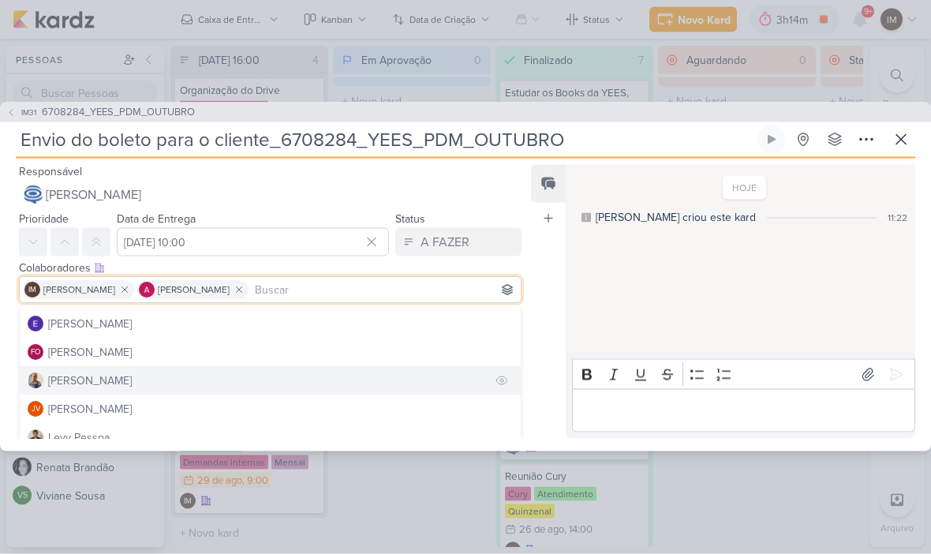
click at [443, 381] on button "[PERSON_NAME]" at bounding box center [270, 380] width 501 height 28
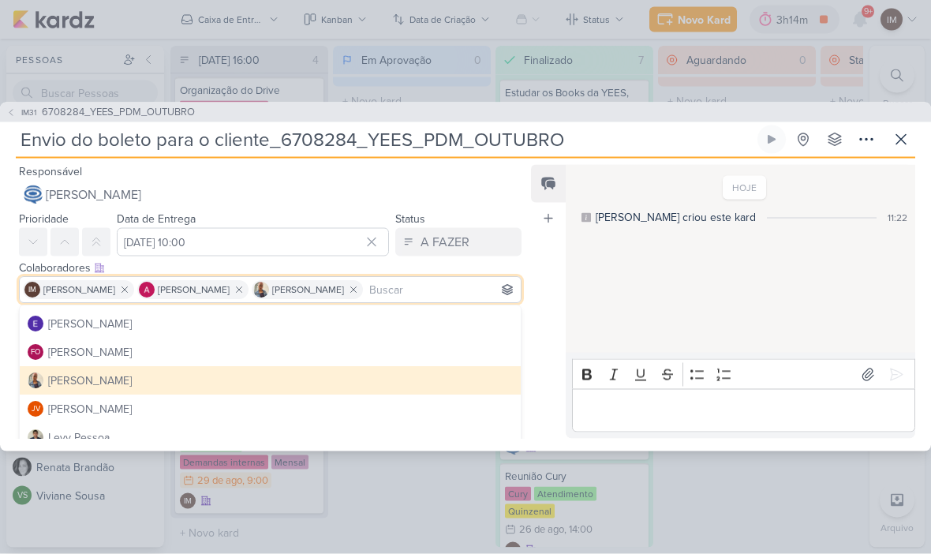
click at [559, 366] on div "Feed Atrelar email Solte o email para atrelar ao kard" at bounding box center [548, 302] width 35 height 274
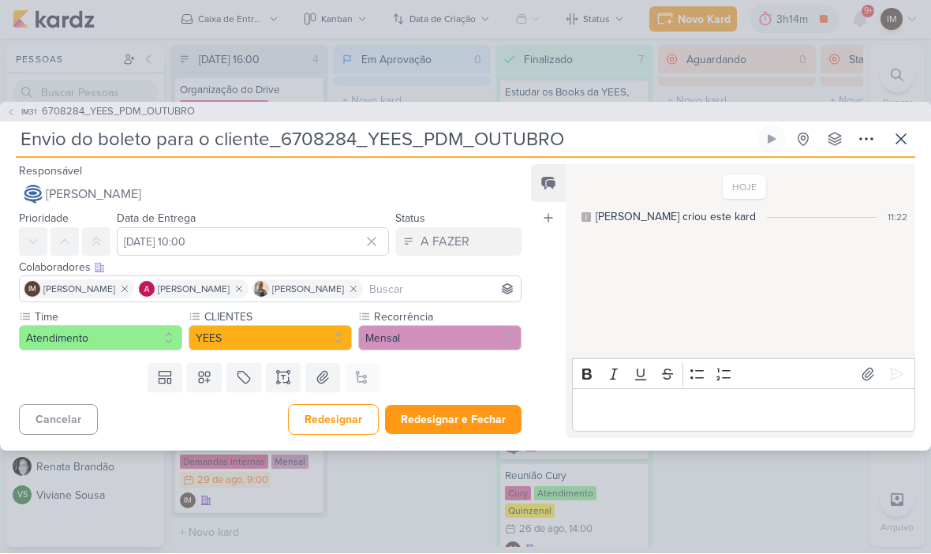
click at [475, 417] on button "Redesignar e Fechar" at bounding box center [453, 420] width 137 height 29
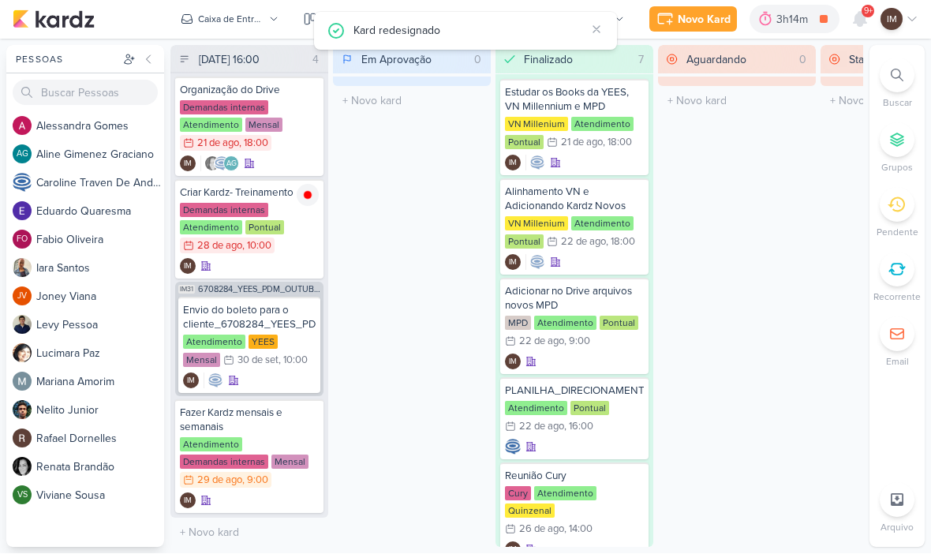
scroll to position [0, 0]
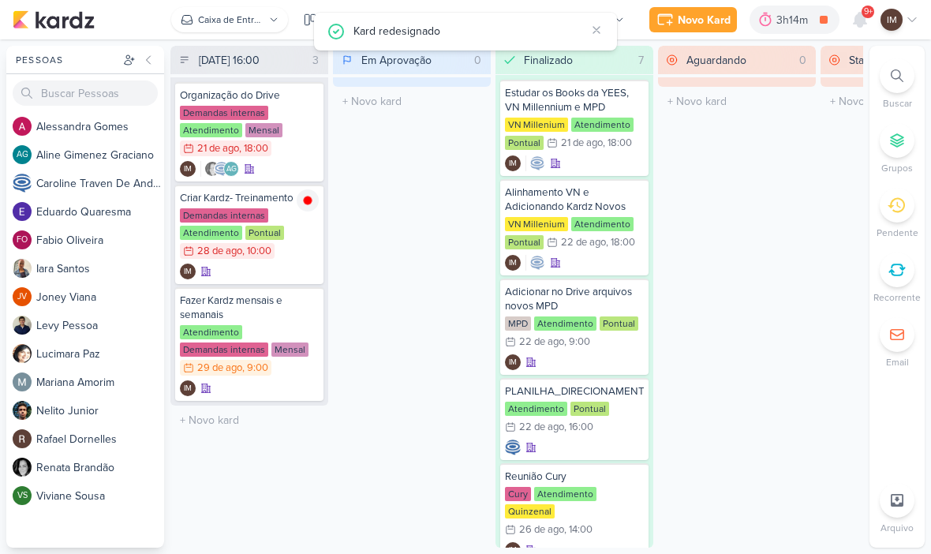
click at [246, 25] on div "Caixa de Entrada" at bounding box center [231, 20] width 66 height 14
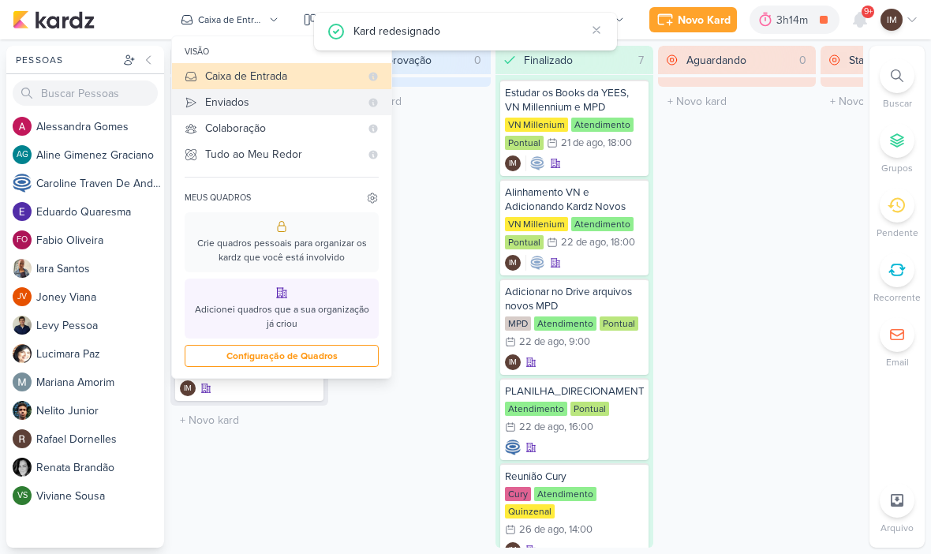
click at [289, 100] on div "Enviados" at bounding box center [282, 102] width 155 height 17
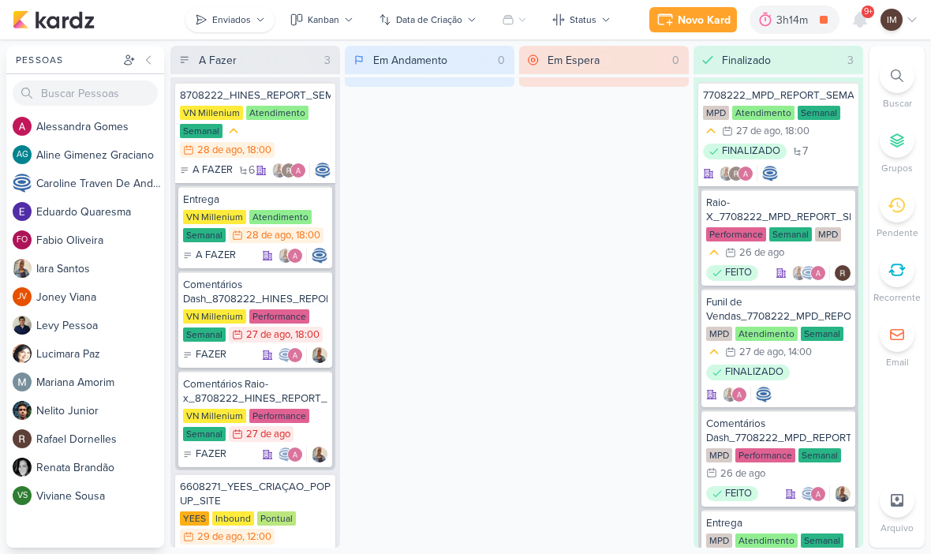
click at [246, 30] on button "Enviados" at bounding box center [229, 19] width 89 height 25
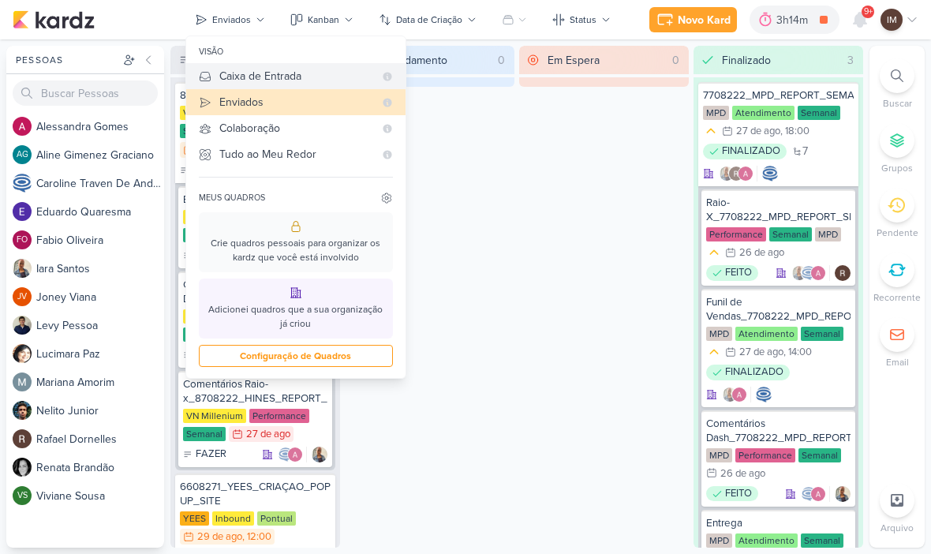
click at [294, 72] on div "Caixa de Entrada" at bounding box center [296, 76] width 155 height 17
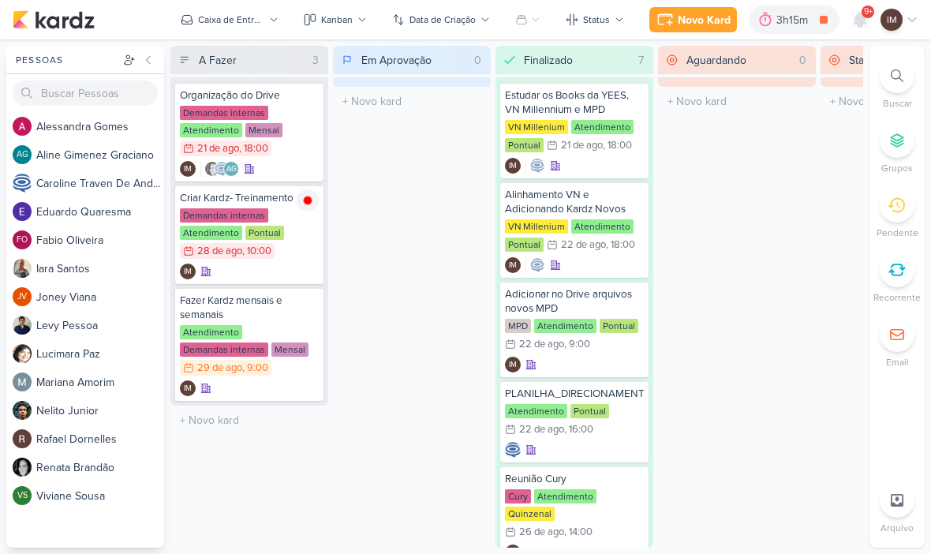
click at [793, 24] on div "3h15m" at bounding box center [794, 20] width 36 height 17
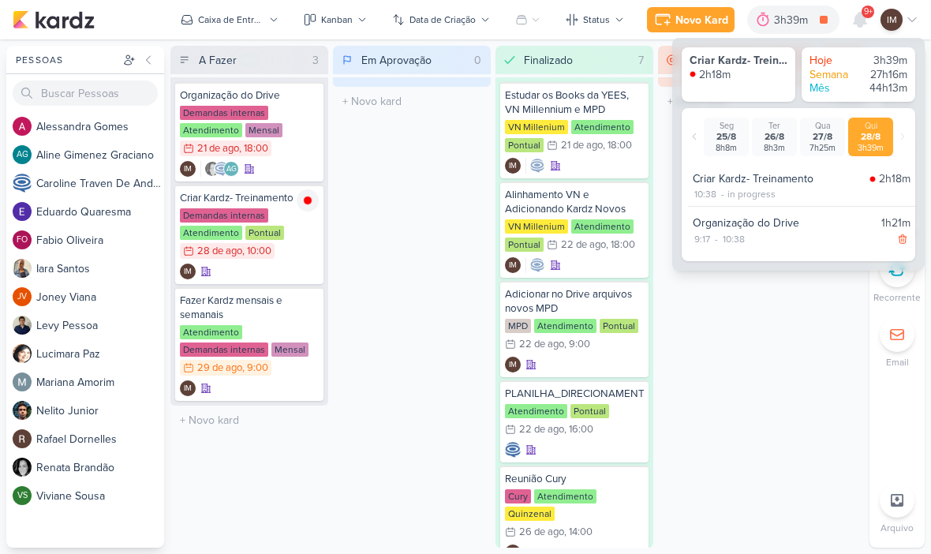
click at [823, 27] on icon at bounding box center [824, 20] width 22 height 22
click at [731, 370] on div "Aguardando 0 Mover Para Esquerda Mover Para Direita Deletar O título do kard de…" at bounding box center [737, 297] width 158 height 502
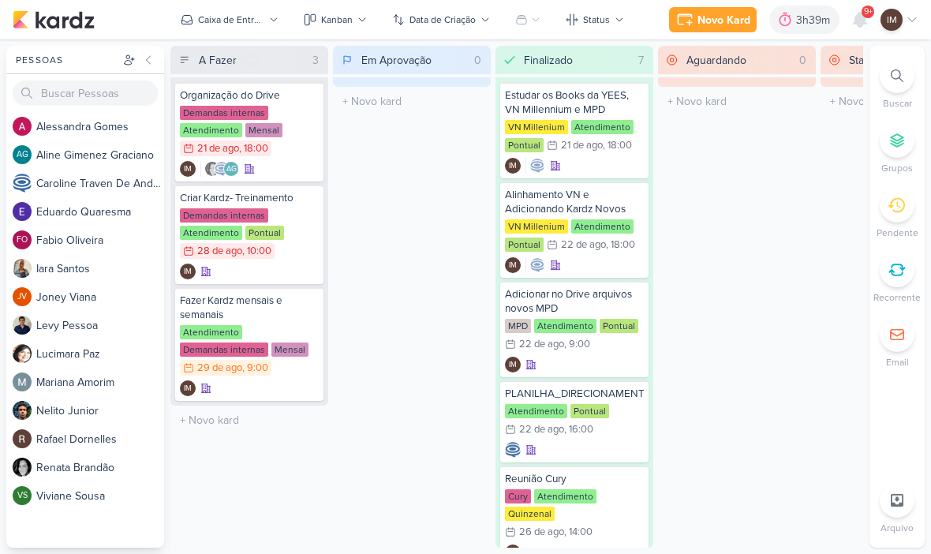
click at [829, 15] on div "3h39m" at bounding box center [815, 20] width 39 height 17
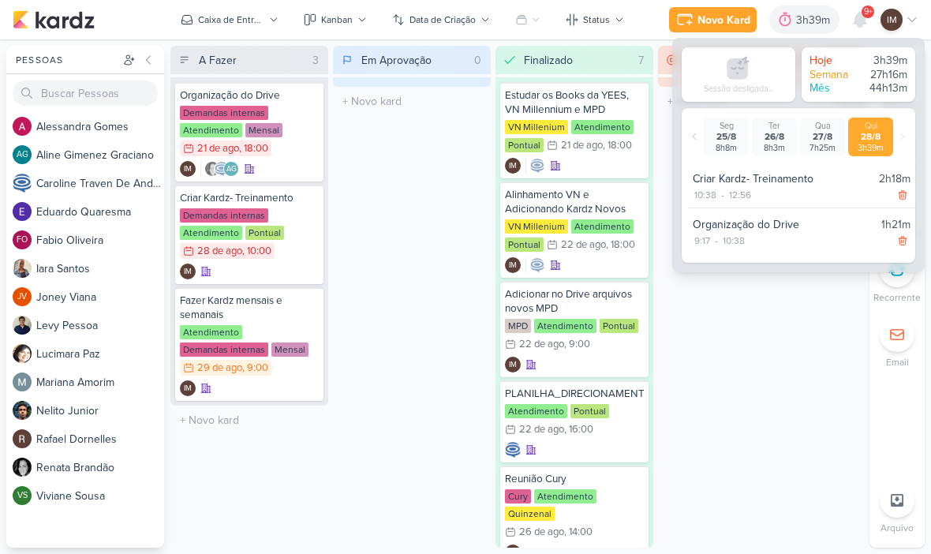
click at [882, 354] on li "Email" at bounding box center [897, 343] width 55 height 52
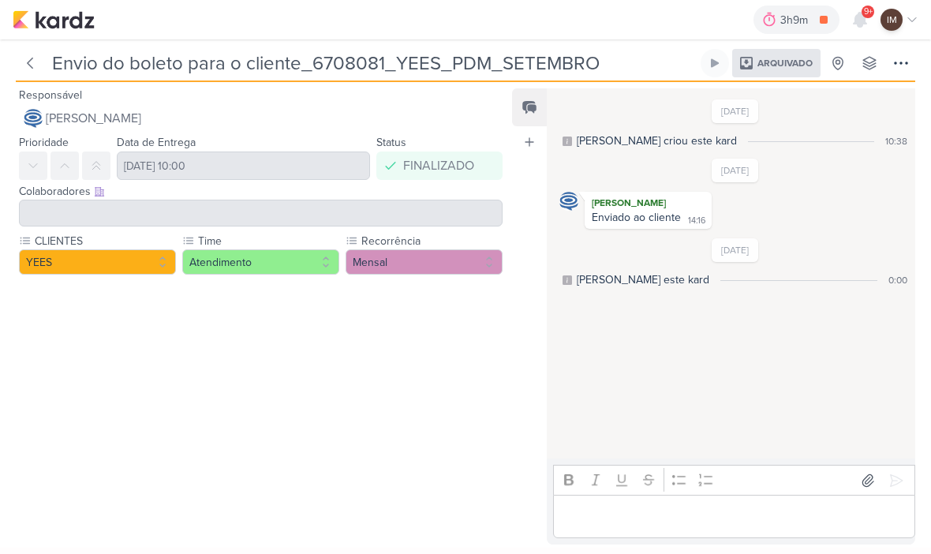
scroll to position [1, 0]
click at [38, 57] on button at bounding box center [30, 63] width 28 height 28
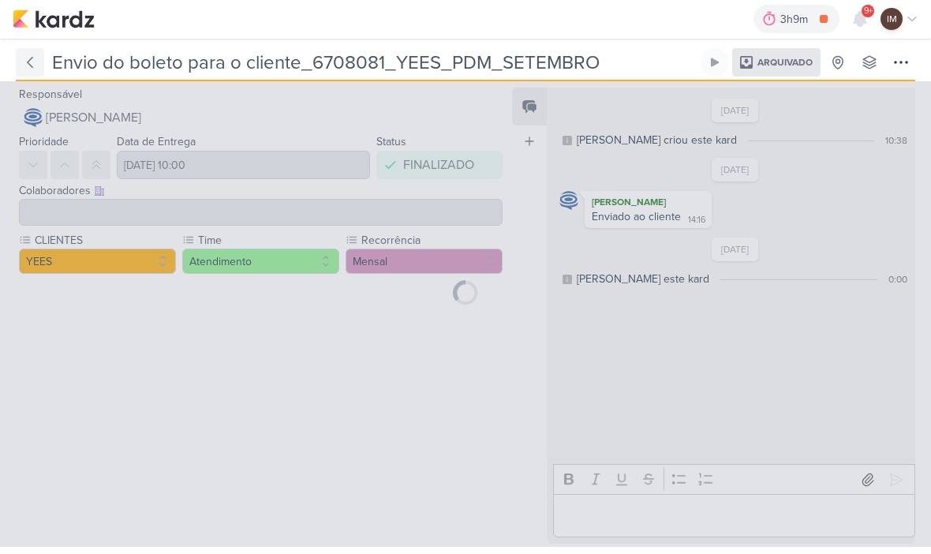
type input "6708081_YEES_PDM_SETEMBRO"
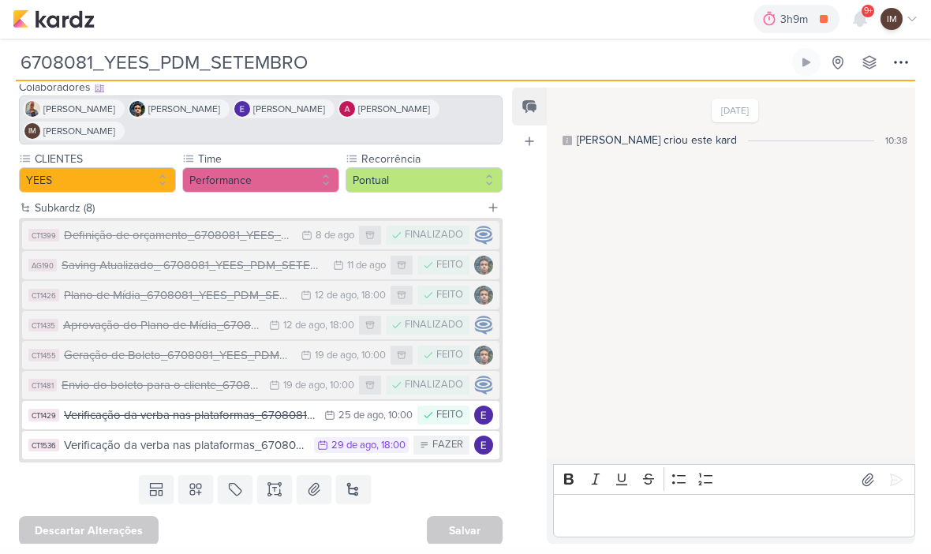
scroll to position [103, 0]
click at [111, 235] on div "Definição de orçamento_6708081_YEES_PDM_SETEMBRO" at bounding box center [179, 237] width 230 height 18
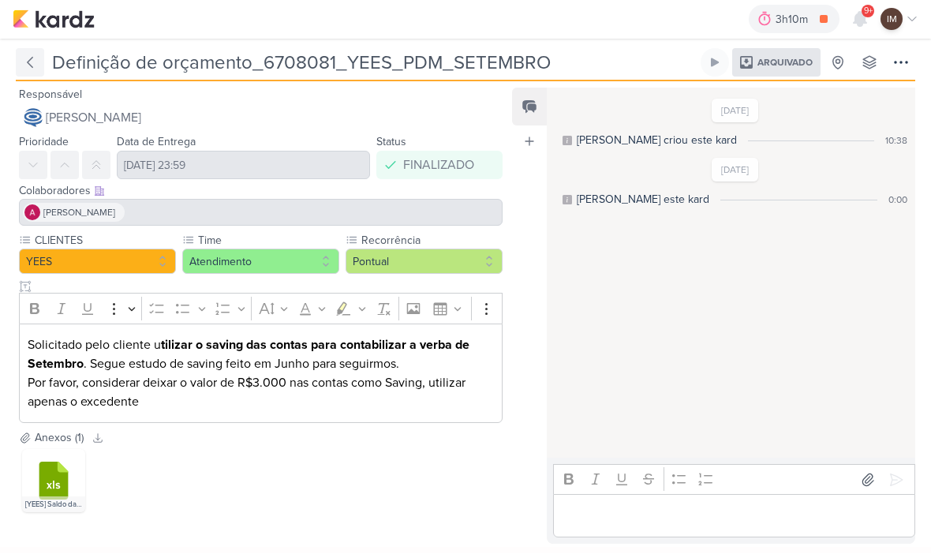
click at [24, 65] on icon at bounding box center [30, 63] width 16 height 16
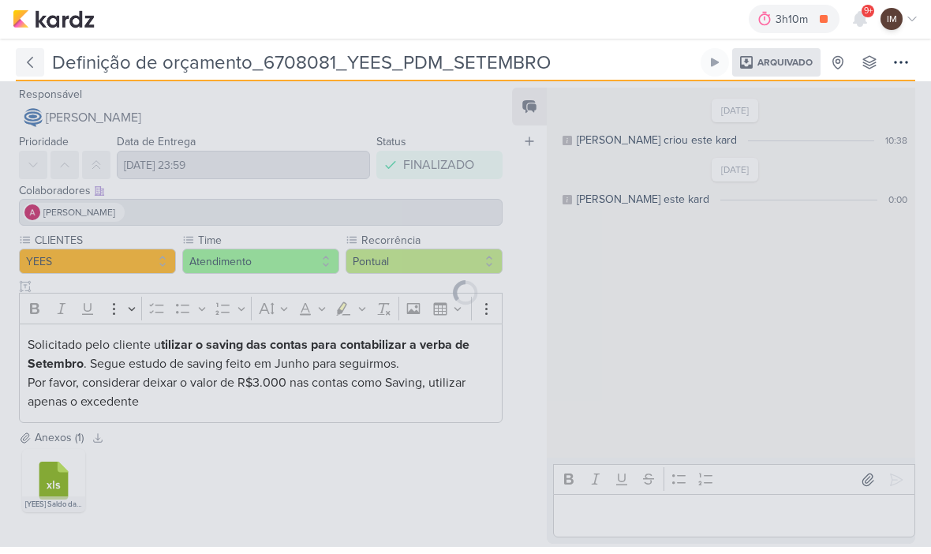
type input "6708081_YEES_PDM_SETEMBRO"
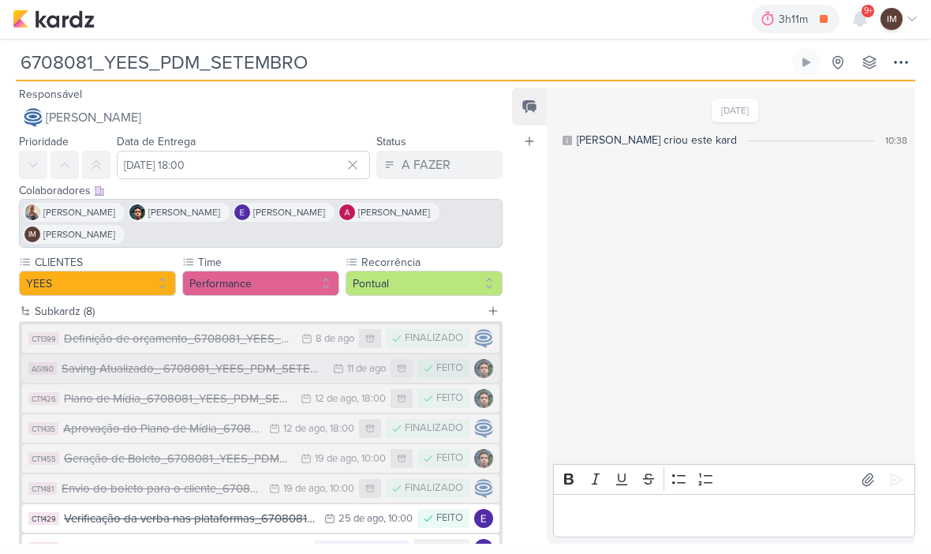
click at [360, 369] on div "11 de ago" at bounding box center [366, 370] width 39 height 10
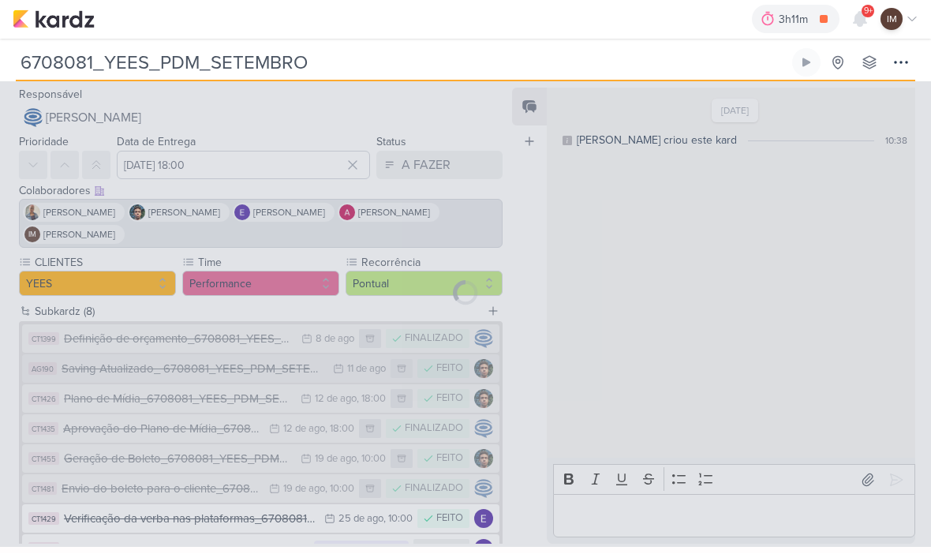
type input "Saving Atualizado_ 6708081_YEES_PDM_SETEMBRO"
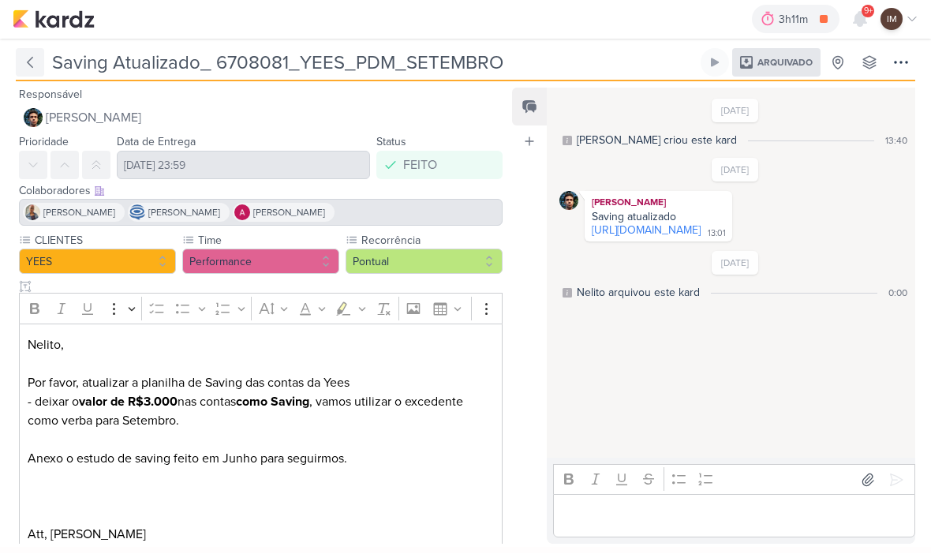
click at [39, 62] on button at bounding box center [30, 63] width 28 height 28
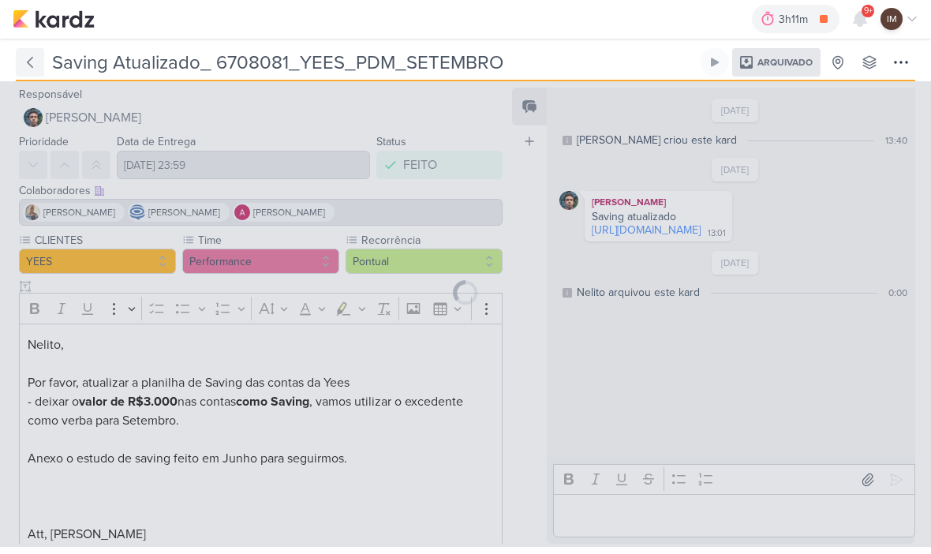
type input "6708081_YEES_PDM_SETEMBRO"
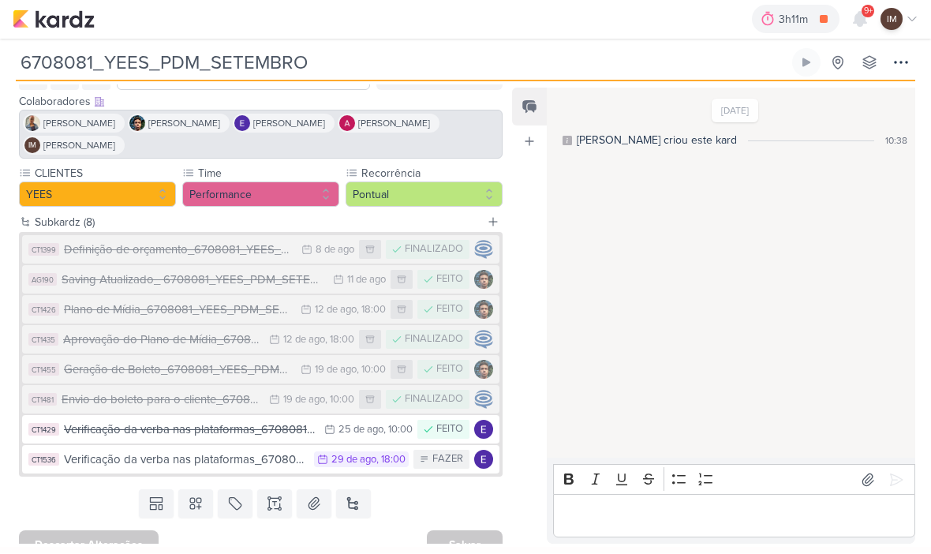
scroll to position [93, 0]
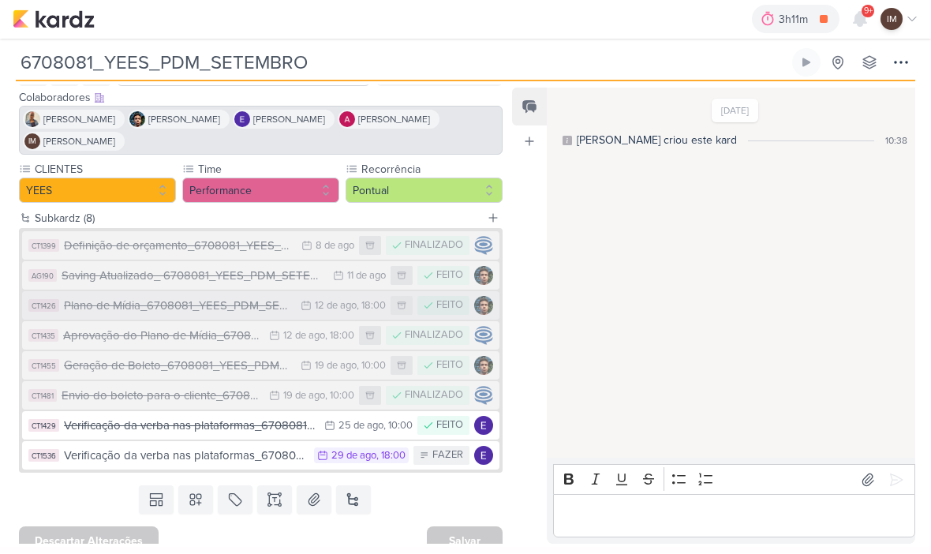
click at [98, 301] on div "Plano de Mídia_6708081_YEES_PDM_SETEMBRO" at bounding box center [178, 306] width 229 height 18
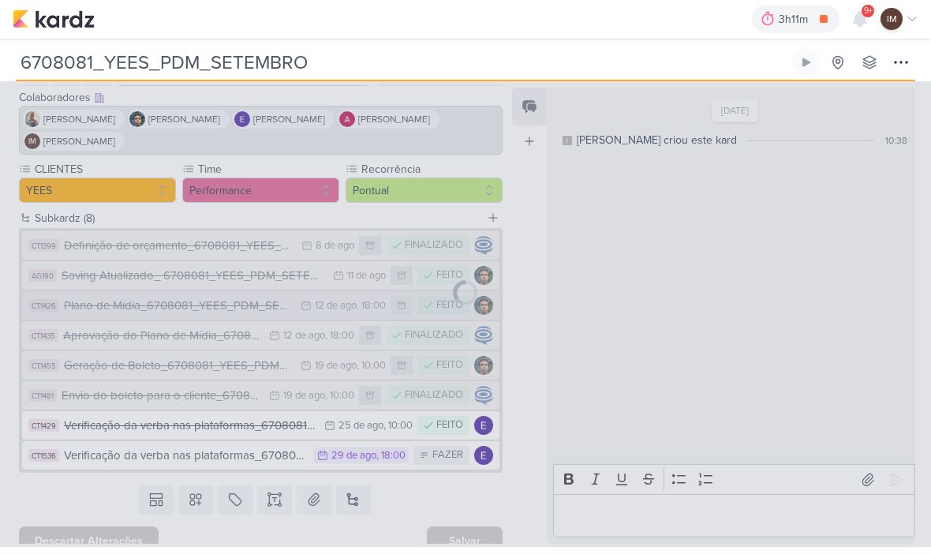
type input "Plano de Mídia_6708081_YEES_PDM_SETEMBRO"
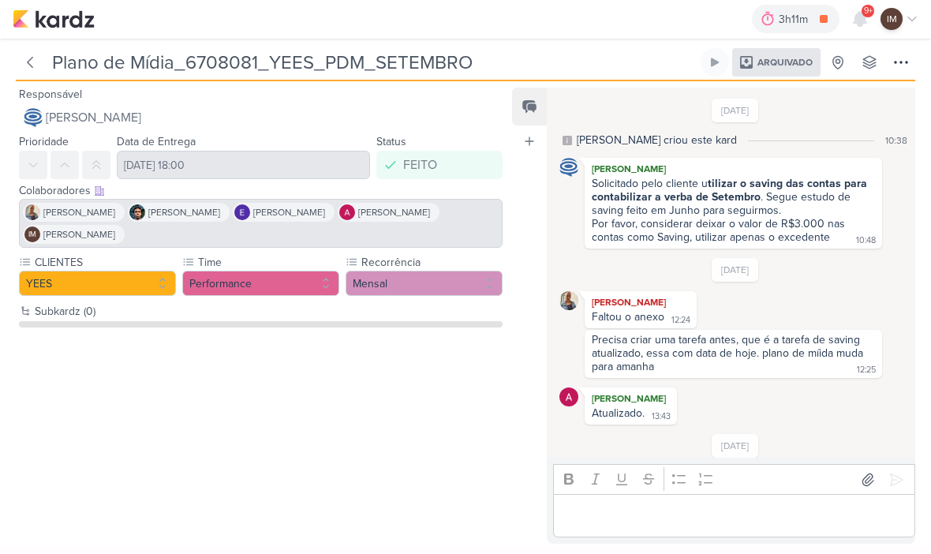
scroll to position [276, 0]
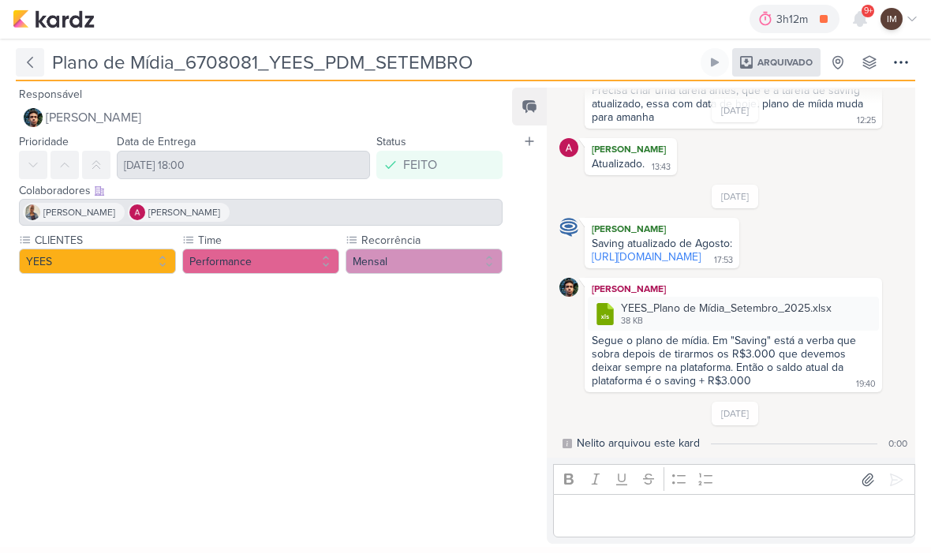
click at [30, 68] on icon at bounding box center [30, 63] width 16 height 16
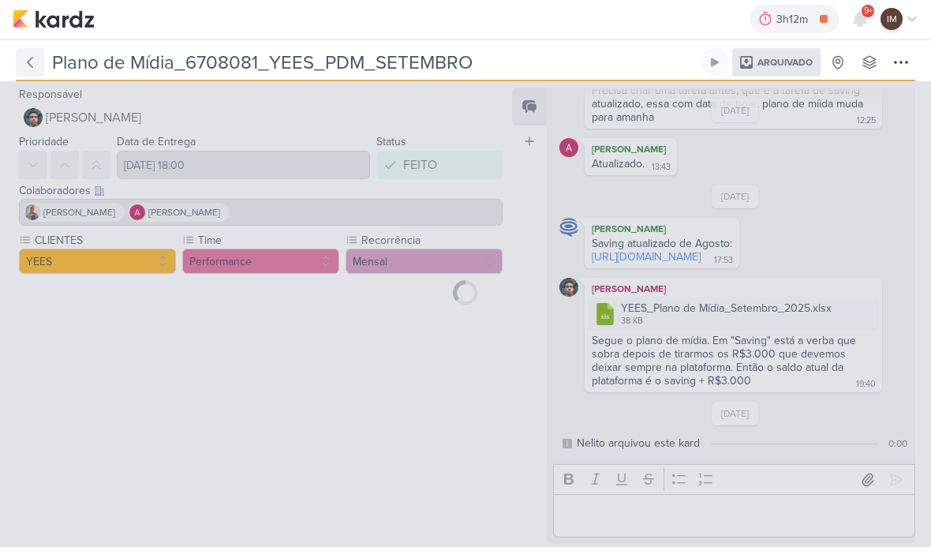
type input "6708081_YEES_PDM_SETEMBRO"
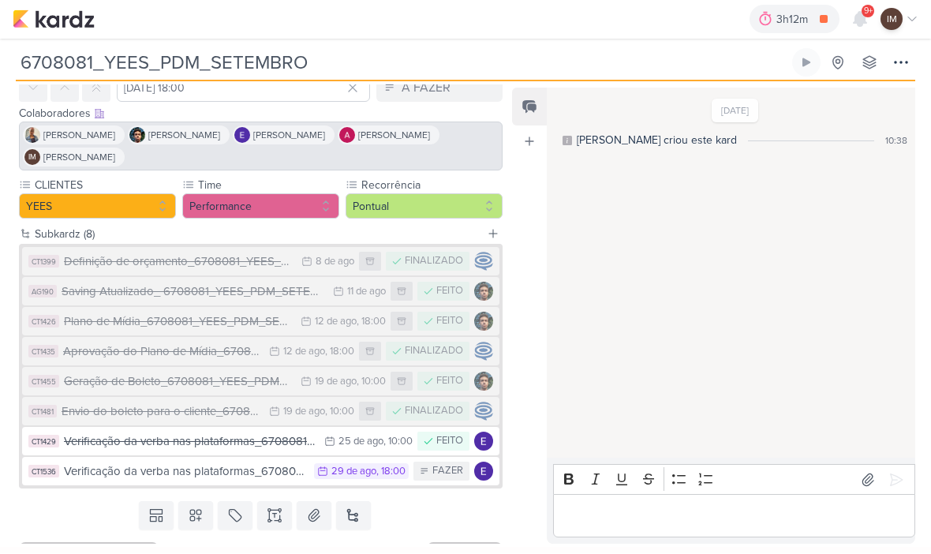
scroll to position [78, 0]
click at [119, 348] on div "Aprovação do Plano de Mídia_6708081_YEES_PDM_SETEMBRO" at bounding box center [162, 351] width 198 height 18
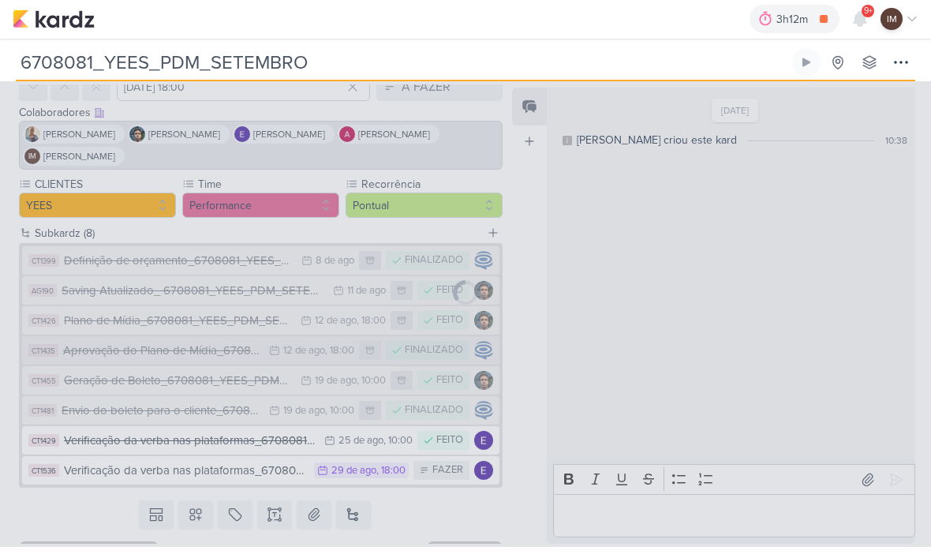
type input "Aprovação do Plano de Mídia_6708081_YEES_PDM_SETEMBRO"
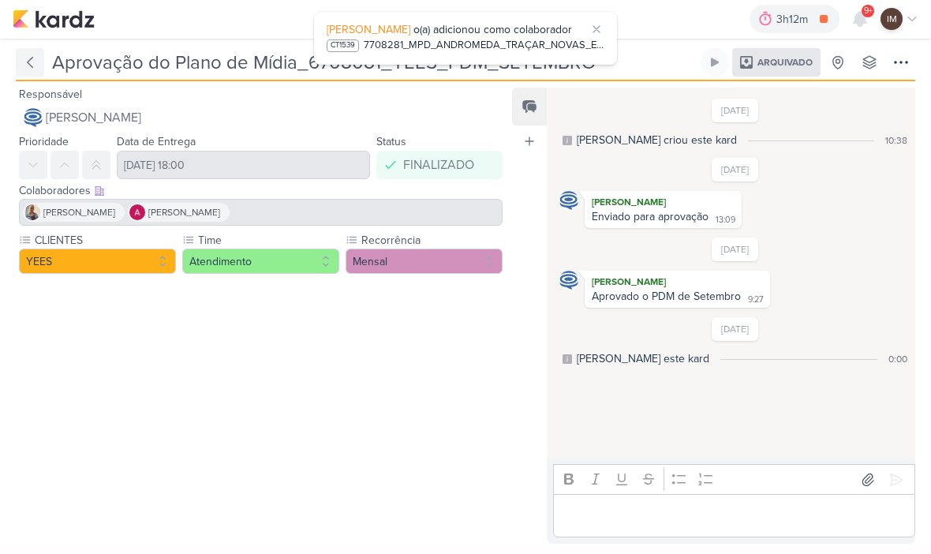
click at [39, 59] on button at bounding box center [30, 63] width 28 height 28
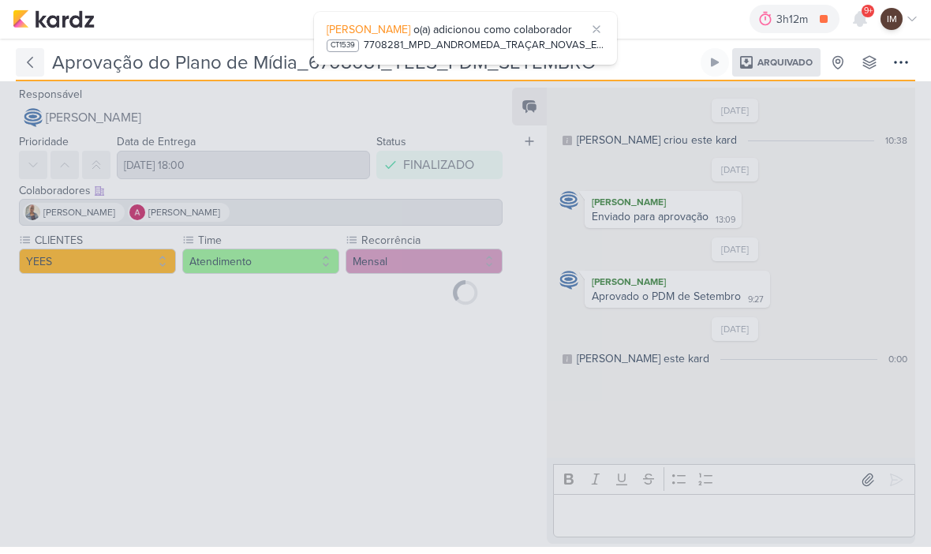
type input "6708081_YEES_PDM_SETEMBRO"
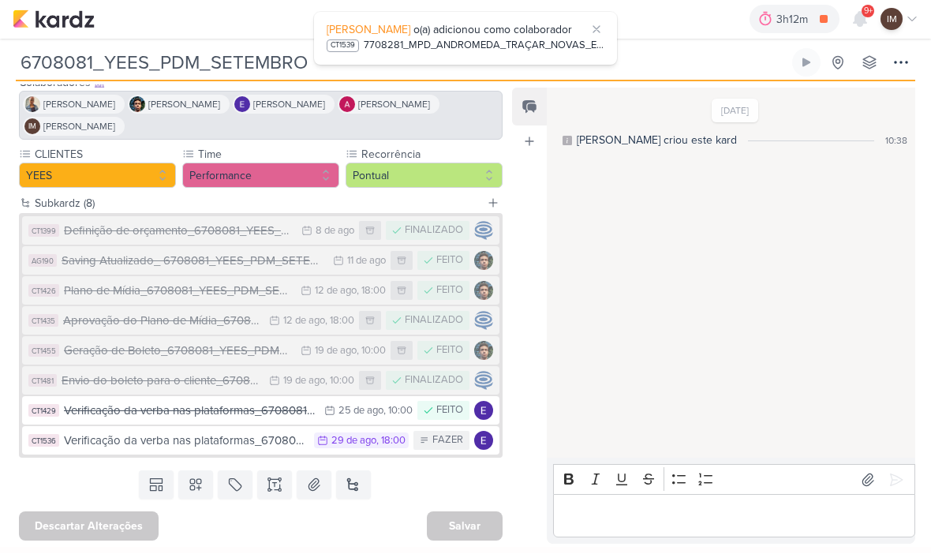
scroll to position [108, 0]
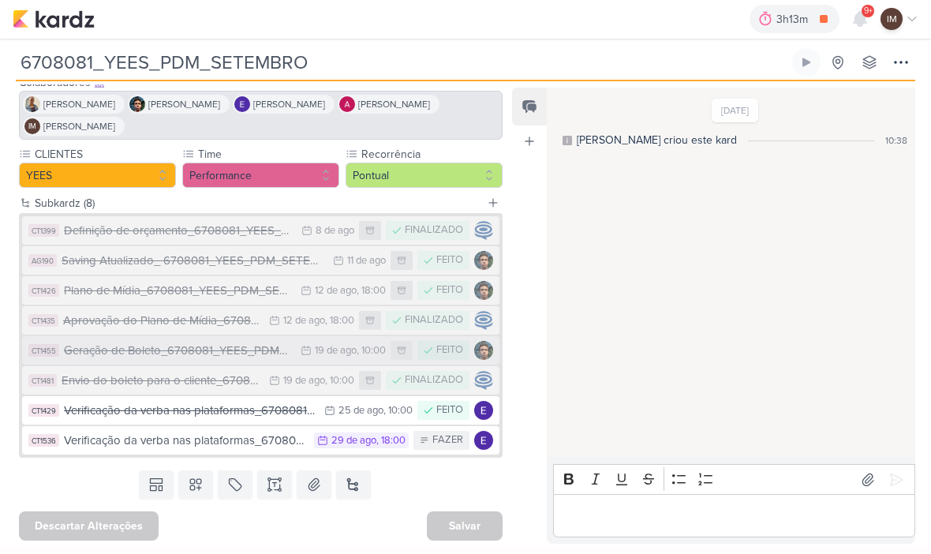
click at [347, 350] on div "19 de ago" at bounding box center [336, 351] width 42 height 10
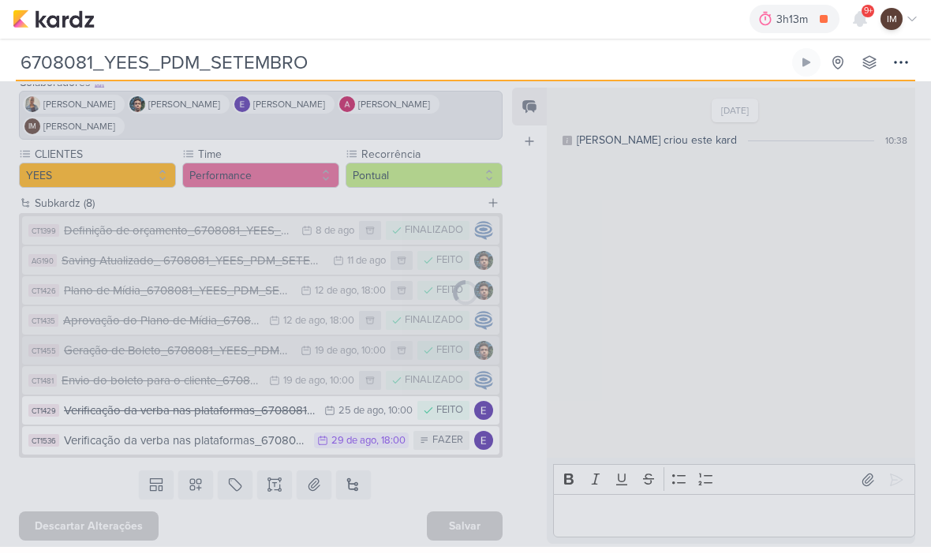
type input "Geração de Boleto_6708081_YEES_PDM_SETEMBRO"
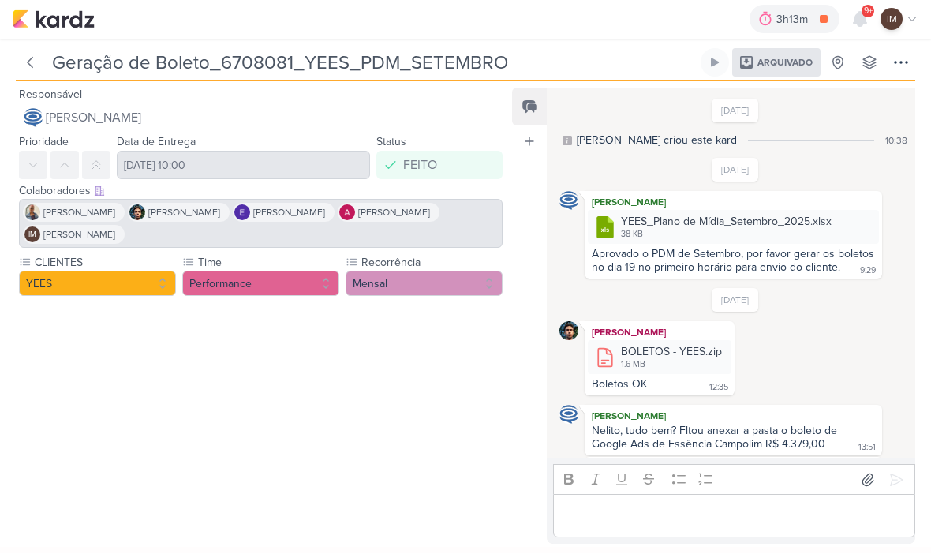
scroll to position [305, 0]
